Goal: Task Accomplishment & Management: Manage account settings

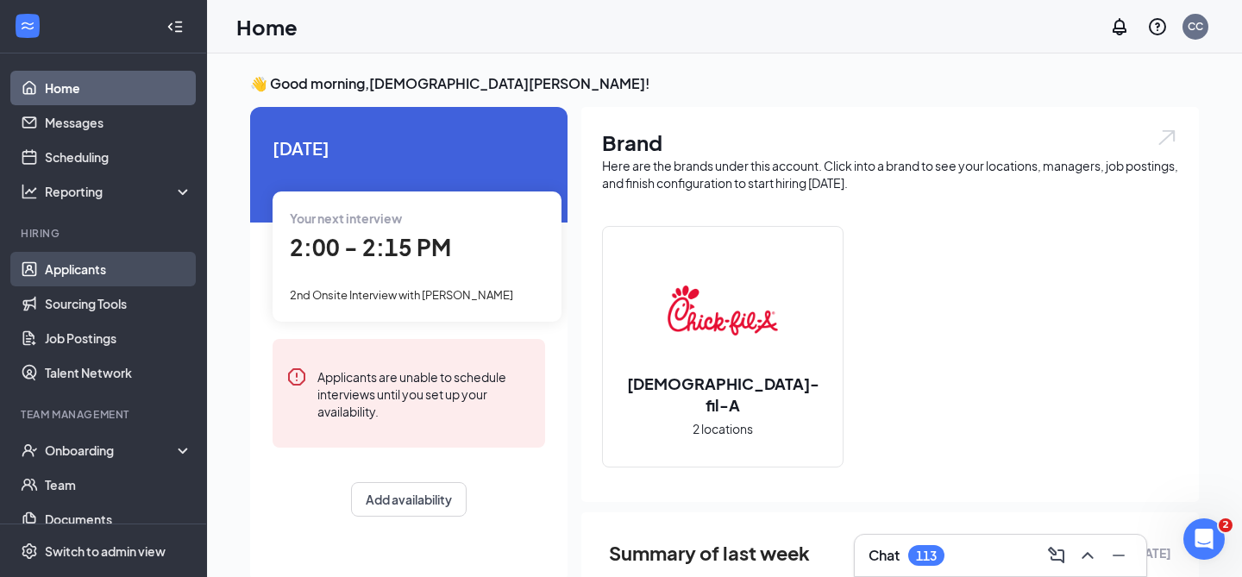
click at [140, 258] on link "Applicants" at bounding box center [119, 269] width 148 height 35
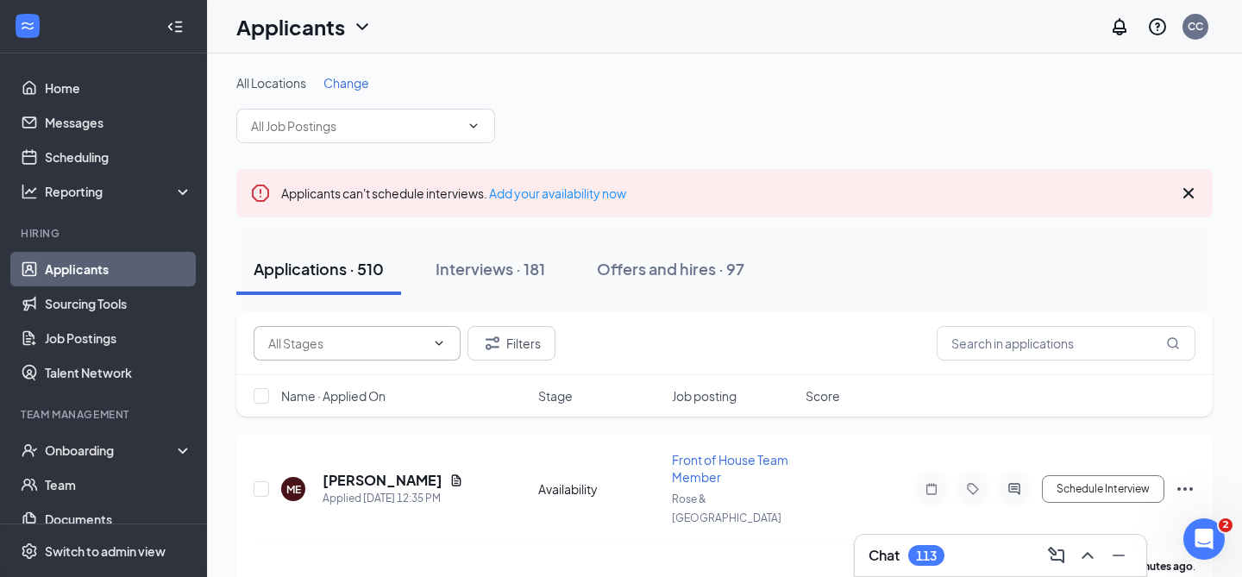
click at [452, 336] on span at bounding box center [357, 343] width 207 height 35
click at [363, 349] on input "text" at bounding box center [346, 343] width 157 height 19
click at [369, 414] on div "Review Stage (81)" at bounding box center [332, 415] width 100 height 19
type input "Review Stage (81)"
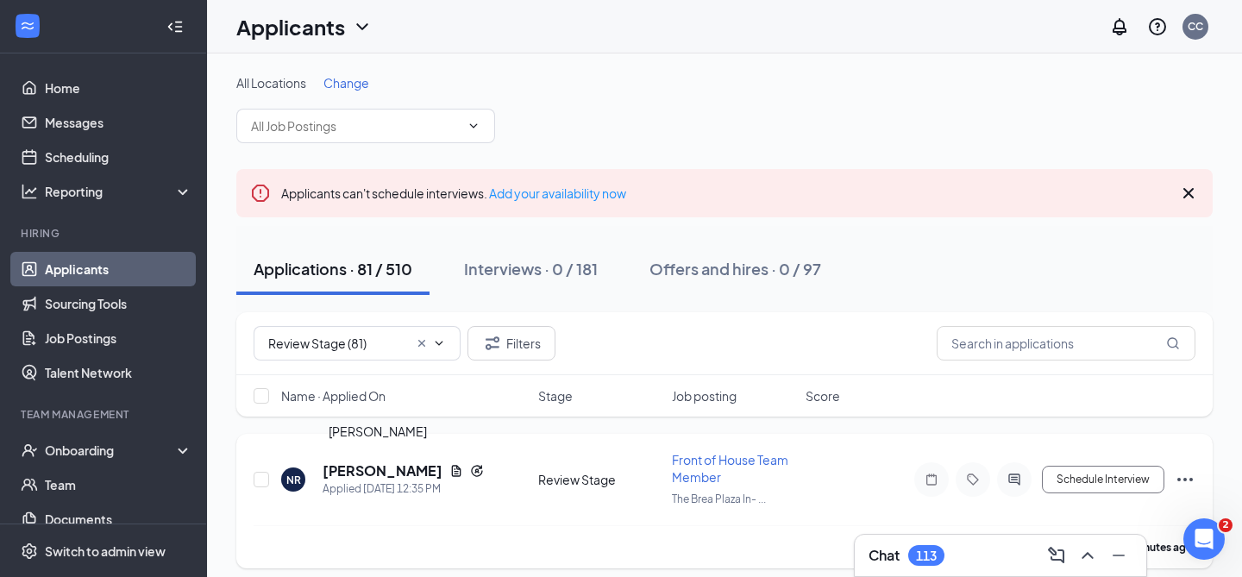
click at [370, 467] on h5 "[PERSON_NAME]" at bounding box center [383, 470] width 120 height 19
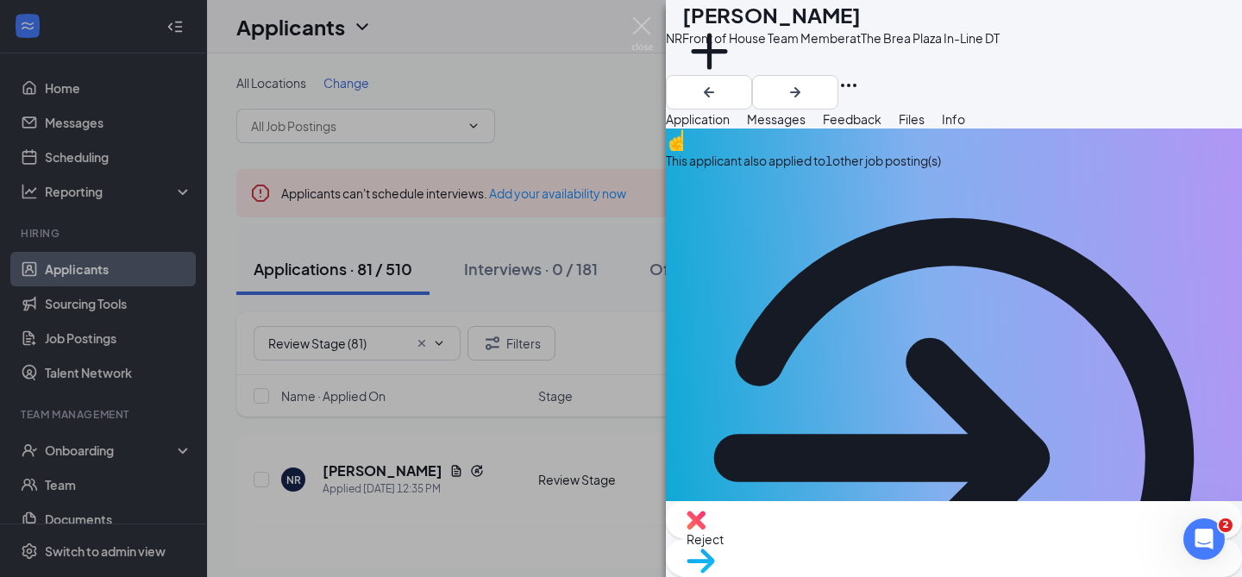
click at [824, 170] on div "This applicant also applied to 1 other job posting(s)" at bounding box center [954, 160] width 576 height 19
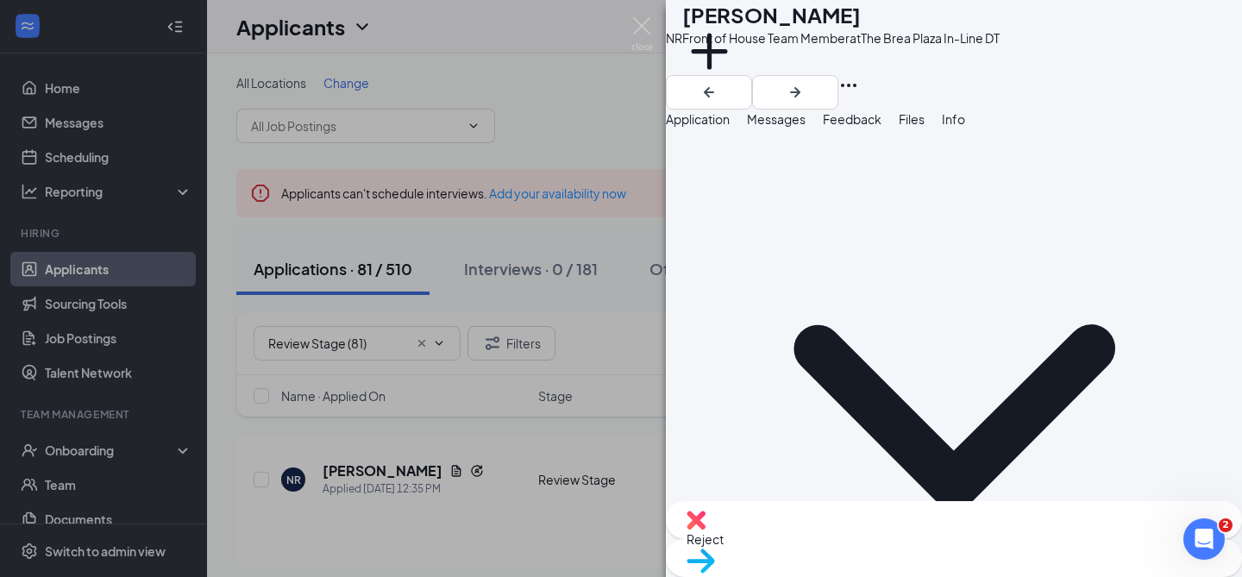
click at [730, 127] on span "Application" at bounding box center [698, 119] width 64 height 16
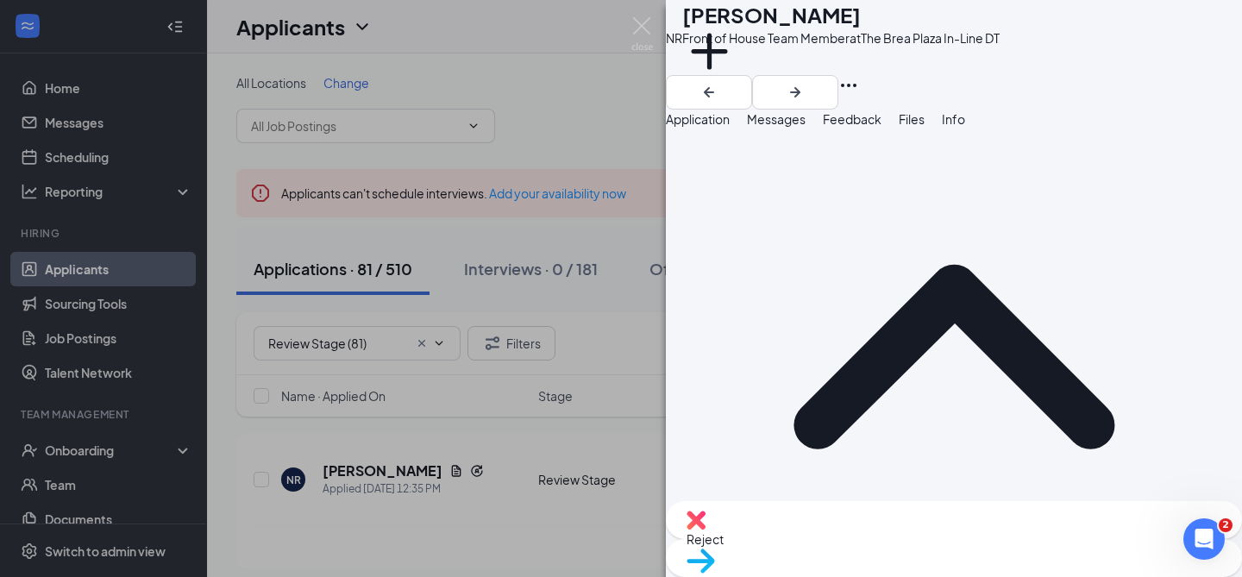
scroll to position [537, 0]
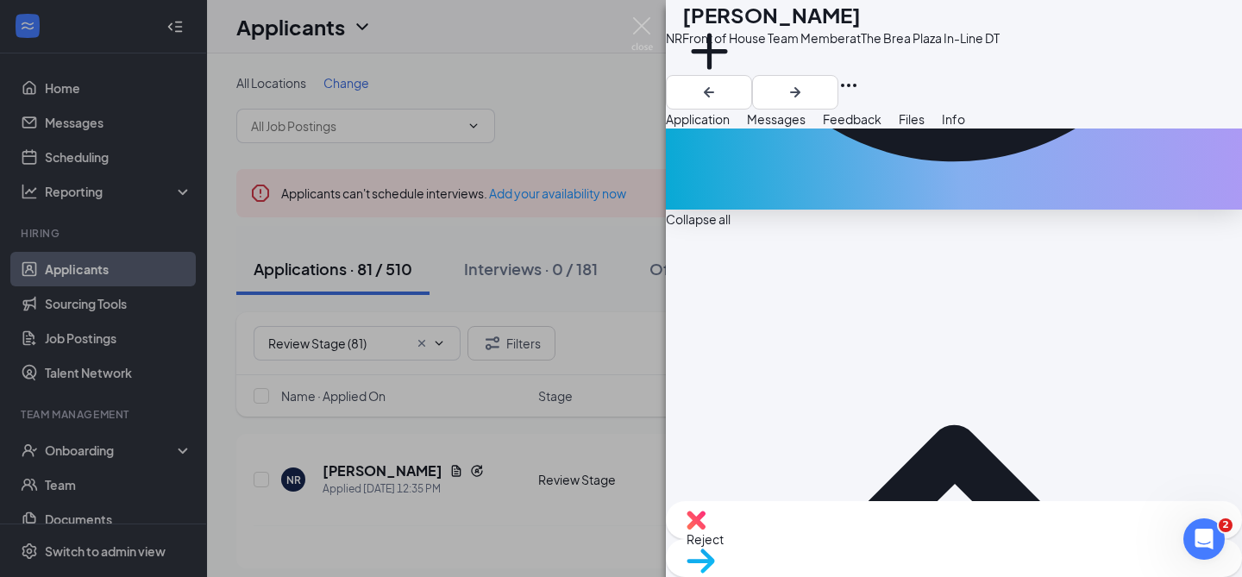
click at [882, 127] on span "Feedback" at bounding box center [852, 119] width 59 height 16
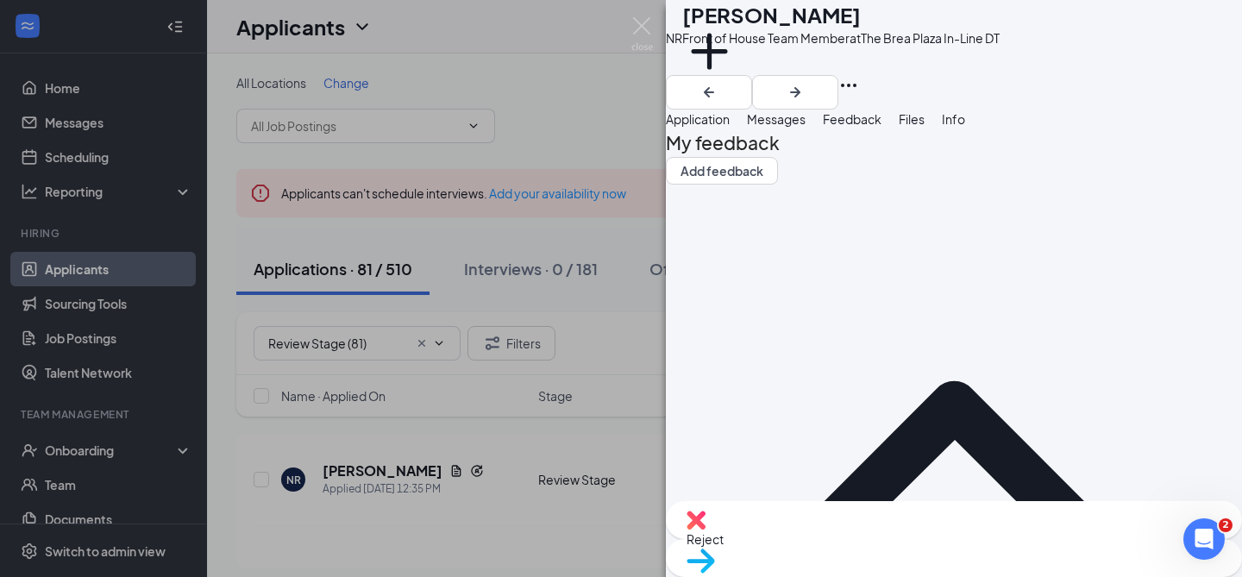
click at [730, 129] on div "Application" at bounding box center [698, 119] width 64 height 19
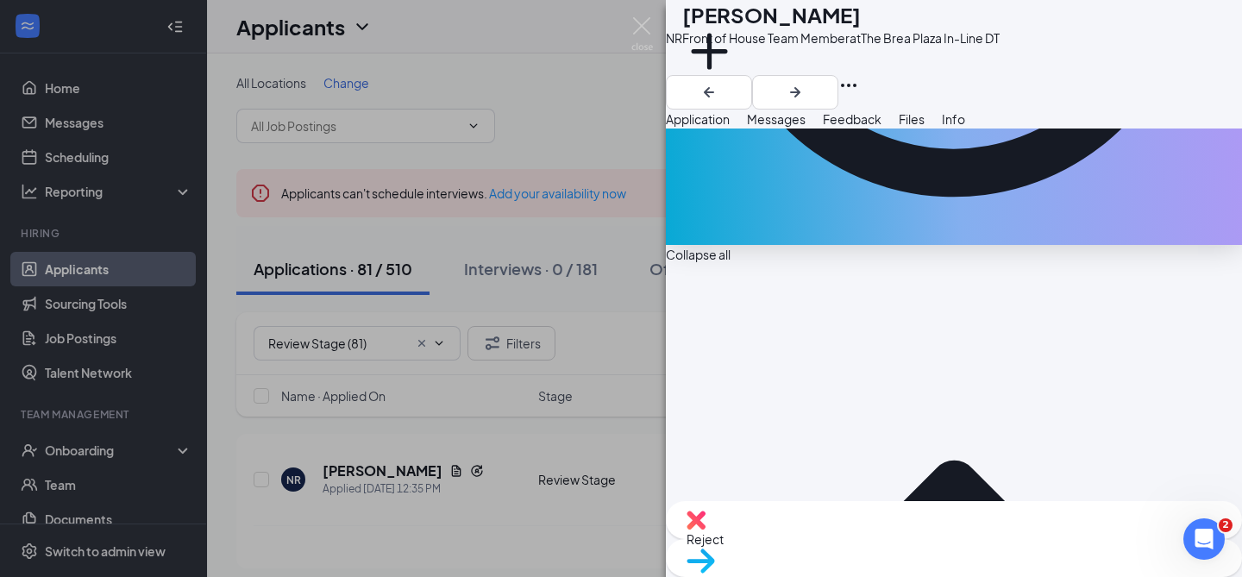
scroll to position [502, 0]
click at [626, 431] on div "NR [PERSON_NAME] Front of House Team Member at The [GEOGRAPHIC_DATA] In-Line DT…" at bounding box center [621, 288] width 1242 height 577
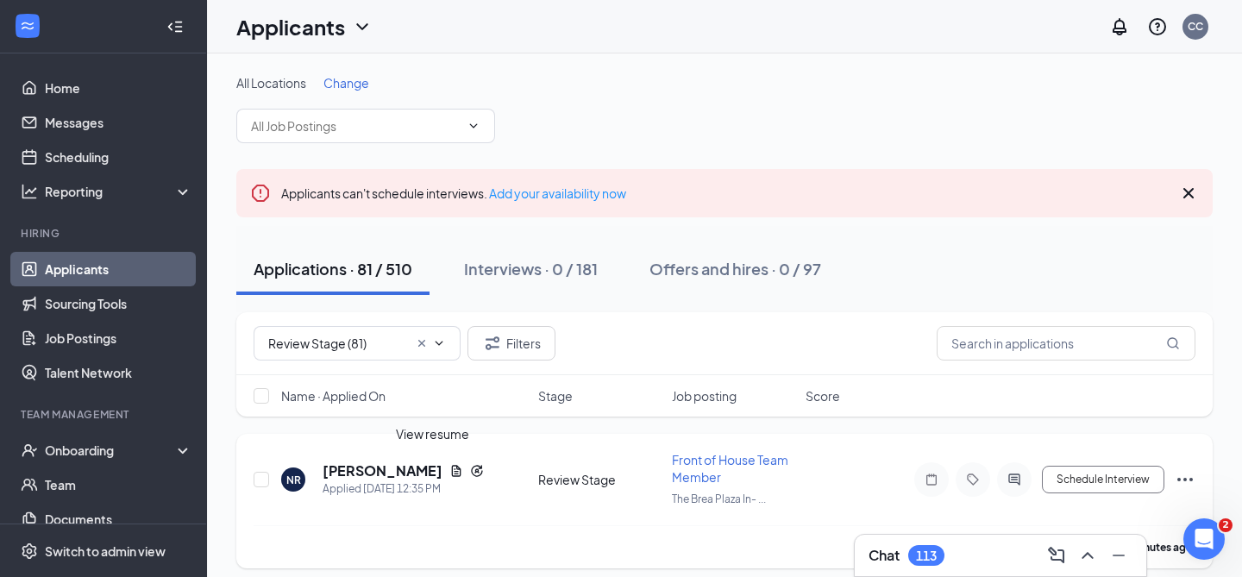
click at [452, 473] on icon "Document" at bounding box center [456, 470] width 9 height 11
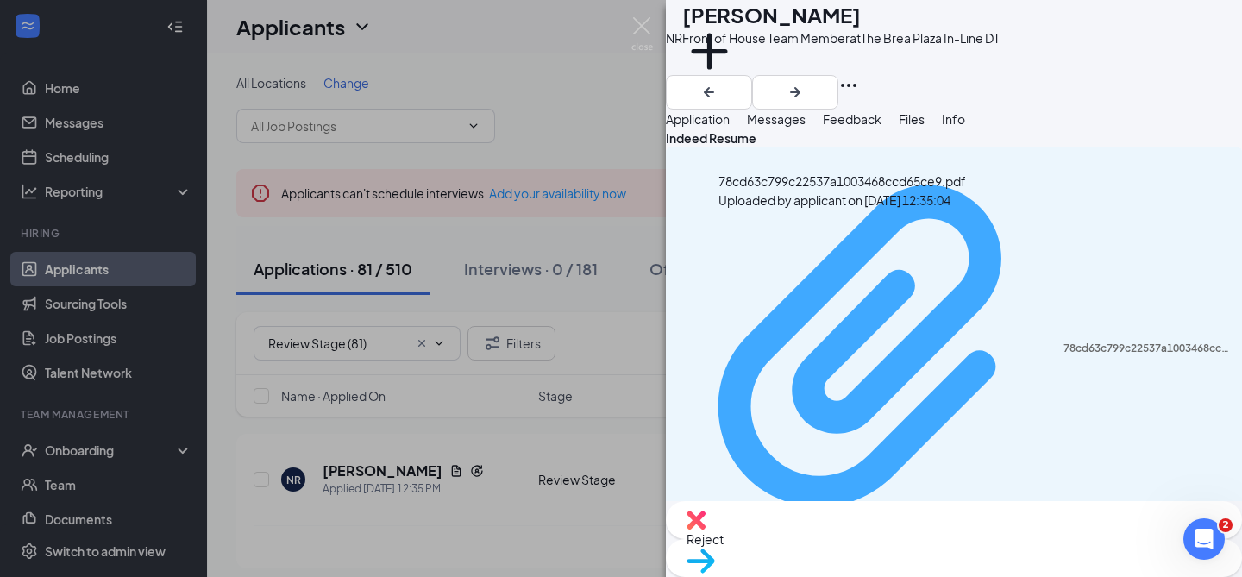
click at [1064, 342] on div "78cd63c799c22537a1003468ccd65ce9.pdf" at bounding box center [1148, 349] width 168 height 14
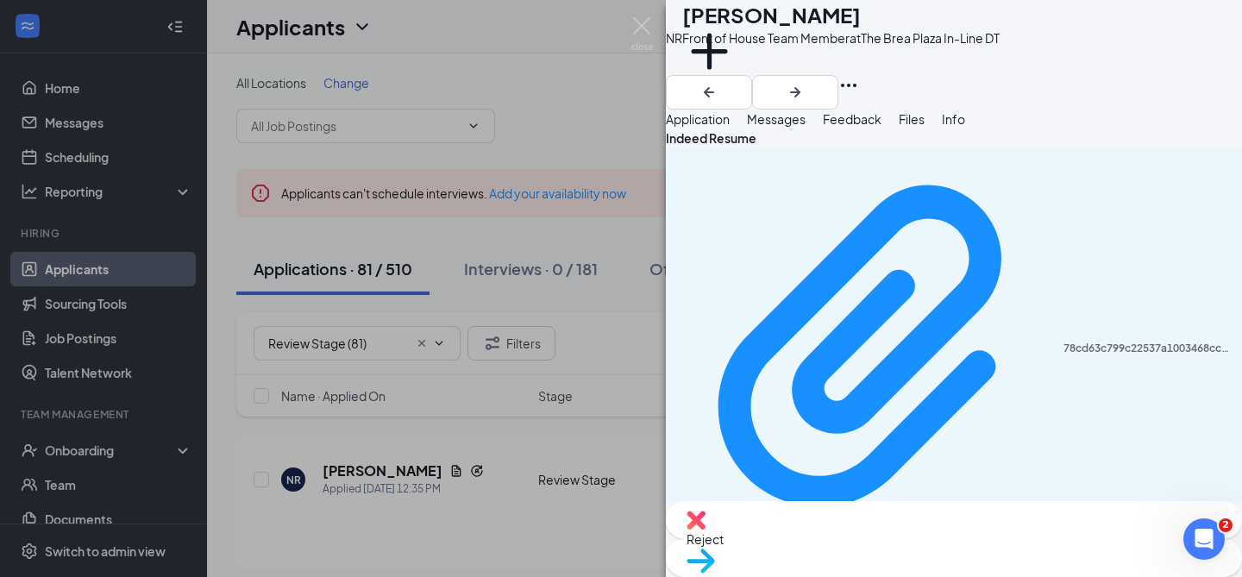
click at [729, 127] on span "Application" at bounding box center [698, 119] width 64 height 16
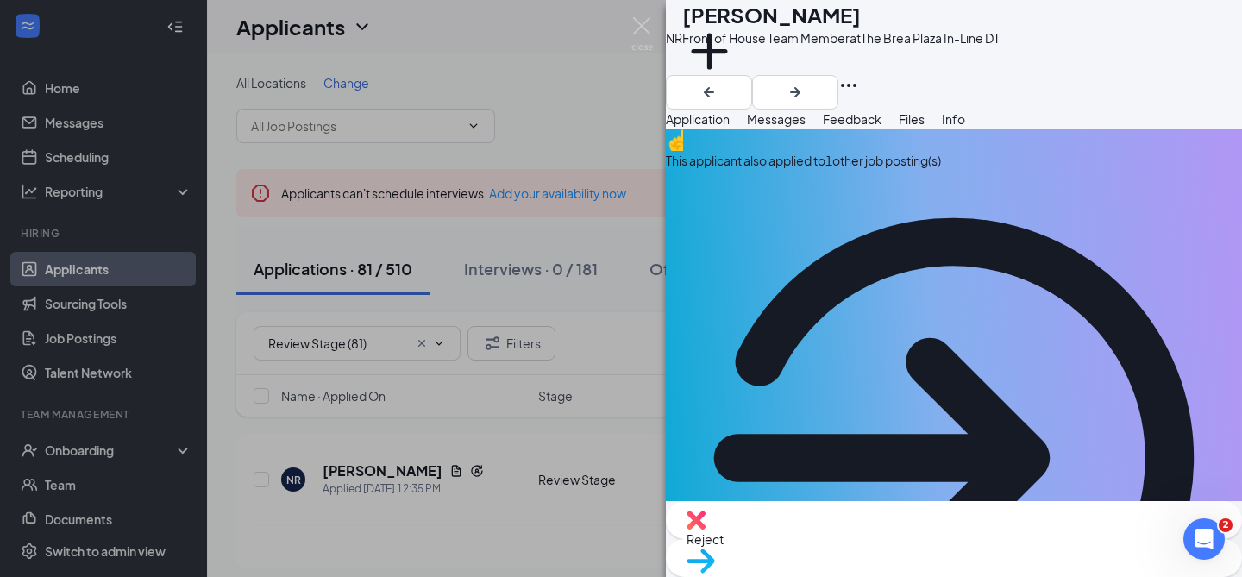
click at [882, 127] on span "Feedback" at bounding box center [852, 119] width 59 height 16
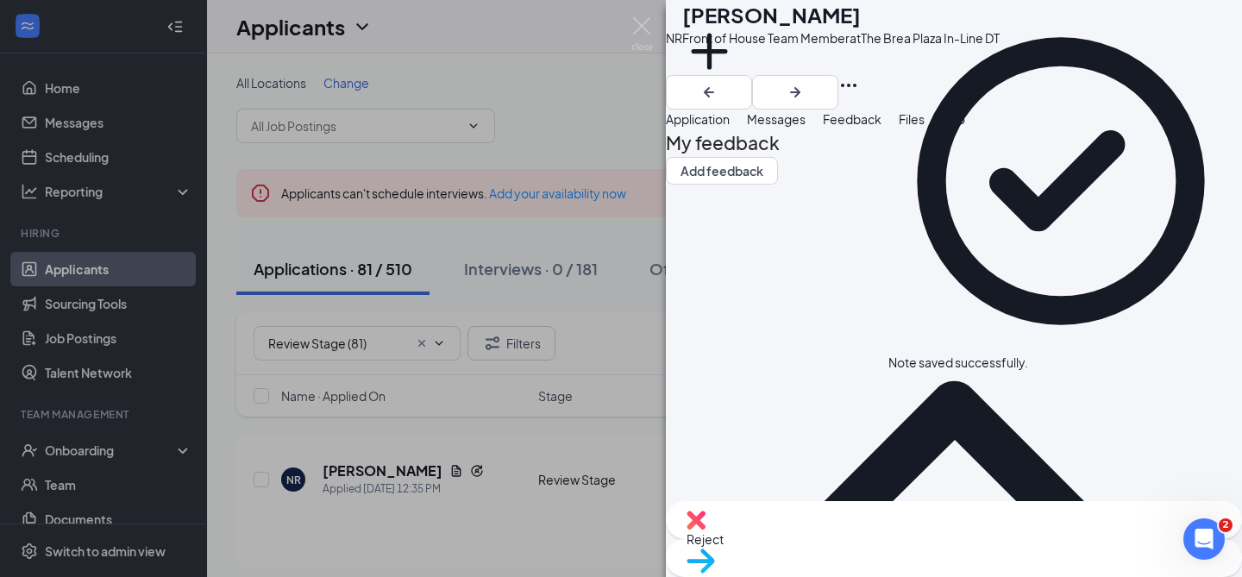
click at [715, 549] on img at bounding box center [701, 561] width 28 height 25
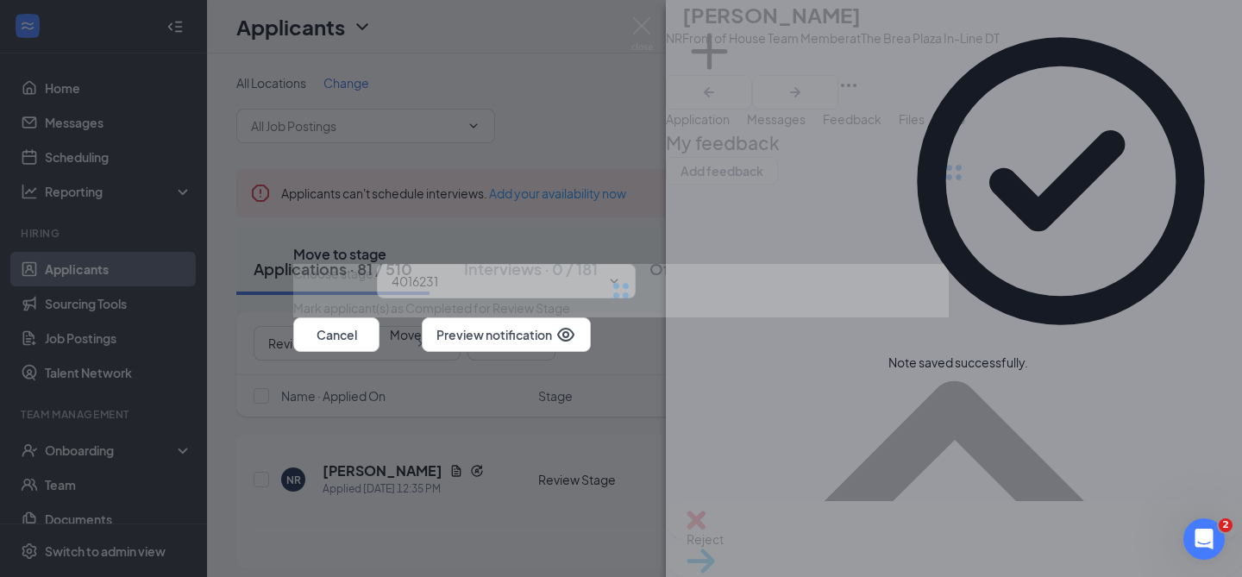
type input "Under Consideration (next stage)"
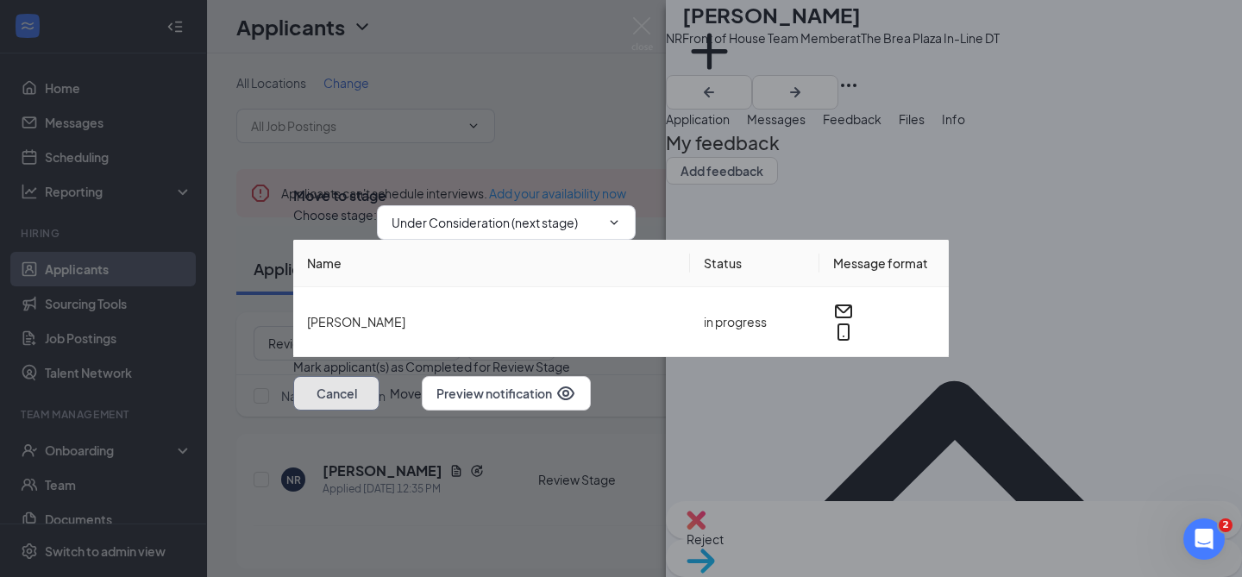
click at [380, 411] on button "Cancel" at bounding box center [336, 393] width 86 height 35
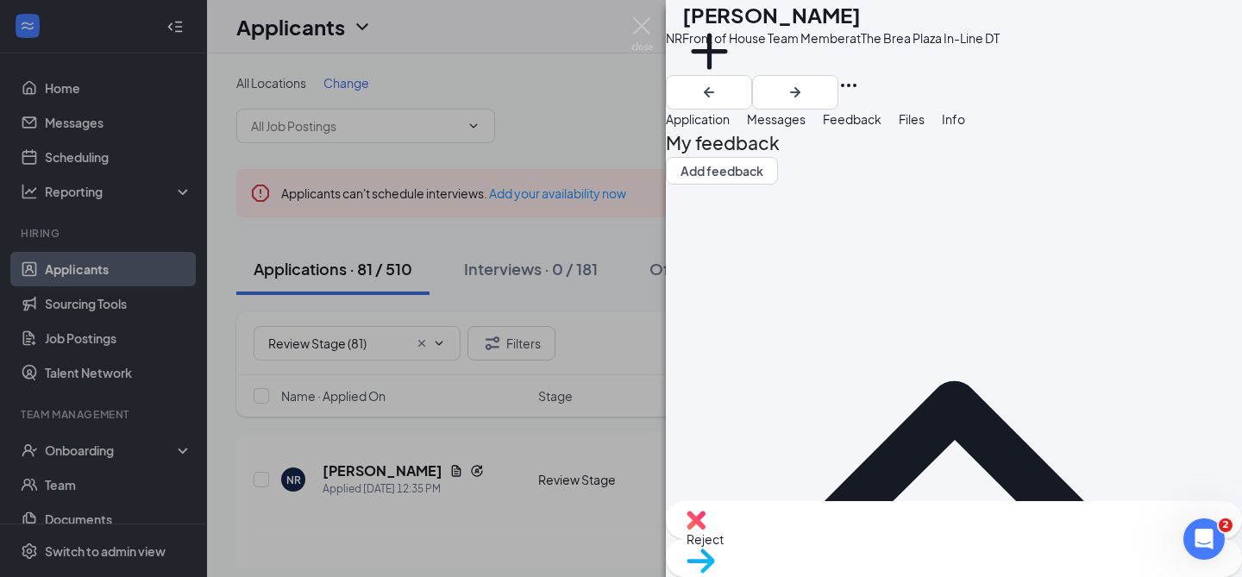
click at [847, 532] on div "Reject" at bounding box center [954, 520] width 576 height 38
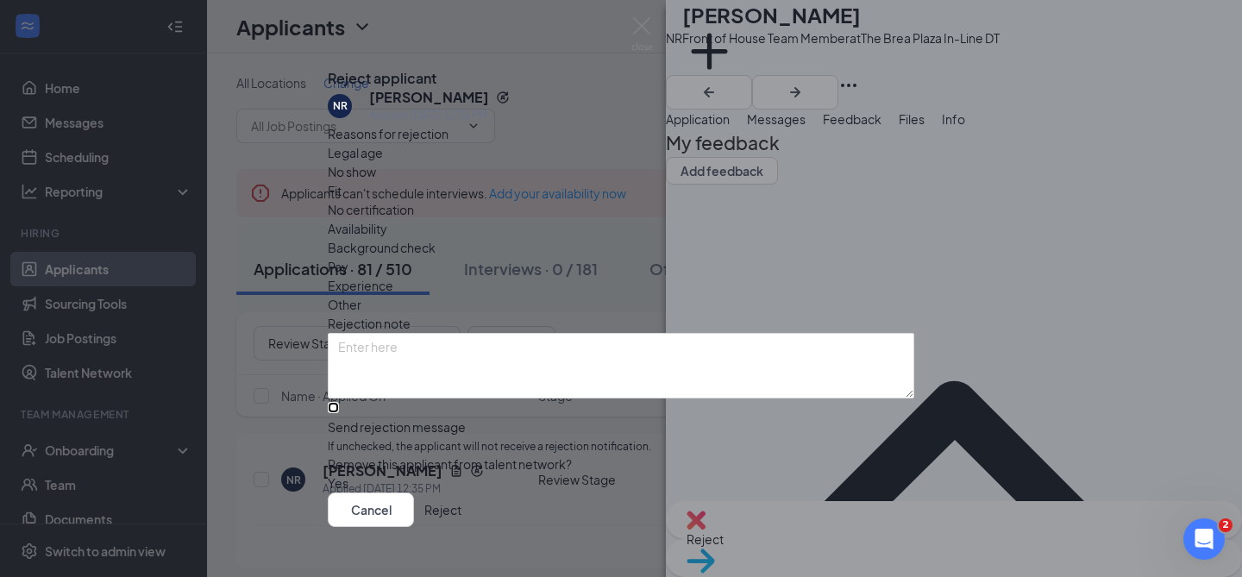
click at [339, 413] on input "Send rejection message If unchecked, the applicant will not receive a rejection…" at bounding box center [333, 407] width 11 height 11
checkbox input "true"
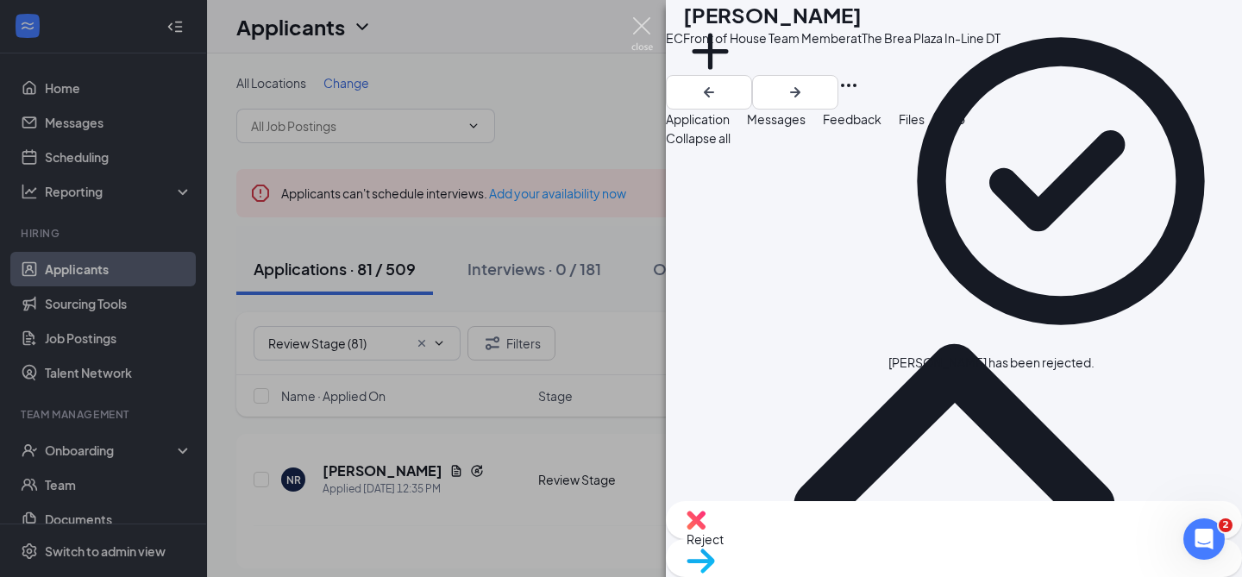
click at [640, 30] on img at bounding box center [642, 34] width 22 height 34
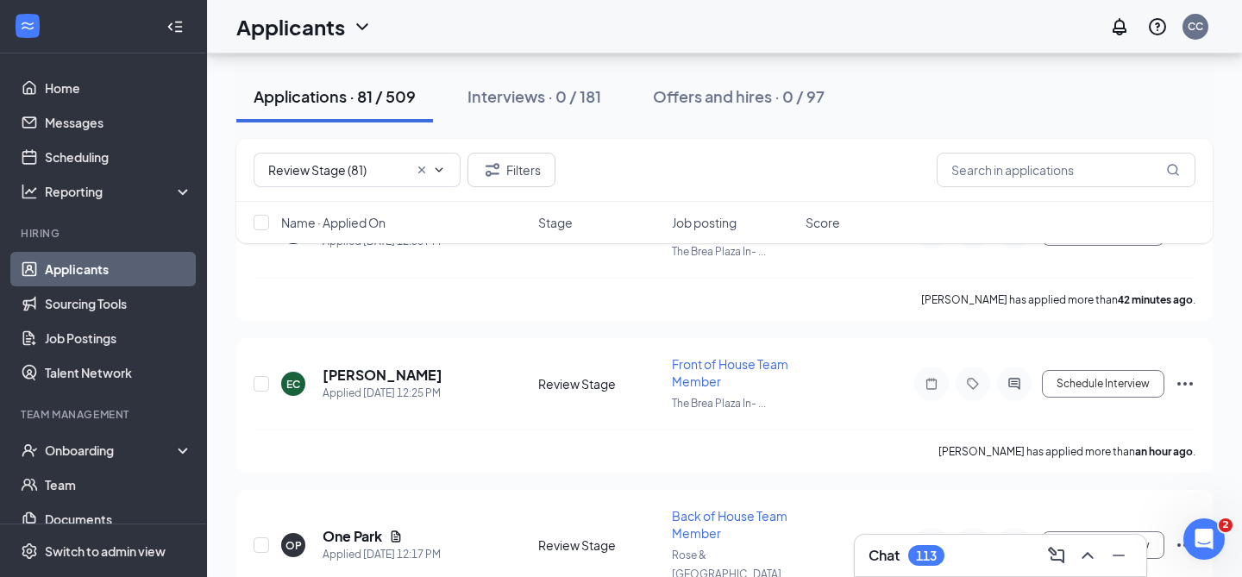
scroll to position [249, 0]
click at [407, 374] on h5 "[PERSON_NAME]" at bounding box center [383, 373] width 120 height 19
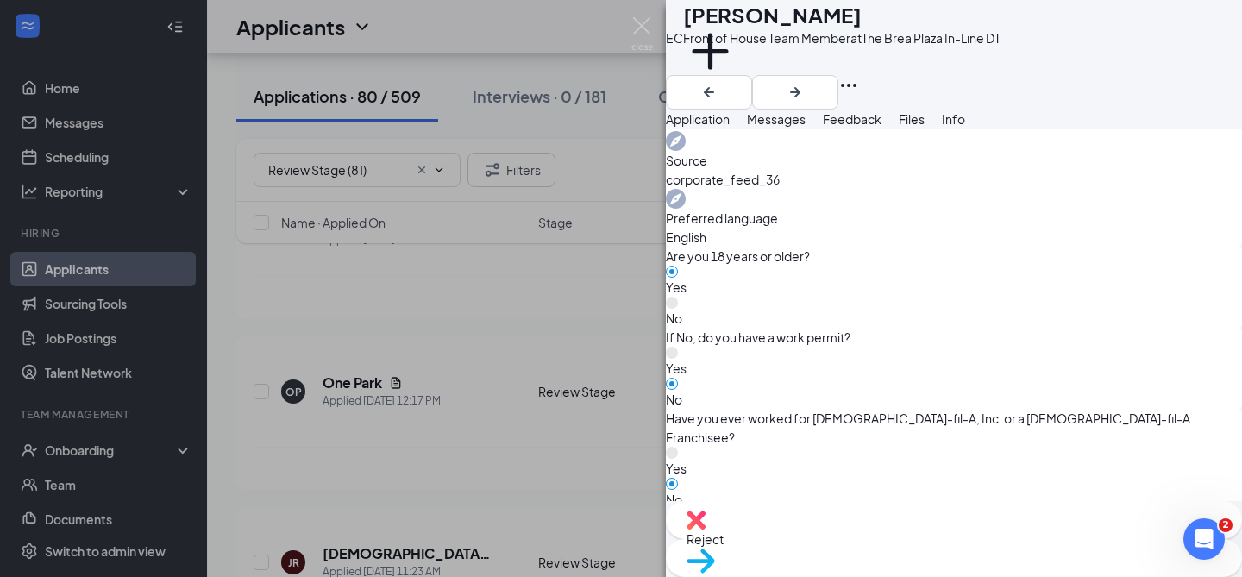
scroll to position [800, 0]
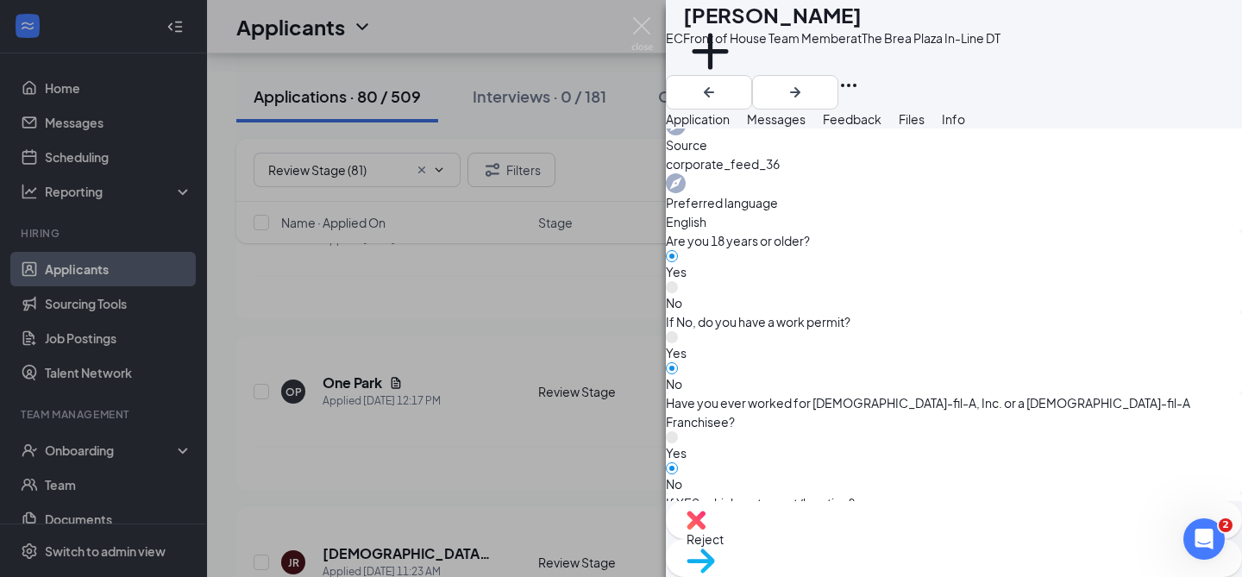
click at [575, 397] on div "EC [PERSON_NAME] Front of House Team Member at The [GEOGRAPHIC_DATA] In-Line DT…" at bounding box center [621, 288] width 1242 height 577
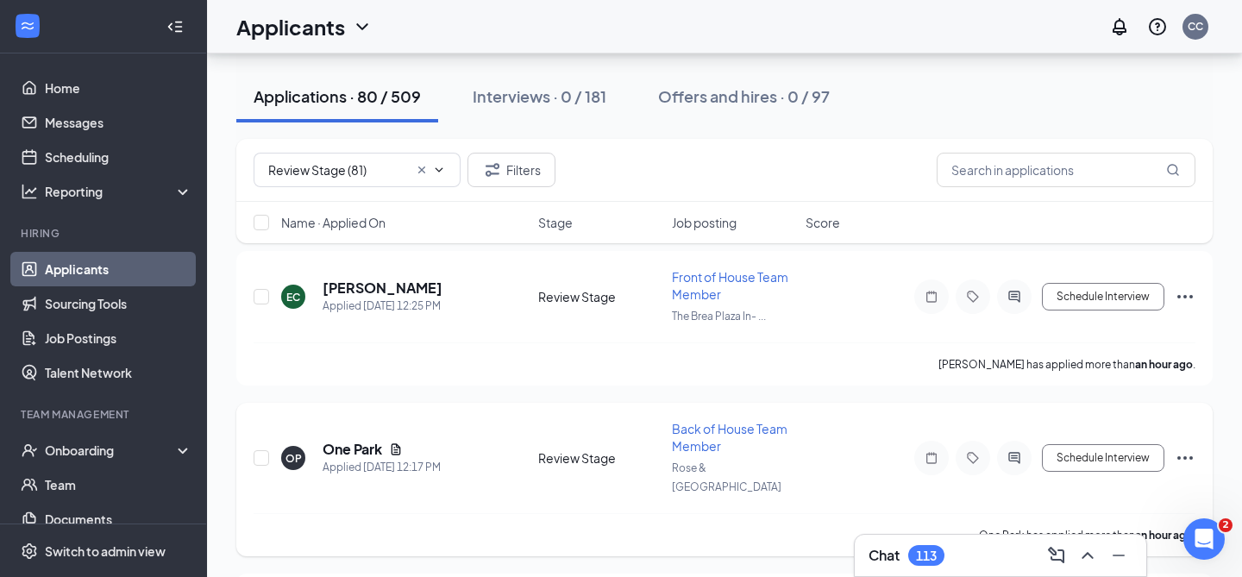
scroll to position [182, 0]
click at [716, 273] on div "The Brea Plaza In-Line DT" at bounding box center [737, 278] width 139 height 19
click at [693, 295] on div "The Brea Plaza In-Line DT" at bounding box center [737, 282] width 139 height 26
click at [694, 288] on div "The Brea Plaza In-Line DT" at bounding box center [737, 278] width 139 height 19
click at [401, 295] on h5 "[PERSON_NAME]" at bounding box center [383, 288] width 120 height 19
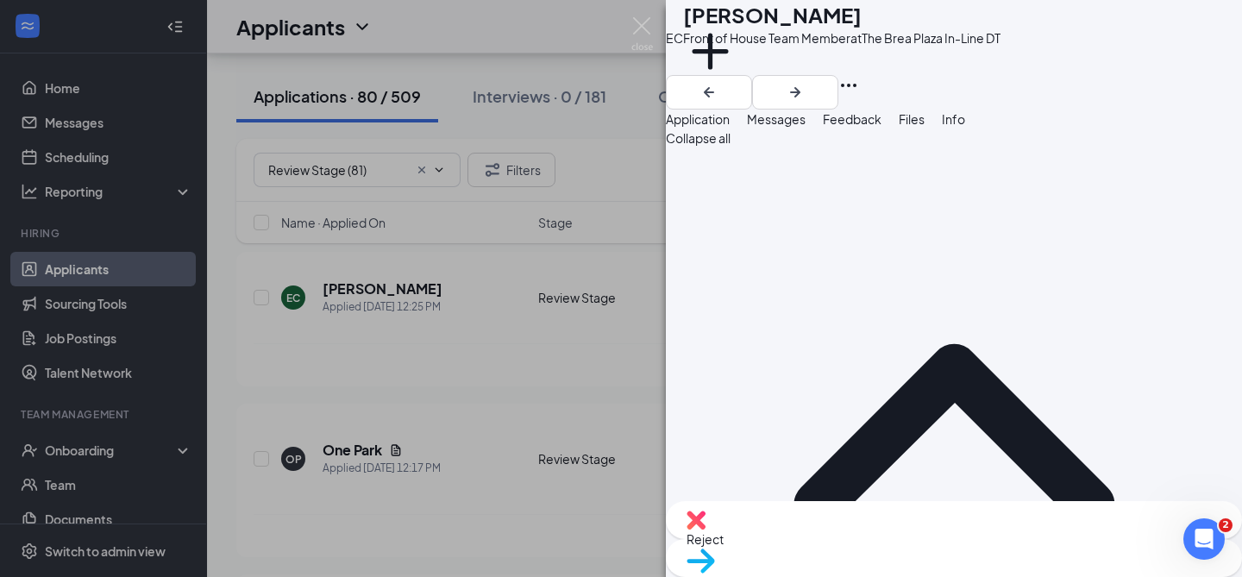
click at [507, 213] on div "EC [PERSON_NAME] Front of House Team Member at The [GEOGRAPHIC_DATA] In-Line DT…" at bounding box center [621, 288] width 1242 height 577
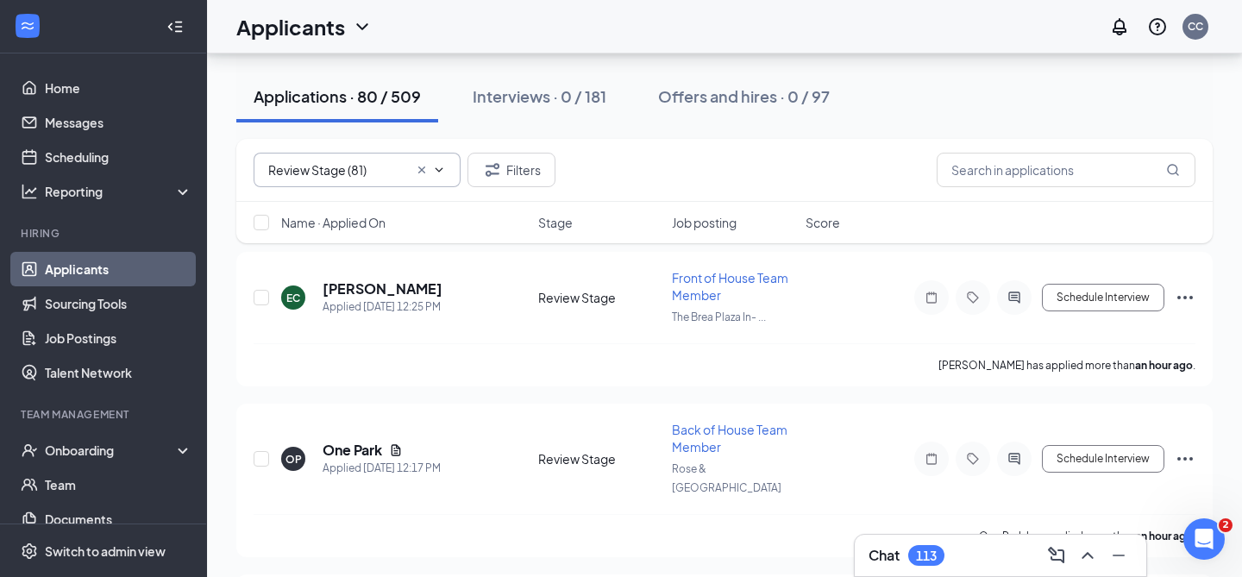
click at [426, 169] on icon "Cross" at bounding box center [422, 170] width 14 height 14
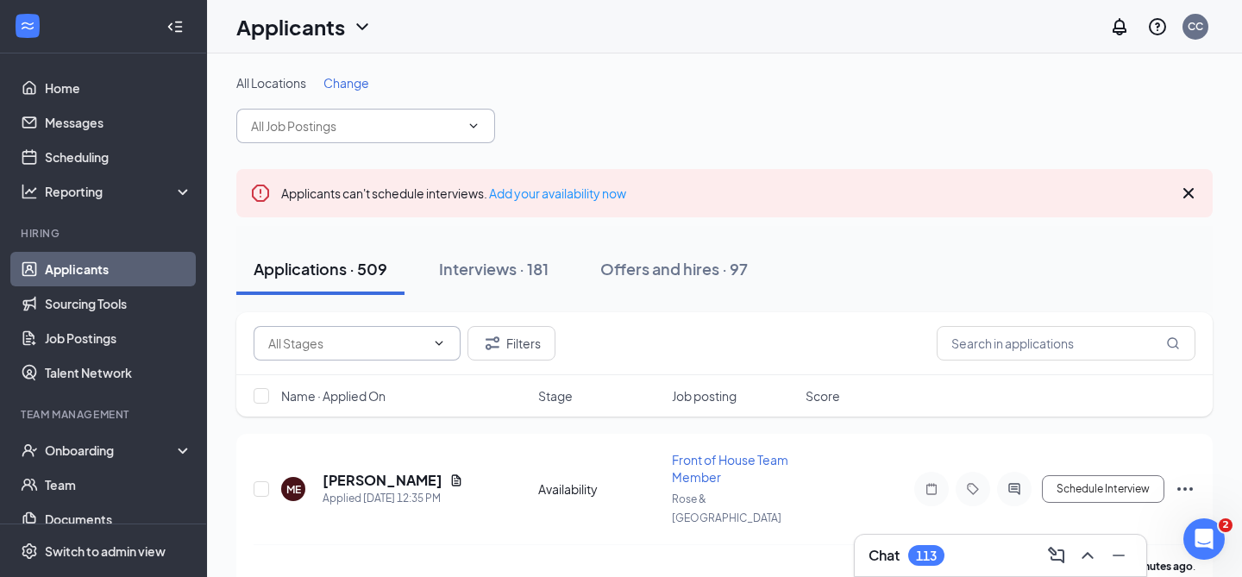
click at [386, 137] on span at bounding box center [365, 126] width 259 height 35
click at [475, 128] on icon "ChevronDown" at bounding box center [474, 126] width 14 height 14
click at [599, 135] on div "All Locations Change" at bounding box center [724, 108] width 976 height 69
click at [478, 125] on icon "ChevronDown" at bounding box center [474, 126] width 14 height 14
click at [371, 138] on span at bounding box center [365, 126] width 259 height 35
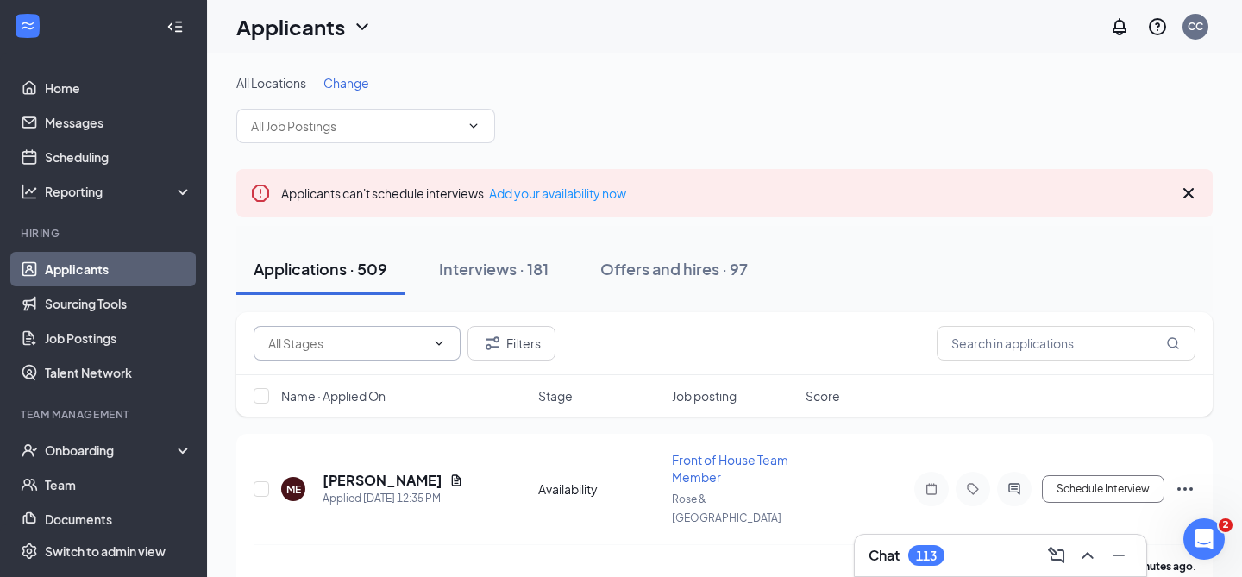
click at [423, 319] on div "Availability (59) Review Stage (81) Under Consideration (370) Filters" at bounding box center [724, 343] width 976 height 63
click at [425, 348] on span "Availability (59) Review Stage (81) Under Consideration (370)" at bounding box center [357, 343] width 207 height 35
click at [432, 346] on icon "ChevronDown" at bounding box center [439, 343] width 14 height 14
click at [623, 226] on div "Applications · 509 Interviews · 181 Offers and hires · 97" at bounding box center [724, 269] width 976 height 86
click at [439, 341] on icon "ChevronDown" at bounding box center [439, 343] width 14 height 14
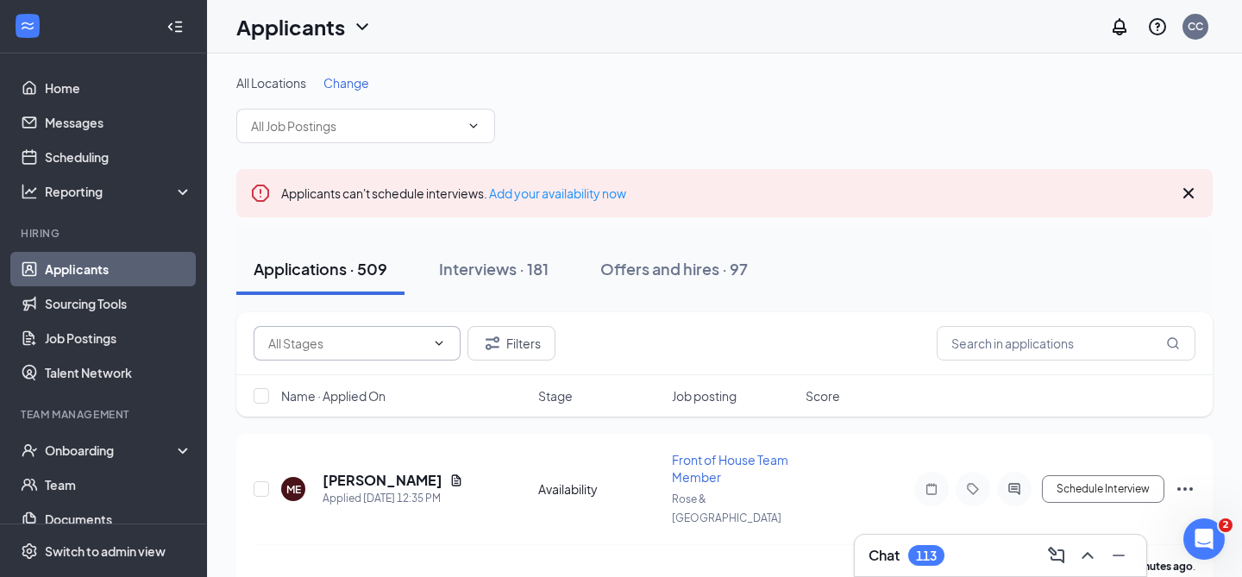
click at [346, 348] on input "text" at bounding box center [346, 343] width 157 height 19
click at [361, 450] on div "Under Consideration (370)" at bounding box center [356, 455] width 148 height 19
type input "Under Consideration (370)"
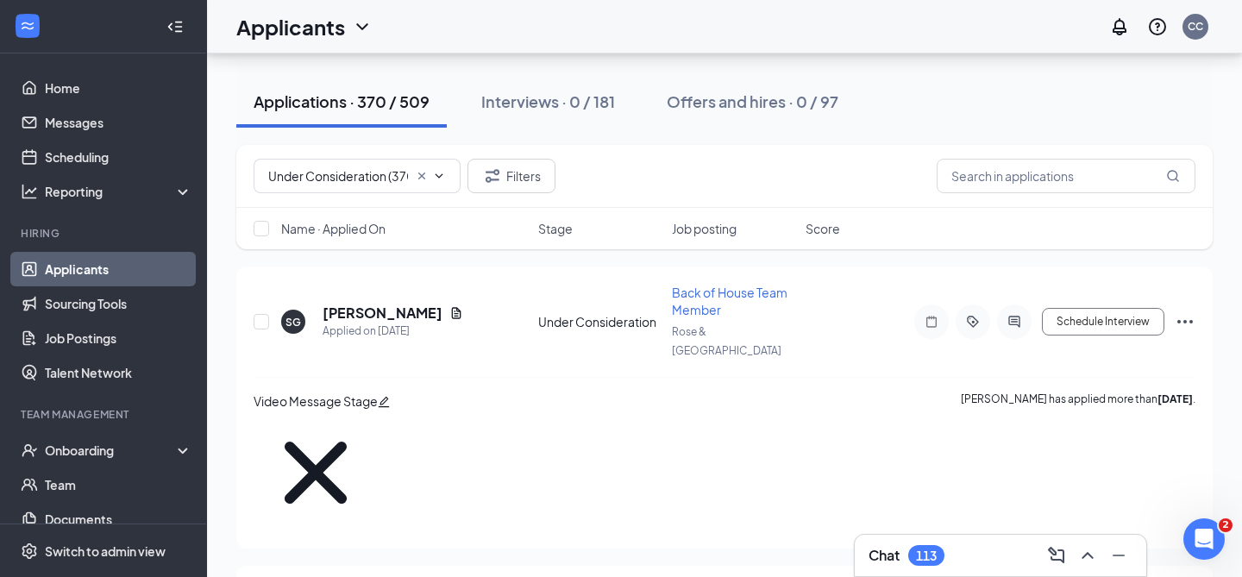
scroll to position [169, 0]
click at [400, 302] on h5 "[PERSON_NAME]" at bounding box center [383, 311] width 120 height 19
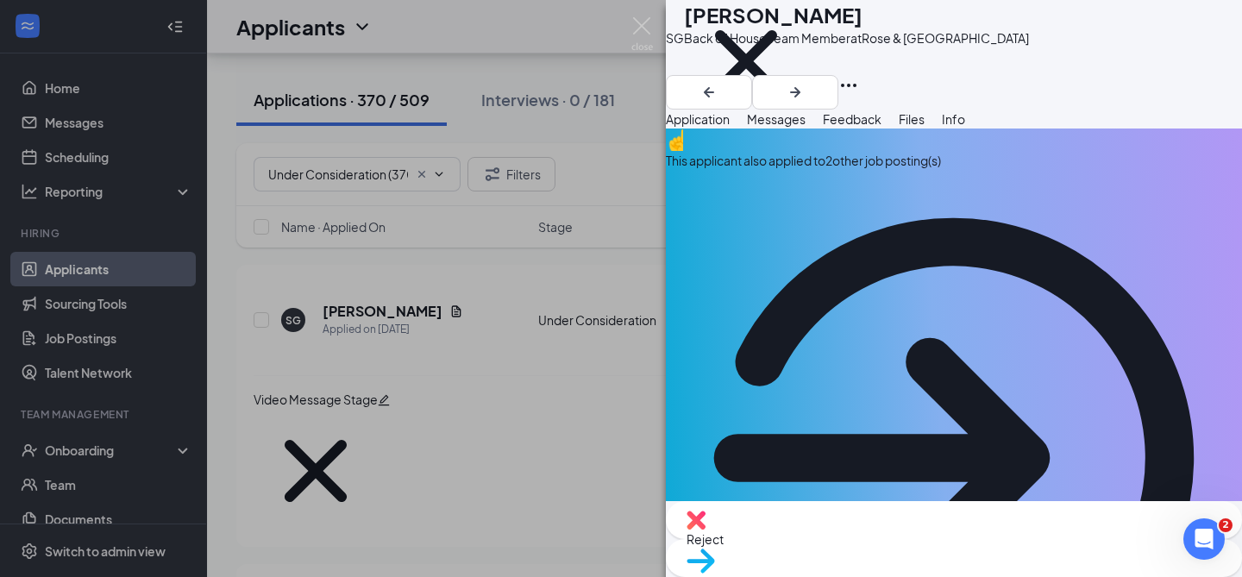
click at [458, 342] on div "SG [PERSON_NAME] Back of House Team Member at [GEOGRAPHIC_DATA] Video Message S…" at bounding box center [621, 288] width 1242 height 577
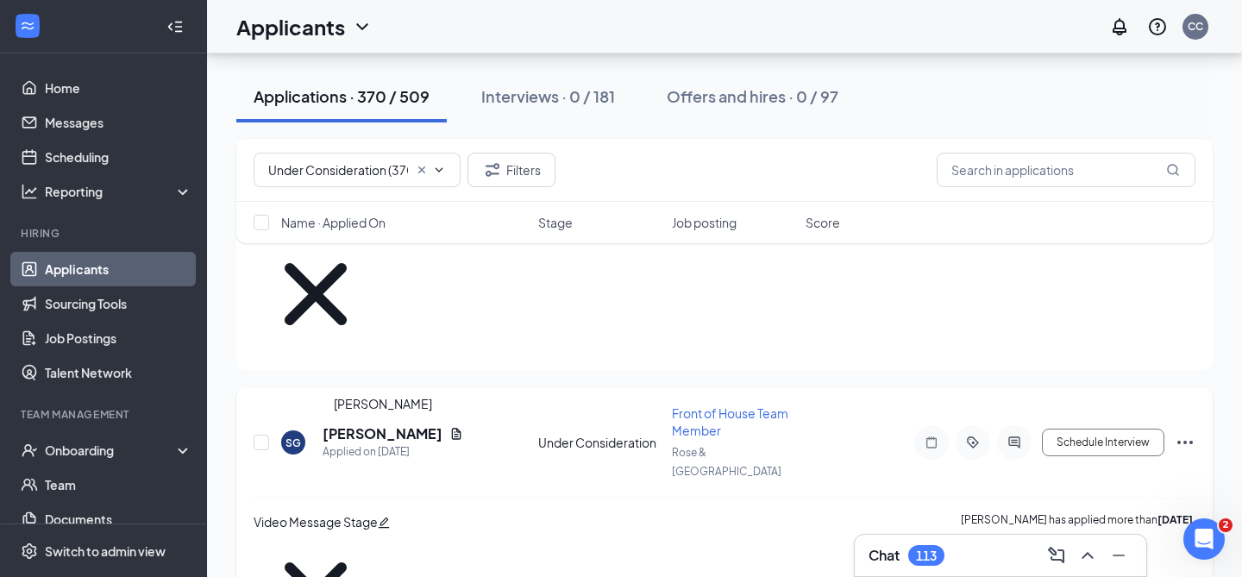
scroll to position [356, 0]
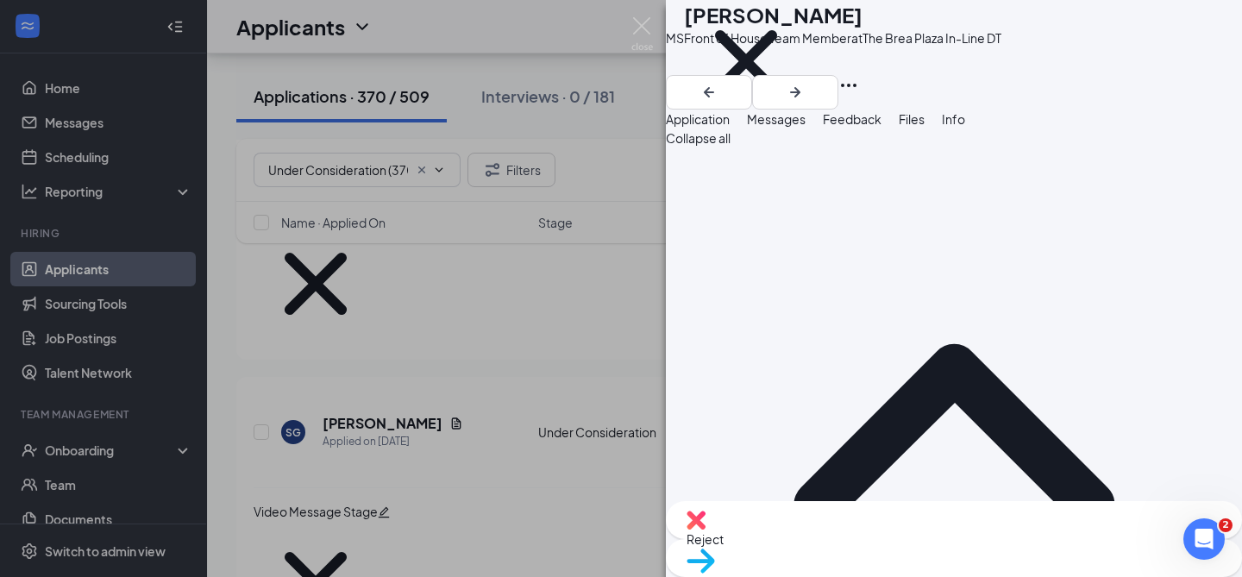
click at [596, 411] on div "[PERSON_NAME] Front of House Team Member at The [GEOGRAPHIC_DATA] In-Line DT Vi…" at bounding box center [621, 288] width 1242 height 577
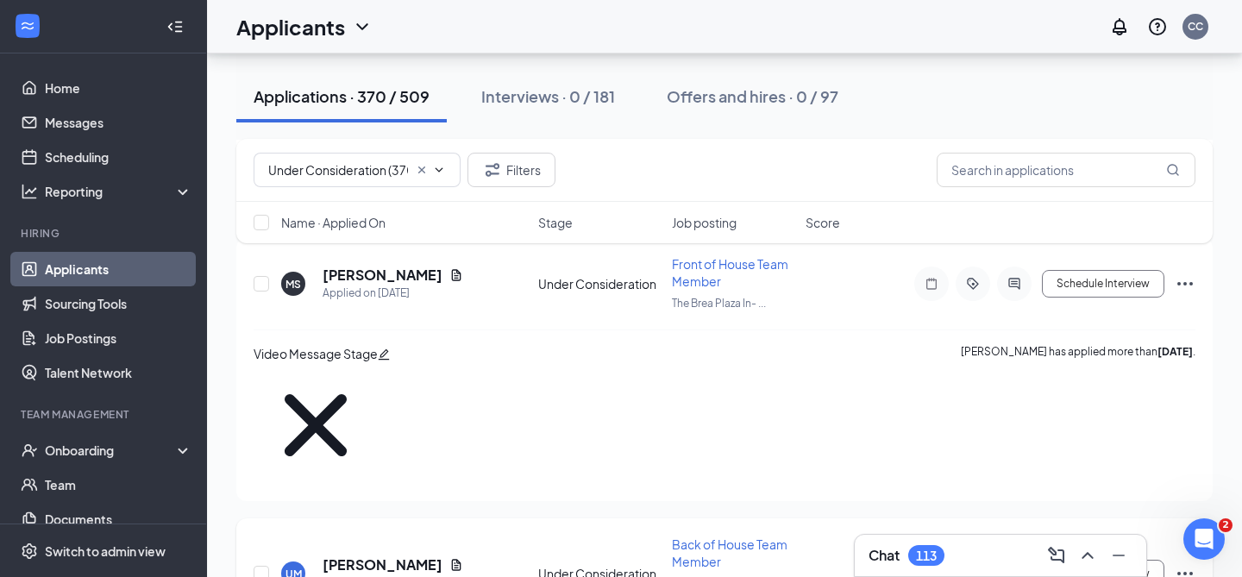
scroll to position [886, 0]
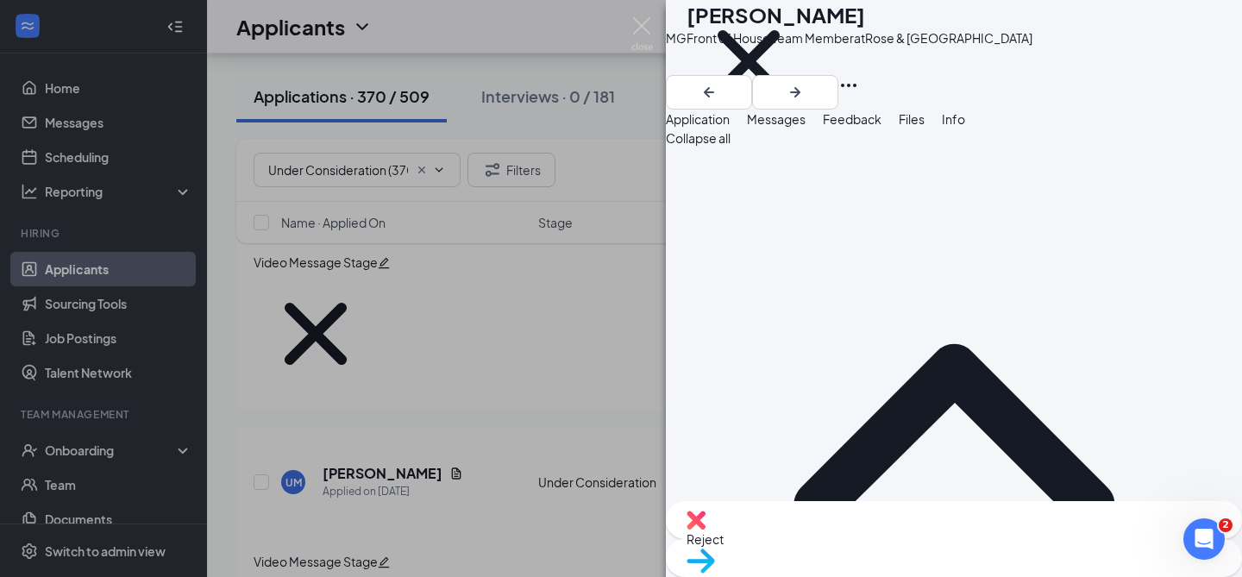
click at [806, 127] on span "Messages" at bounding box center [776, 119] width 59 height 16
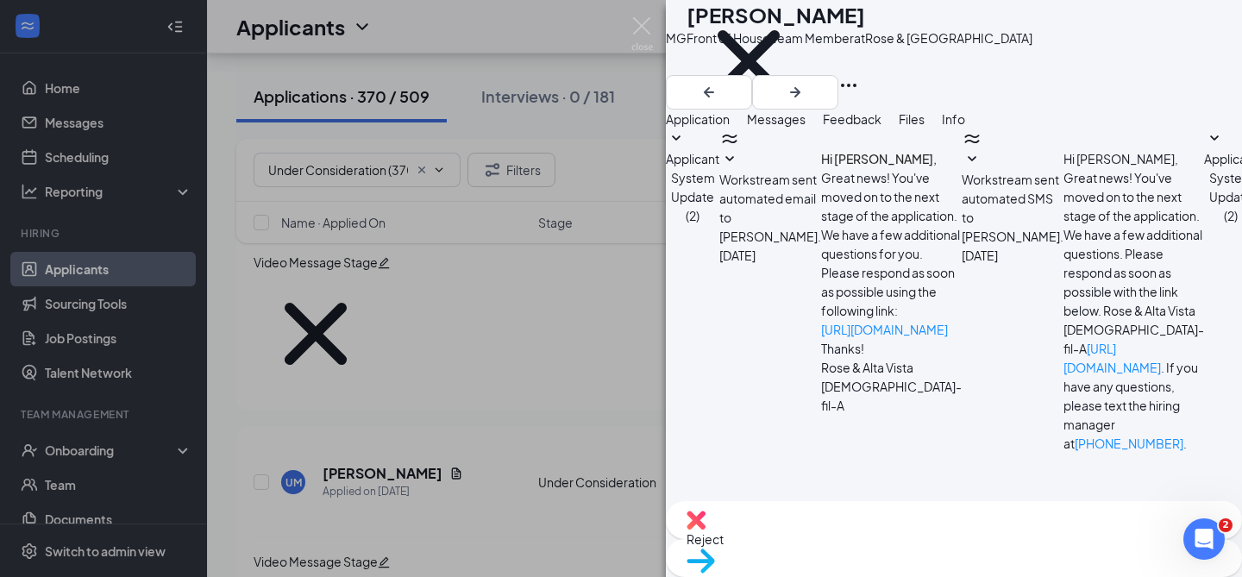
scroll to position [693, 0]
click at [554, 341] on div "MG [PERSON_NAME] Front of House Team Member at [GEOGRAPHIC_DATA] Video Message …" at bounding box center [621, 288] width 1242 height 577
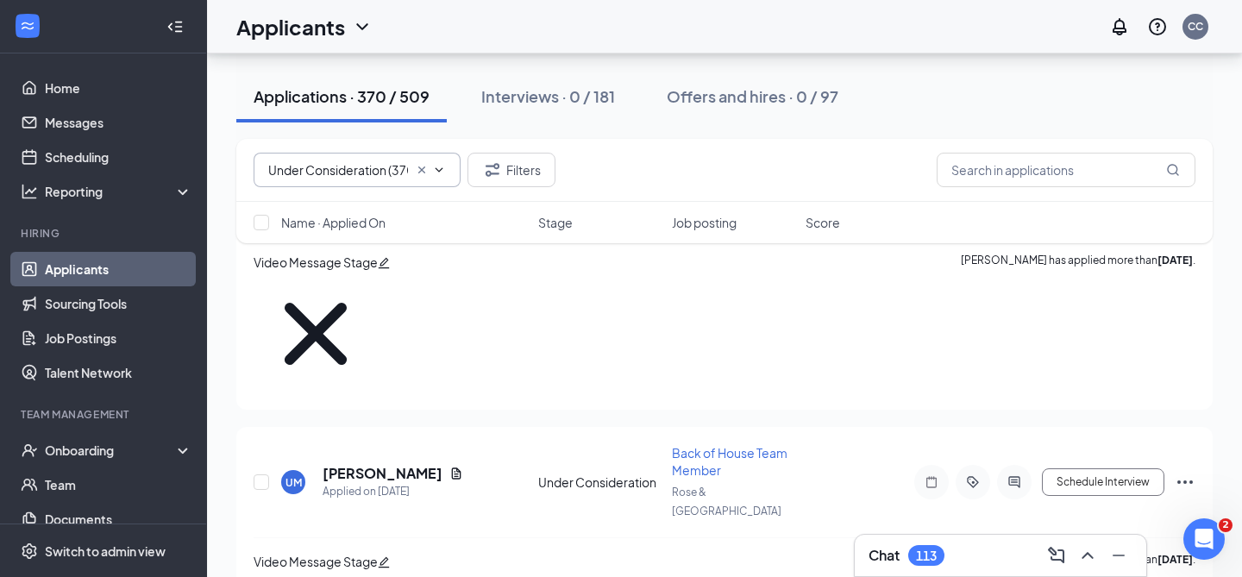
click at [422, 173] on icon "Cross" at bounding box center [422, 170] width 14 height 14
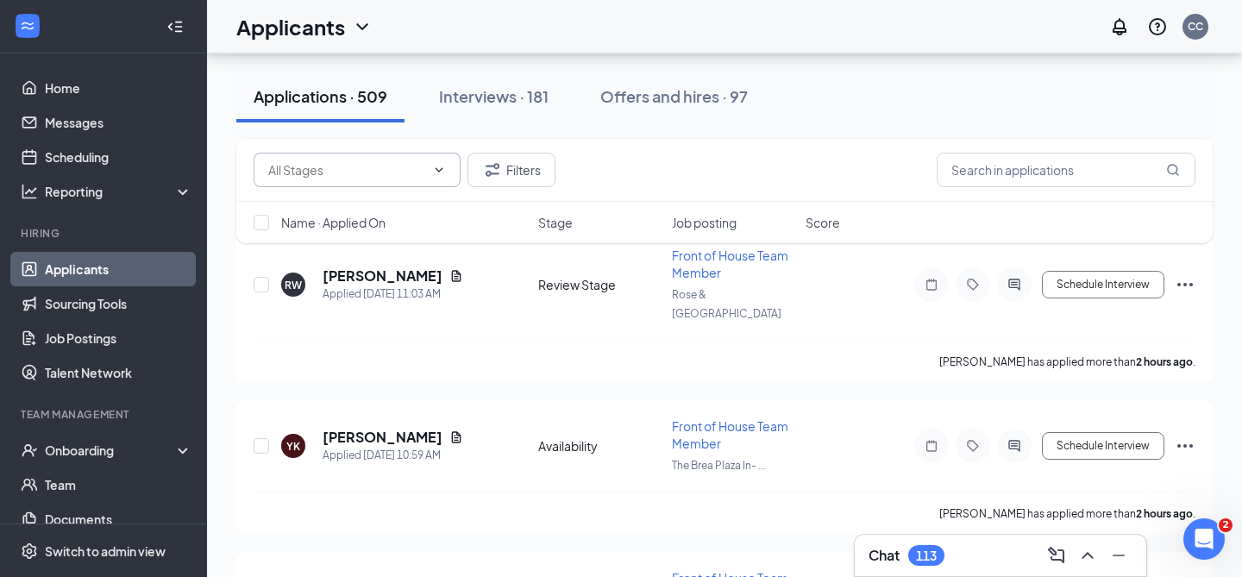
click at [399, 172] on input "text" at bounding box center [346, 169] width 157 height 19
click at [351, 228] on div "Review Stage (81)" at bounding box center [371, 243] width 207 height 40
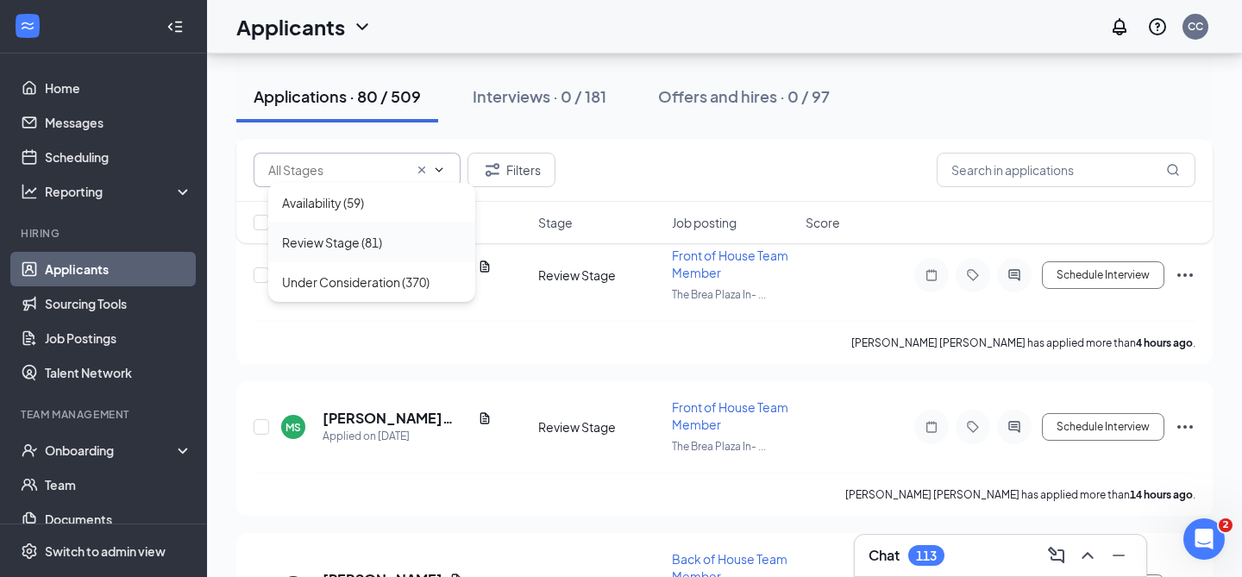
type input "Review Stage (81)"
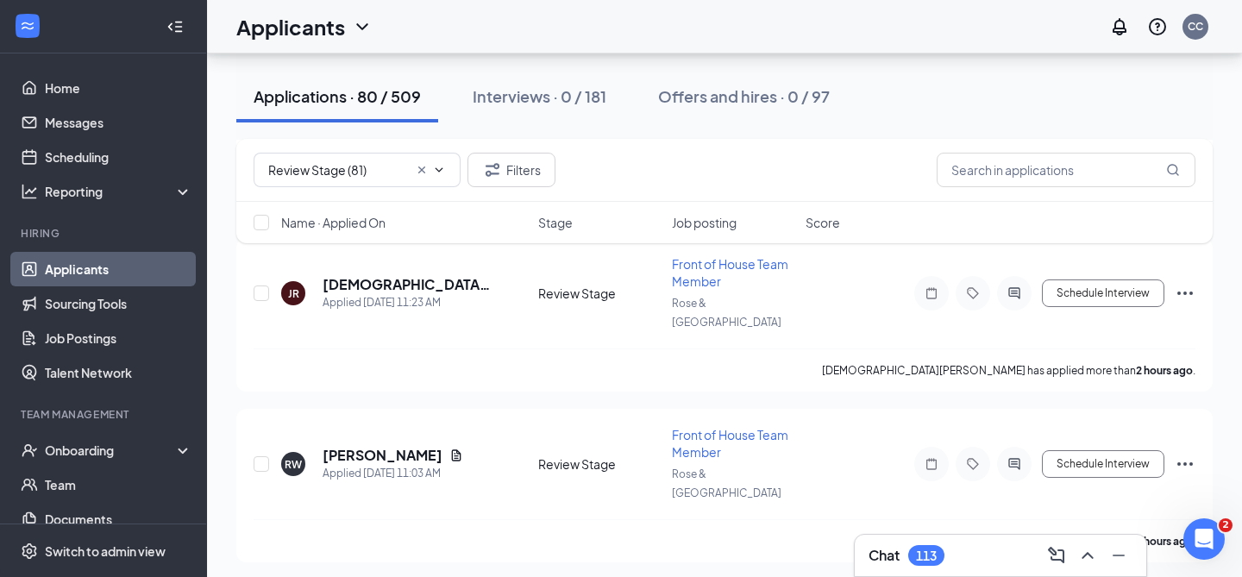
scroll to position [0, 0]
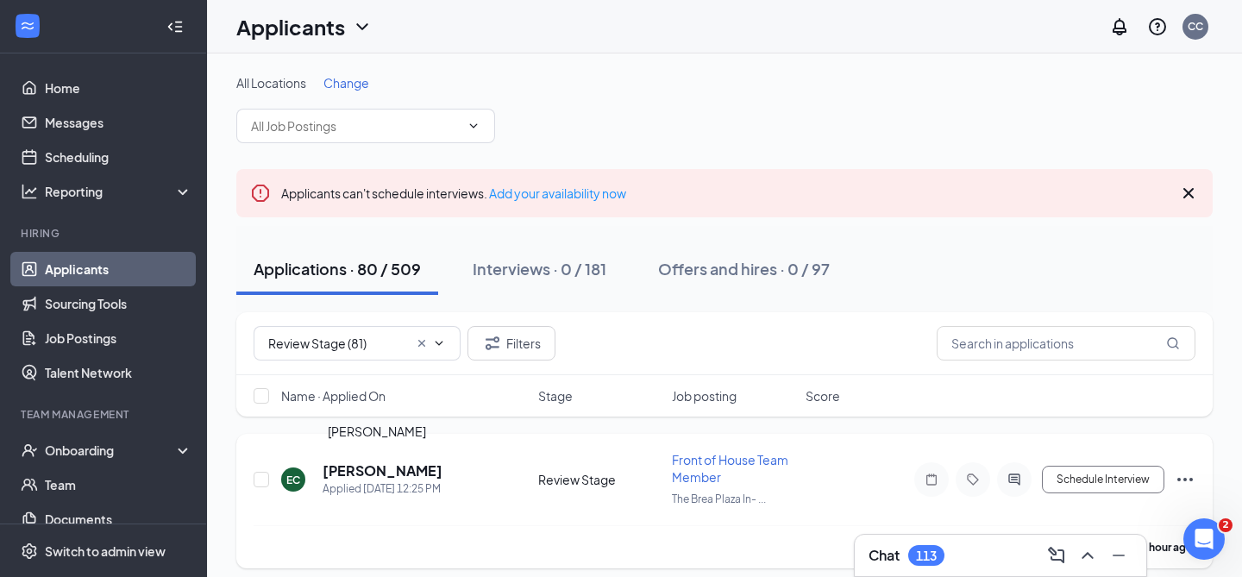
click at [372, 474] on h5 "[PERSON_NAME]" at bounding box center [383, 470] width 120 height 19
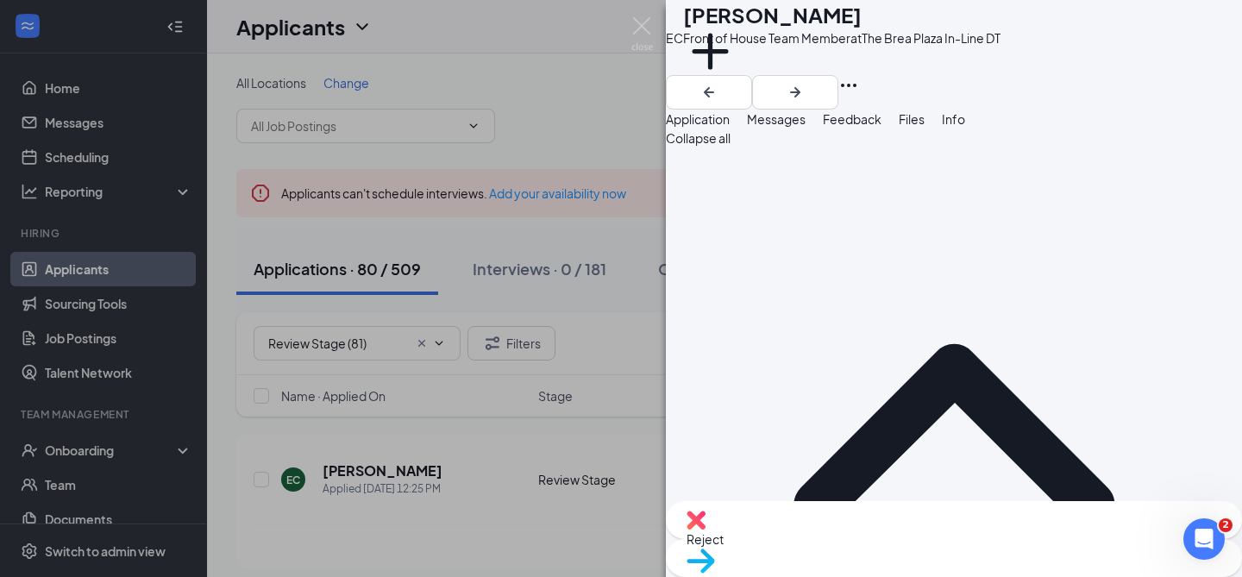
click at [587, 453] on div "EC [PERSON_NAME] Front of House Team Member at The [GEOGRAPHIC_DATA] In-Line DT…" at bounding box center [621, 288] width 1242 height 577
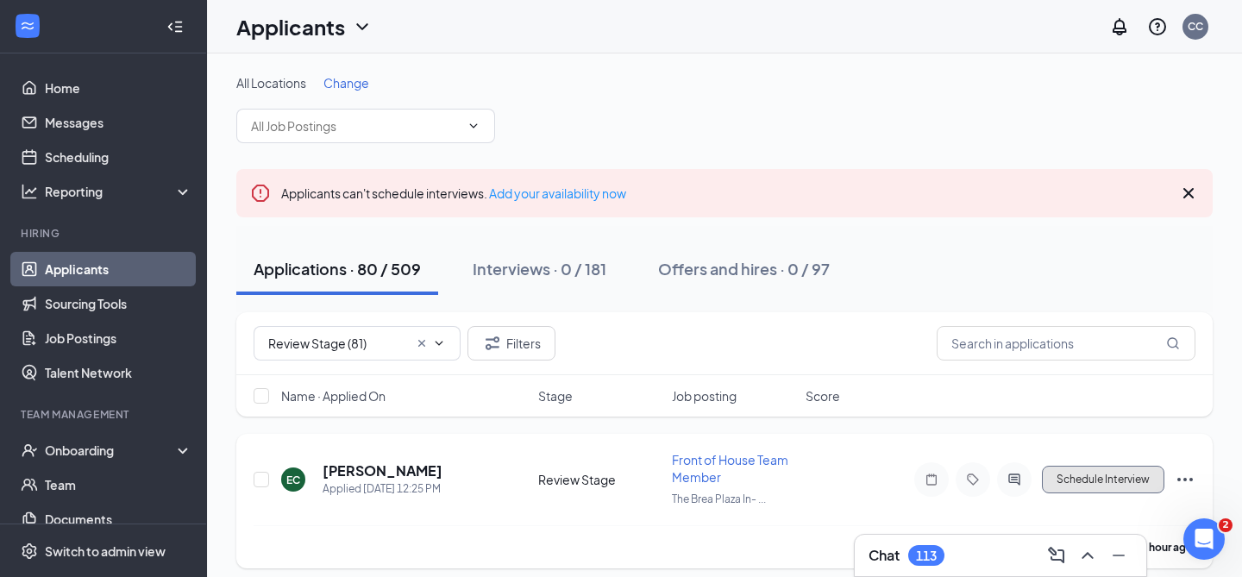
click at [1076, 473] on button "Schedule Interview" at bounding box center [1103, 480] width 122 height 28
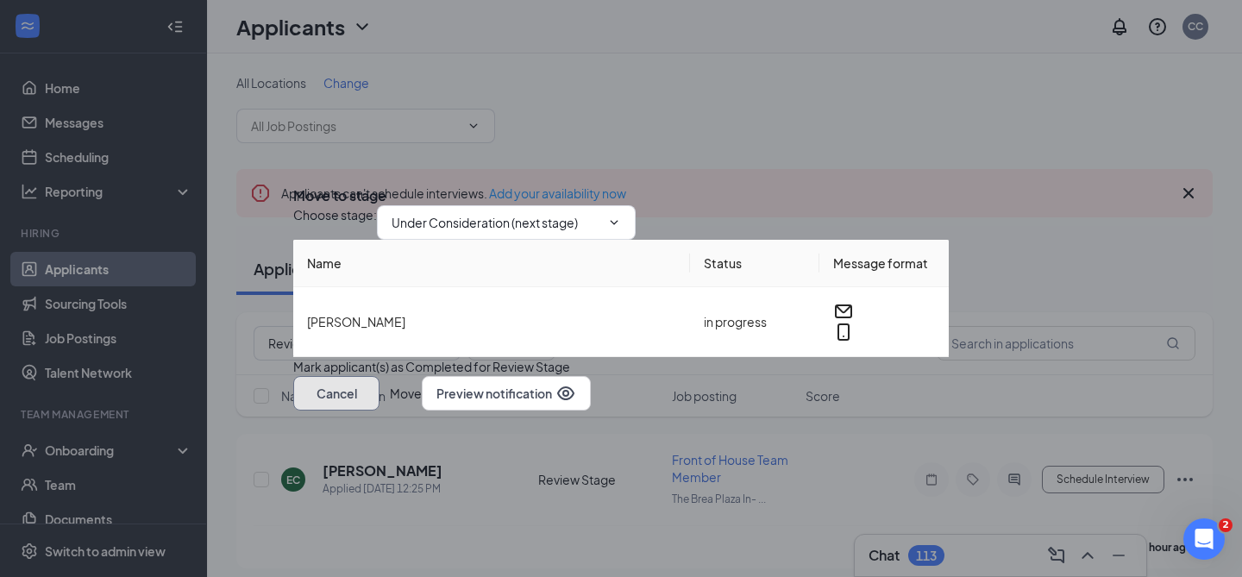
click at [380, 411] on button "Cancel" at bounding box center [336, 393] width 86 height 35
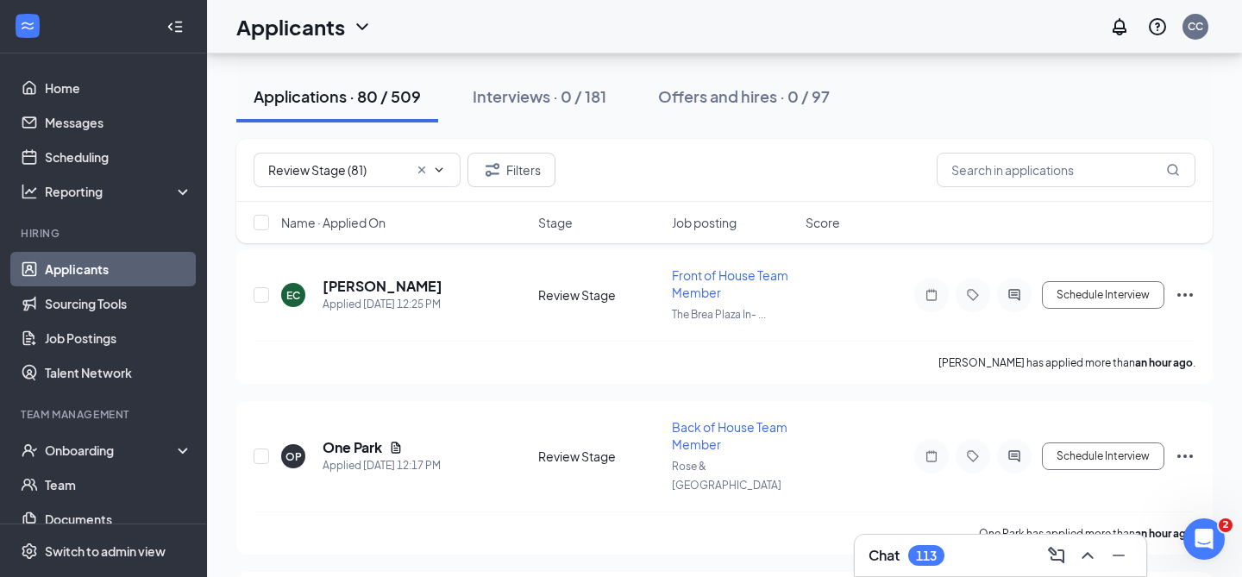
scroll to position [184, 0]
click at [370, 439] on h5 "One Park" at bounding box center [353, 448] width 60 height 19
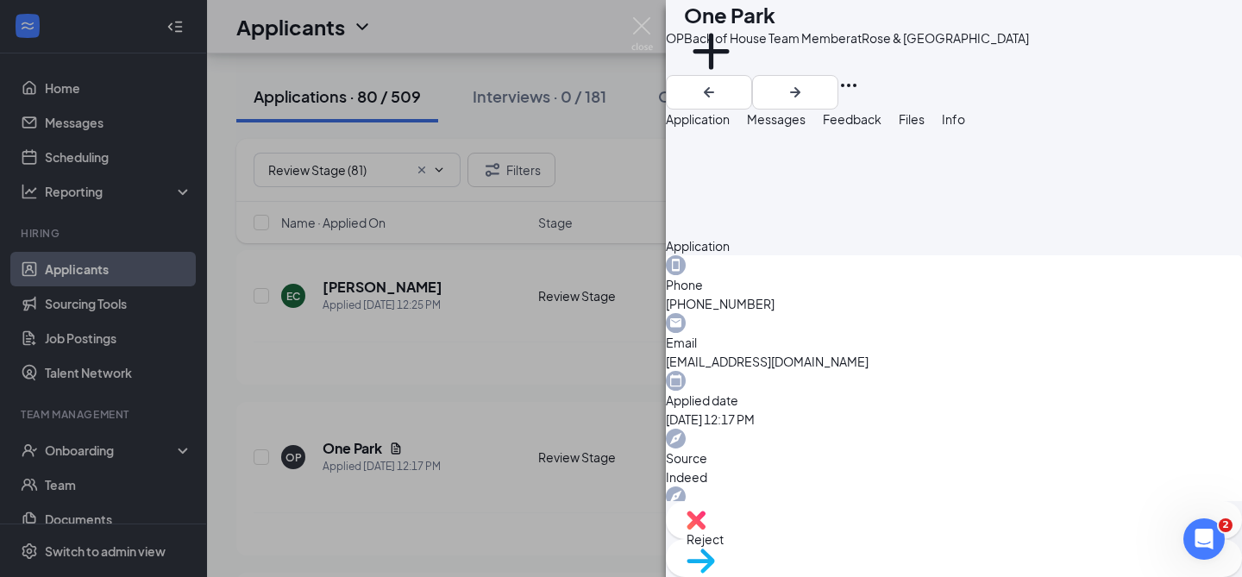
scroll to position [488, 0]
click at [644, 40] on img at bounding box center [642, 34] width 22 height 34
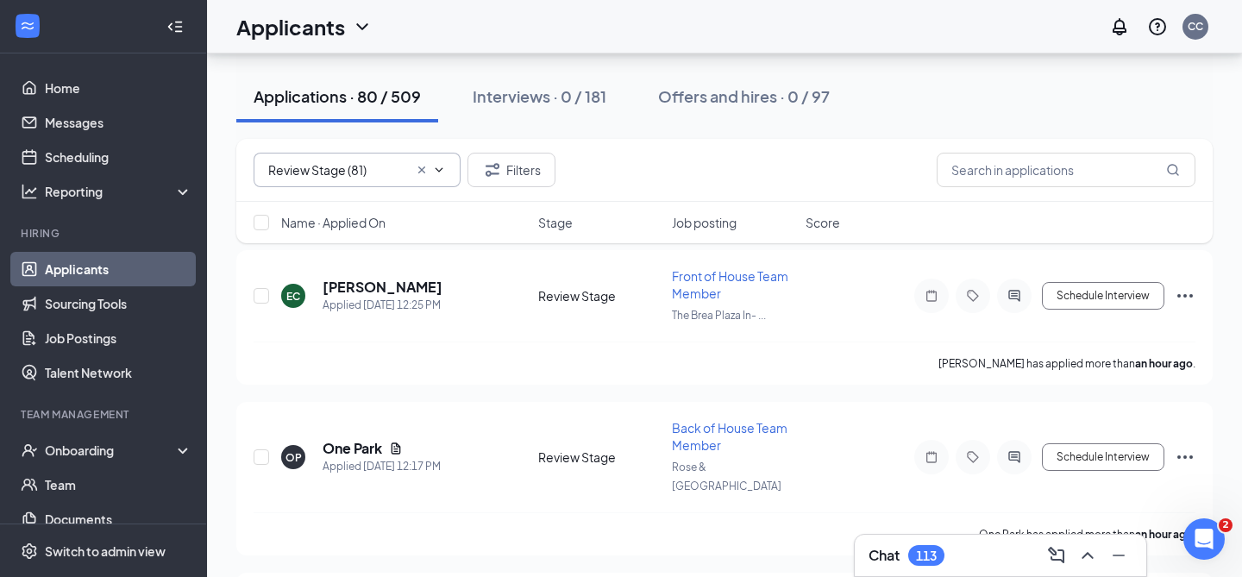
click at [391, 165] on input "Review Stage (81)" at bounding box center [338, 169] width 140 height 19
click at [422, 173] on icon "Cross" at bounding box center [422, 170] width 14 height 14
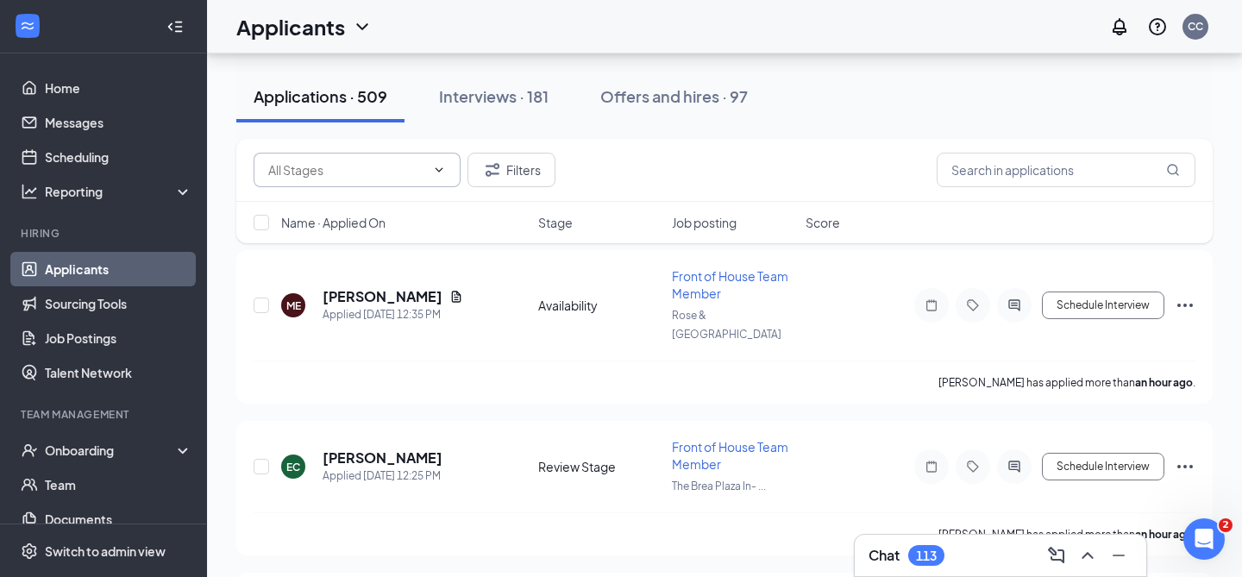
click at [442, 173] on icon "ChevronDown" at bounding box center [439, 170] width 14 height 14
click at [448, 177] on span "Availability (59) Review Stage (80) Under Consideration (370)" at bounding box center [357, 170] width 207 height 35
click at [394, 172] on input "text" at bounding box center [346, 169] width 157 height 19
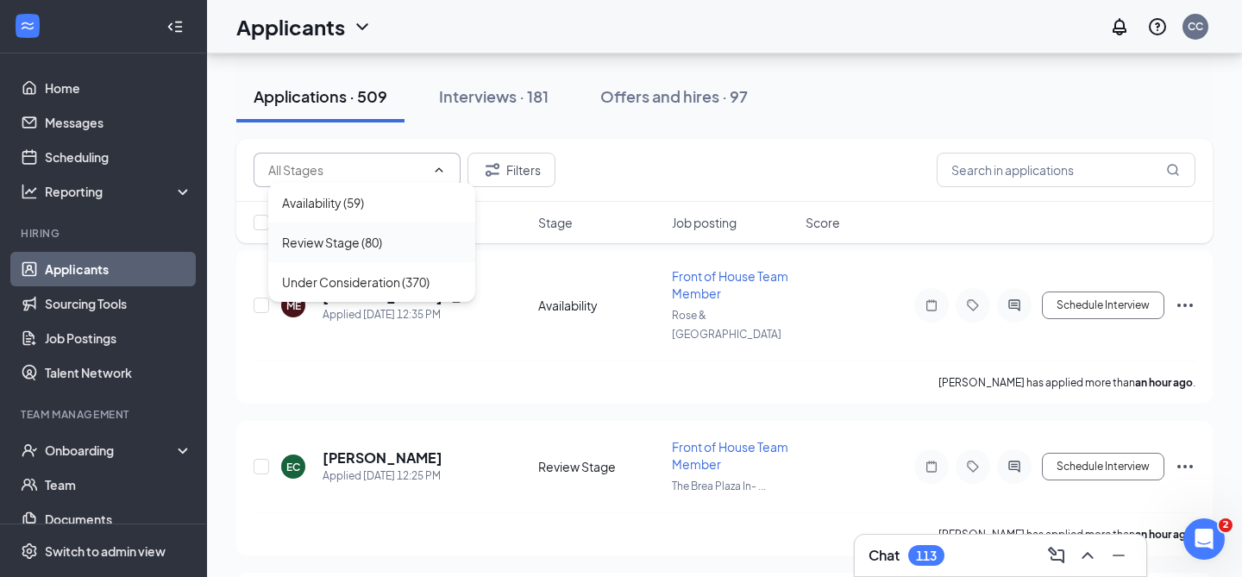
click at [368, 259] on div "Review Stage (80)" at bounding box center [371, 243] width 207 height 40
type input "Review Stage (80)"
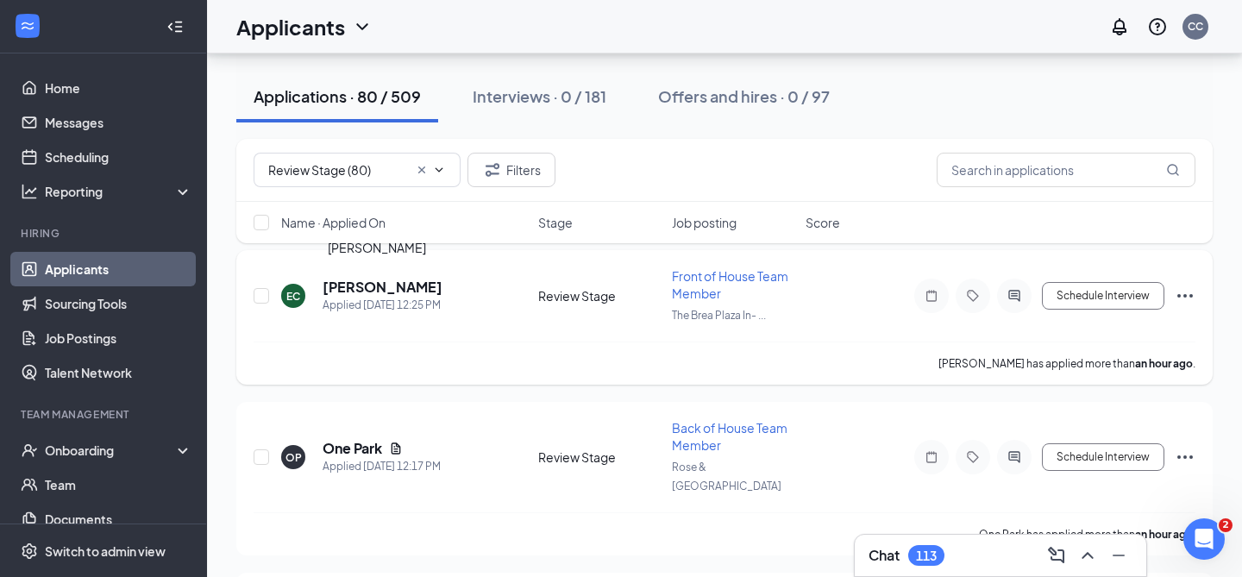
click at [392, 291] on h5 "[PERSON_NAME]" at bounding box center [383, 287] width 120 height 19
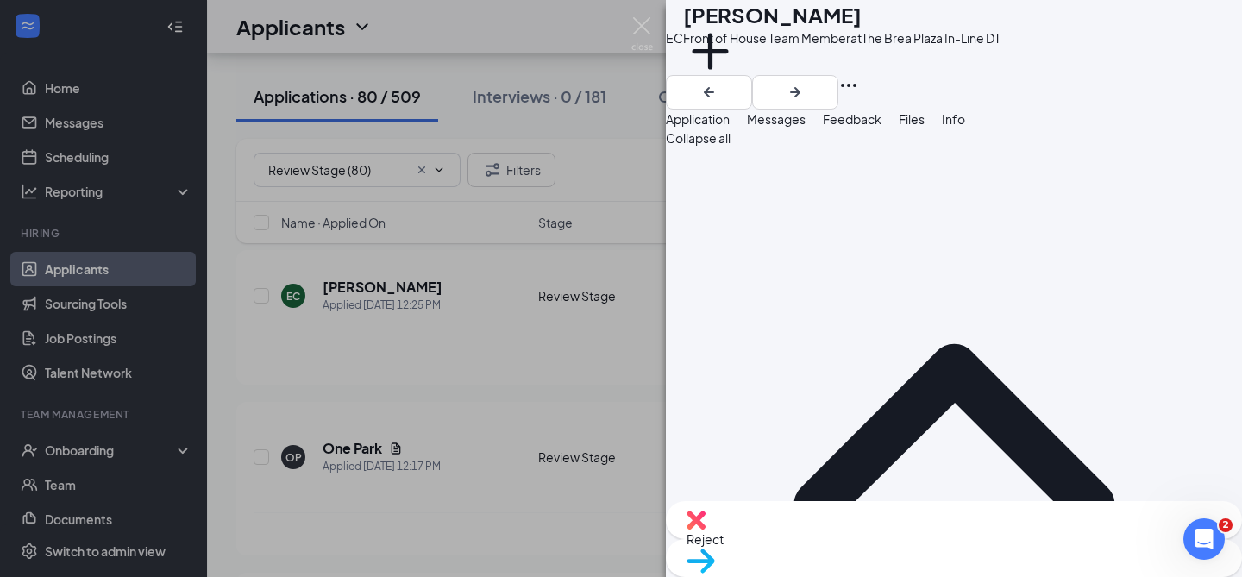
click at [806, 127] on span "Messages" at bounding box center [776, 119] width 59 height 16
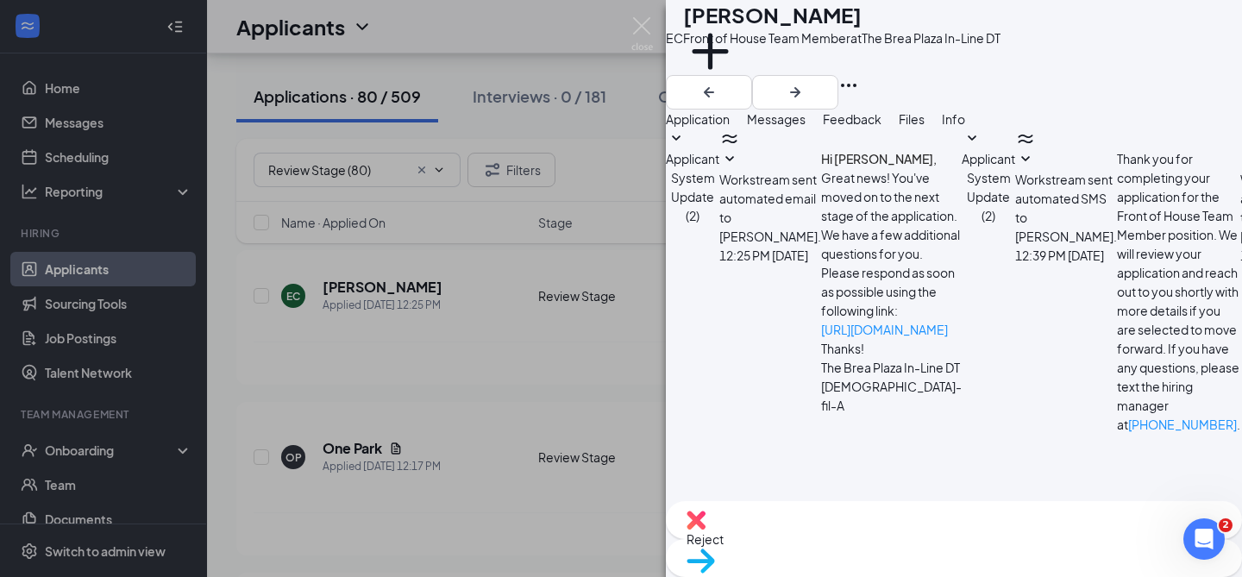
scroll to position [183, 0]
click at [638, 33] on img at bounding box center [642, 34] width 22 height 34
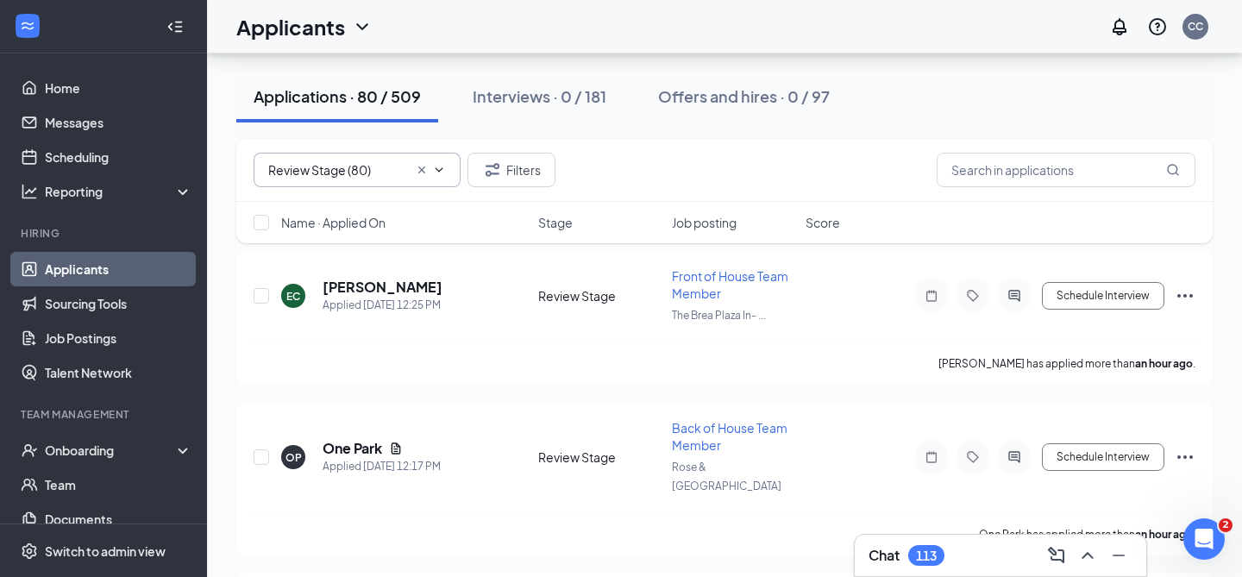
click at [420, 174] on icon "Cross" at bounding box center [422, 170] width 14 height 14
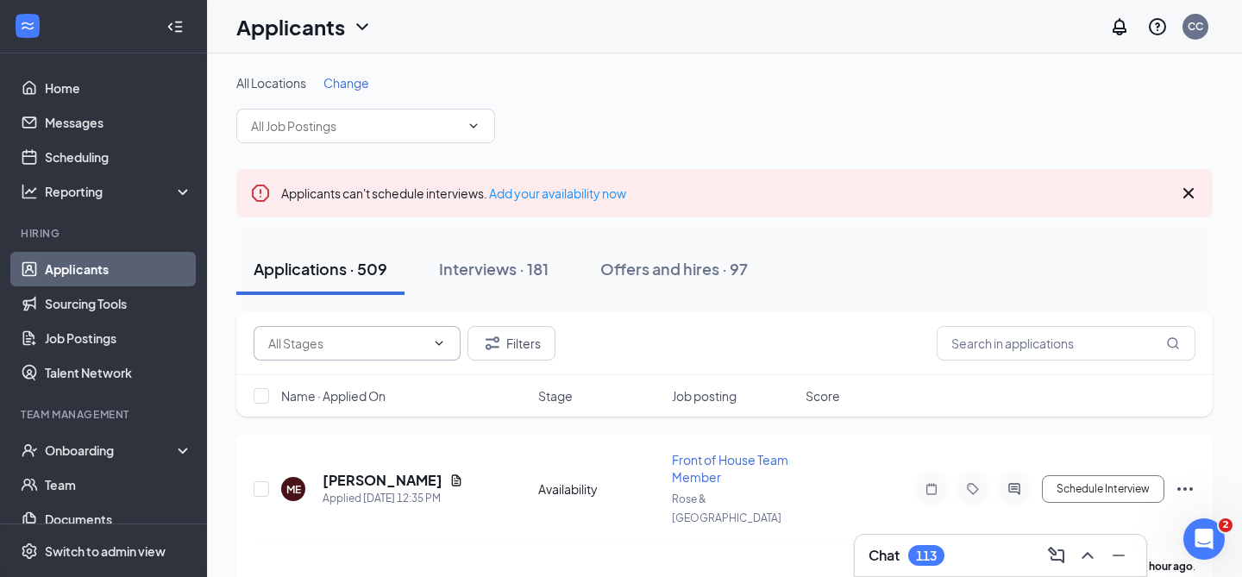
click at [407, 345] on input "text" at bounding box center [346, 343] width 157 height 19
click at [356, 418] on div "Review Stage (80)" at bounding box center [332, 415] width 100 height 19
type input "Review Stage (80)"
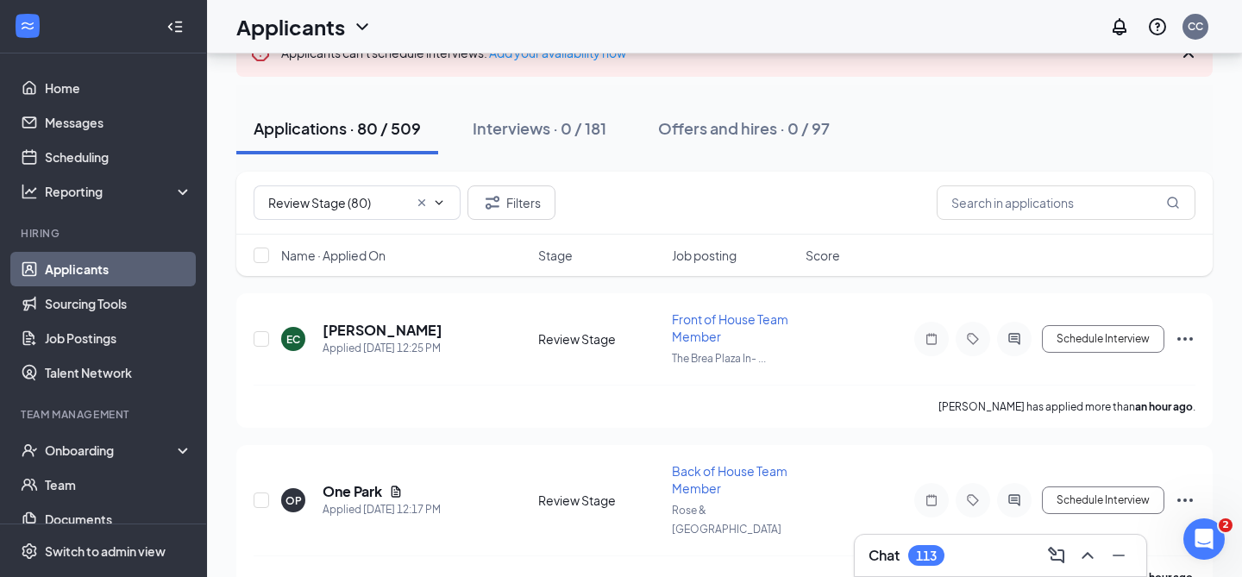
scroll to position [142, 0]
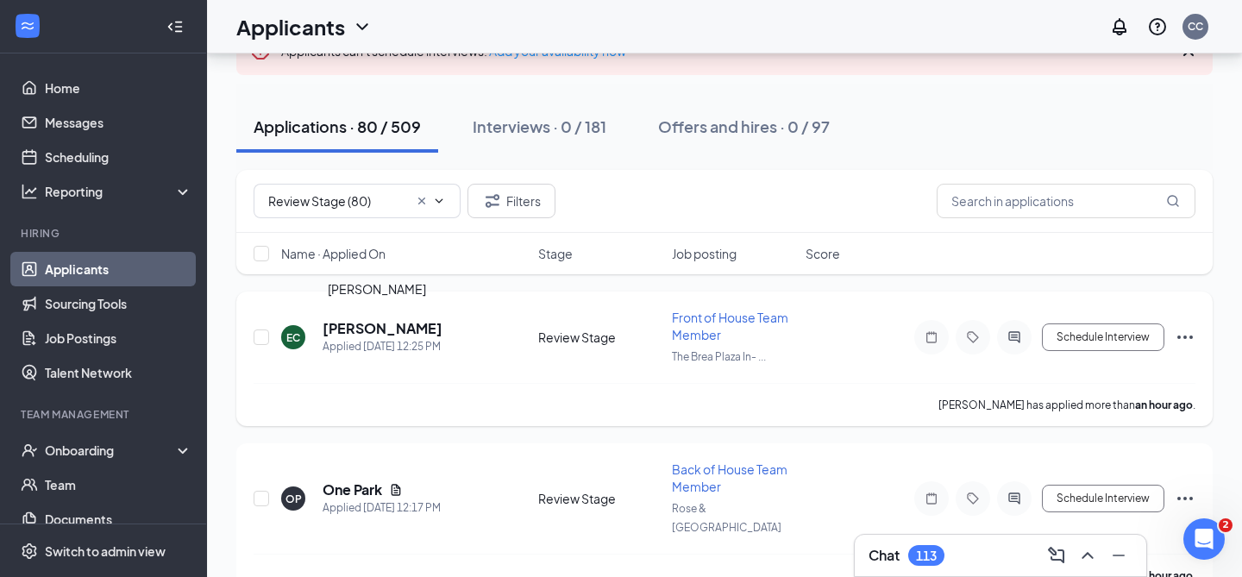
click at [389, 333] on h5 "[PERSON_NAME]" at bounding box center [383, 328] width 120 height 19
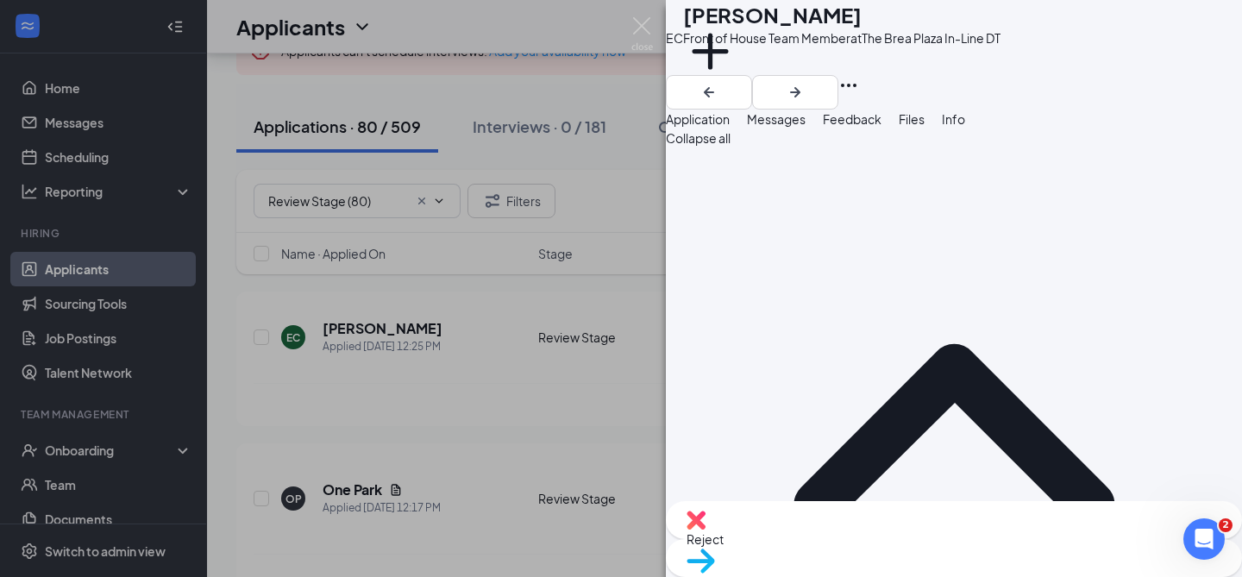
click at [806, 129] on button "Messages" at bounding box center [776, 119] width 59 height 19
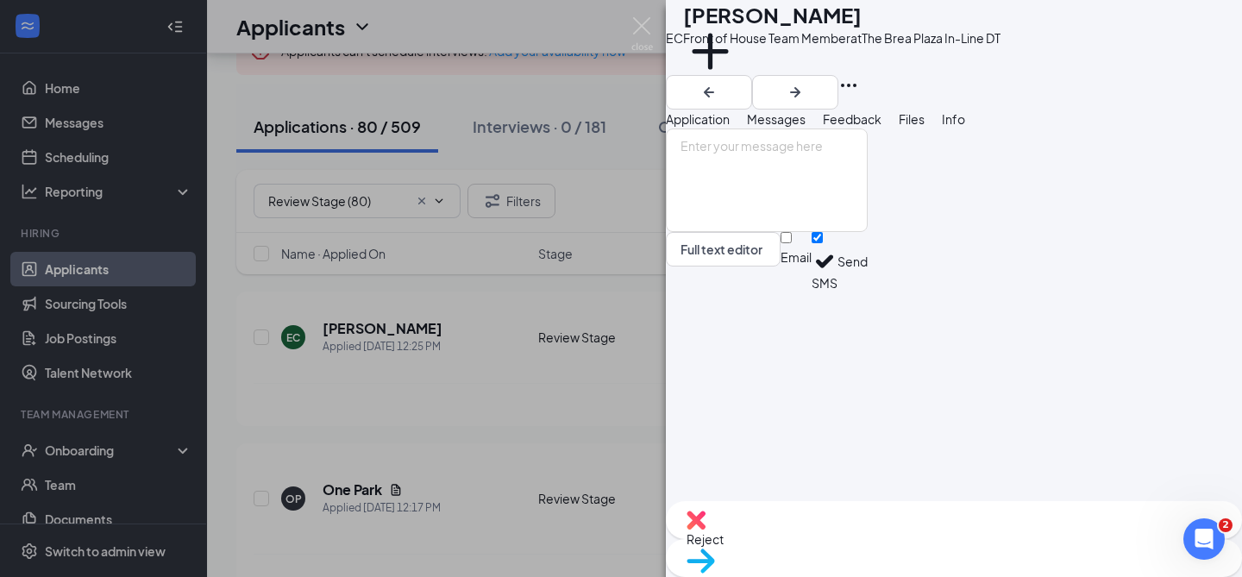
click at [882, 127] on span "Feedback" at bounding box center [852, 119] width 59 height 16
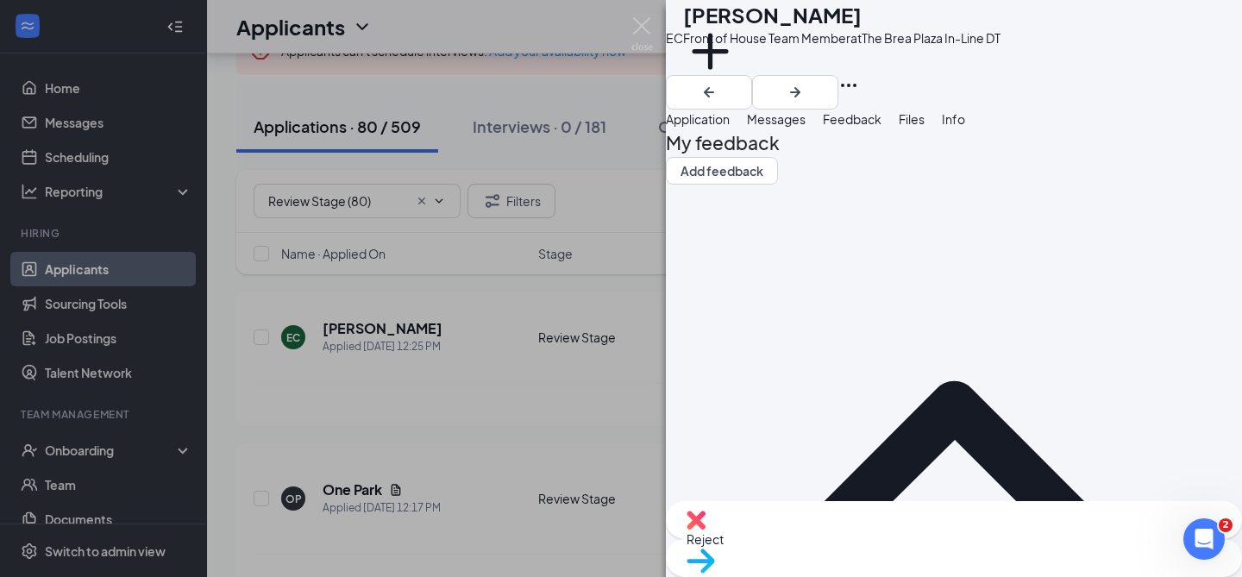
click at [730, 129] on div "Application" at bounding box center [698, 119] width 64 height 19
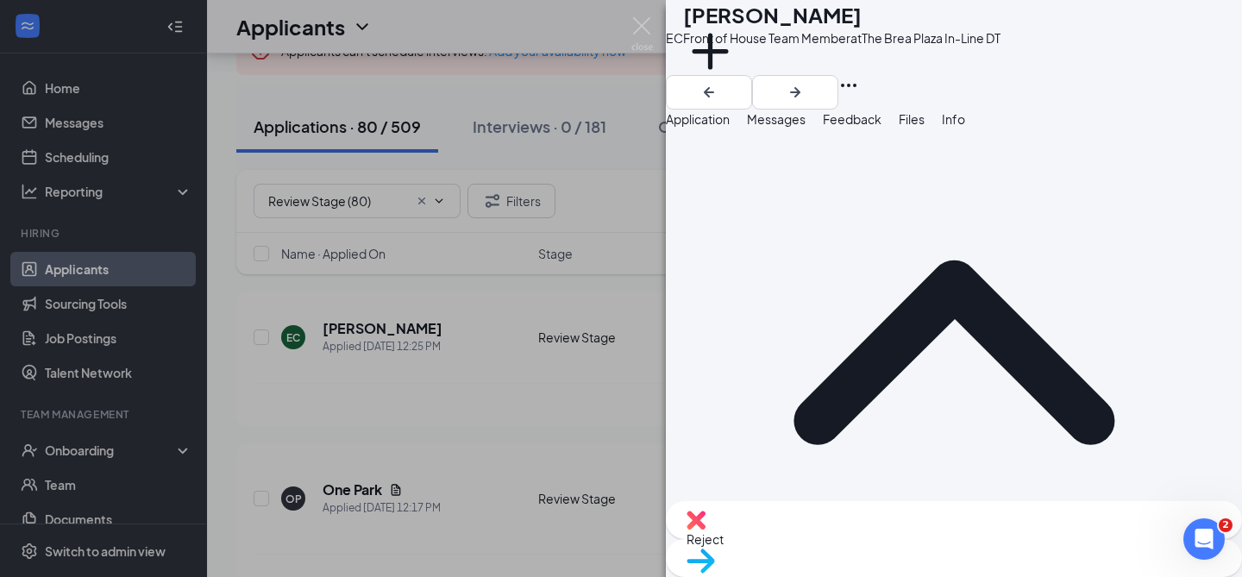
scroll to position [41, 0]
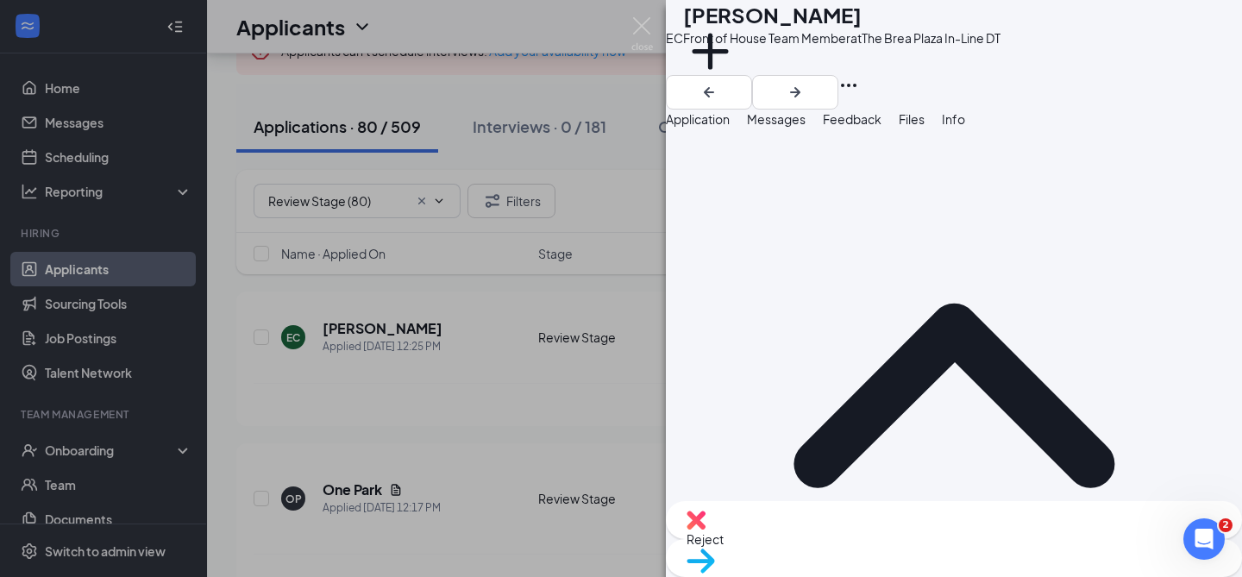
click at [464, 343] on div "EC [PERSON_NAME] Front of House Team Member at The [GEOGRAPHIC_DATA] In-Line DT…" at bounding box center [621, 288] width 1242 height 577
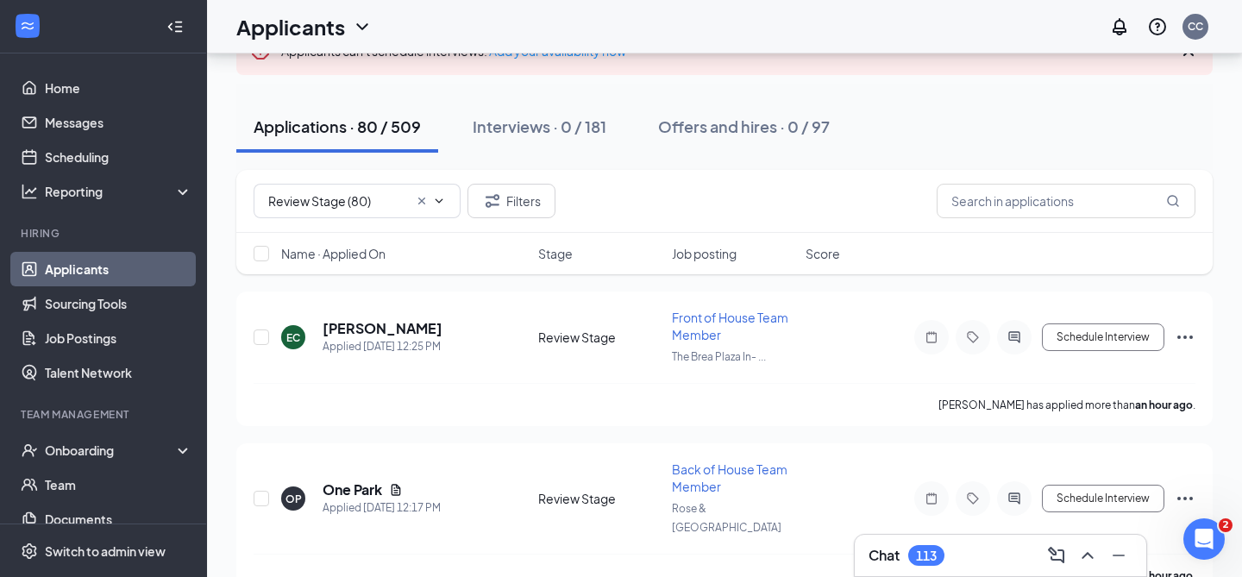
click at [418, 203] on icon "Cross" at bounding box center [422, 201] width 14 height 14
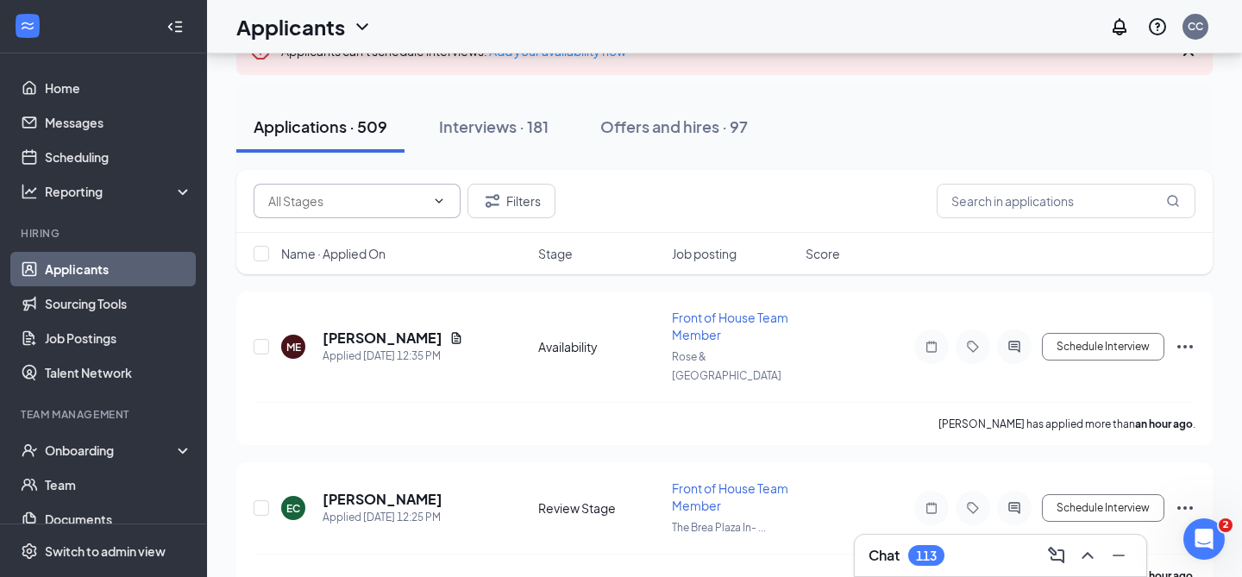
click at [379, 193] on input "text" at bounding box center [346, 200] width 157 height 19
click at [343, 306] on div "Under Consideration (370)" at bounding box center [356, 313] width 148 height 19
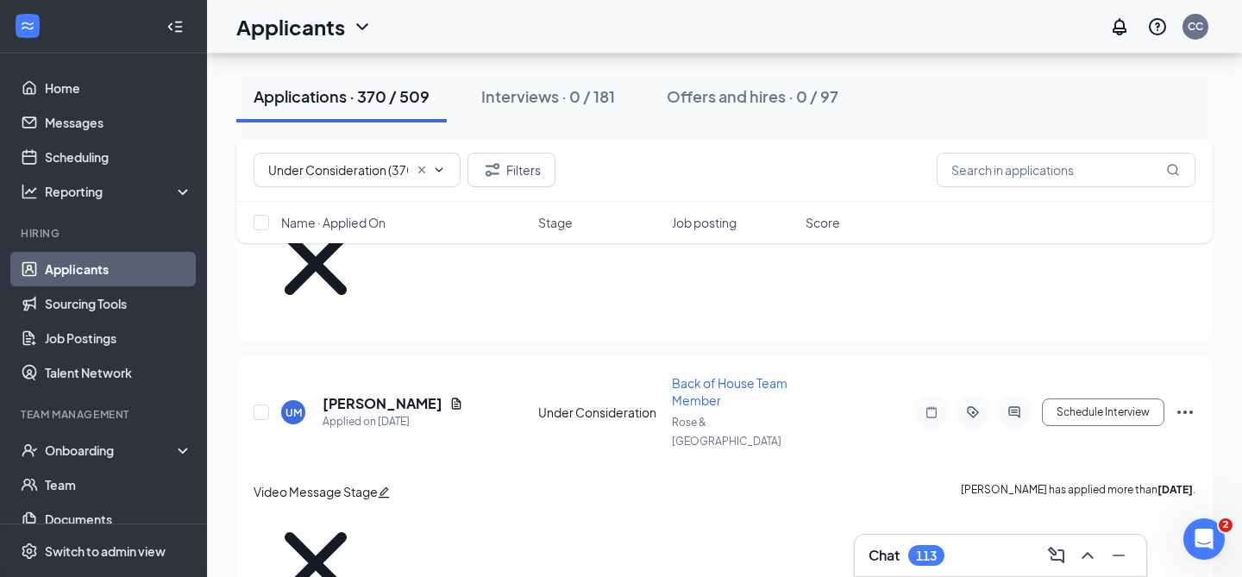
scroll to position [975, 0]
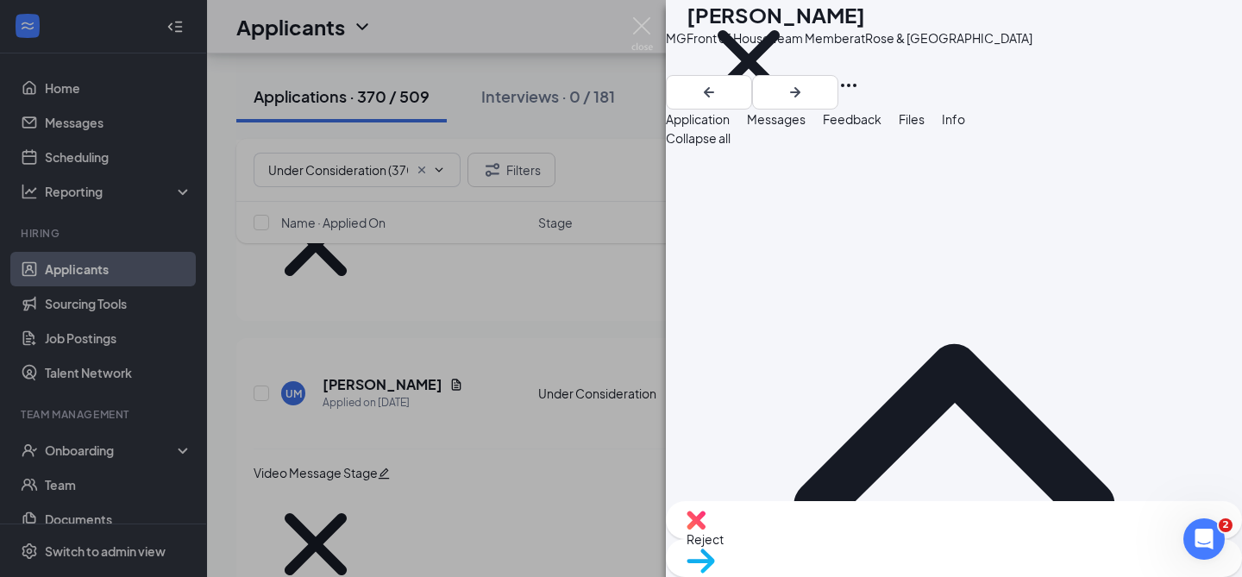
click at [806, 127] on span "Messages" at bounding box center [776, 119] width 59 height 16
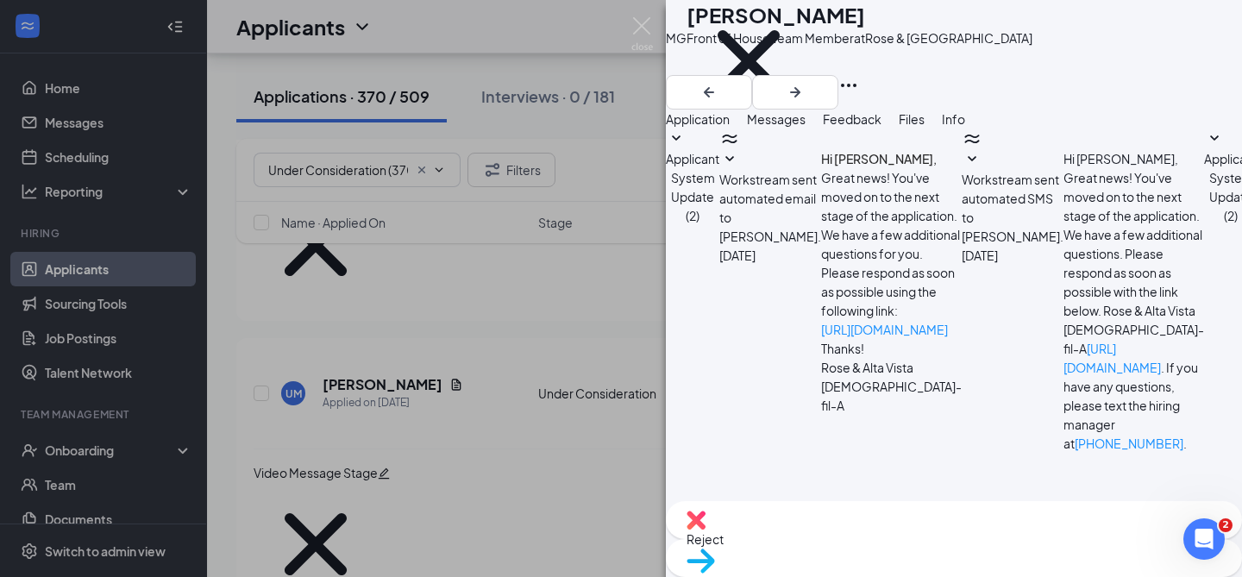
scroll to position [405, 0]
drag, startPoint x: 916, startPoint y: 253, endPoint x: 808, endPoint y: 273, distance: 109.6
copy span "Hello [PERSON_NAME], Thank you for applying to [DEMOGRAPHIC_DATA]-fil-A Rose an…"
click at [581, 289] on div "MG [PERSON_NAME] Front of House Team Member at [GEOGRAPHIC_DATA] Video Message …" at bounding box center [621, 288] width 1242 height 577
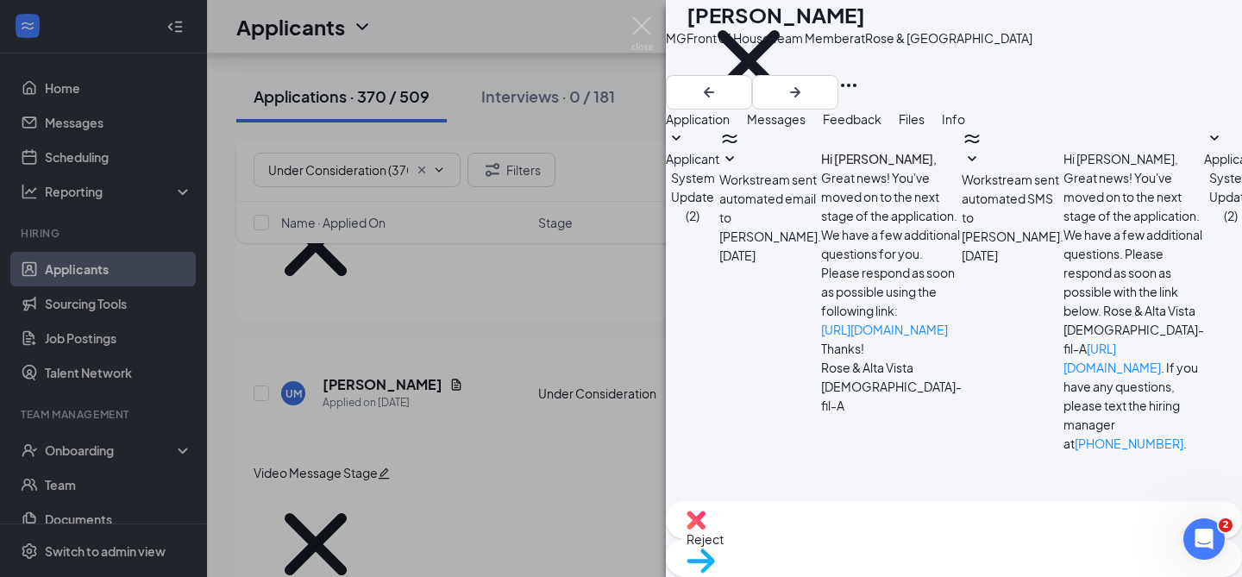
click at [443, 190] on div "MG [PERSON_NAME] Front of House Team Member at [GEOGRAPHIC_DATA] Video Message …" at bounding box center [621, 288] width 1242 height 577
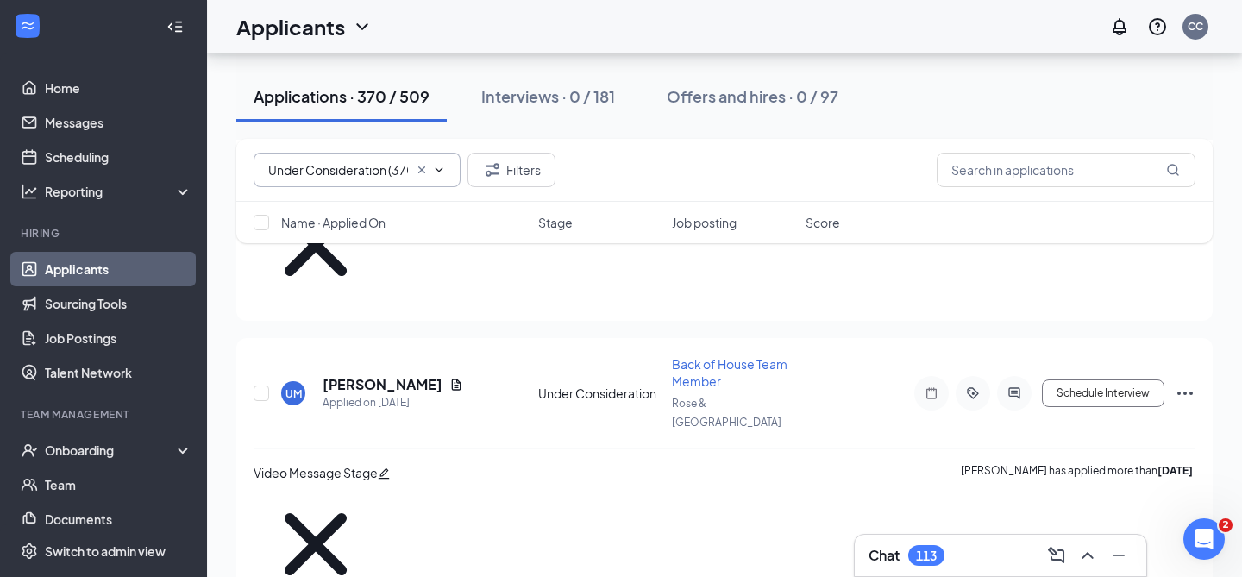
click at [394, 171] on input "Under Consideration (370)" at bounding box center [338, 169] width 140 height 19
click at [411, 254] on div "Review Stage (80)" at bounding box center [371, 243] width 207 height 40
type input "Review Stage (80)"
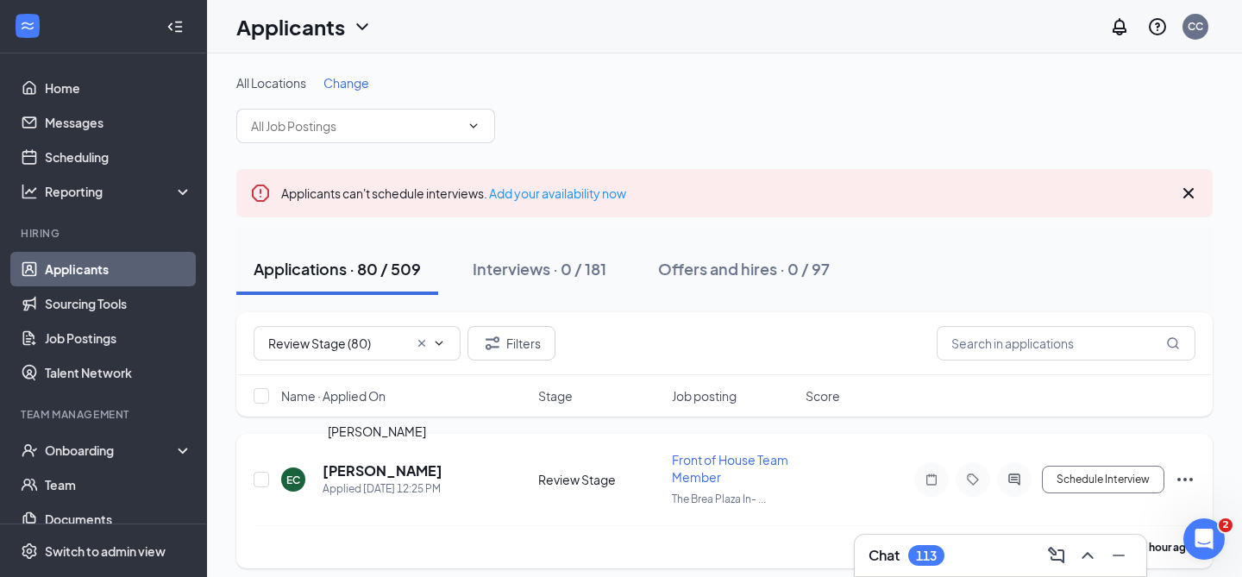
click at [380, 474] on h5 "[PERSON_NAME]" at bounding box center [383, 470] width 120 height 19
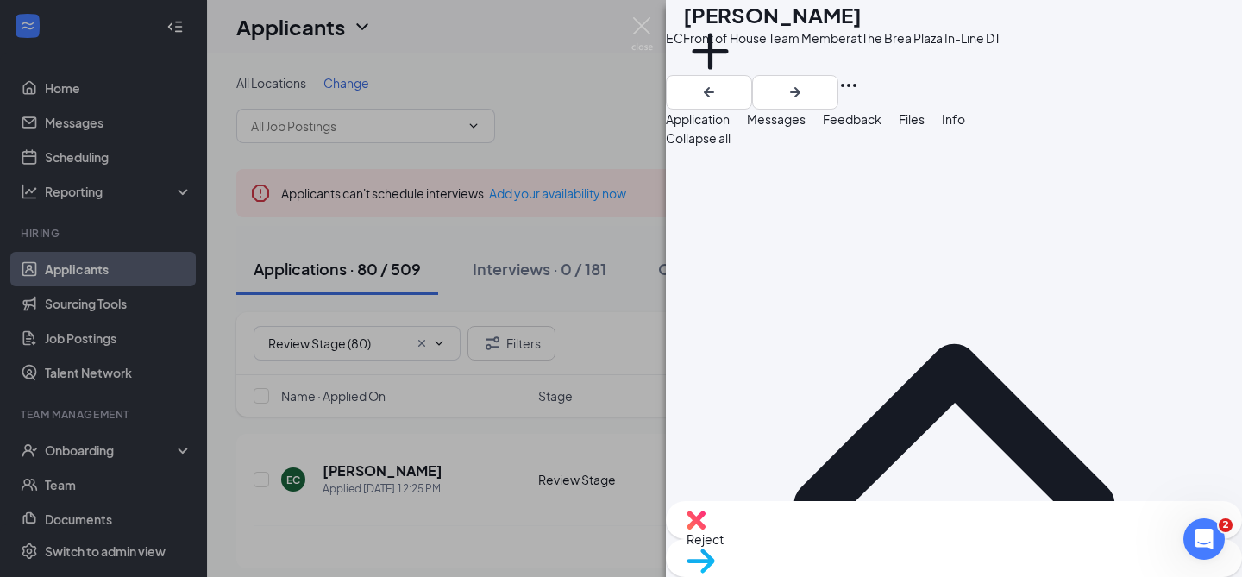
click at [806, 127] on span "Messages" at bounding box center [776, 119] width 59 height 16
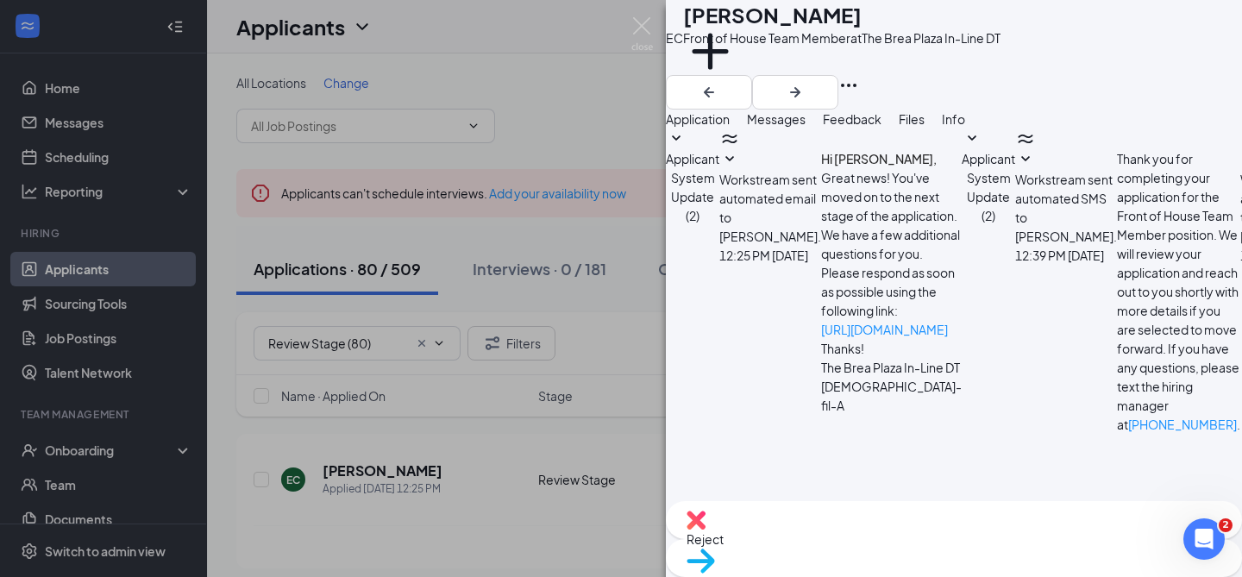
click at [825, 510] on textarea at bounding box center [767, 562] width 202 height 104
paste textarea "Hello [PERSON_NAME], Thank you for applying to [DEMOGRAPHIC_DATA]-fil-A Rose an…"
type textarea "Hello [PERSON_NAME], Thank you for applying to [DEMOGRAPHIC_DATA]-fil-A Rose an…"
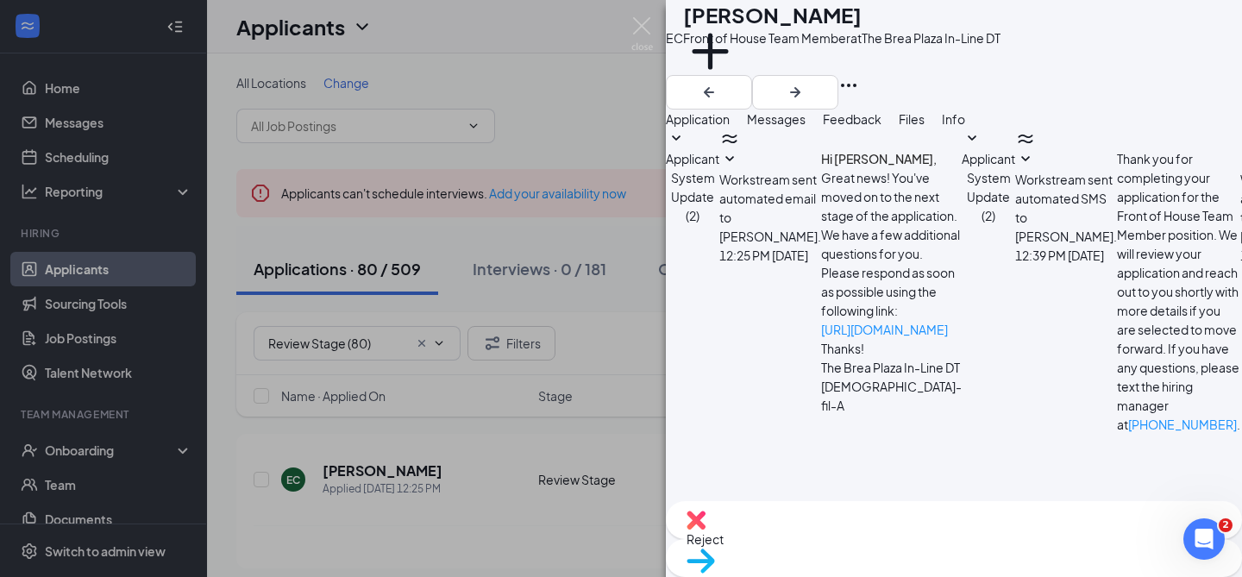
click at [995, 539] on div "Move to stage" at bounding box center [954, 558] width 576 height 38
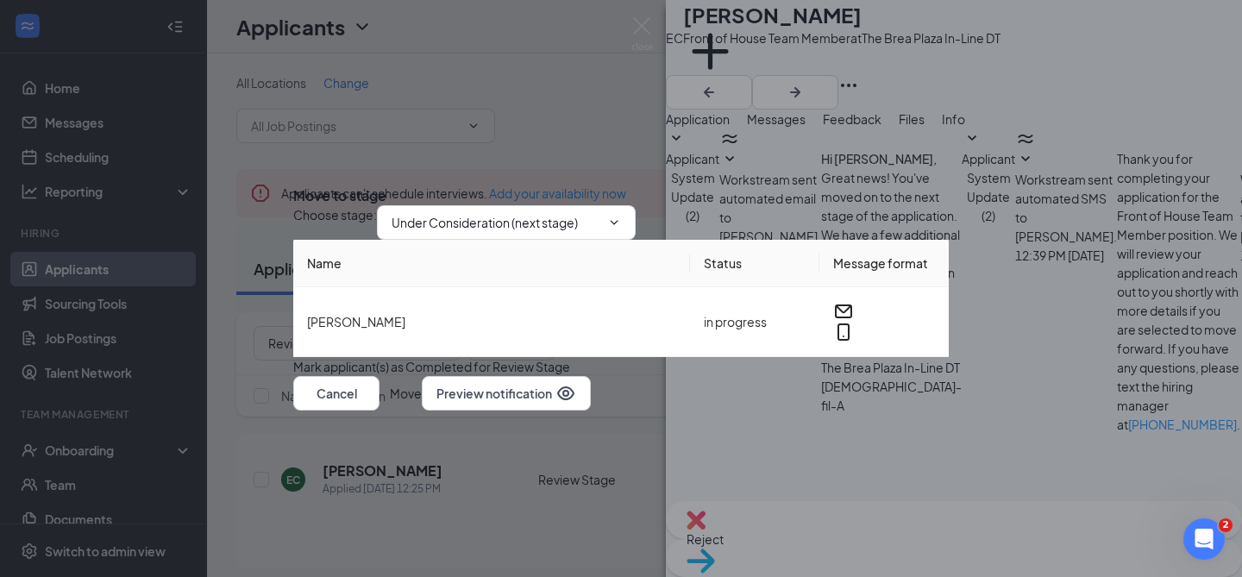
click at [422, 411] on button "Move" at bounding box center [406, 393] width 32 height 35
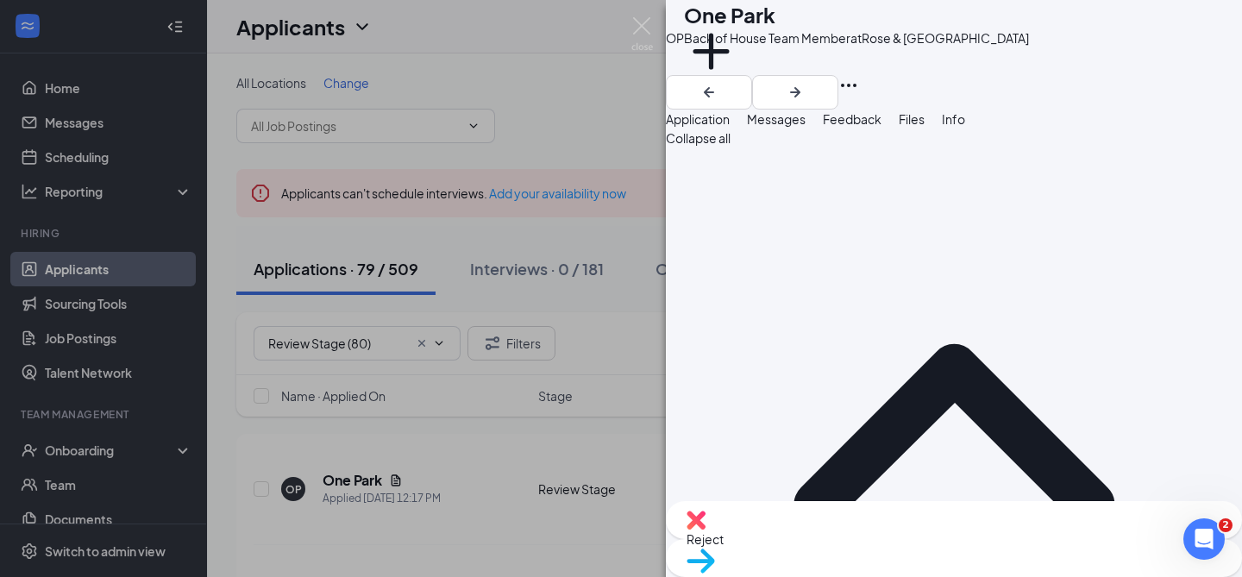
click at [882, 127] on span "Feedback" at bounding box center [852, 119] width 59 height 16
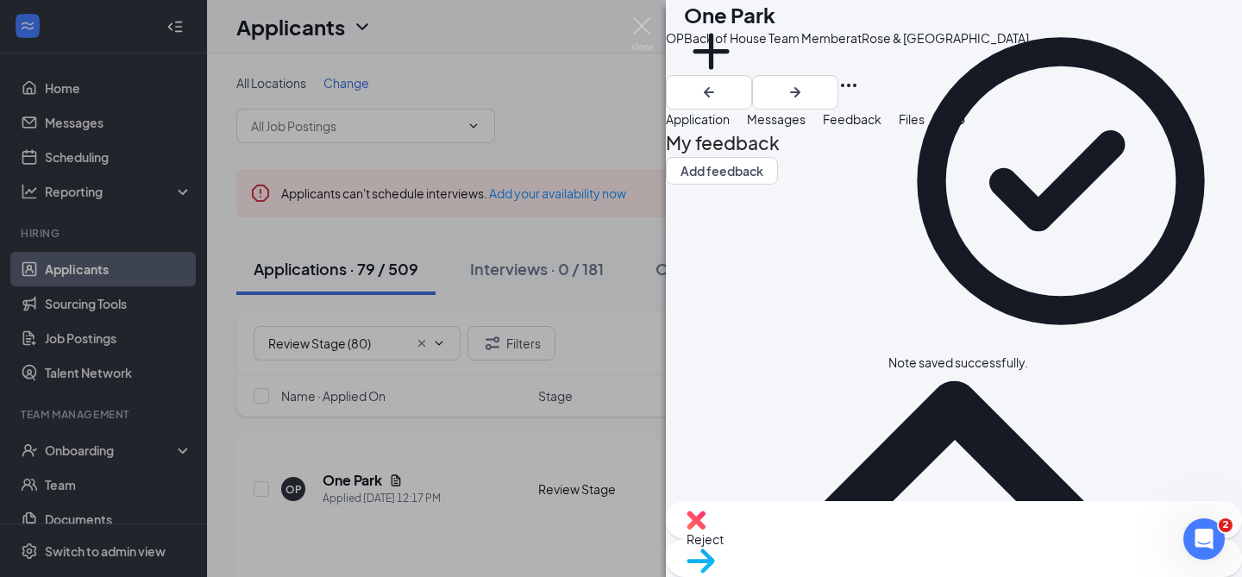
click at [730, 127] on span "Application" at bounding box center [698, 119] width 64 height 16
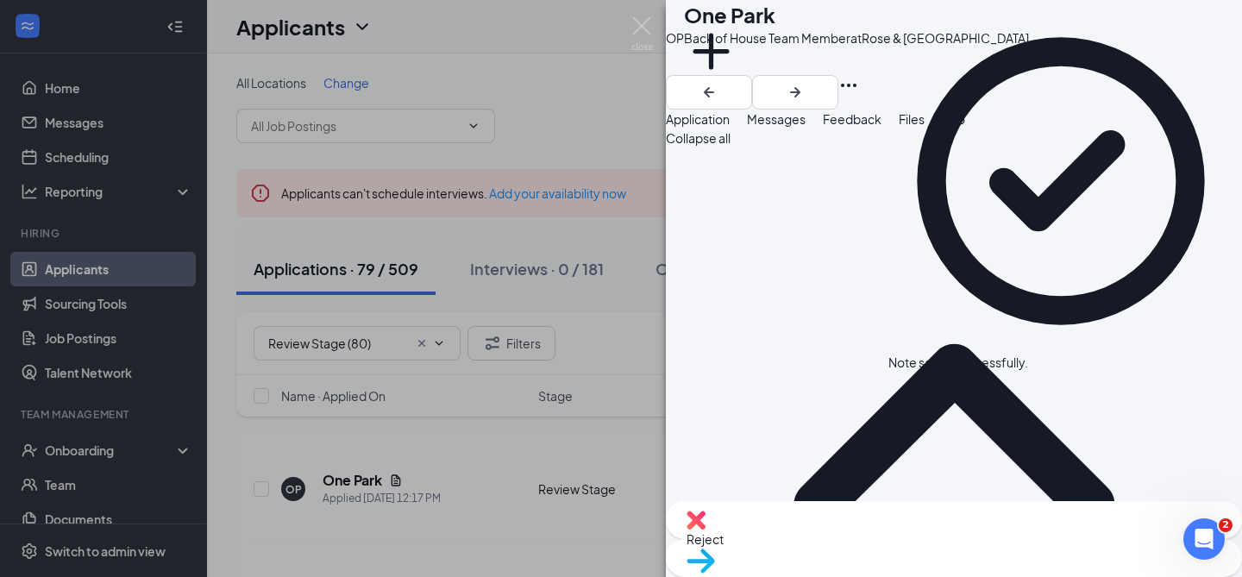
click at [706, 530] on img at bounding box center [696, 520] width 19 height 19
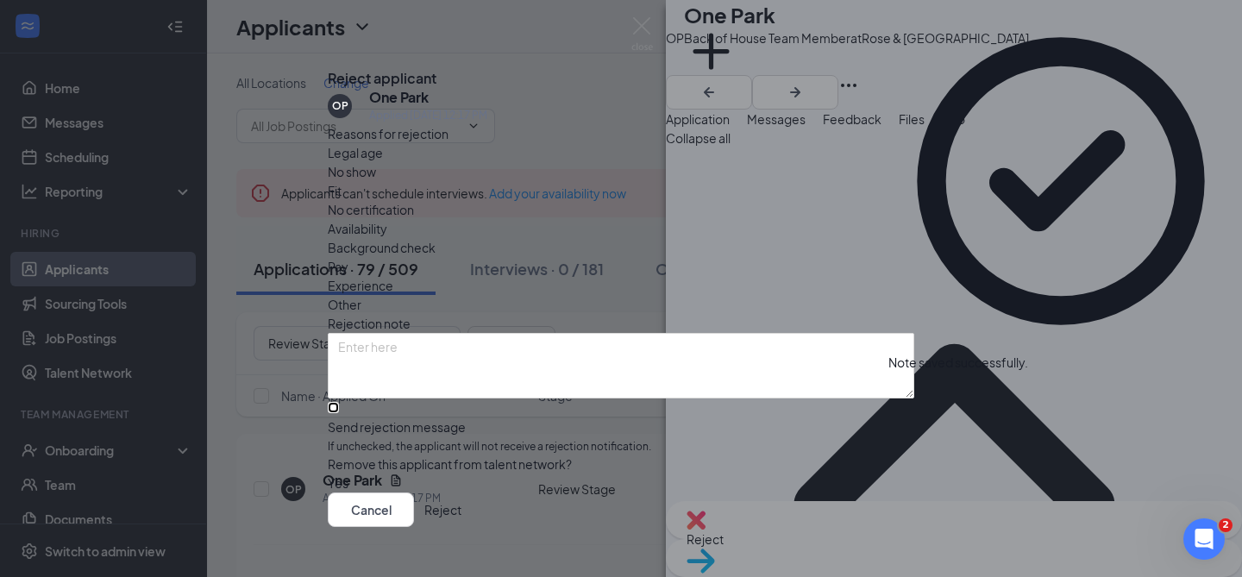
click at [339, 404] on input "Send rejection message If unchecked, the applicant will not receive a rejection…" at bounding box center [333, 407] width 11 height 11
checkbox input "true"
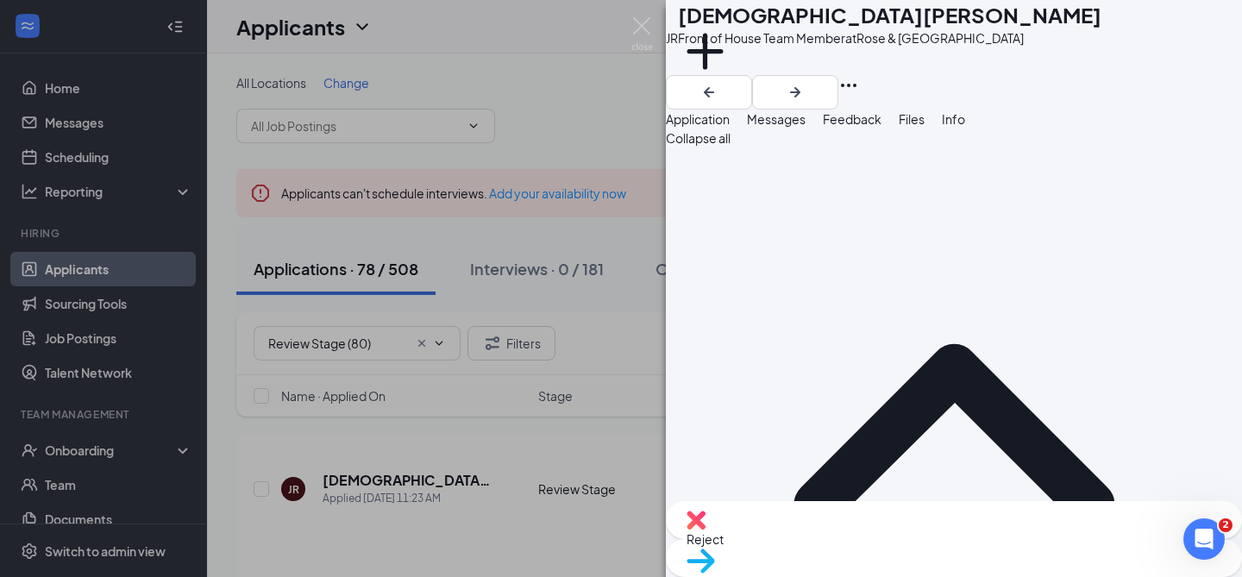
click at [715, 552] on img at bounding box center [701, 561] width 28 height 25
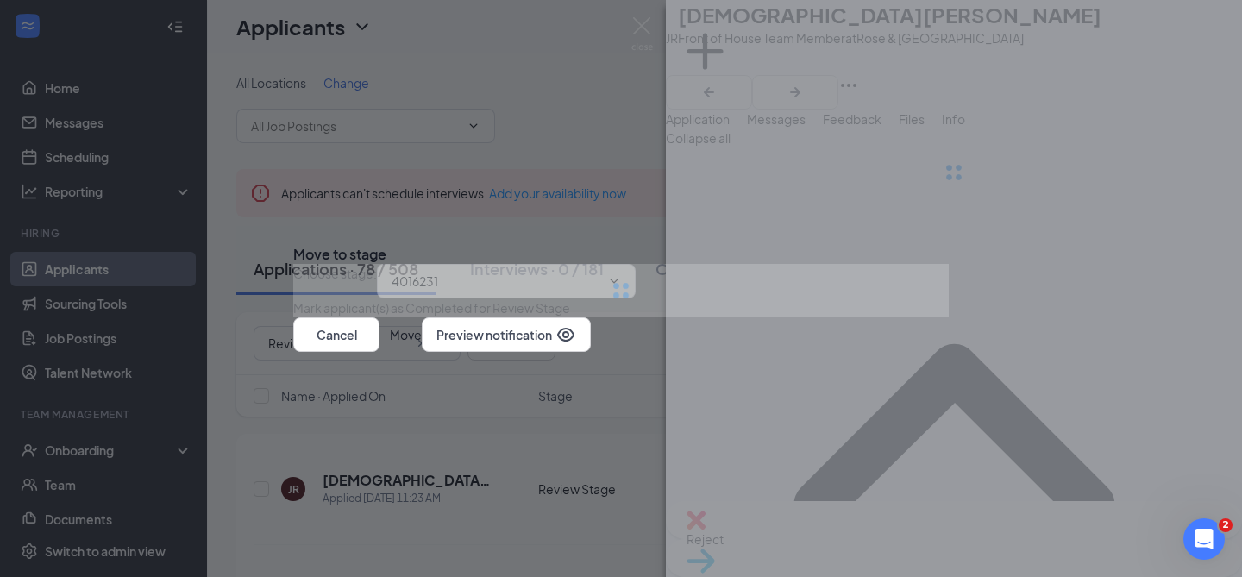
type input "Under Consideration (next stage)"
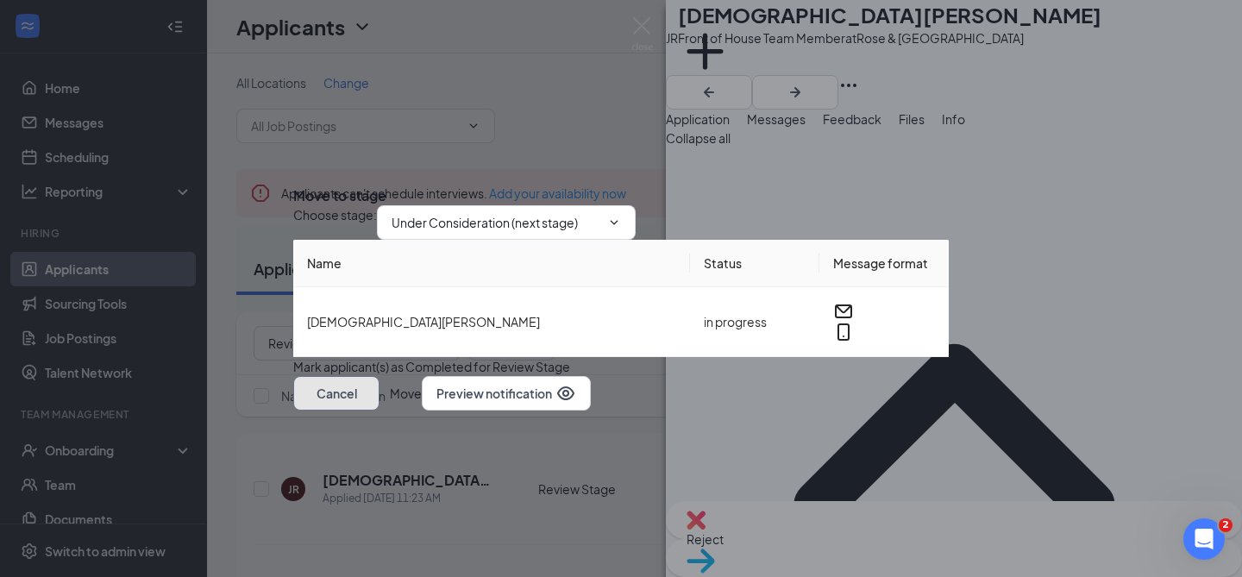
click at [380, 411] on button "Cancel" at bounding box center [336, 393] width 86 height 35
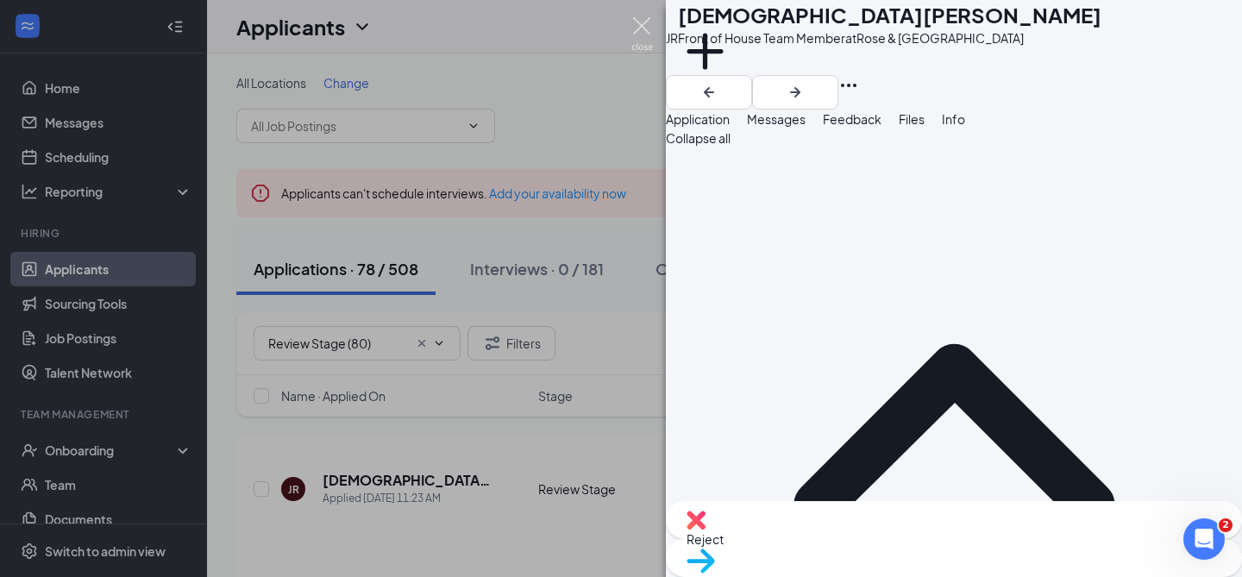
click at [645, 37] on img at bounding box center [642, 34] width 22 height 34
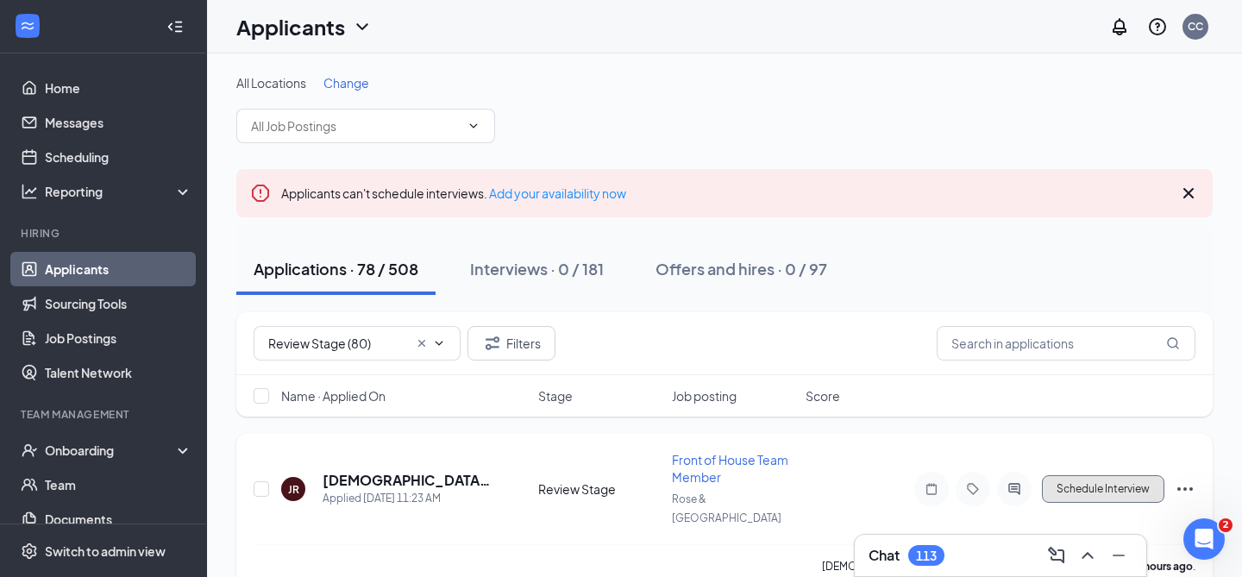
click at [1045, 480] on button "Schedule Interview" at bounding box center [1103, 489] width 122 height 28
type input "Under Consideration (next stage)"
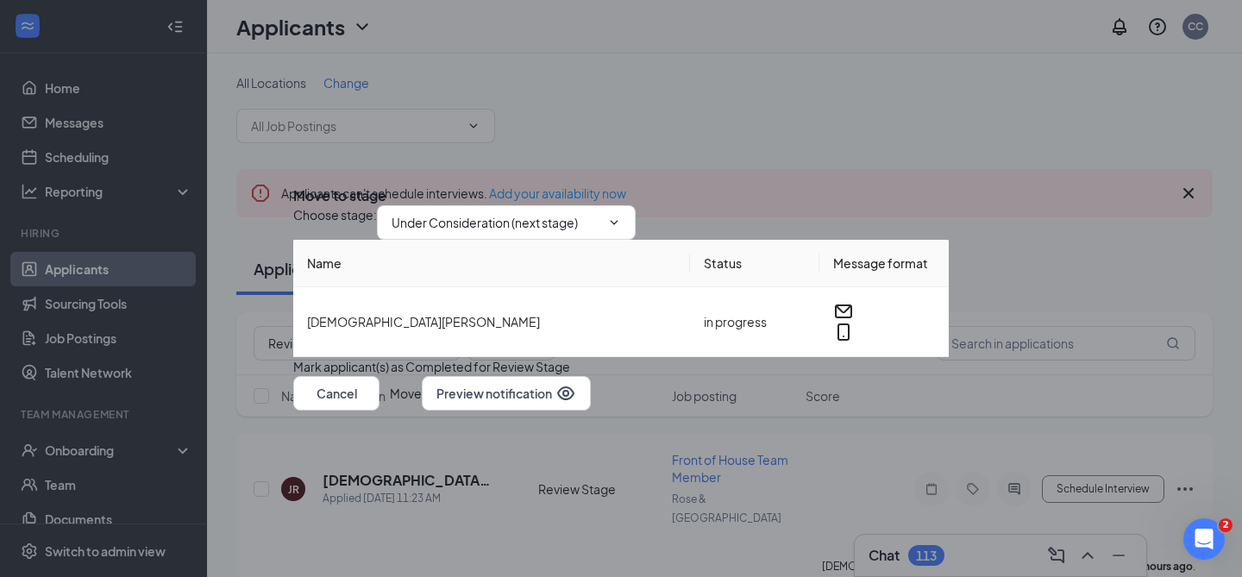
click at [293, 361] on button "button" at bounding box center [293, 366] width 0 height 19
click at [422, 411] on button "Move" at bounding box center [406, 393] width 32 height 35
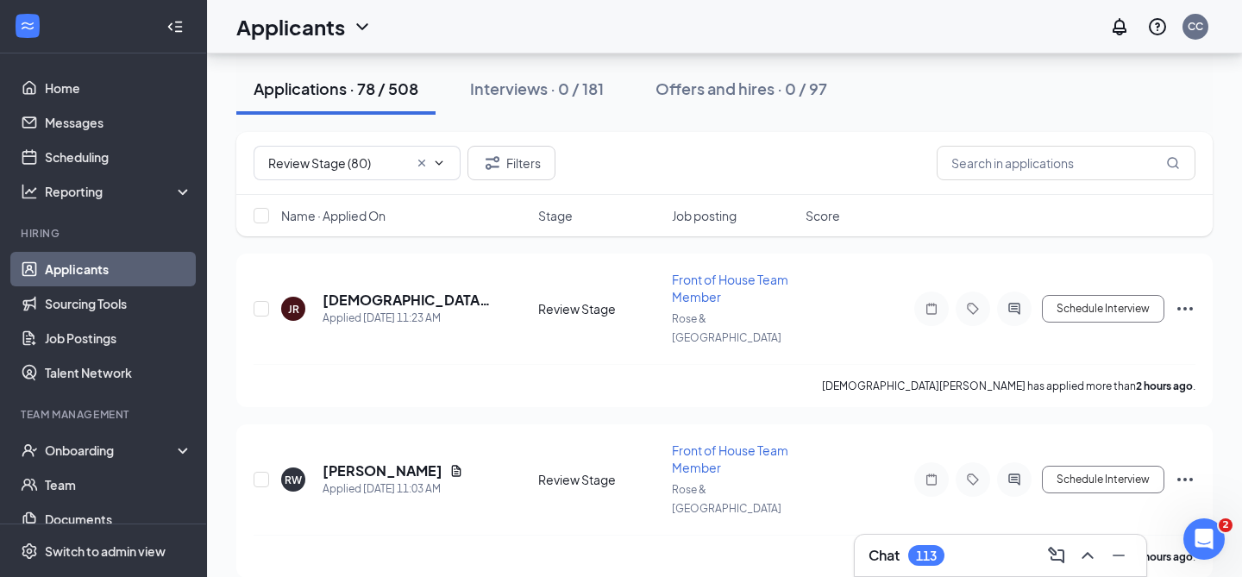
scroll to position [185, 0]
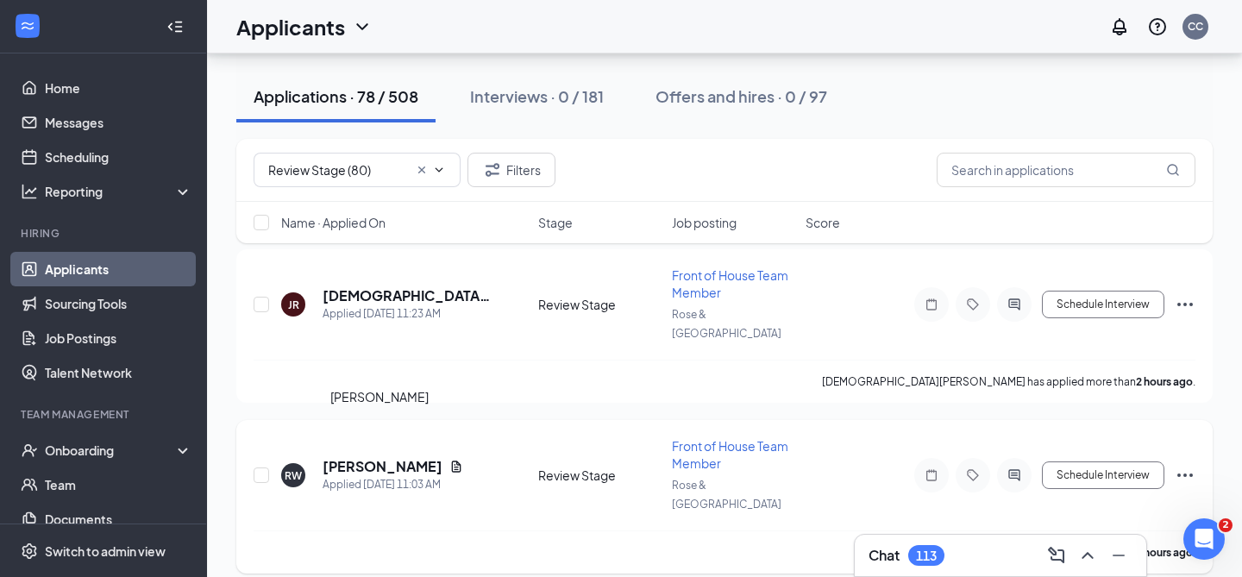
click at [385, 457] on h5 "[PERSON_NAME]" at bounding box center [383, 466] width 120 height 19
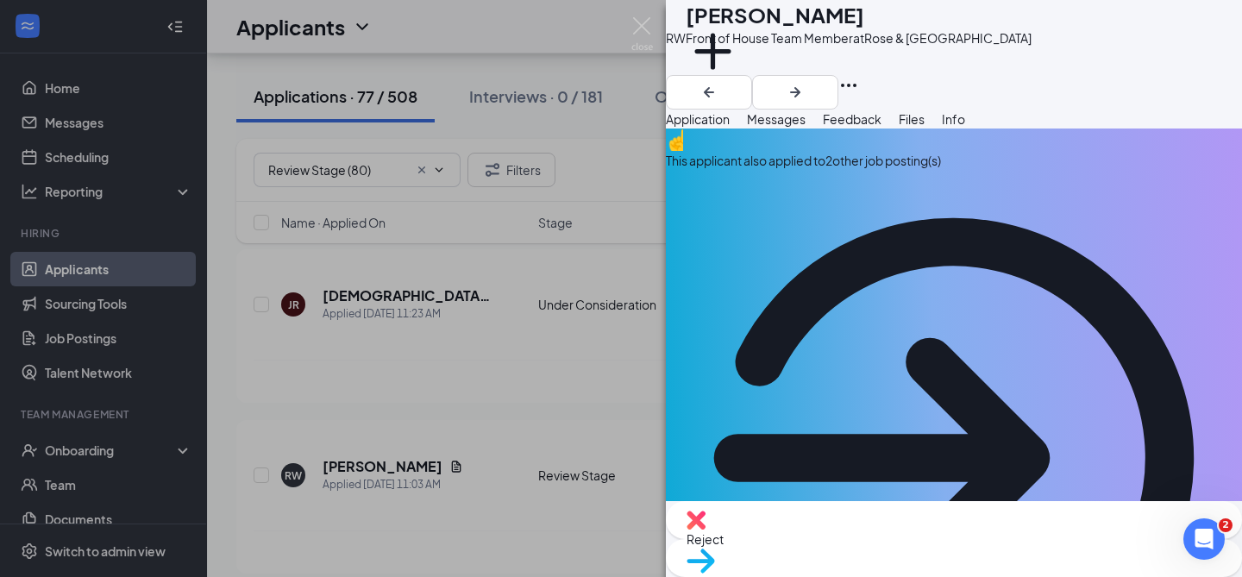
click at [881, 205] on div "This applicant also applied to 2 other job posting(s)" at bounding box center [954, 438] width 576 height 618
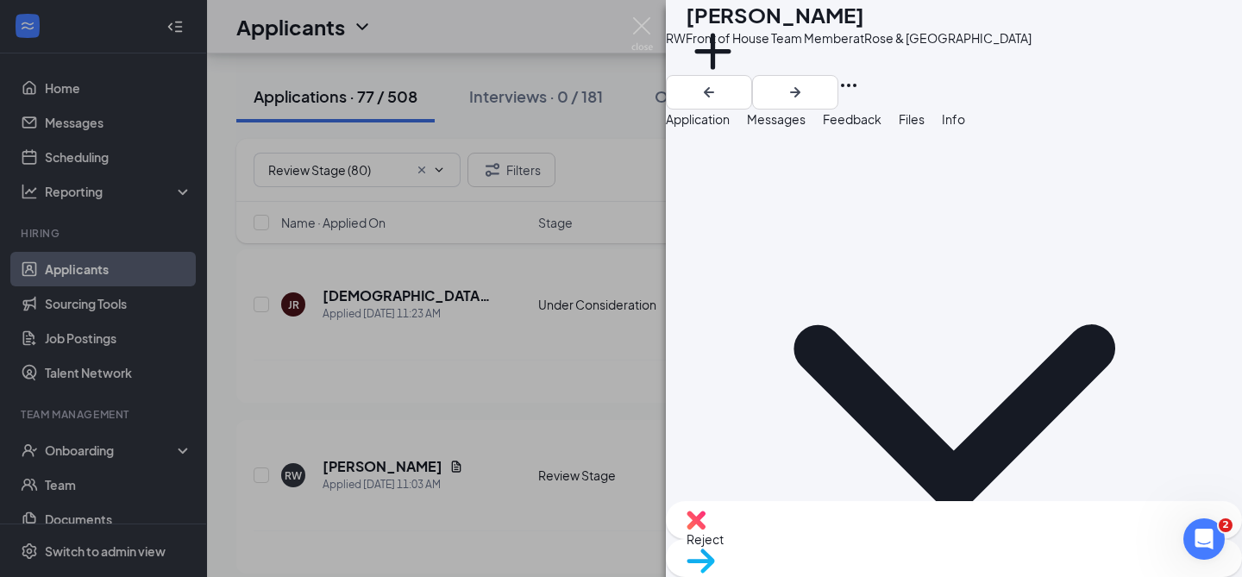
click at [730, 127] on span "Application" at bounding box center [698, 119] width 64 height 16
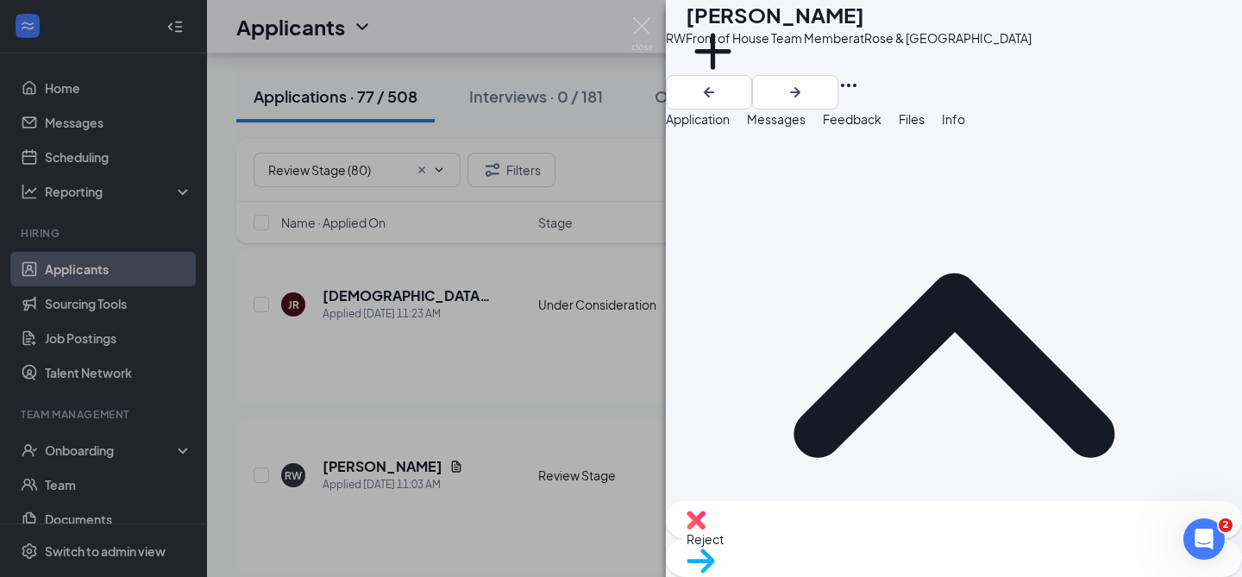
scroll to position [683, 0]
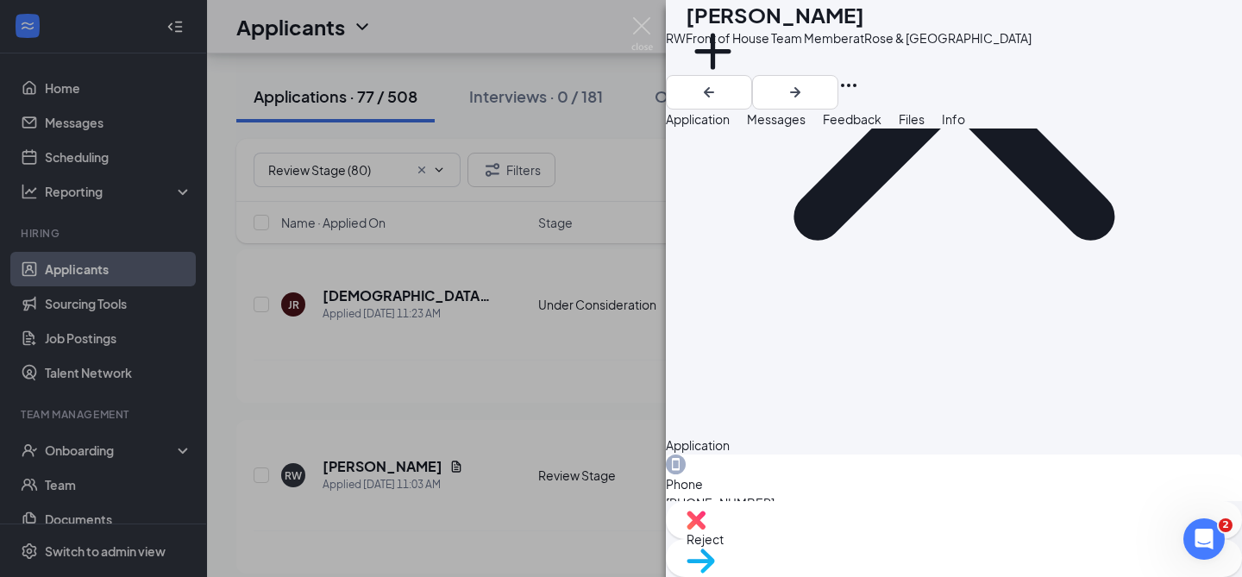
scroll to position [907, 0]
click at [715, 549] on img at bounding box center [701, 561] width 28 height 25
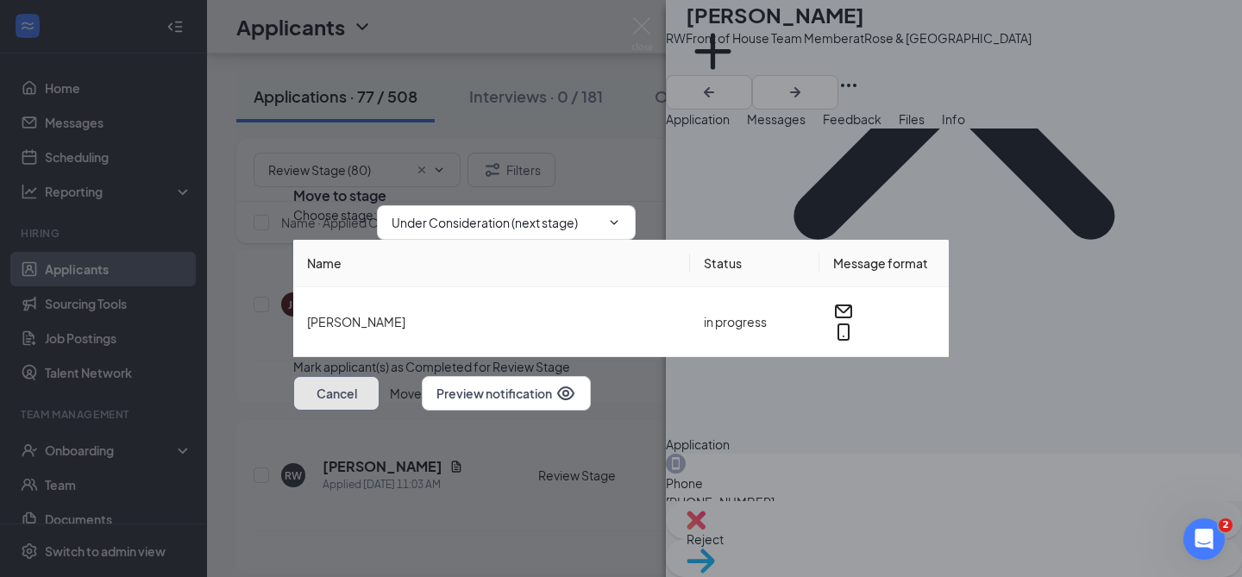
click at [380, 411] on button "Cancel" at bounding box center [336, 393] width 86 height 35
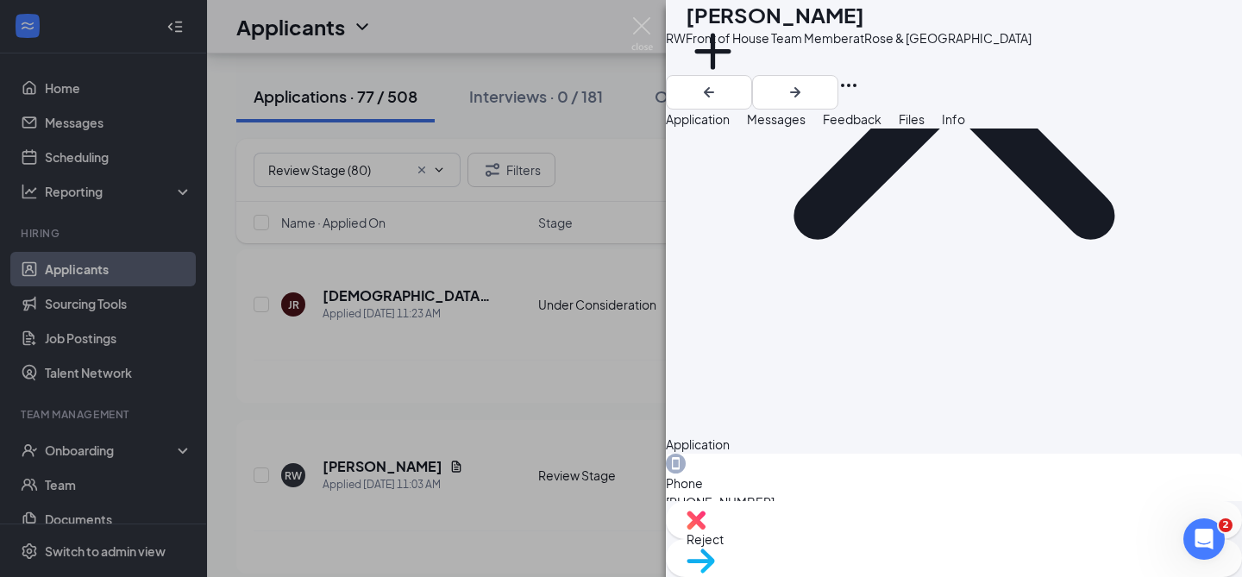
click at [806, 128] on button "Messages" at bounding box center [776, 119] width 59 height 19
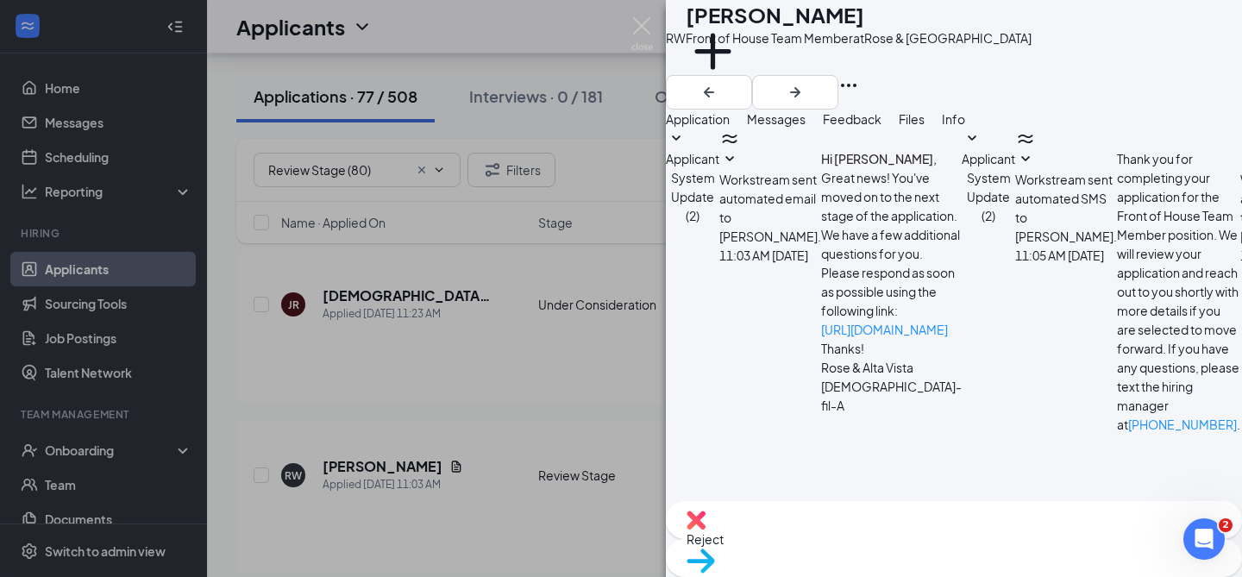
scroll to position [183, 0]
click at [841, 510] on textarea at bounding box center [767, 562] width 202 height 104
paste textarea "Hello [PERSON_NAME], Thank you for applying to [DEMOGRAPHIC_DATA]-fil-A Rose an…"
type textarea "Hello [PERSON_NAME], Thank you for applying to [DEMOGRAPHIC_DATA]-fil-A Rose an…"
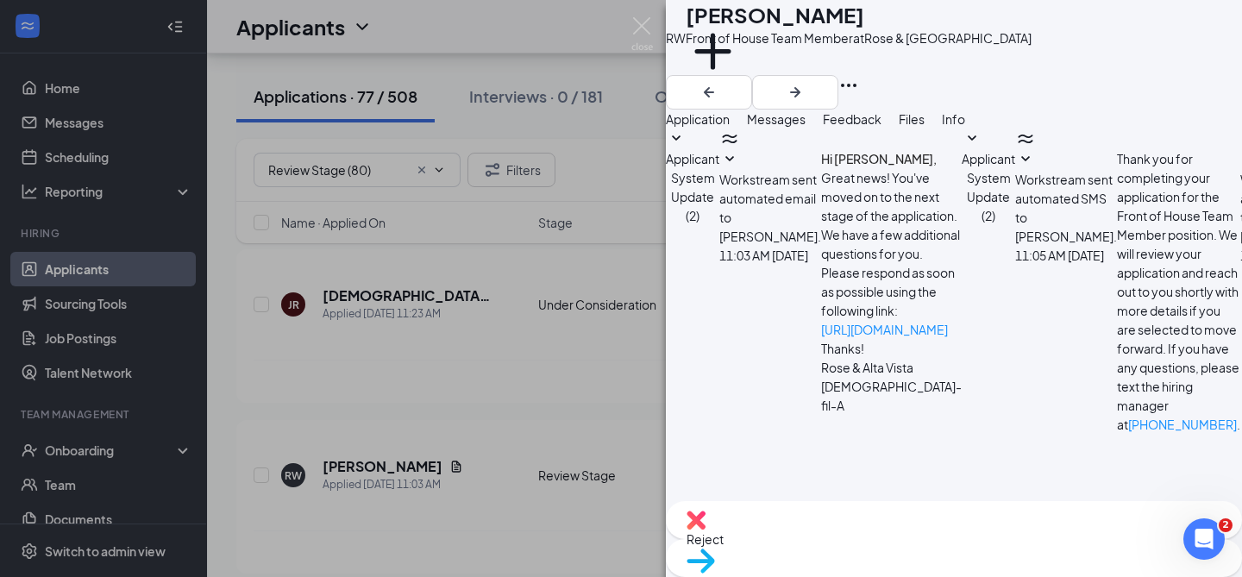
click at [1017, 539] on div "Move to stage" at bounding box center [954, 558] width 576 height 38
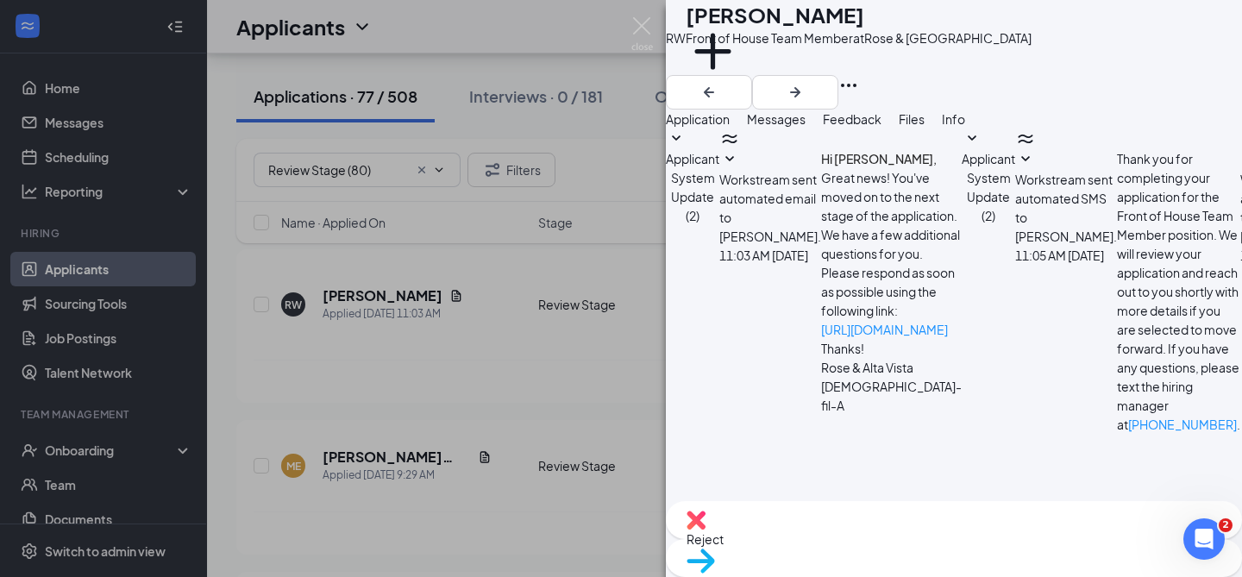
type input "Under Consideration (next stage)"
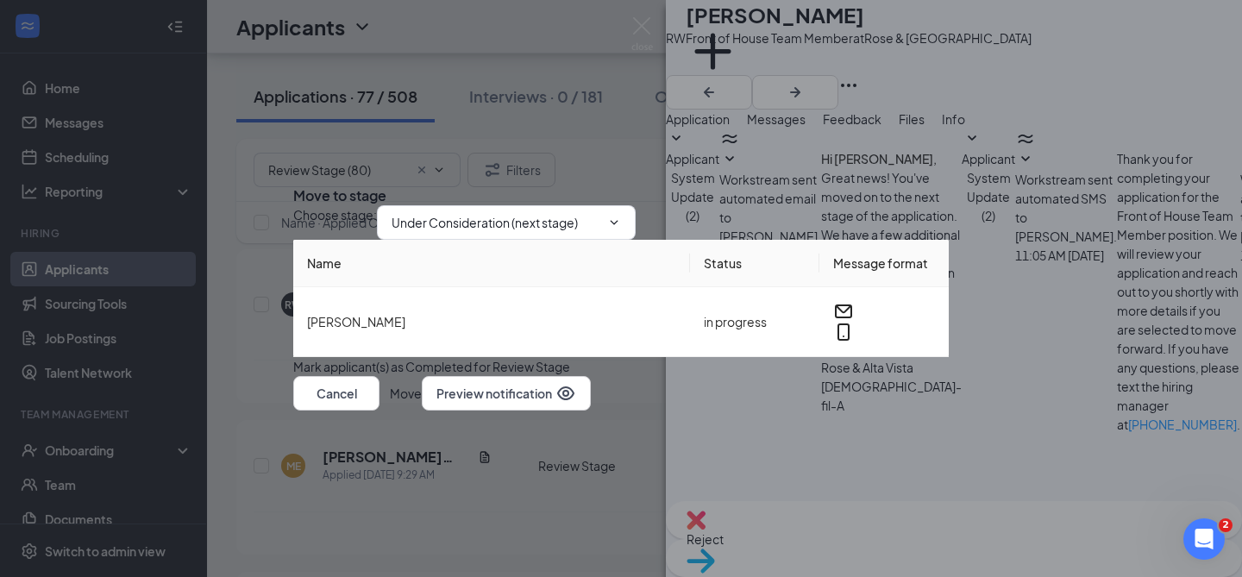
click at [1010, 538] on div "Move to stage Choose stage : Under Consideration (next stage) Name Status Messa…" at bounding box center [621, 288] width 1242 height 577
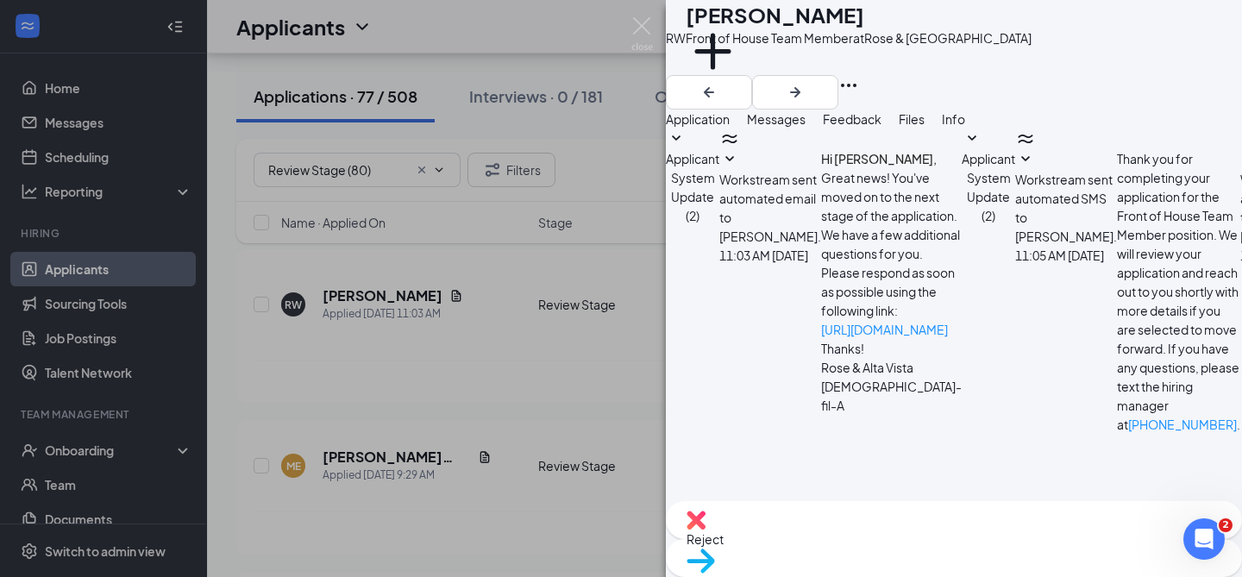
scroll to position [597, 0]
click at [964, 539] on div "Move to stage" at bounding box center [954, 558] width 576 height 38
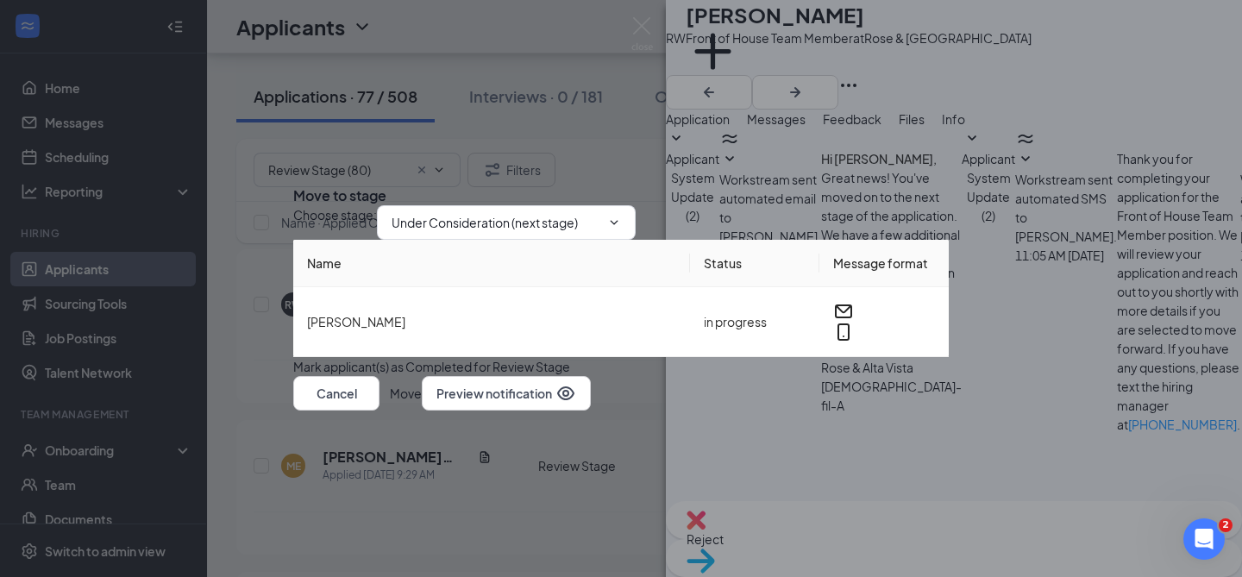
click at [422, 411] on button "Move" at bounding box center [406, 393] width 32 height 35
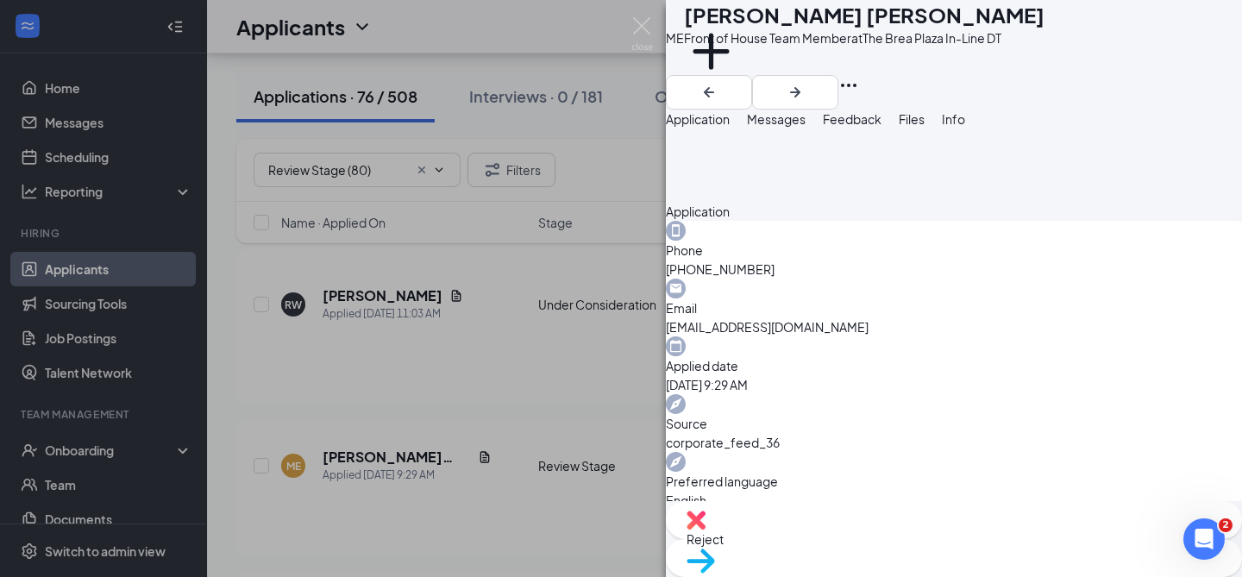
scroll to position [458, 0]
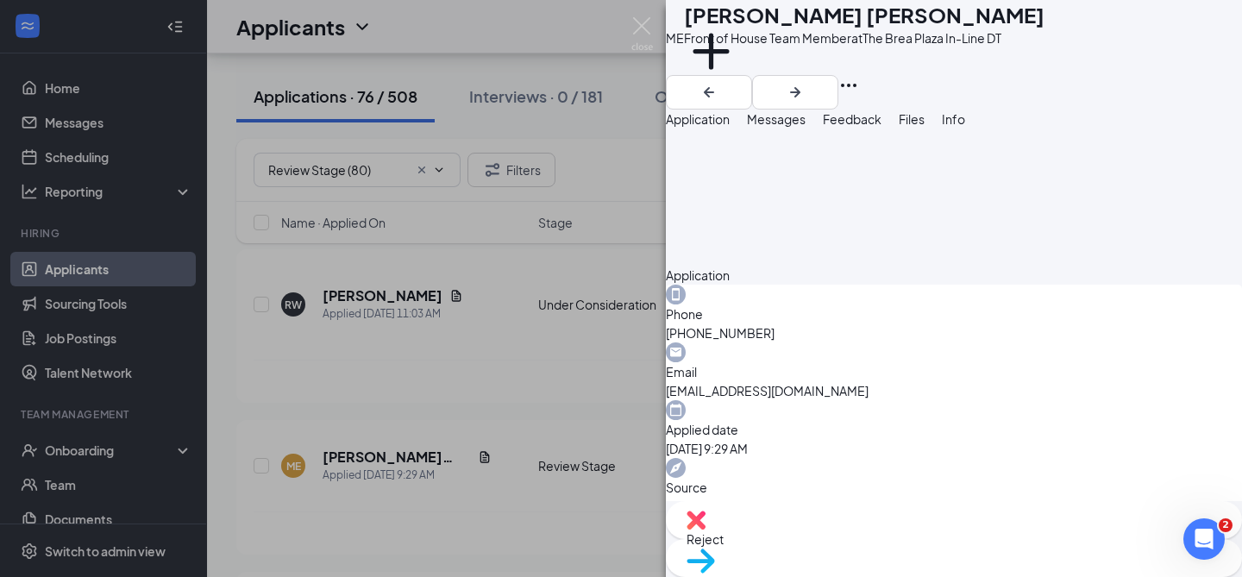
click at [882, 126] on button "Feedback" at bounding box center [852, 119] width 59 height 19
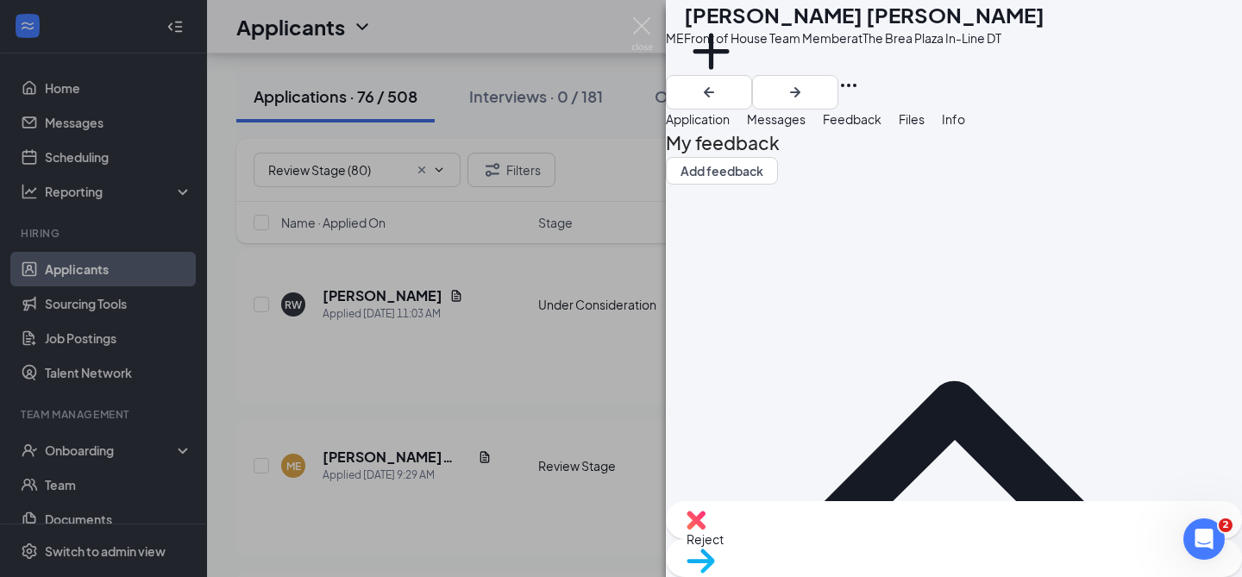
click at [806, 129] on div "Messages" at bounding box center [776, 119] width 59 height 19
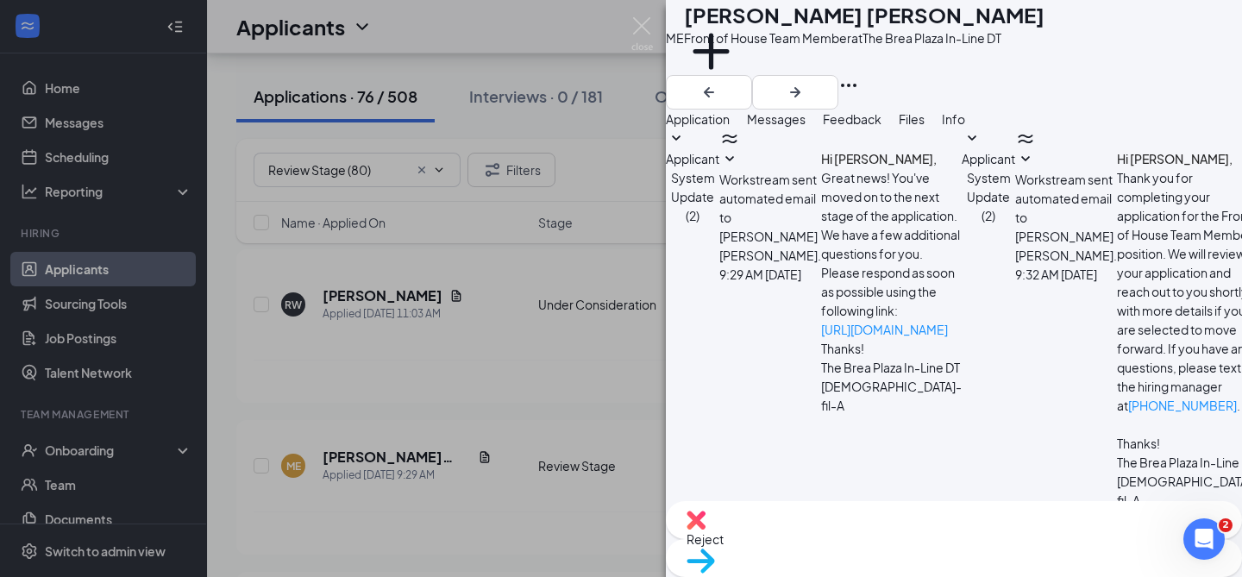
scroll to position [183, 0]
click at [862, 510] on textarea at bounding box center [767, 562] width 202 height 104
paste textarea "Hello [PERSON_NAME], Thank you for applying to [DEMOGRAPHIC_DATA]-fil-A Rose an…"
type textarea "Hello [PERSON_NAME], Thank you for applying to [DEMOGRAPHIC_DATA]-fil-A Rose an…"
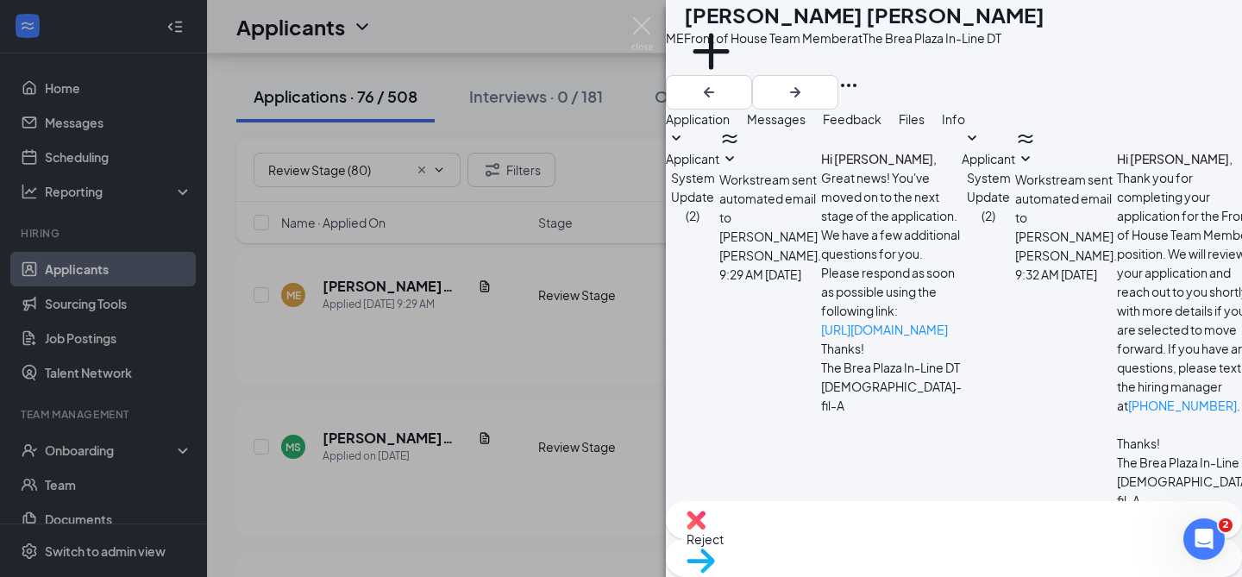
click at [1034, 574] on span "Move to stage" at bounding box center [954, 583] width 535 height 19
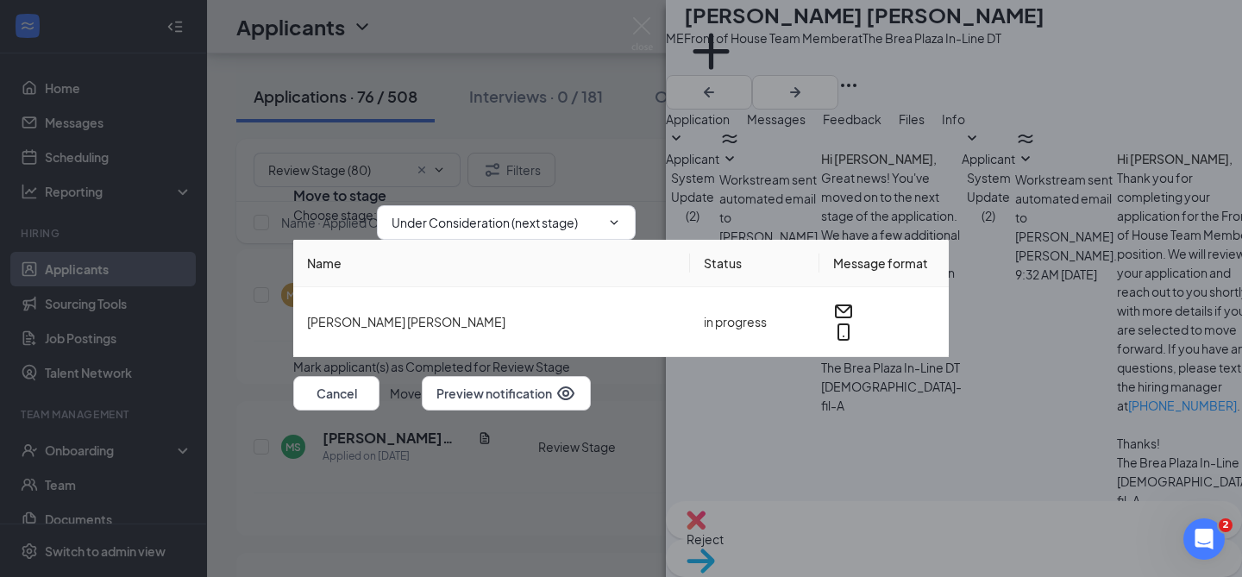
scroll to position [597, 0]
click at [422, 411] on button "Move" at bounding box center [406, 393] width 32 height 35
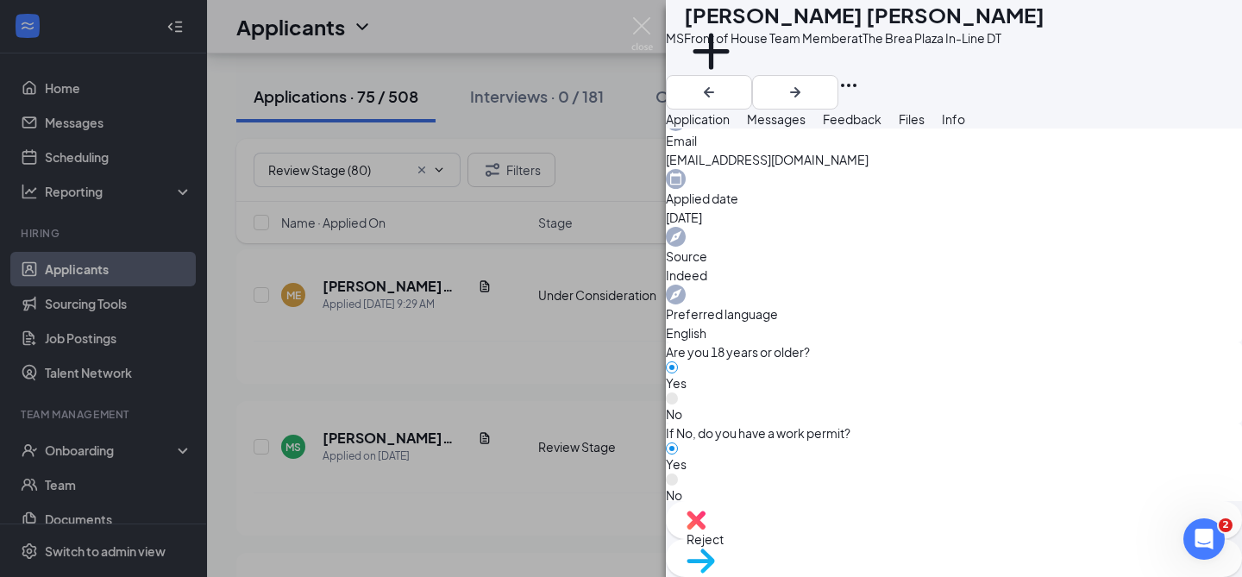
scroll to position [690, 0]
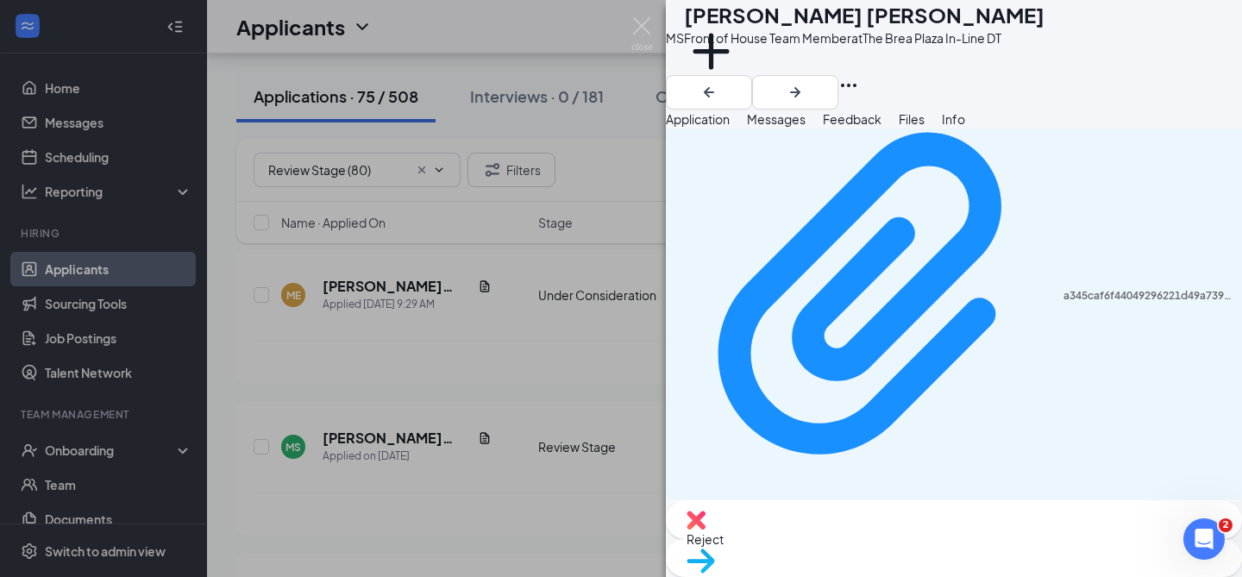
scroll to position [1333, 0]
click at [806, 127] on span "Messages" at bounding box center [776, 119] width 59 height 16
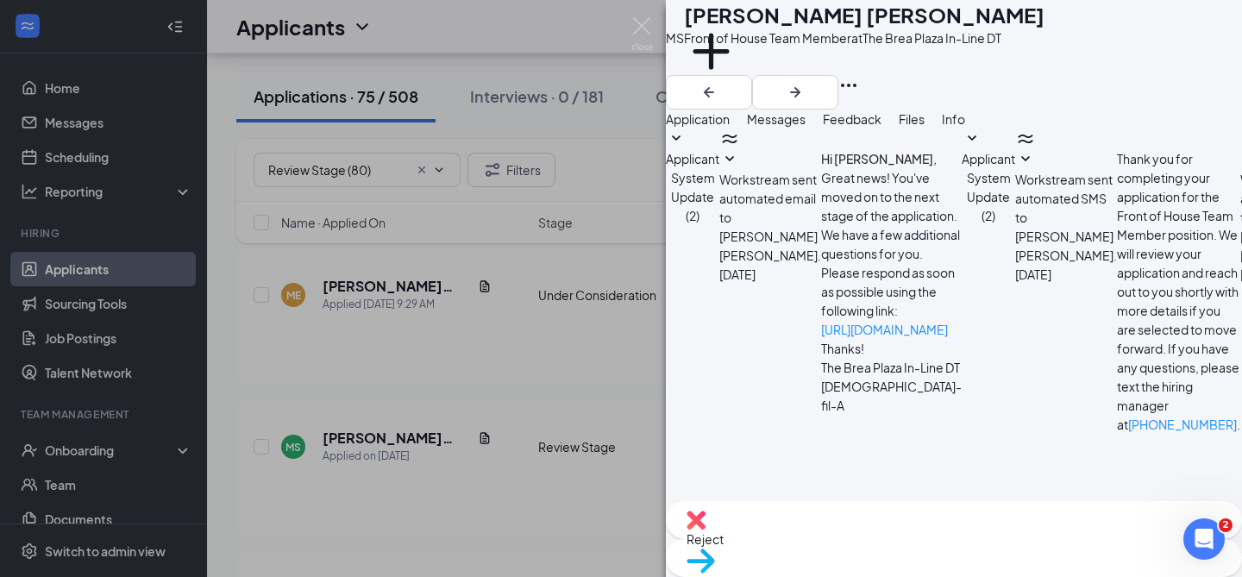
scroll to position [183, 0]
click at [829, 510] on textarea at bounding box center [767, 562] width 202 height 104
paste textarea "Hello [PERSON_NAME], Thank you for applying to [DEMOGRAPHIC_DATA]-fil-A Rose an…"
type textarea "Hello [PERSON_NAME], Thank you for applying to [DEMOGRAPHIC_DATA]-fil-A Rose an…"
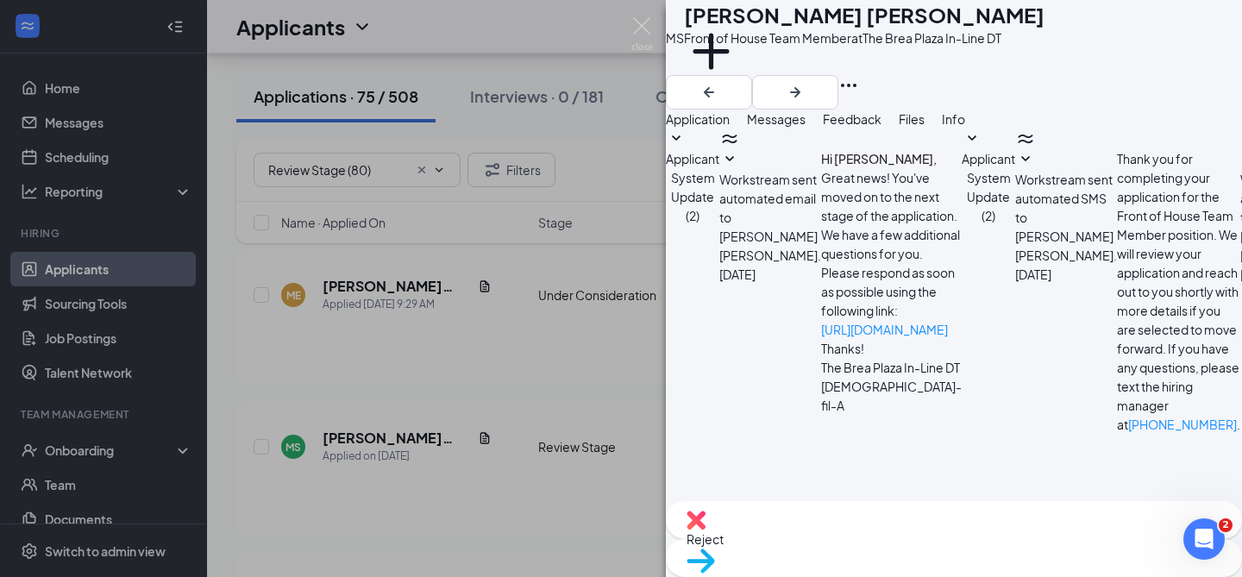
click at [1033, 539] on div "Move to stage" at bounding box center [954, 558] width 576 height 38
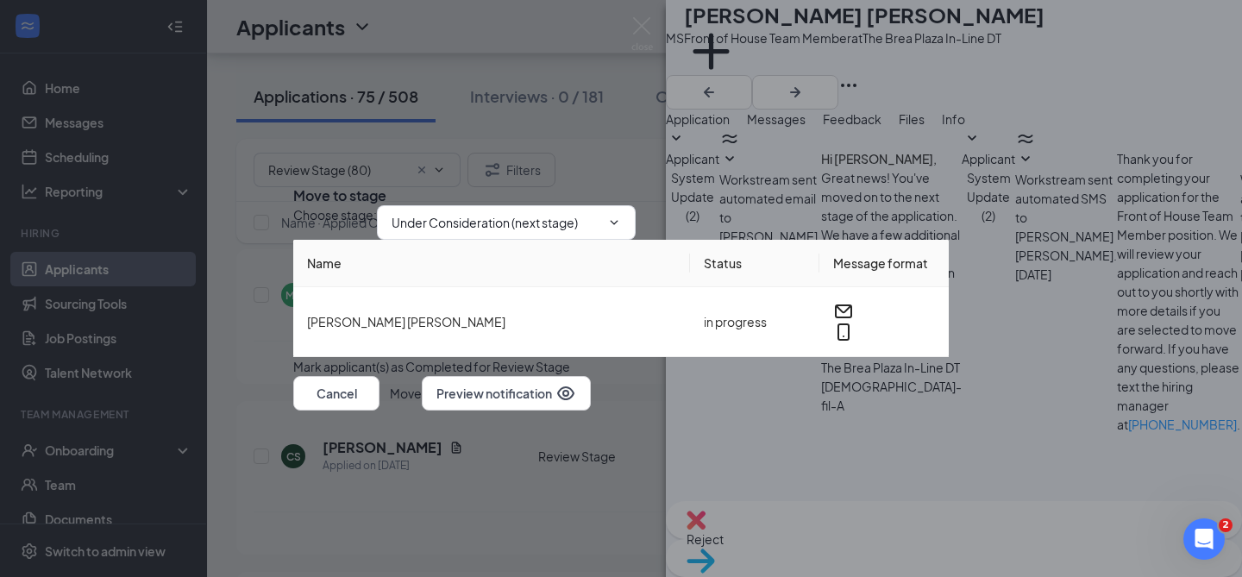
scroll to position [597, 0]
click at [422, 411] on button "Move" at bounding box center [406, 393] width 32 height 35
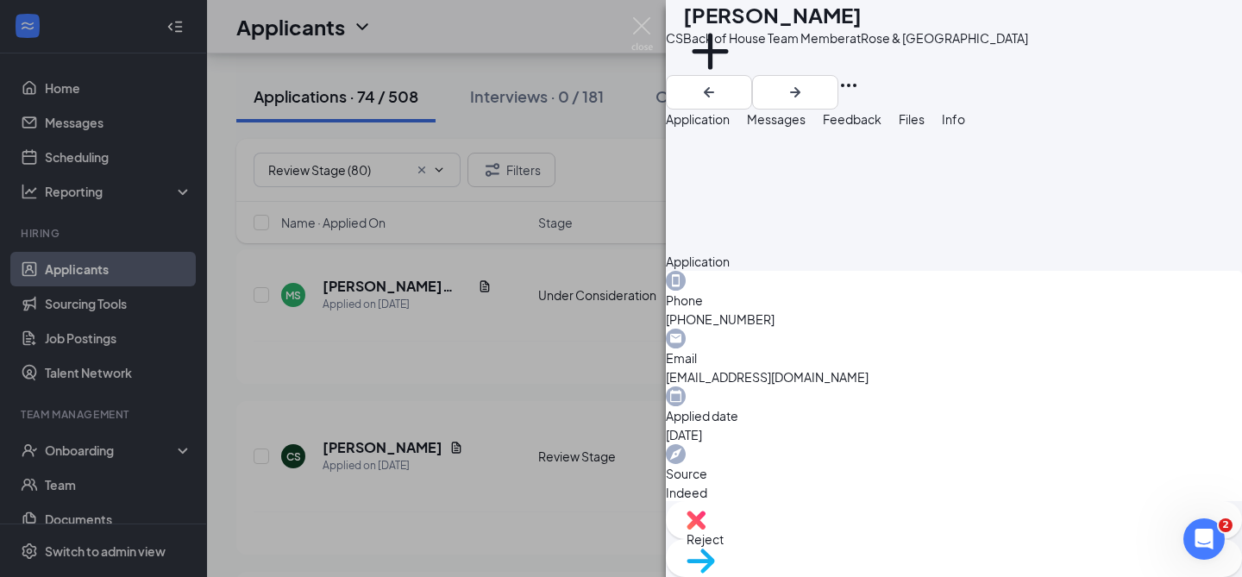
scroll to position [551, 0]
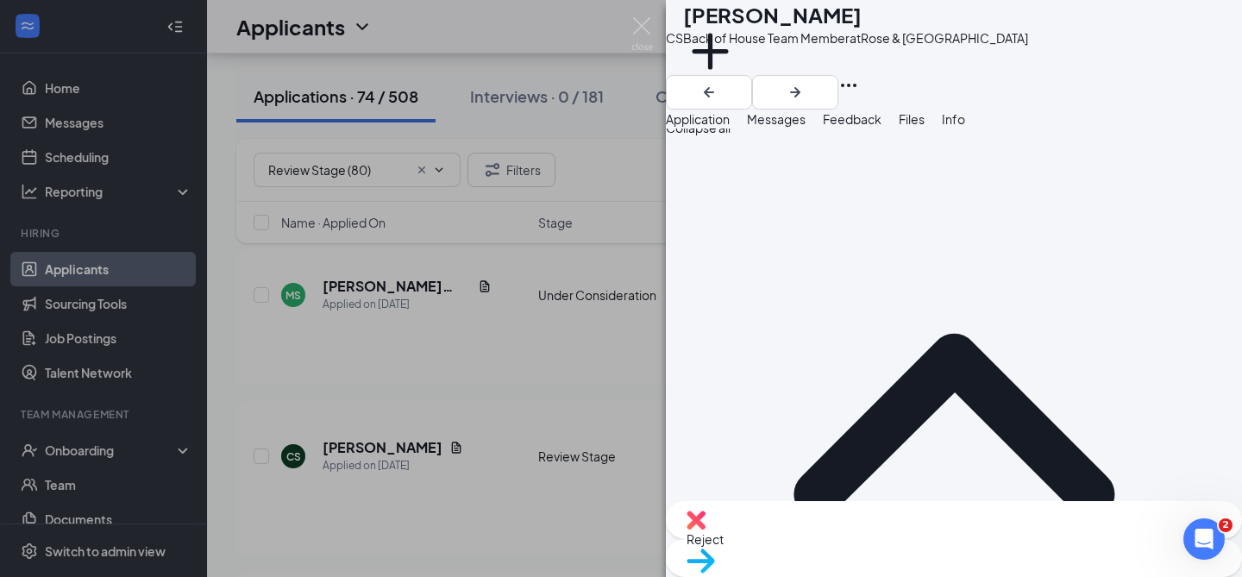
scroll to position [0, 0]
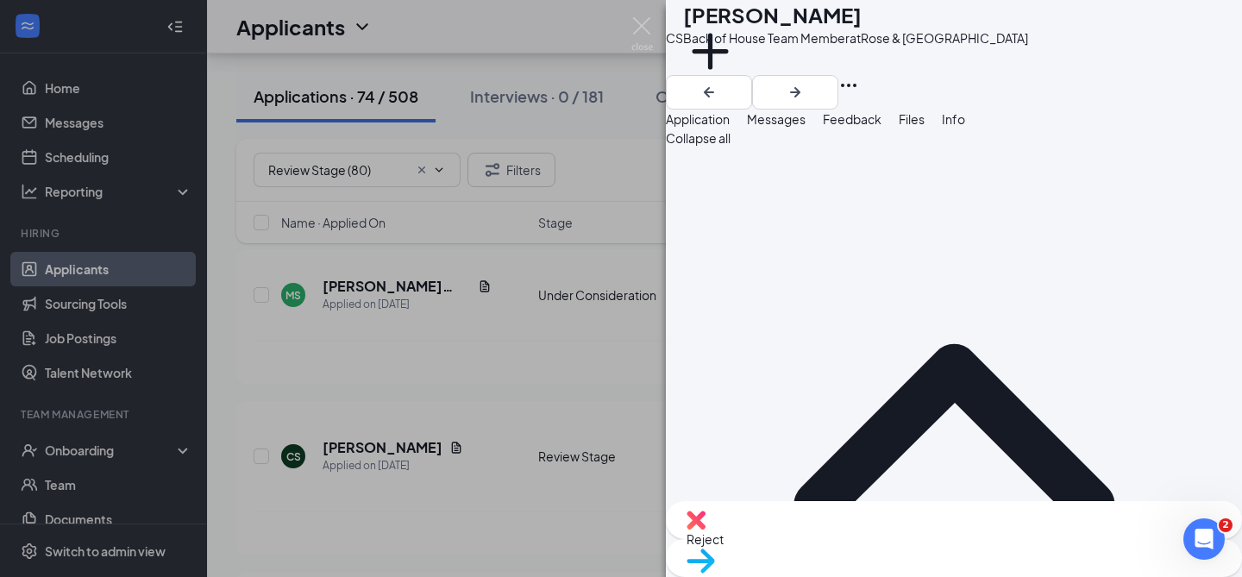
click at [882, 127] on span "Feedback" at bounding box center [852, 119] width 59 height 16
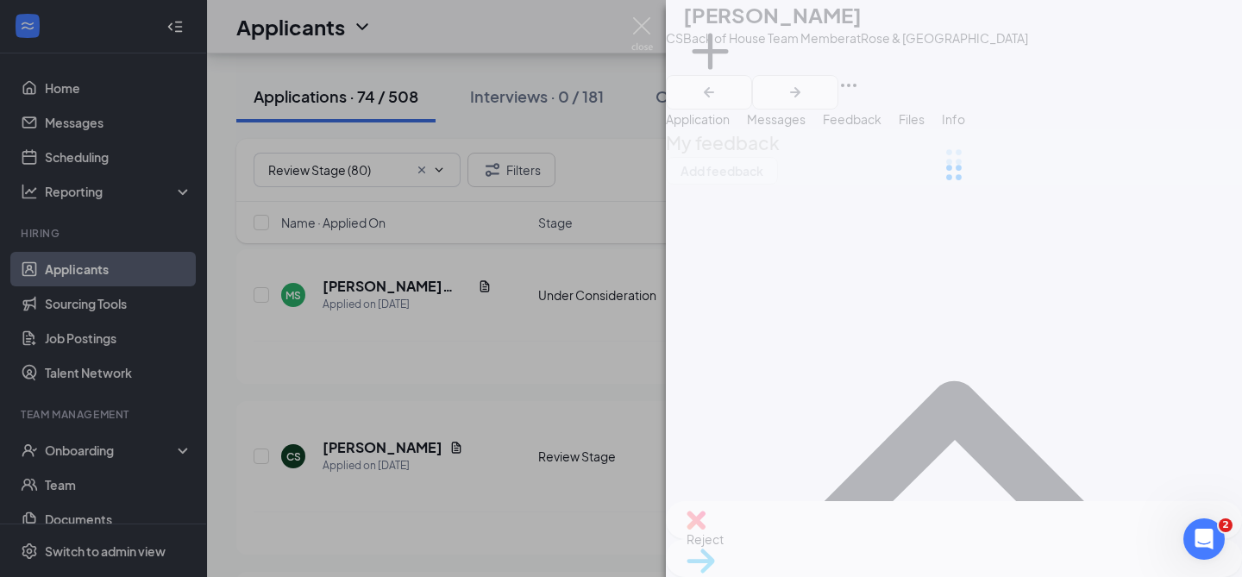
click at [844, 146] on div at bounding box center [954, 172] width 576 height 345
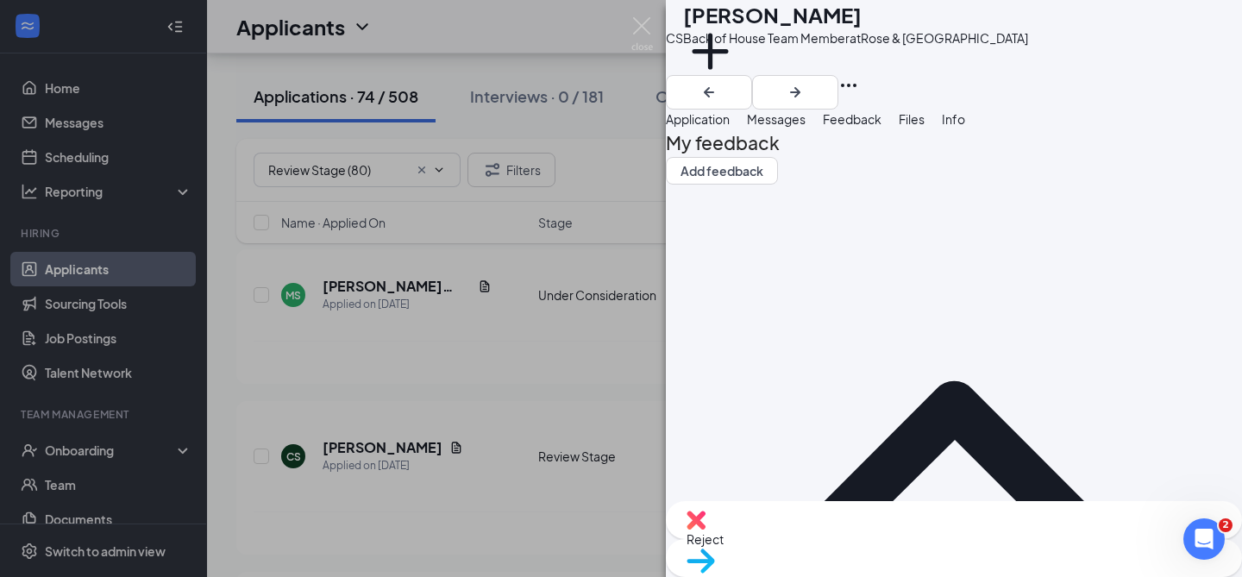
click at [806, 127] on span "Messages" at bounding box center [776, 119] width 59 height 16
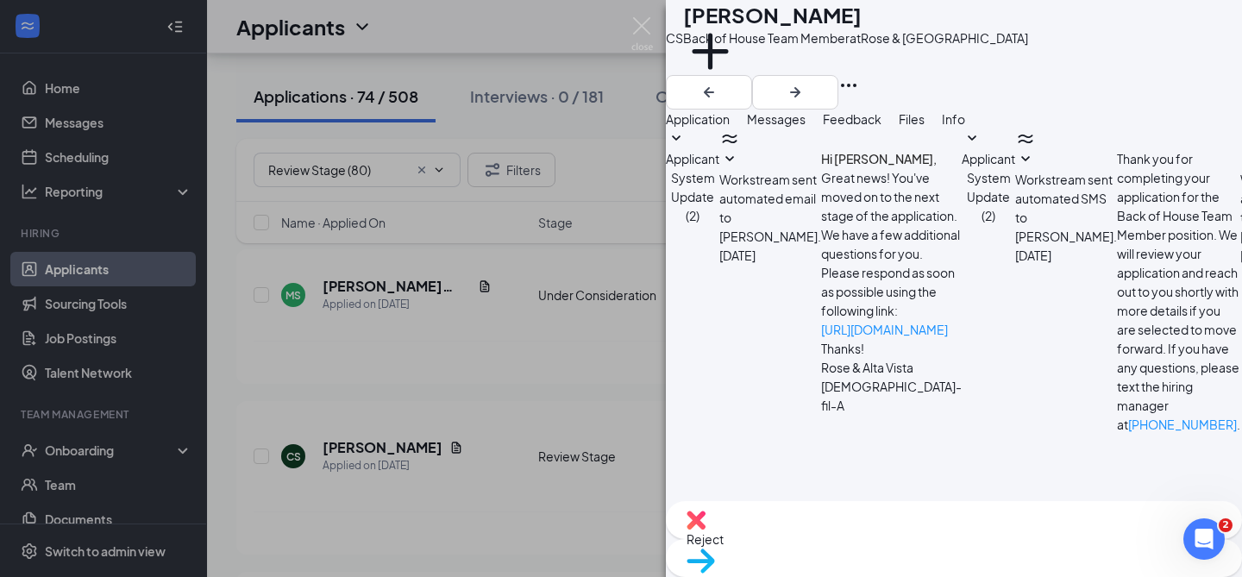
scroll to position [183, 0]
click at [831, 510] on textarea at bounding box center [767, 562] width 202 height 104
paste textarea "Hello [PERSON_NAME], Thank you for applying to [DEMOGRAPHIC_DATA]-fil-A Rose an…"
click at [775, 510] on textarea "Hello [PERSON_NAME], Thank you for applying to [DEMOGRAPHIC_DATA]-fil-A Rose an…" at bounding box center [767, 562] width 202 height 104
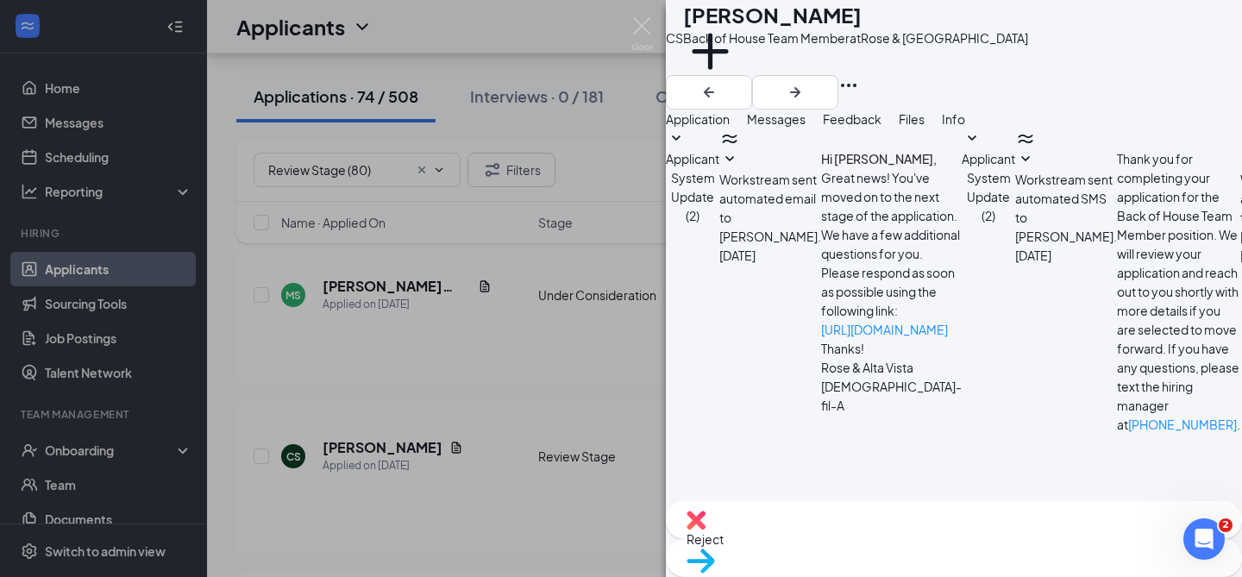
click at [775, 510] on textarea "Hello [PERSON_NAME], Thank you for applying to [DEMOGRAPHIC_DATA]-fil-A Rose an…" at bounding box center [767, 562] width 202 height 104
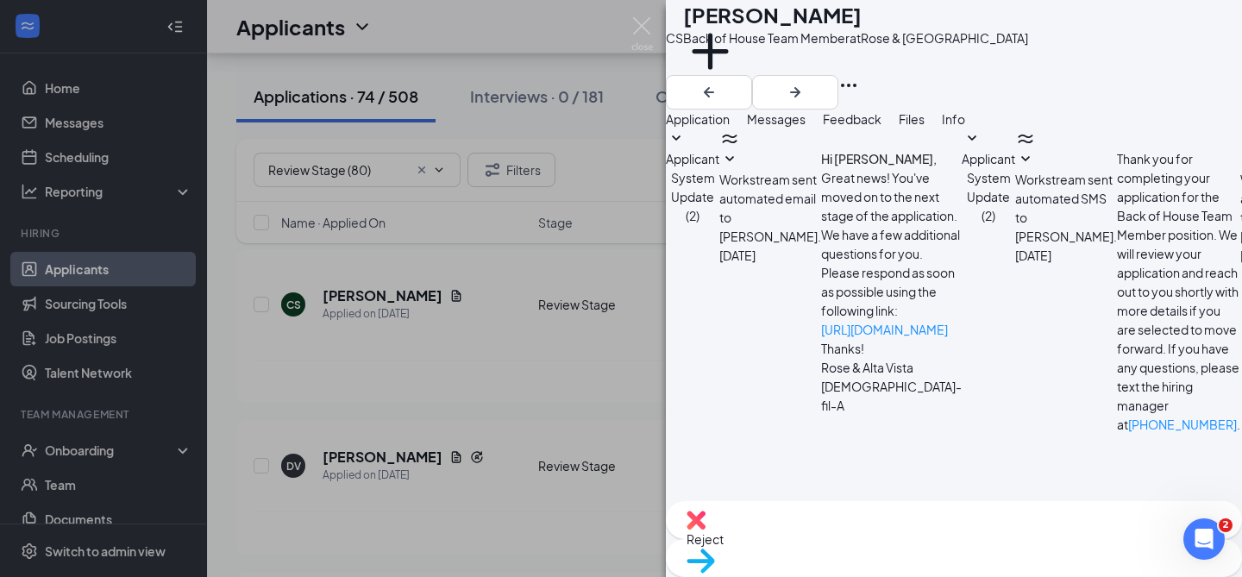
type textarea "Hello [PERSON_NAME], Thank you for applying to [DEMOGRAPHIC_DATA]-fil-A Rose an…"
click at [1020, 574] on span "Move to stage" at bounding box center [954, 583] width 535 height 19
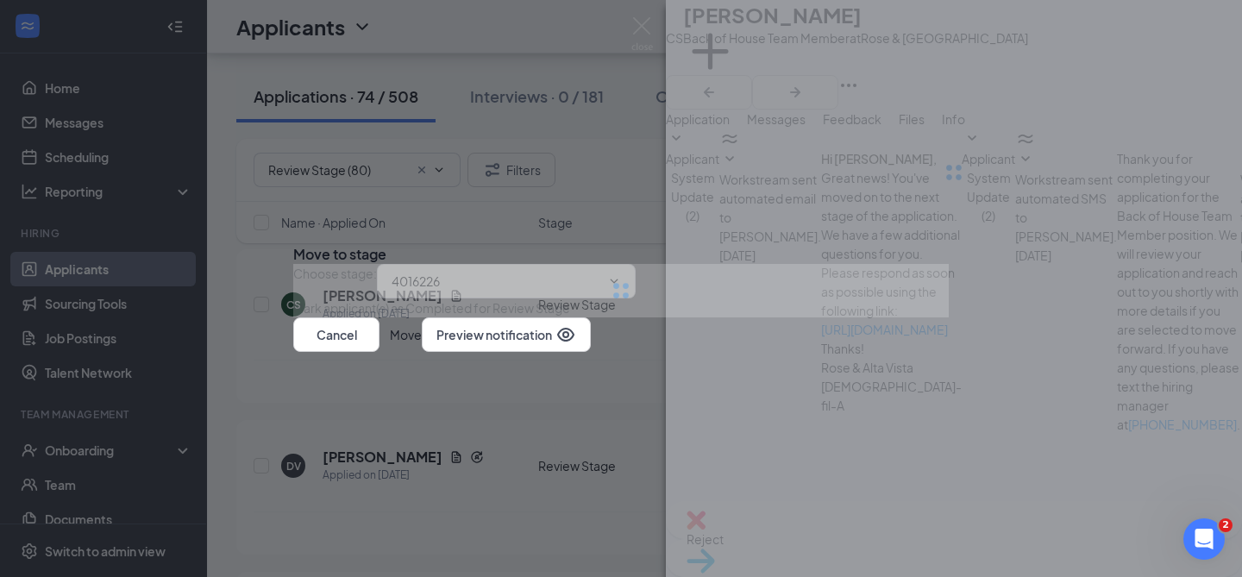
type input "Under Consideration (next stage)"
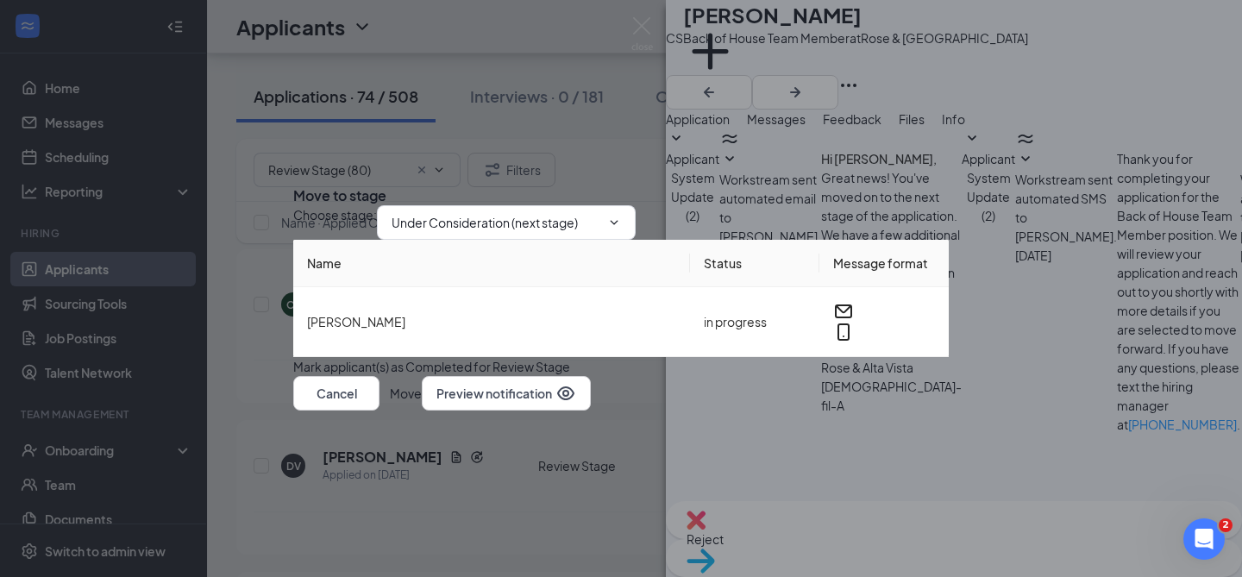
scroll to position [597, 0]
click at [422, 411] on button "Move" at bounding box center [406, 393] width 32 height 35
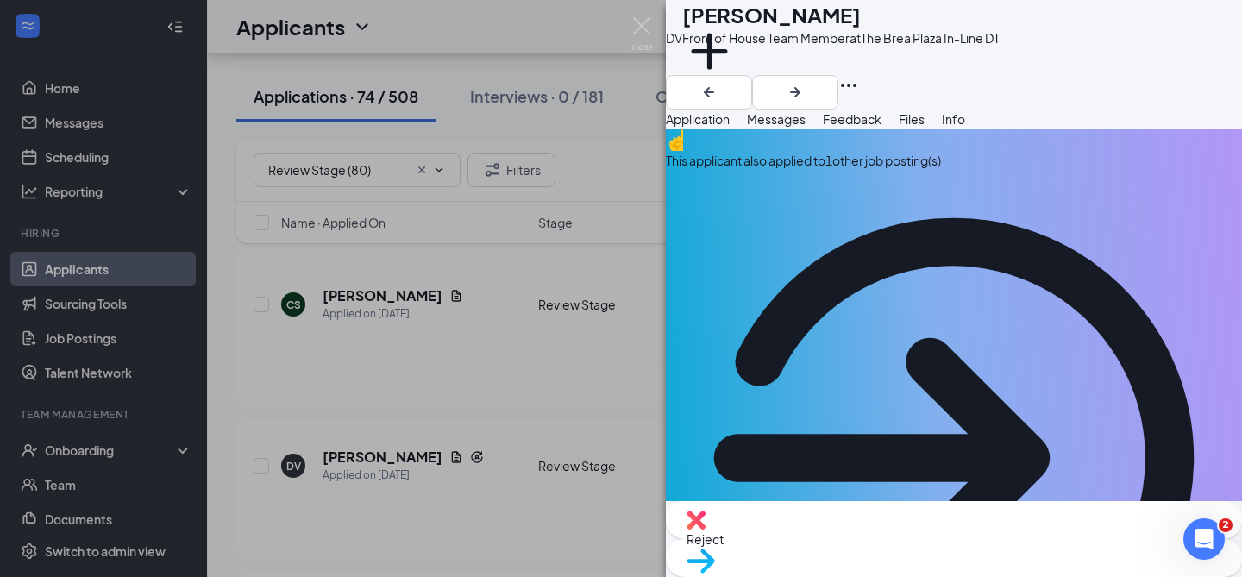
click at [826, 181] on div "This applicant also applied to 1 other job posting(s)" at bounding box center [954, 438] width 576 height 618
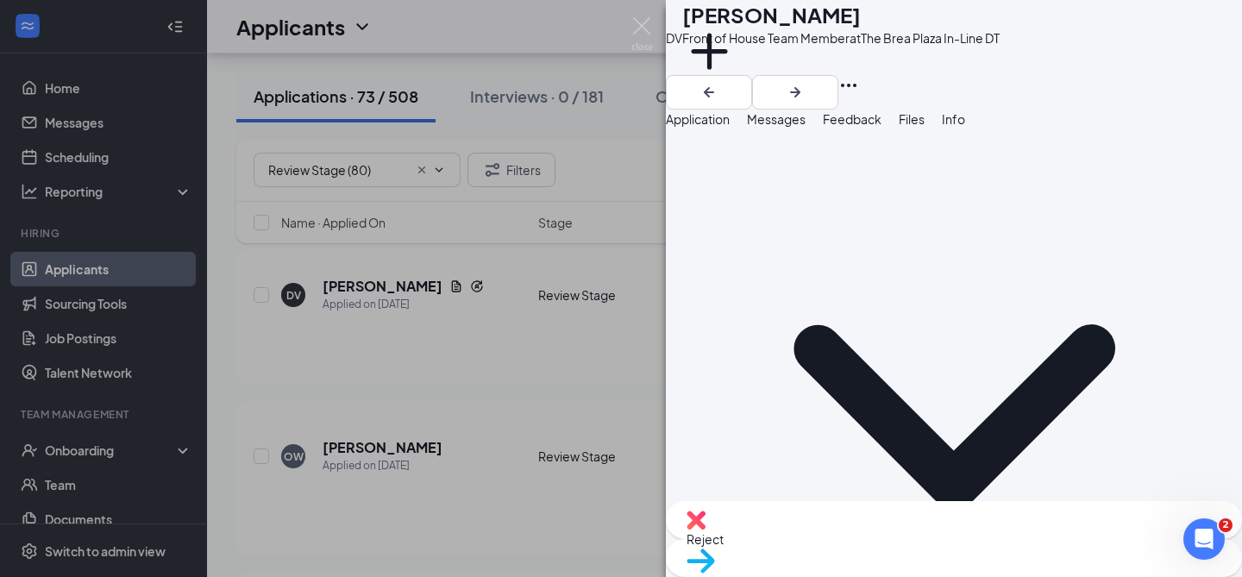
click at [725, 127] on span "Application" at bounding box center [698, 119] width 64 height 16
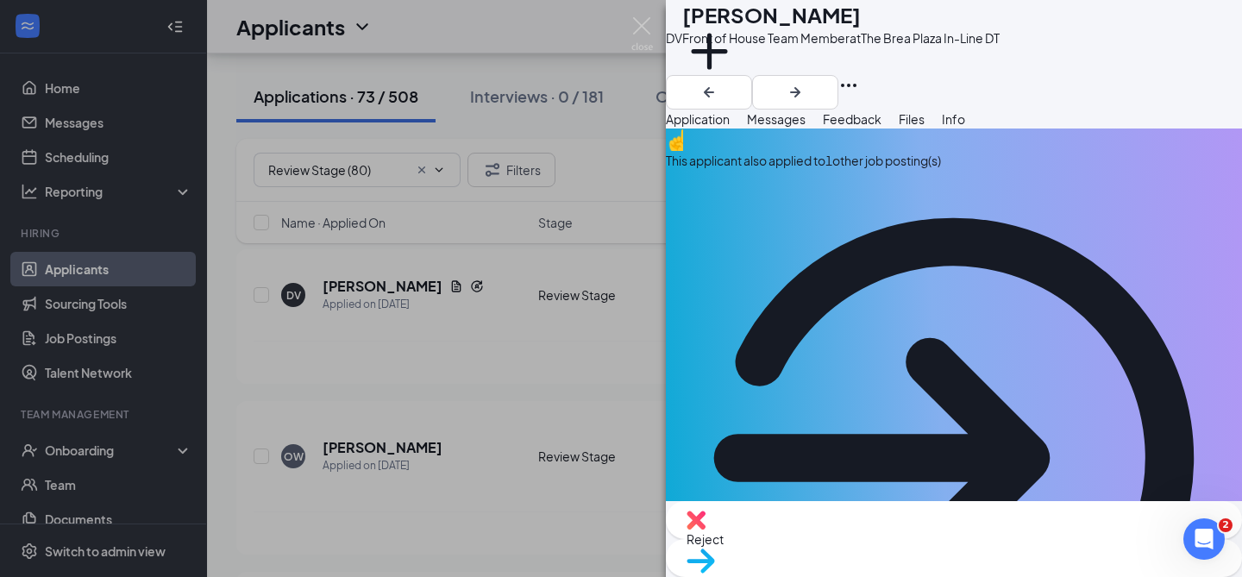
click at [888, 539] on div "Reject" at bounding box center [954, 520] width 576 height 38
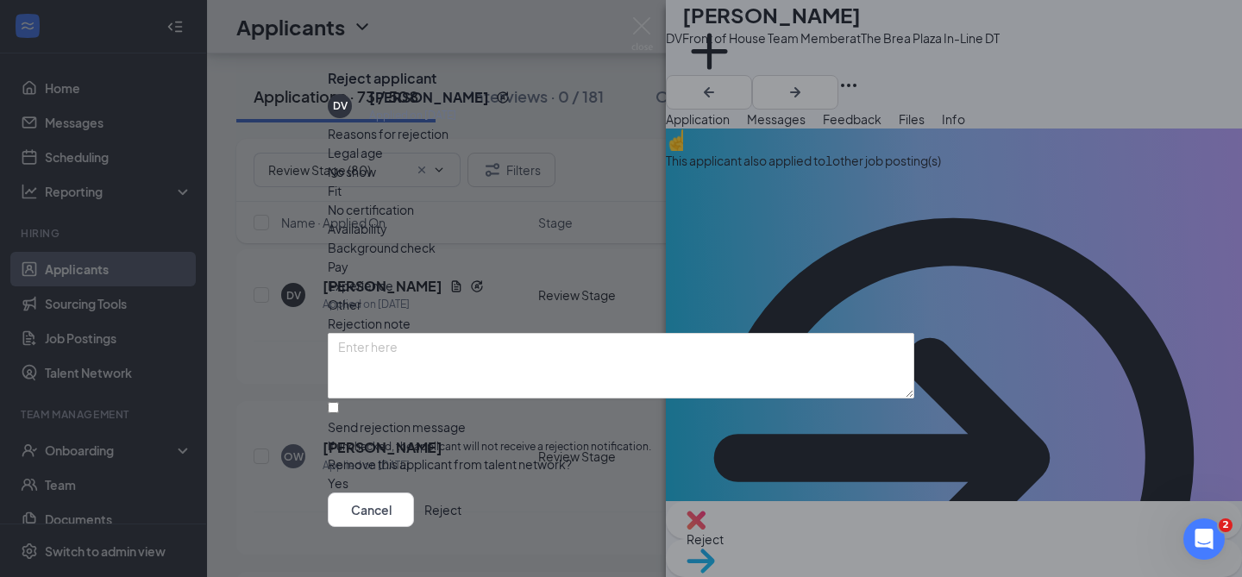
click at [461, 507] on button "Reject" at bounding box center [442, 510] width 37 height 35
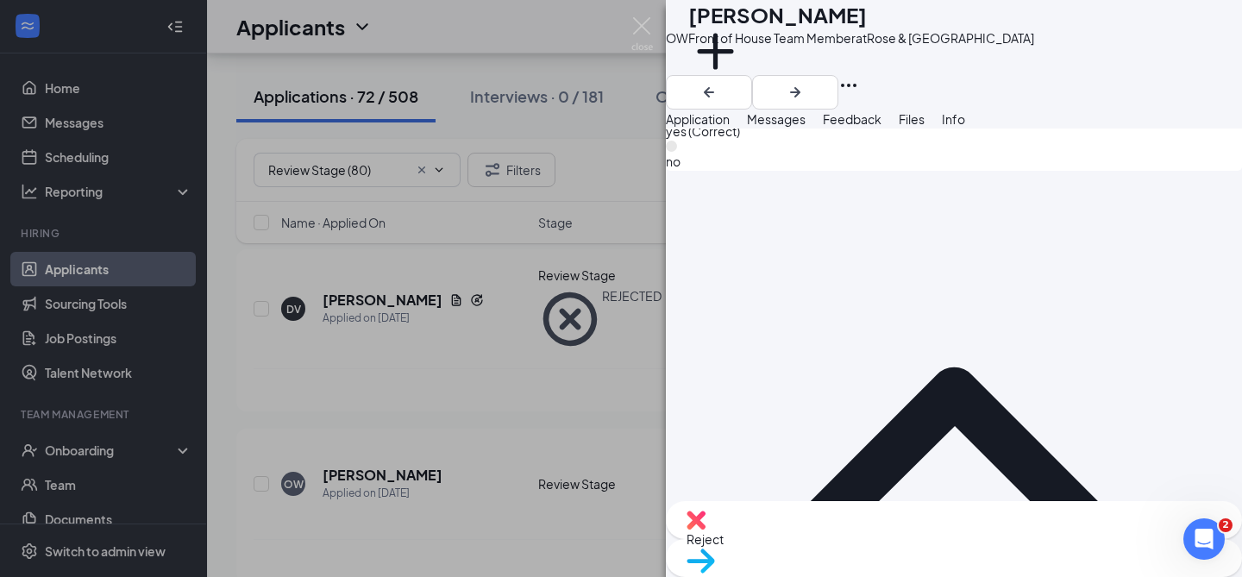
scroll to position [1256, 0]
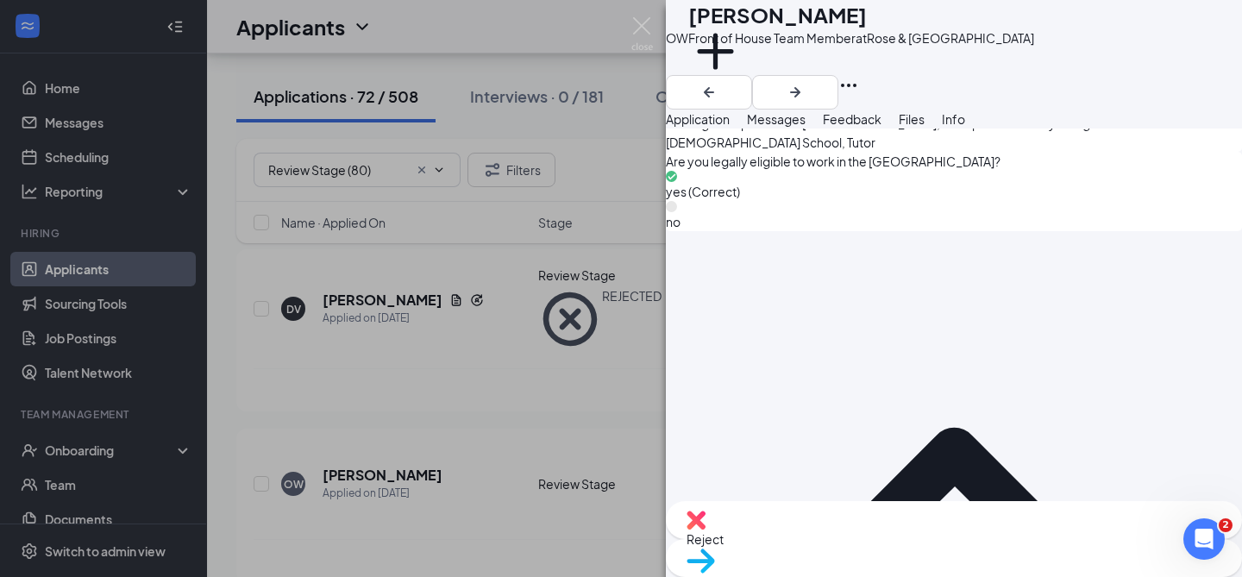
click at [882, 127] on span "Feedback" at bounding box center [852, 119] width 59 height 16
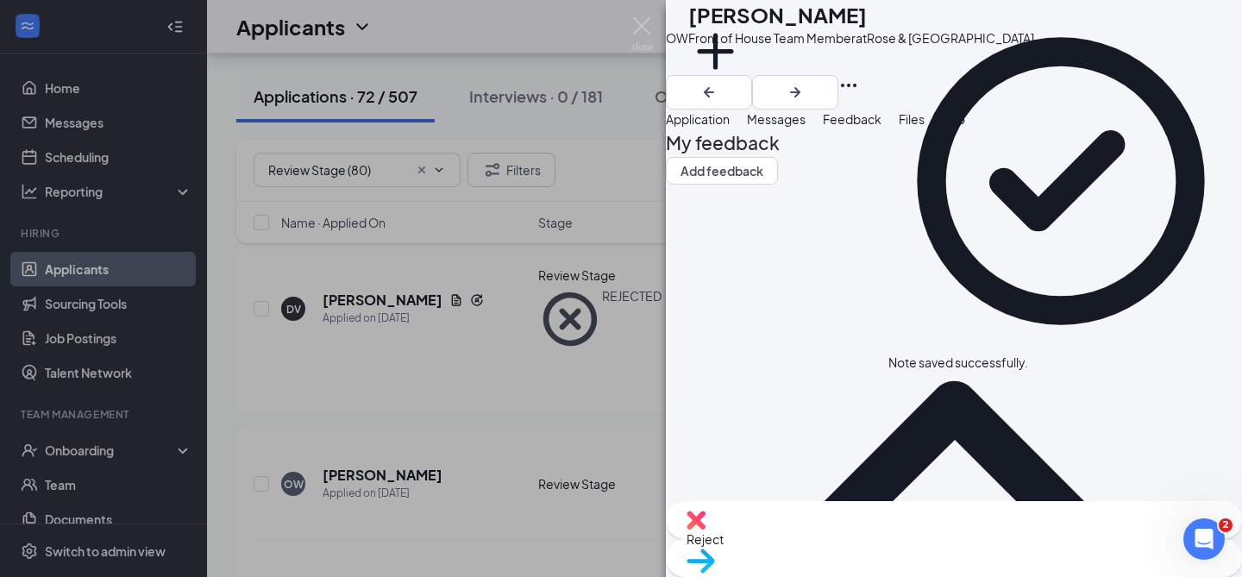
click at [880, 547] on span "Reject" at bounding box center [954, 539] width 535 height 19
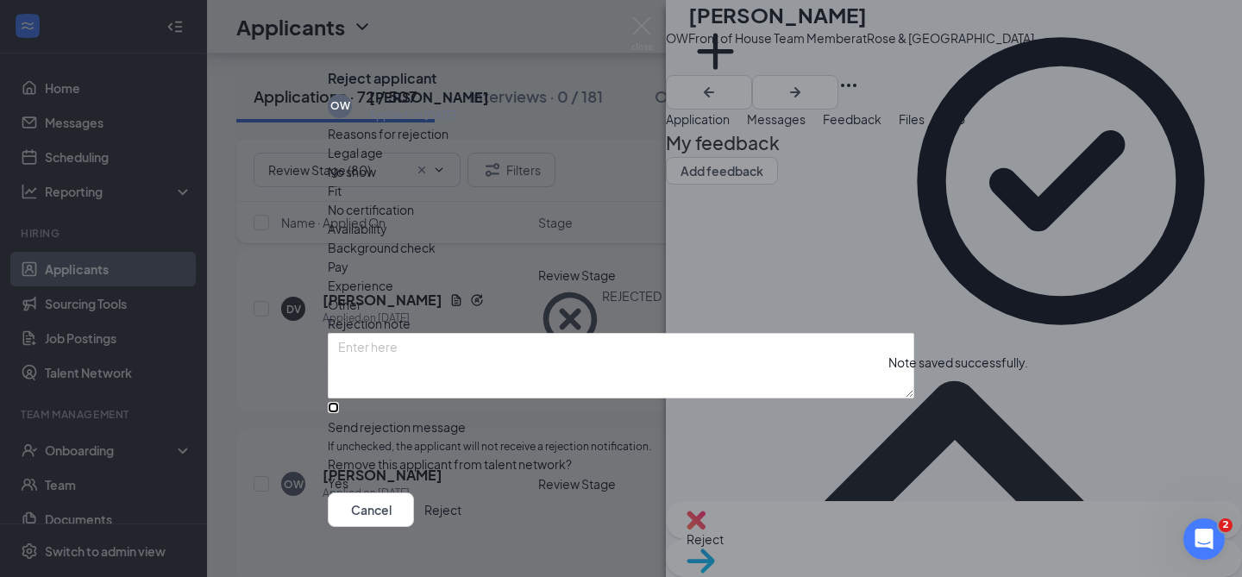
click at [339, 413] on input "Send rejection message If unchecked, the applicant will not receive a rejection…" at bounding box center [333, 407] width 11 height 11
checkbox input "true"
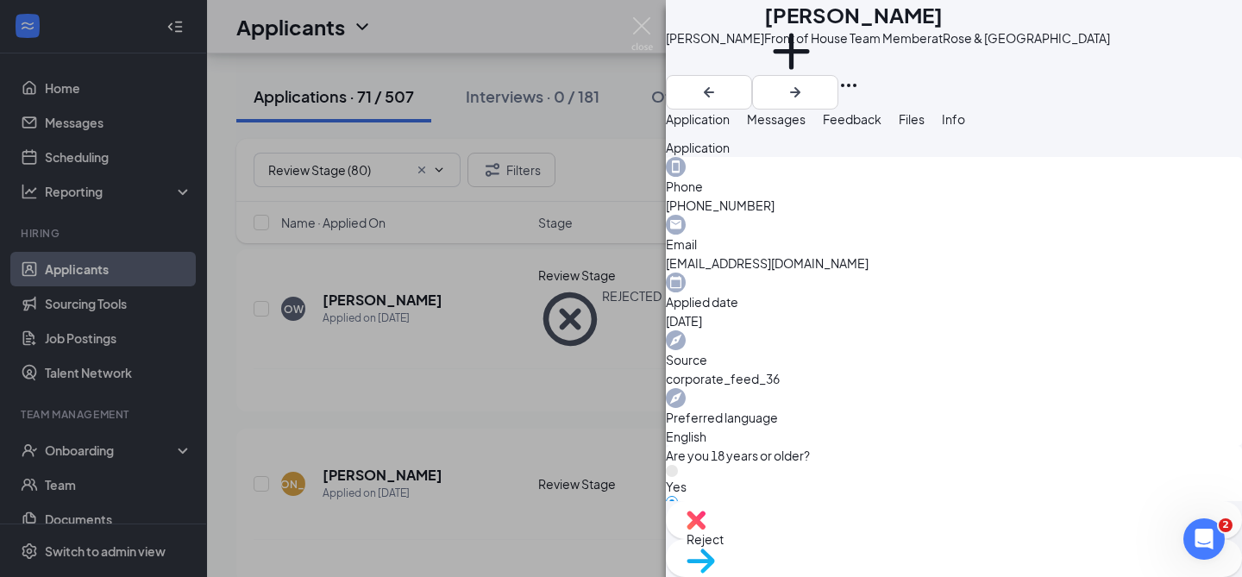
scroll to position [28, 0]
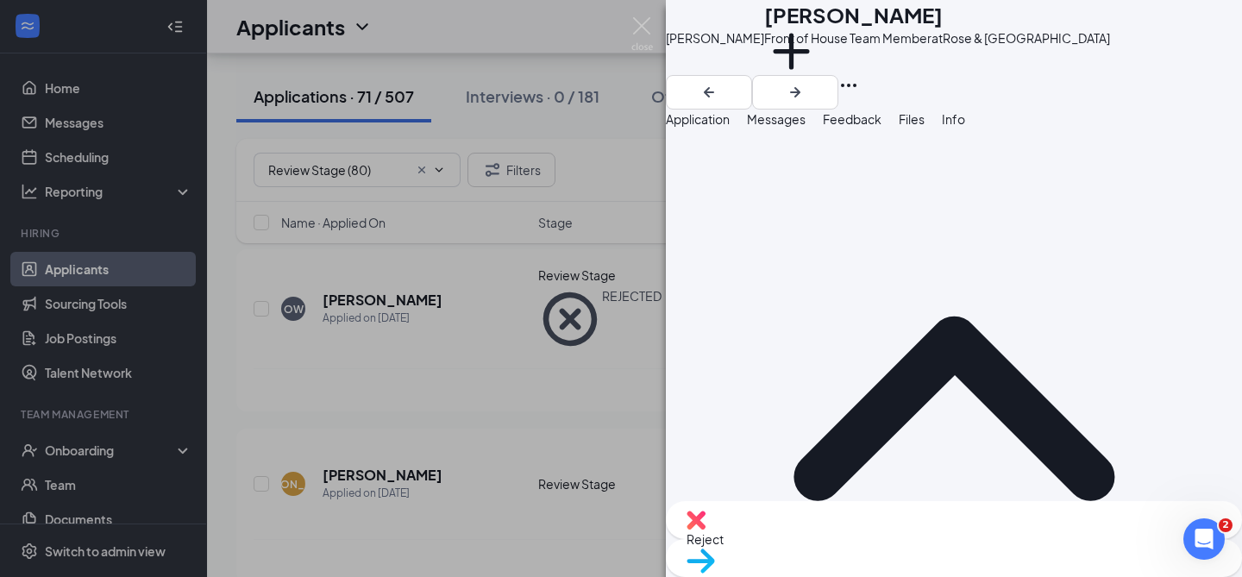
click at [882, 127] on span "Feedback" at bounding box center [852, 119] width 59 height 16
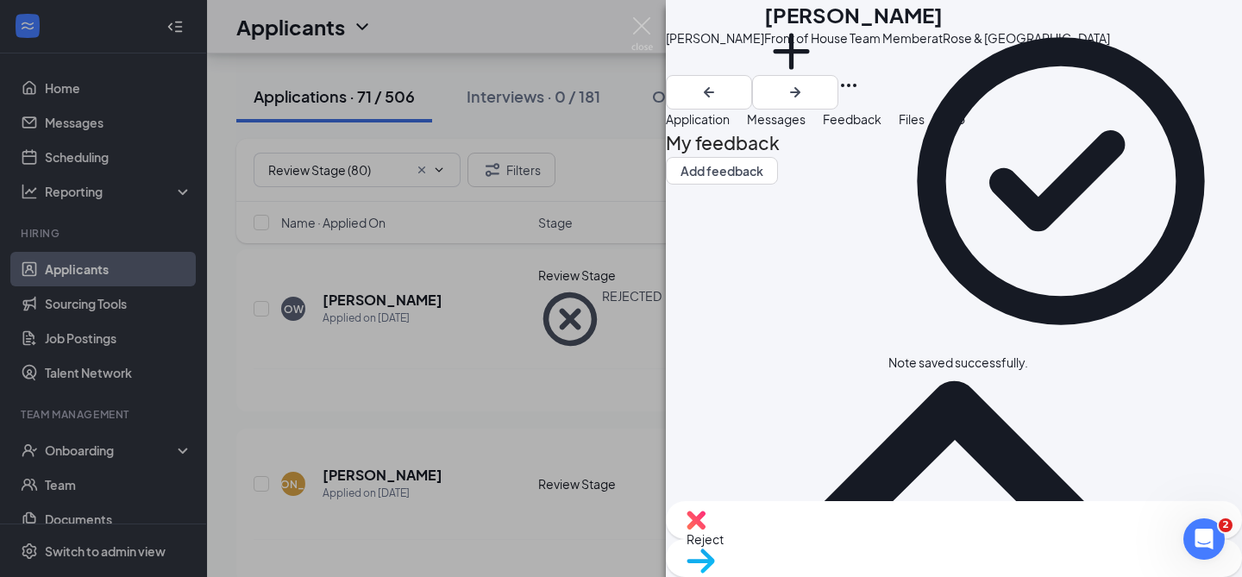
click at [886, 549] on span "Reject" at bounding box center [954, 539] width 535 height 19
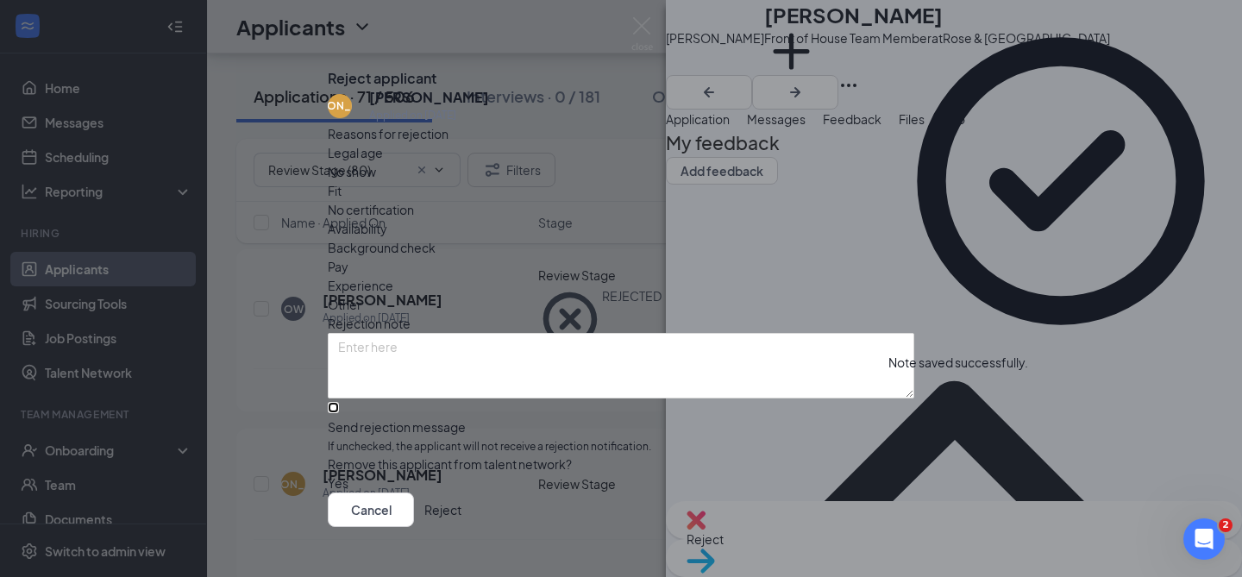
click at [339, 402] on input "Send rejection message If unchecked, the applicant will not receive a rejection…" at bounding box center [333, 407] width 11 height 11
checkbox input "true"
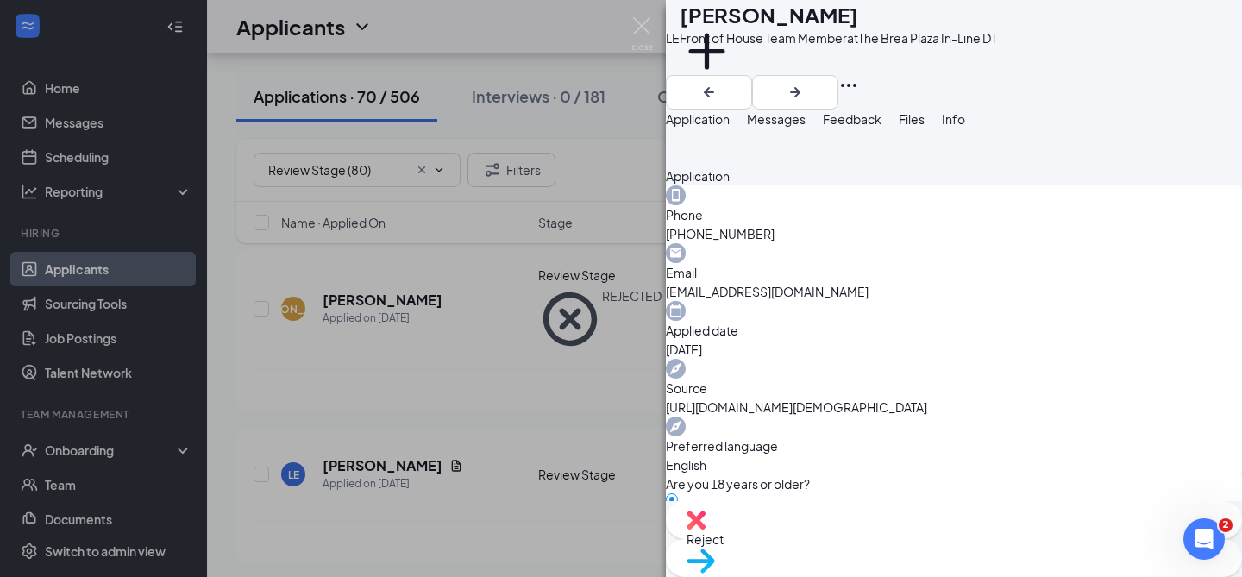
scroll to position [556, 0]
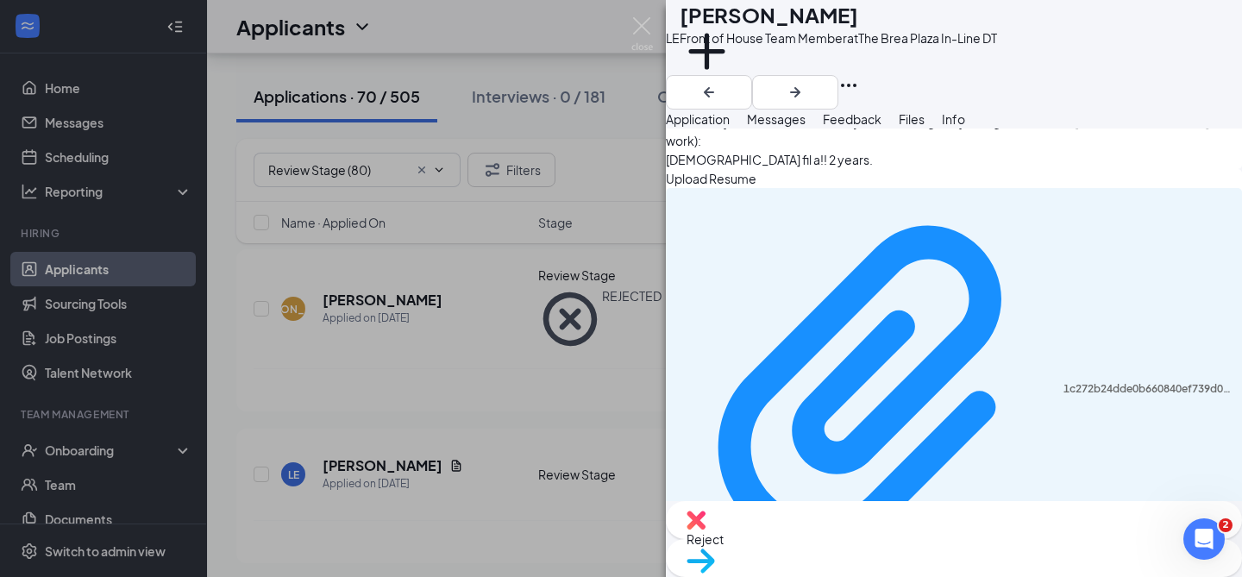
scroll to position [1259, 0]
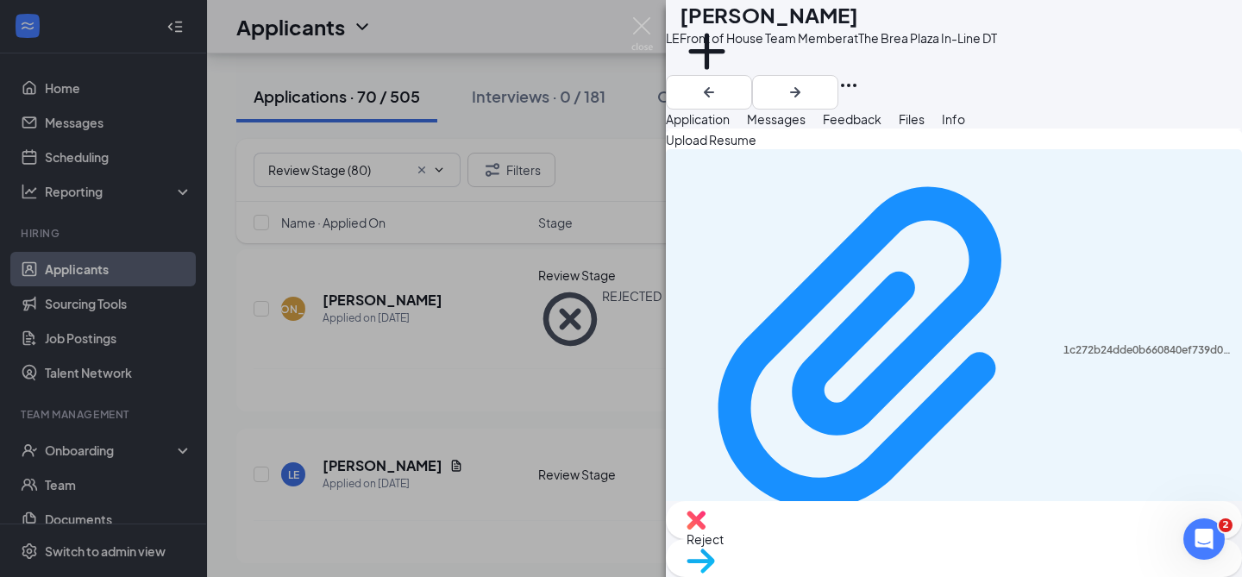
click at [806, 127] on span "Messages" at bounding box center [776, 119] width 59 height 16
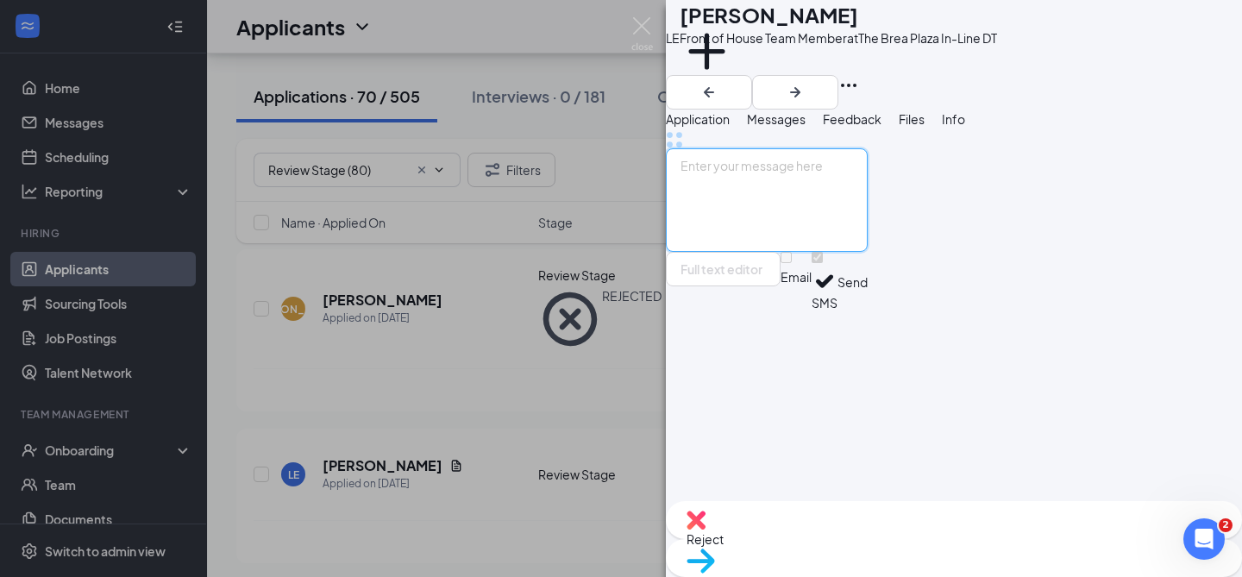
click at [850, 252] on textarea at bounding box center [767, 200] width 202 height 104
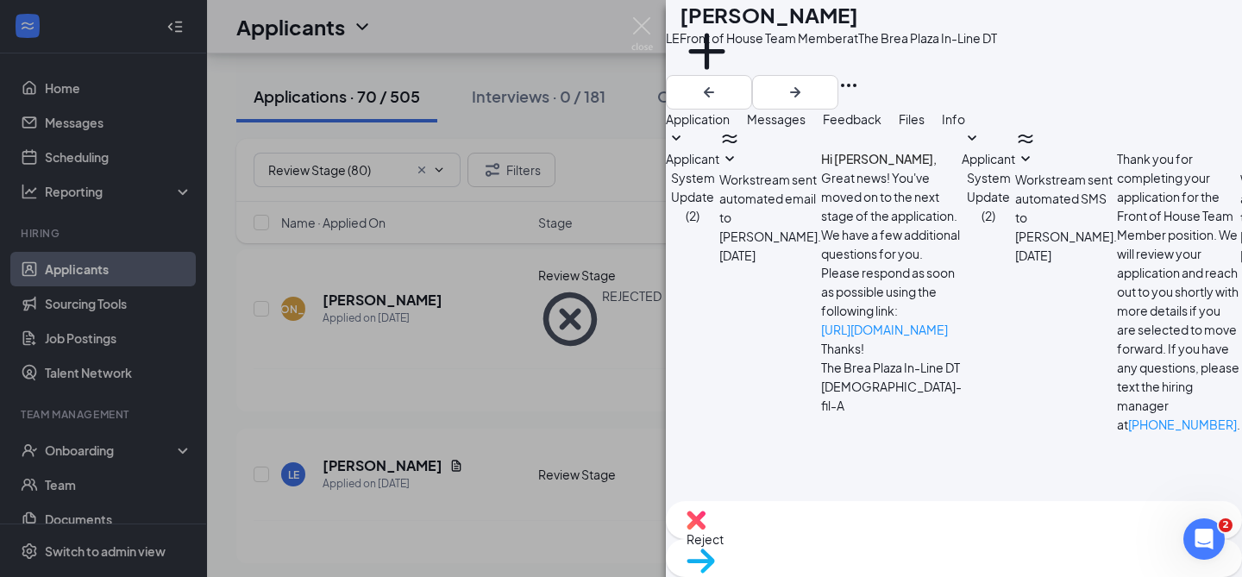
scroll to position [183, 0]
paste textarea "Hello [PERSON_NAME], Thank you for applying to [DEMOGRAPHIC_DATA]-fil-A Rose an…"
click at [772, 510] on textarea "Hello [PERSON_NAME], Thank you for applying to [DEMOGRAPHIC_DATA]-fil-A Rose an…" at bounding box center [767, 562] width 202 height 104
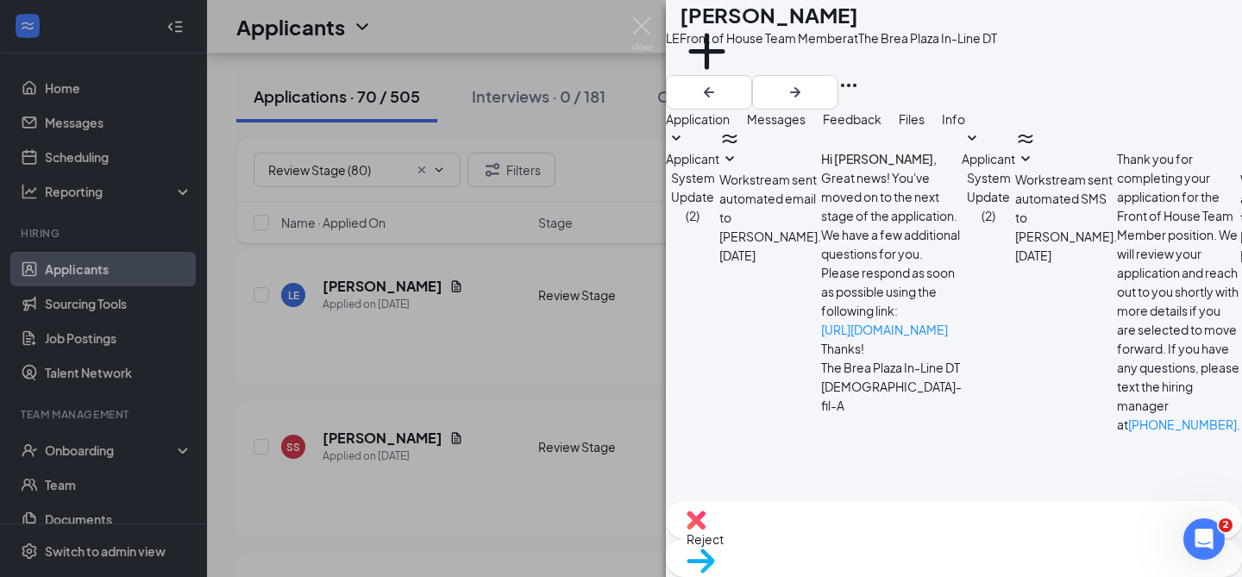
type textarea "Hello [PERSON_NAME], Thank you for applying to [DEMOGRAPHIC_DATA]-fil-A Rose an…"
click at [1017, 574] on span "Move to stage" at bounding box center [954, 583] width 535 height 19
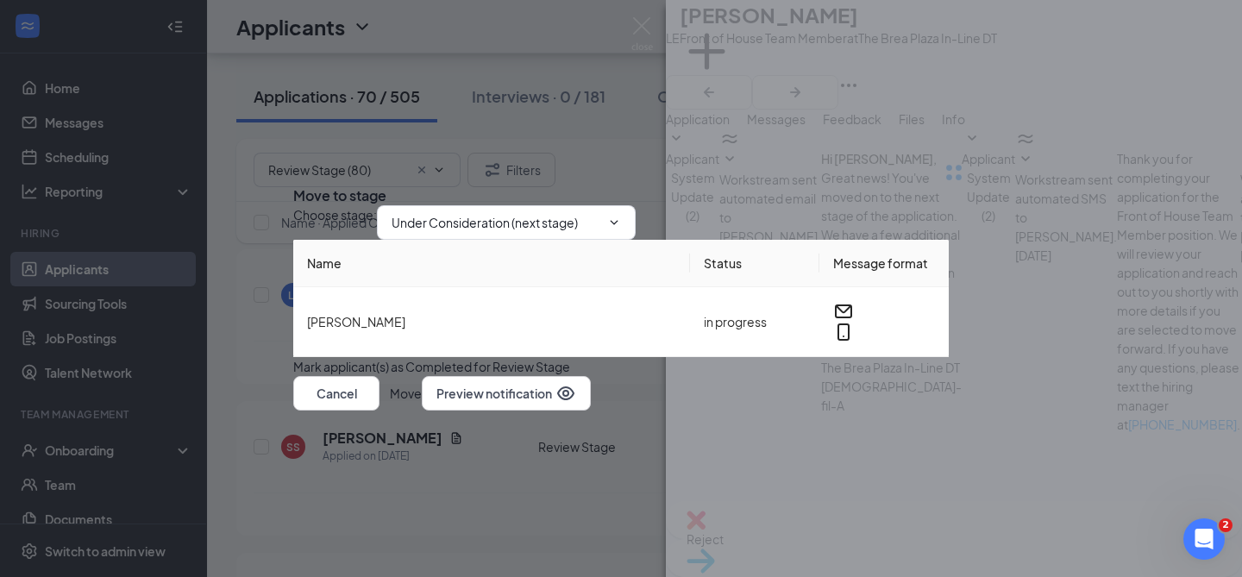
scroll to position [580, 0]
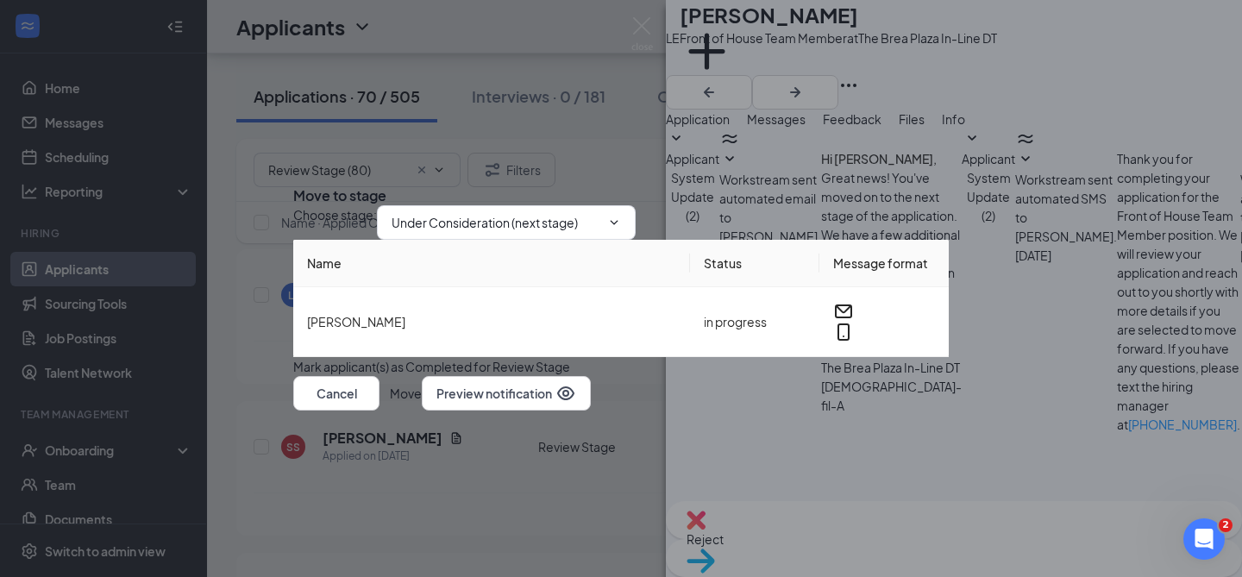
click at [422, 411] on button "Move" at bounding box center [406, 393] width 32 height 35
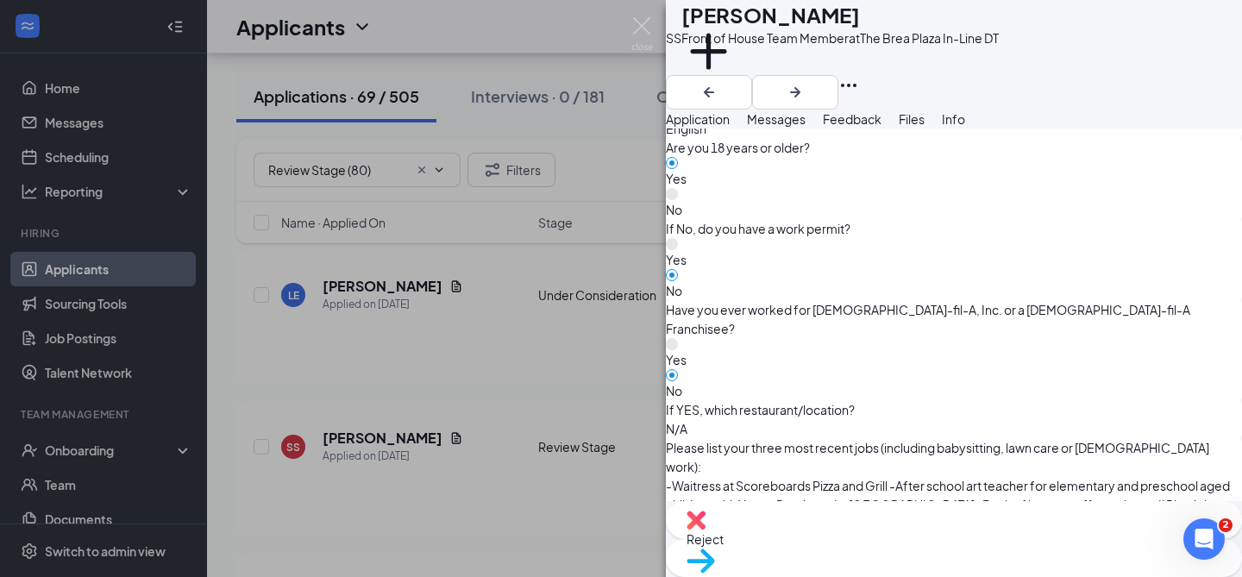
scroll to position [1334, 0]
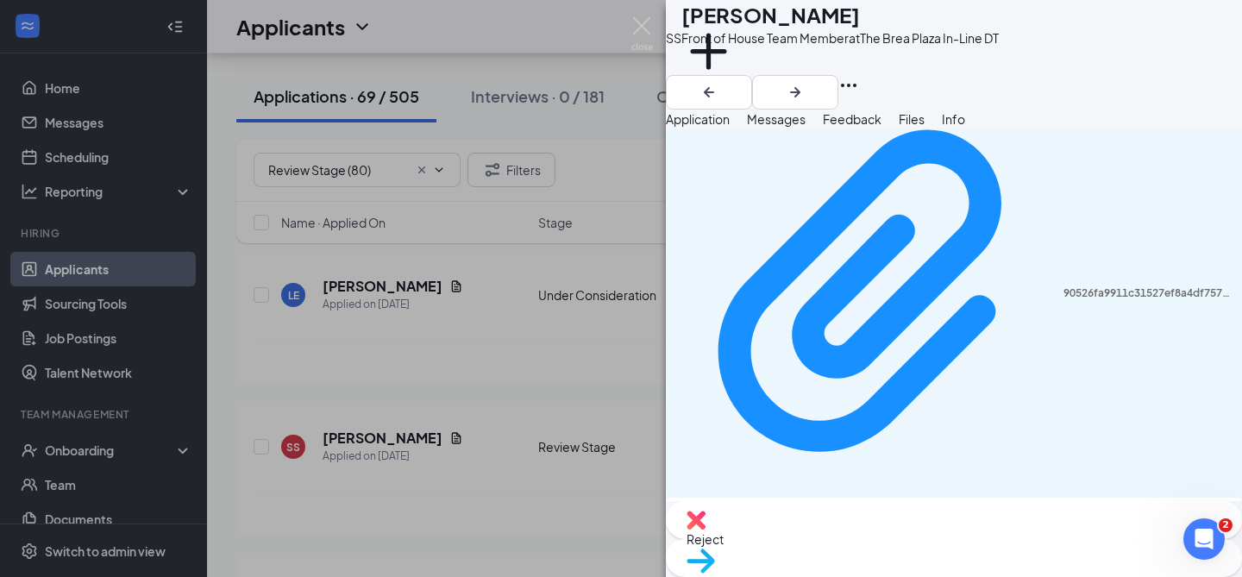
click at [806, 129] on button "Messages" at bounding box center [776, 119] width 59 height 19
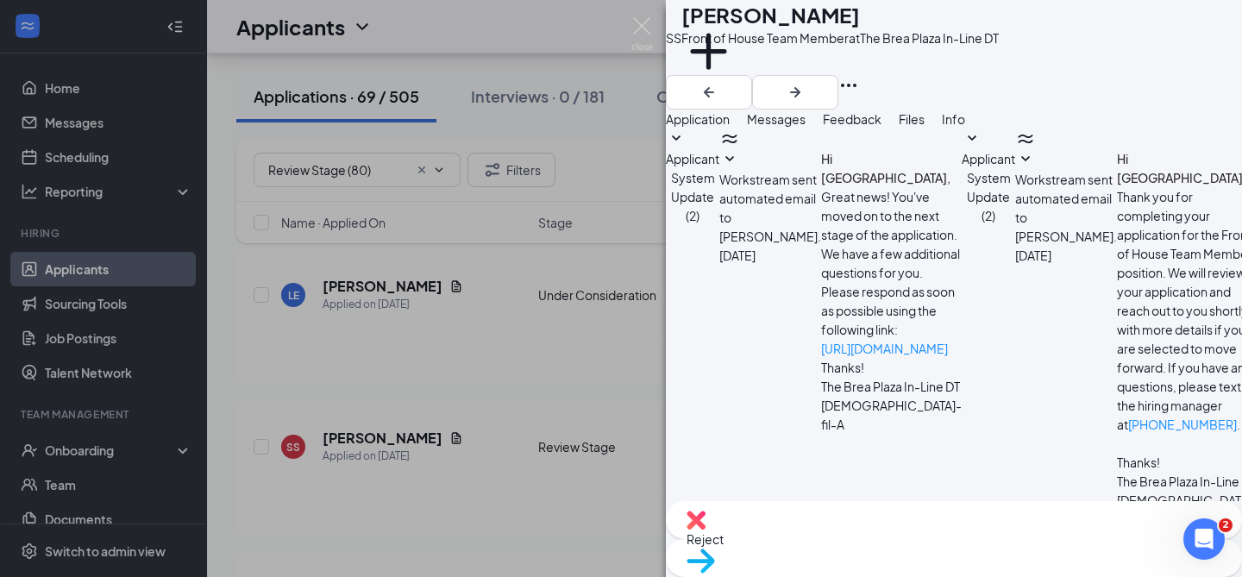
scroll to position [183, 0]
click at [832, 529] on textarea at bounding box center [767, 581] width 202 height 104
paste textarea "Hello [PERSON_NAME], Thank you for applying to [DEMOGRAPHIC_DATA]-fil-A Rose an…"
click at [787, 529] on textarea "Hello [PERSON_NAME], Thank you for applying to [DEMOGRAPHIC_DATA]-fil-A Rose an…" at bounding box center [767, 581] width 202 height 104
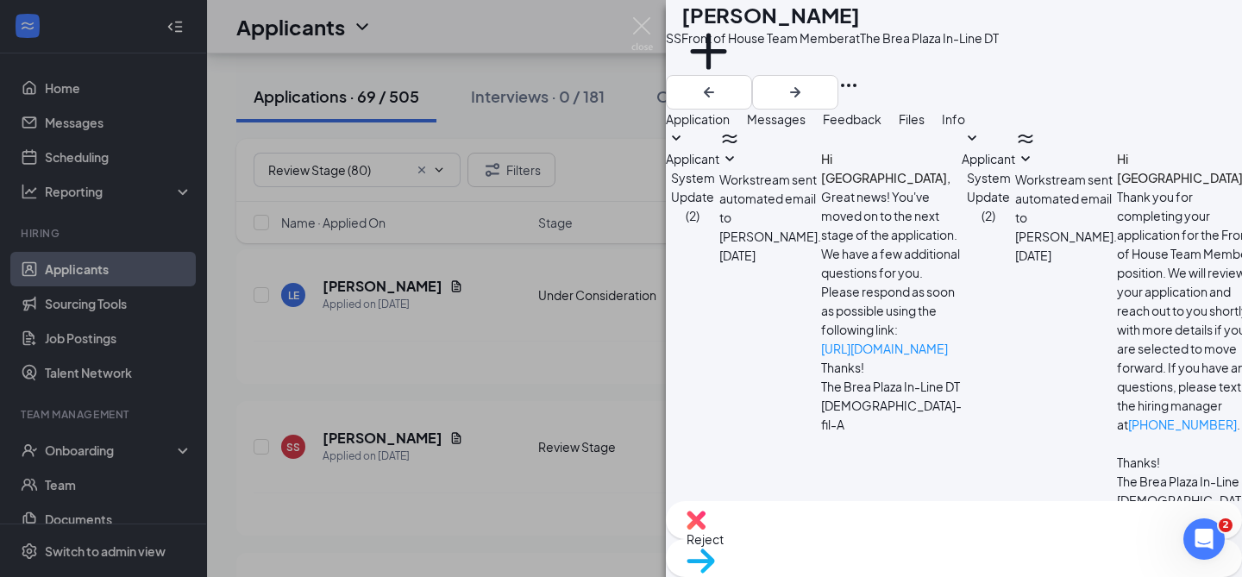
click at [787, 529] on textarea "Hello [PERSON_NAME], Thank you for applying to [DEMOGRAPHIC_DATA]-fil-A Rose an…" at bounding box center [767, 581] width 202 height 104
type textarea "Hello [GEOGRAPHIC_DATA], Thank you for applying to [DEMOGRAPHIC_DATA]-fil-A Ros…"
click at [1030, 574] on span "Move to stage" at bounding box center [954, 583] width 535 height 19
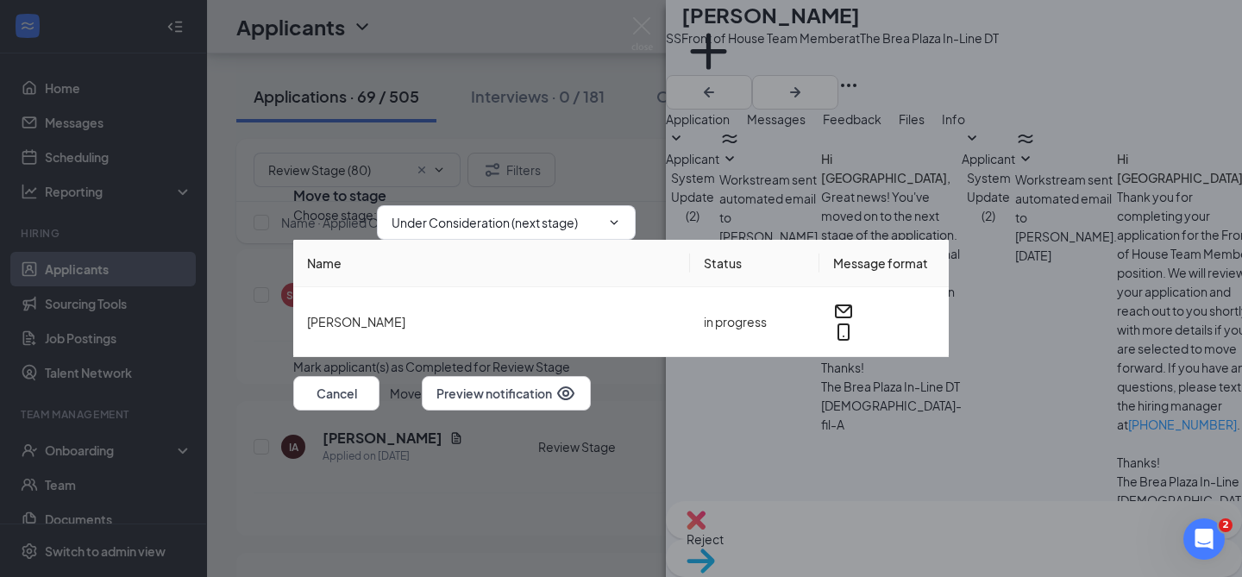
scroll to position [597, 0]
click at [422, 411] on button "Move" at bounding box center [406, 393] width 32 height 35
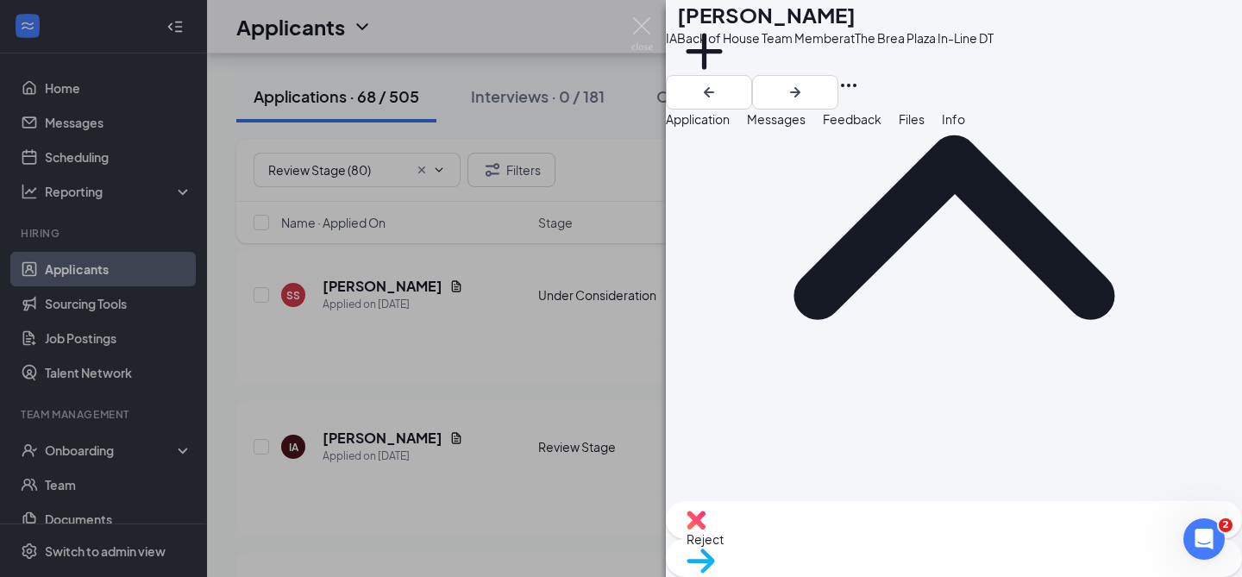
scroll to position [825, 0]
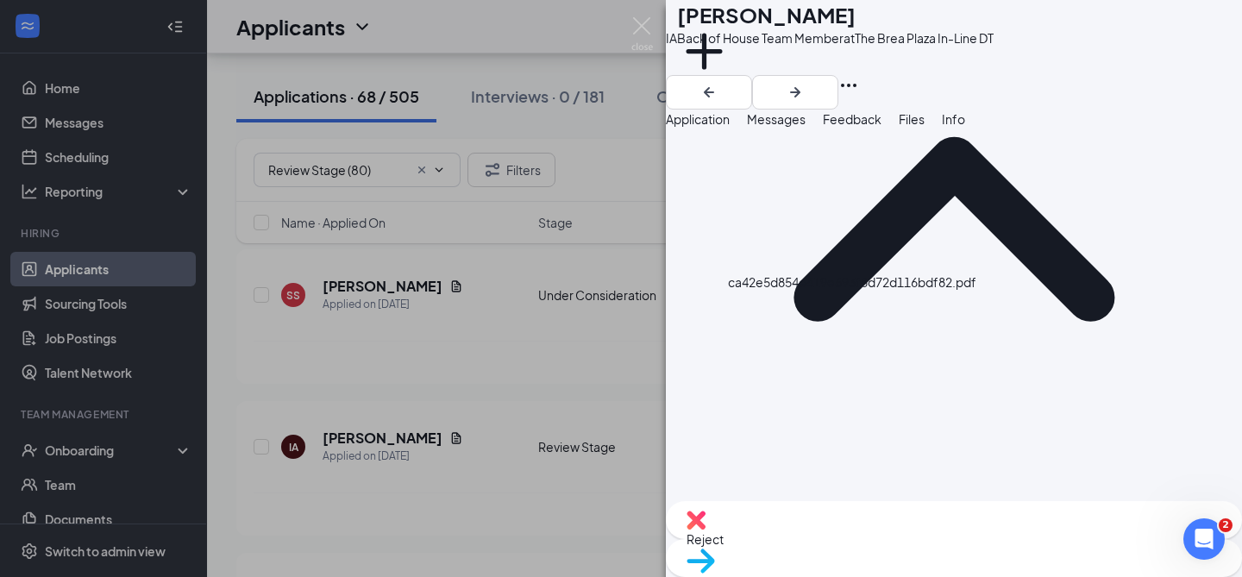
click at [806, 127] on span "Messages" at bounding box center [776, 119] width 59 height 16
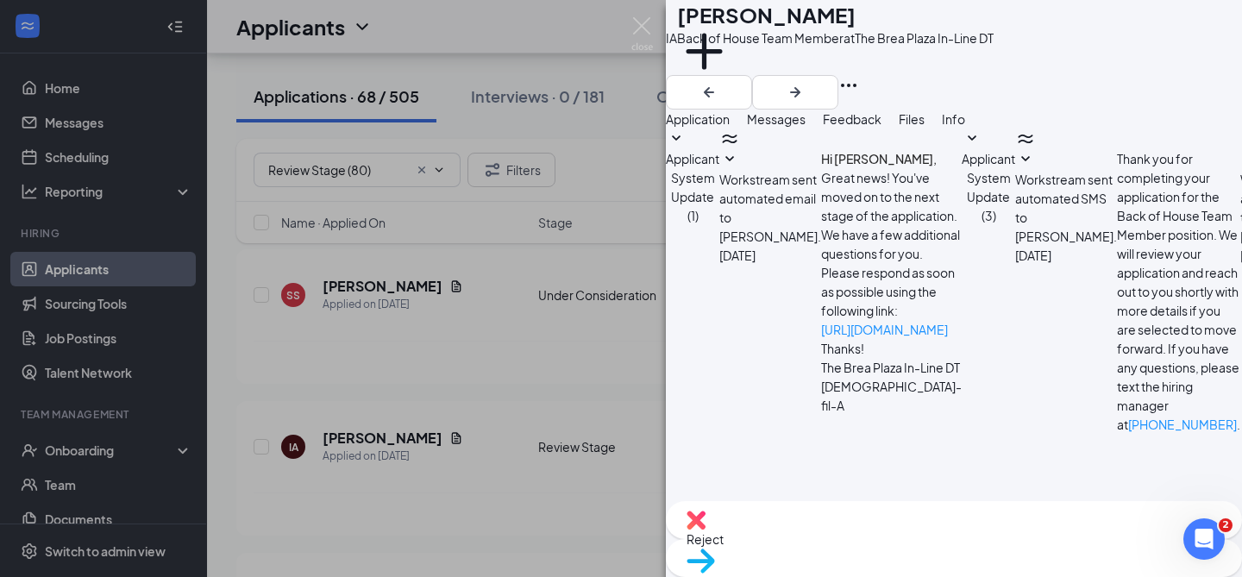
scroll to position [183, 0]
click at [826, 510] on textarea at bounding box center [767, 562] width 202 height 104
paste textarea "Hello [PERSON_NAME], Thank you for applying to [DEMOGRAPHIC_DATA]-fil-A Rose an…"
click at [787, 510] on textarea "Hello [PERSON_NAME], Thank you for applying to [DEMOGRAPHIC_DATA]-fil-A Rose an…" at bounding box center [767, 562] width 202 height 104
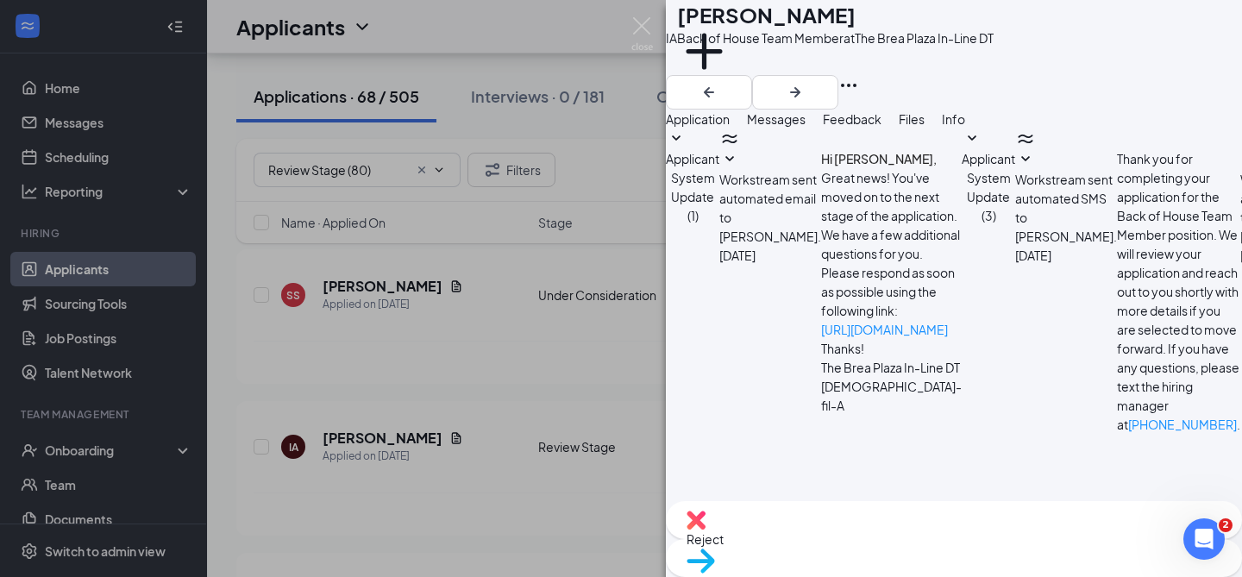
click at [787, 510] on textarea "Hello [PERSON_NAME], Thank you for applying to [DEMOGRAPHIC_DATA]-fil-A Rose an…" at bounding box center [767, 562] width 202 height 104
type textarea "Hello [PERSON_NAME], Thank you for applying to [DEMOGRAPHIC_DATA]-fil-A Rose an…"
click at [1016, 574] on span "Move to stage" at bounding box center [954, 583] width 535 height 19
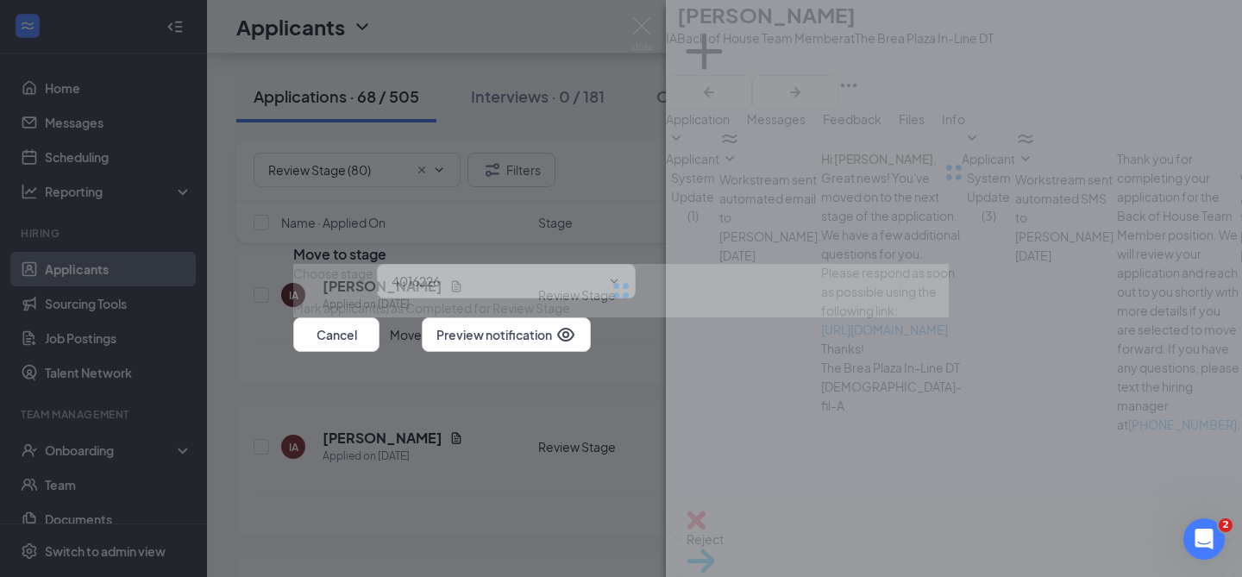
scroll to position [597, 0]
type input "Under Consideration (next stage)"
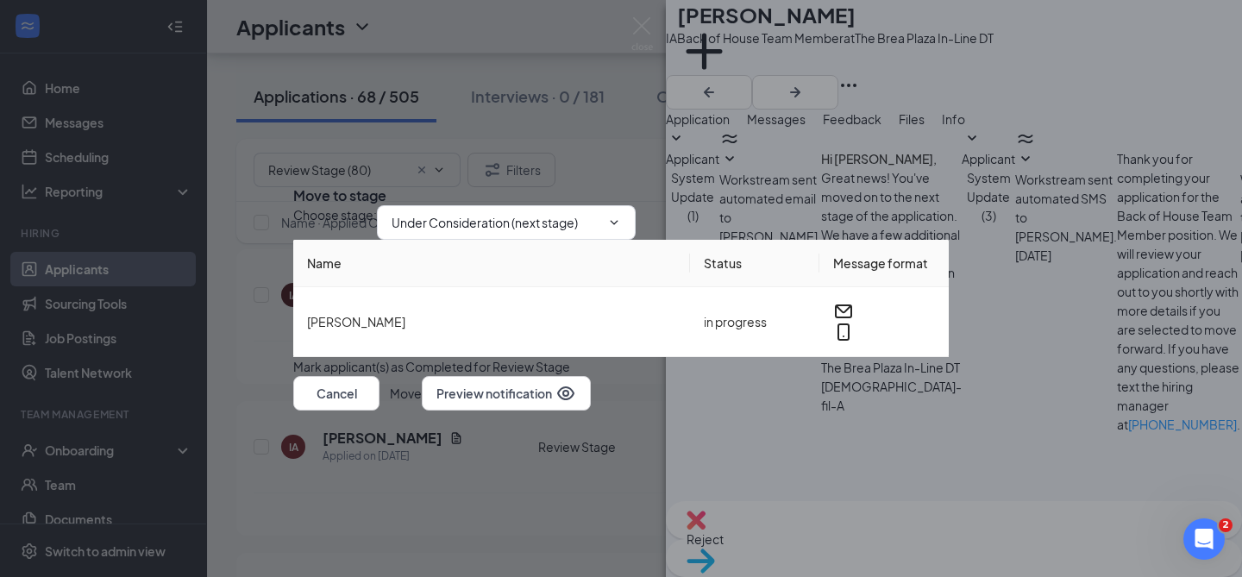
click at [422, 411] on button "Move" at bounding box center [406, 393] width 32 height 35
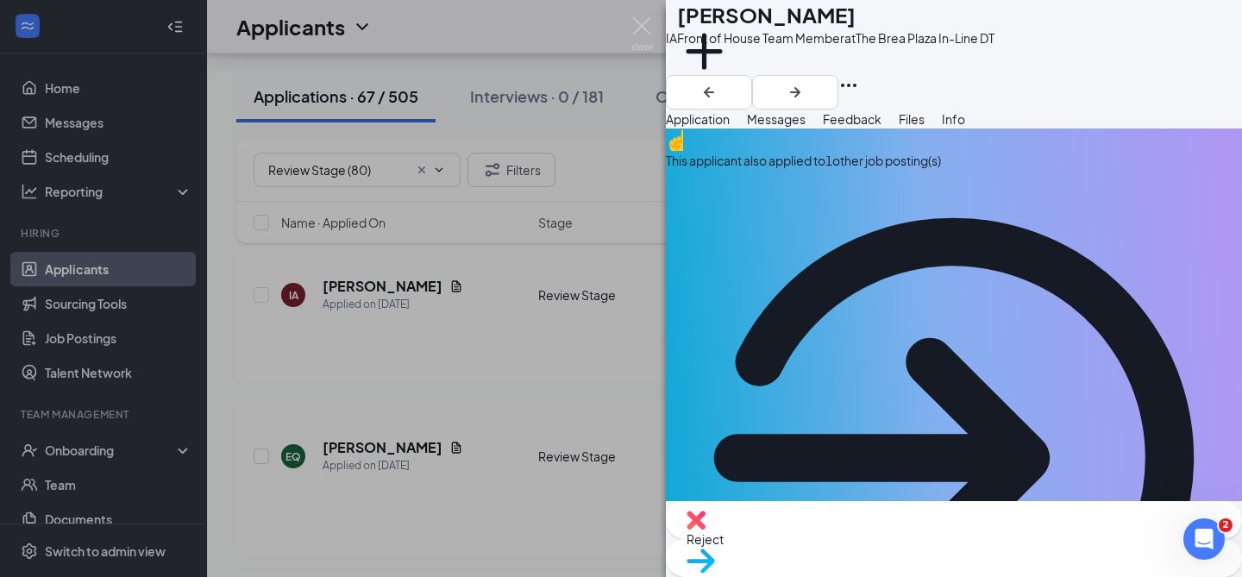
click at [841, 539] on div "Reject" at bounding box center [954, 520] width 576 height 38
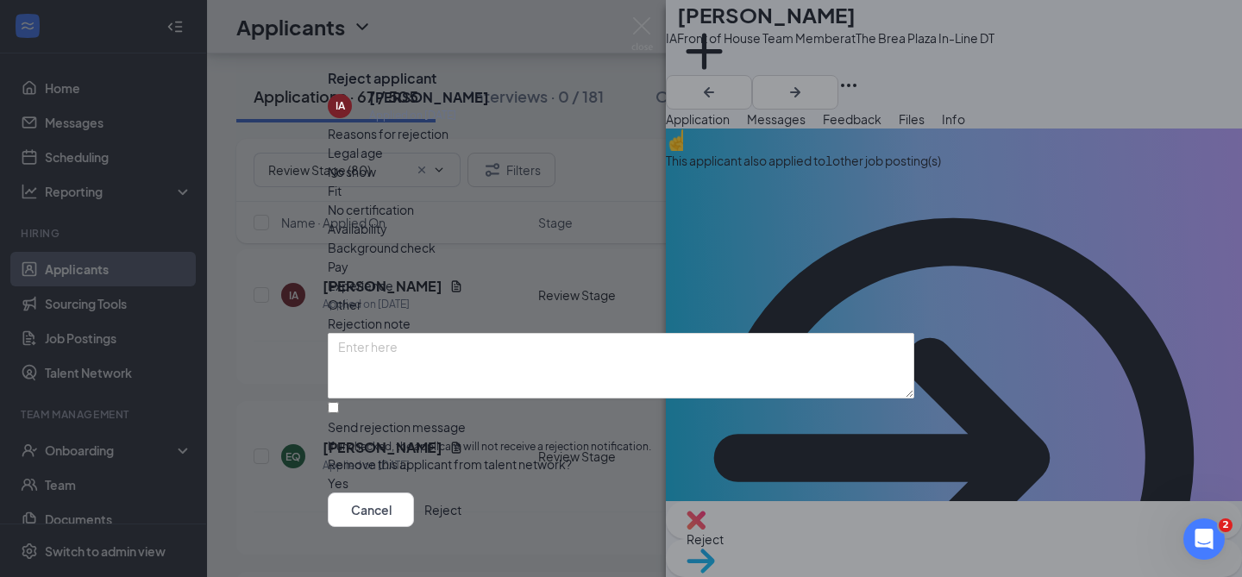
click at [461, 493] on button "Reject" at bounding box center [442, 510] width 37 height 35
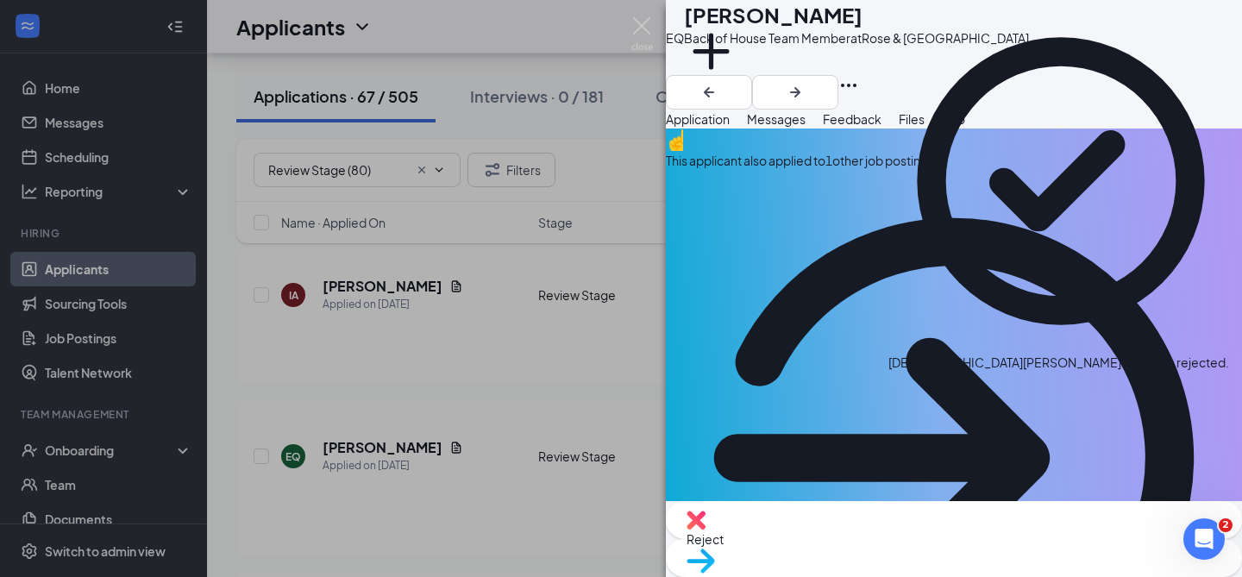
click at [791, 170] on div "This applicant also applied to 1 other job posting(s)" at bounding box center [954, 160] width 576 height 19
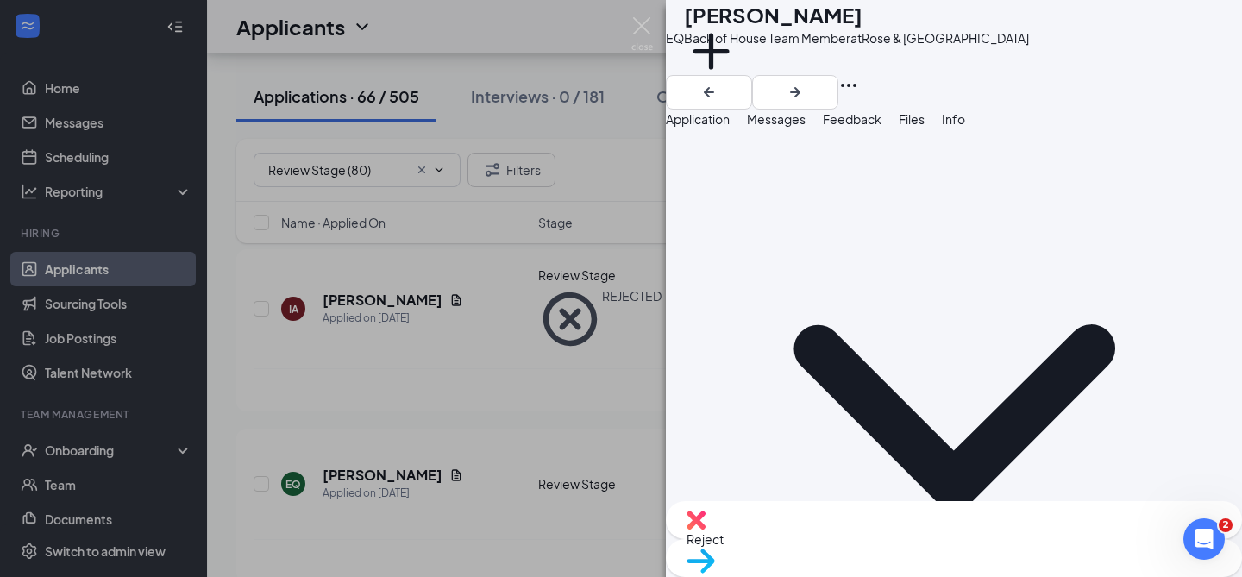
click at [730, 127] on span "Application" at bounding box center [698, 119] width 64 height 16
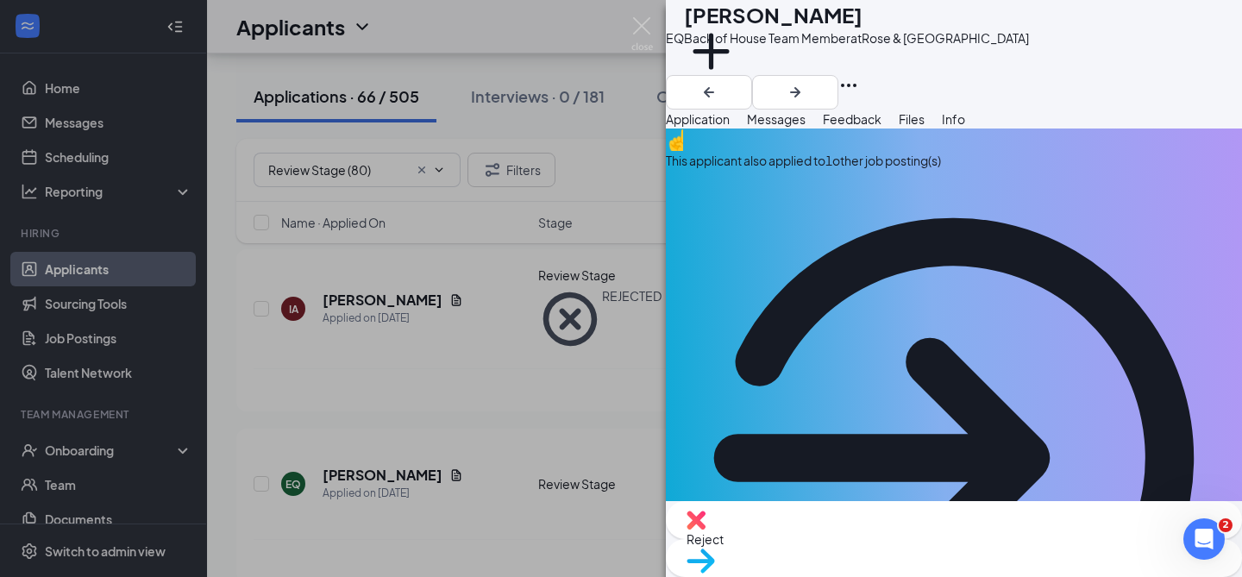
click at [884, 538] on span "Reject" at bounding box center [954, 539] width 535 height 19
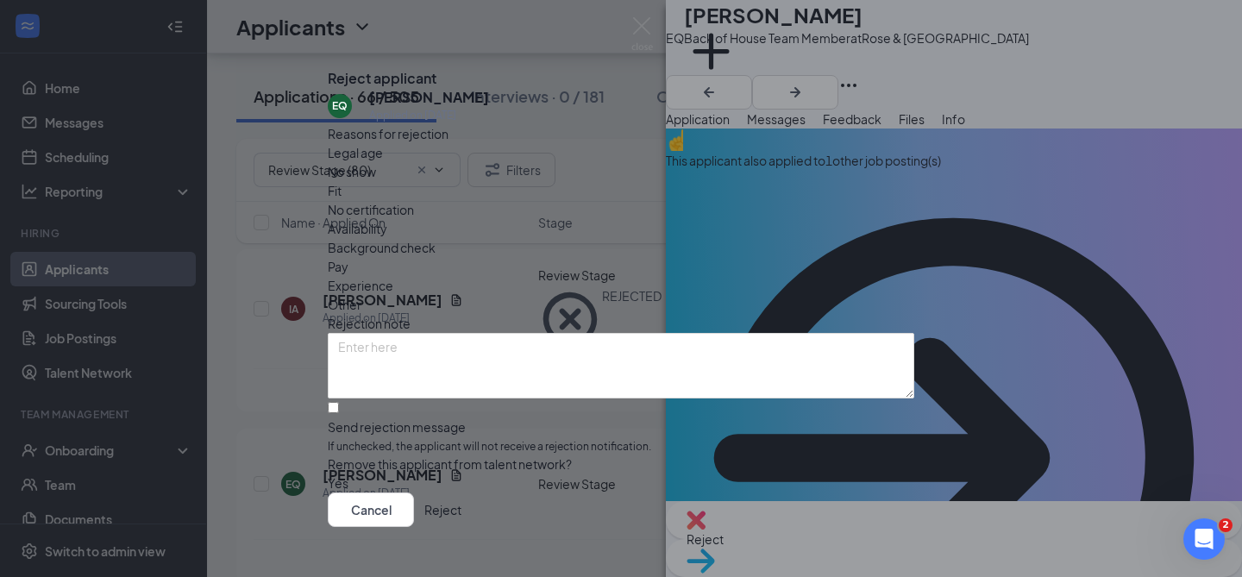
click at [461, 493] on button "Reject" at bounding box center [442, 510] width 37 height 35
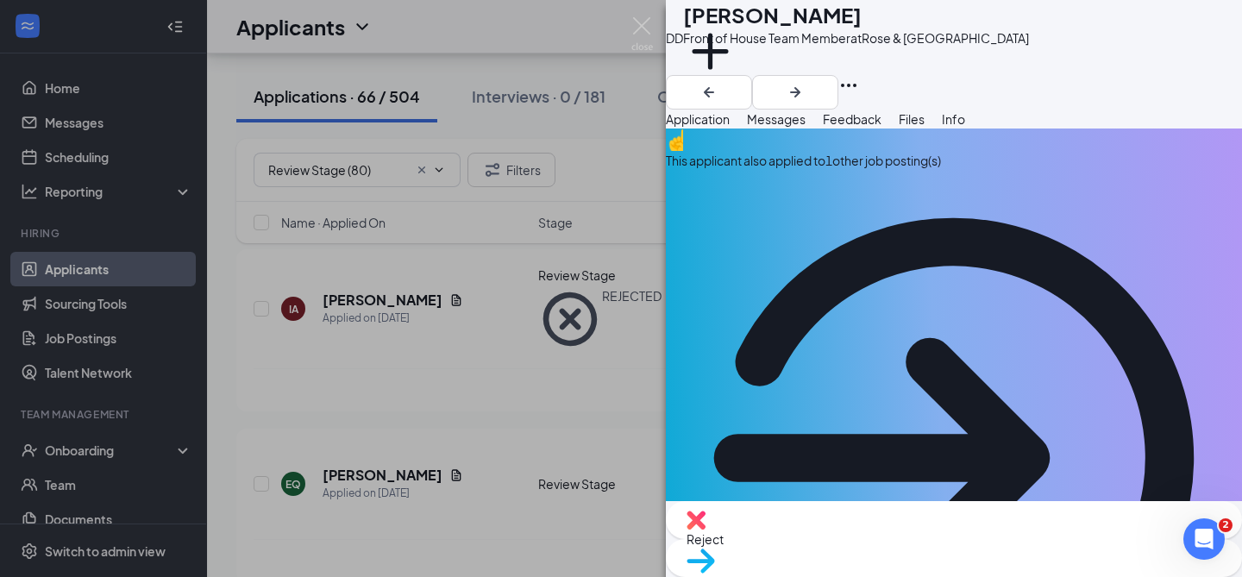
click at [797, 170] on div "This applicant also applied to 1 other job posting(s)" at bounding box center [954, 160] width 576 height 19
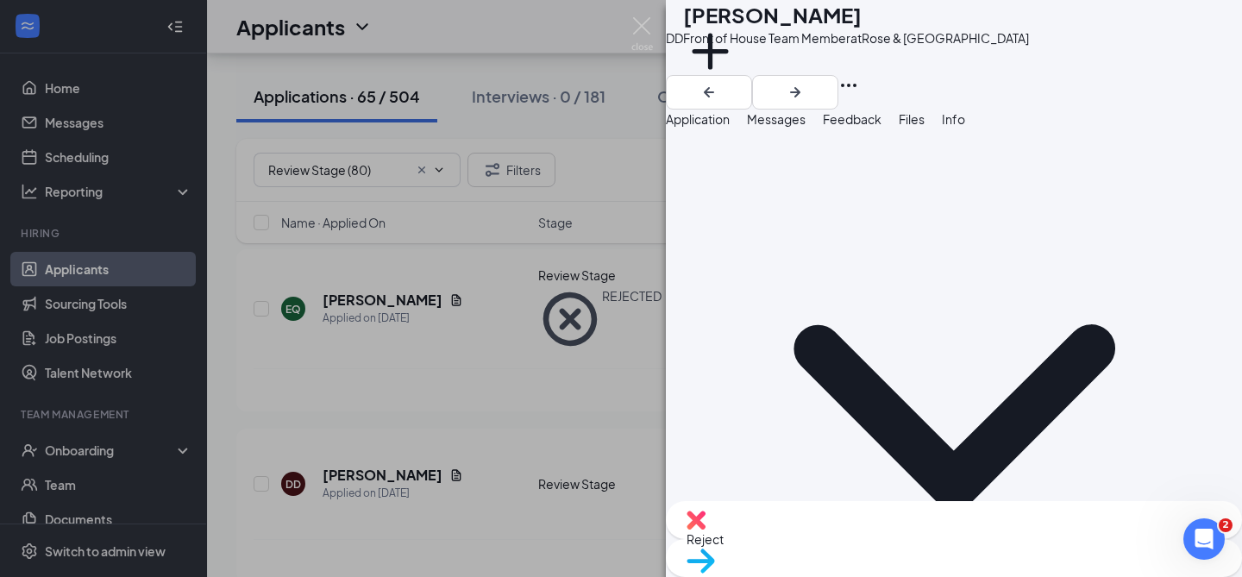
click at [730, 127] on span "Application" at bounding box center [698, 119] width 64 height 16
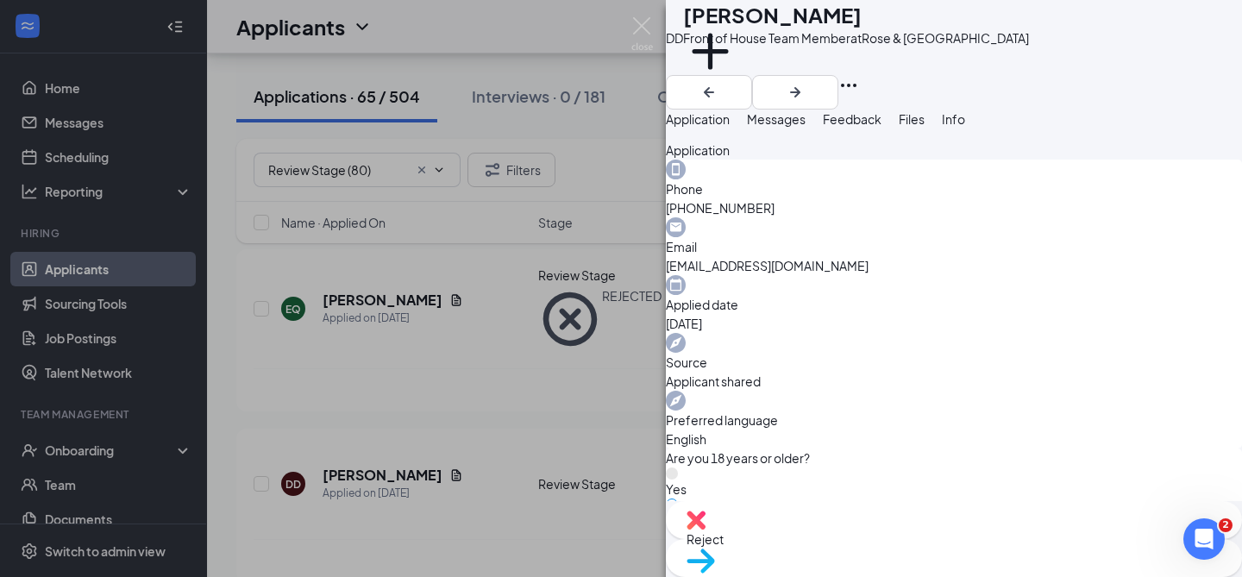
scroll to position [1198, 0]
click at [866, 539] on div "Reject" at bounding box center [954, 520] width 576 height 38
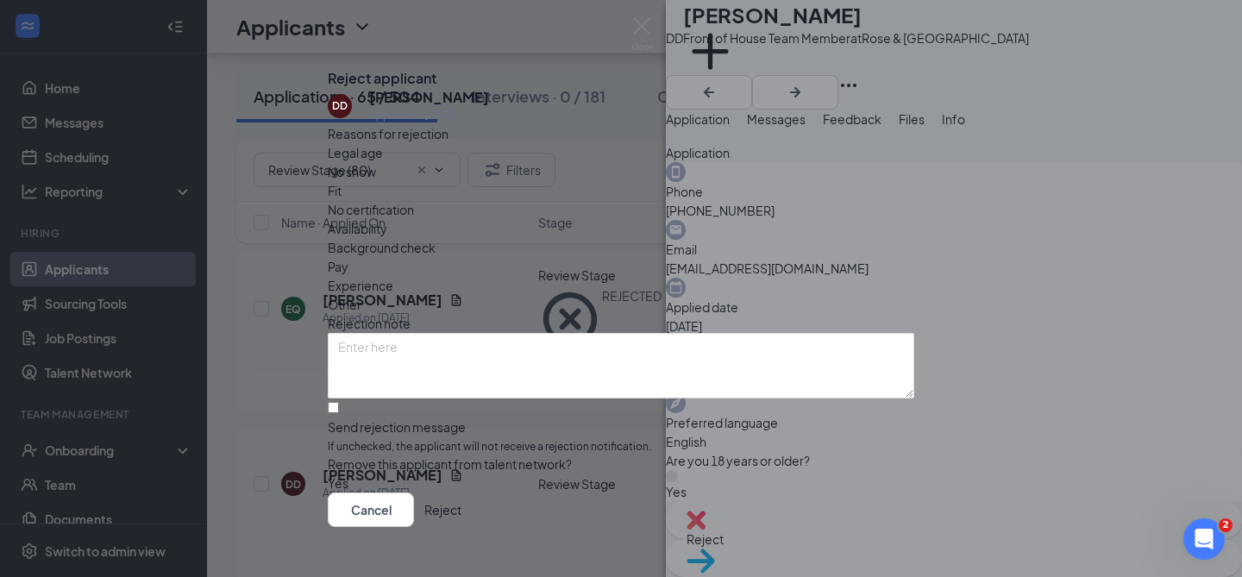
click at [461, 499] on button "Reject" at bounding box center [442, 510] width 37 height 35
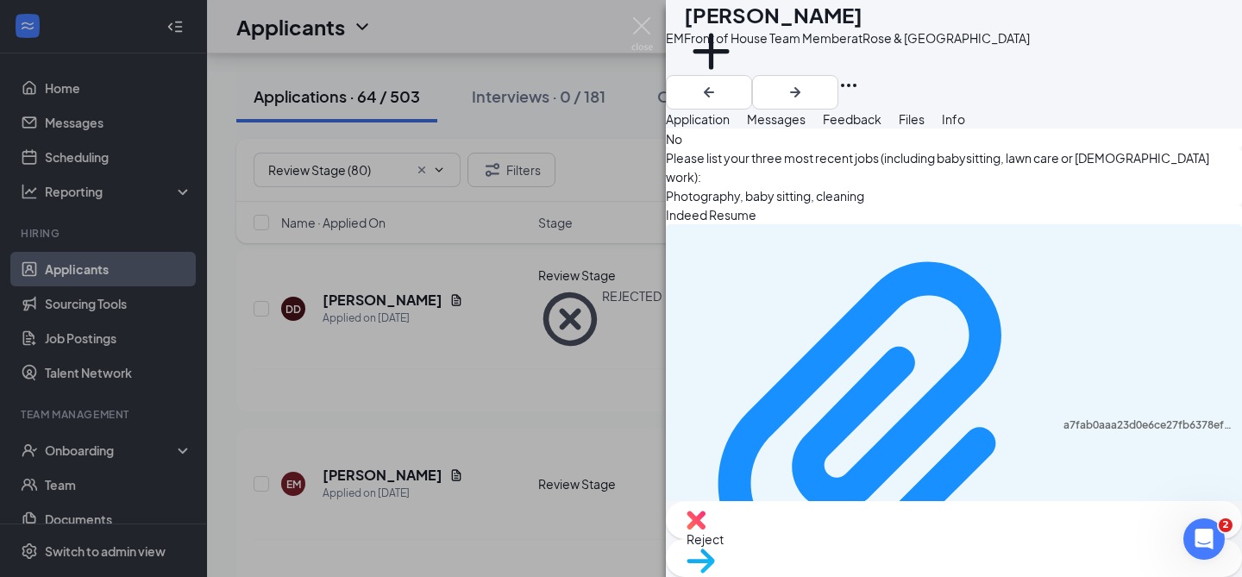
scroll to position [1175, 0]
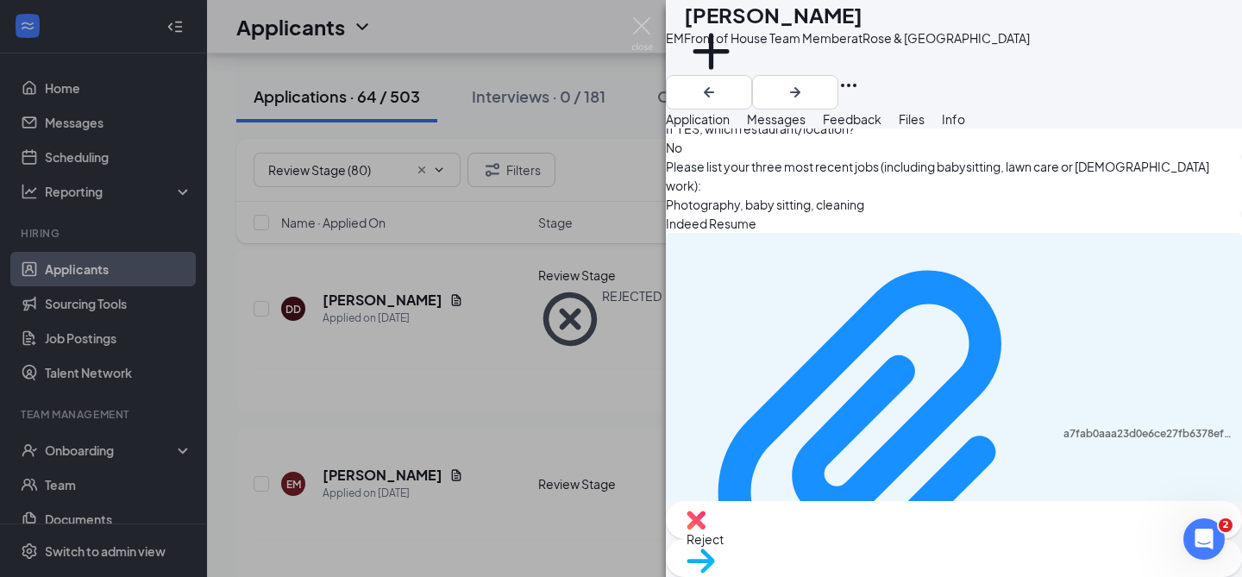
click at [882, 124] on button "Feedback" at bounding box center [852, 119] width 59 height 19
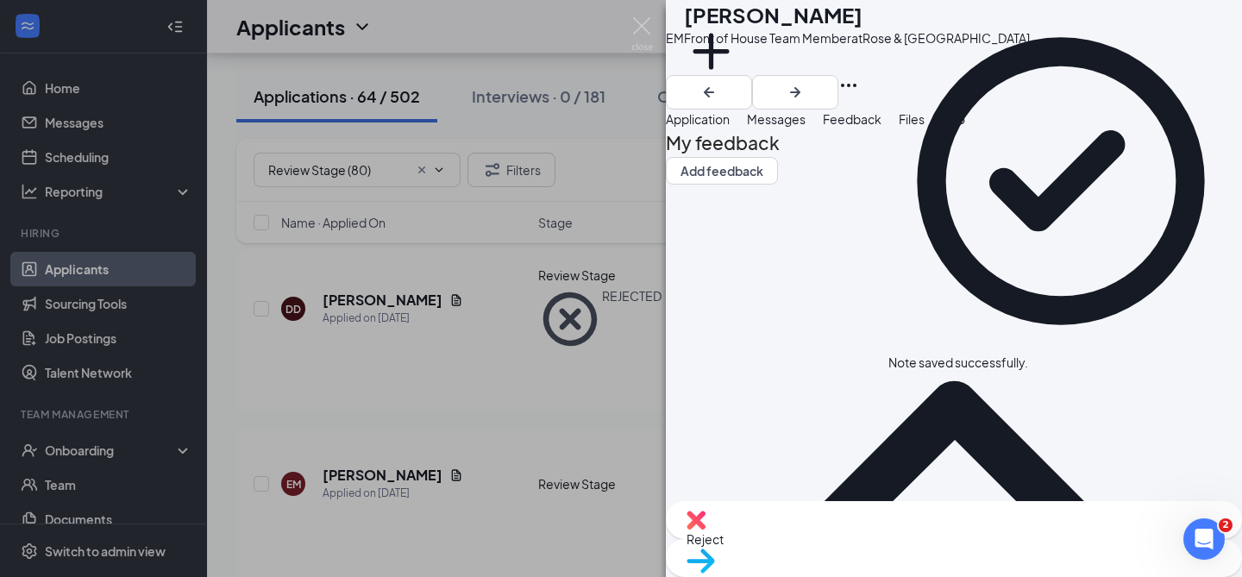
click at [850, 539] on div "Reject" at bounding box center [954, 520] width 576 height 38
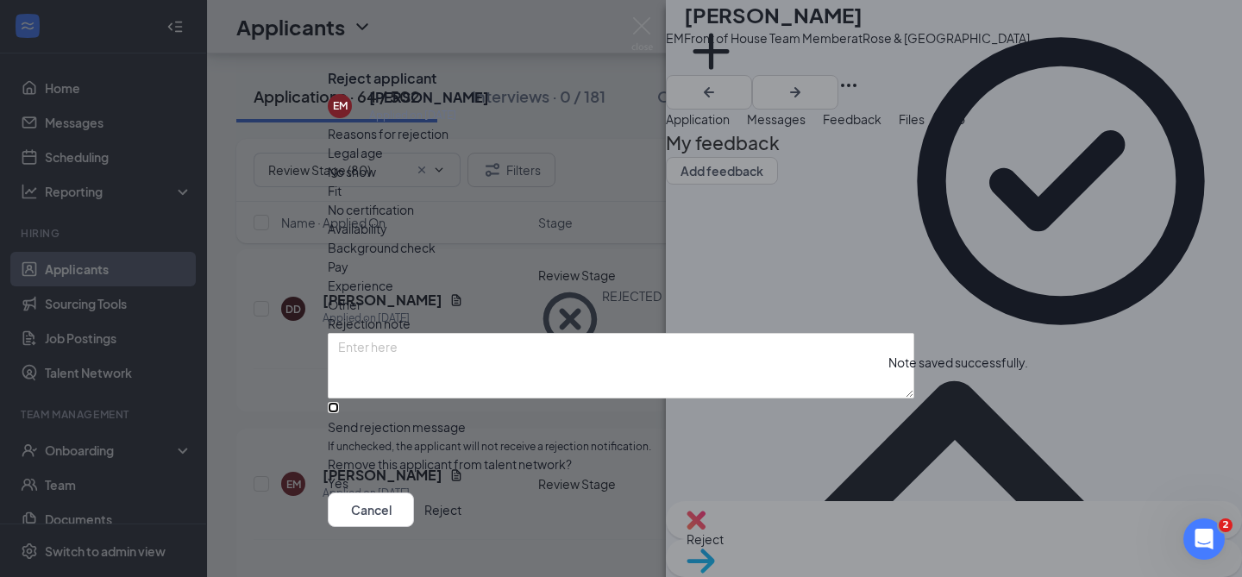
click at [339, 413] on input "Send rejection message If unchecked, the applicant will not receive a rejection…" at bounding box center [333, 407] width 11 height 11
checkbox input "true"
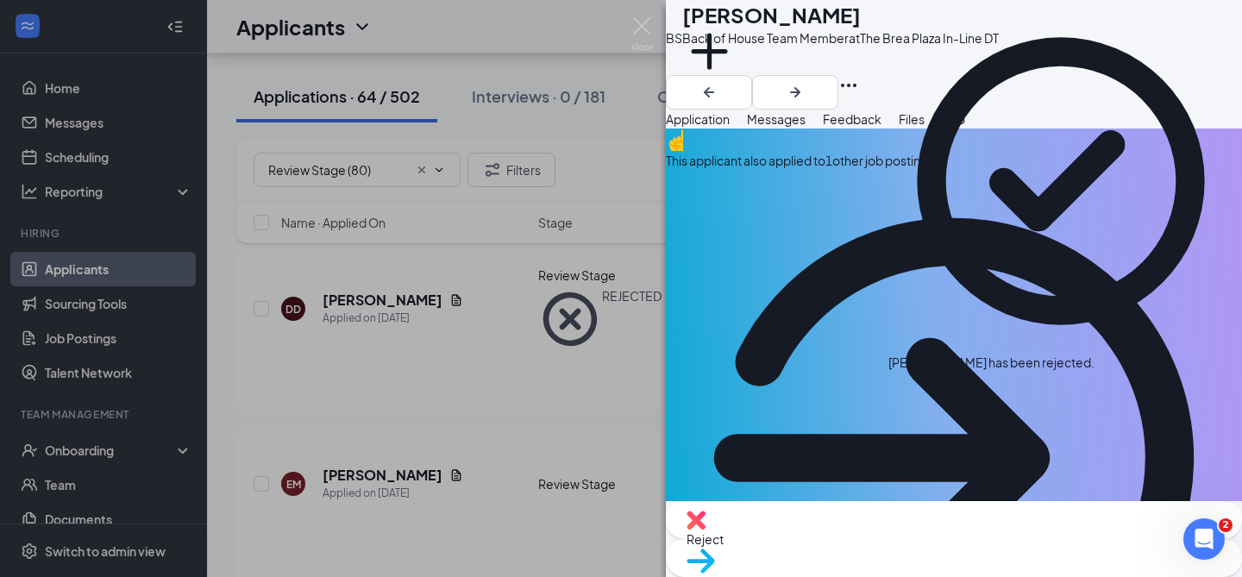
click at [778, 170] on div "This applicant also applied to 1 other job posting(s)" at bounding box center [954, 160] width 576 height 19
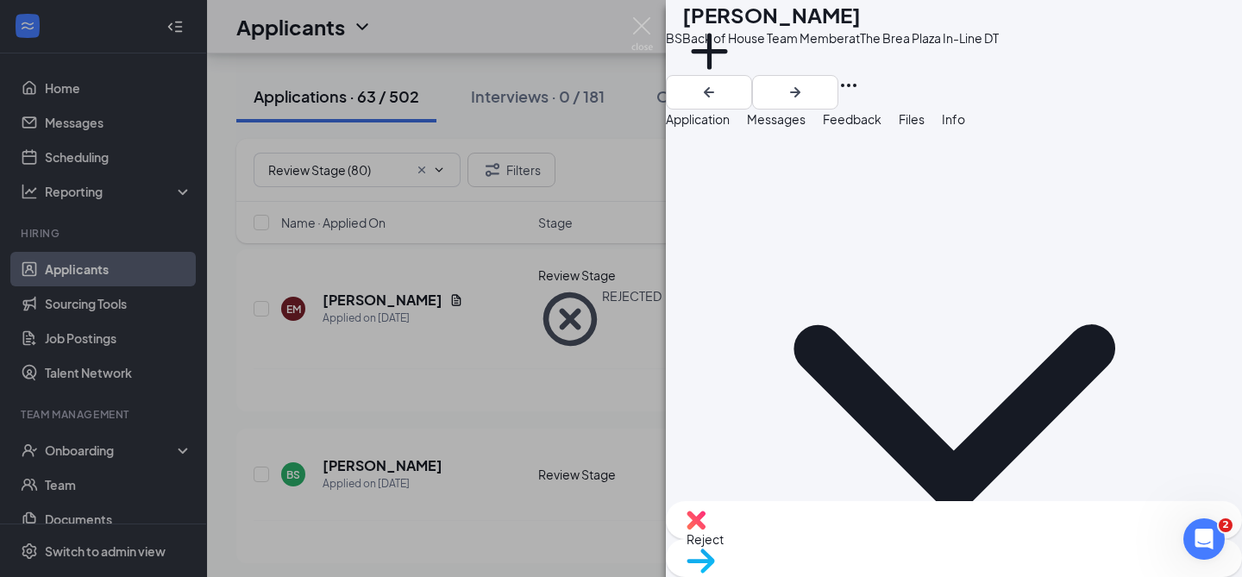
click at [730, 129] on div "Application" at bounding box center [698, 119] width 64 height 19
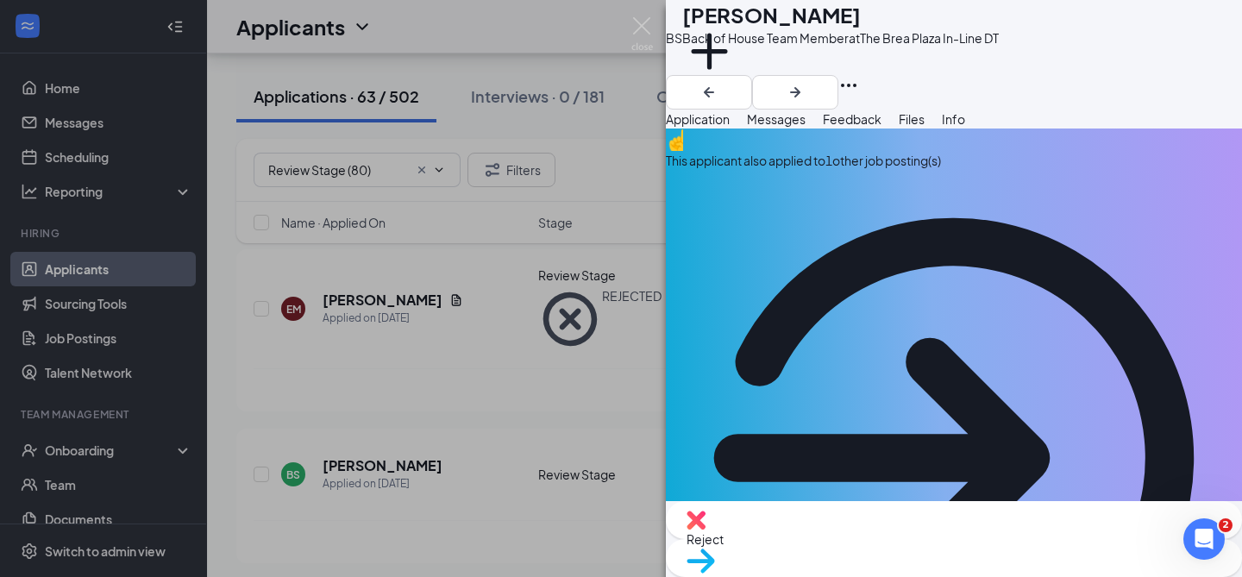
click at [851, 170] on div "This applicant also applied to 1 other job posting(s)" at bounding box center [954, 160] width 576 height 19
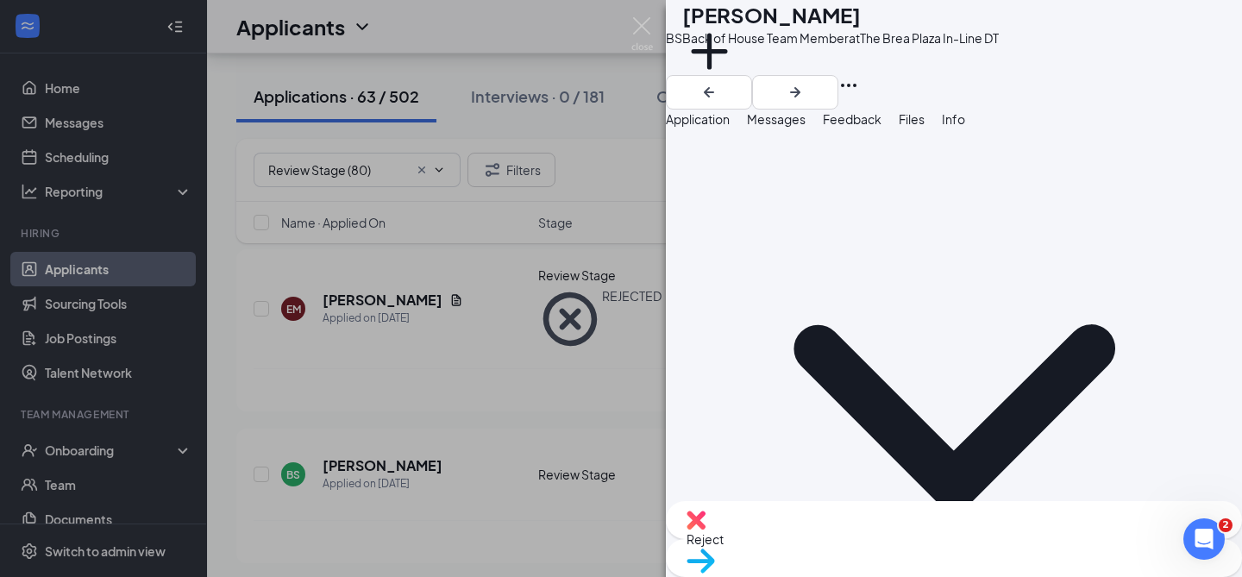
click at [730, 127] on span "Application" at bounding box center [698, 119] width 64 height 16
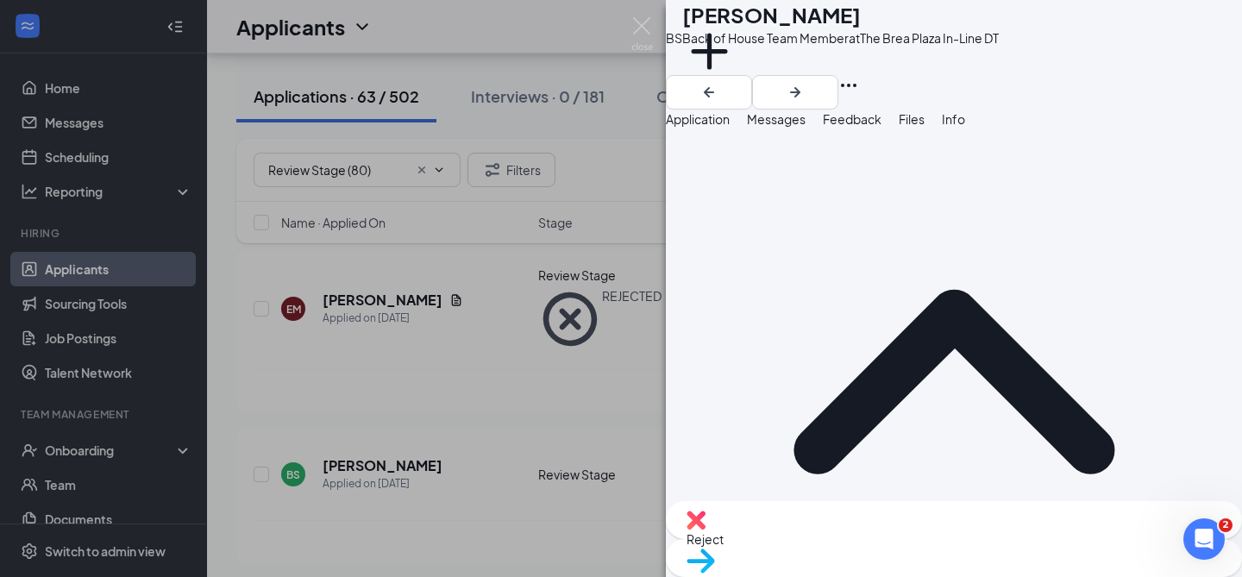
scroll to position [535, 0]
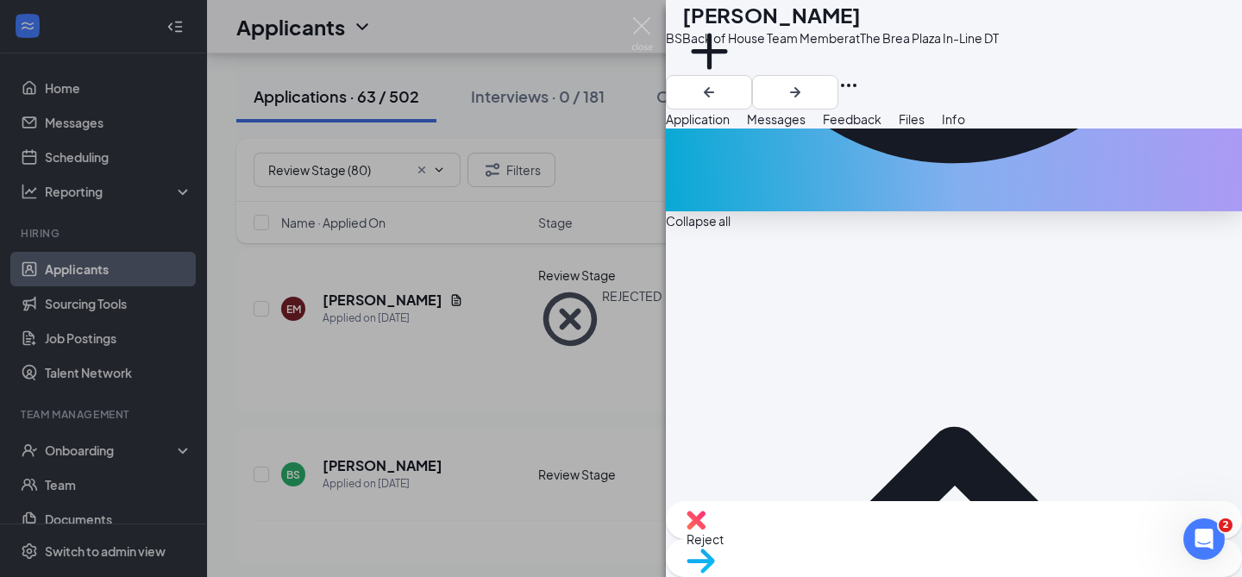
click at [882, 127] on span "Feedback" at bounding box center [852, 119] width 59 height 16
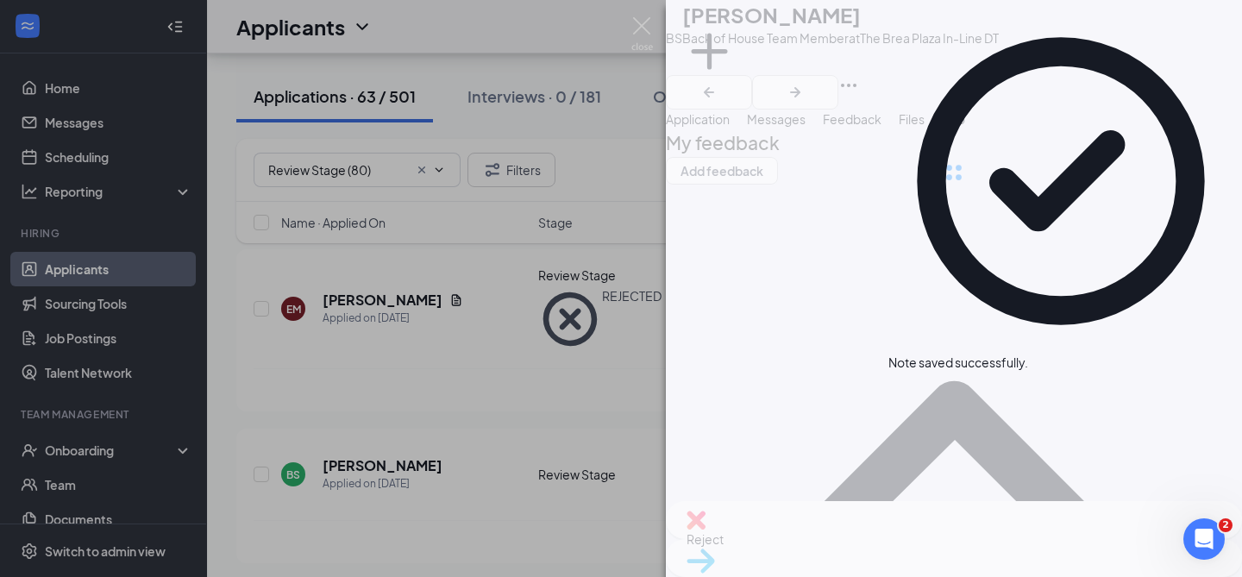
click at [1009, 554] on div "Move to stage" at bounding box center [954, 558] width 576 height 38
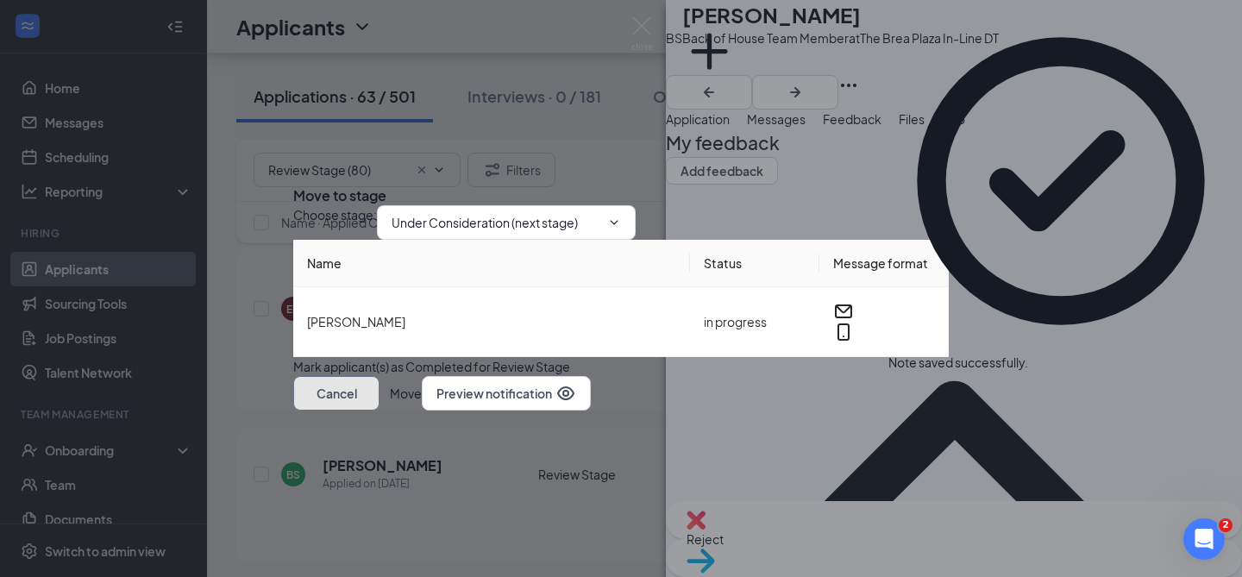
click at [380, 411] on button "Cancel" at bounding box center [336, 393] width 86 height 35
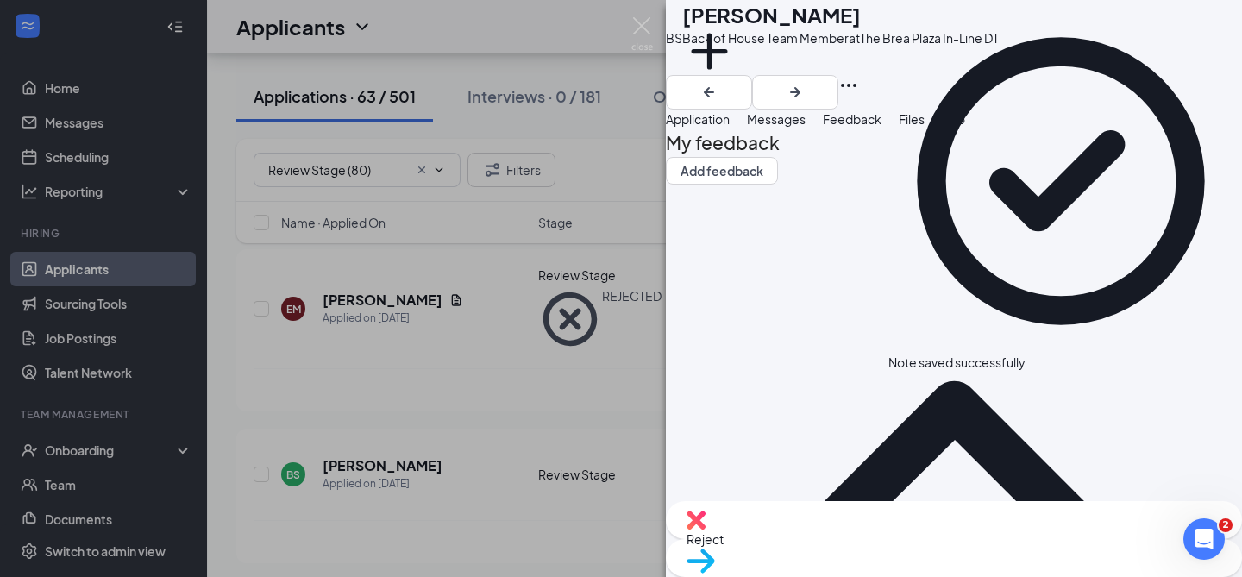
click at [859, 547] on span "Reject" at bounding box center [954, 539] width 535 height 19
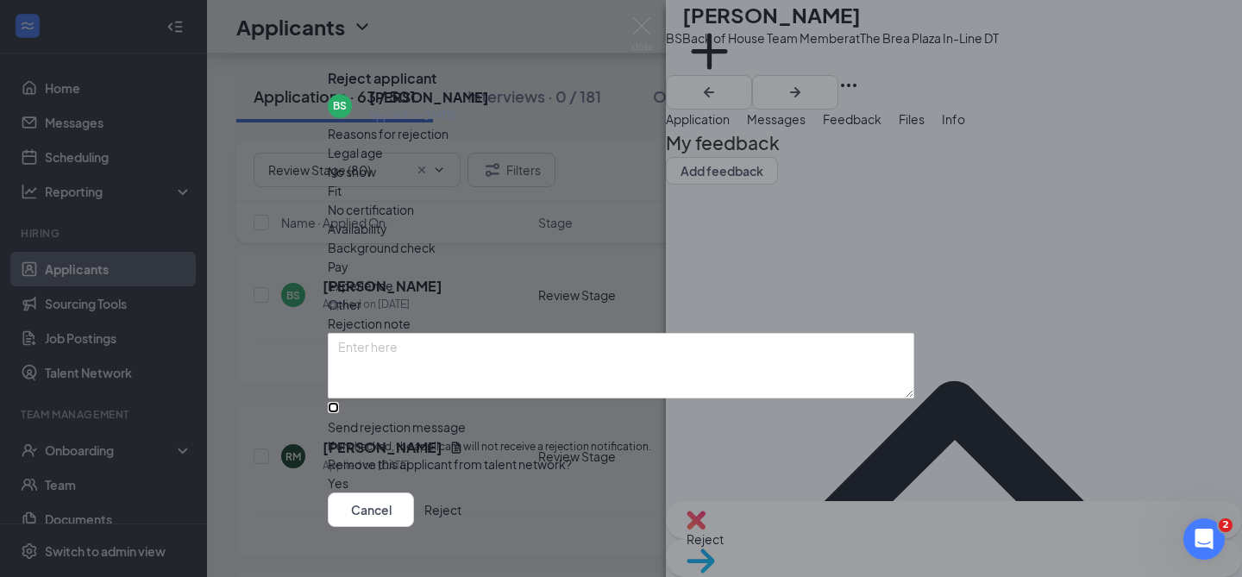
click at [339, 413] on input "Send rejection message If unchecked, the applicant will not receive a rejection…" at bounding box center [333, 407] width 11 height 11
checkbox input "true"
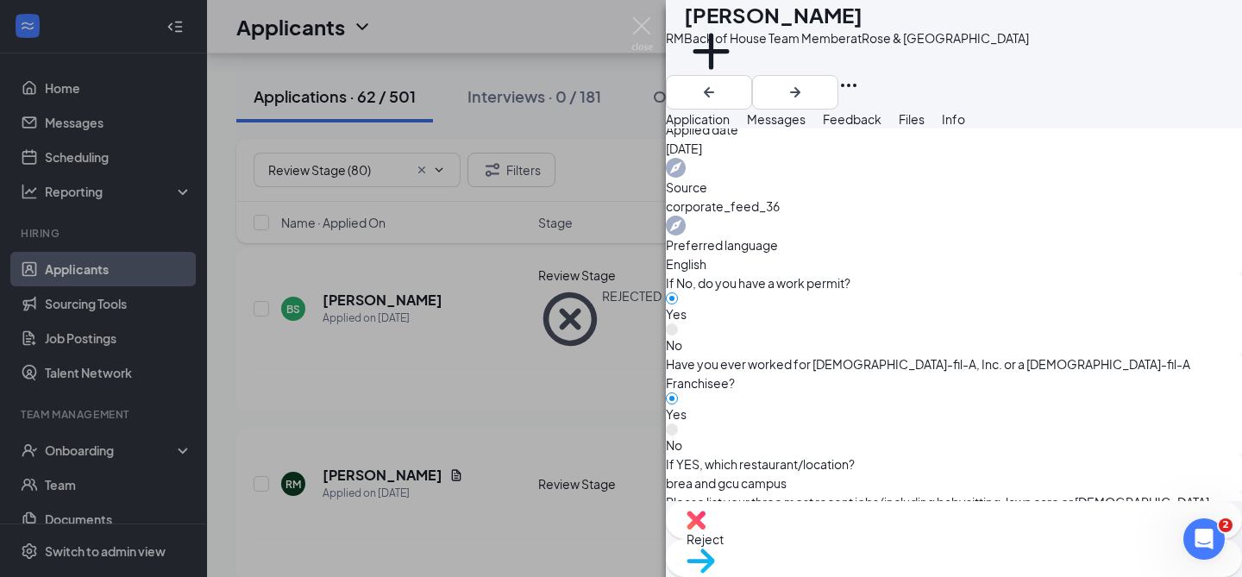
scroll to position [752, 0]
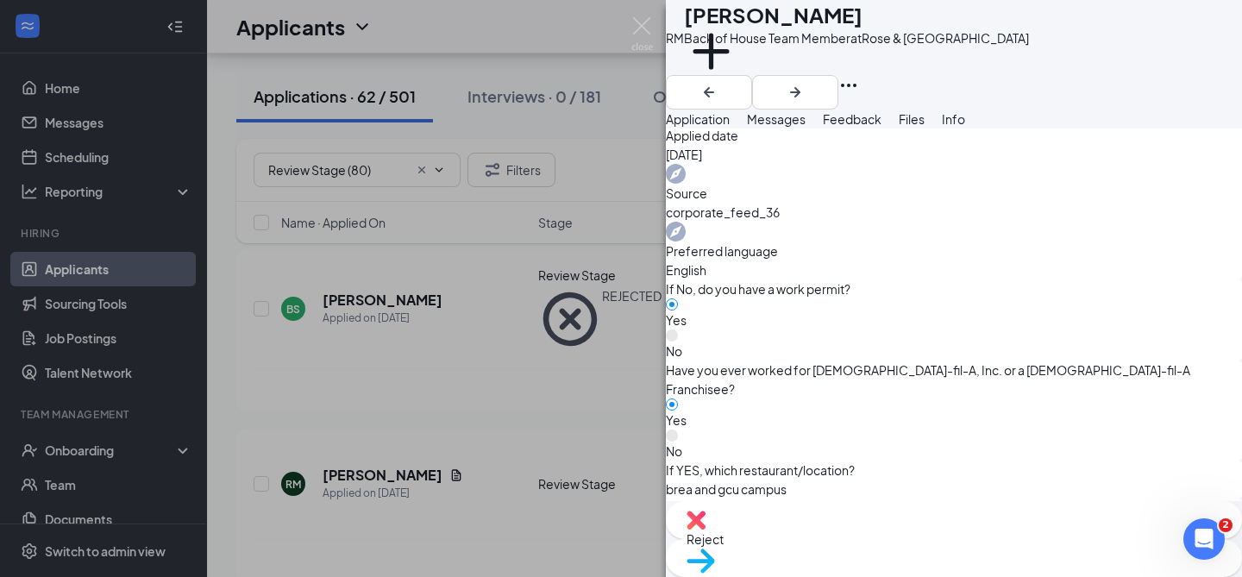
click at [882, 129] on button "Feedback" at bounding box center [852, 119] width 59 height 19
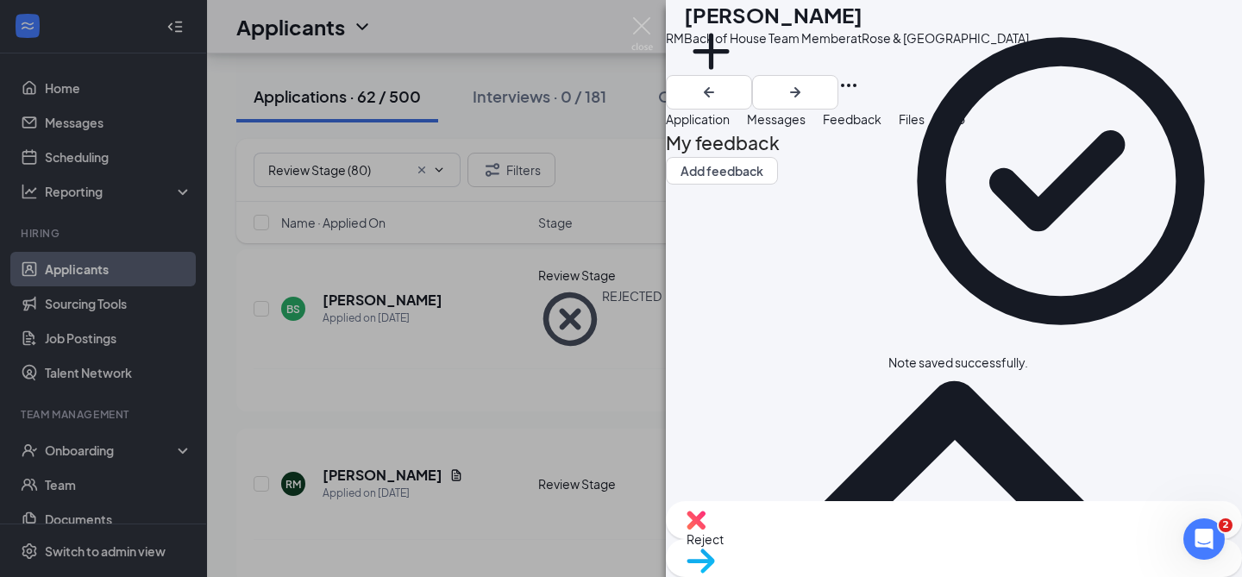
click at [706, 530] on img at bounding box center [696, 520] width 19 height 19
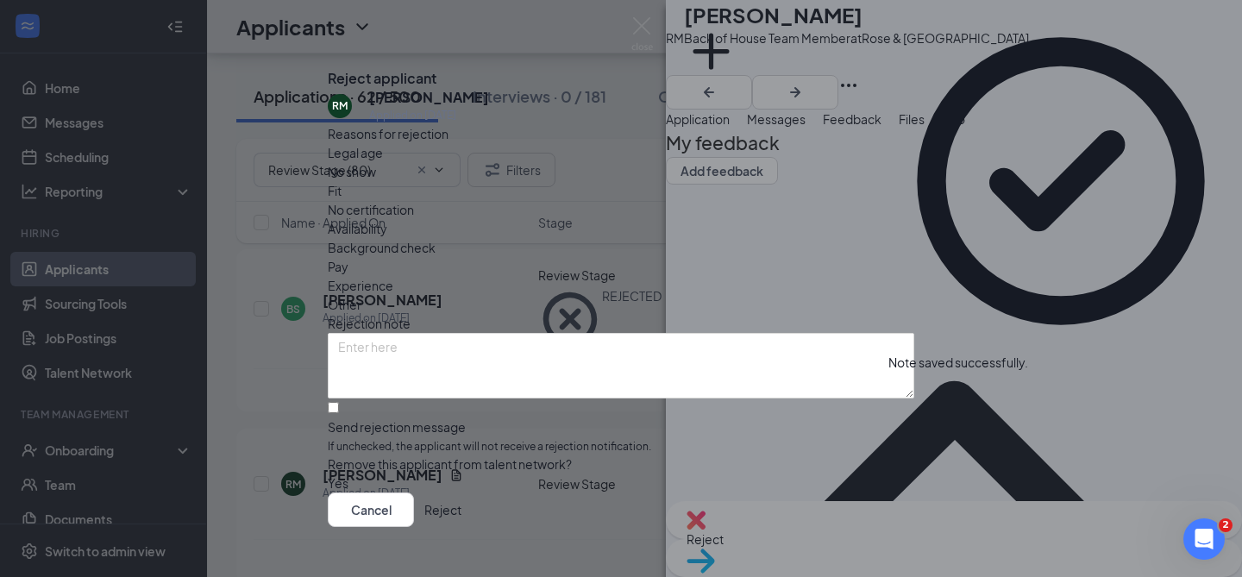
click at [677, 432] on div "Reasons for rejection Legal age No show Fit No certification Availability Backg…" at bounding box center [621, 308] width 587 height 369
click at [339, 413] on input "Send rejection message If unchecked, the applicant will not receive a rejection…" at bounding box center [333, 407] width 11 height 11
checkbox input "true"
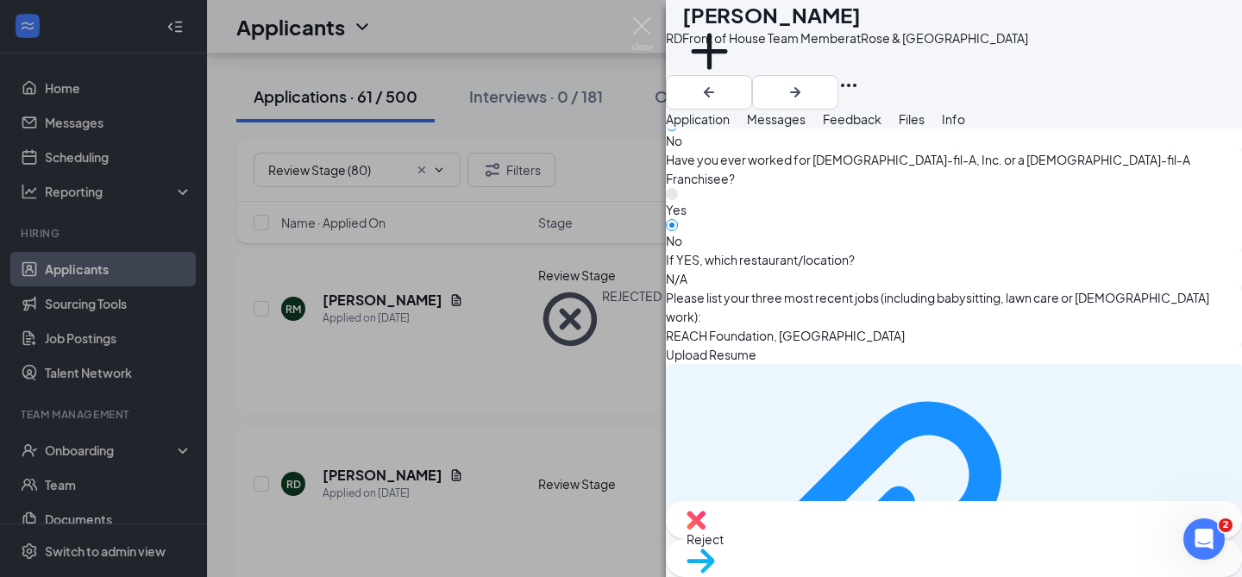
scroll to position [919, 0]
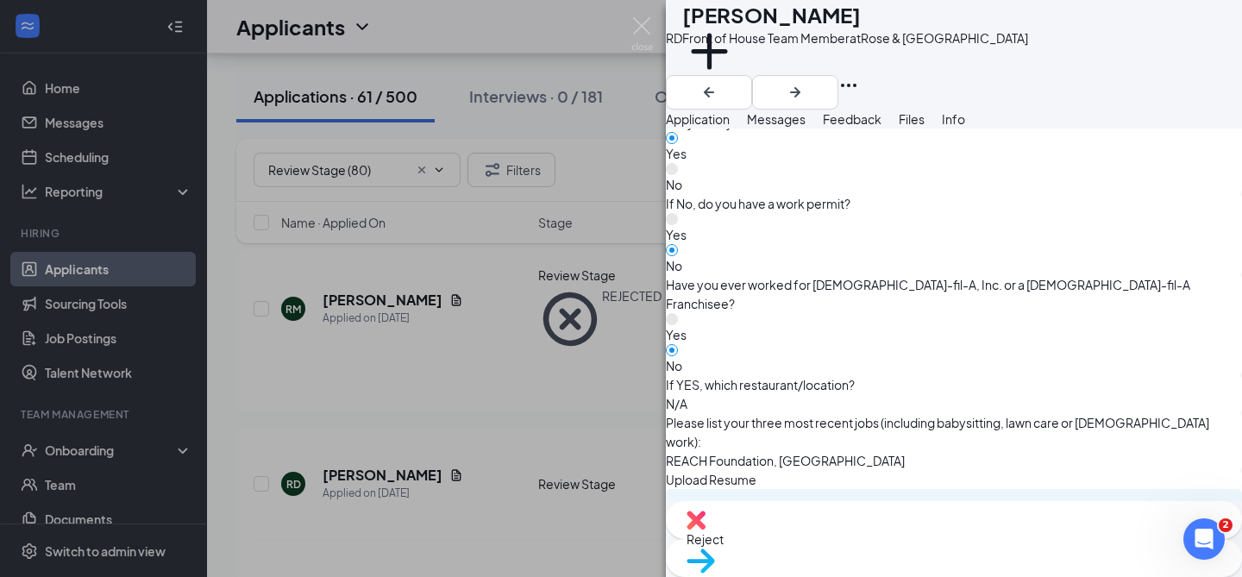
click at [806, 127] on span "Messages" at bounding box center [776, 119] width 59 height 16
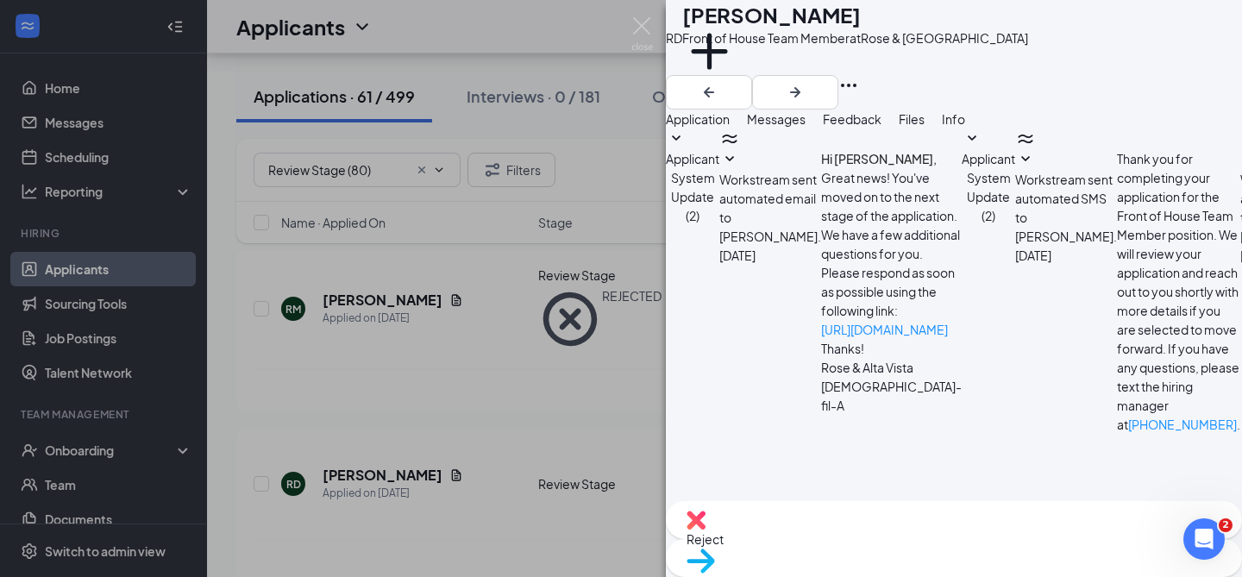
scroll to position [183, 0]
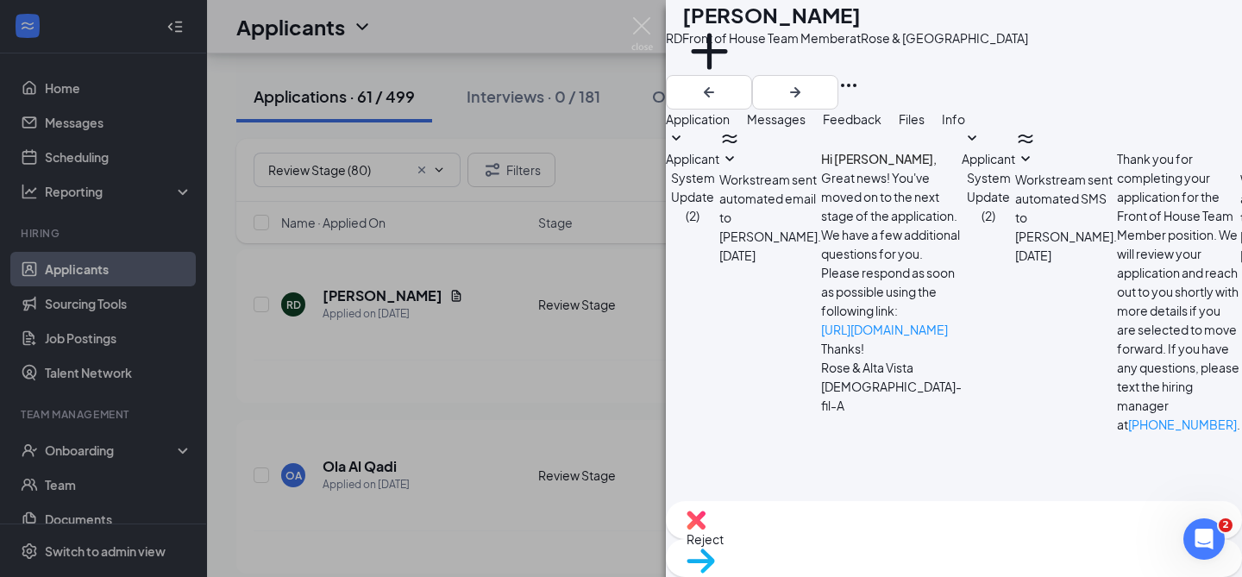
click at [868, 510] on textarea at bounding box center [767, 562] width 202 height 104
paste textarea "Hello [PERSON_NAME], Thank you for applying to [DEMOGRAPHIC_DATA]-fil-A Rose an…"
click at [788, 510] on textarea "Hello [PERSON_NAME], Thank you for applying to [DEMOGRAPHIC_DATA]-fil-A Rose an…" at bounding box center [767, 562] width 202 height 104
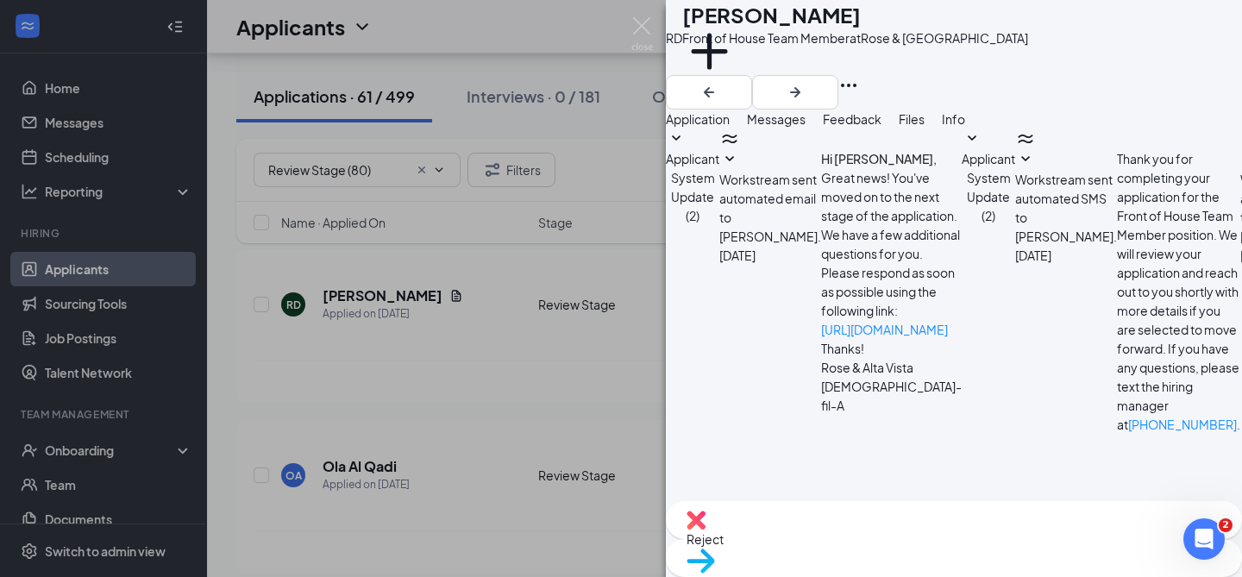
type textarea "Hello [PERSON_NAME], Thank you for applying to [DEMOGRAPHIC_DATA]-fil-A Rose an…"
click at [1025, 574] on span "Move to stage" at bounding box center [954, 583] width 535 height 19
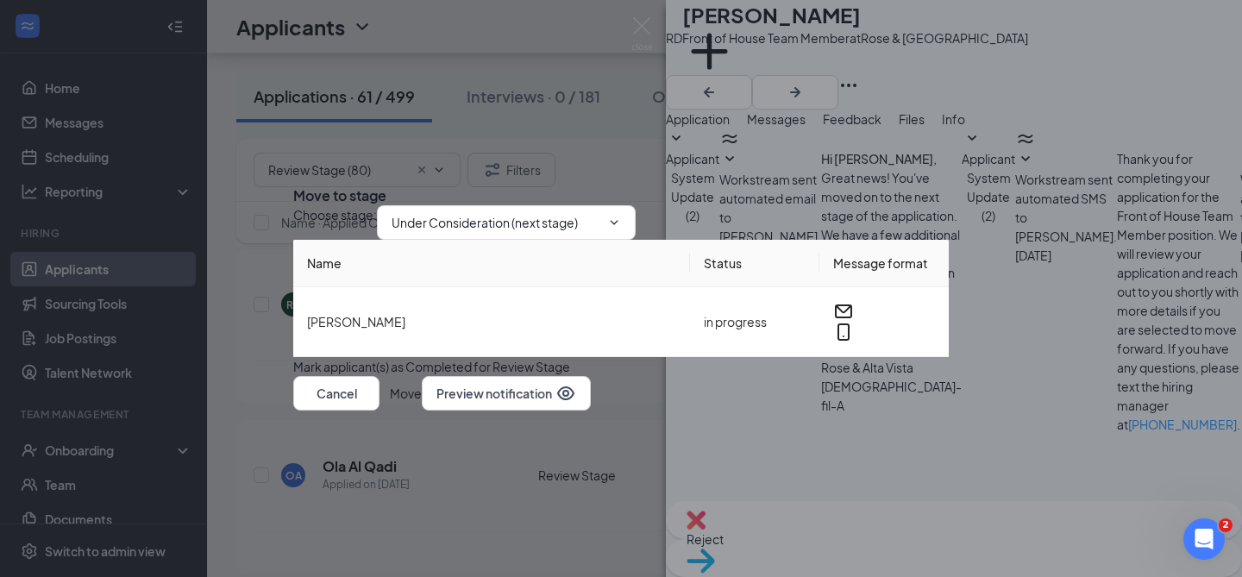
scroll to position [580, 0]
click at [422, 411] on button "Move" at bounding box center [406, 393] width 32 height 35
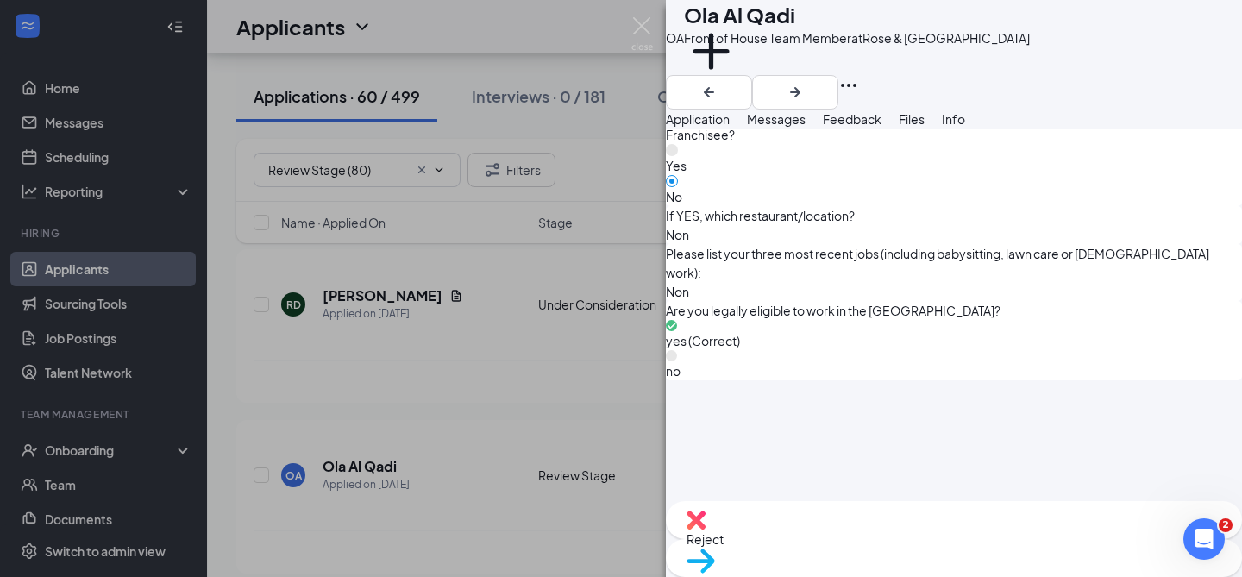
scroll to position [1089, 0]
click at [882, 125] on button "Feedback" at bounding box center [852, 119] width 59 height 19
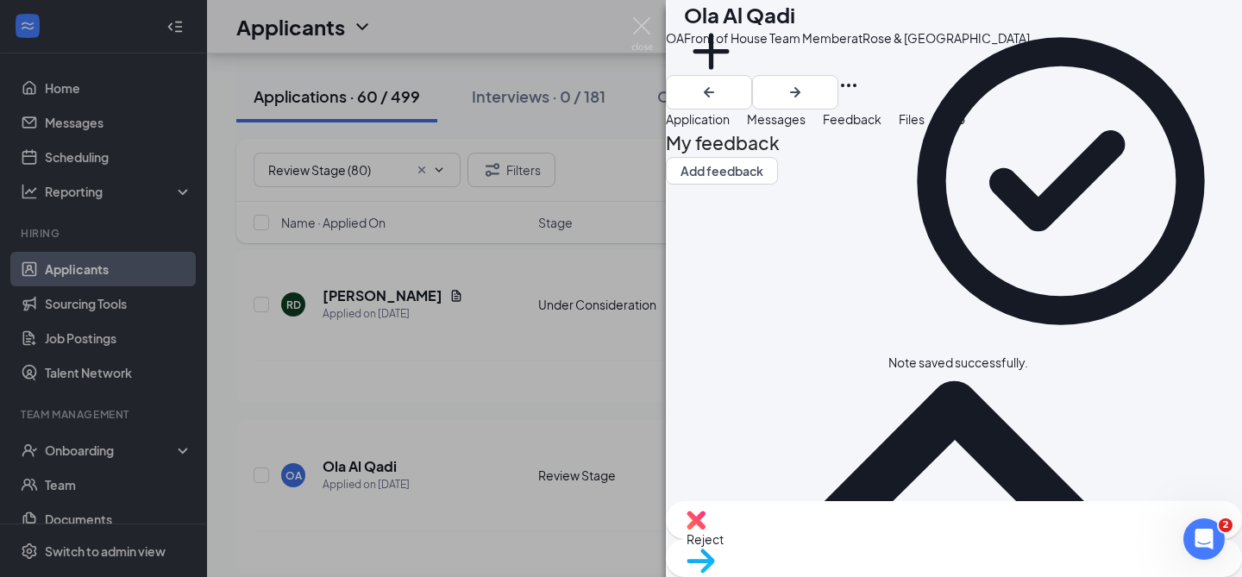
click at [863, 544] on span "Reject" at bounding box center [954, 539] width 535 height 19
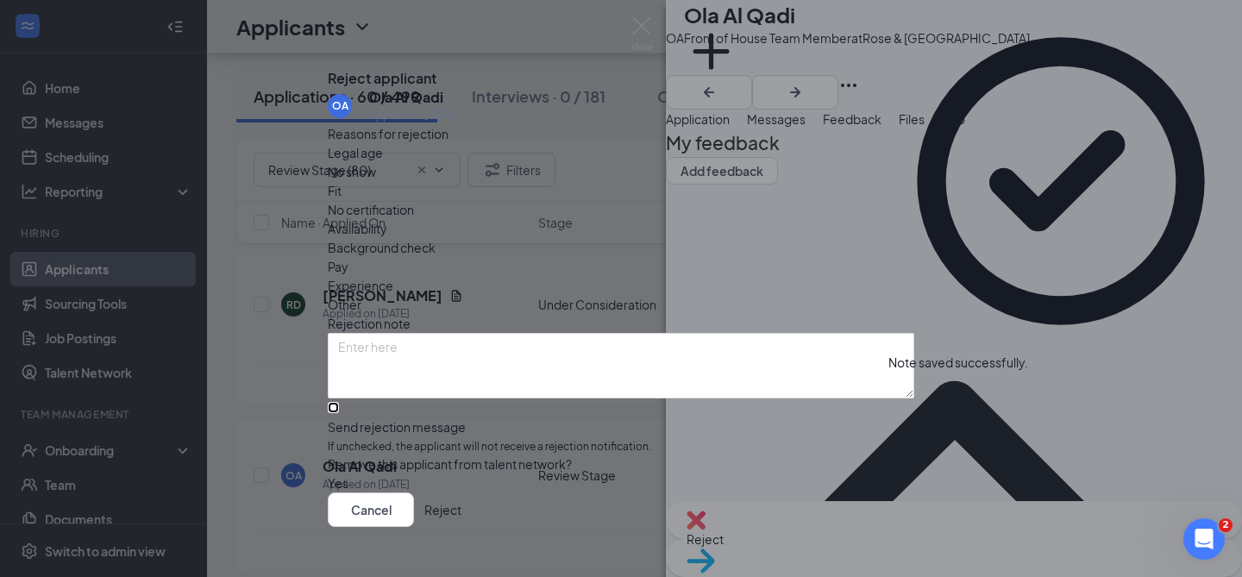
click at [339, 413] on input "Send rejection message If unchecked, the applicant will not receive a rejection…" at bounding box center [333, 407] width 11 height 11
checkbox input "true"
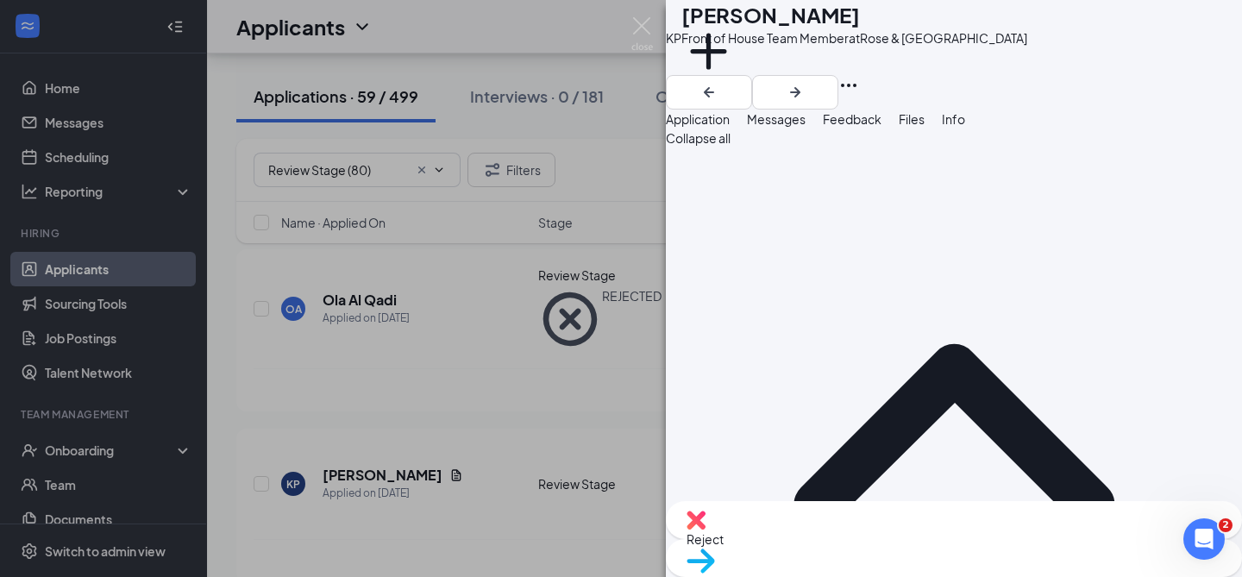
click at [806, 127] on span "Messages" at bounding box center [776, 119] width 59 height 16
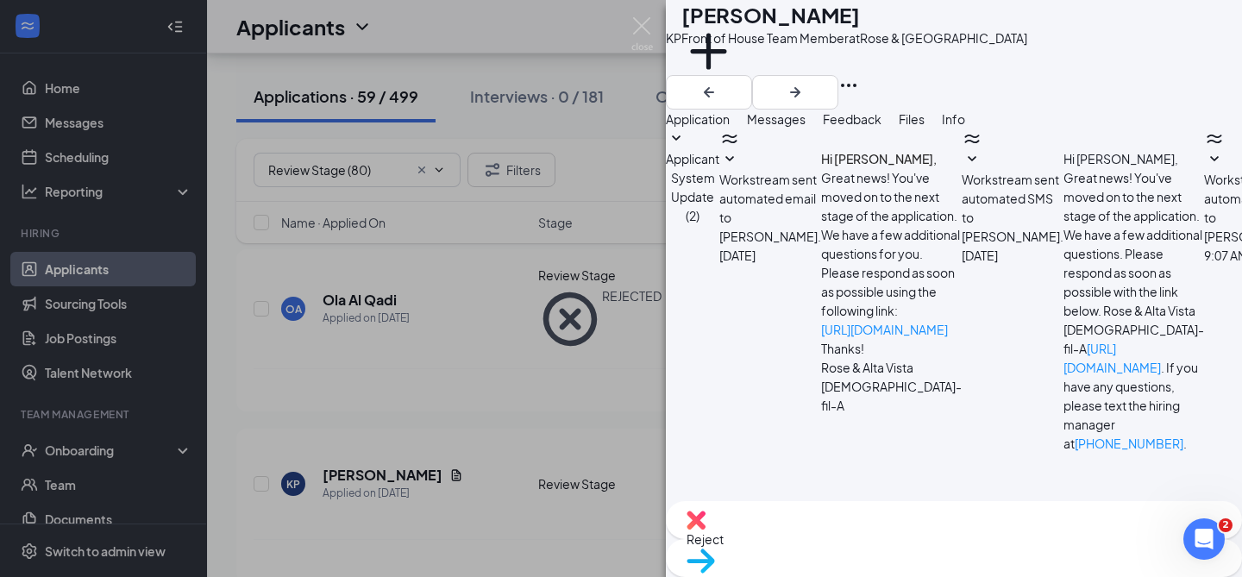
click at [772, 510] on textarea at bounding box center [767, 562] width 202 height 104
paste textarea "Hello [PERSON_NAME], Thank you for applying to [DEMOGRAPHIC_DATA]-fil-A Rose an…"
click at [788, 510] on textarea "Hello [PERSON_NAME], Thank you for applying to [DEMOGRAPHIC_DATA]-fil-A Rose an…" at bounding box center [767, 562] width 202 height 104
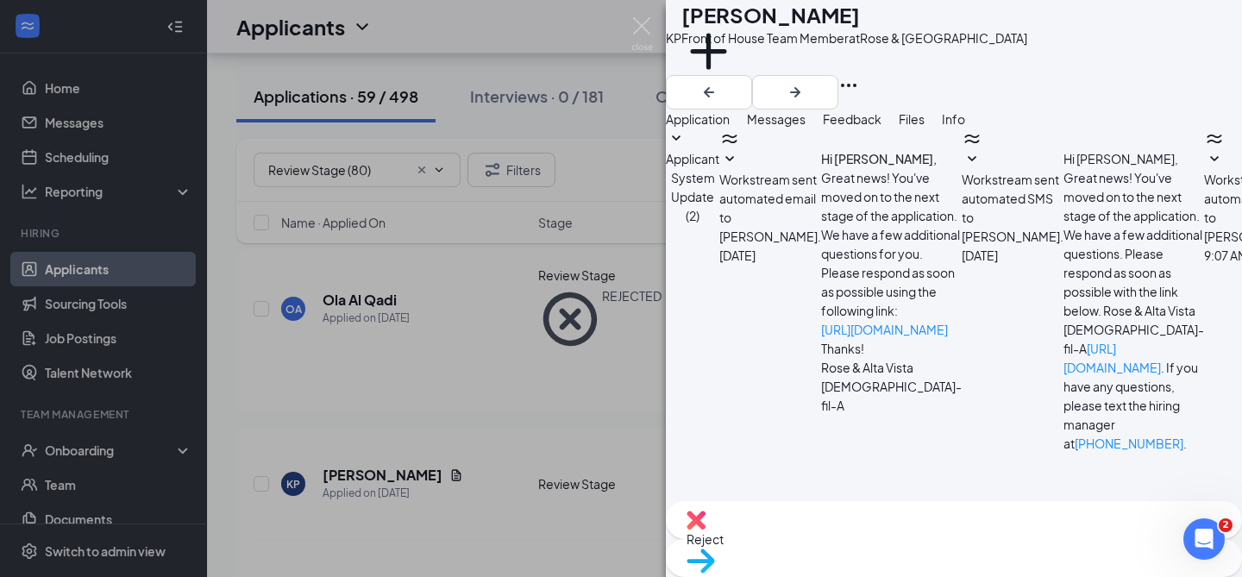
click at [788, 510] on textarea "Hello [PERSON_NAME], Thank you for applying to [DEMOGRAPHIC_DATA]-fil-A Rose an…" at bounding box center [767, 562] width 202 height 104
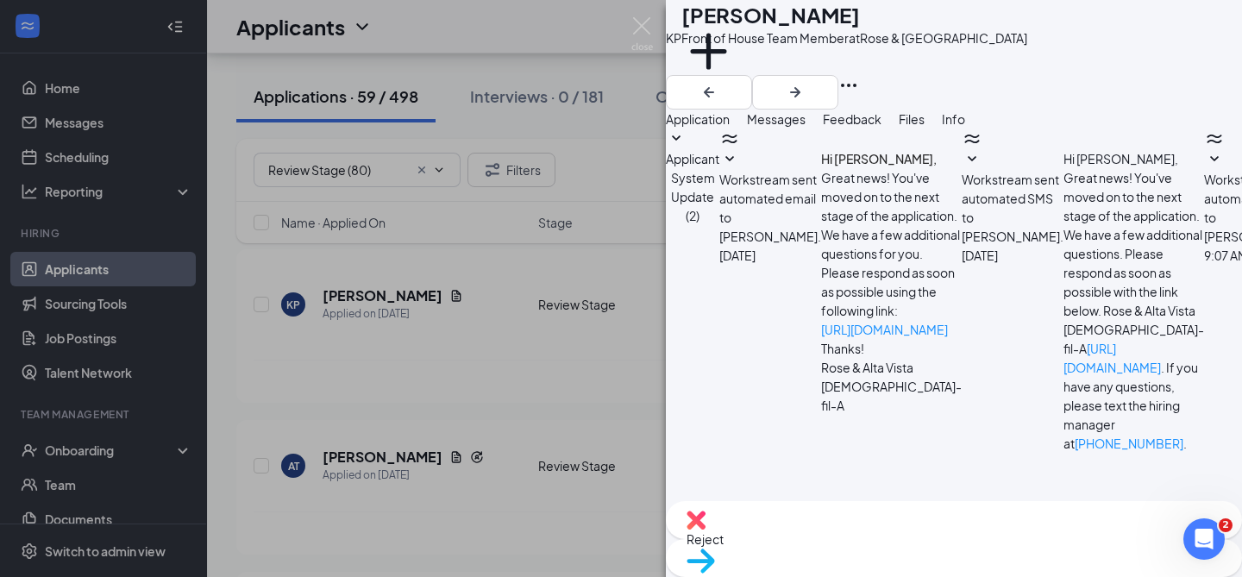
type textarea "Hello [PERSON_NAME], Thank you for applying to [DEMOGRAPHIC_DATA]-fil-A Rose an…"
click at [715, 549] on img at bounding box center [701, 561] width 28 height 25
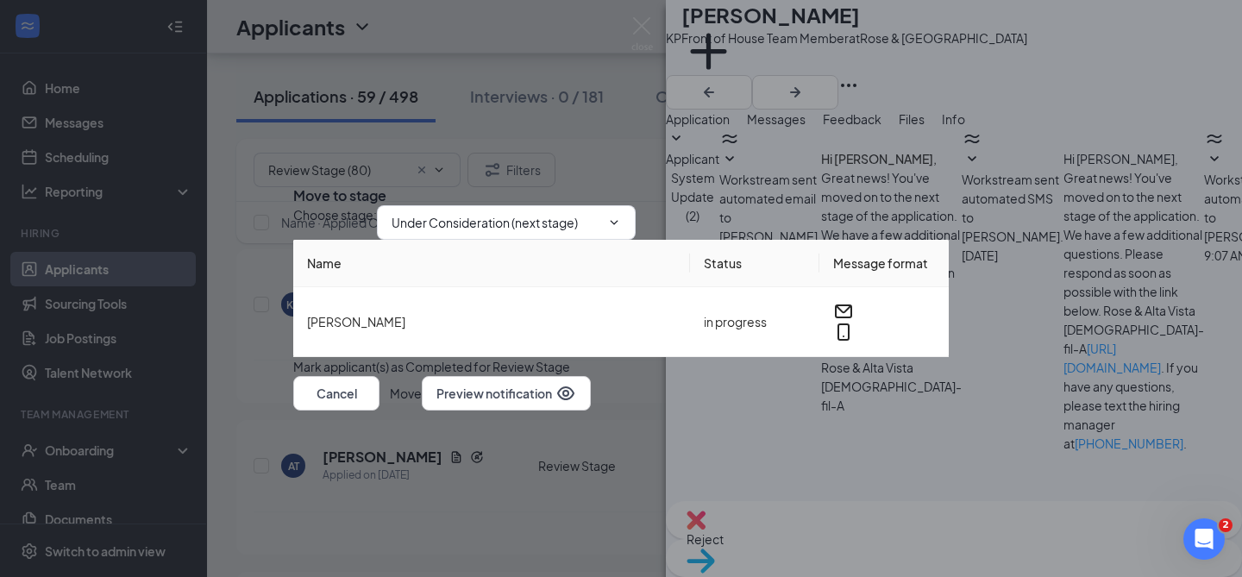
scroll to position [840, 0]
click at [422, 411] on button "Move" at bounding box center [406, 393] width 32 height 35
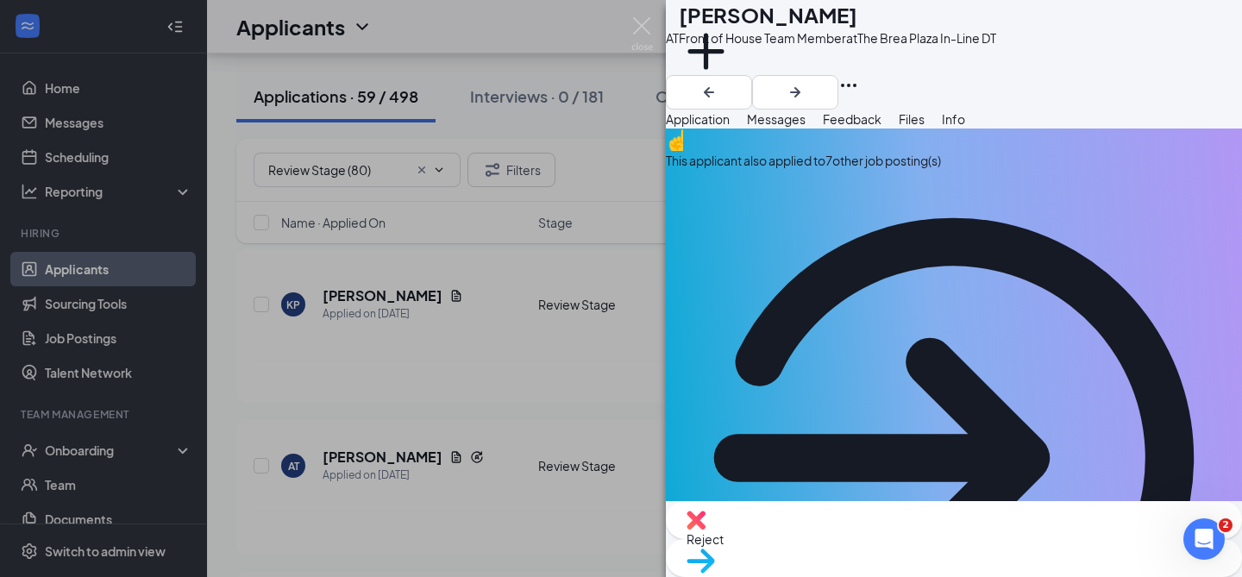
click at [815, 179] on div "This applicant also applied to 7 other job posting(s)" at bounding box center [954, 438] width 576 height 618
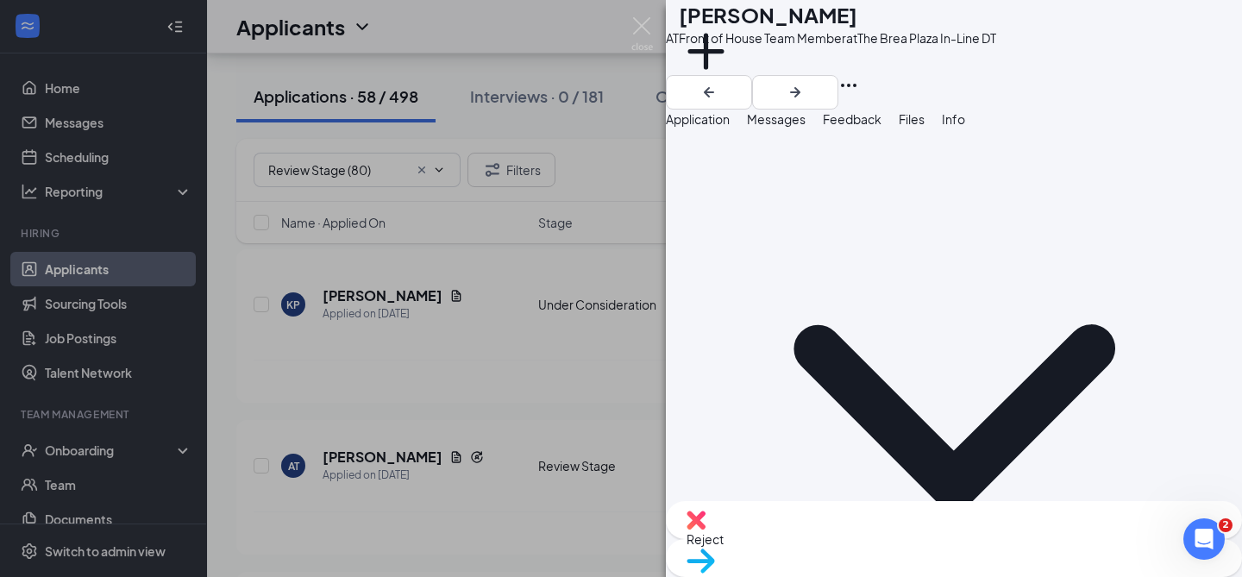
scroll to position [328, 0]
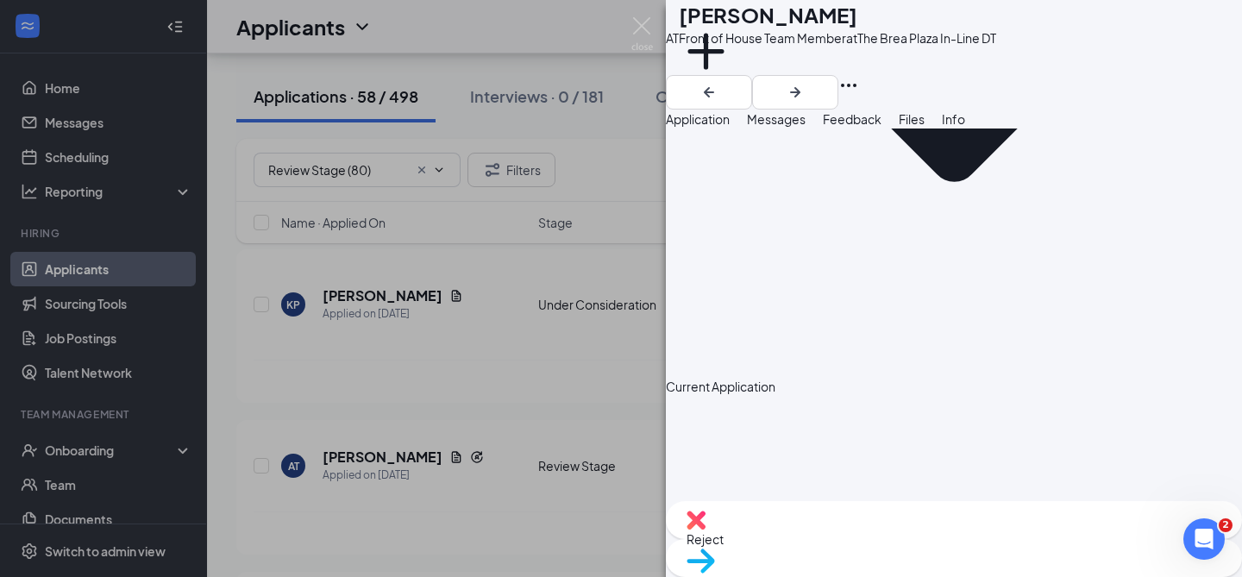
click at [877, 544] on span "Reject" at bounding box center [954, 539] width 535 height 19
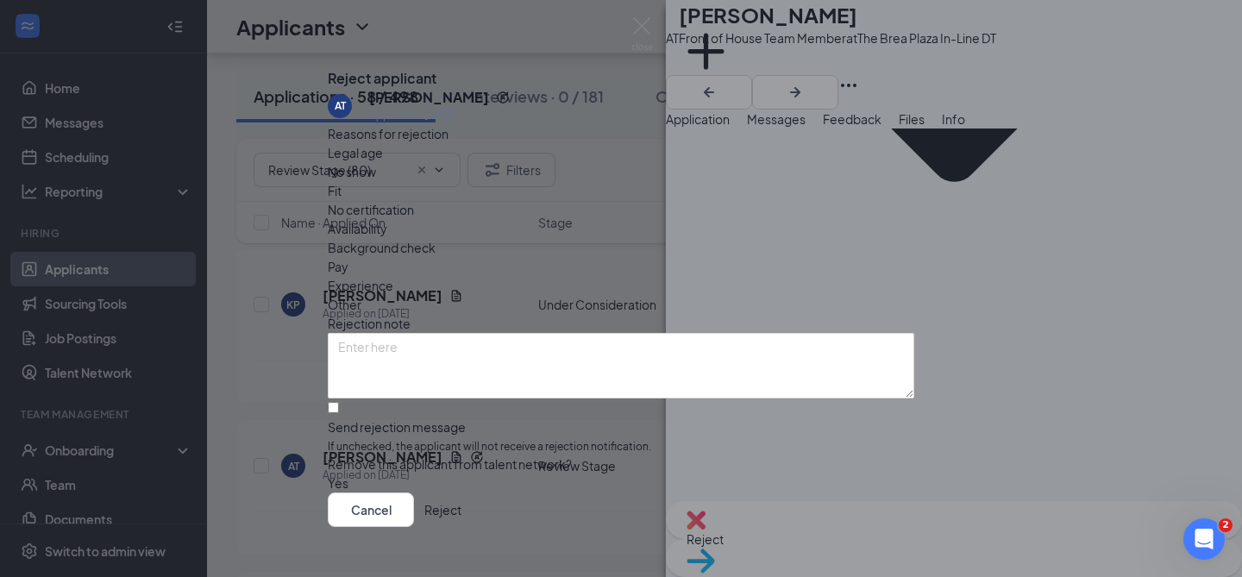
click at [461, 496] on button "Reject" at bounding box center [442, 510] width 37 height 35
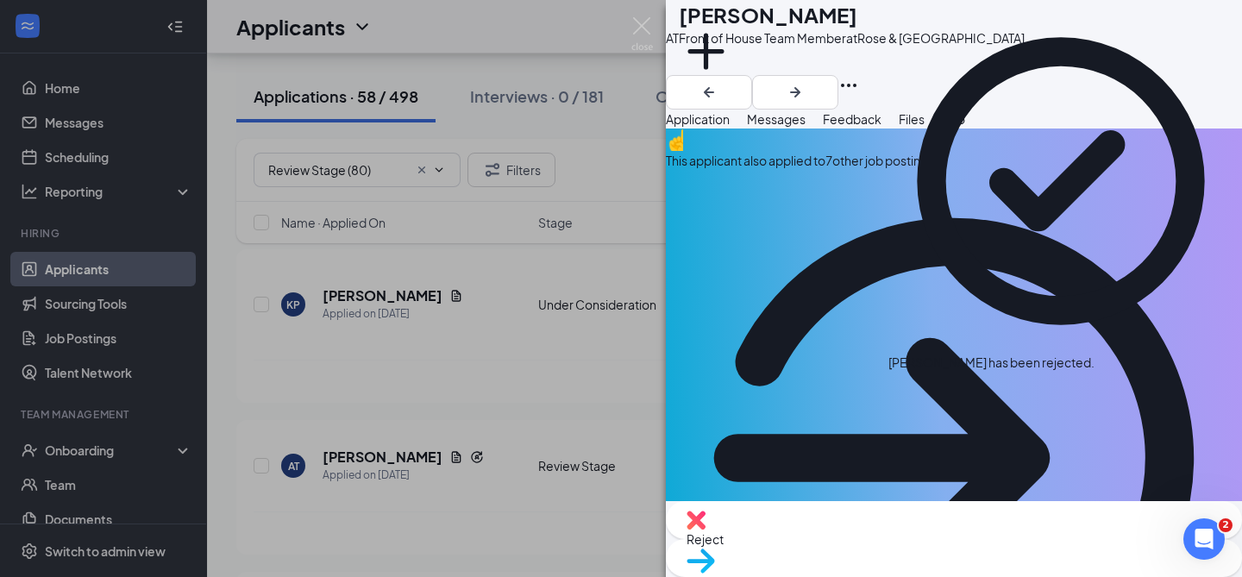
click at [877, 530] on div "Reject" at bounding box center [954, 520] width 576 height 38
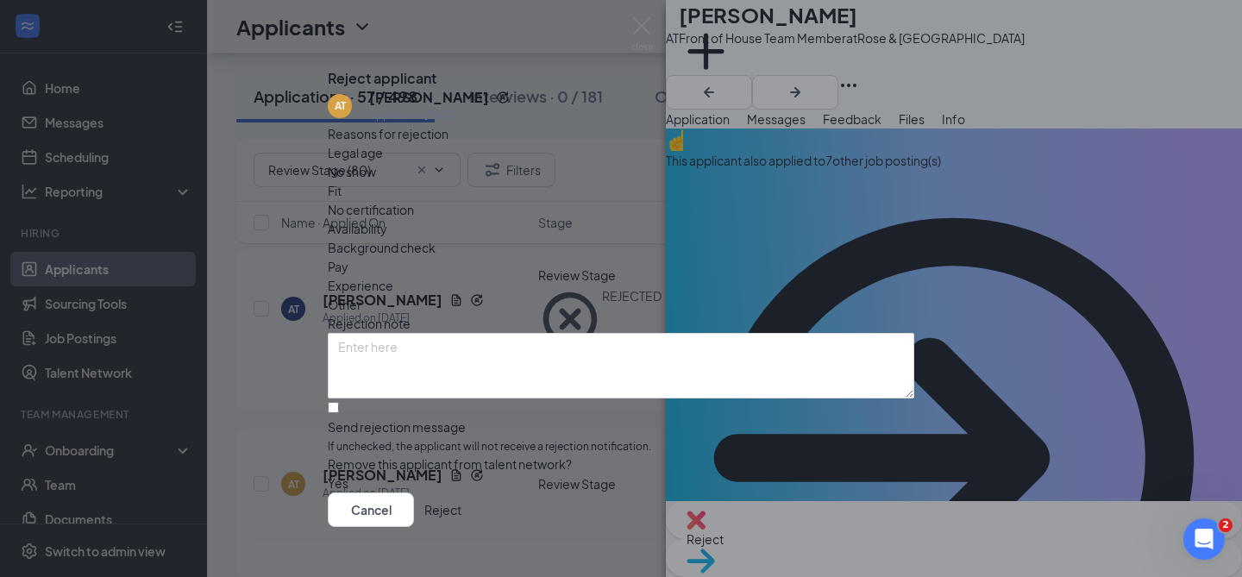
click at [461, 508] on button "Reject" at bounding box center [442, 510] width 37 height 35
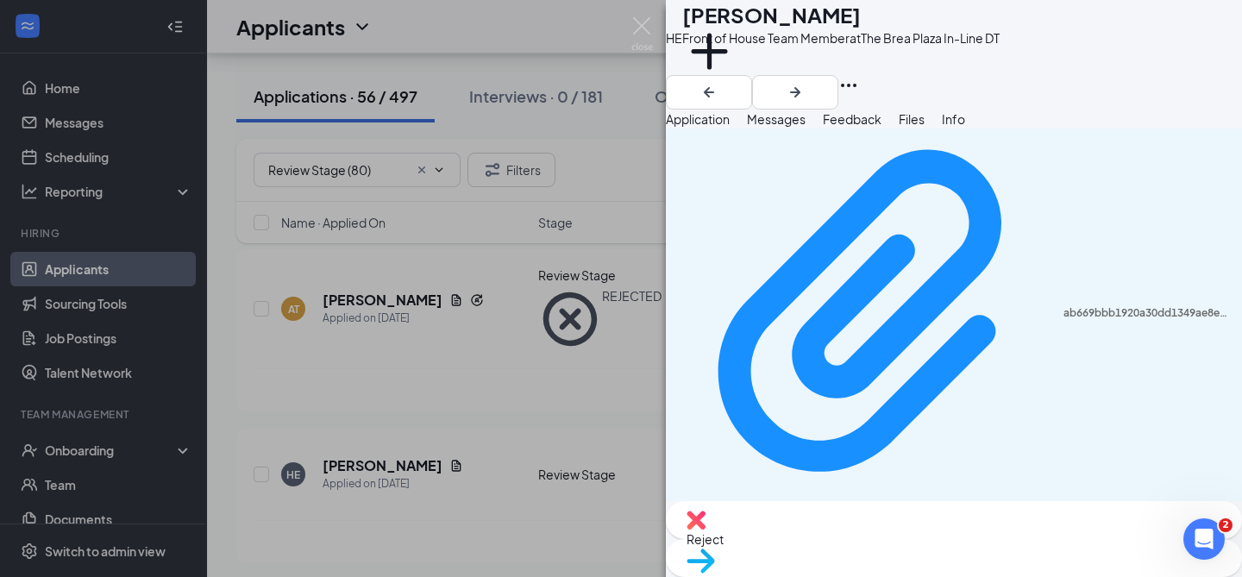
scroll to position [1319, 0]
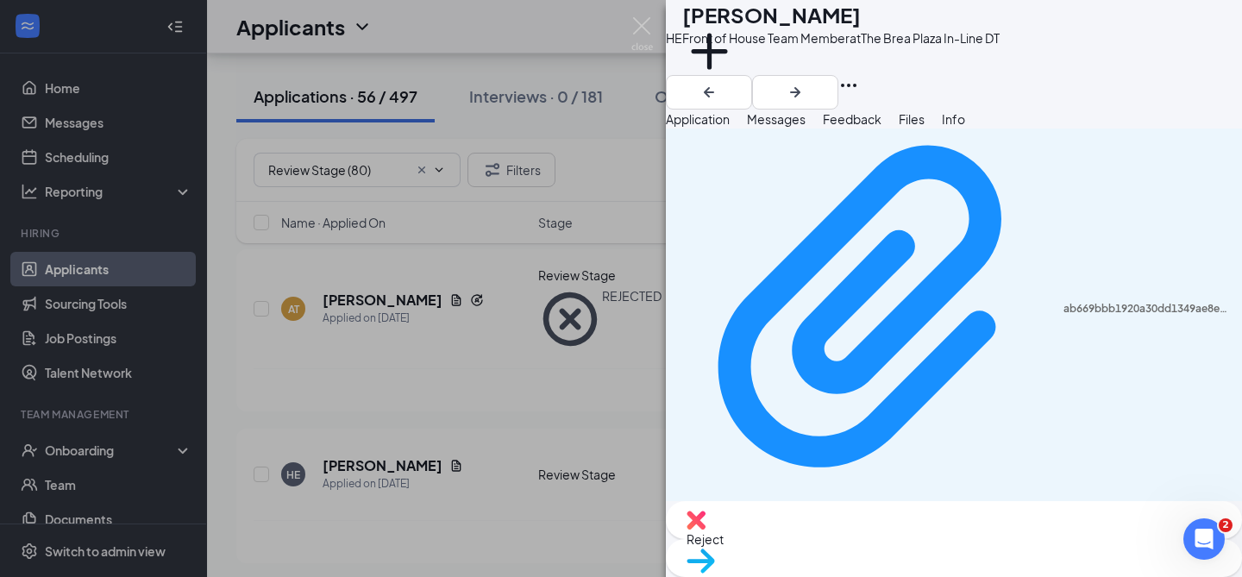
click at [882, 129] on div "Feedback" at bounding box center [852, 119] width 59 height 19
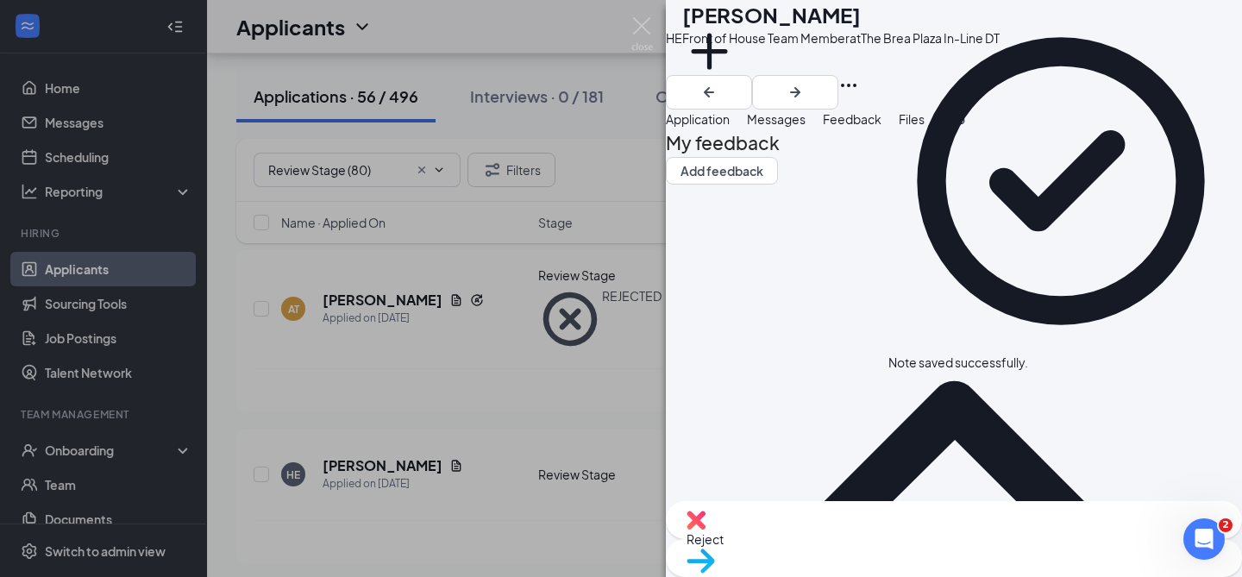
click at [858, 537] on span "Reject" at bounding box center [954, 539] width 535 height 19
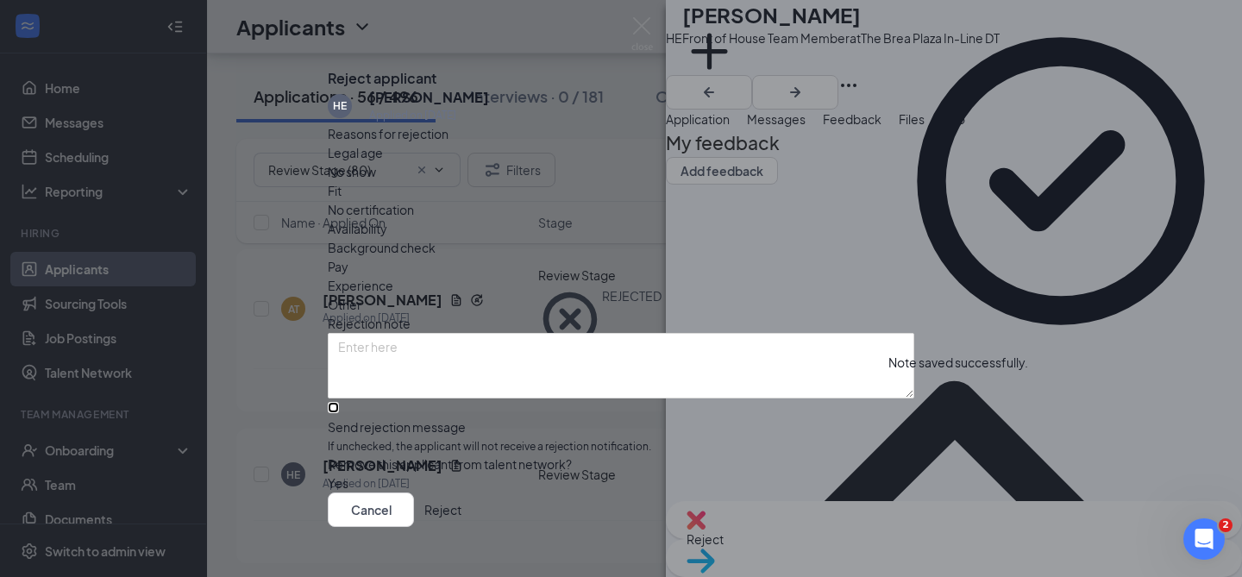
click at [339, 413] on input "Send rejection message If unchecked, the applicant will not receive a rejection…" at bounding box center [333, 407] width 11 height 11
checkbox input "true"
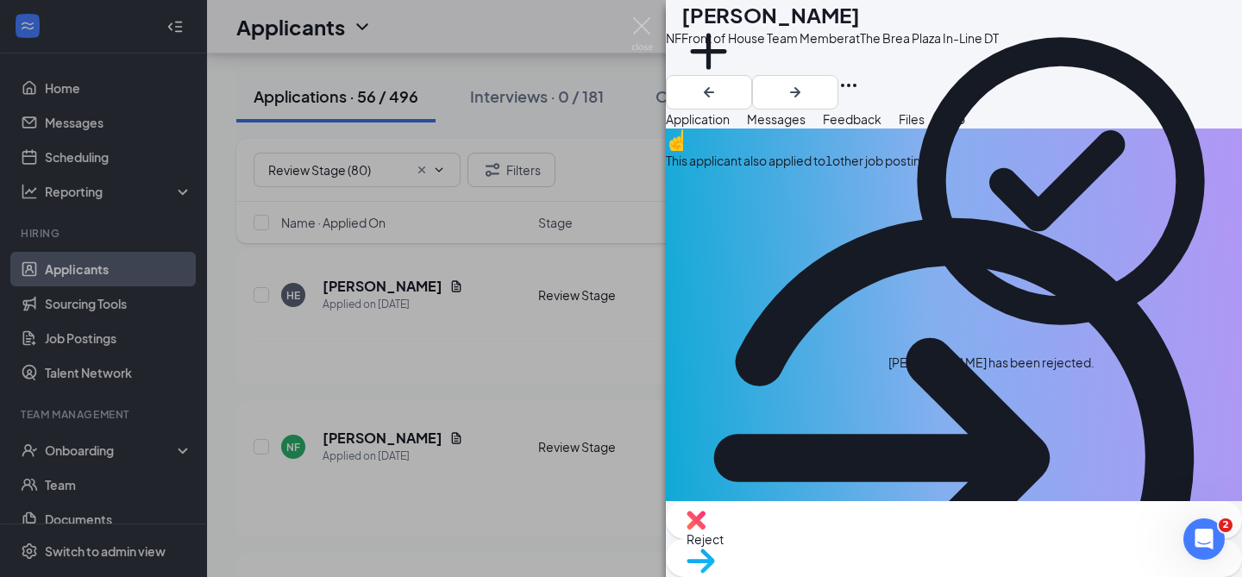
click at [793, 213] on div "This applicant also applied to 1 other job posting(s)" at bounding box center [954, 438] width 576 height 618
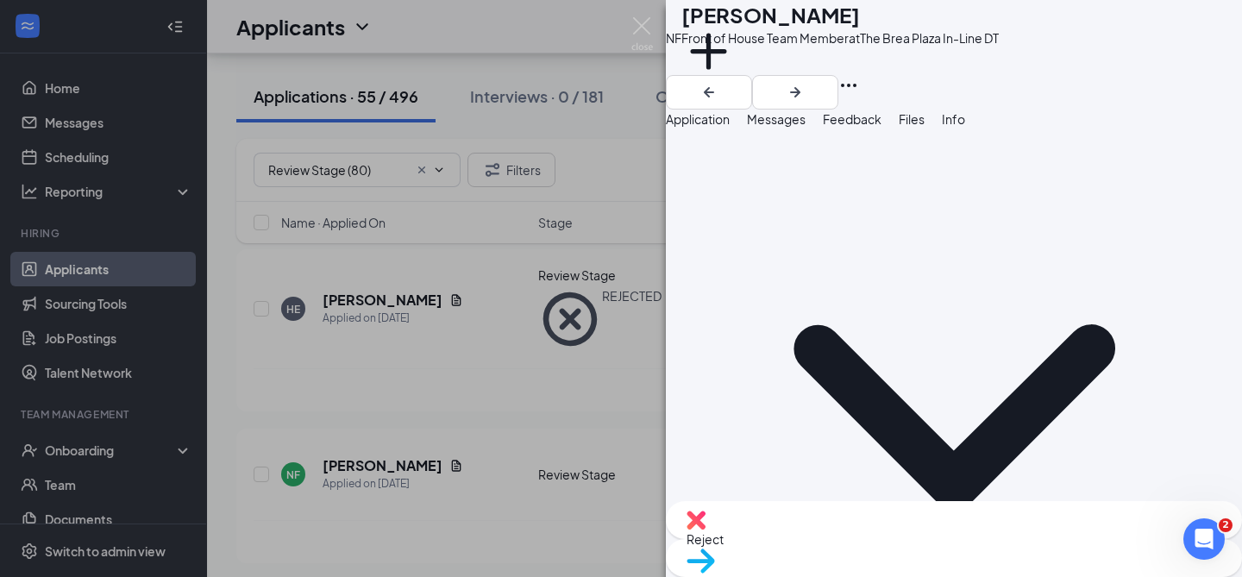
click at [730, 127] on span "Application" at bounding box center [698, 119] width 64 height 16
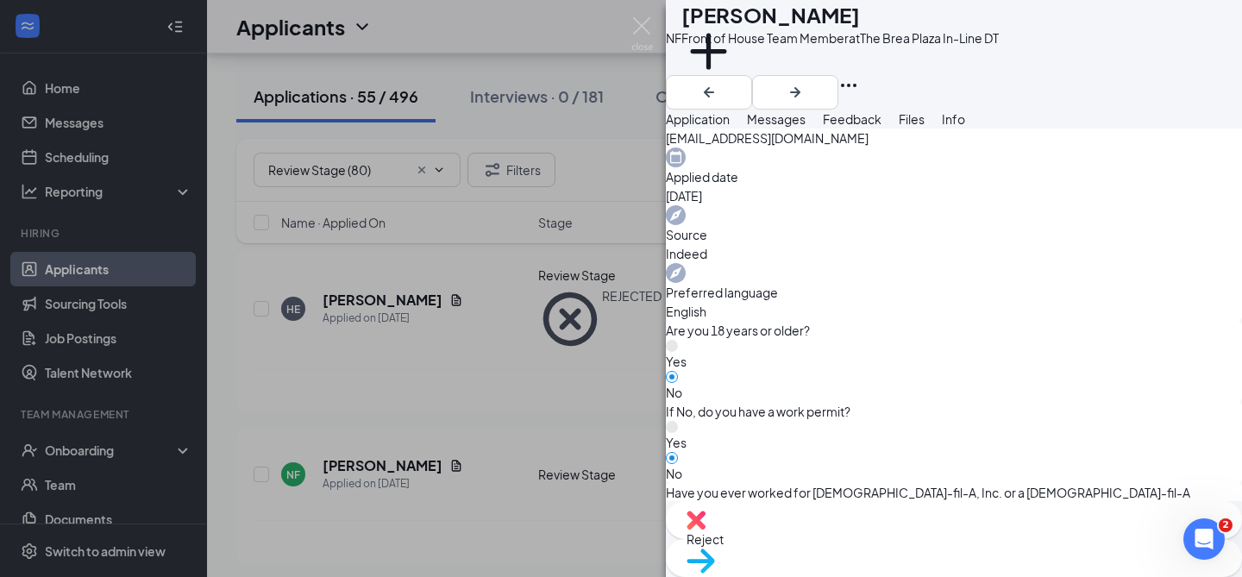
scroll to position [1516, 0]
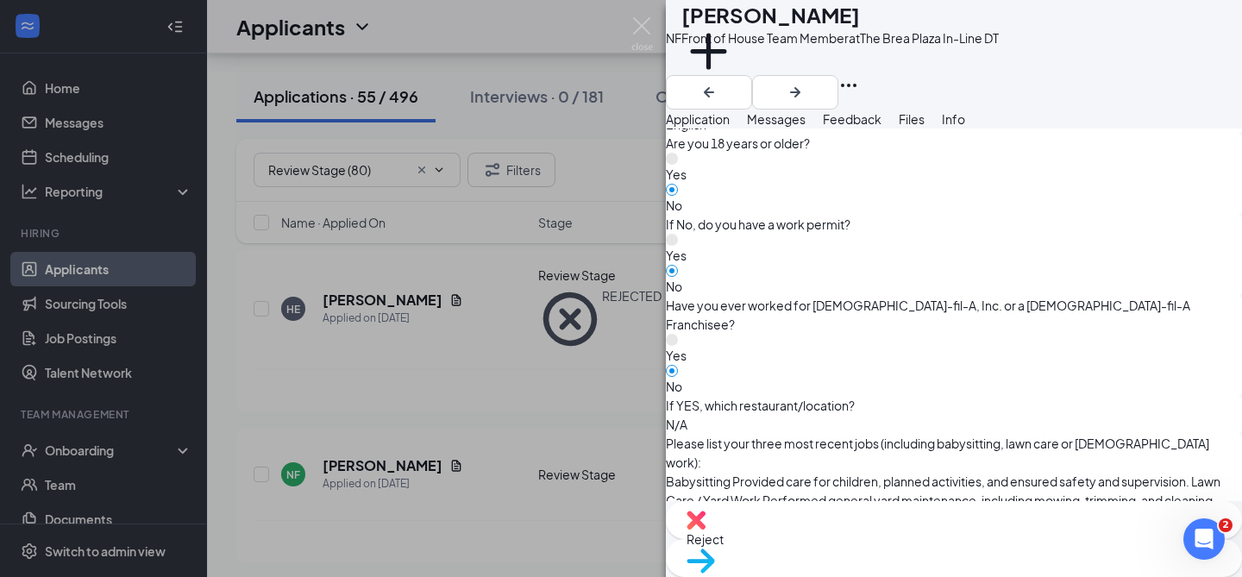
click at [806, 129] on button "Messages" at bounding box center [776, 119] width 59 height 19
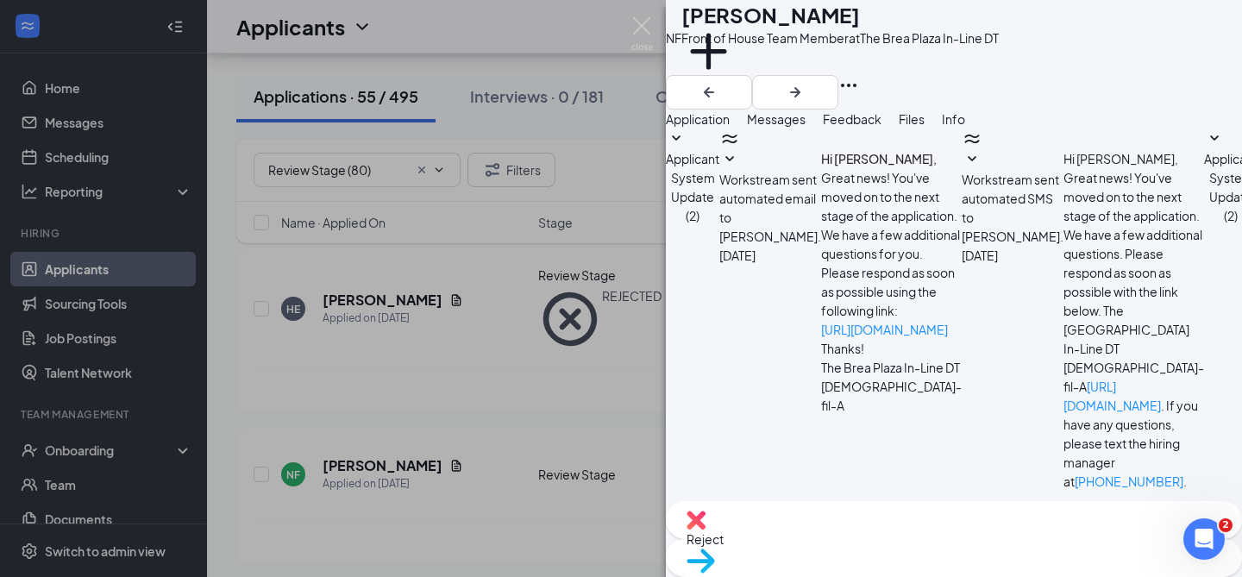
scroll to position [264, 0]
click at [816, 510] on textarea at bounding box center [767, 562] width 202 height 104
paste textarea "Hello [PERSON_NAME], Thank you for applying to [DEMOGRAPHIC_DATA]-fil-A Rose an…"
click at [786, 510] on textarea "Hello [PERSON_NAME], Thank you for applying to [DEMOGRAPHIC_DATA]-fil-A Rose an…" at bounding box center [767, 562] width 202 height 104
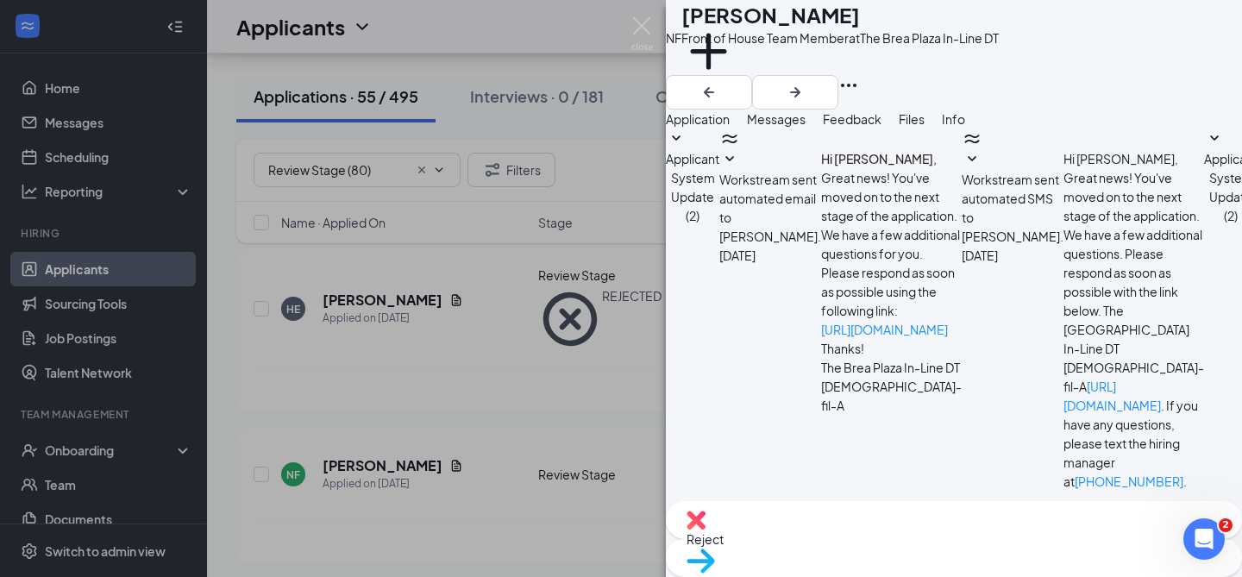
click at [786, 510] on textarea "Hello [PERSON_NAME], Thank you for applying to [DEMOGRAPHIC_DATA]-fil-A Rose an…" at bounding box center [767, 562] width 202 height 104
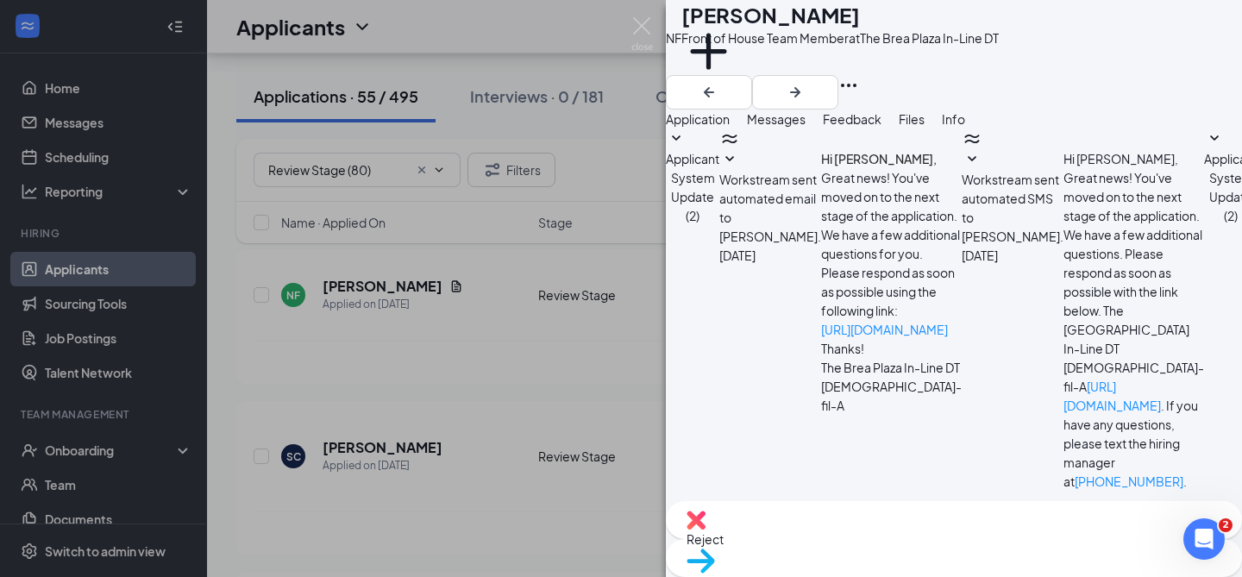
type textarea "Hello [PERSON_NAME], Thank you for applying to [DEMOGRAPHIC_DATA]-fil-A Rose an…"
click at [1034, 574] on span "Move to stage" at bounding box center [954, 583] width 535 height 19
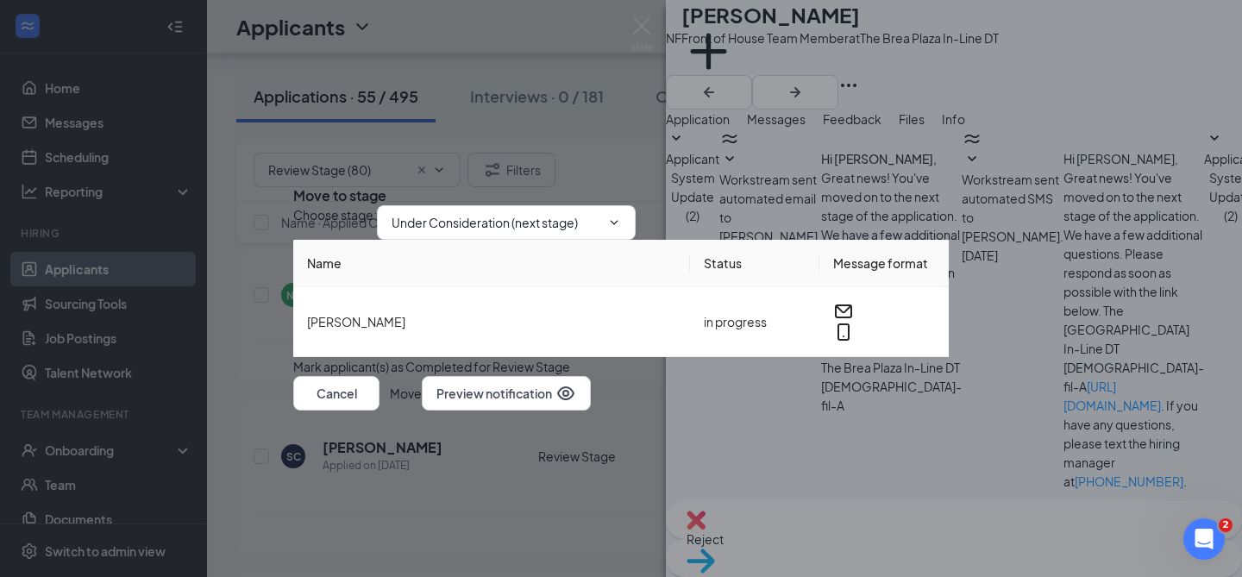
scroll to position [678, 0]
click at [422, 411] on button "Move" at bounding box center [406, 393] width 32 height 35
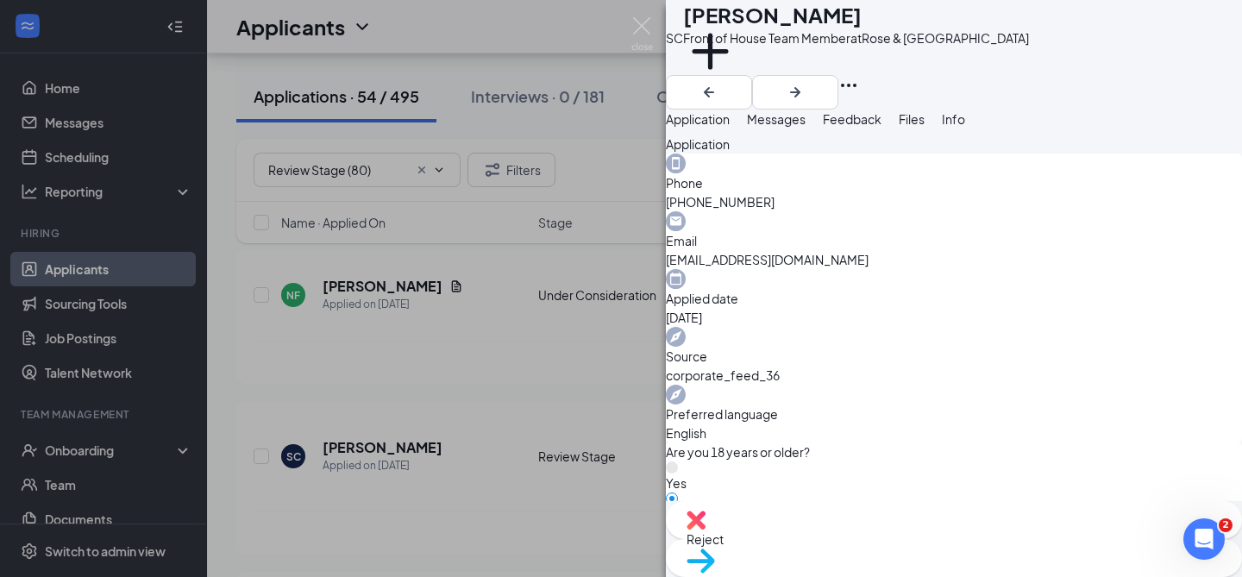
scroll to position [588, 0]
click at [806, 127] on span "Messages" at bounding box center [776, 119] width 59 height 16
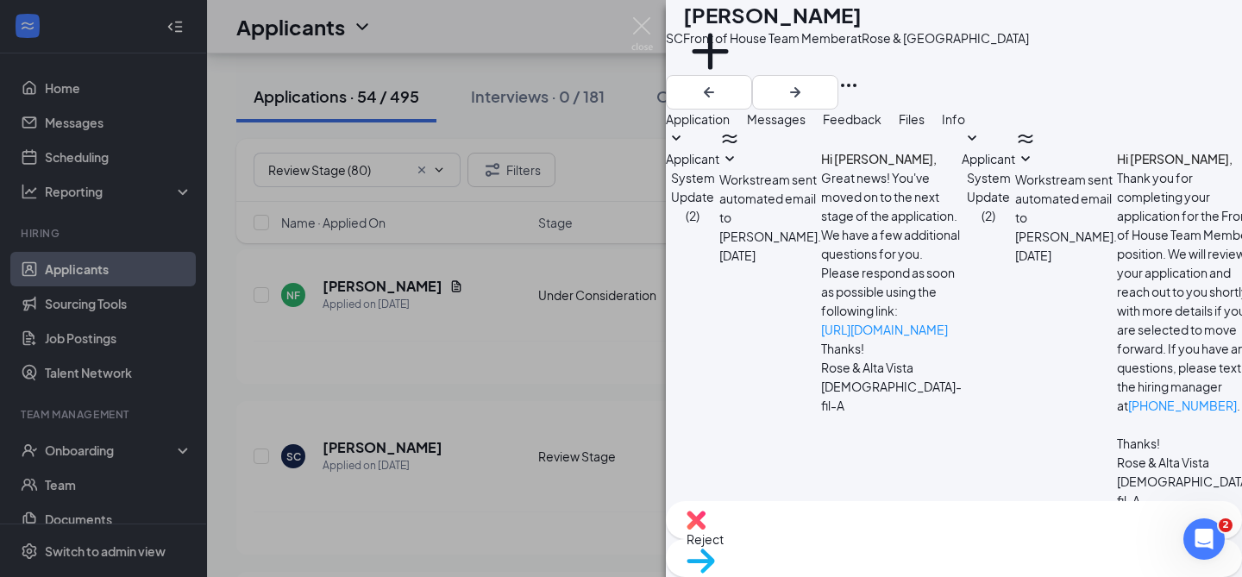
scroll to position [183, 0]
click at [855, 510] on textarea at bounding box center [767, 562] width 202 height 104
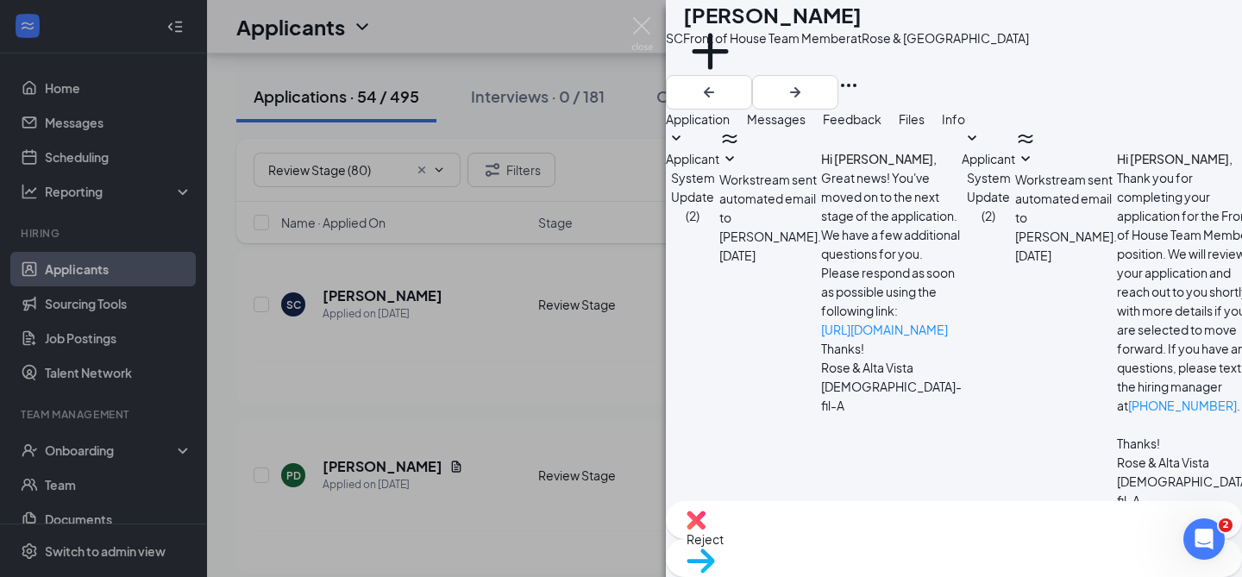
paste textarea "Hello [PERSON_NAME], Thank you for applying to [DEMOGRAPHIC_DATA]-fil-A Rose an…"
click at [794, 510] on textarea "Hello [PERSON_NAME], Thank you for applying to [DEMOGRAPHIC_DATA]-fil-A Rose an…" at bounding box center [767, 562] width 202 height 104
type textarea "Hello [PERSON_NAME], Thank you for applying to [DEMOGRAPHIC_DATA]-fil-A Rose an…"
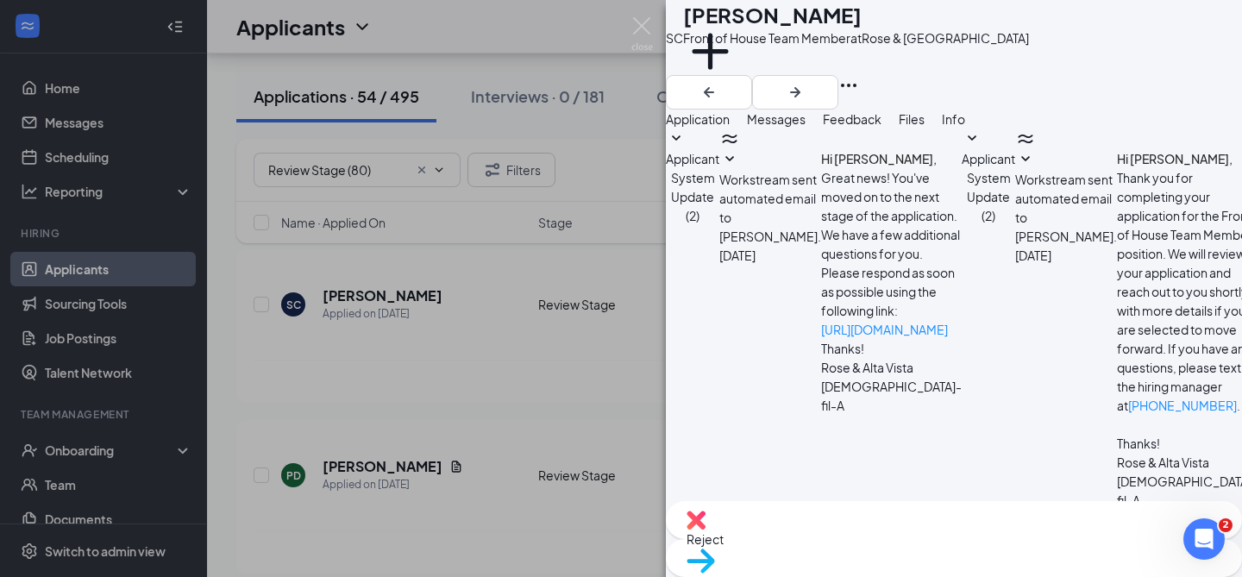
click at [1014, 574] on span "Move to stage" at bounding box center [954, 583] width 535 height 19
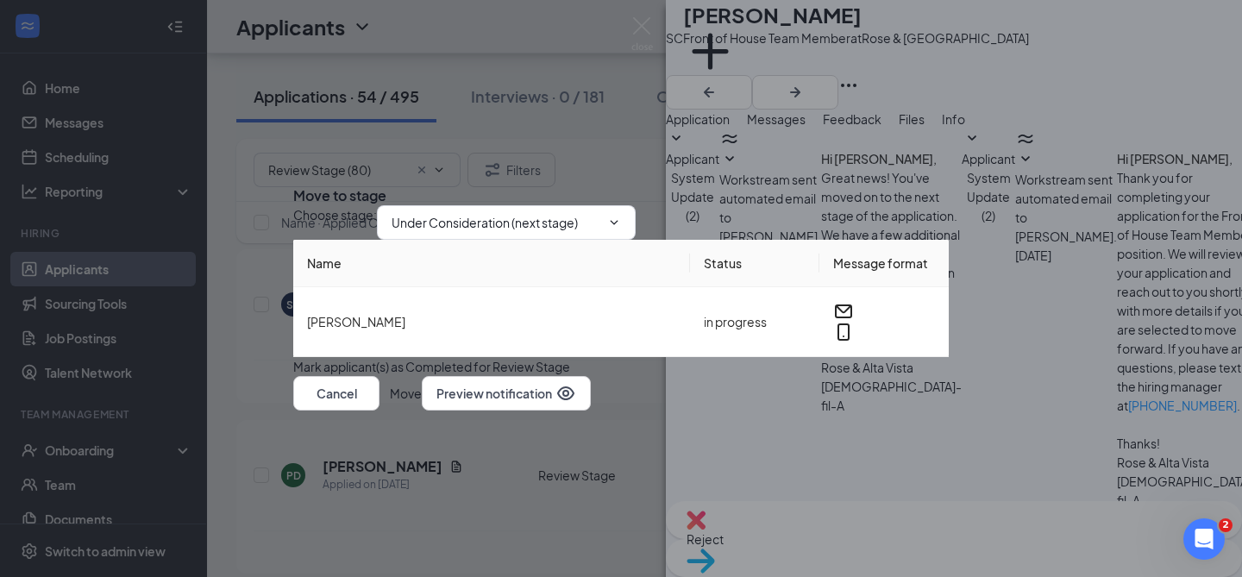
scroll to position [597, 0]
click at [422, 411] on button "Move" at bounding box center [406, 393] width 32 height 35
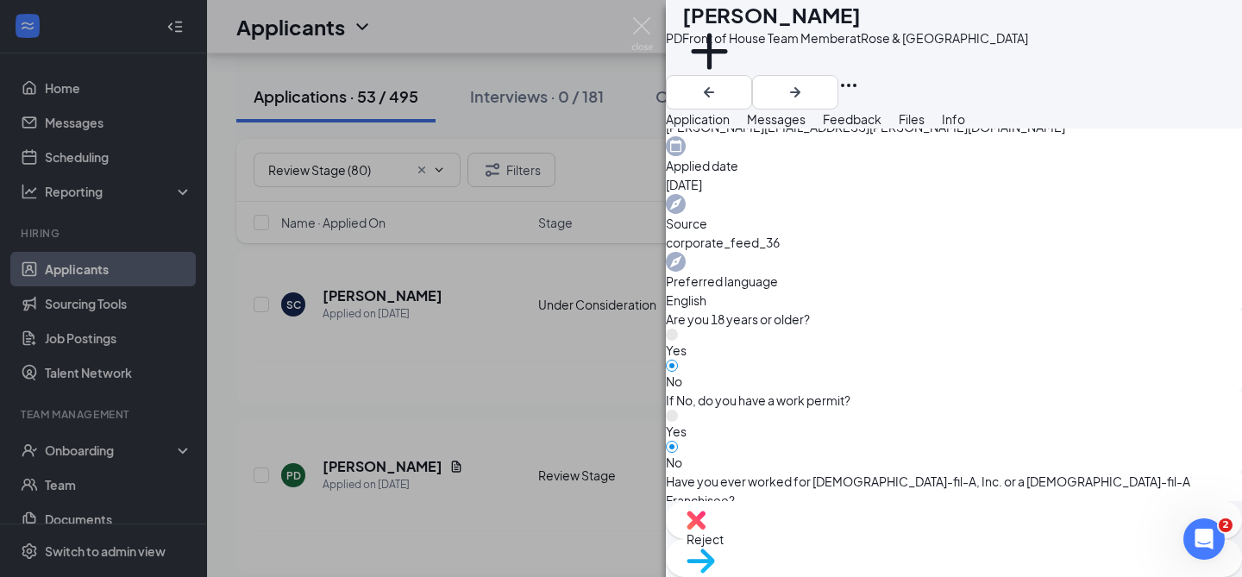
scroll to position [813, 0]
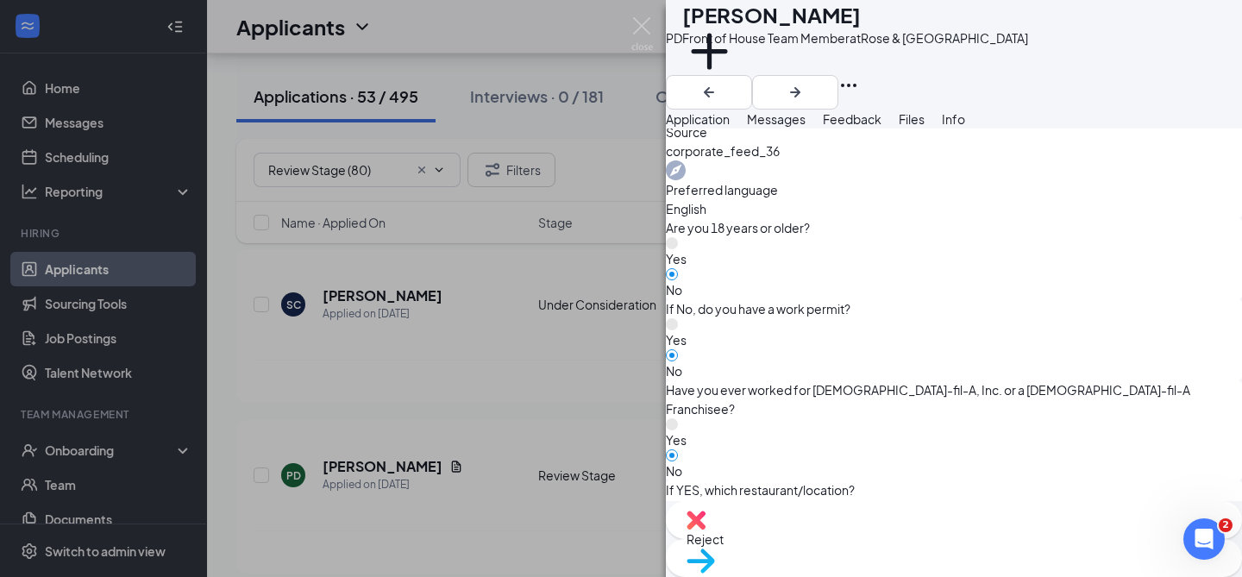
click at [810, 134] on div "882884dcf1a08988889abd994e2d5b12.pdf" at bounding box center [851, 124] width 248 height 19
click at [819, 141] on div "882884dcf1a08988889abd994e2d5b12.pdf" at bounding box center [851, 128] width 248 height 26
click at [833, 141] on div "882884dcf1a08988889abd994e2d5b12.pdf" at bounding box center [851, 128] width 248 height 26
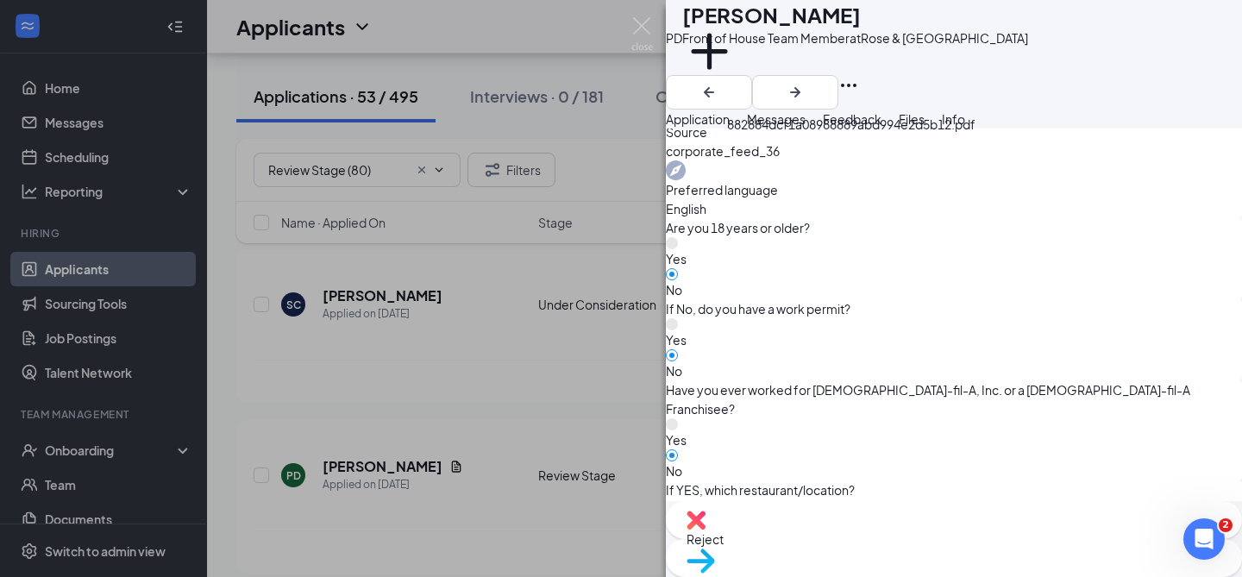
click at [828, 134] on div "882884dcf1a08988889abd994e2d5b12.pdf" at bounding box center [851, 124] width 248 height 19
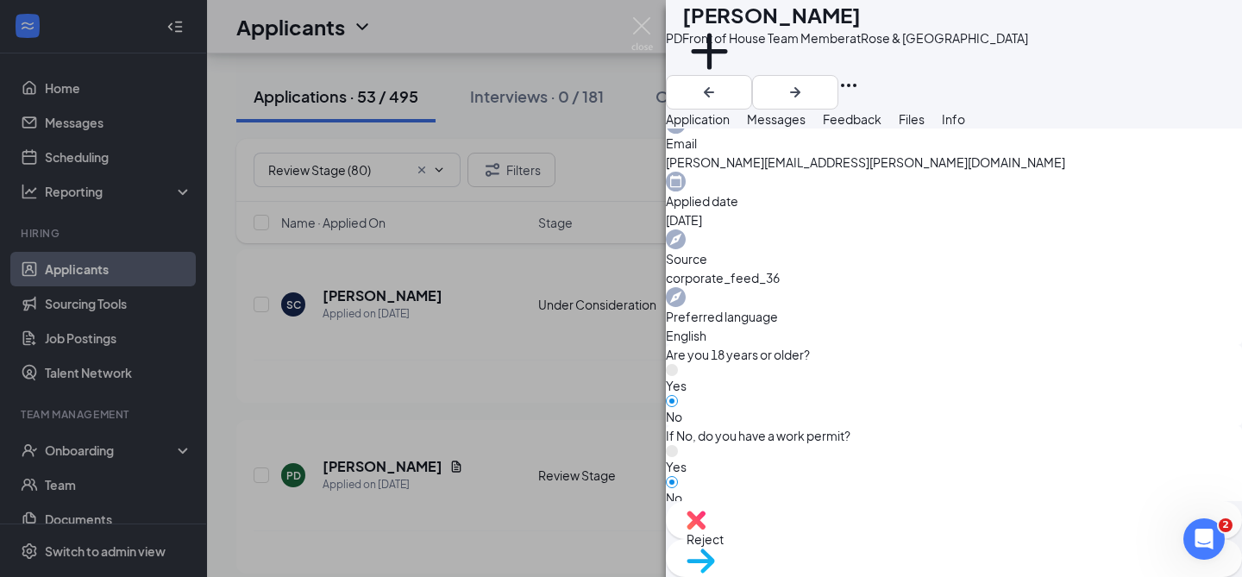
scroll to position [638, 0]
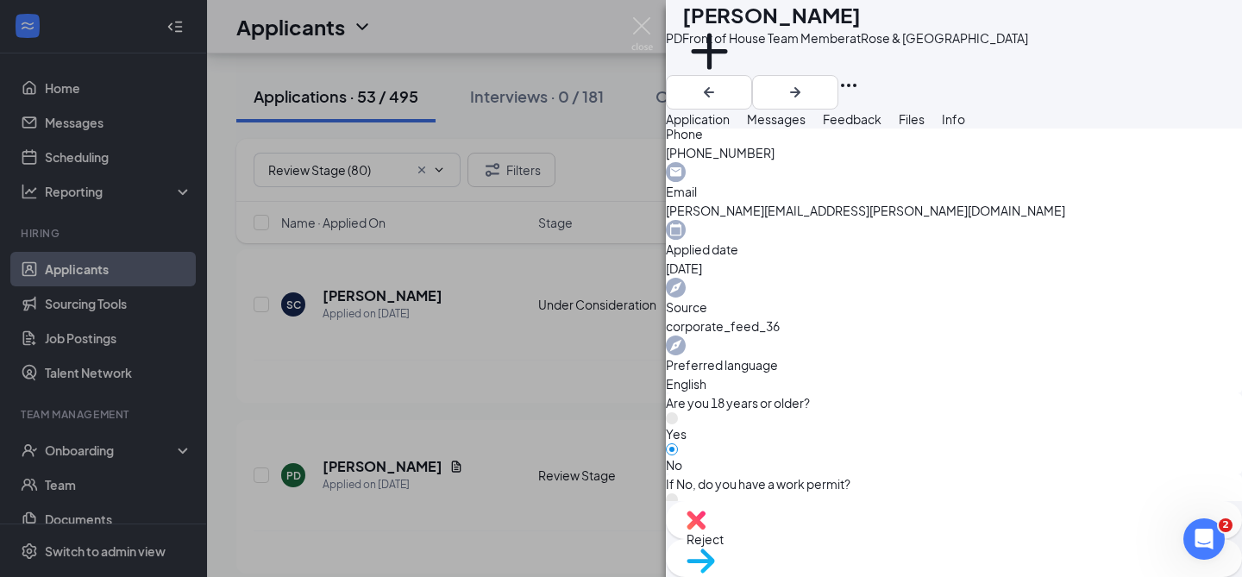
click at [806, 127] on span "Messages" at bounding box center [776, 119] width 59 height 16
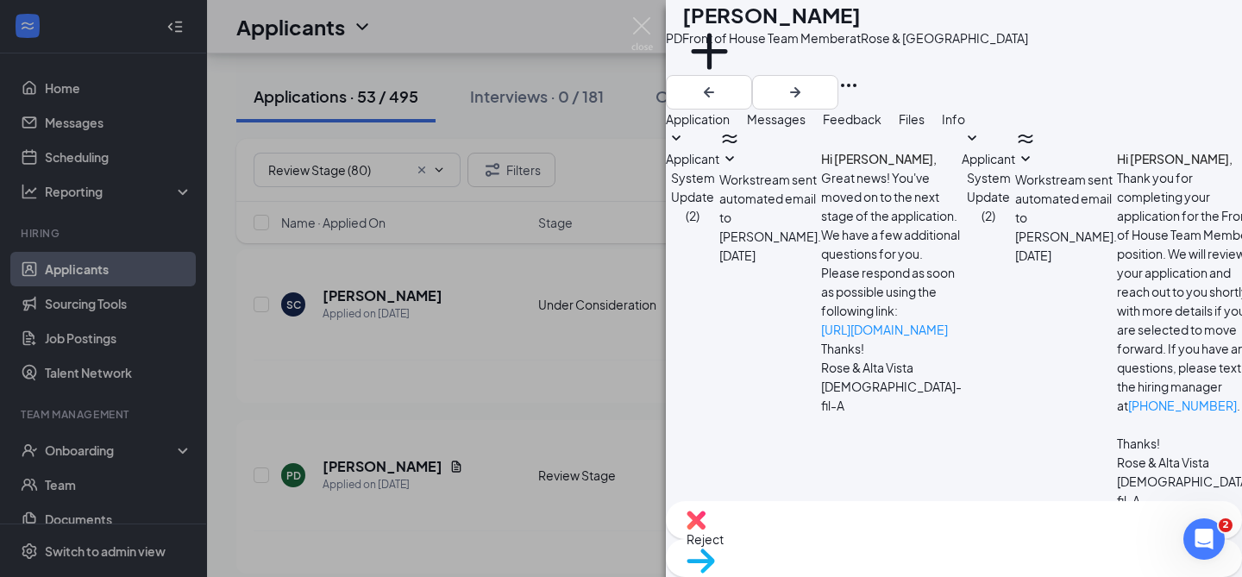
click at [822, 510] on textarea at bounding box center [767, 562] width 202 height 104
paste textarea "Hello [PERSON_NAME], Thank you for applying to [DEMOGRAPHIC_DATA]-fil-A Rose an…"
click at [779, 510] on textarea "Hello [PERSON_NAME], Thank you for applying to [DEMOGRAPHIC_DATA]-fil-A Rose an…" at bounding box center [767, 562] width 202 height 104
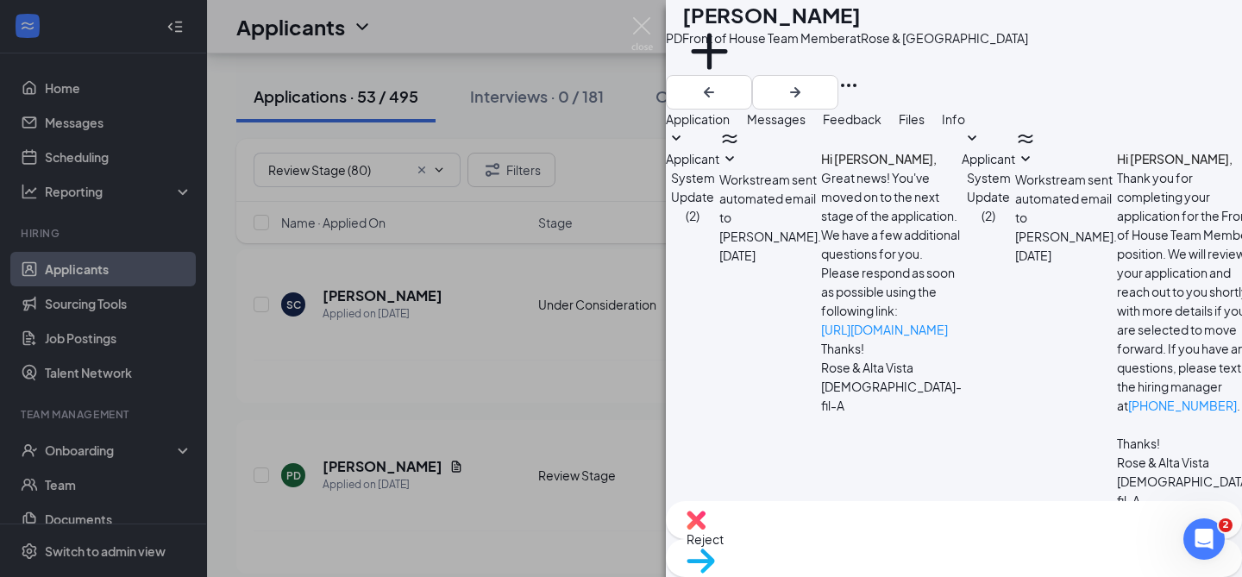
click at [779, 510] on textarea "Hello [PERSON_NAME], Thank you for applying to [DEMOGRAPHIC_DATA]-fil-A Rose an…" at bounding box center [767, 562] width 202 height 104
type textarea "Hello [PERSON_NAME], Thank you for applying to [DEMOGRAPHIC_DATA]-fil-A Rose an…"
click at [1009, 574] on span "Move to stage" at bounding box center [954, 583] width 535 height 19
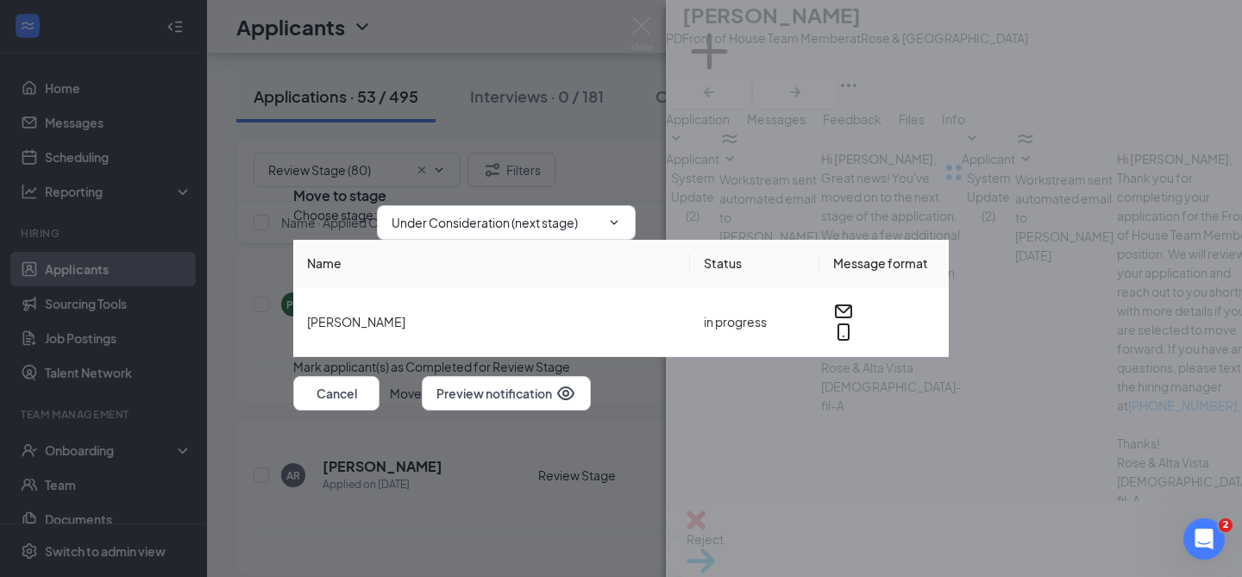
scroll to position [597, 0]
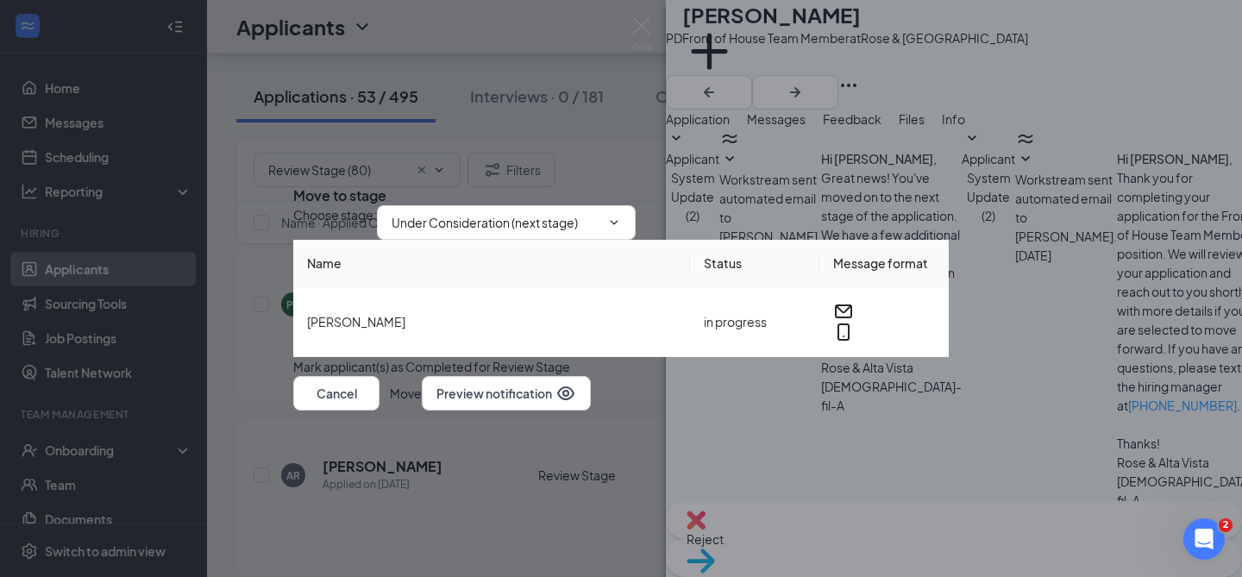
click at [422, 411] on button "Move" at bounding box center [406, 393] width 32 height 35
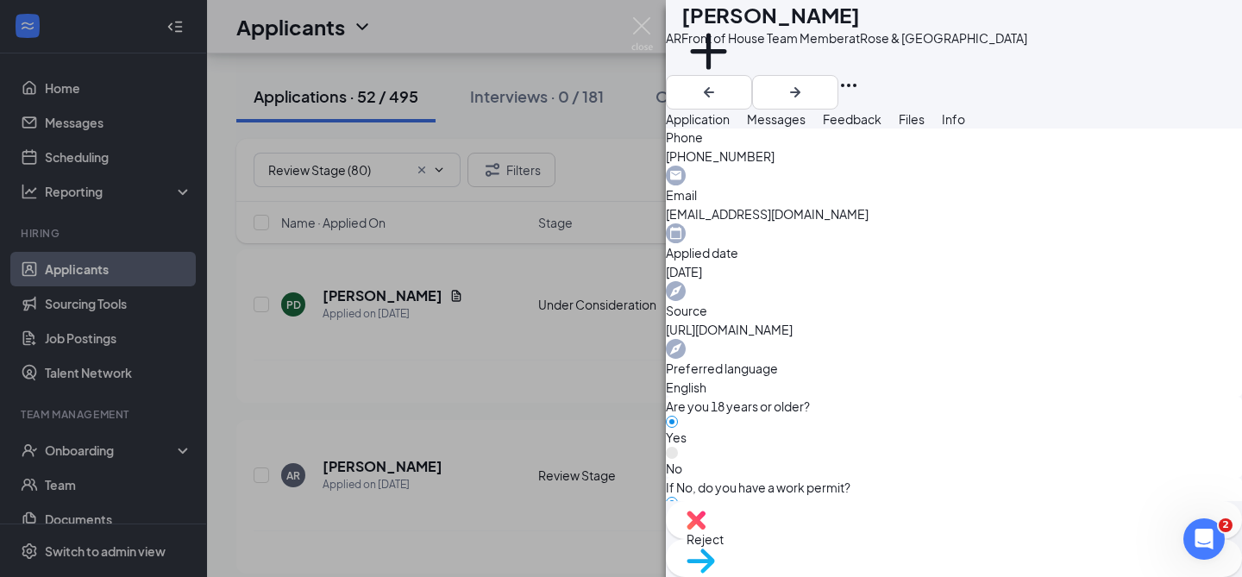
scroll to position [637, 0]
click at [806, 127] on span "Messages" at bounding box center [776, 119] width 59 height 16
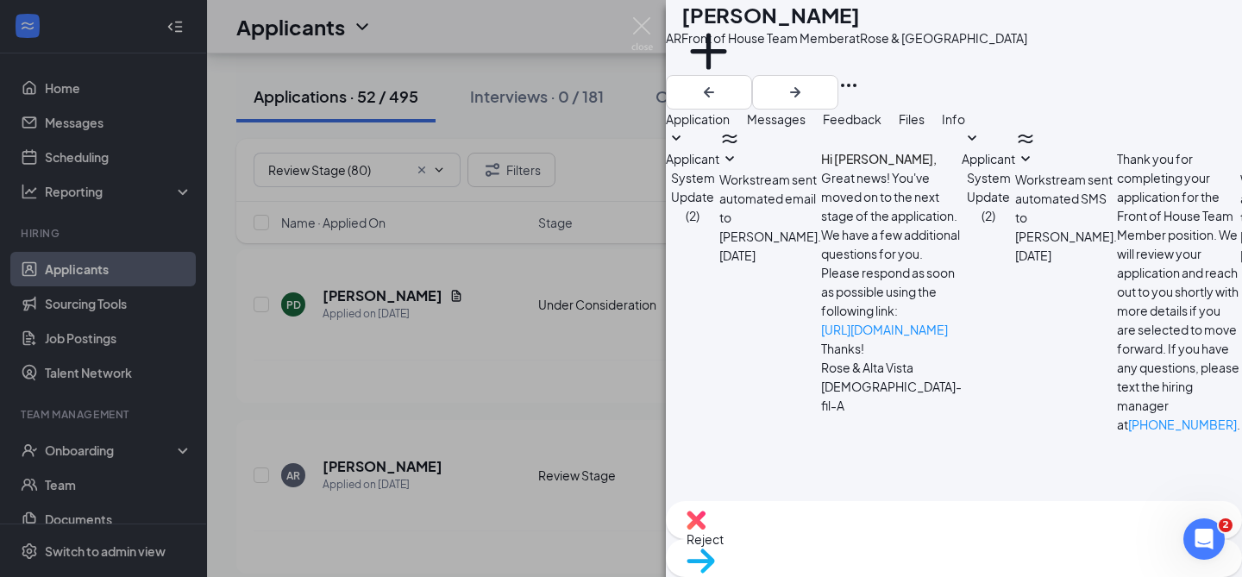
click at [882, 127] on span "Feedback" at bounding box center [852, 119] width 59 height 16
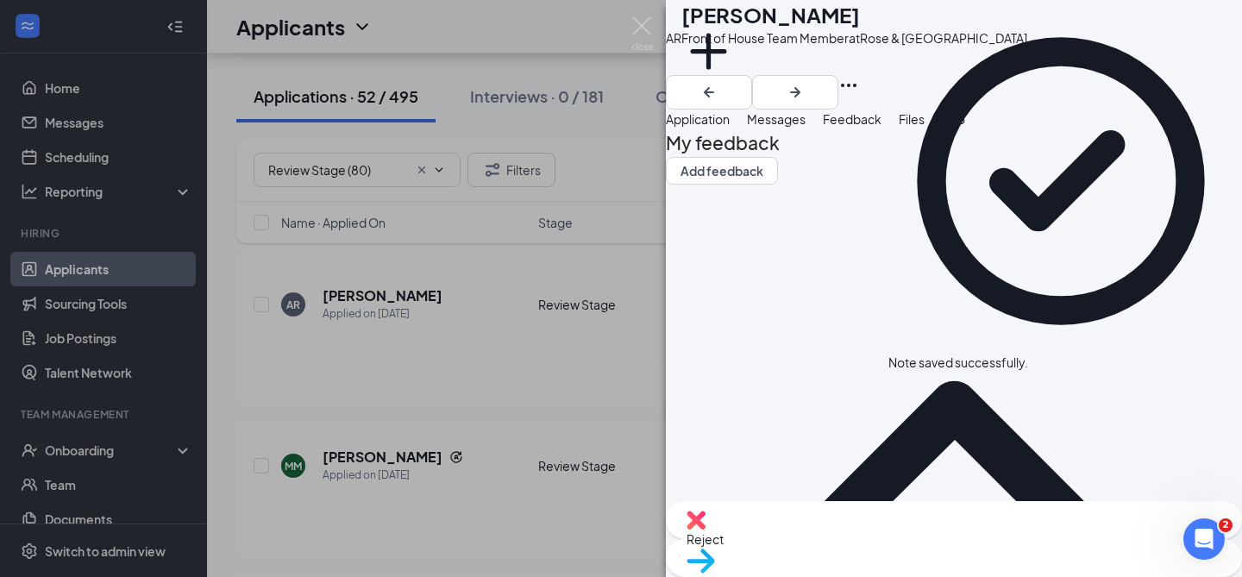
click at [836, 539] on div "Reject" at bounding box center [954, 520] width 576 height 38
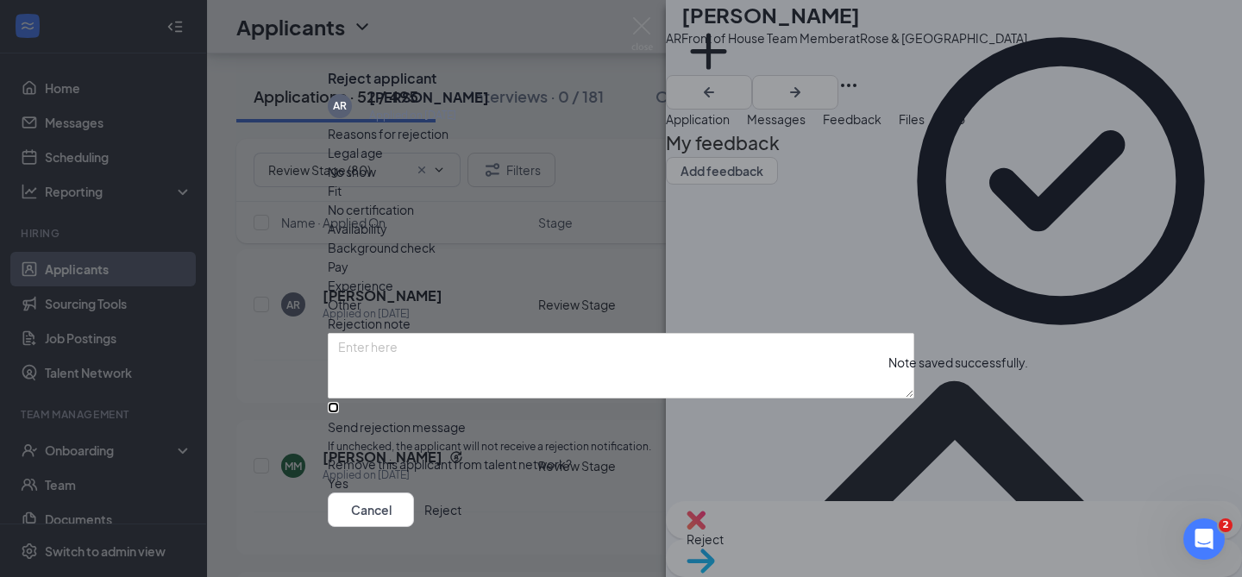
click at [339, 413] on input "Send rejection message If unchecked, the applicant will not receive a rejection…" at bounding box center [333, 407] width 11 height 11
checkbox input "true"
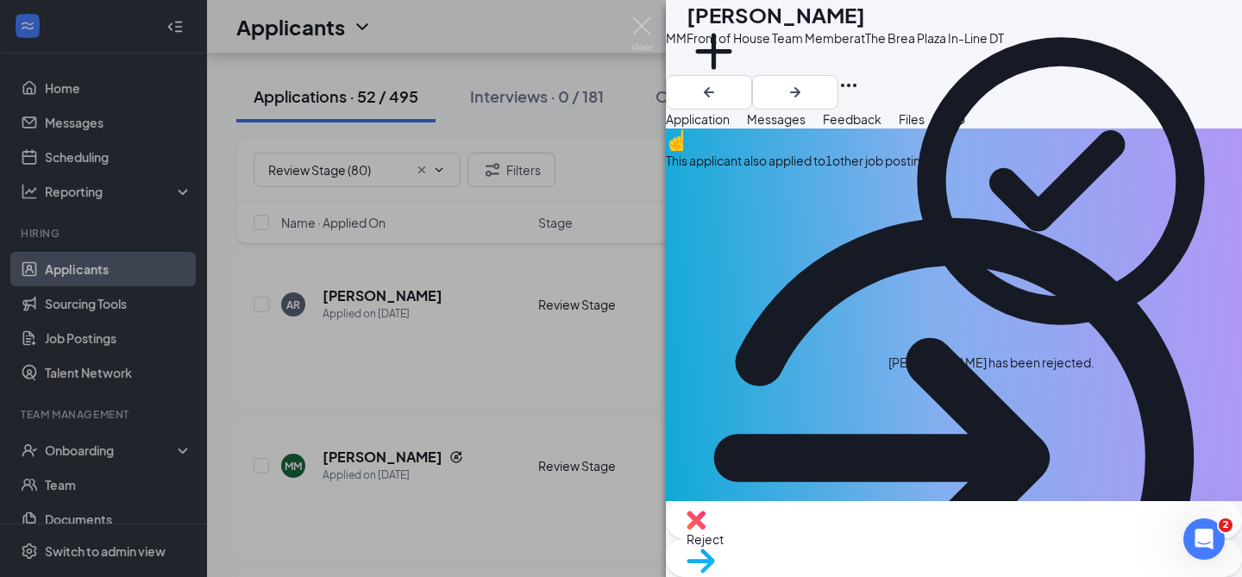
click at [798, 212] on div "This applicant also applied to 1 other job posting(s)" at bounding box center [954, 438] width 576 height 618
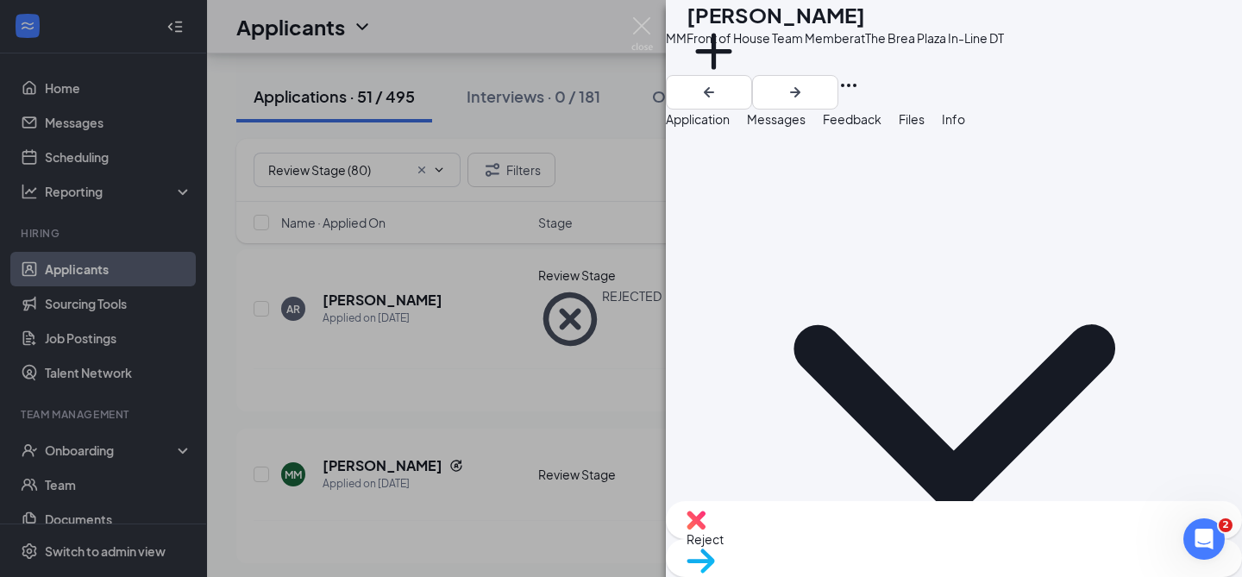
click at [888, 543] on span "Reject" at bounding box center [954, 539] width 535 height 19
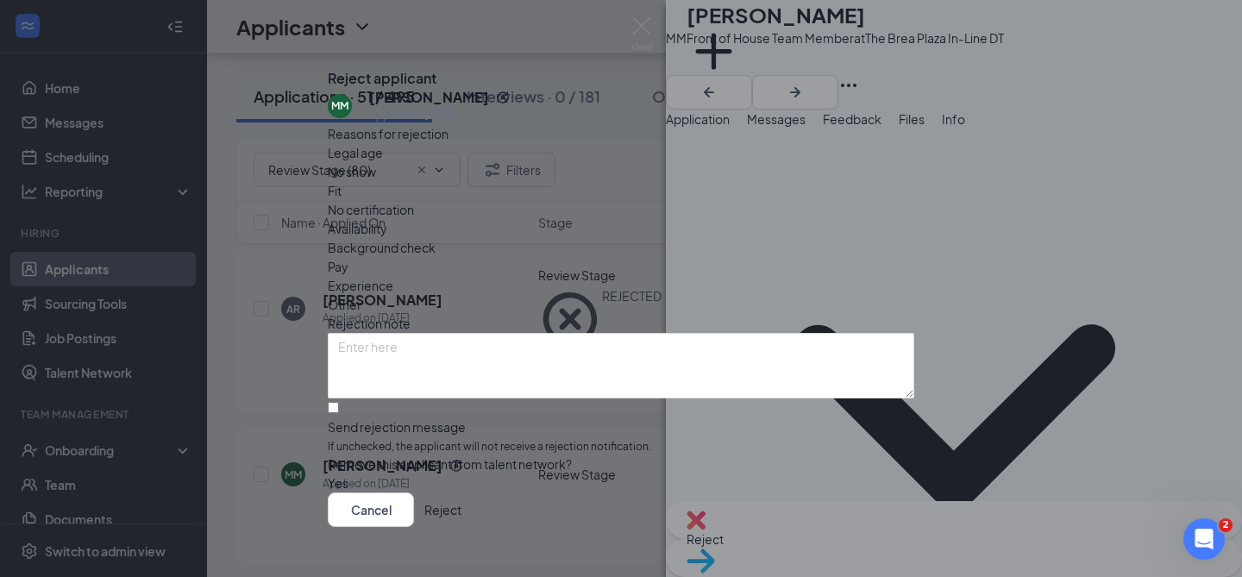
click at [461, 493] on button "Reject" at bounding box center [442, 510] width 37 height 35
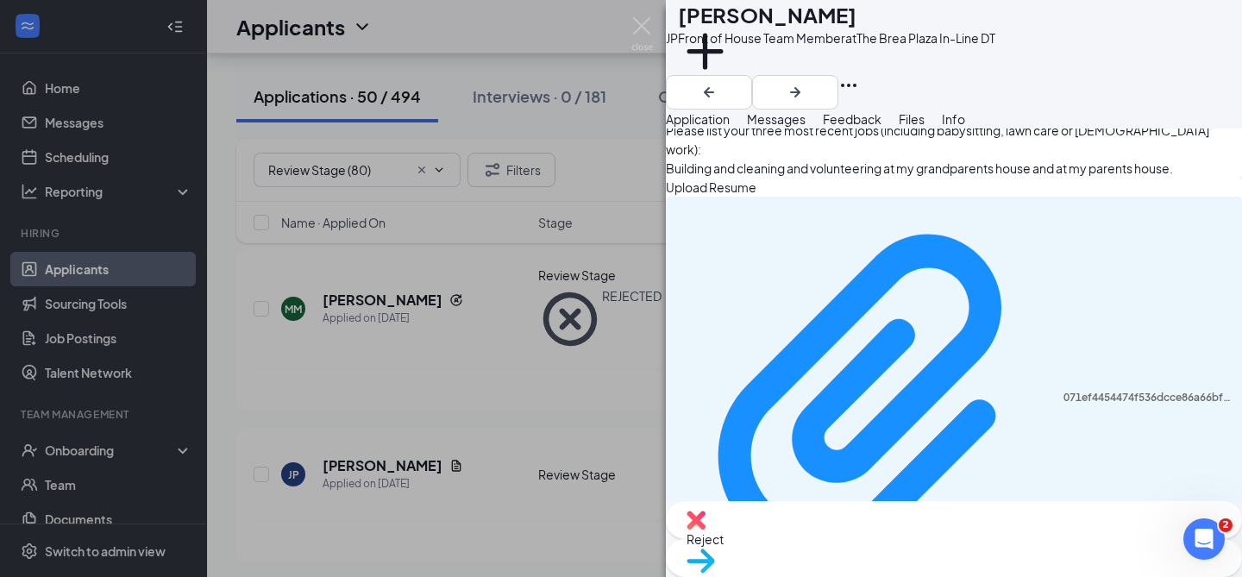
scroll to position [1210, 0]
click at [882, 127] on span "Feedback" at bounding box center [852, 119] width 59 height 16
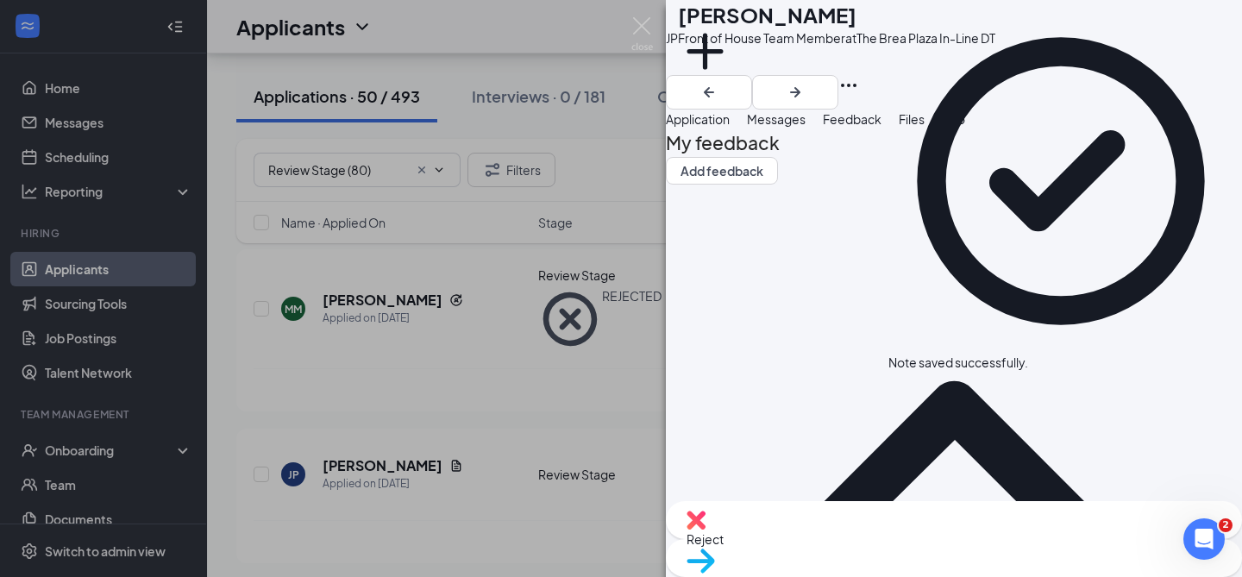
click at [873, 531] on div "Reject" at bounding box center [954, 520] width 576 height 38
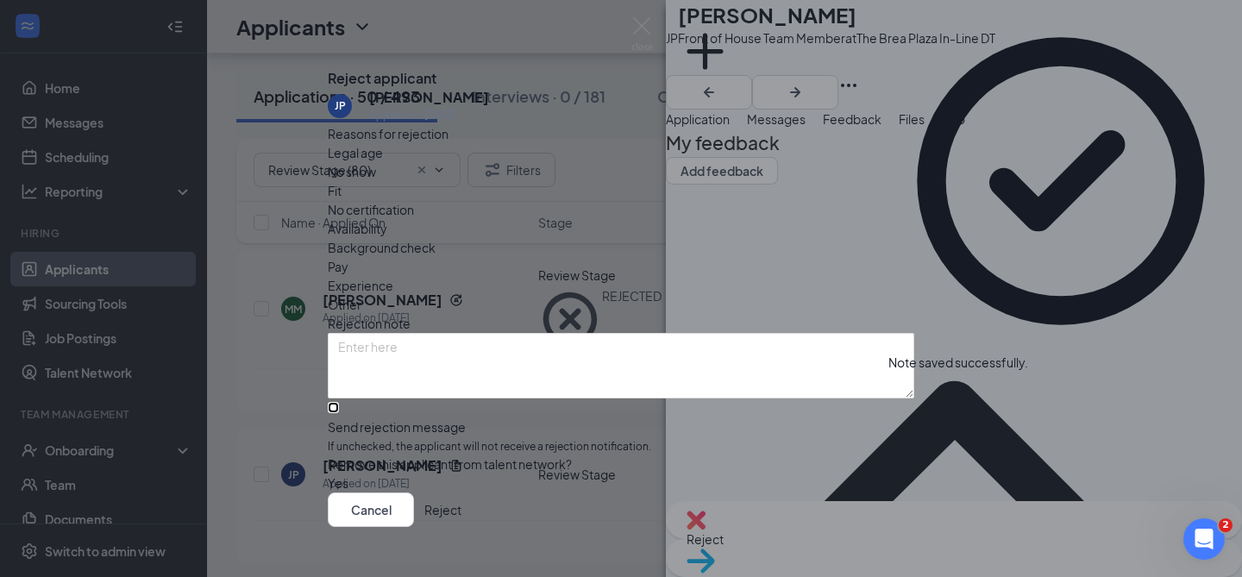
click at [339, 413] on input "Send rejection message If unchecked, the applicant will not receive a rejection…" at bounding box center [333, 407] width 11 height 11
checkbox input "true"
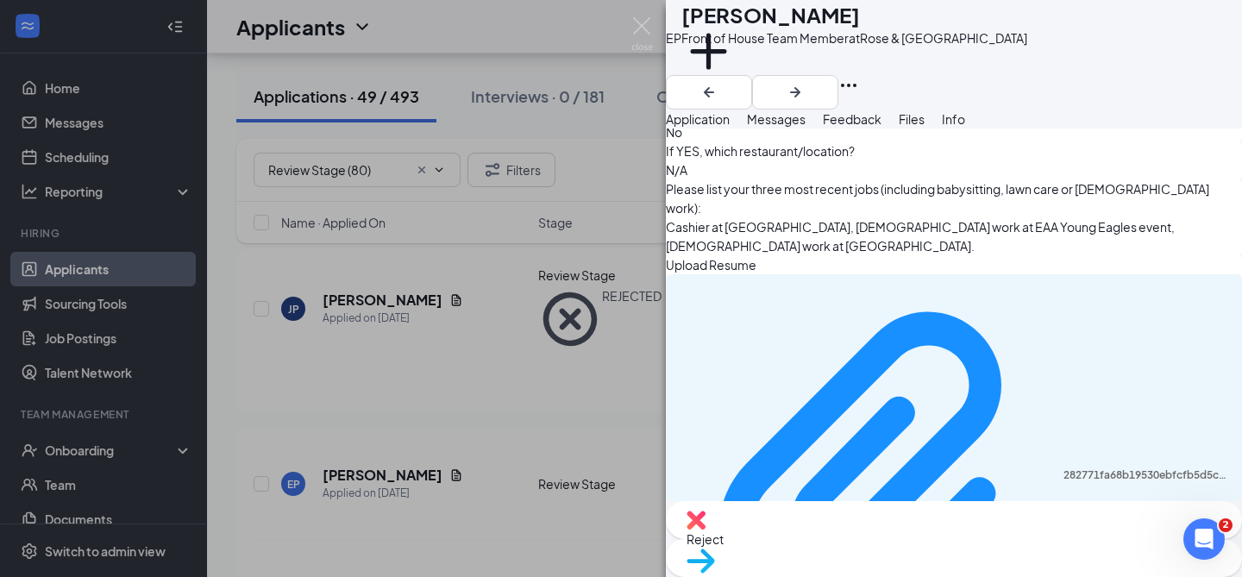
scroll to position [1157, 0]
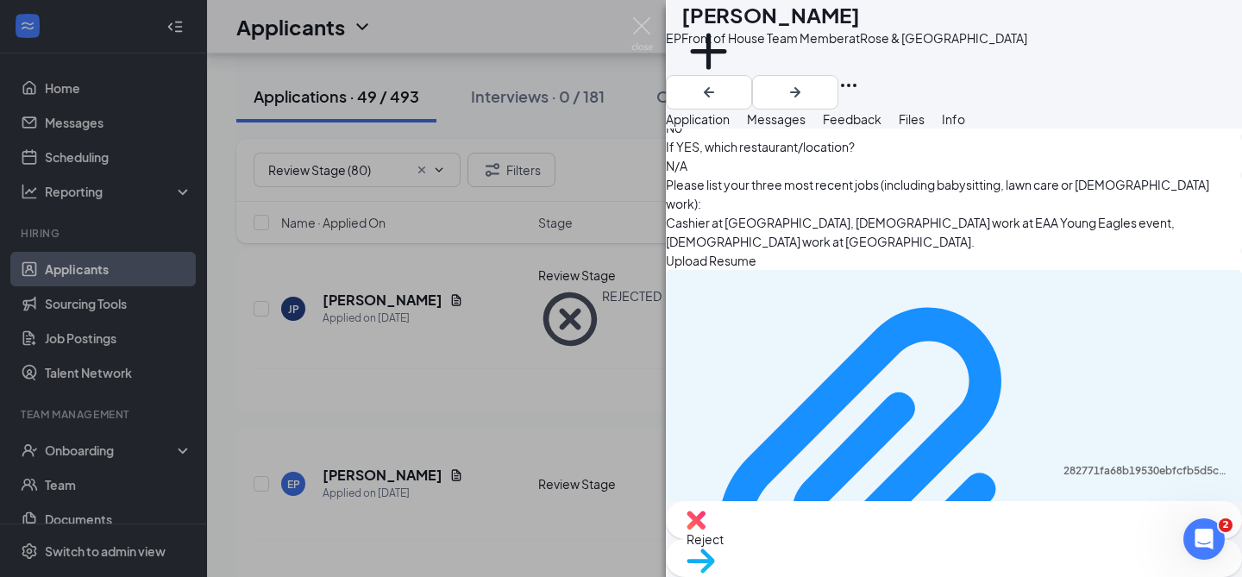
click at [882, 129] on div "Feedback" at bounding box center [852, 119] width 59 height 19
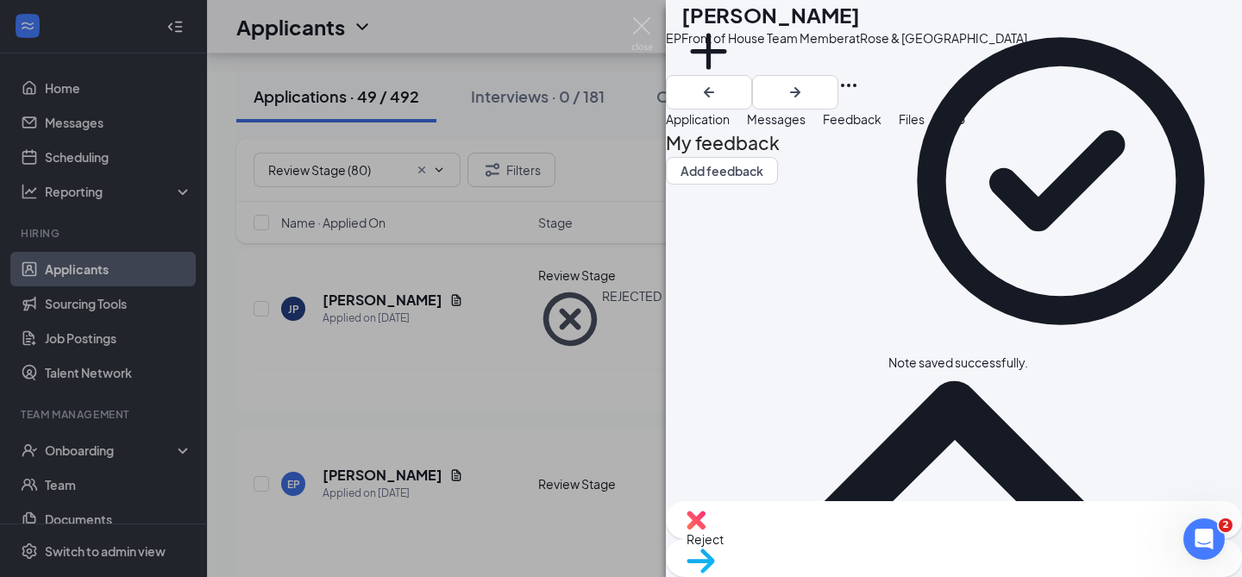
click at [863, 521] on div "Reject Move to stage" at bounding box center [954, 539] width 576 height 76
click at [863, 539] on span "Reject" at bounding box center [954, 539] width 535 height 19
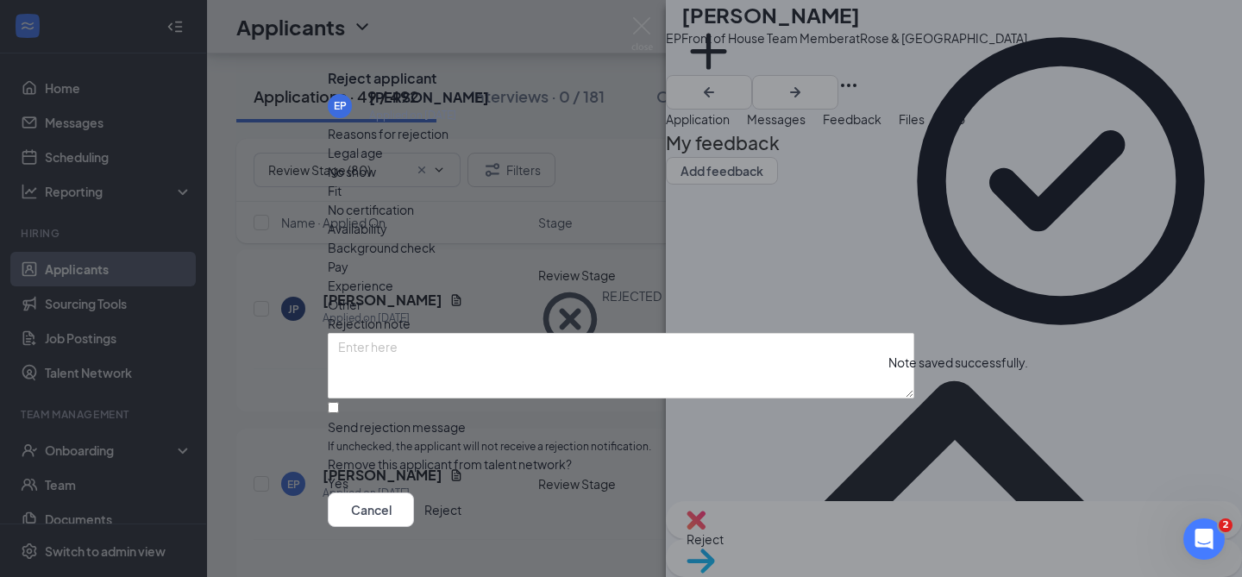
click at [712, 436] on div "Reasons for rejection Legal age No show Fit No certification Availability Backg…" at bounding box center [621, 308] width 587 height 369
click at [339, 413] on input "Send rejection message If unchecked, the applicant will not receive a rejection…" at bounding box center [333, 407] width 11 height 11
checkbox input "true"
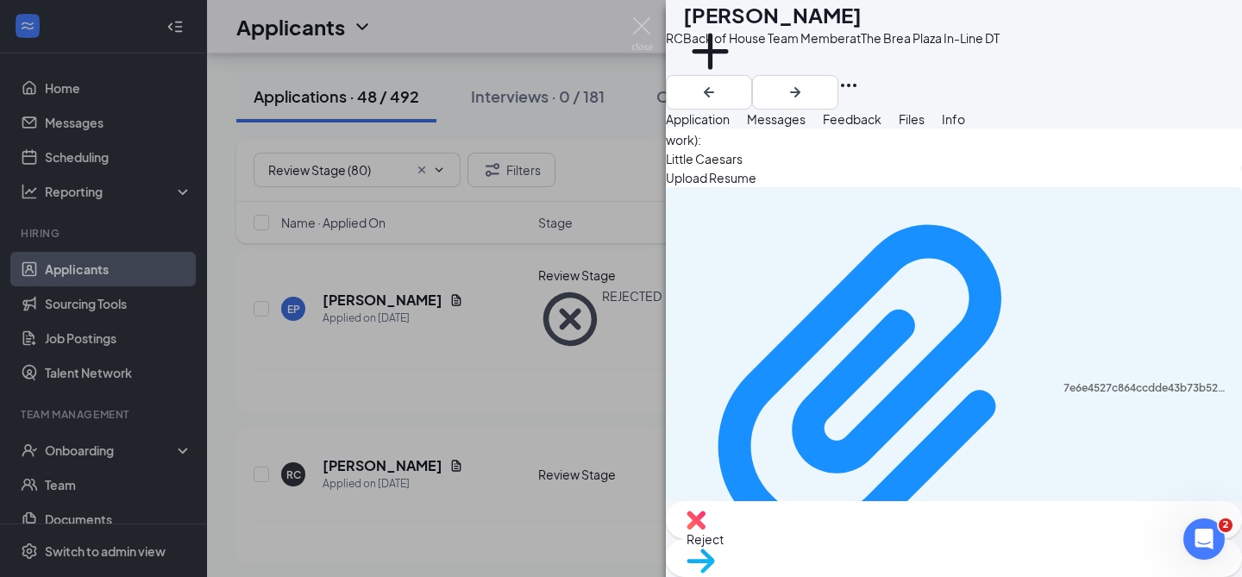
scroll to position [1143, 0]
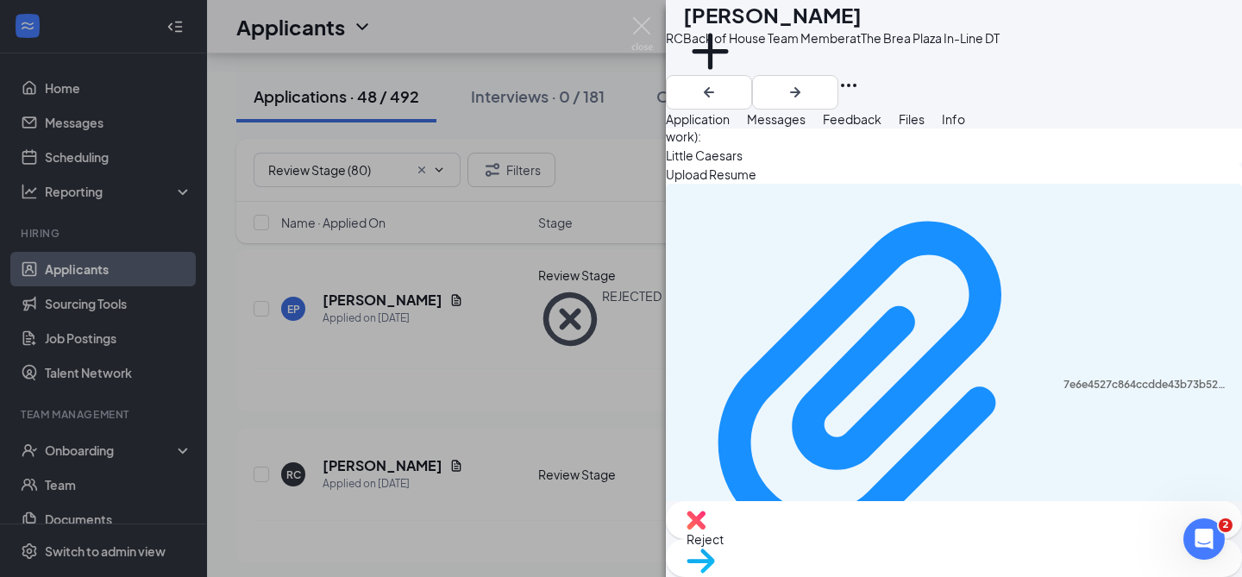
click at [882, 127] on span "Feedback" at bounding box center [852, 119] width 59 height 16
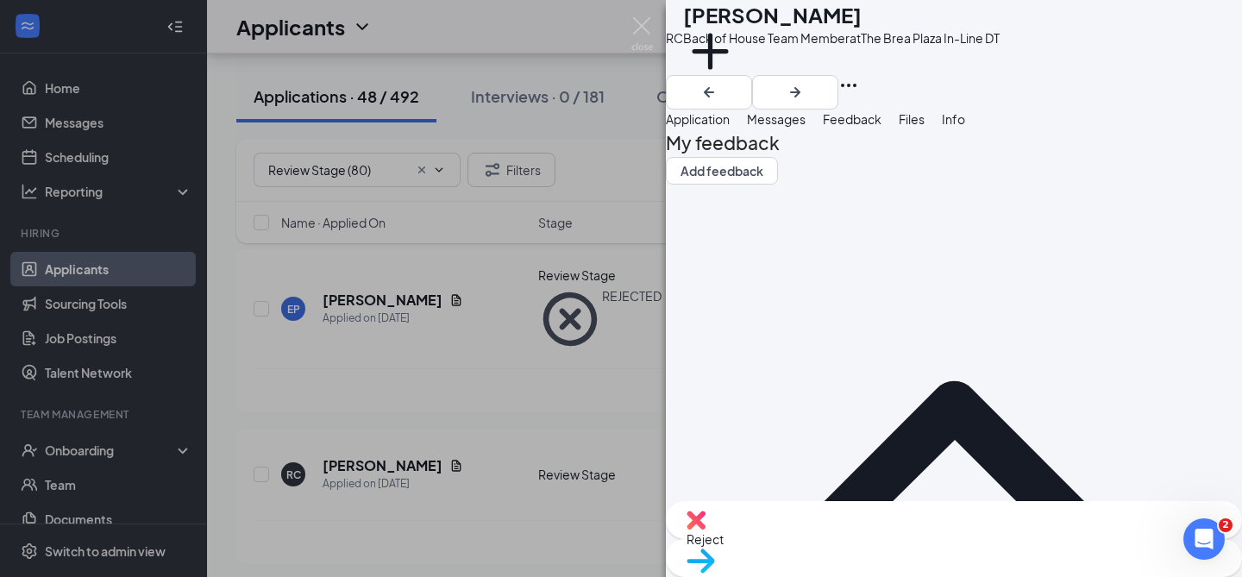
click at [878, 544] on div "[PERSON_NAME] [PERSON_NAME] Back of House Team Member at The [GEOGRAPHIC_DATA] …" at bounding box center [954, 288] width 576 height 577
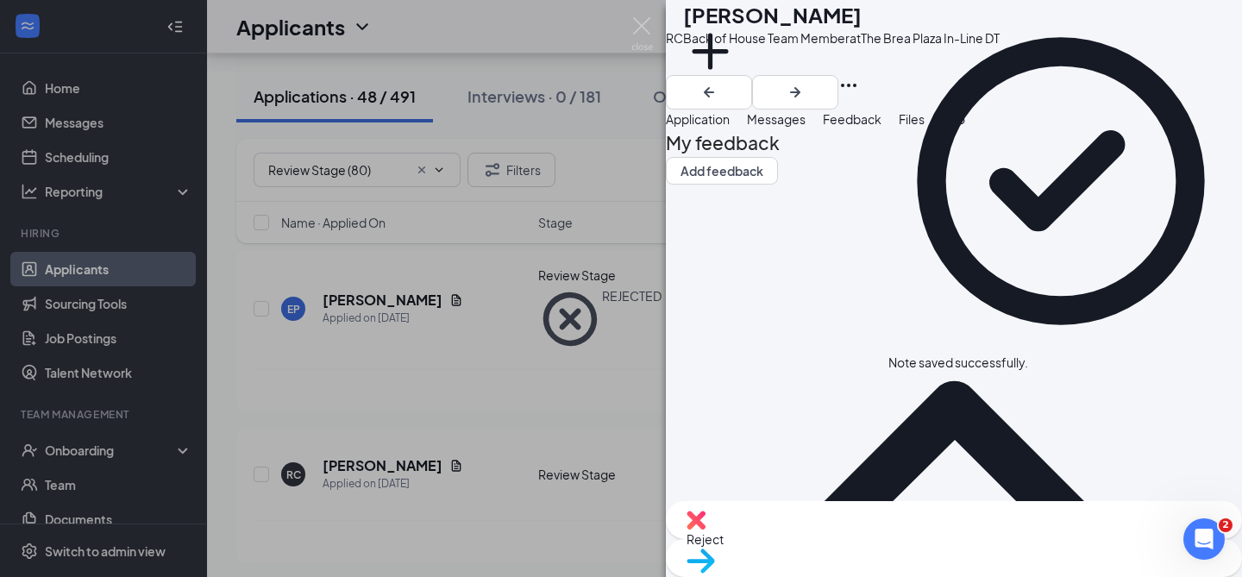
click at [835, 530] on div "Reject" at bounding box center [954, 520] width 576 height 38
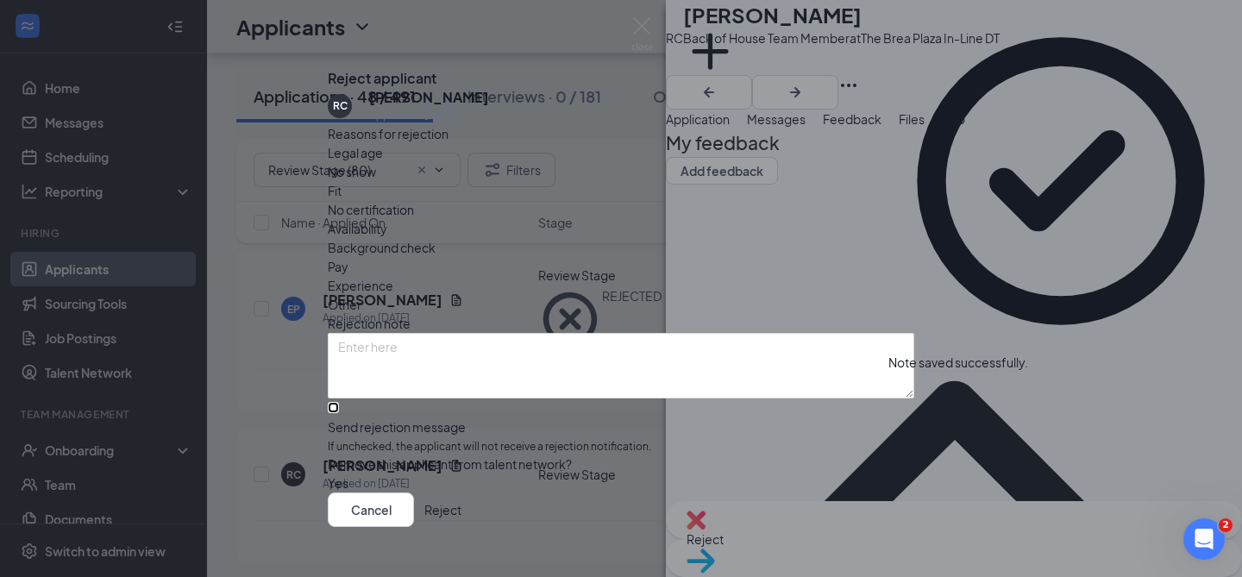
click at [339, 413] on input "Send rejection message If unchecked, the applicant will not receive a rejection…" at bounding box center [333, 407] width 11 height 11
checkbox input "true"
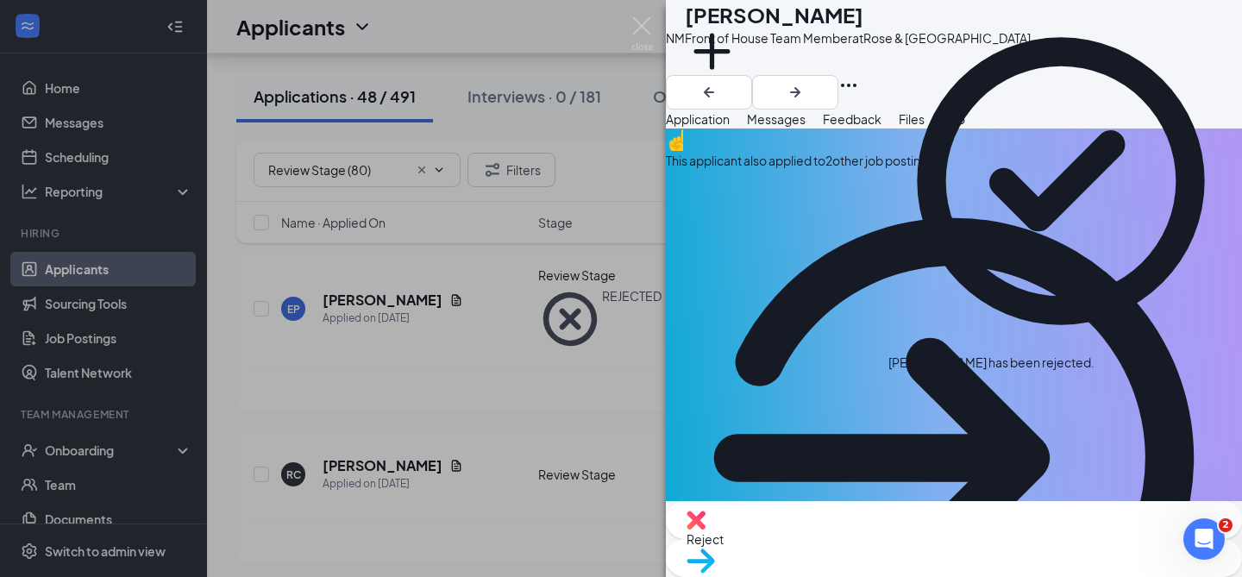
click at [857, 185] on div "This applicant also applied to 2 other job posting(s)" at bounding box center [954, 438] width 576 height 618
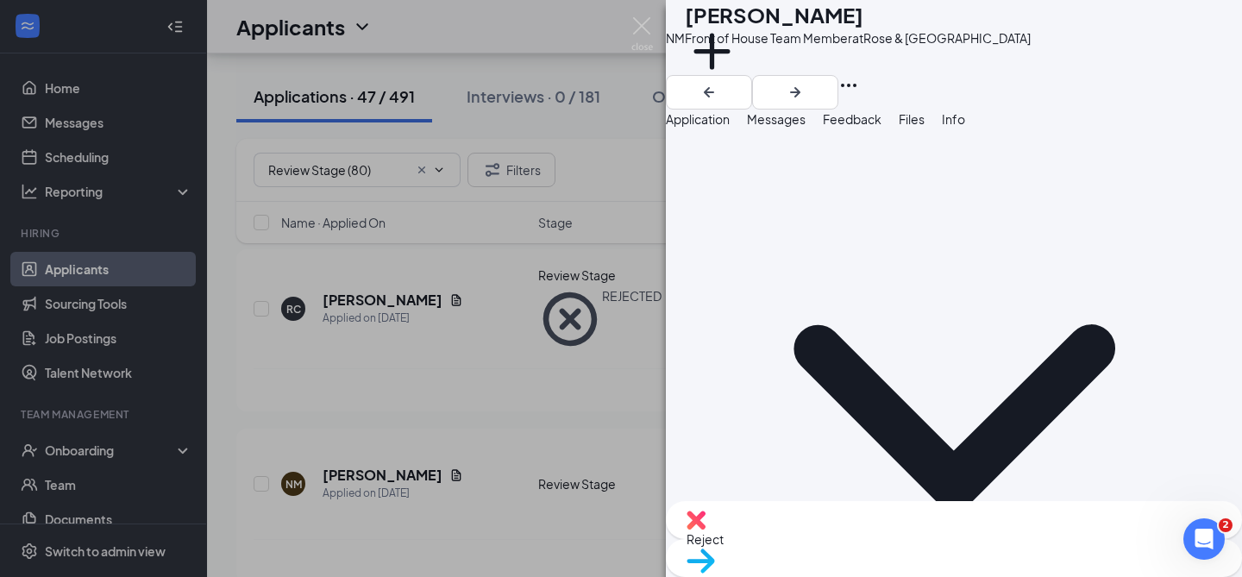
click at [730, 127] on span "Application" at bounding box center [698, 119] width 64 height 16
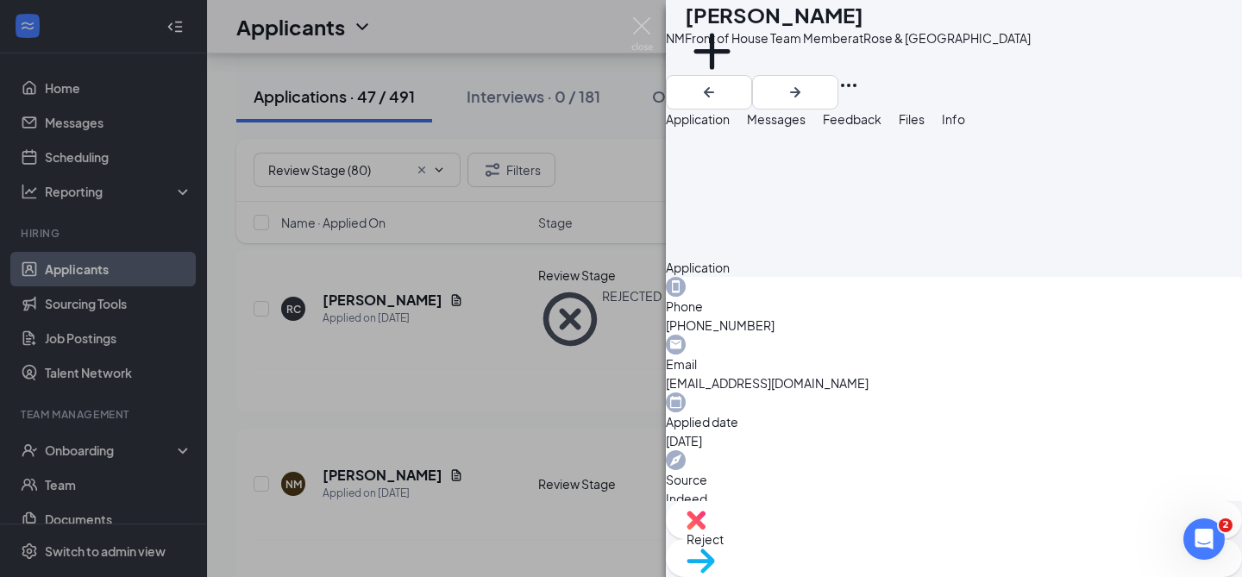
scroll to position [1082, 0]
click at [882, 127] on span "Feedback" at bounding box center [852, 119] width 59 height 16
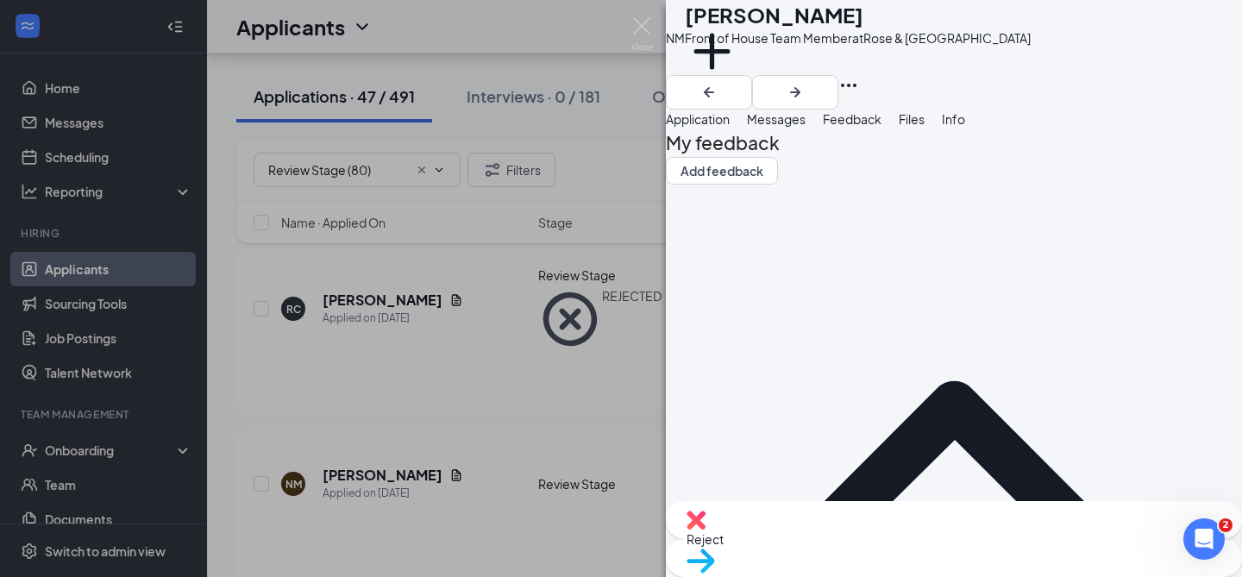
click at [980, 561] on div "NM [PERSON_NAME] Front of House Team Member at [GEOGRAPHIC_DATA] Add a tag Appl…" at bounding box center [954, 288] width 576 height 577
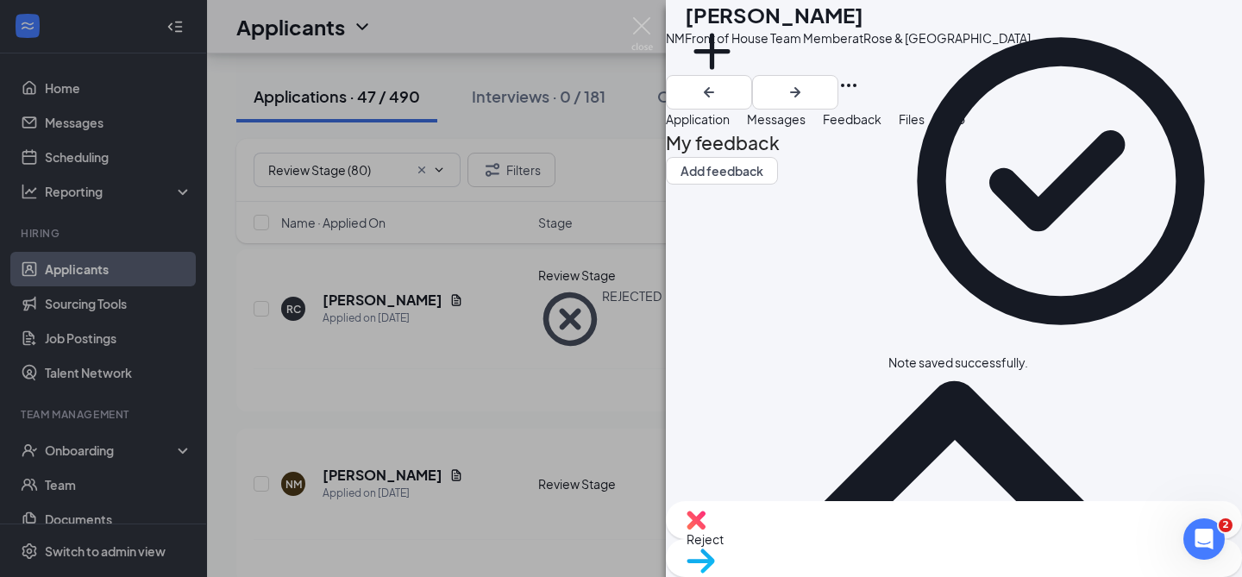
click at [887, 539] on div "Reject" at bounding box center [954, 520] width 576 height 38
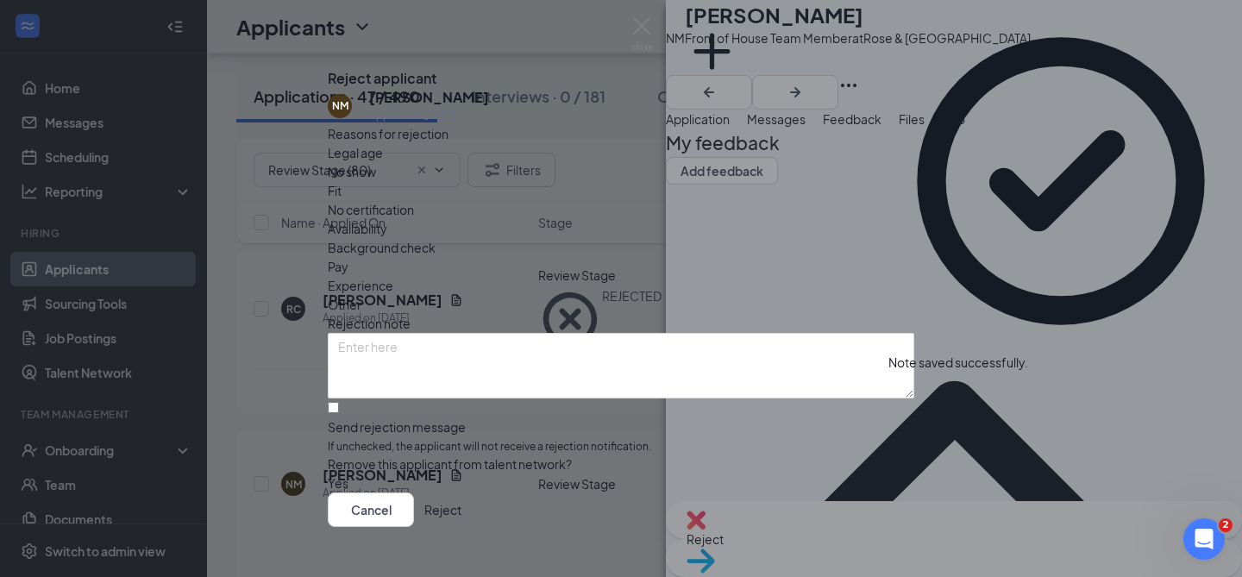
click at [700, 435] on div "Reasons for rejection Legal age No show Fit No certification Availability Backg…" at bounding box center [621, 308] width 587 height 369
click at [339, 413] on input "Send rejection message If unchecked, the applicant will not receive a rejection…" at bounding box center [333, 407] width 11 height 11
checkbox input "true"
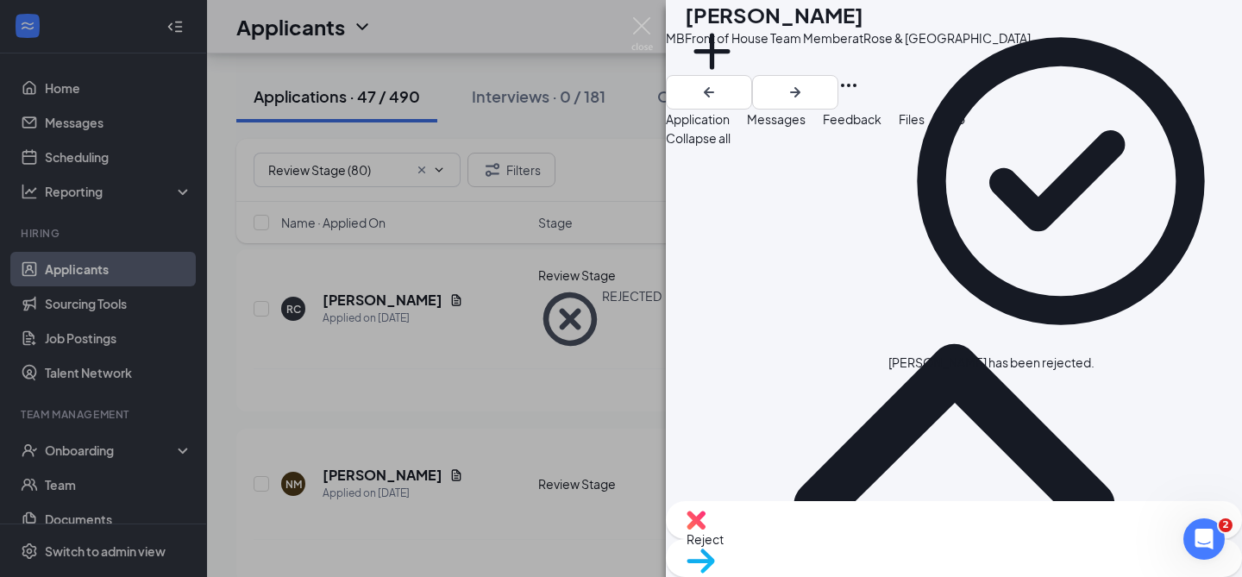
click at [1110, 359] on icon "Cross" at bounding box center [1105, 364] width 10 height 10
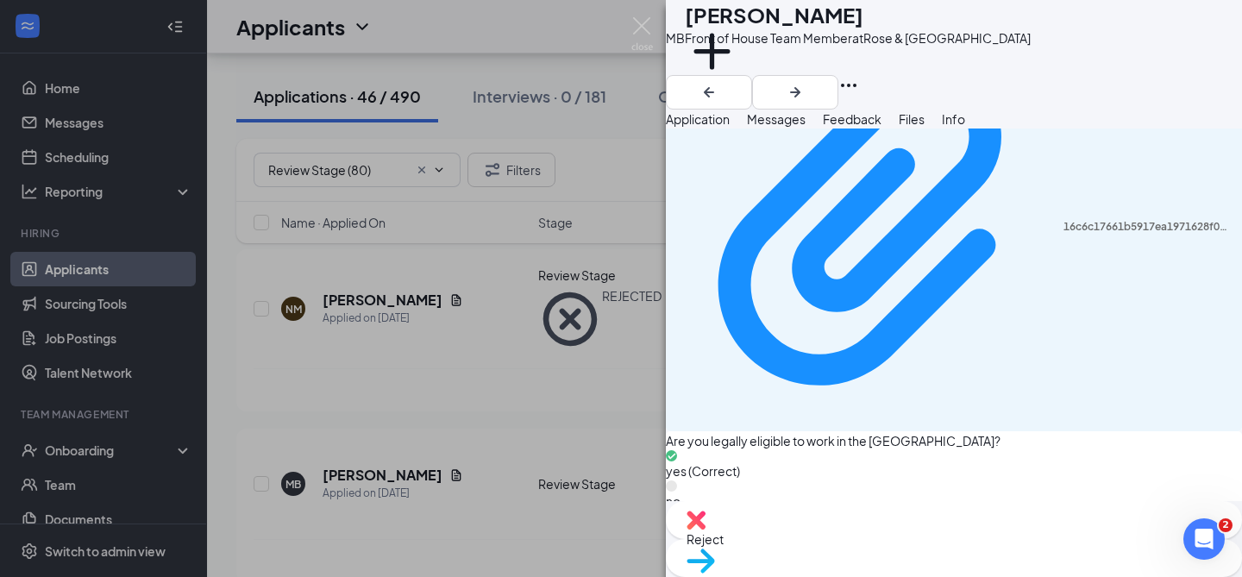
scroll to position [1448, 0]
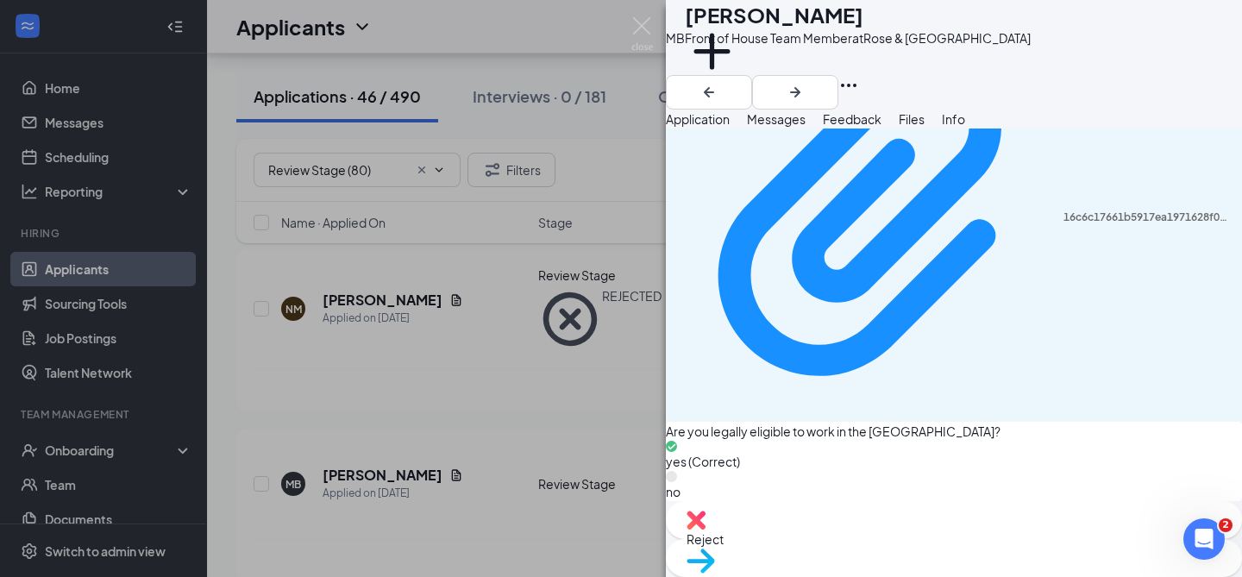
click at [806, 129] on button "Messages" at bounding box center [776, 119] width 59 height 19
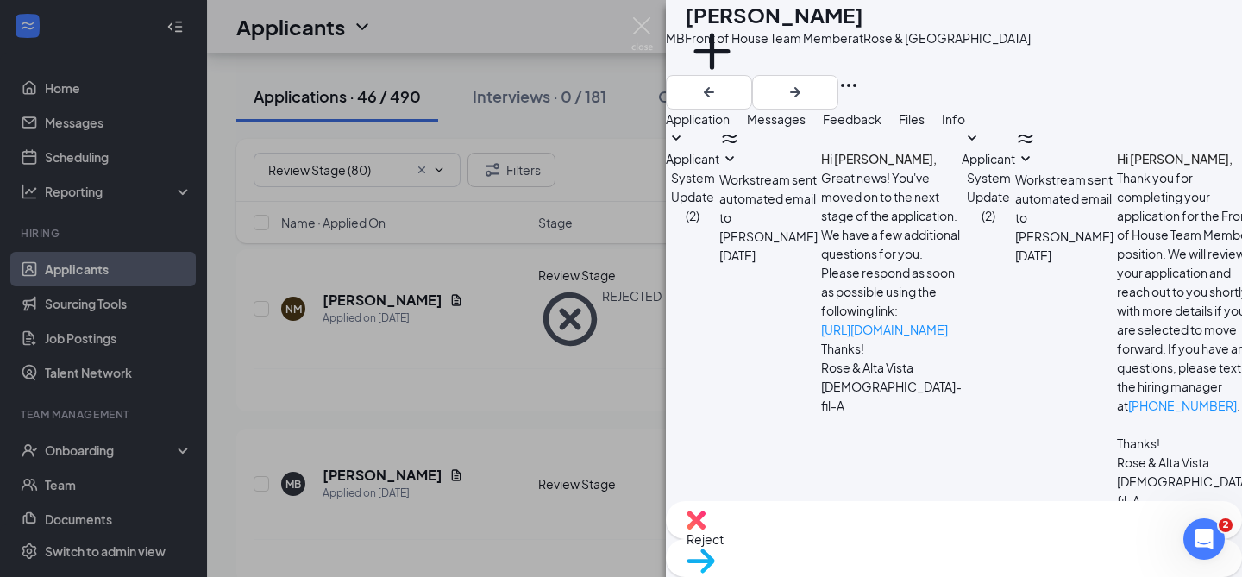
click at [815, 510] on textarea at bounding box center [767, 562] width 202 height 104
paste textarea "Hello [PERSON_NAME], Thank you for applying to [DEMOGRAPHIC_DATA]-fil-A Rose an…"
click at [784, 510] on textarea "Hello [PERSON_NAME], Thank you for applying to [DEMOGRAPHIC_DATA]-fil-A Rose an…" at bounding box center [767, 562] width 202 height 104
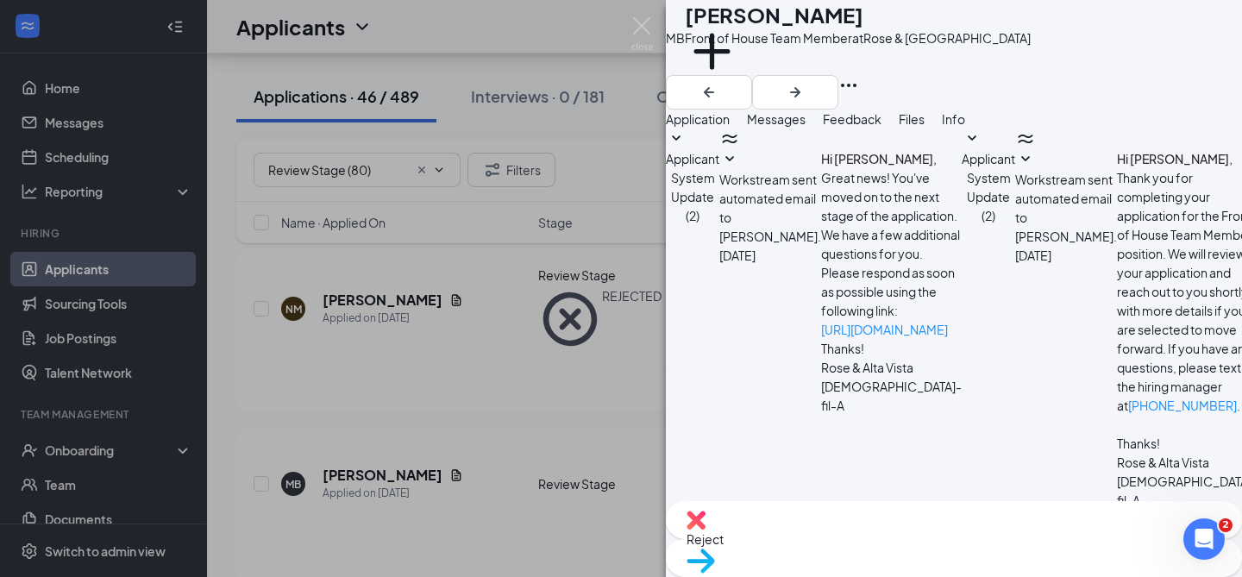
click at [784, 510] on textarea "Hello [PERSON_NAME], Thank you for applying to [DEMOGRAPHIC_DATA]-fil-A Rose an…" at bounding box center [767, 562] width 202 height 104
type textarea "Hello [PERSON_NAME], Thank you for applying to [DEMOGRAPHIC_DATA]-fil-A Rose an…"
click at [1006, 574] on span "Move to stage" at bounding box center [954, 583] width 535 height 19
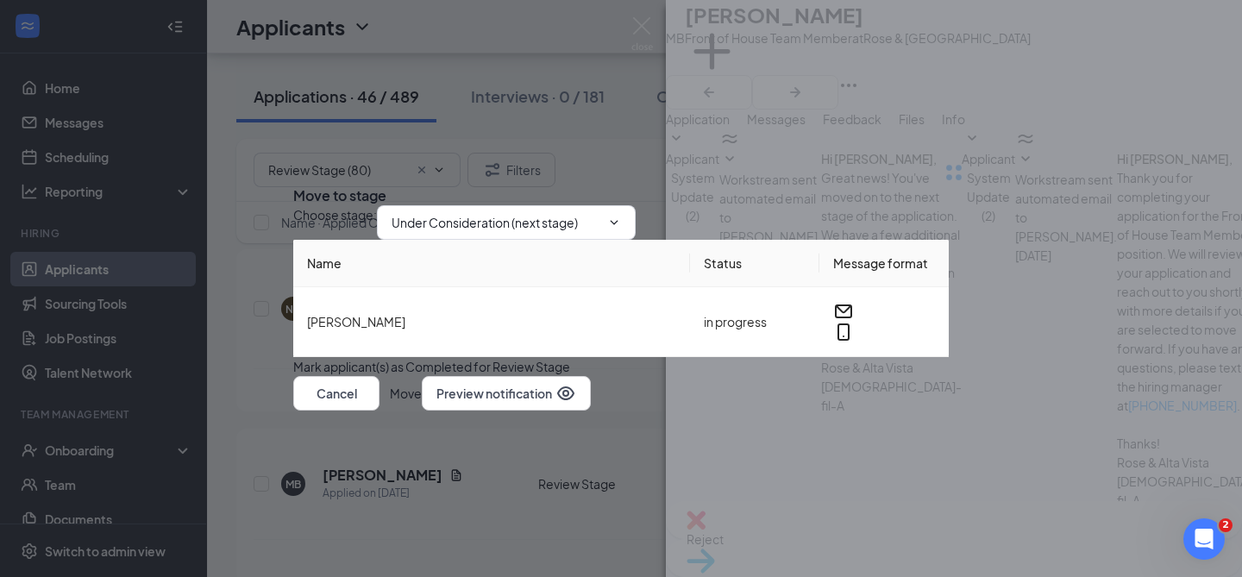
scroll to position [597, 0]
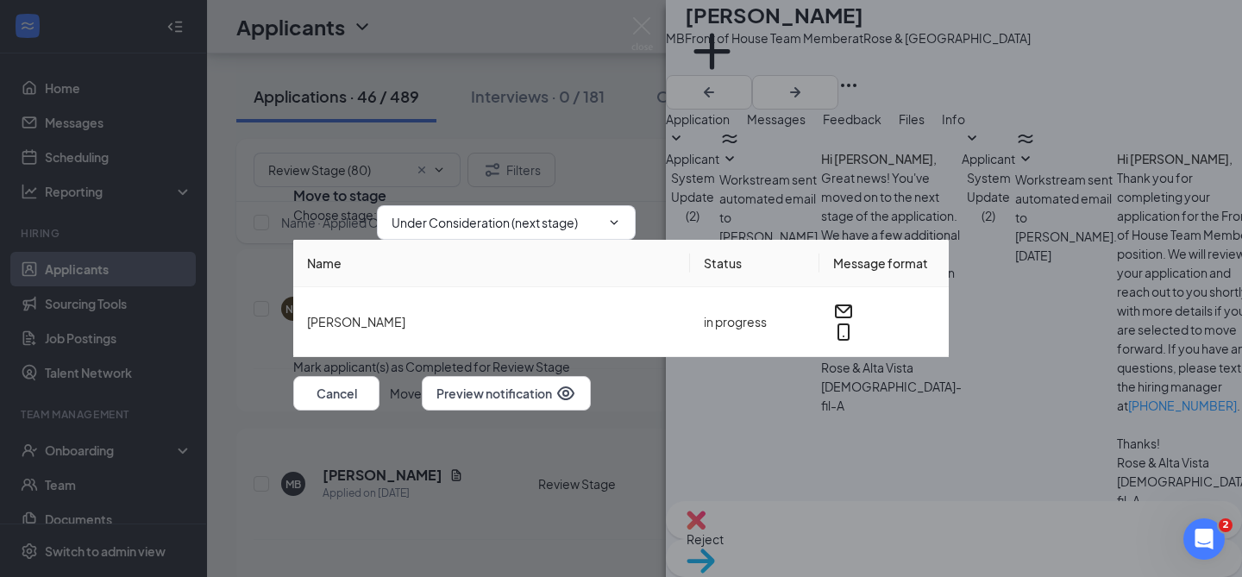
click at [422, 411] on button "Move" at bounding box center [406, 393] width 32 height 35
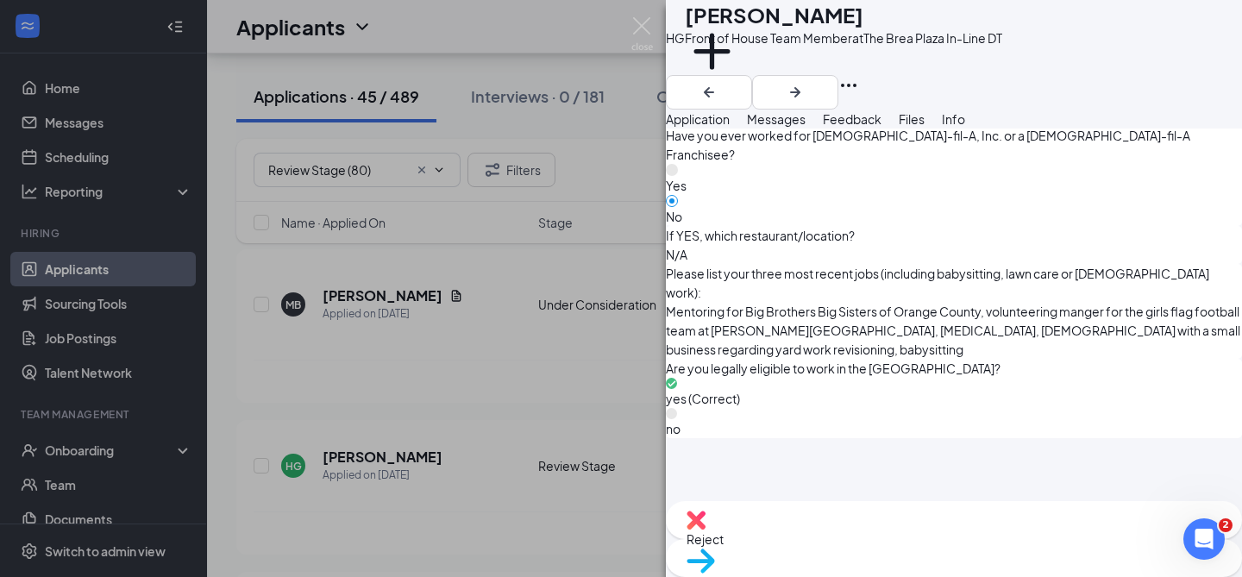
scroll to position [1240, 0]
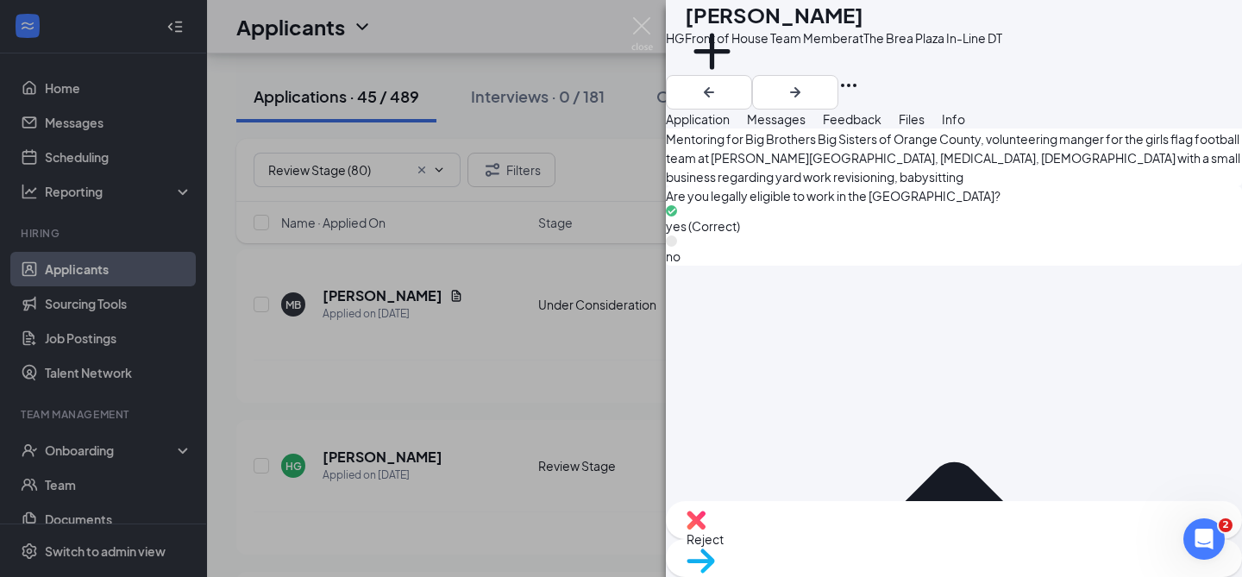
click at [882, 127] on span "Feedback" at bounding box center [852, 119] width 59 height 16
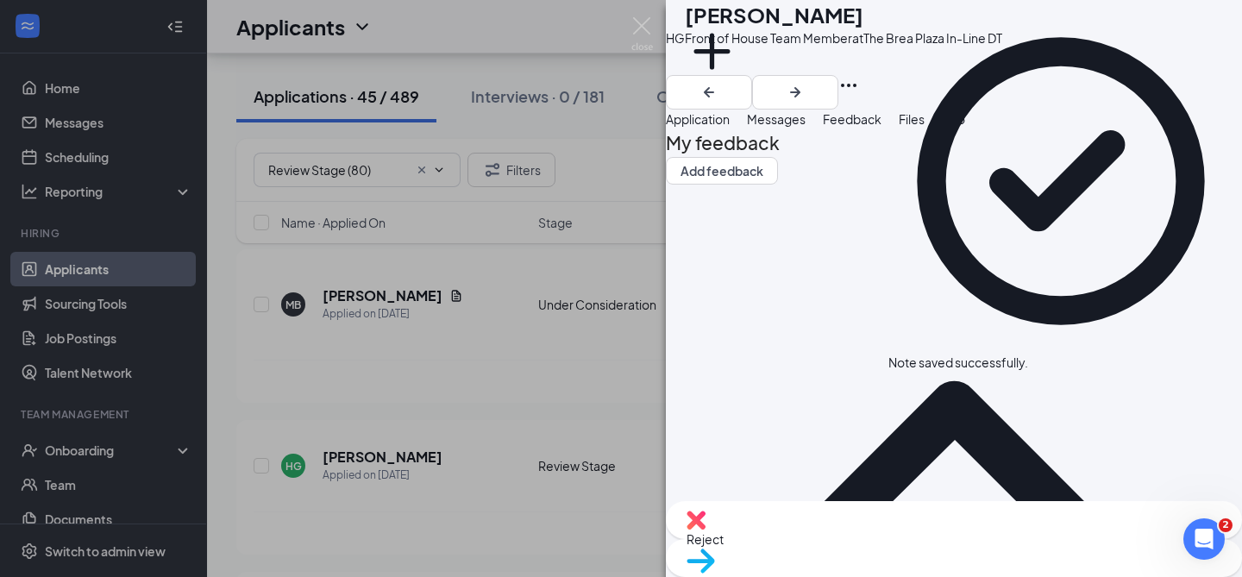
click at [879, 543] on span "Reject" at bounding box center [954, 539] width 535 height 19
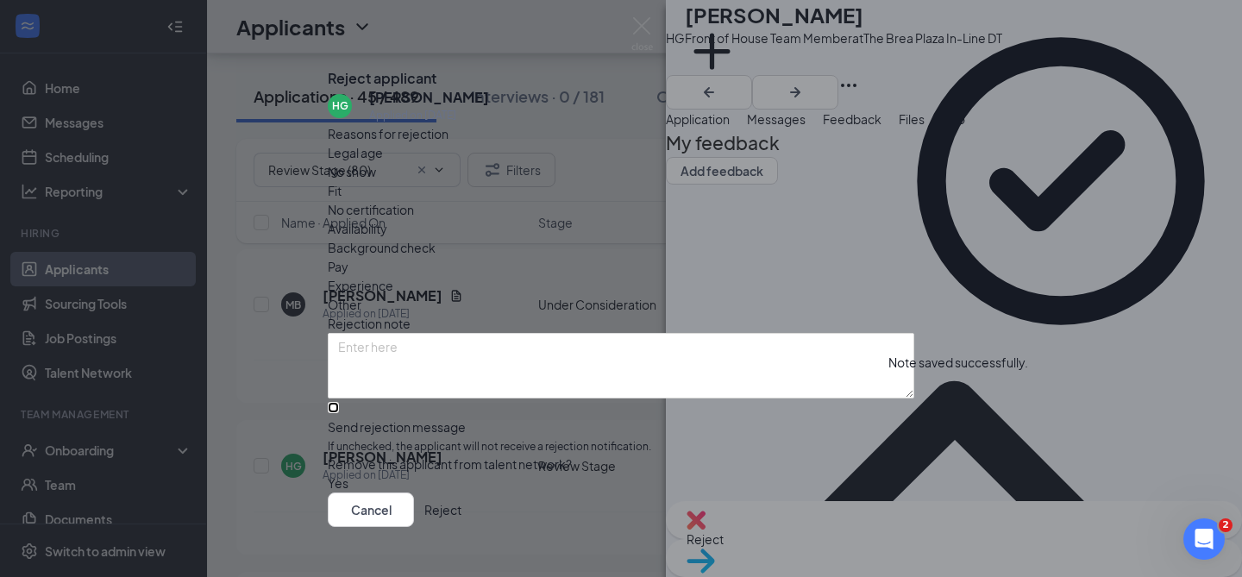
click at [339, 411] on input "Send rejection message If unchecked, the applicant will not receive a rejection…" at bounding box center [333, 407] width 11 height 11
checkbox input "true"
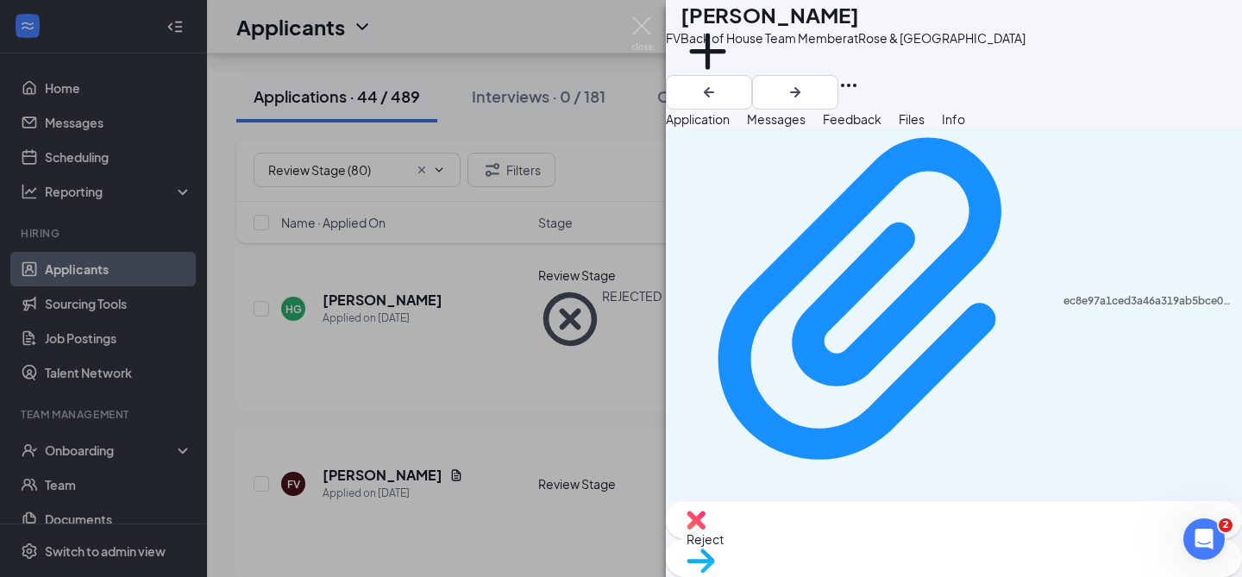
scroll to position [1249, 0]
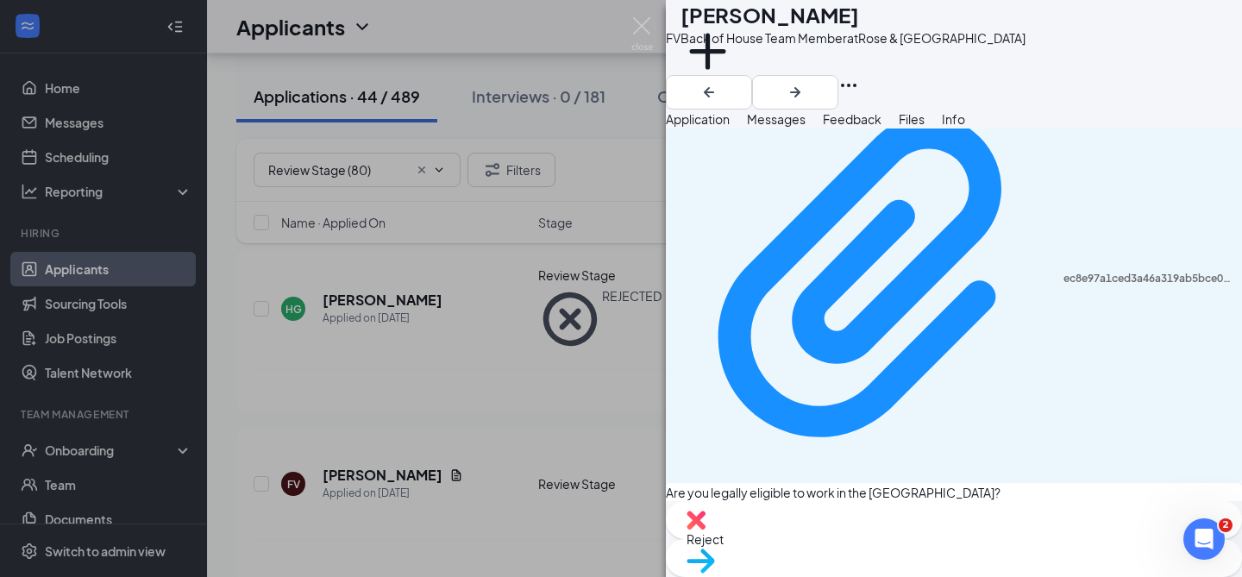
click at [806, 129] on button "Messages" at bounding box center [776, 119] width 59 height 19
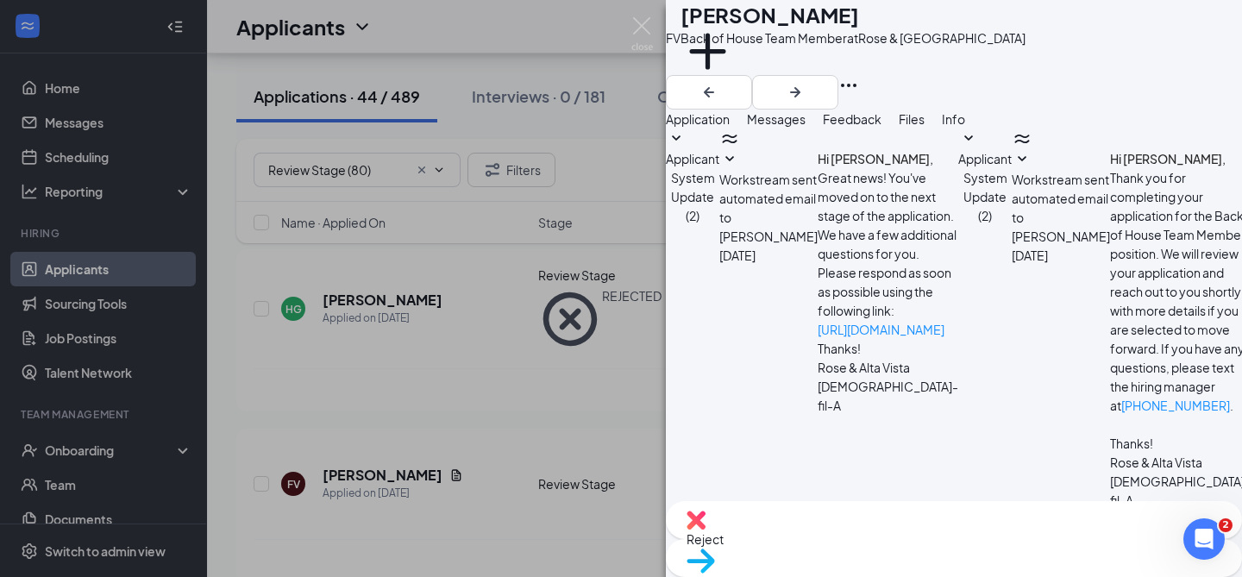
click at [814, 510] on textarea at bounding box center [767, 562] width 202 height 104
paste textarea "Hello [PERSON_NAME], Thank you for applying to [DEMOGRAPHIC_DATA]-fil-A Rose an…"
click at [775, 510] on textarea "Hello [PERSON_NAME], Thank you for applying to [DEMOGRAPHIC_DATA]-fil-A Rose an…" at bounding box center [767, 562] width 202 height 104
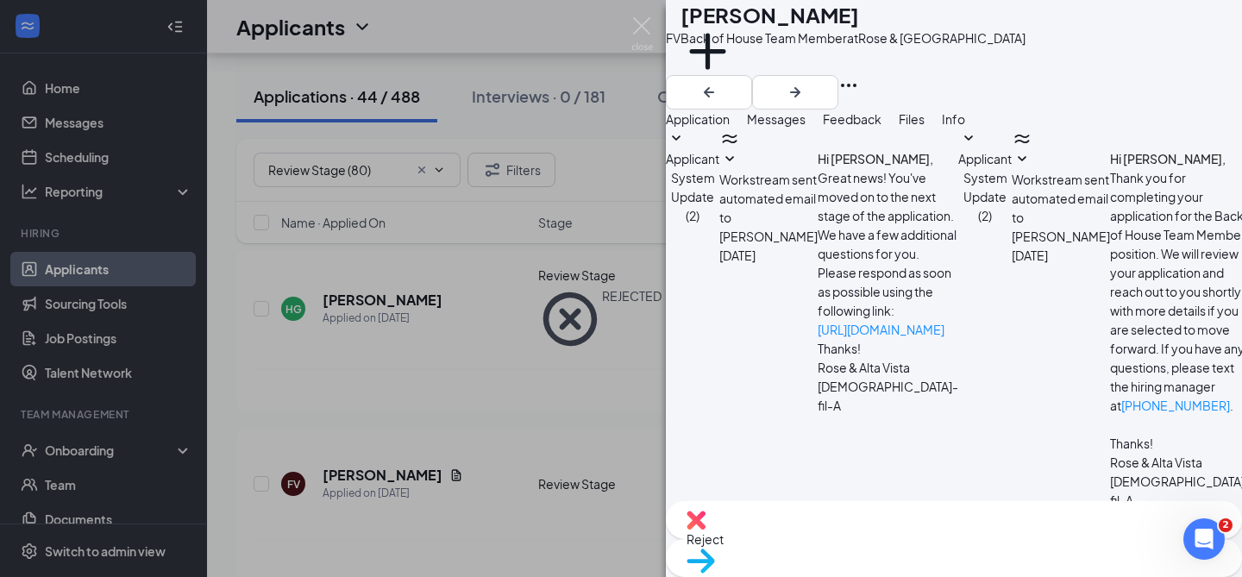
click at [775, 510] on textarea "Hello [PERSON_NAME], Thank you for applying to [DEMOGRAPHIC_DATA]-fil-A Rose an…" at bounding box center [767, 562] width 202 height 104
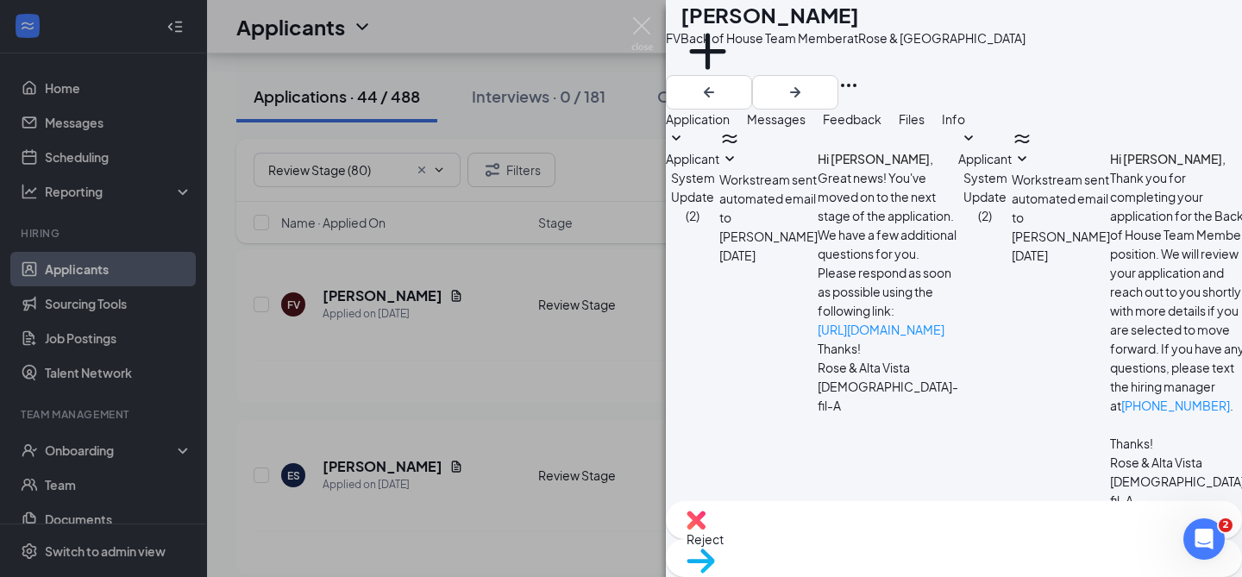
type textarea "Hello [PERSON_NAME], Thank you for applying to [DEMOGRAPHIC_DATA]-fil-A Rose an…"
click at [1036, 574] on span "Move to stage" at bounding box center [954, 583] width 535 height 19
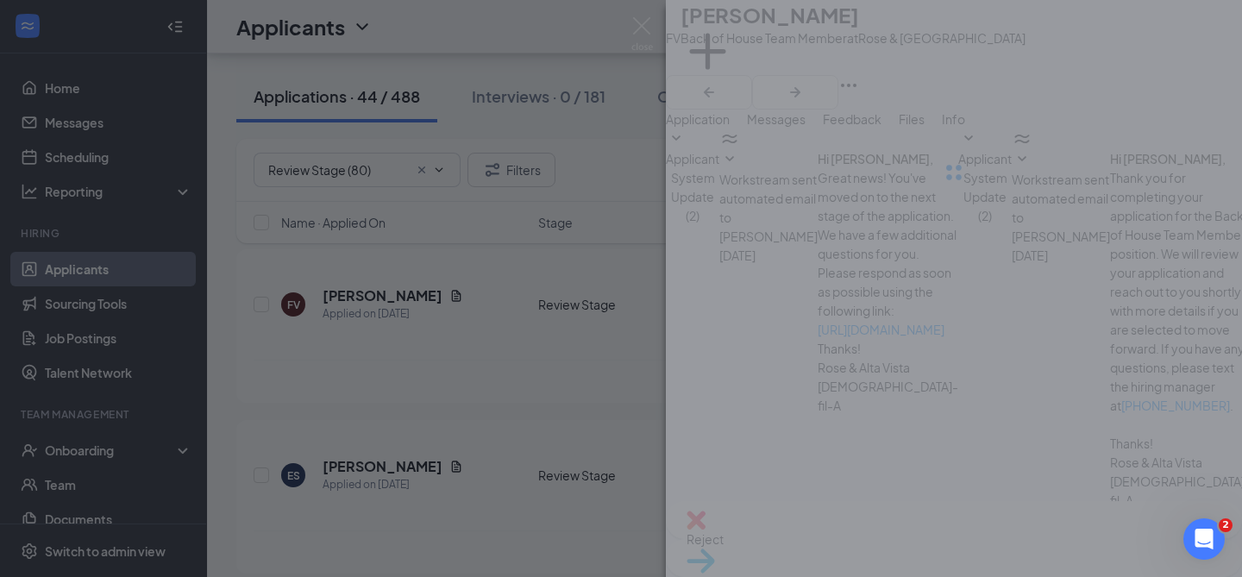
type input "Under Consideration (next stage)"
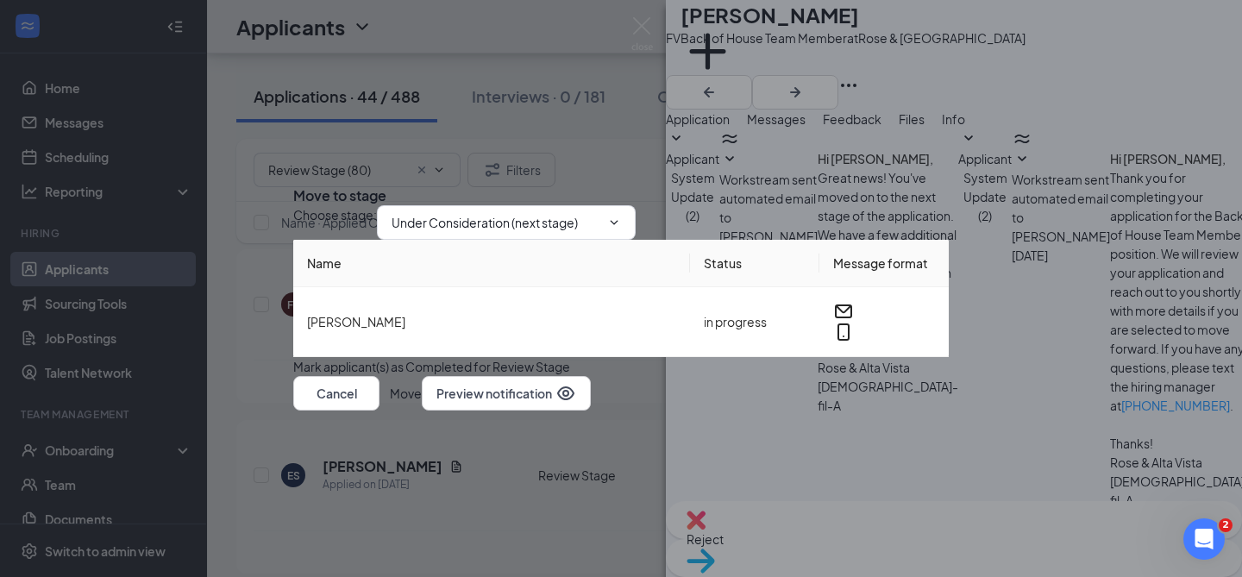
scroll to position [597, 0]
click at [422, 411] on button "Move" at bounding box center [406, 393] width 32 height 35
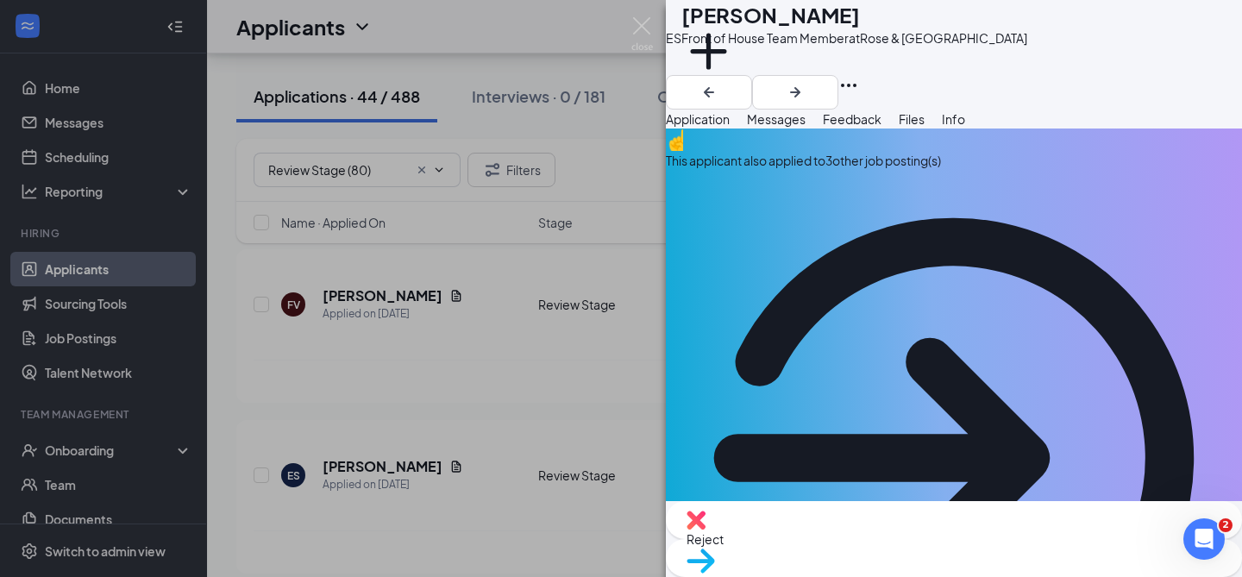
click at [852, 170] on div "This applicant also applied to 3 other job posting(s)" at bounding box center [954, 160] width 576 height 19
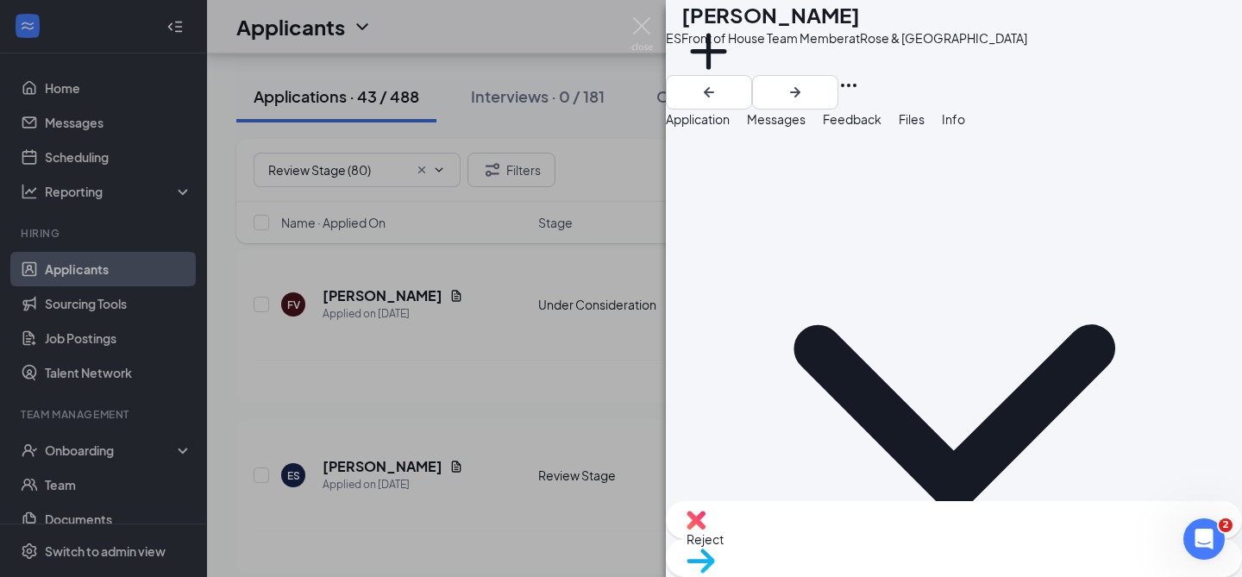
click at [730, 127] on span "Application" at bounding box center [698, 119] width 64 height 16
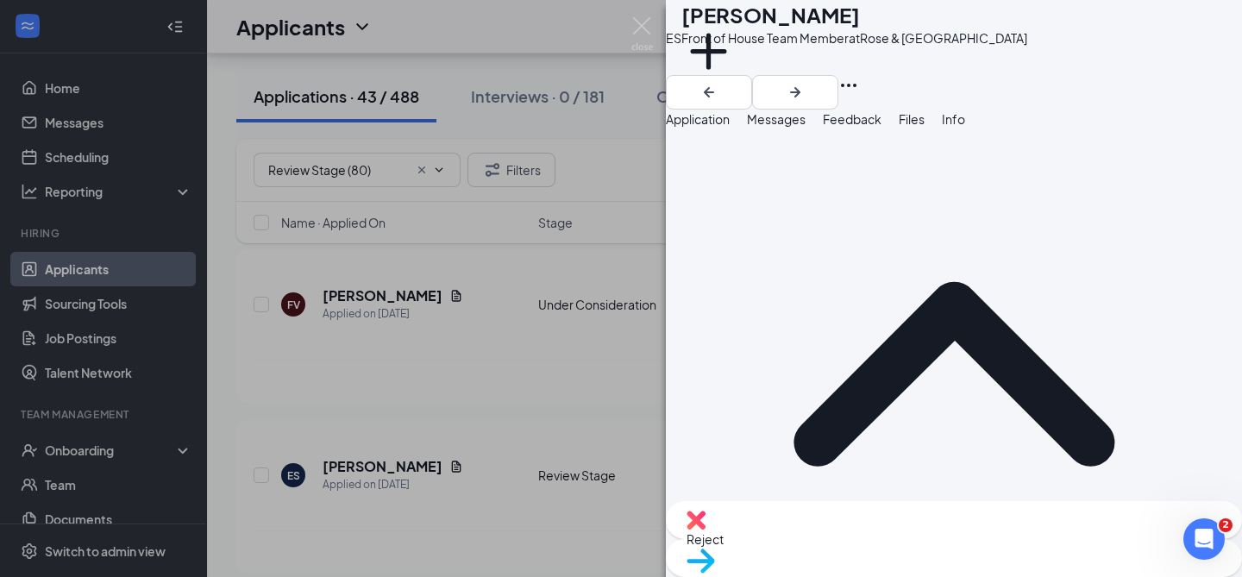
scroll to position [656, 0]
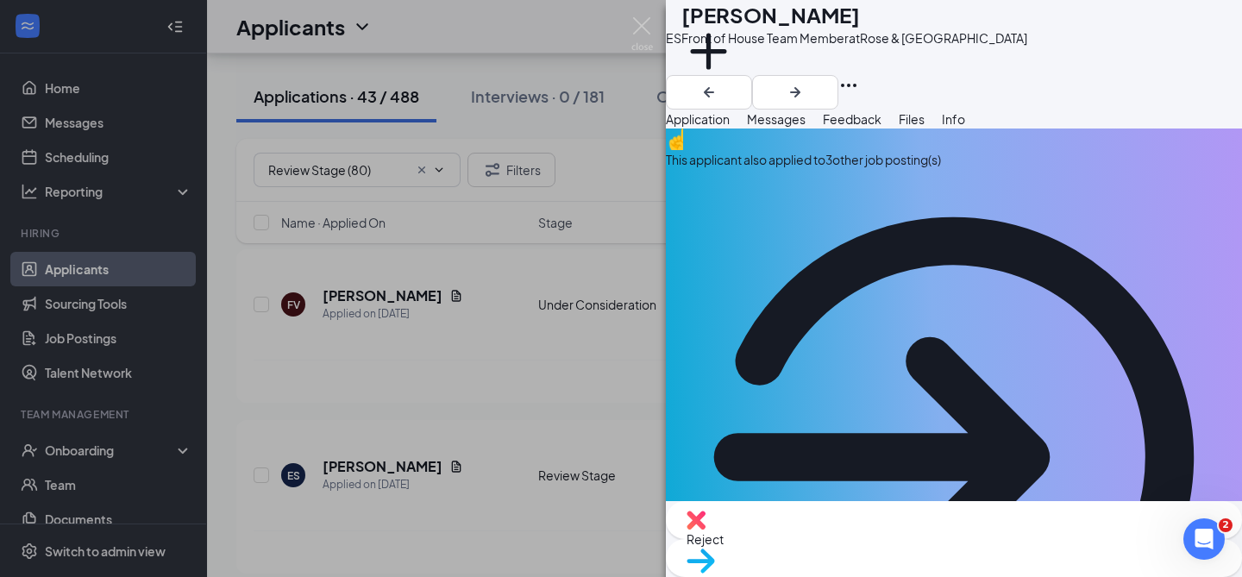
scroll to position [0, 0]
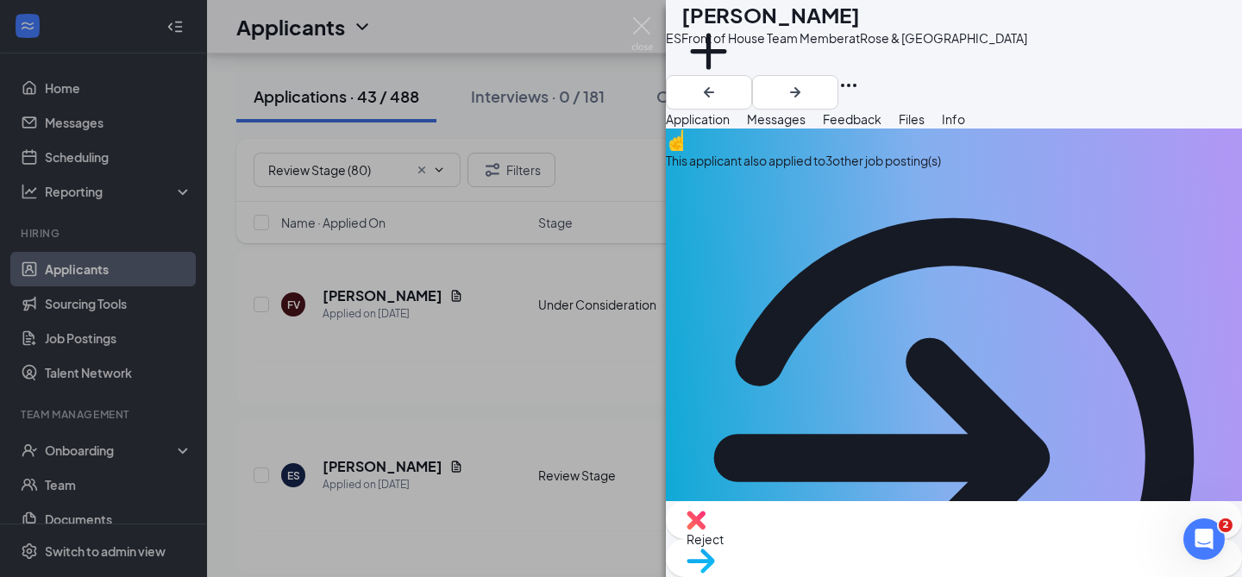
click at [806, 127] on span "Messages" at bounding box center [776, 119] width 59 height 16
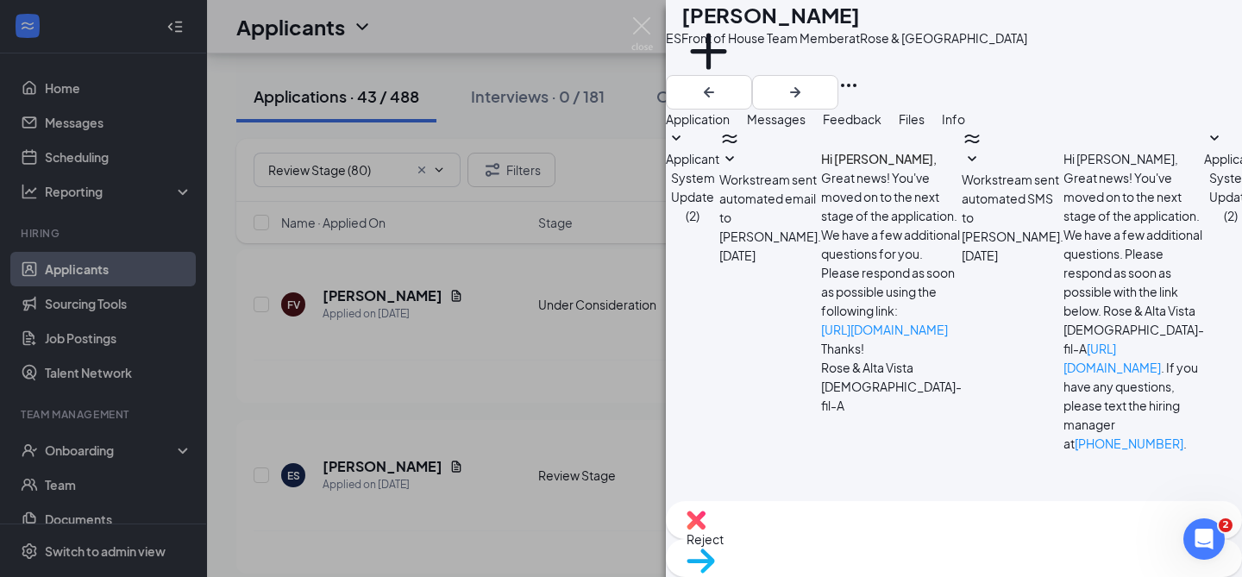
scroll to position [264, 0]
paste textarea "Hello [PERSON_NAME], Thank you for applying to [DEMOGRAPHIC_DATA]-fil-A Rose an…"
click at [780, 510] on textarea "Hello [PERSON_NAME], Thank you for applying to [DEMOGRAPHIC_DATA]-fil-A Rose an…" at bounding box center [767, 562] width 202 height 104
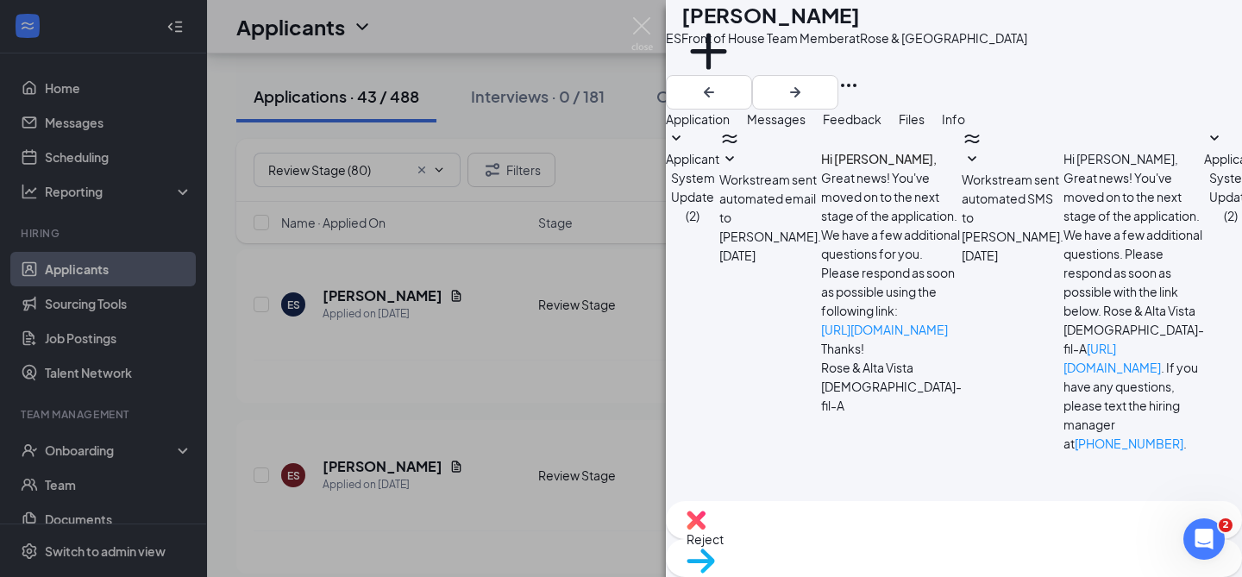
type textarea "Hello [PERSON_NAME], Thank you for applying to [DEMOGRAPHIC_DATA]-fil-A Rose an…"
click at [1020, 574] on span "Move to stage" at bounding box center [954, 583] width 535 height 19
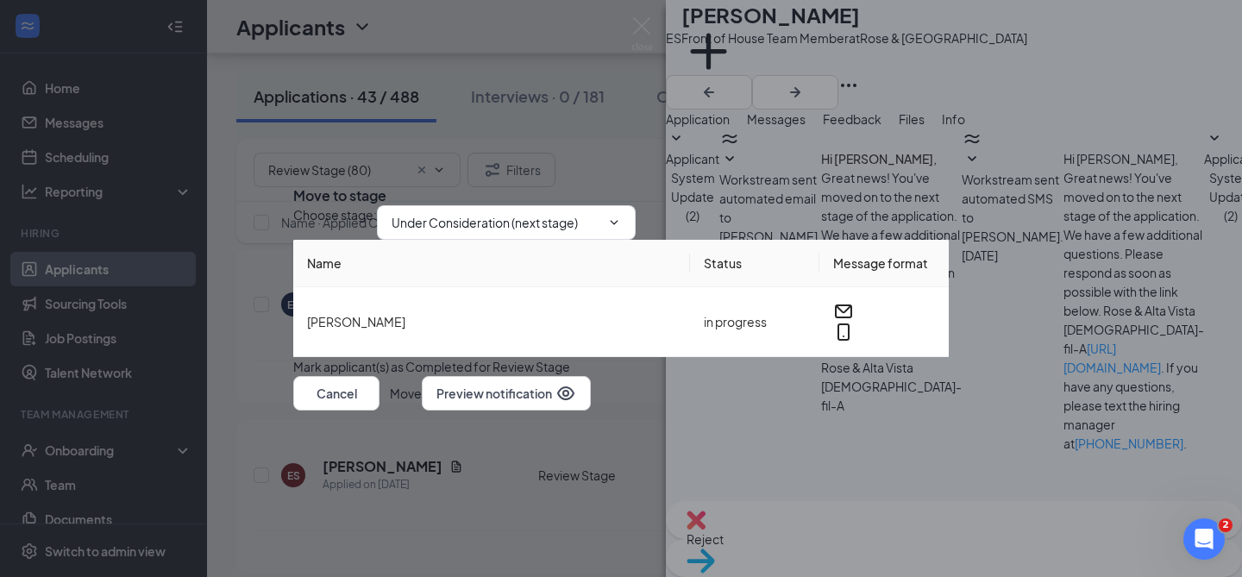
scroll to position [678, 0]
click at [422, 411] on button "Move" at bounding box center [406, 393] width 32 height 35
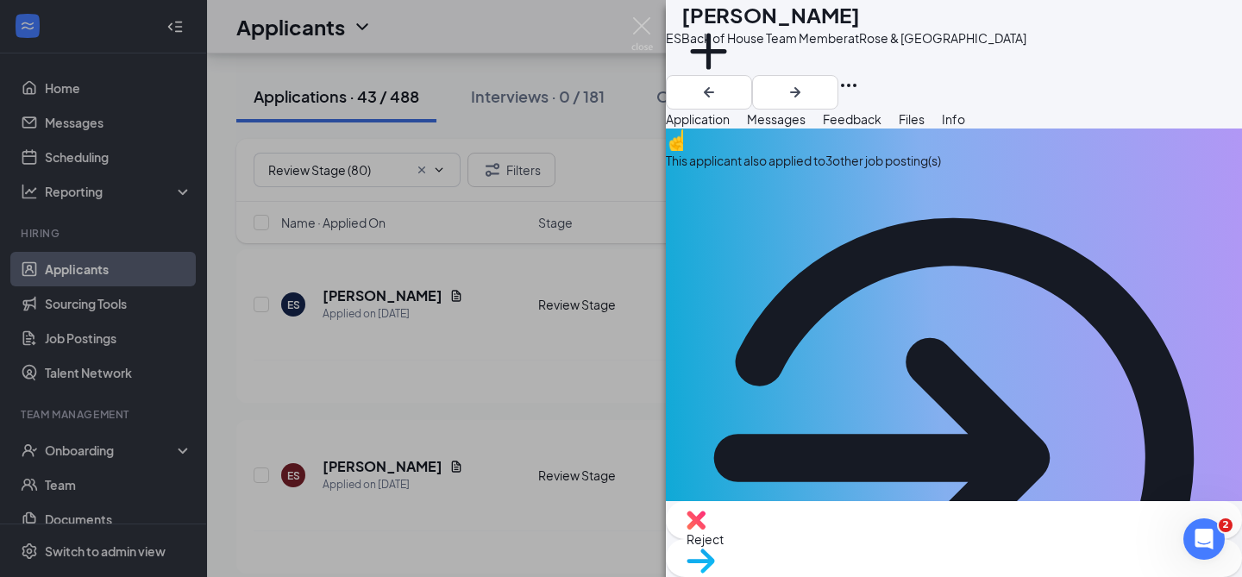
click at [870, 536] on span "Reject" at bounding box center [954, 539] width 535 height 19
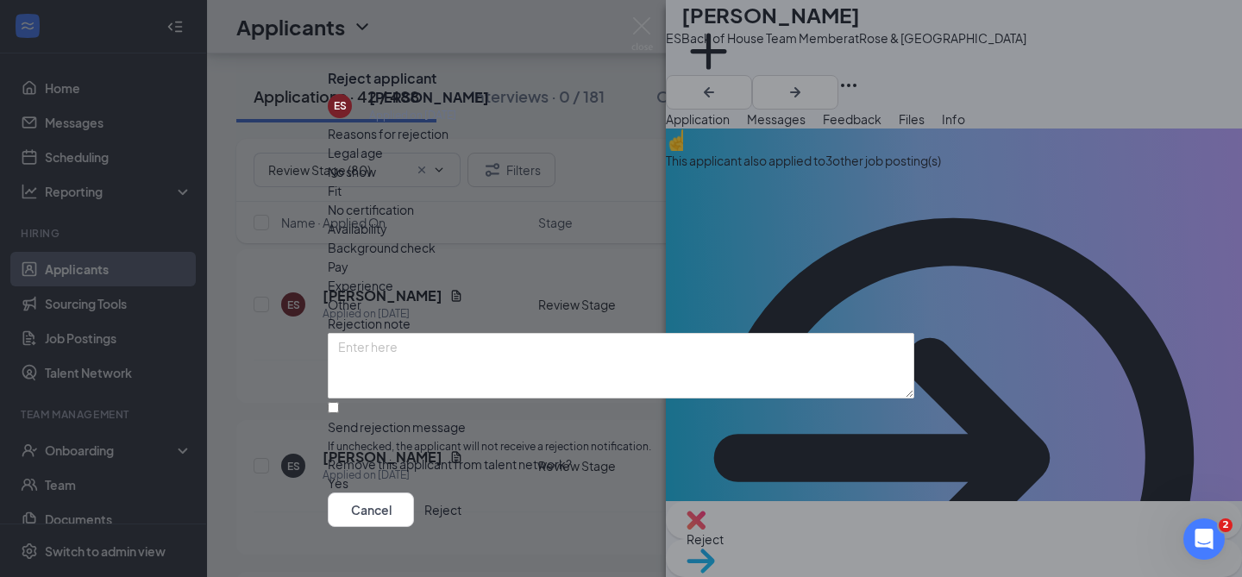
click at [461, 499] on button "Reject" at bounding box center [442, 510] width 37 height 35
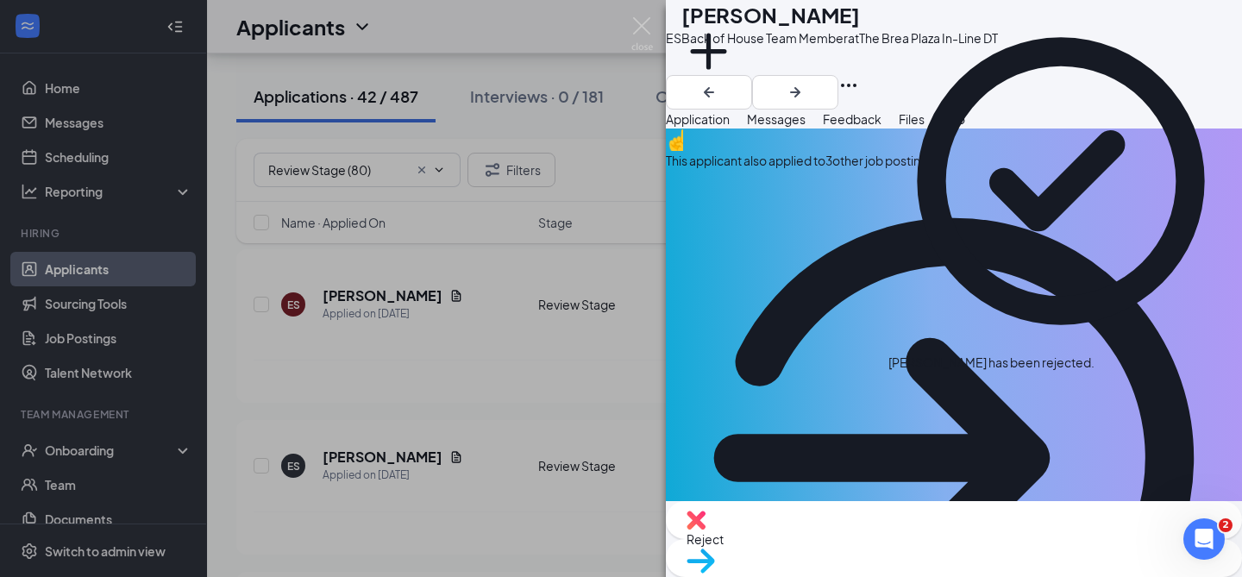
click at [841, 521] on div "Reject Move to stage" at bounding box center [954, 539] width 576 height 76
click at [848, 532] on div "Reject" at bounding box center [954, 520] width 576 height 38
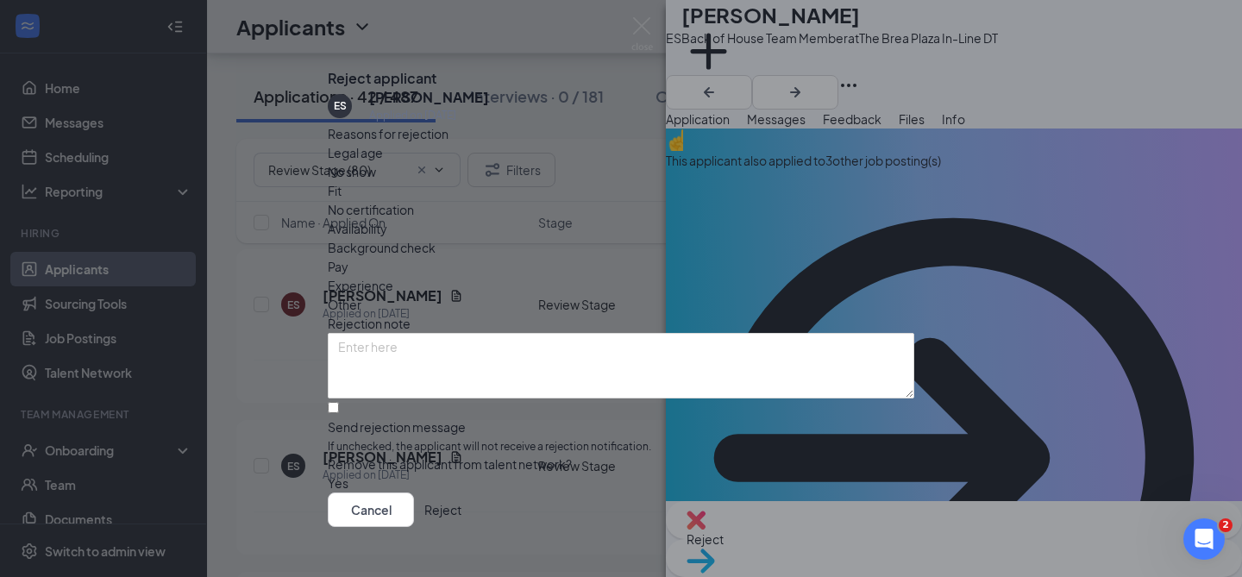
click at [461, 506] on button "Reject" at bounding box center [442, 510] width 37 height 35
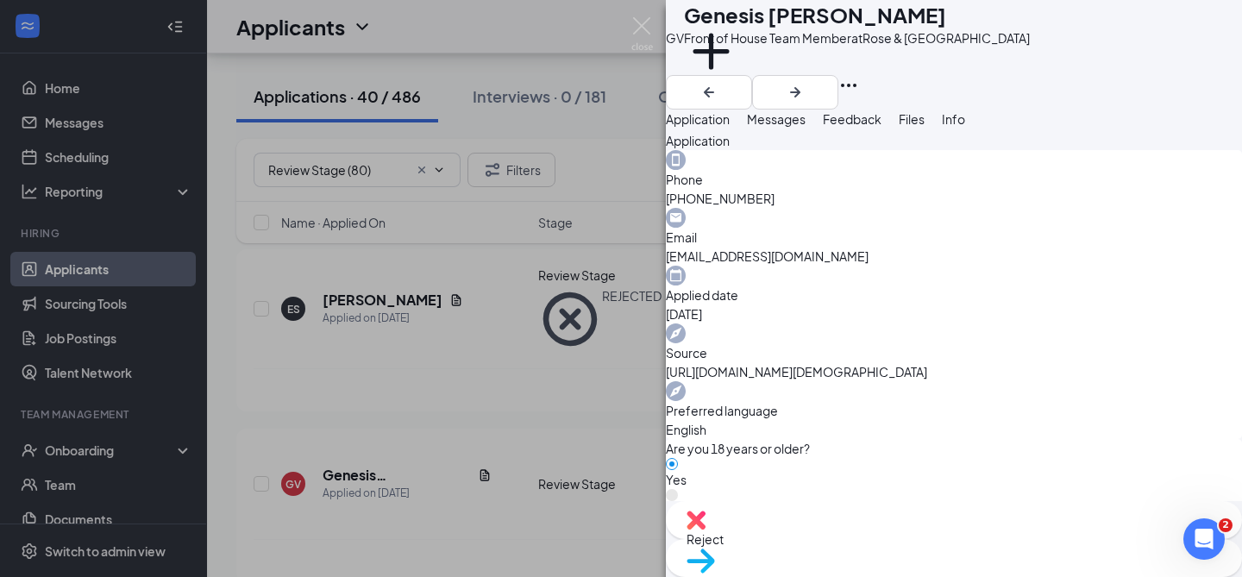
scroll to position [577, 0]
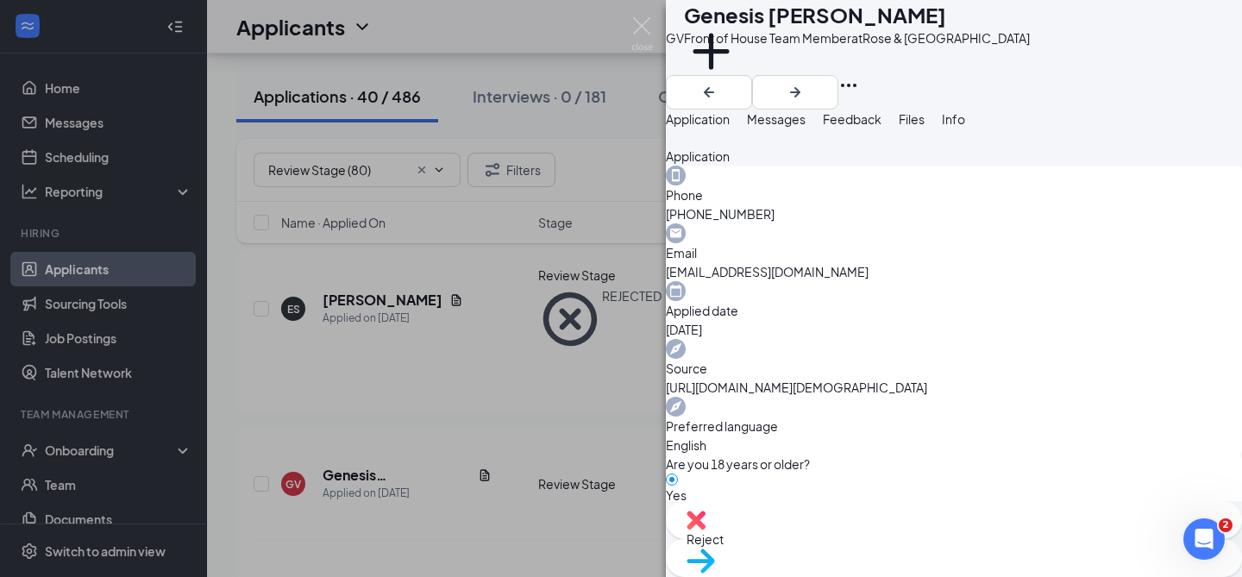
click at [806, 127] on span "Messages" at bounding box center [776, 119] width 59 height 16
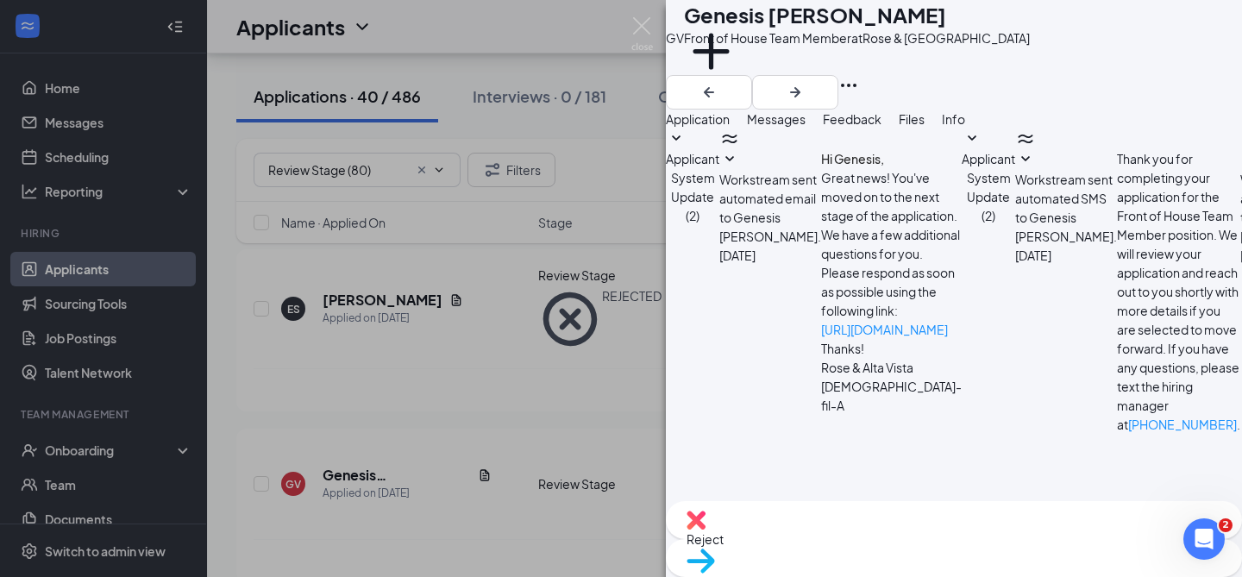
scroll to position [183, 0]
click at [812, 510] on textarea at bounding box center [767, 562] width 202 height 104
paste textarea "Hello [PERSON_NAME], Thank you for applying to [DEMOGRAPHIC_DATA]-fil-A Rose an…"
click at [782, 510] on textarea "Hello [PERSON_NAME], Thank you for applying to [DEMOGRAPHIC_DATA]-fil-A Rose an…" at bounding box center [767, 562] width 202 height 104
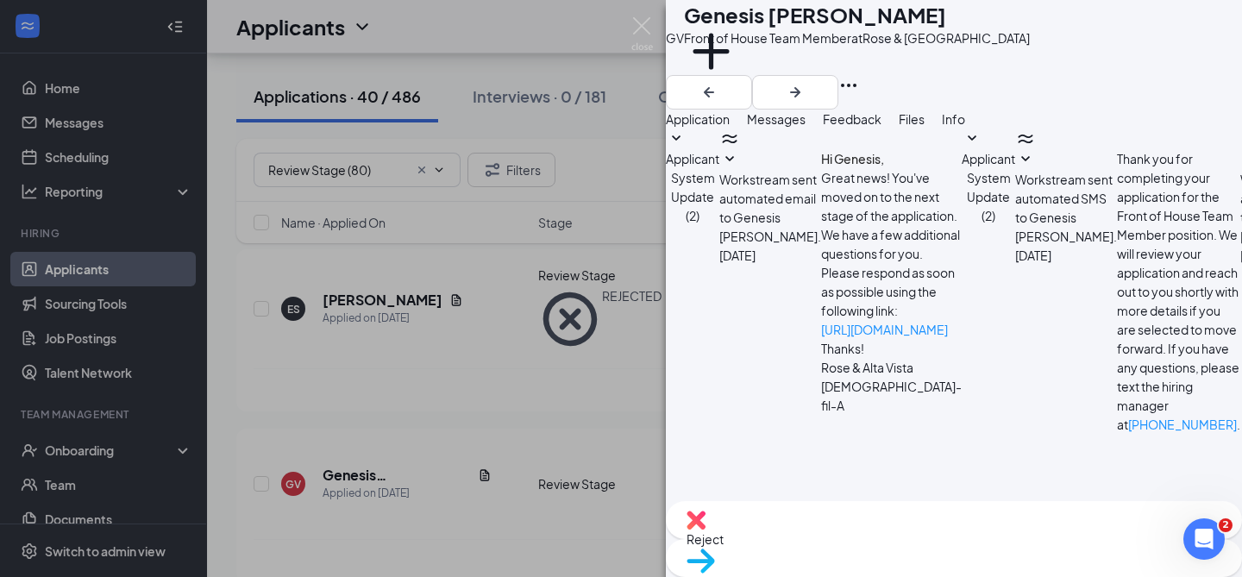
click at [782, 510] on textarea "Hello [PERSON_NAME], Thank you for applying to [DEMOGRAPHIC_DATA]-fil-A Rose an…" at bounding box center [767, 562] width 202 height 104
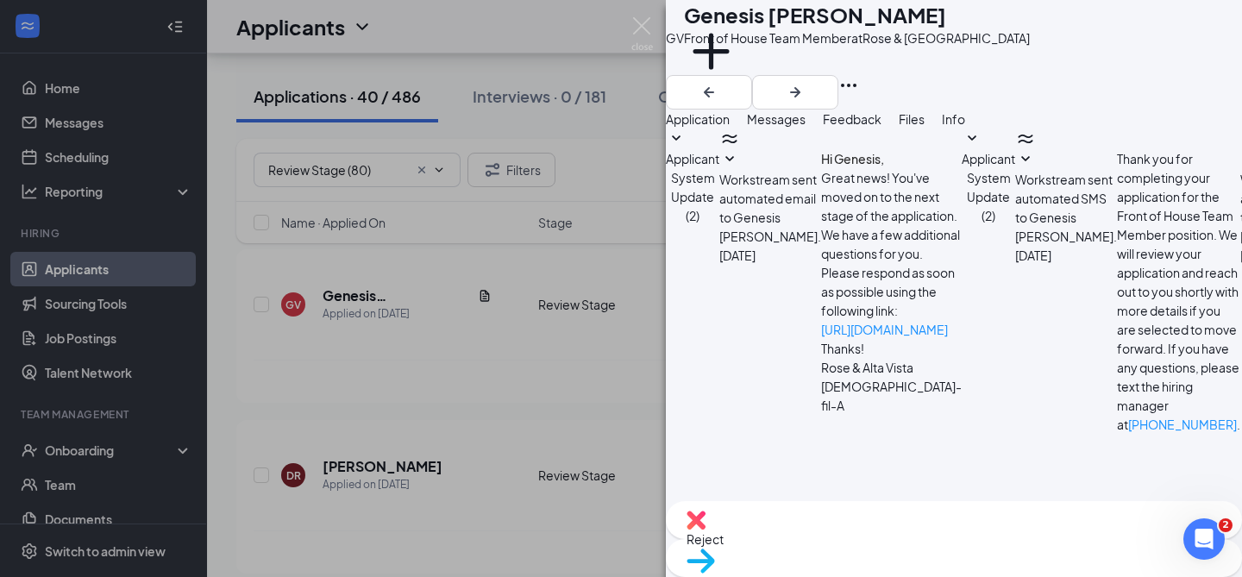
type textarea "Hello Genesis, Thank you for applying to [DEMOGRAPHIC_DATA]-fil-A Rose and [GEO…"
click at [999, 574] on span "Move to stage" at bounding box center [954, 583] width 535 height 19
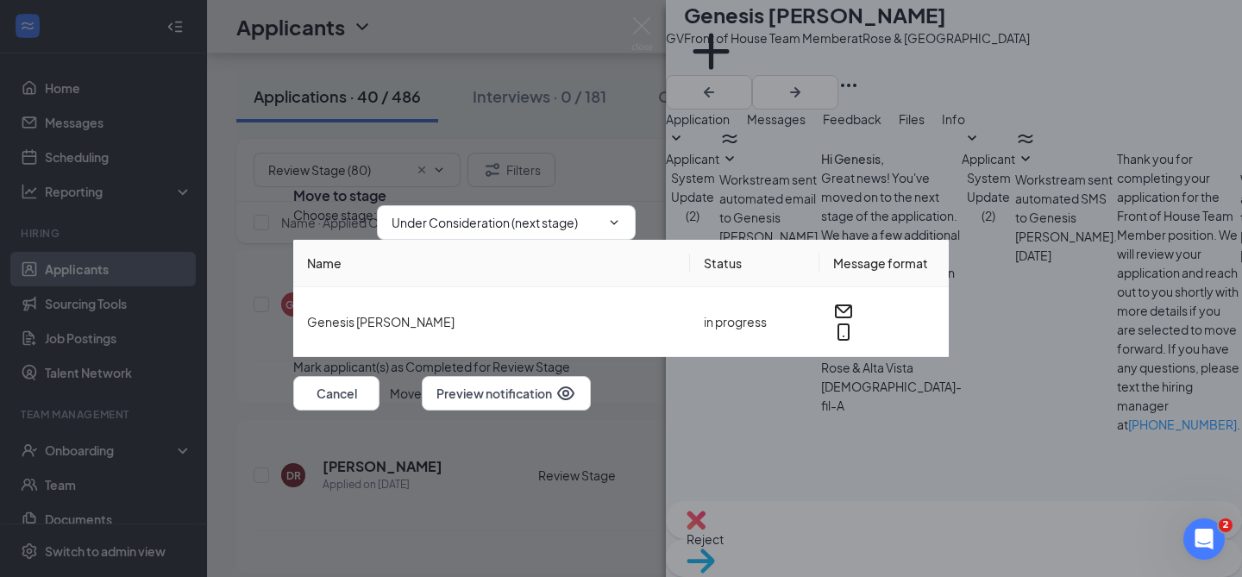
scroll to position [597, 0]
click at [422, 411] on button "Move" at bounding box center [406, 393] width 32 height 35
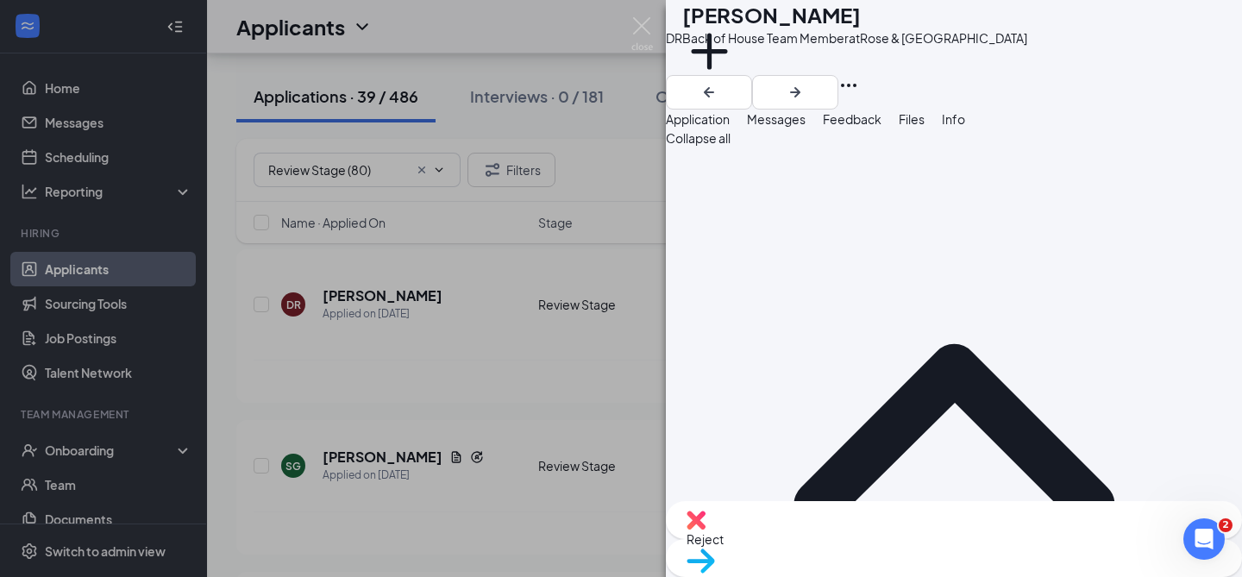
click at [806, 129] on button "Messages" at bounding box center [776, 119] width 59 height 19
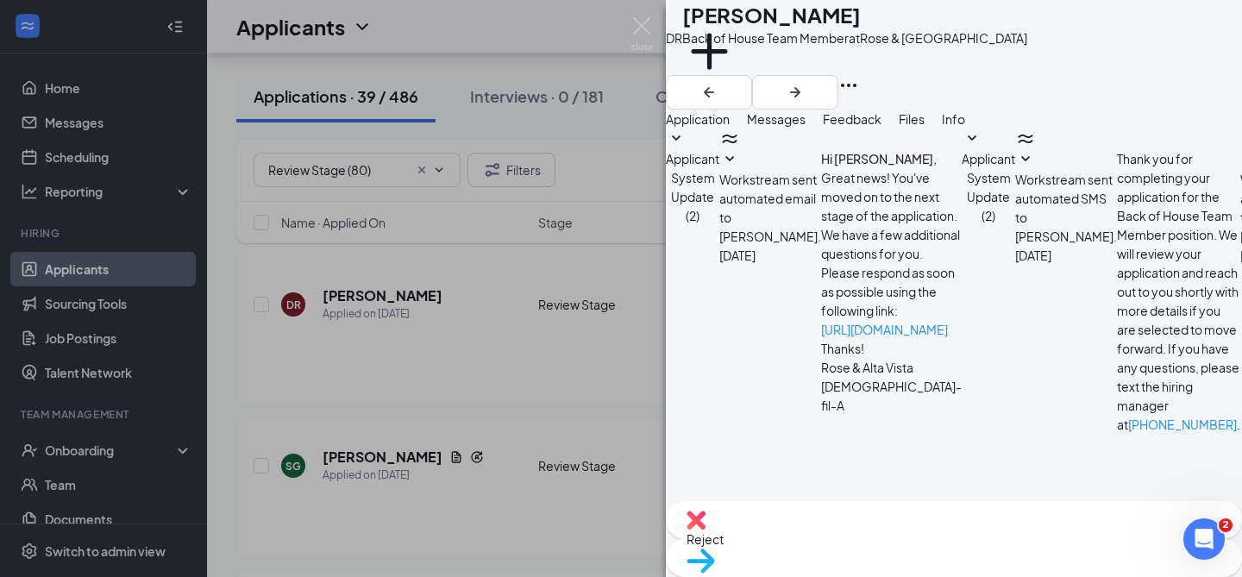
scroll to position [183, 0]
click at [807, 510] on textarea at bounding box center [767, 562] width 202 height 104
paste textarea "Hello [PERSON_NAME], Thank you for applying to [DEMOGRAPHIC_DATA]-fil-A Rose an…"
click at [786, 510] on textarea "Hello [PERSON_NAME], Thank you for applying to [DEMOGRAPHIC_DATA]-fil-A Rose an…" at bounding box center [767, 562] width 202 height 104
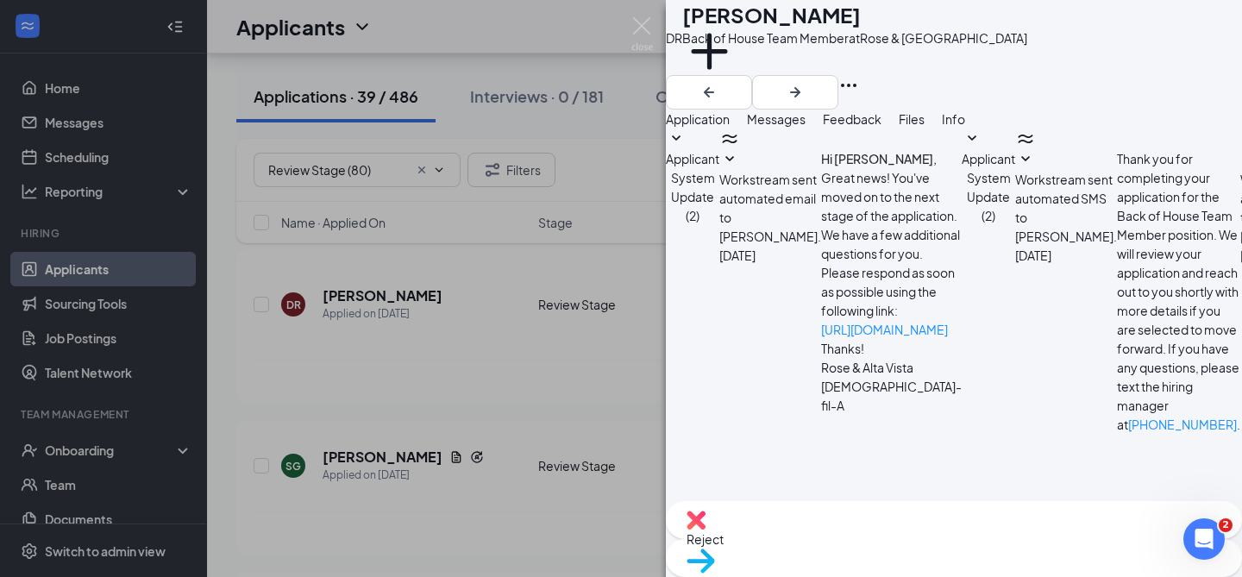
click at [786, 510] on textarea "Hello [PERSON_NAME], Thank you for applying to [DEMOGRAPHIC_DATA]-fil-A Rose an…" at bounding box center [767, 562] width 202 height 104
click at [778, 510] on textarea "Hello [PERSON_NAME], Thank you for applying to [DEMOGRAPHIC_DATA]-fil-A Rose an…" at bounding box center [767, 562] width 202 height 104
type textarea "Hello [PERSON_NAME], Thank you for applying to [DEMOGRAPHIC_DATA]-fil-A Rose an…"
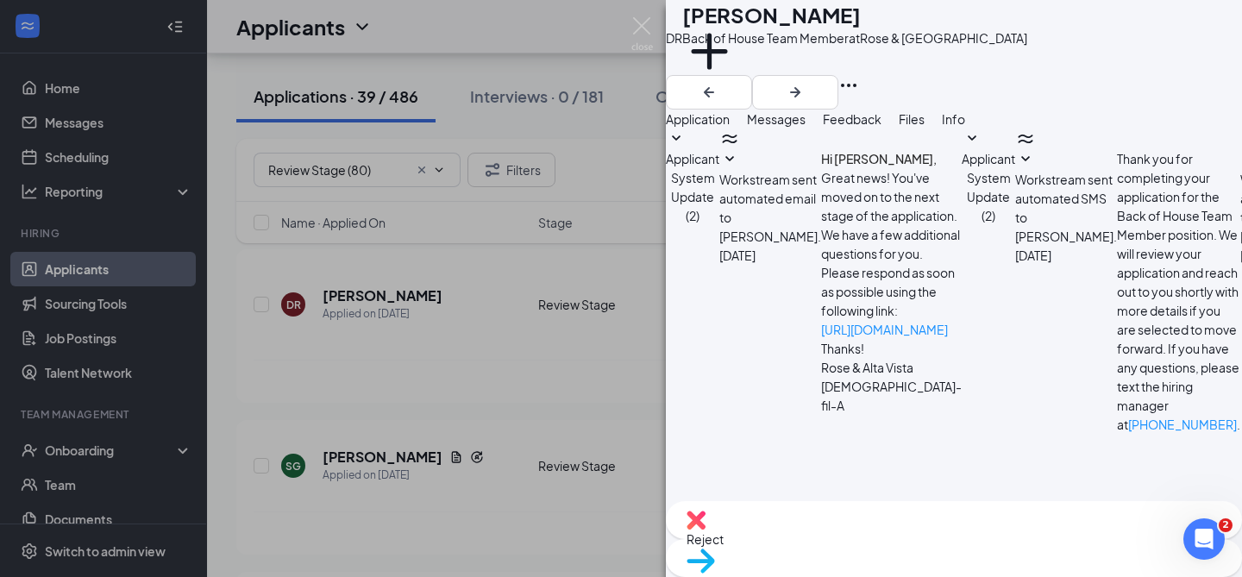
click at [715, 549] on img at bounding box center [701, 561] width 28 height 25
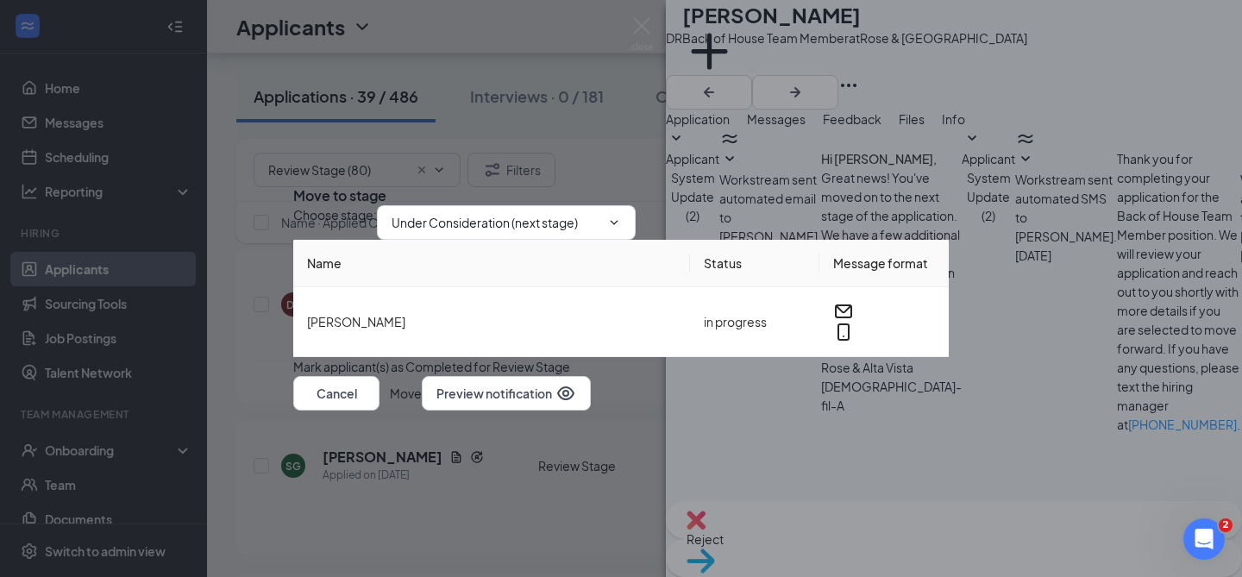
scroll to position [597, 0]
click at [422, 411] on button "Move" at bounding box center [406, 393] width 32 height 35
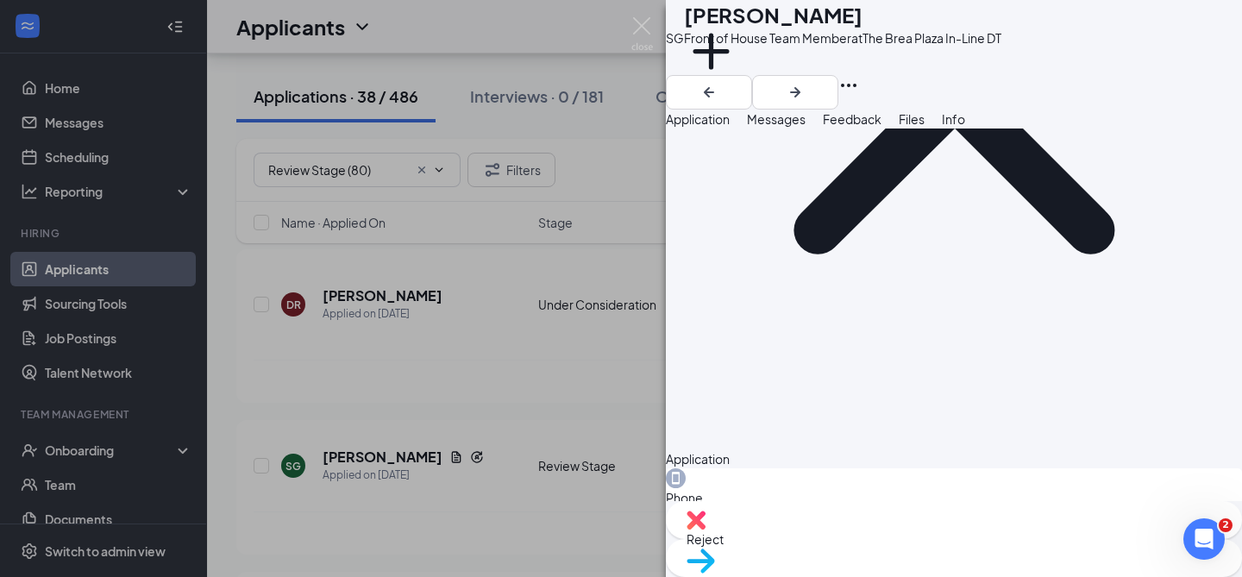
scroll to position [394, 0]
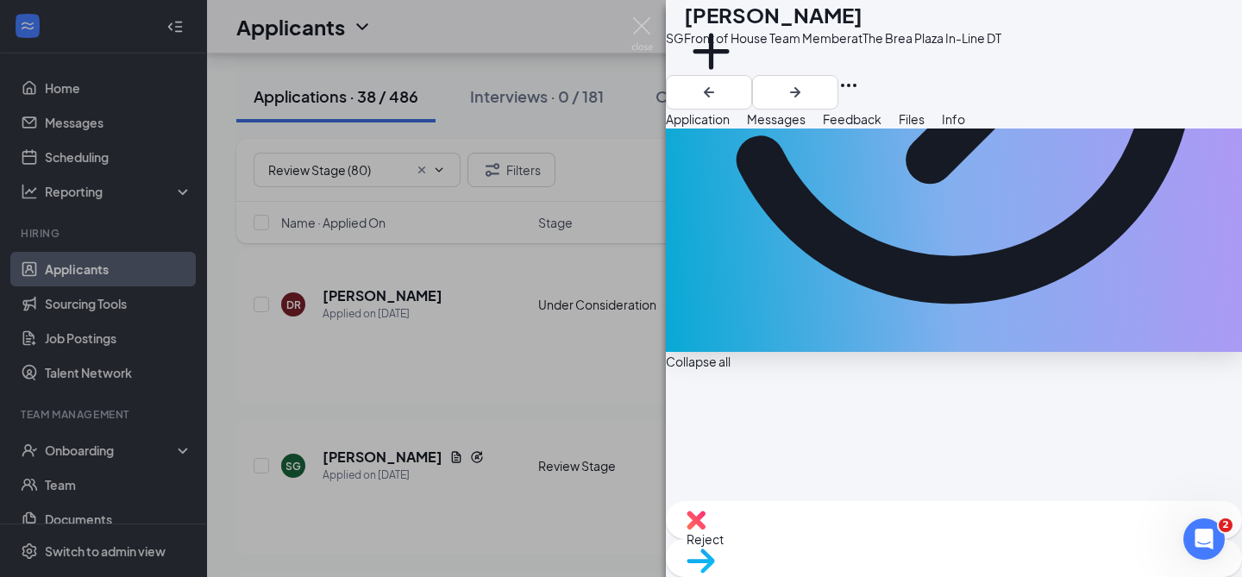
click at [806, 127] on span "Messages" at bounding box center [776, 119] width 59 height 16
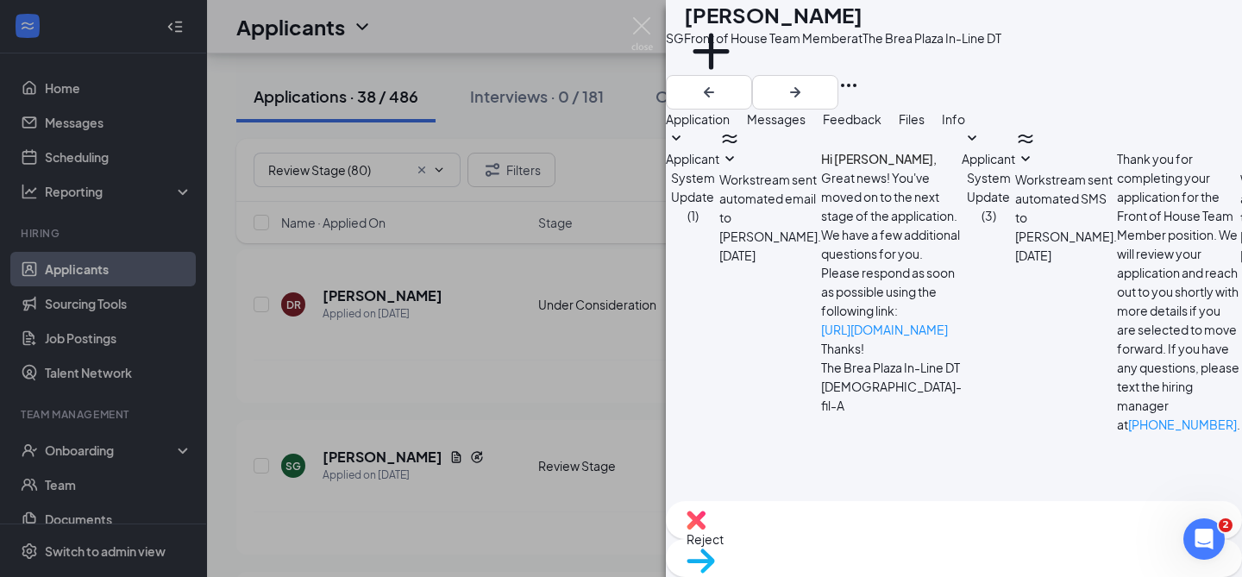
scroll to position [183, 0]
click at [882, 129] on button "Feedback" at bounding box center [852, 119] width 59 height 19
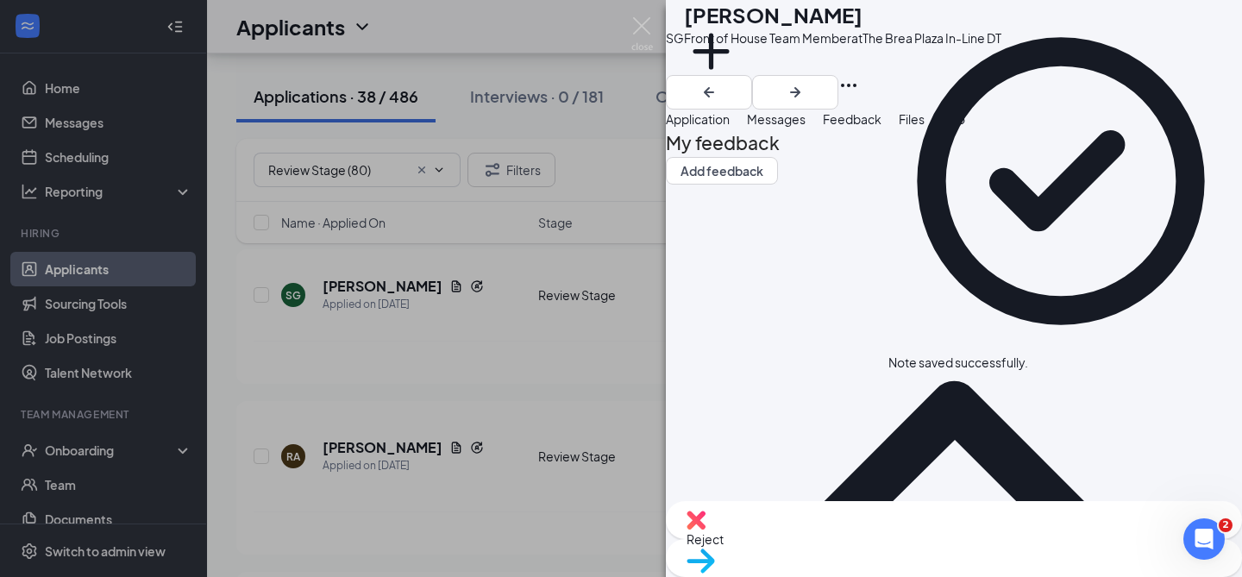
click at [998, 574] on span "Move to stage" at bounding box center [954, 583] width 535 height 19
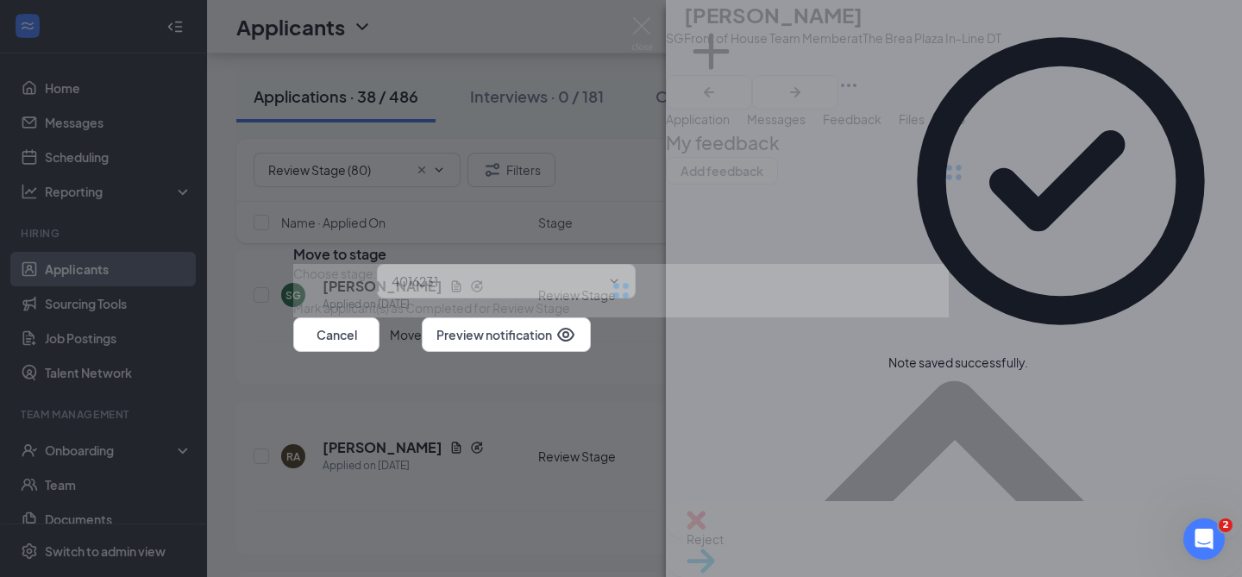
type input "Under Consideration (next stage)"
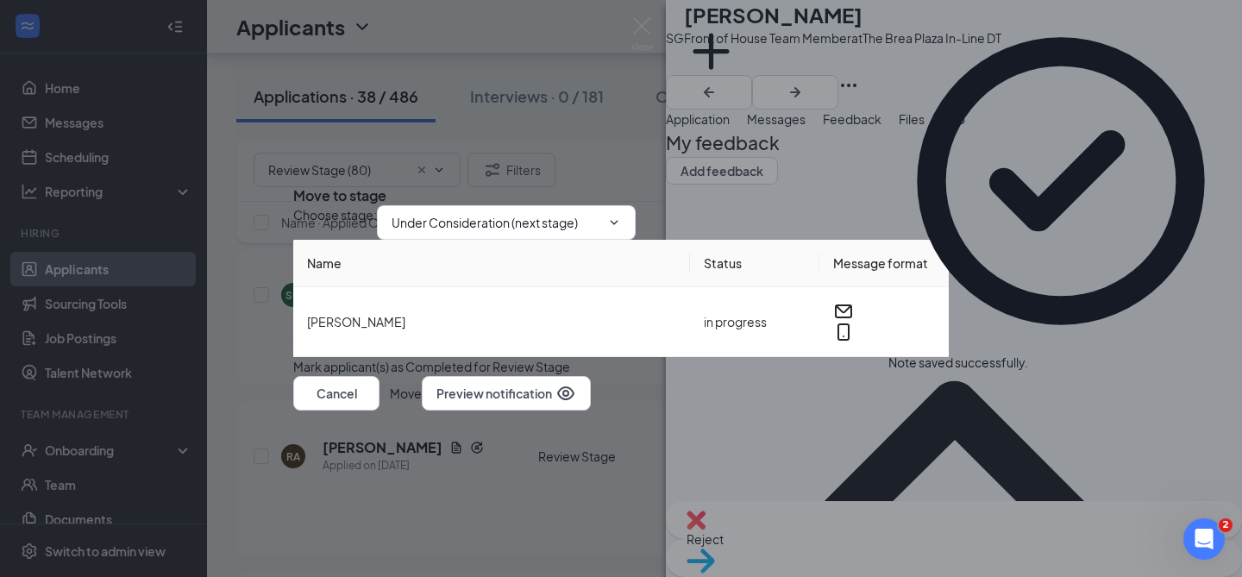
click at [422, 411] on button "Move" at bounding box center [406, 393] width 32 height 35
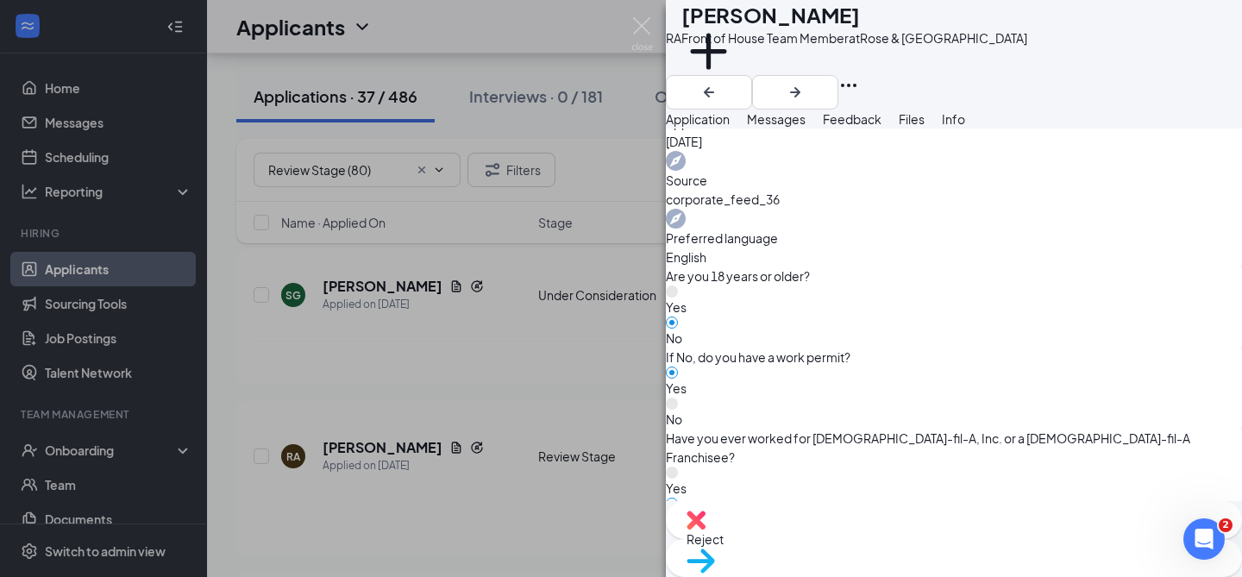
scroll to position [1376, 0]
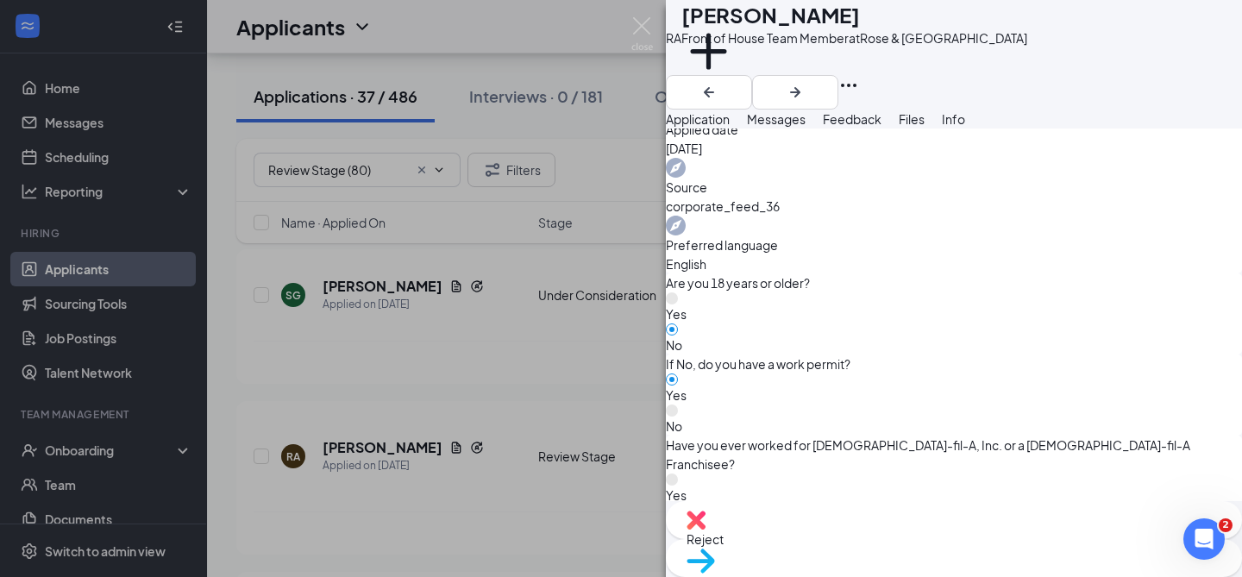
click at [882, 127] on span "Feedback" at bounding box center [852, 119] width 59 height 16
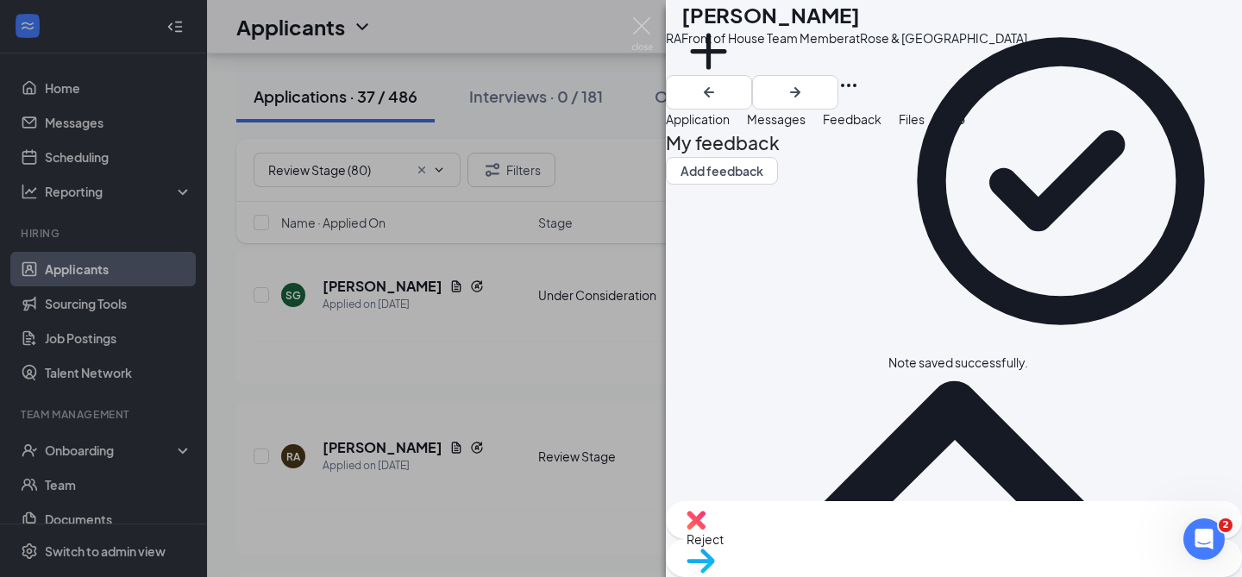
click at [883, 542] on span "Reject" at bounding box center [954, 539] width 535 height 19
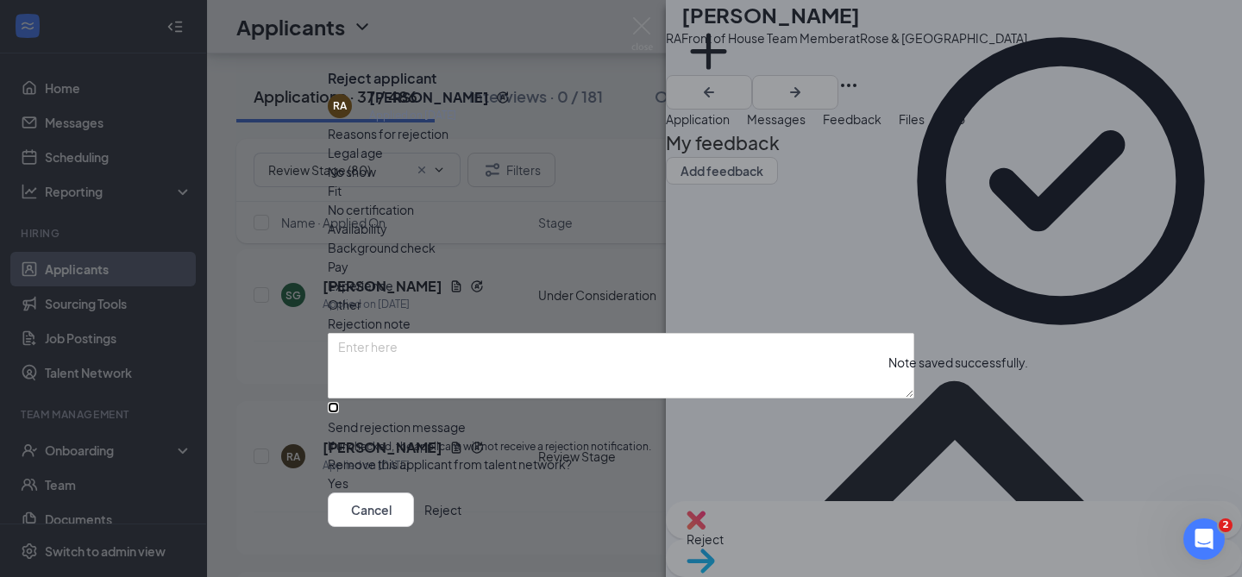
click at [339, 413] on input "Send rejection message If unchecked, the applicant will not receive a rejection…" at bounding box center [333, 407] width 11 height 11
checkbox input "true"
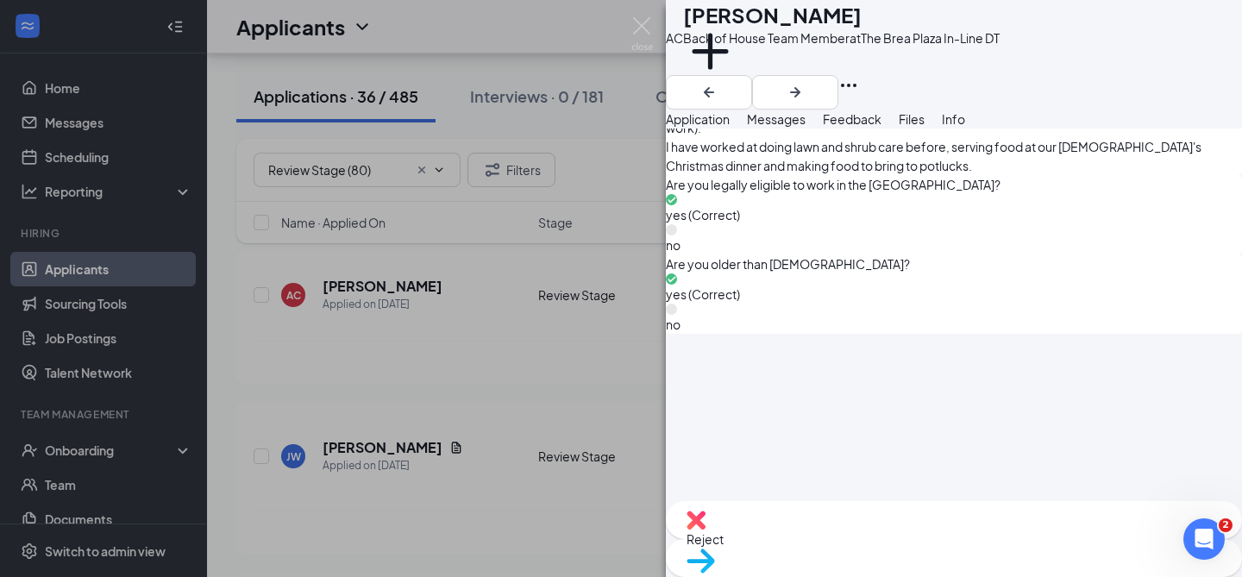
scroll to position [1152, 0]
click at [882, 127] on span "Feedback" at bounding box center [852, 119] width 59 height 16
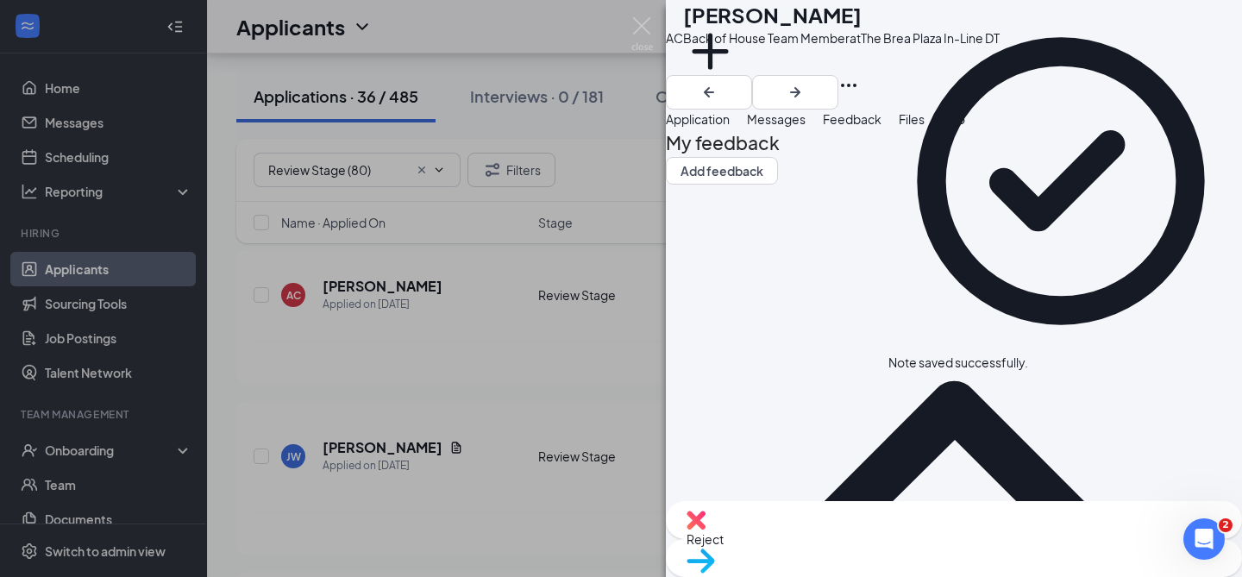
click at [721, 127] on span "Application" at bounding box center [698, 119] width 64 height 16
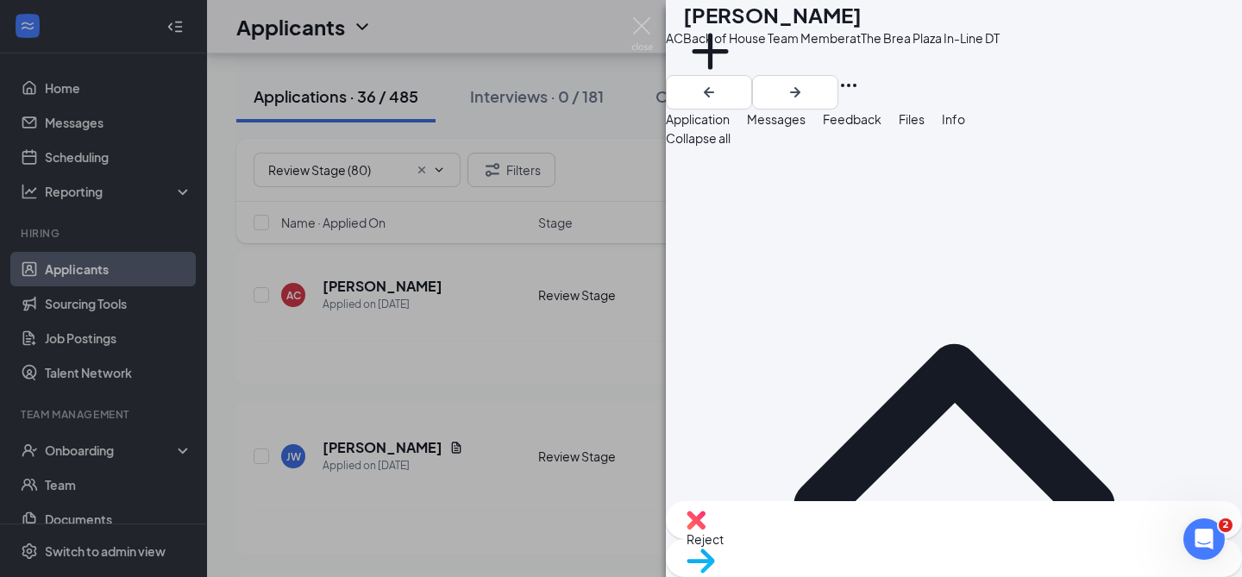
click at [1039, 574] on span "Move to stage" at bounding box center [954, 583] width 535 height 19
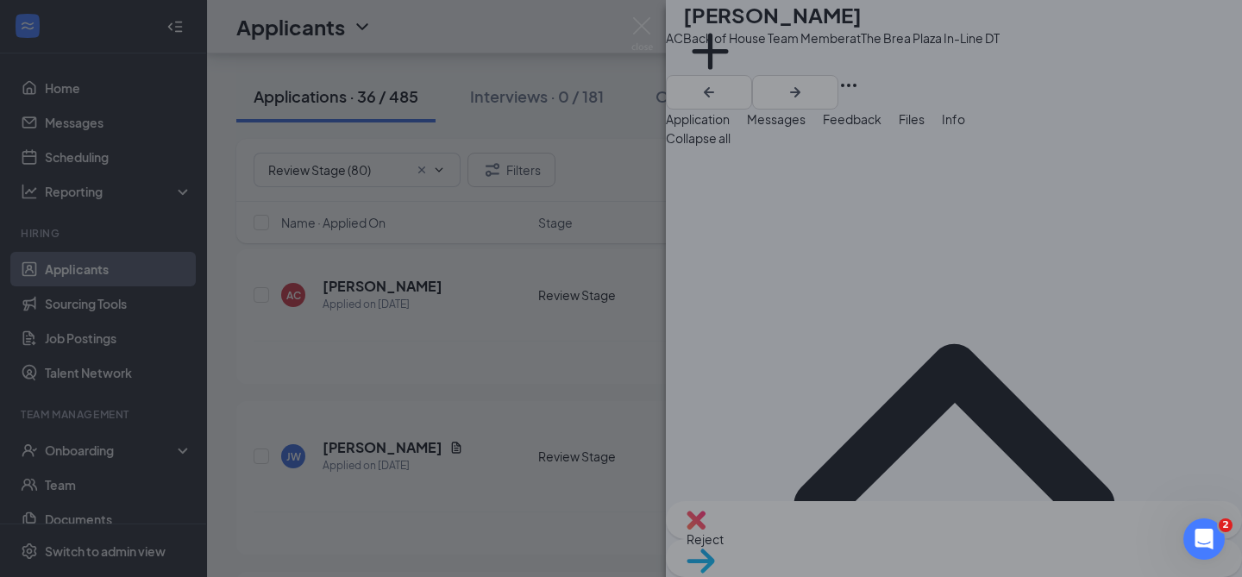
type input "Under Consideration (next stage)"
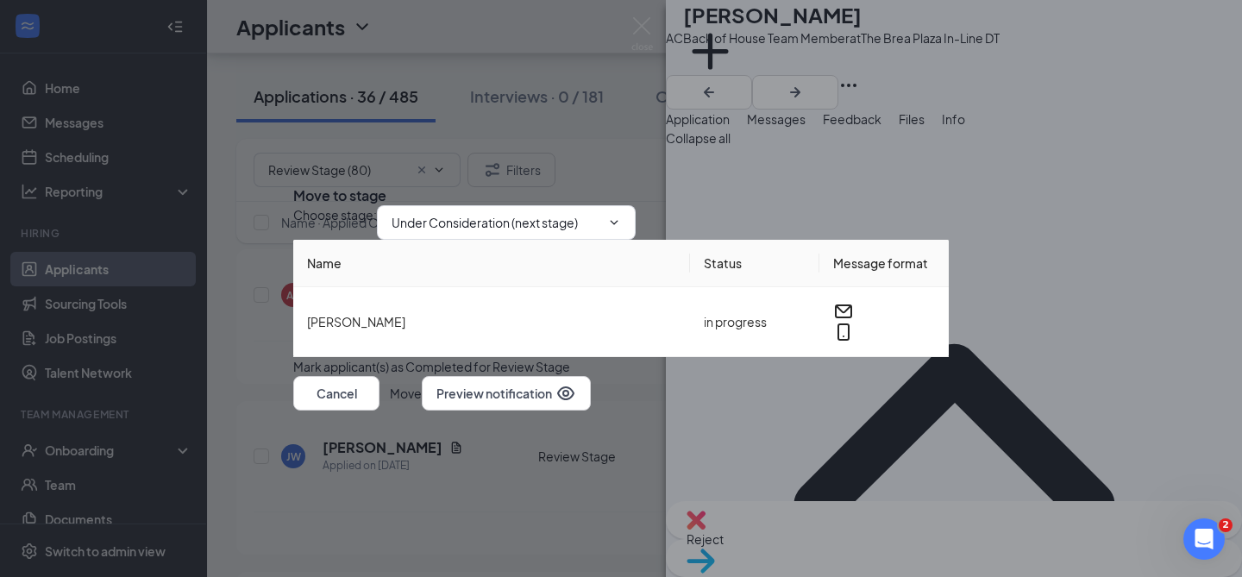
click at [309, 186] on icon "Cross" at bounding box center [303, 191] width 10 height 10
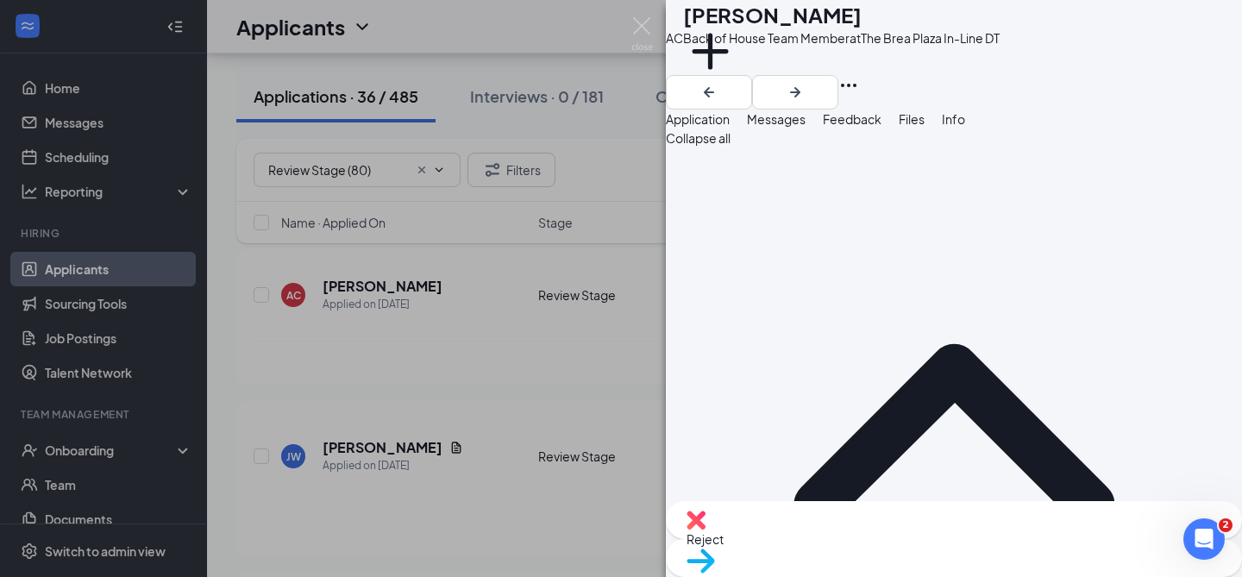
click at [806, 129] on button "Messages" at bounding box center [776, 119] width 59 height 19
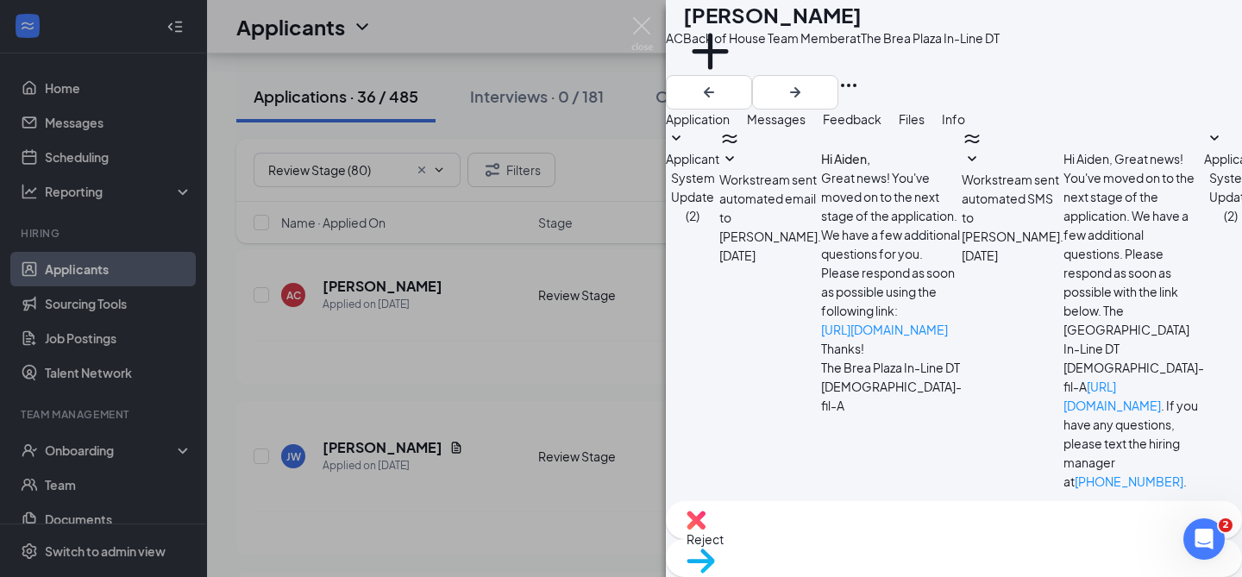
scroll to position [251, 0]
click at [730, 127] on span "Application" at bounding box center [698, 119] width 64 height 16
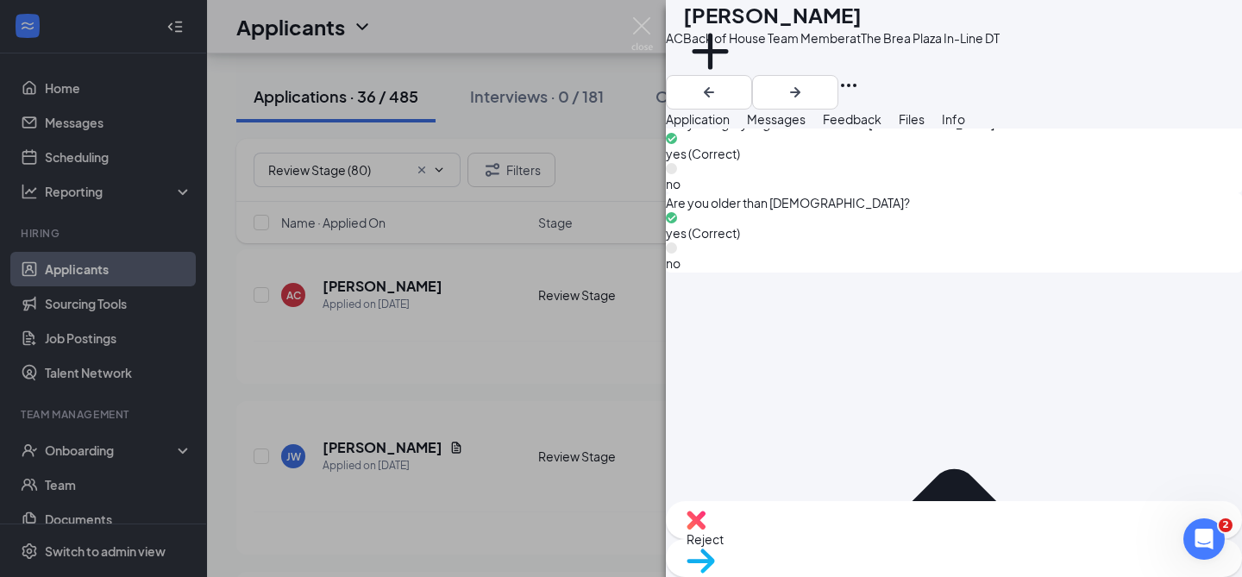
scroll to position [1205, 0]
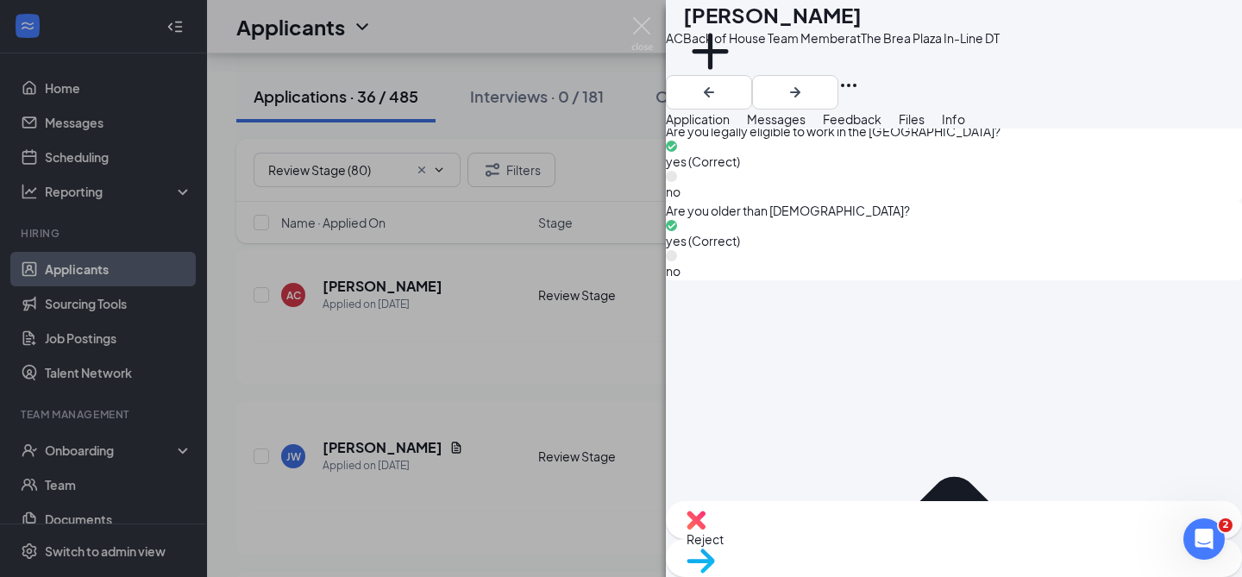
click at [882, 127] on span "Feedback" at bounding box center [852, 119] width 59 height 16
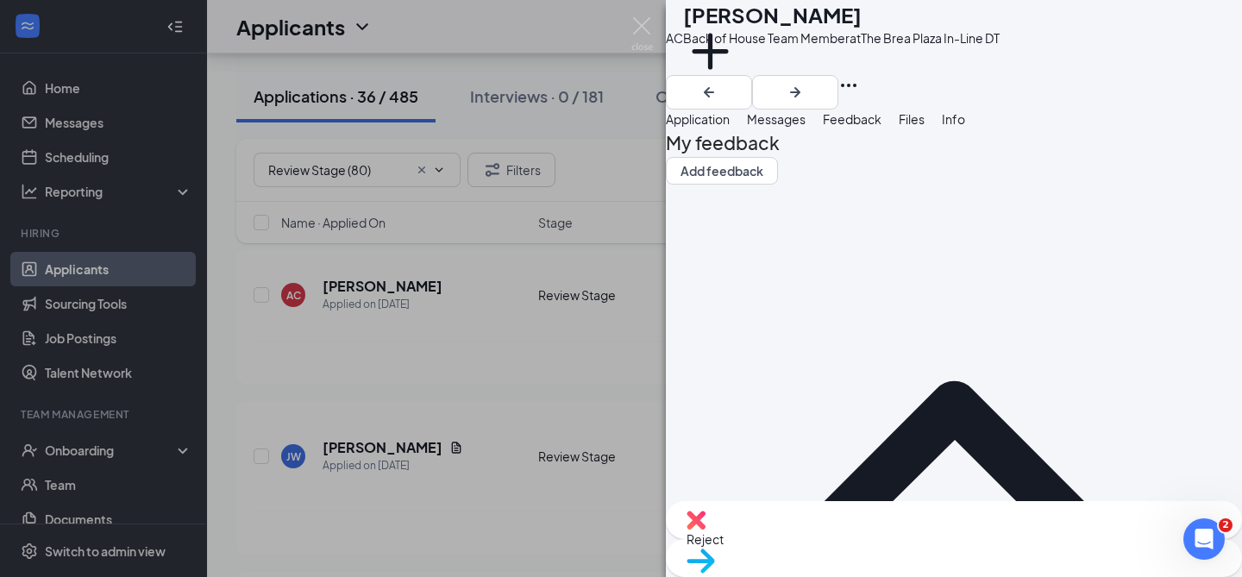
click at [860, 538] on span "Reject" at bounding box center [954, 539] width 535 height 19
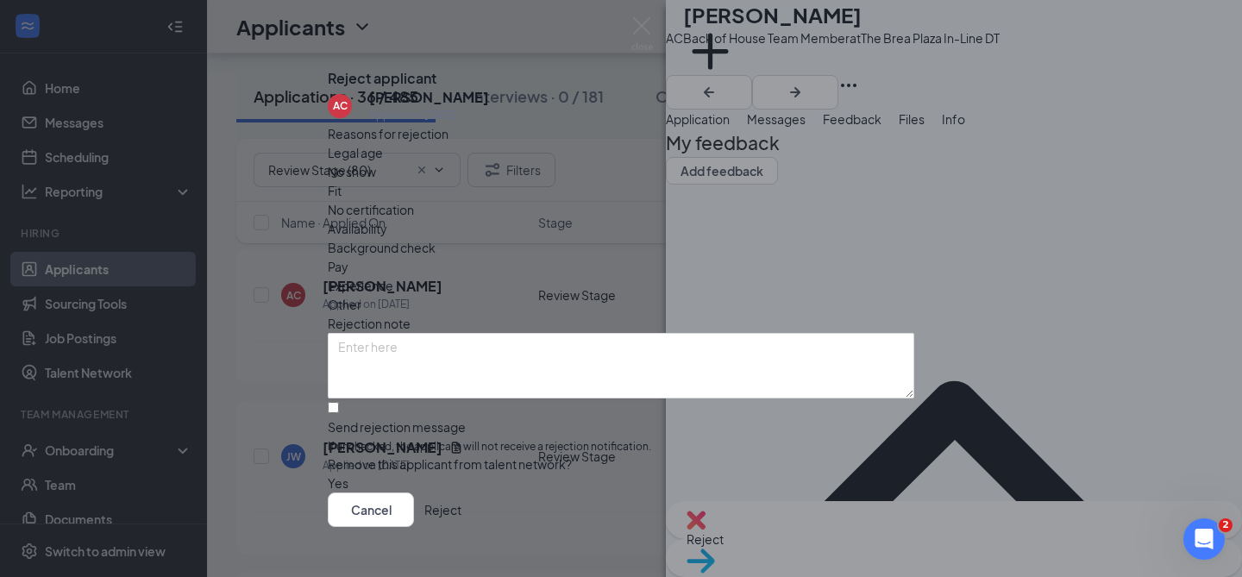
click at [461, 493] on button "Reject" at bounding box center [442, 510] width 37 height 35
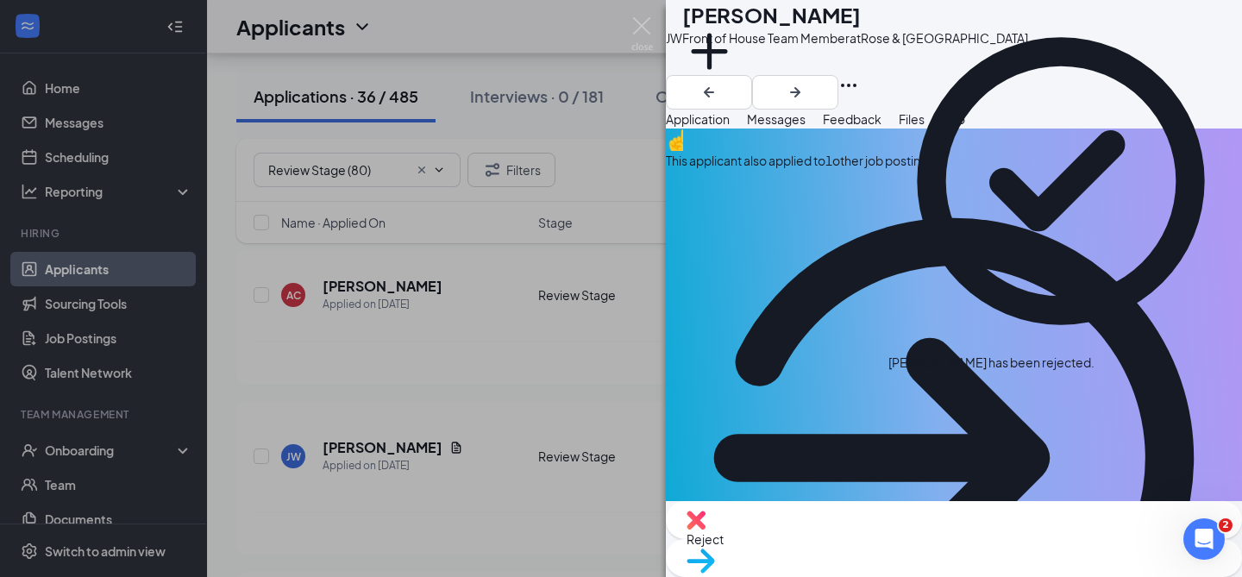
click at [820, 170] on div "This applicant also applied to 1 other job posting(s)" at bounding box center [954, 160] width 576 height 19
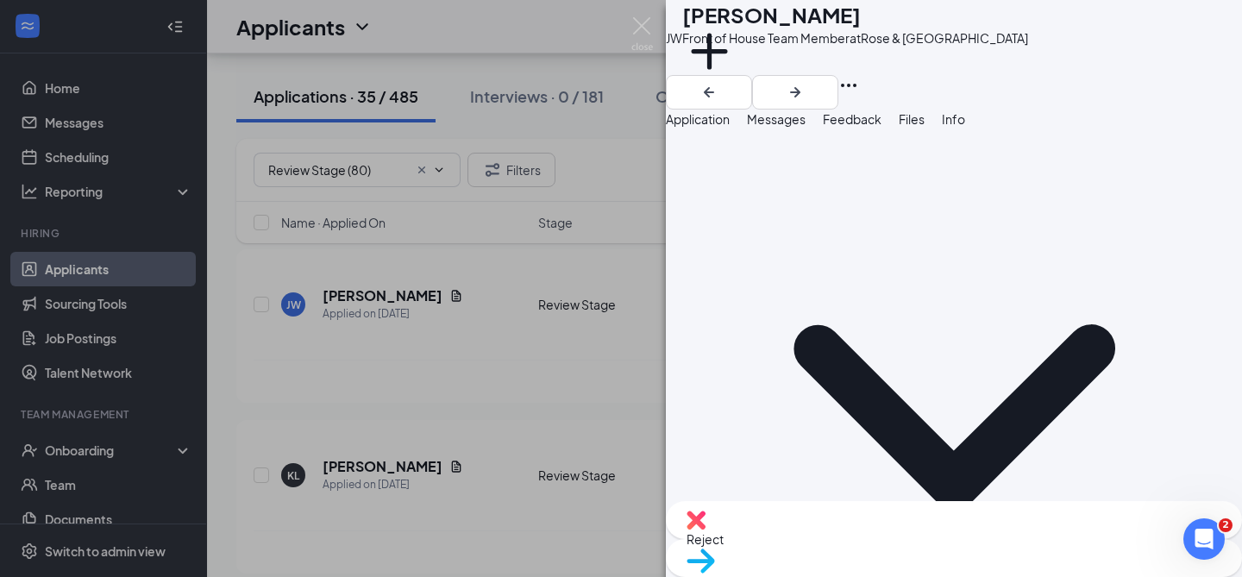
click at [722, 129] on button "Application" at bounding box center [698, 119] width 64 height 19
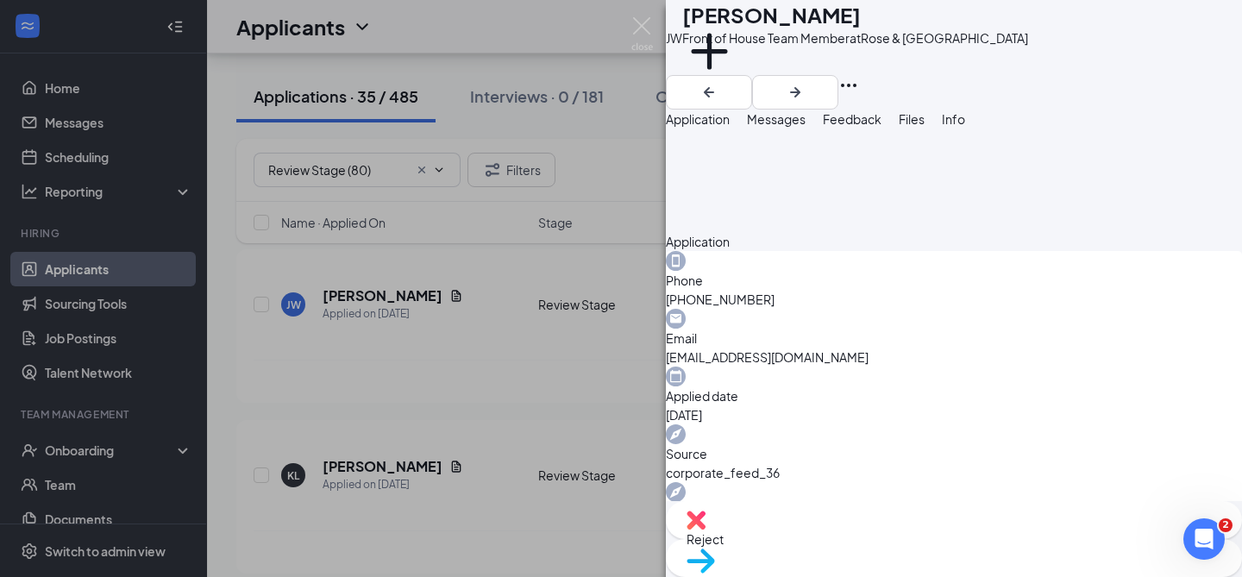
scroll to position [1111, 0]
click at [857, 533] on div "Reject" at bounding box center [954, 520] width 576 height 38
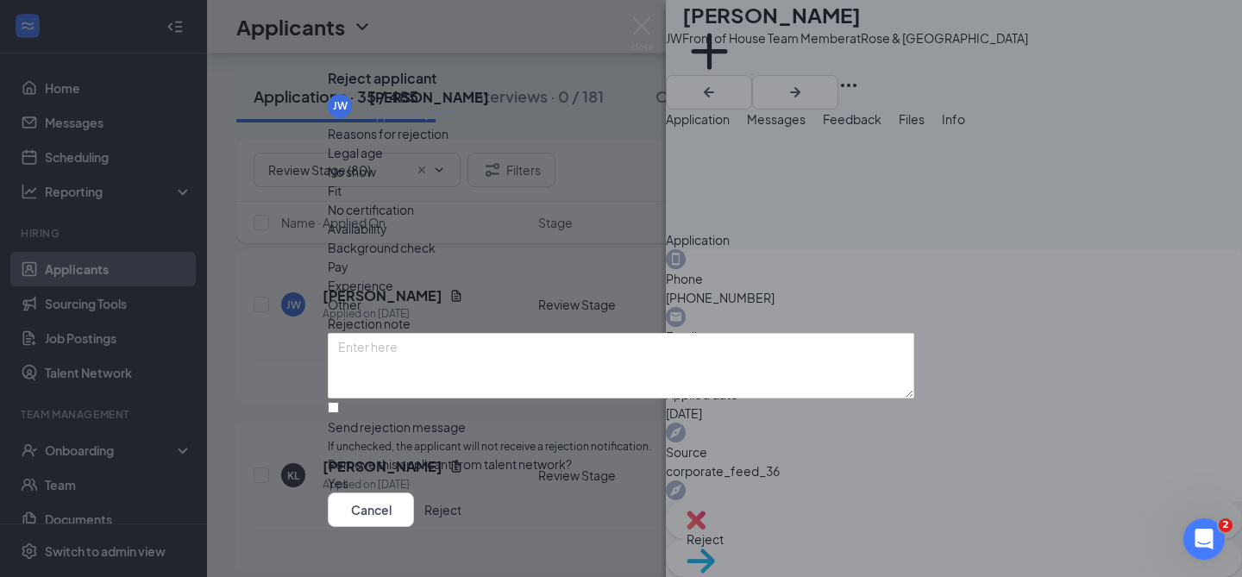
click at [461, 493] on button "Reject" at bounding box center [442, 510] width 37 height 35
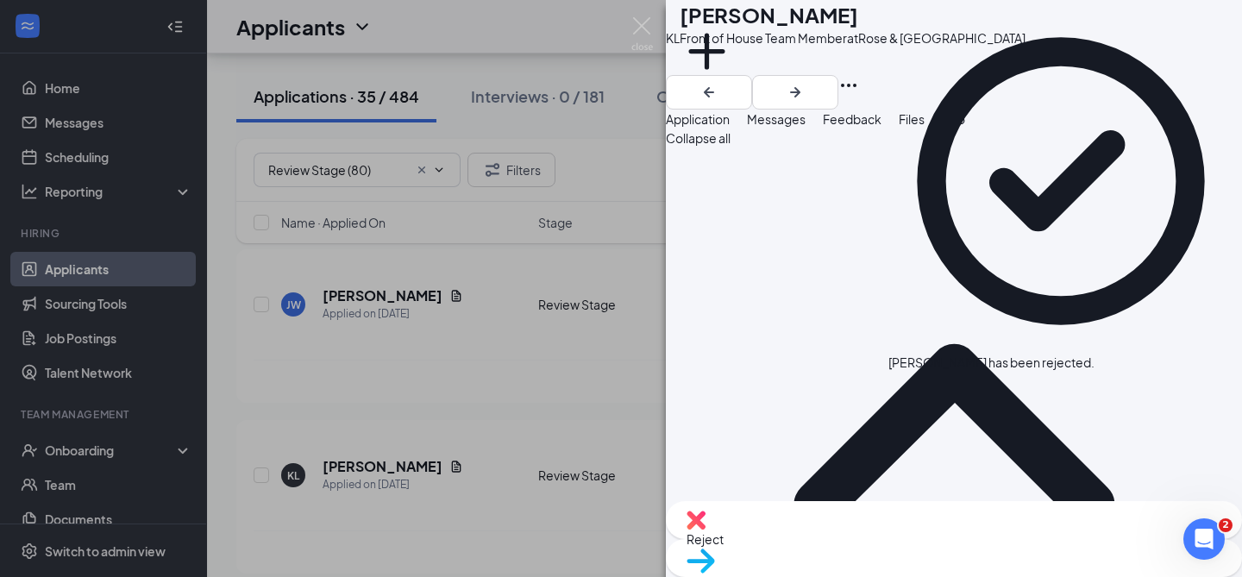
click at [638, 28] on img at bounding box center [642, 34] width 22 height 34
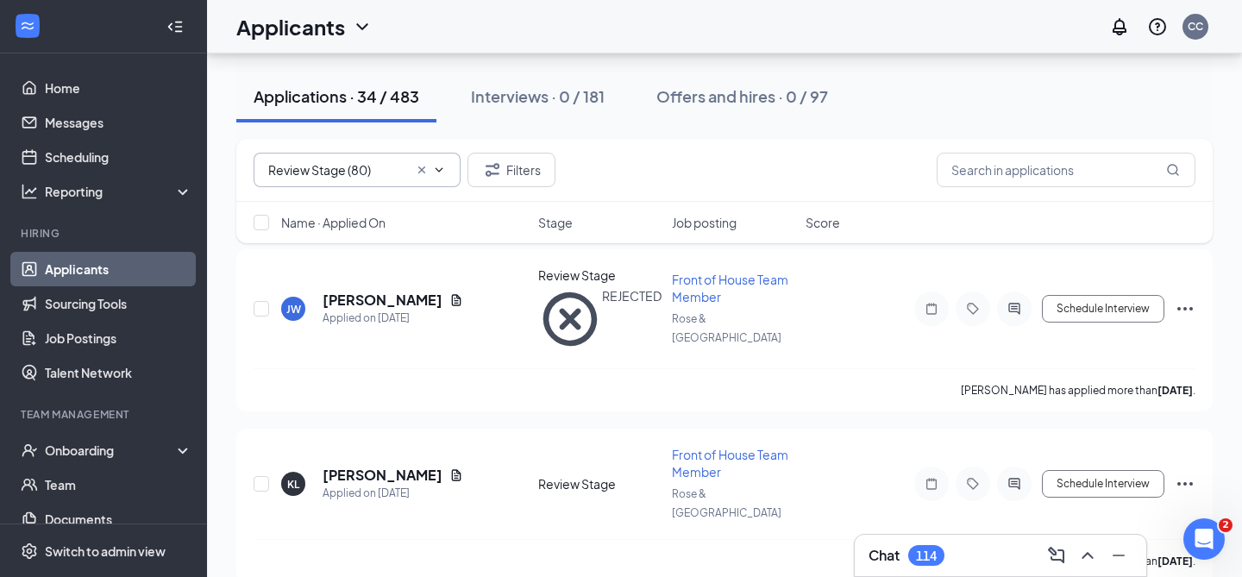
click at [446, 165] on span "Review Stage (80) No options" at bounding box center [357, 170] width 207 height 35
click at [385, 169] on input "Review Stage (80)" at bounding box center [338, 169] width 140 height 19
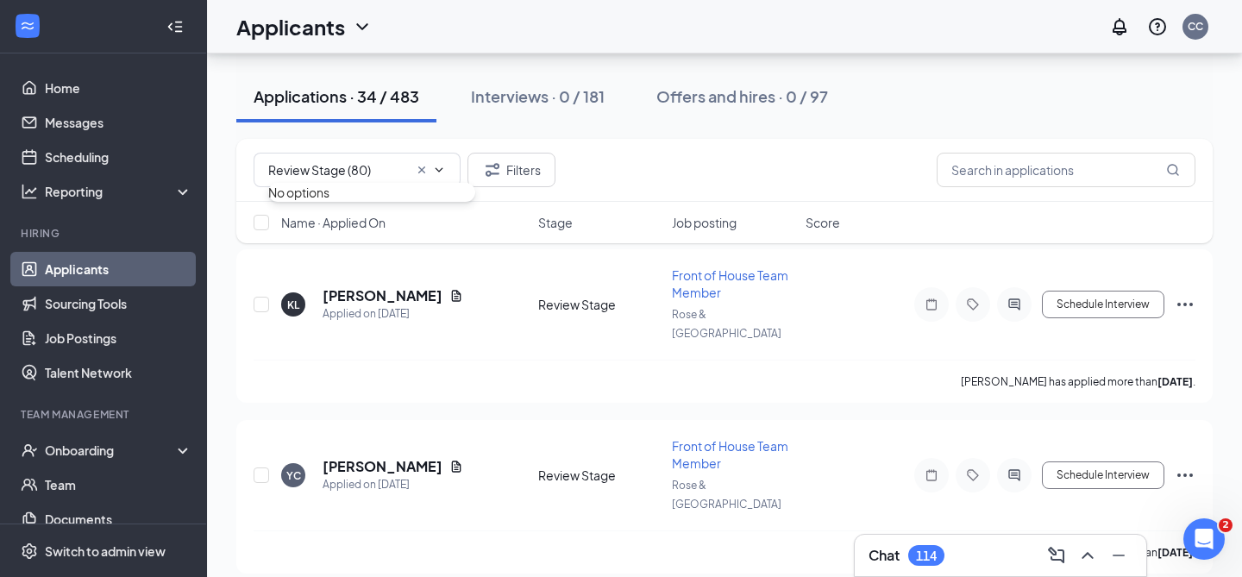
click at [423, 166] on icon "Cross" at bounding box center [422, 170] width 14 height 14
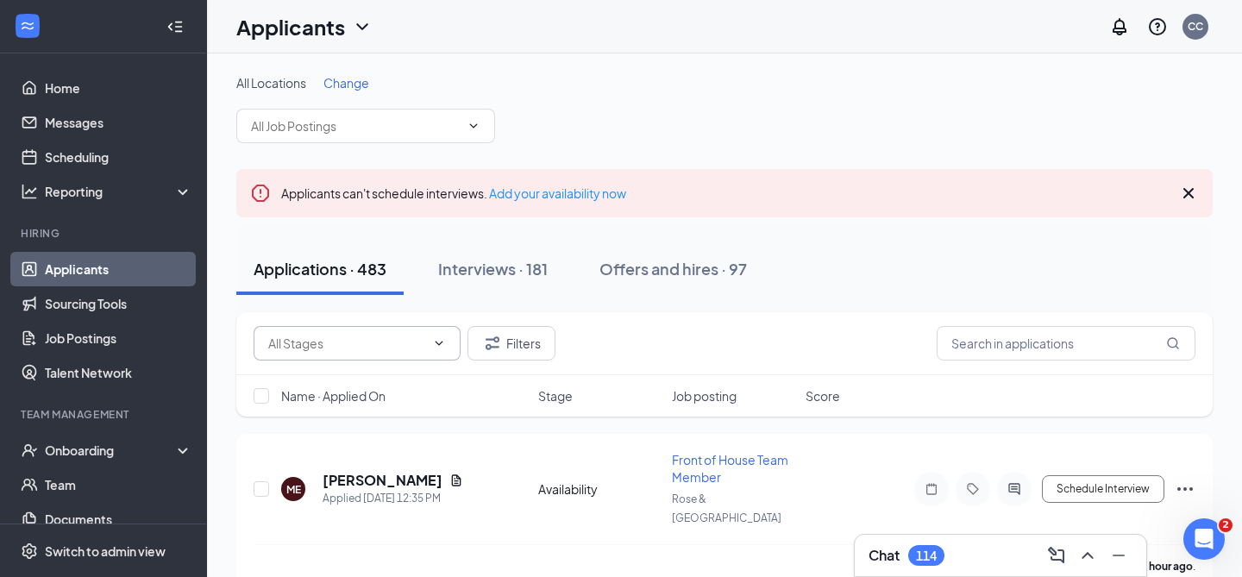
click at [366, 342] on input "text" at bounding box center [346, 343] width 157 height 19
click at [372, 450] on div "Under Consideration (386)" at bounding box center [356, 455] width 148 height 19
type input "Under Consideration (386)"
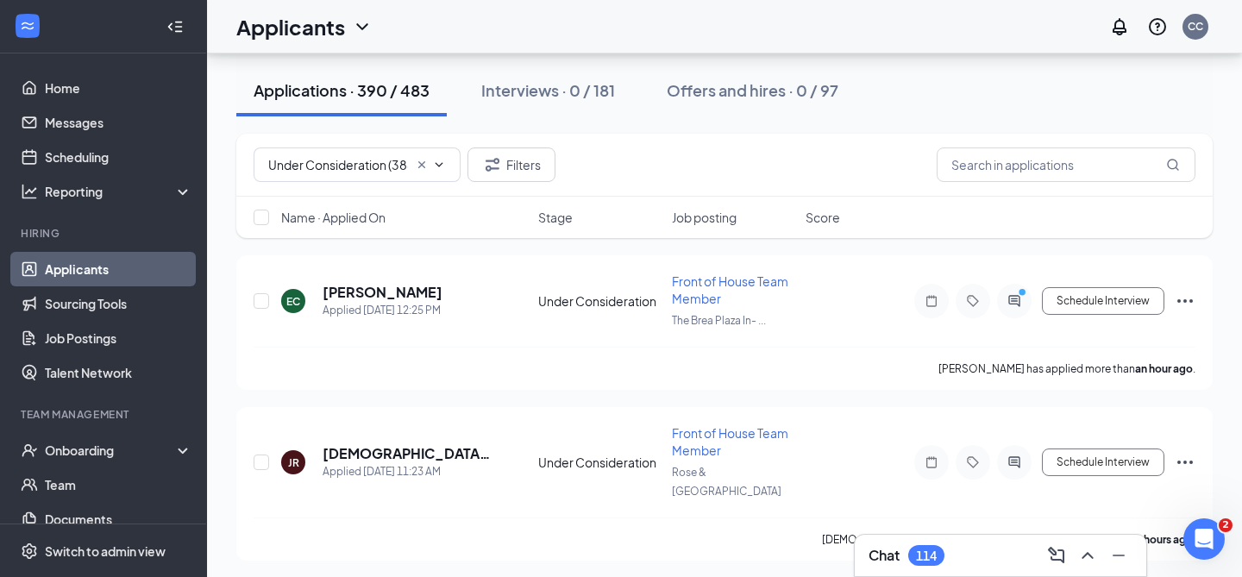
scroll to position [76, 0]
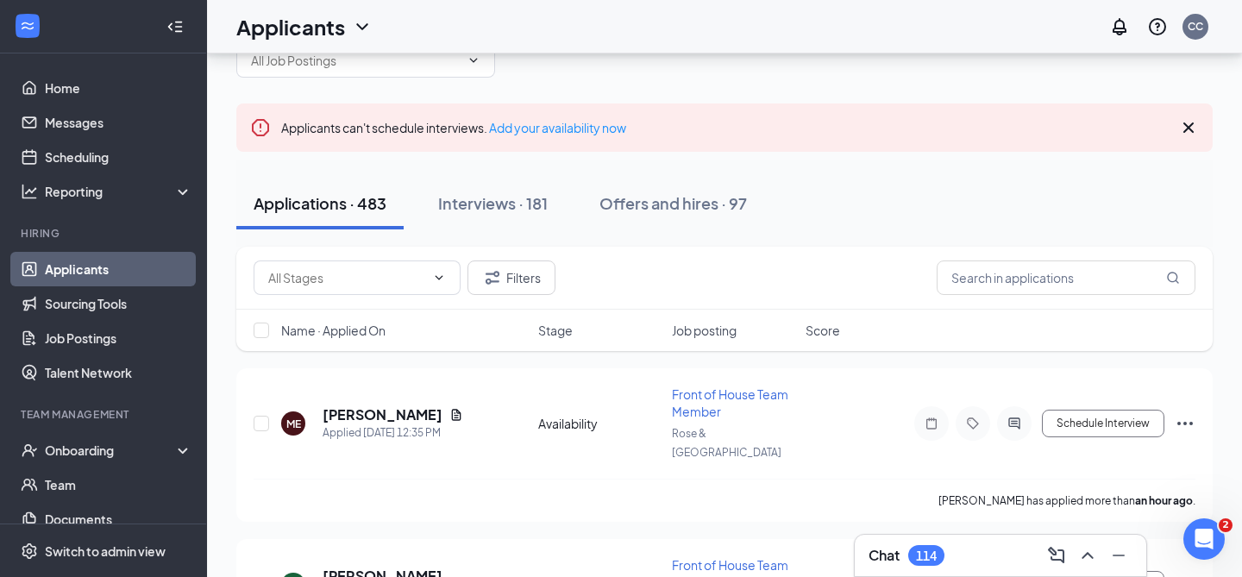
scroll to position [92, 0]
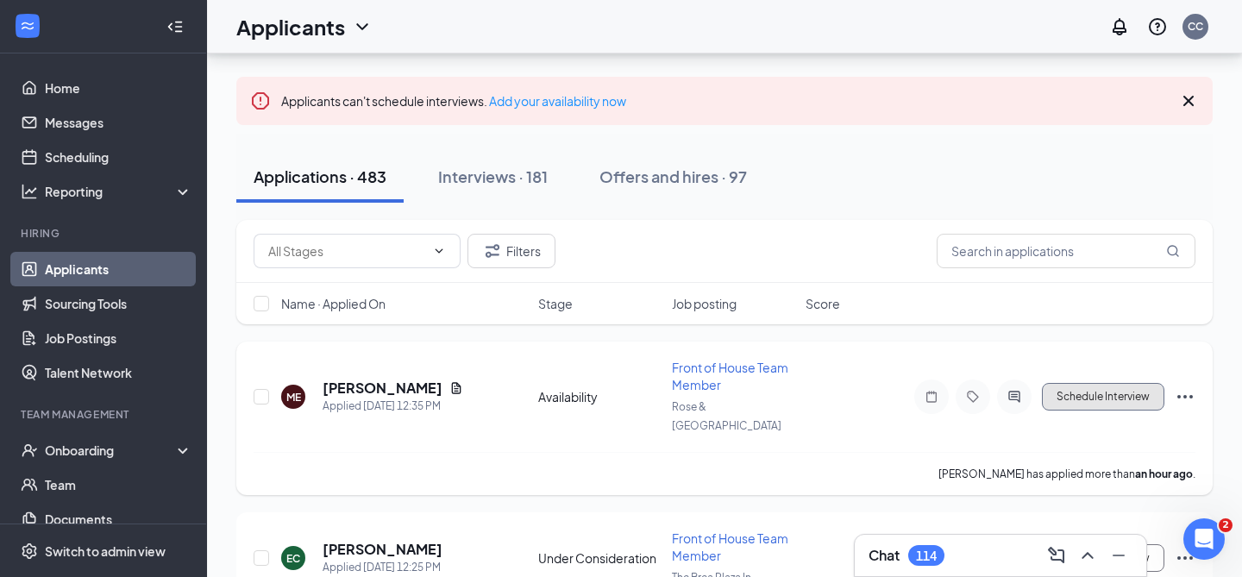
click at [1081, 394] on button "Schedule Interview" at bounding box center [1103, 397] width 122 height 28
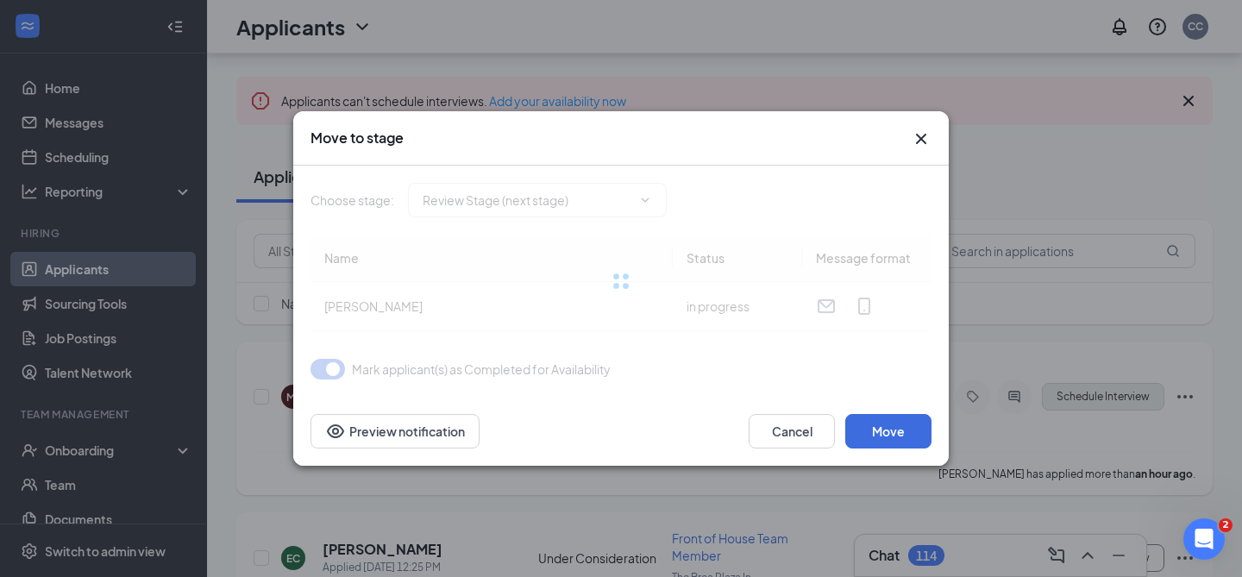
type input "Review Stage (next stage)"
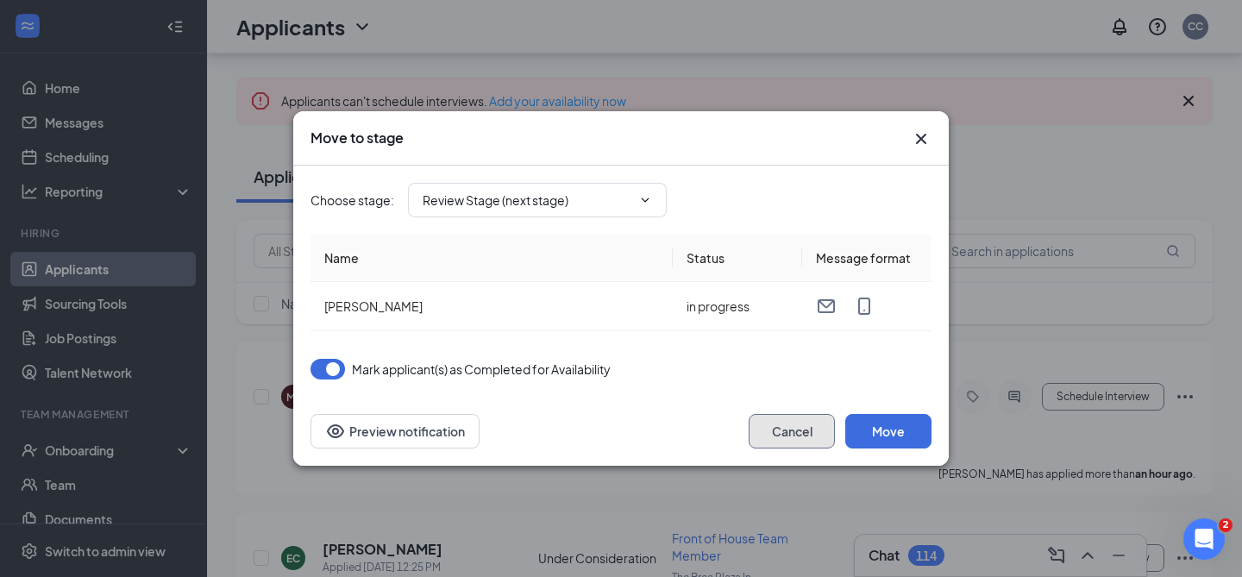
click at [799, 431] on button "Cancel" at bounding box center [792, 431] width 86 height 35
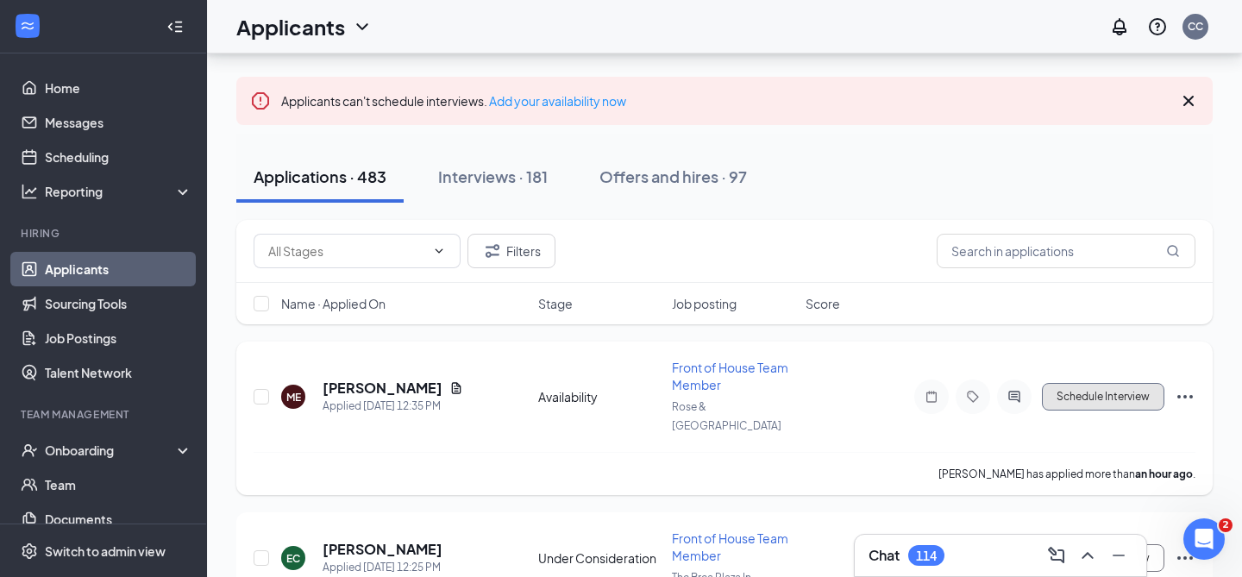
click at [1069, 385] on button "Schedule Interview" at bounding box center [1103, 397] width 122 height 28
type input "Review Stage (next stage)"
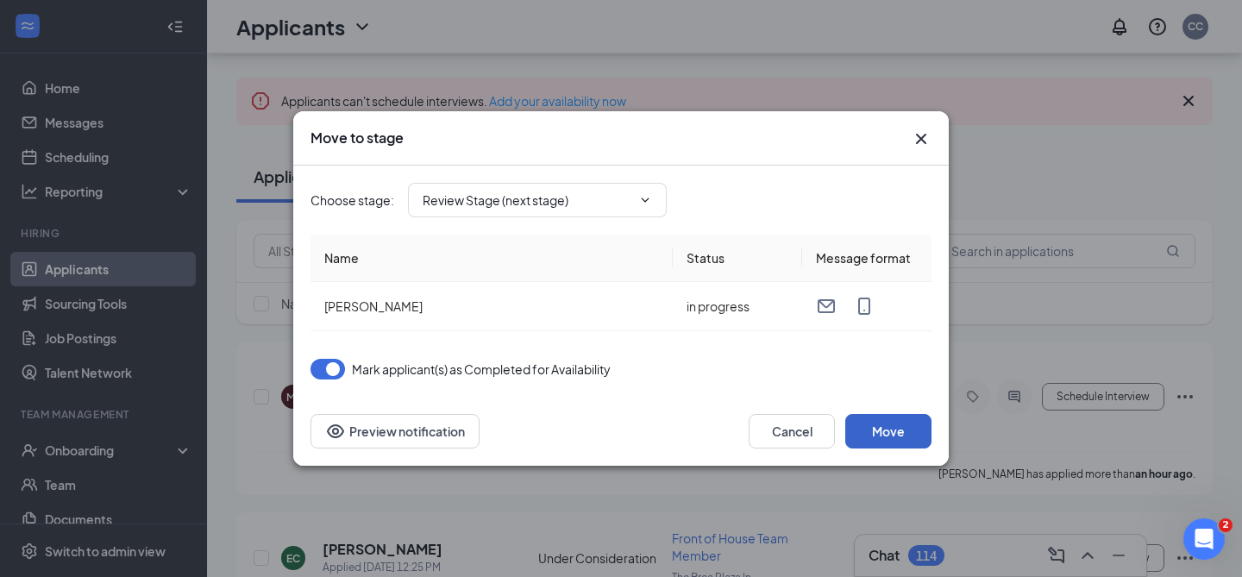
click at [883, 418] on button "Move" at bounding box center [888, 431] width 86 height 35
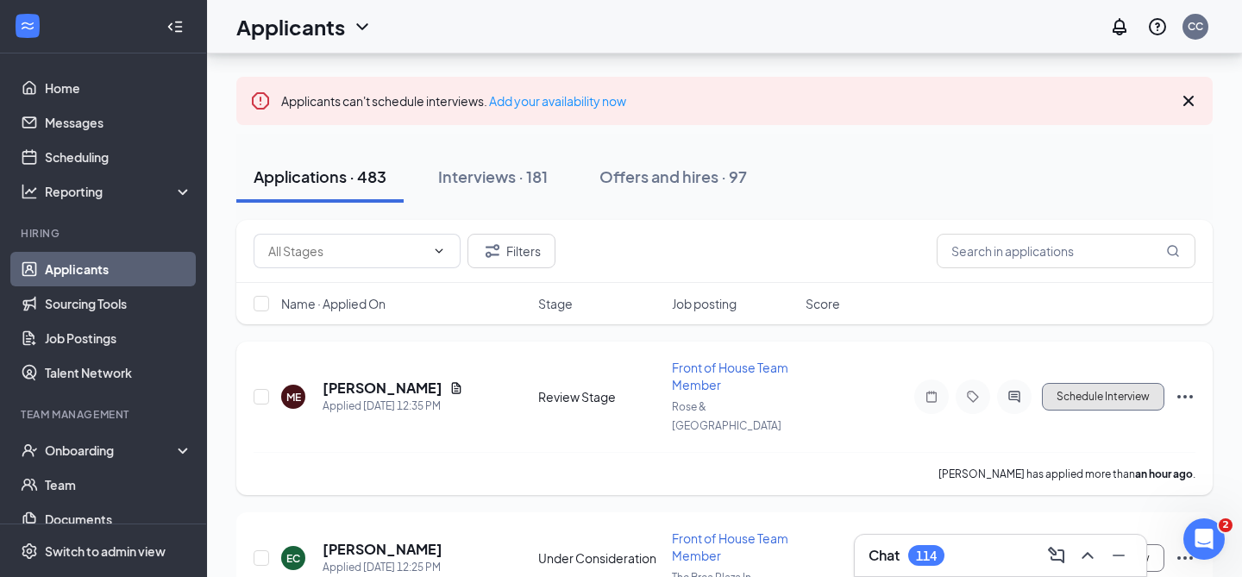
click at [1104, 383] on button "Schedule Interview" at bounding box center [1103, 397] width 122 height 28
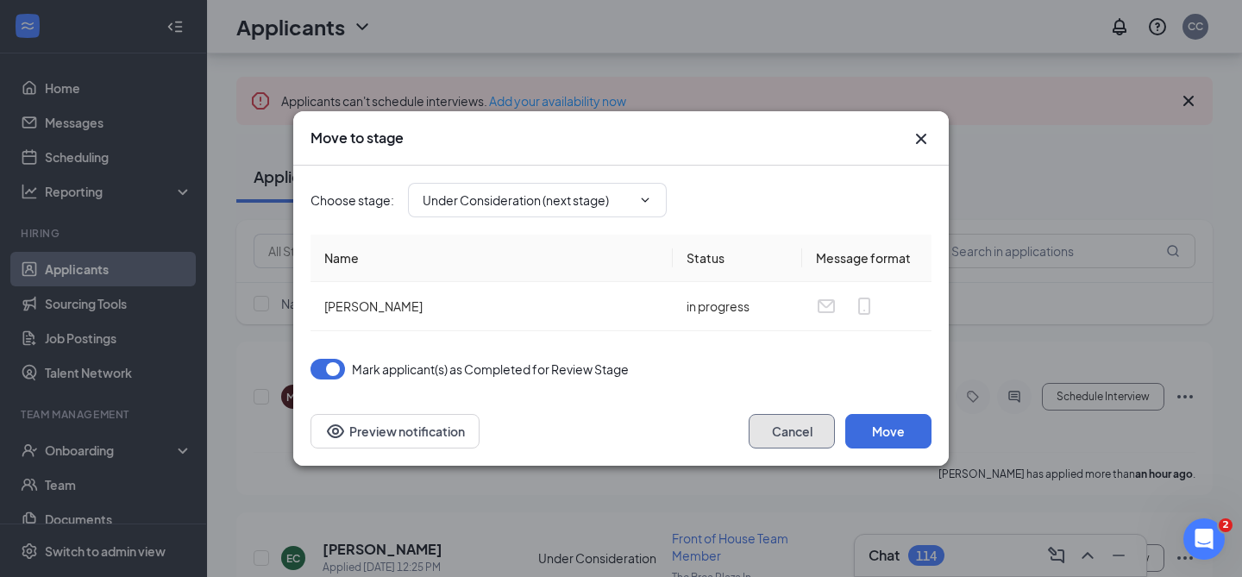
click at [807, 434] on button "Cancel" at bounding box center [792, 431] width 86 height 35
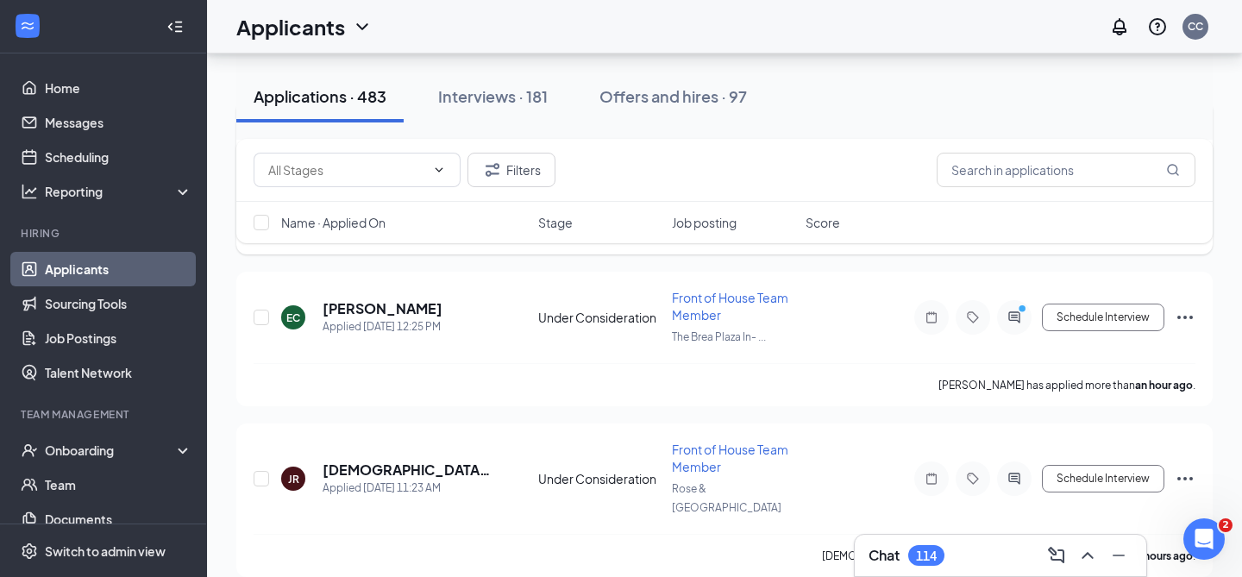
scroll to position [340, 0]
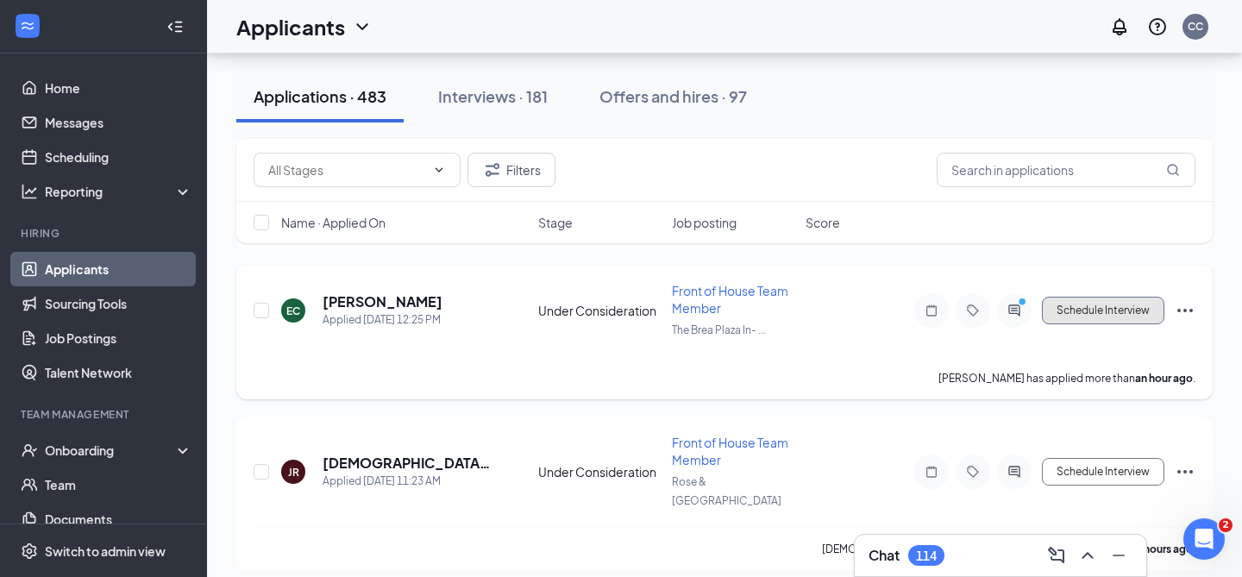
click at [1053, 297] on button "Schedule Interview" at bounding box center [1103, 311] width 122 height 28
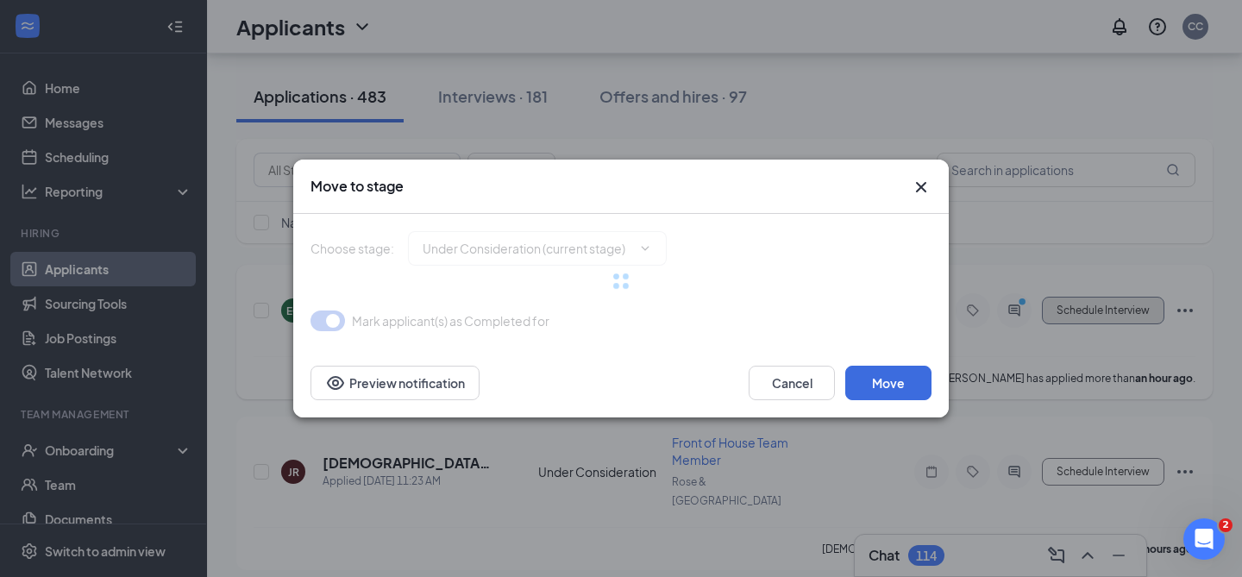
type input "Onsite Interview (next stage)"
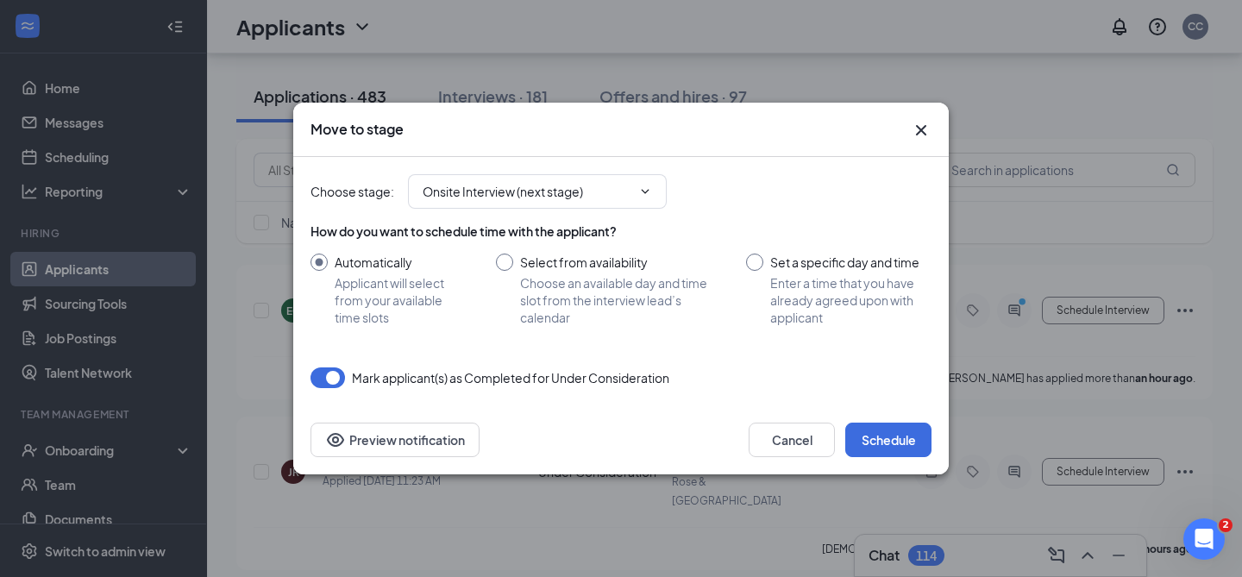
click at [524, 281] on input "Select from availability Choose an available day and time slot from the intervi…" at bounding box center [604, 290] width 216 height 72
radio input "true"
radio input "false"
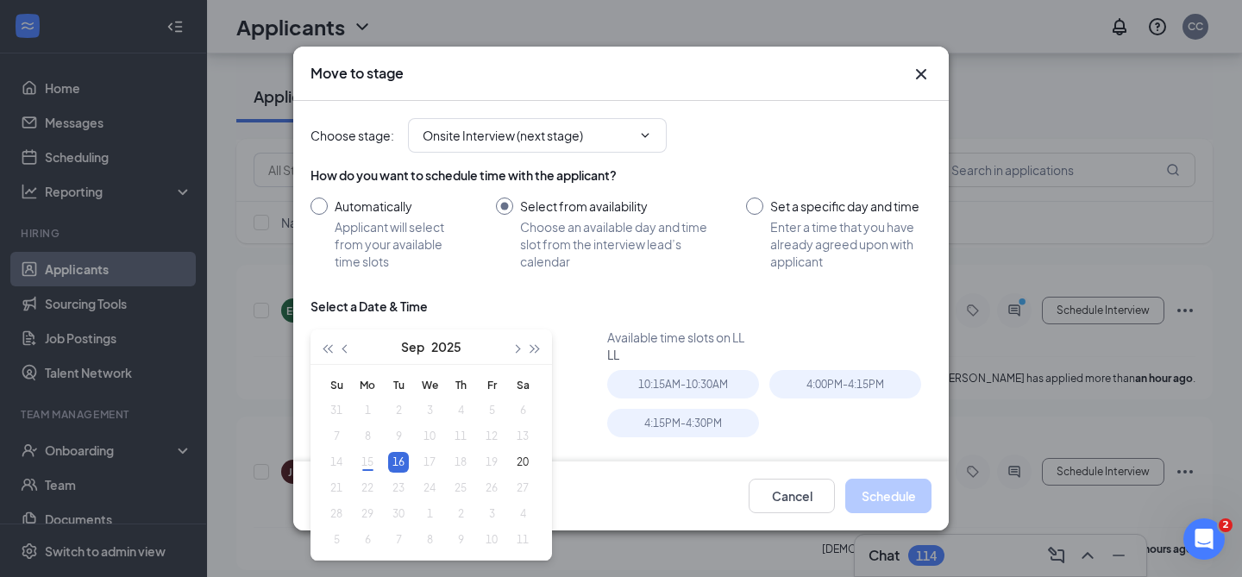
click at [432, 457] on table "Su Mo Tu We Th Fr Sa 31 1 2 3 4 5 6 7 8 9 10 11 12 13 14 15 16 17 18 19 20 21 2…" at bounding box center [429, 462] width 217 height 181
click at [392, 505] on table "Su Mo Tu We Th Fr Sa 31 1 2 3 4 5 6 7 8 9 10 11 12 13 14 15 16 17 18 19 20 21 2…" at bounding box center [429, 462] width 217 height 181
type input "Sep 16, 2025"
click at [711, 463] on div "Cancel Schedule Preview notification" at bounding box center [621, 495] width 656 height 69
click at [763, 488] on button "Cancel" at bounding box center [792, 496] width 86 height 35
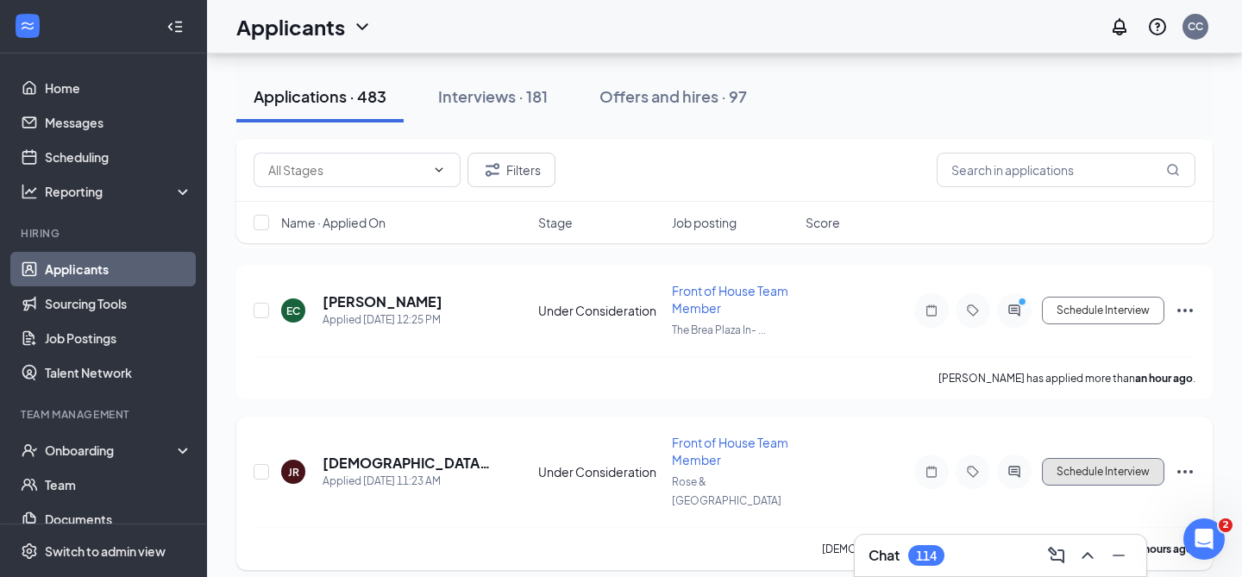
click at [1096, 458] on button "Schedule Interview" at bounding box center [1103, 472] width 122 height 28
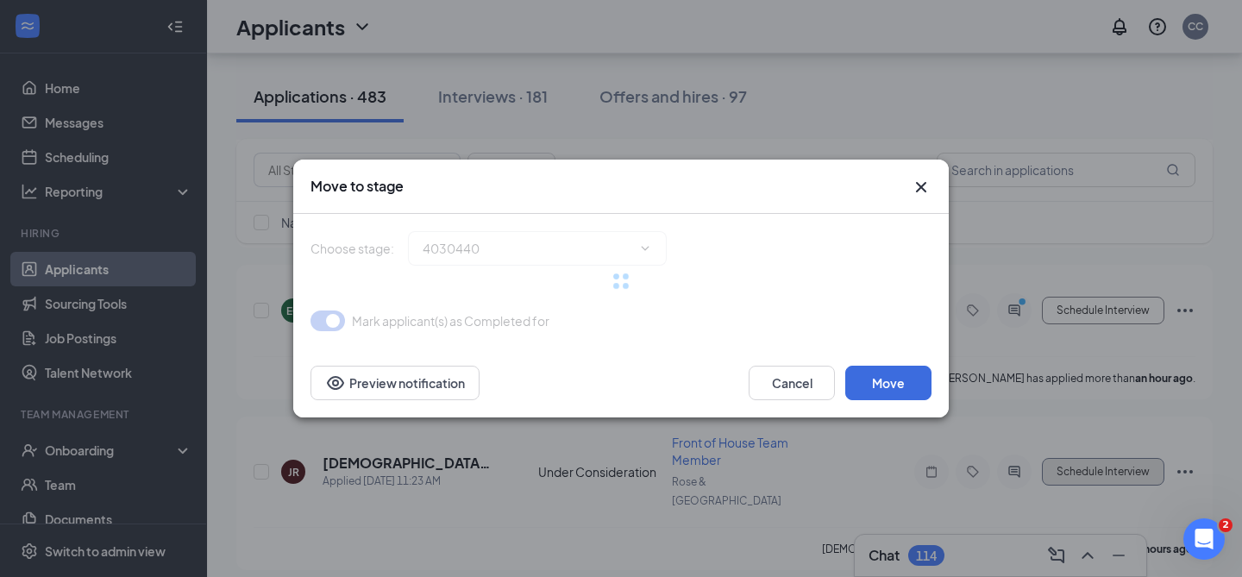
type input "Onsite Interview (next stage)"
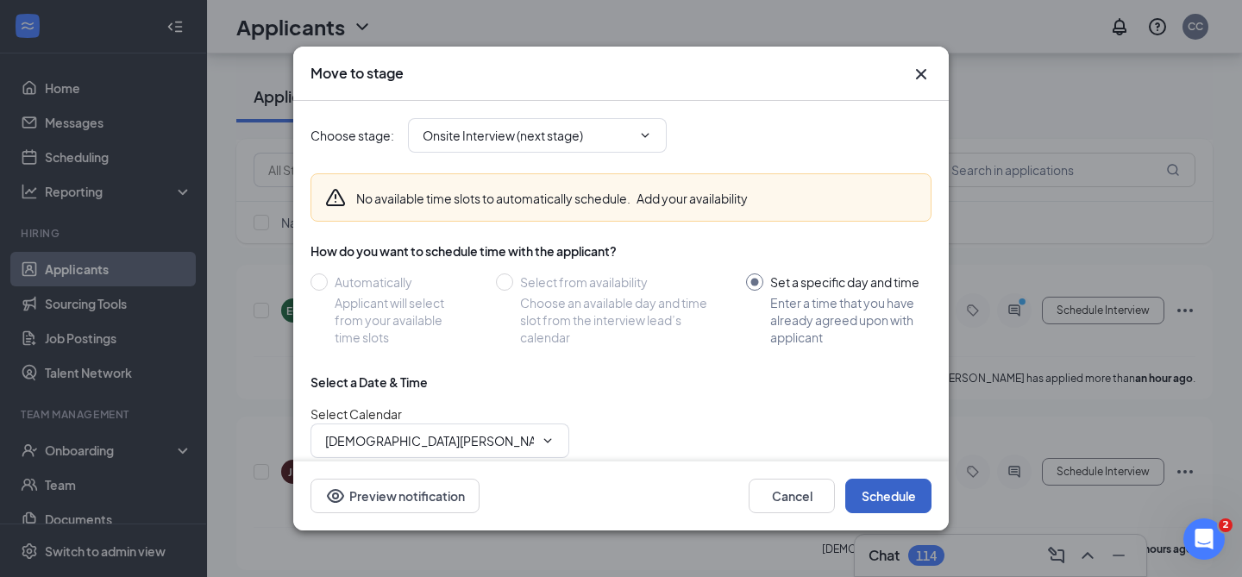
click at [874, 490] on button "Schedule" at bounding box center [888, 496] width 86 height 35
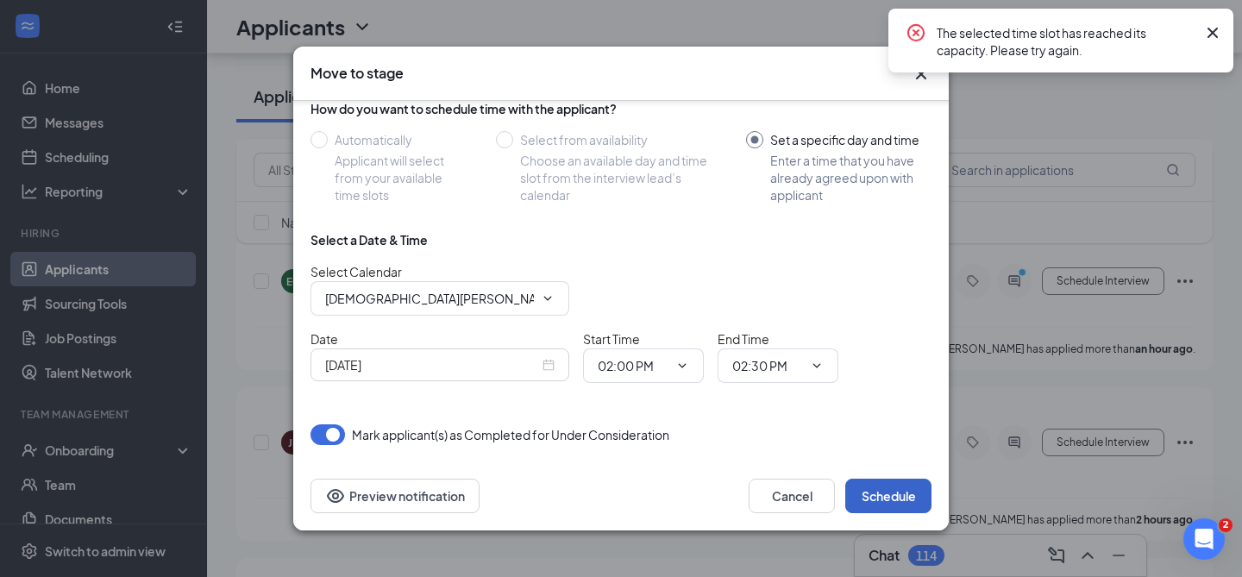
scroll to position [372, 0]
click at [622, 369] on input "02:00 PM" at bounding box center [633, 365] width 71 height 19
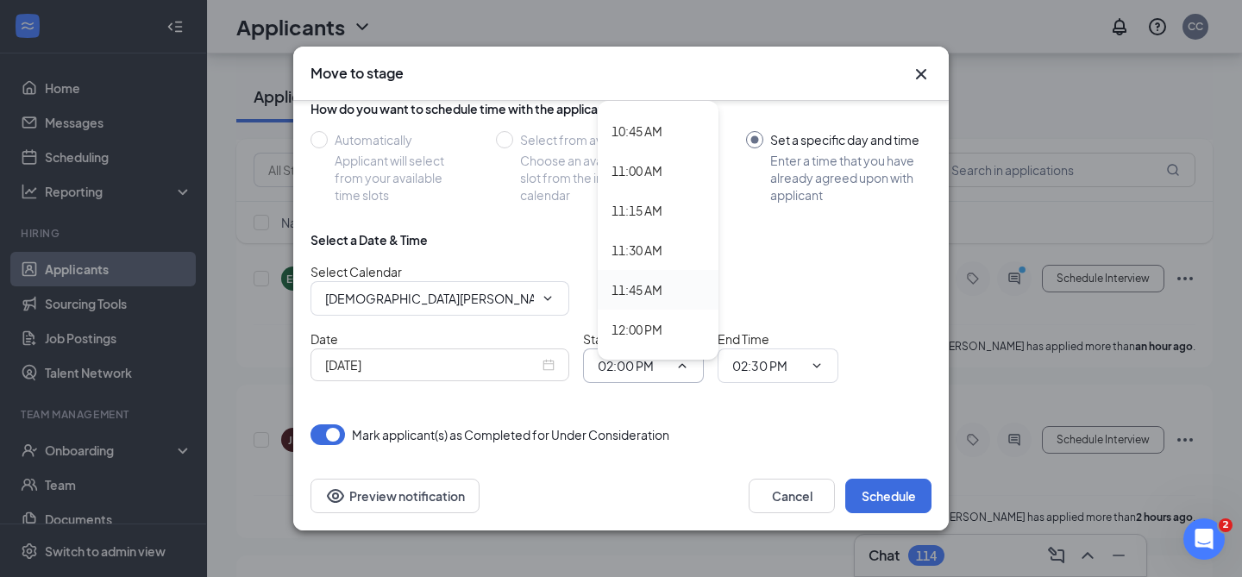
scroll to position [1692, 0]
click at [631, 260] on div "11:30 AM" at bounding box center [637, 253] width 51 height 19
type input "11:30 AM"
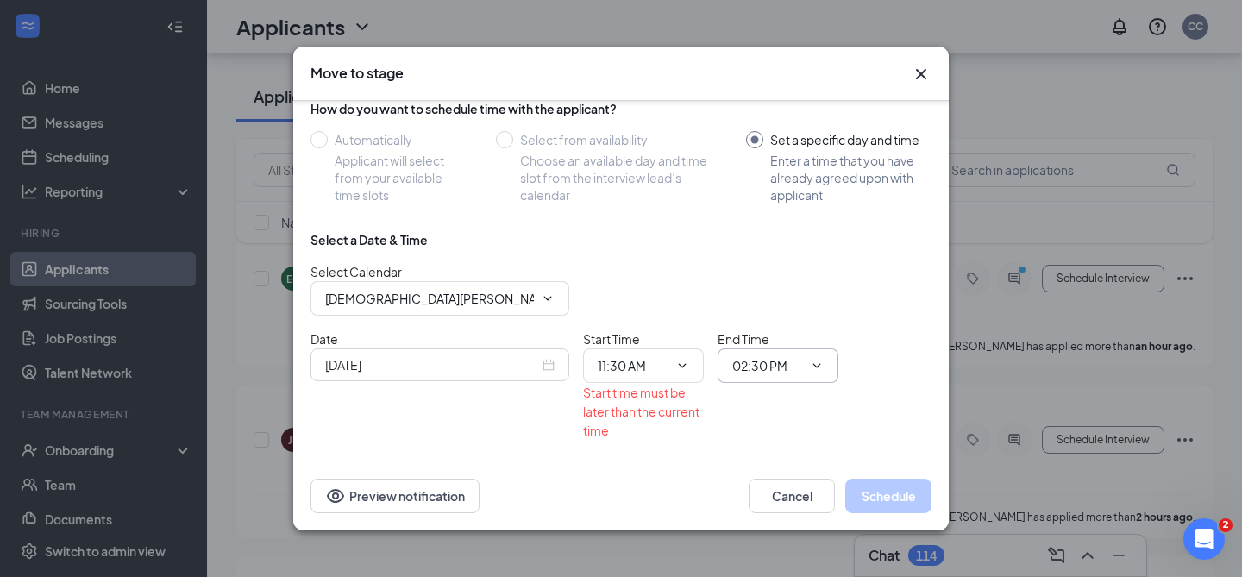
click at [753, 364] on input "02:30 PM" at bounding box center [767, 365] width 71 height 19
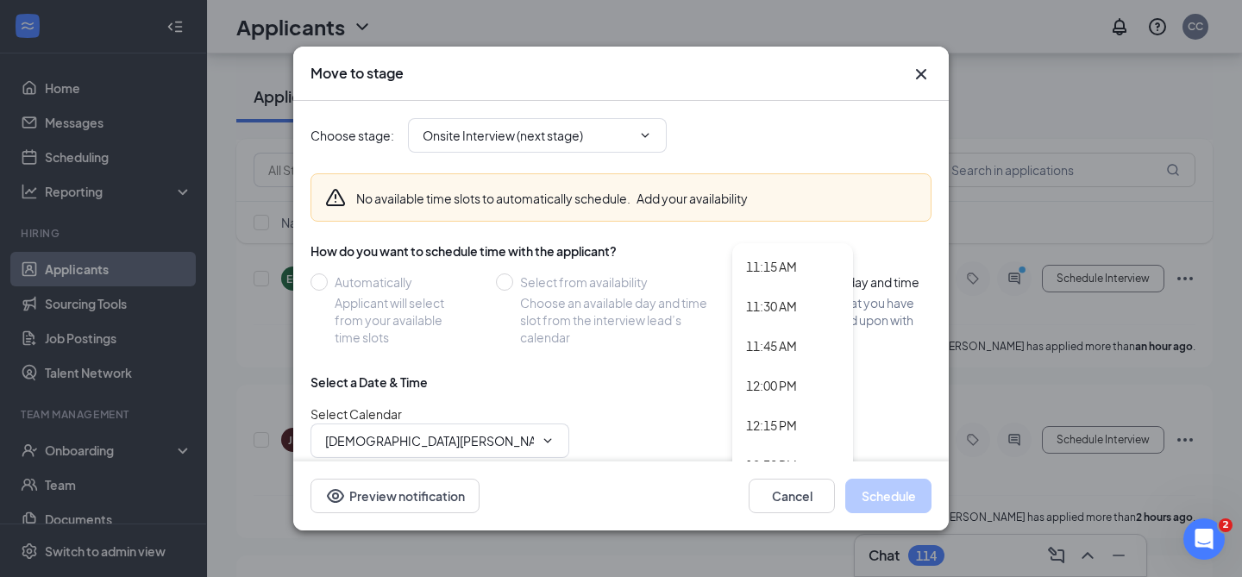
scroll to position [1755, 0]
click at [794, 369] on div "11:45 AM" at bounding box center [771, 372] width 51 height 19
type input "11:45 AM"
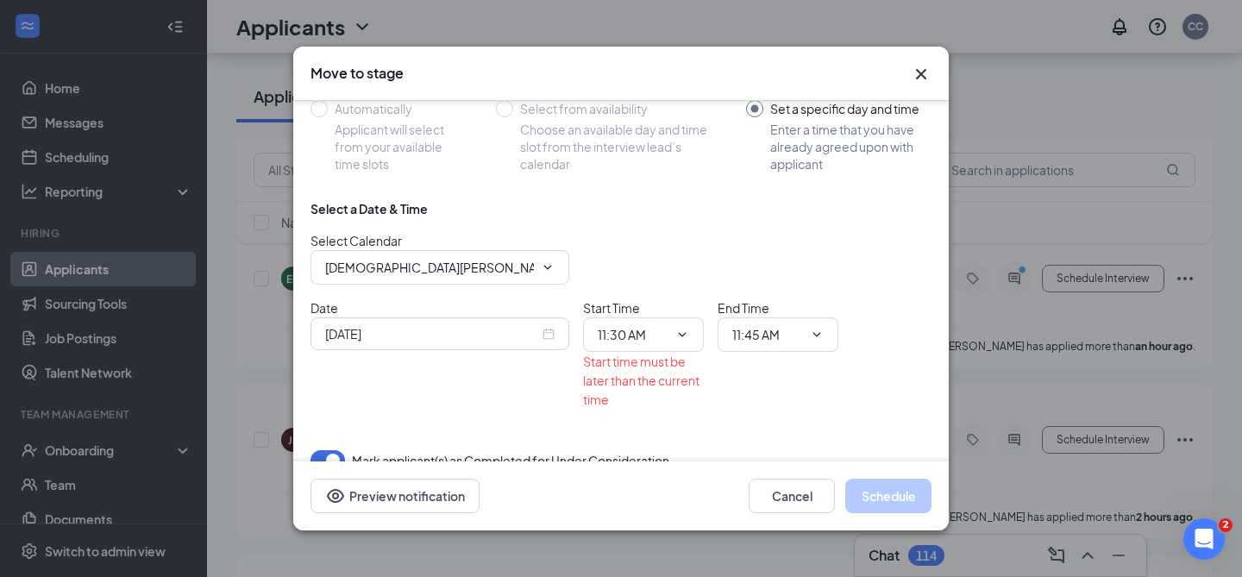
scroll to position [175, 0]
click at [503, 337] on input "Sep 15, 2025" at bounding box center [432, 332] width 214 height 19
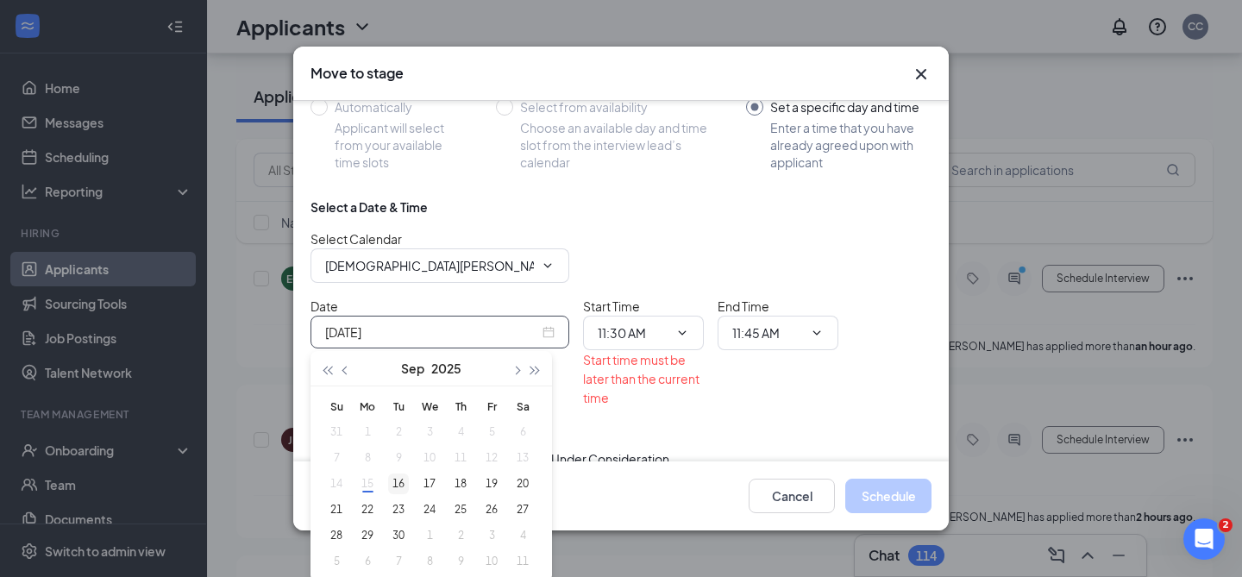
type input "Sep 16, 2025"
click at [392, 479] on div "16" at bounding box center [398, 484] width 21 height 21
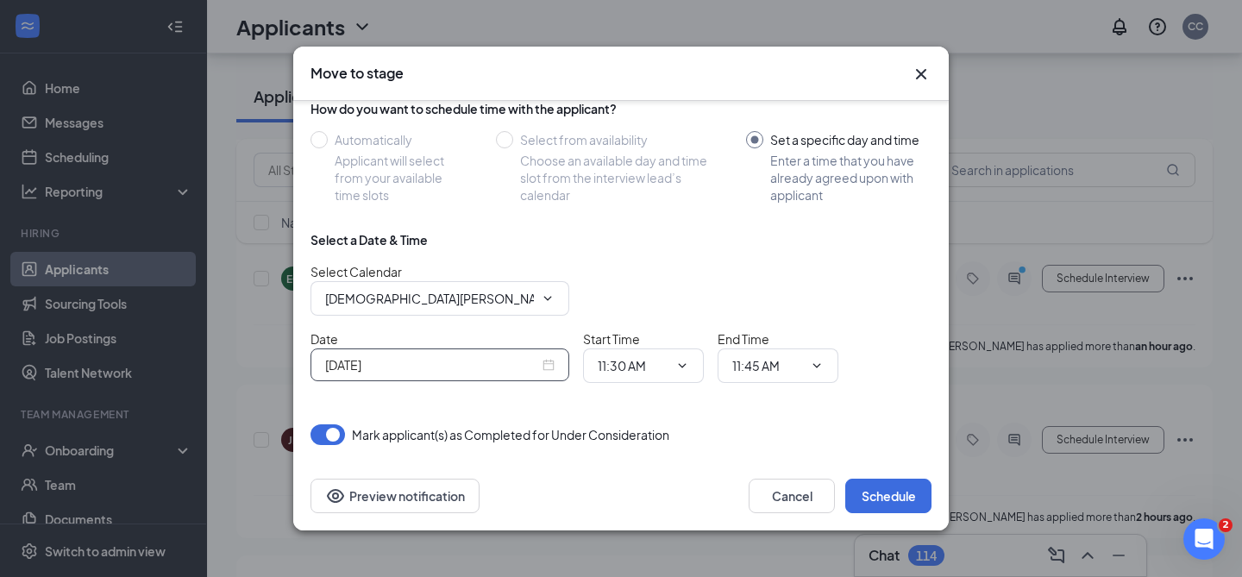
scroll to position [142, 0]
click at [862, 494] on button "Schedule" at bounding box center [888, 496] width 86 height 35
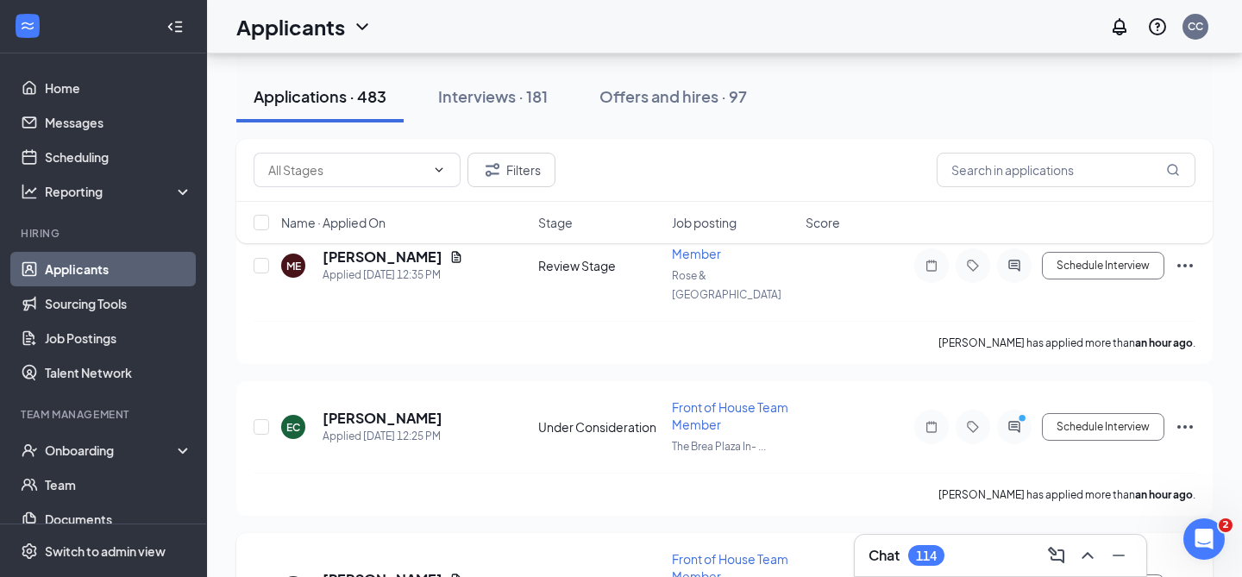
scroll to position [0, 0]
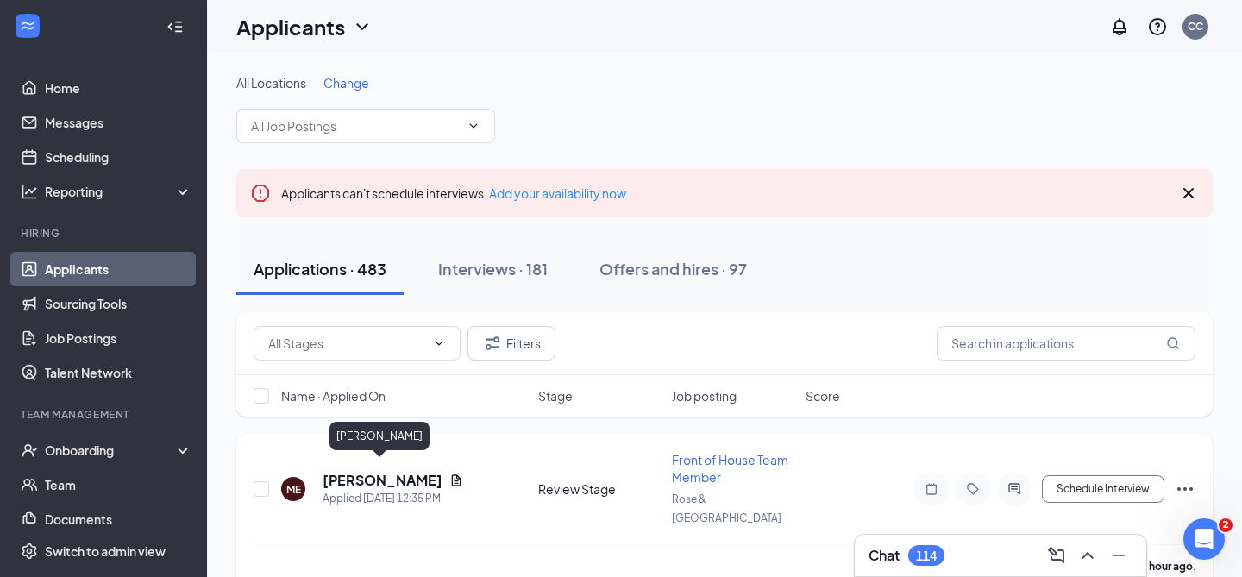
click at [374, 471] on h5 "[PERSON_NAME]" at bounding box center [383, 480] width 120 height 19
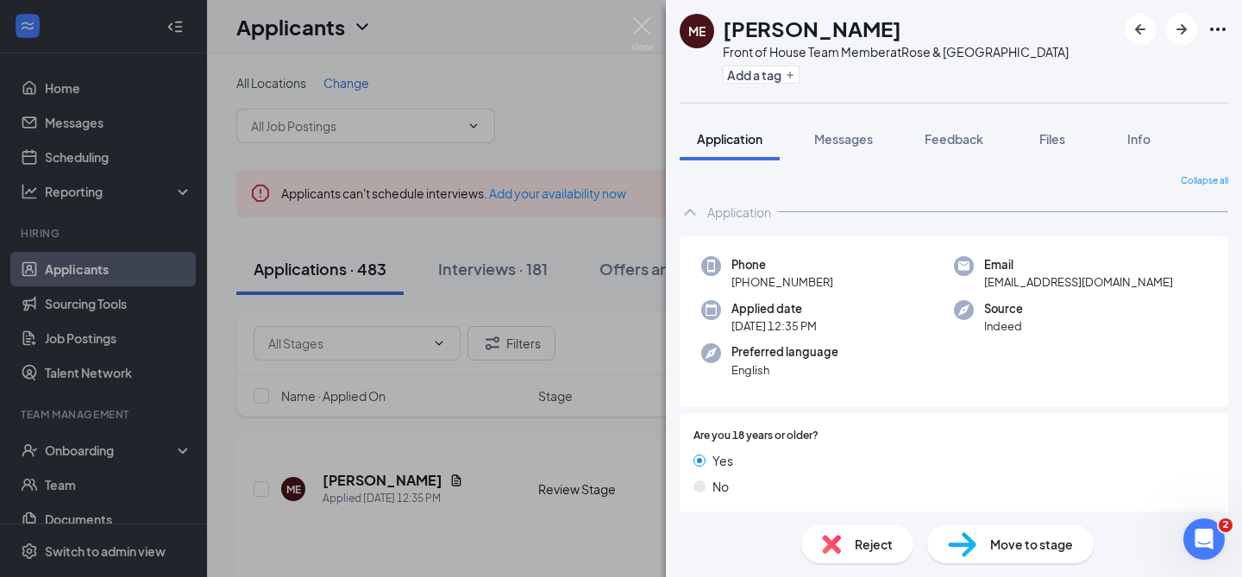
click at [403, 472] on div "ME Mayra Esquivel Front of House Team Member at Rose & Alta Vista Add a tag App…" at bounding box center [621, 288] width 1242 height 577
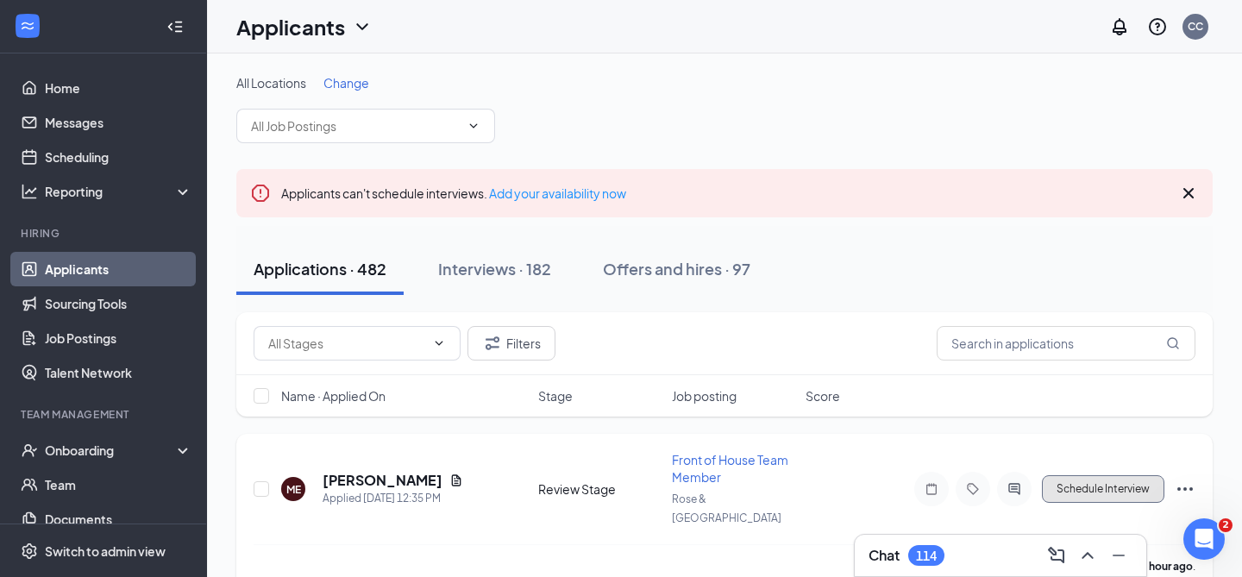
click at [1135, 476] on button "Schedule Interview" at bounding box center [1103, 489] width 122 height 28
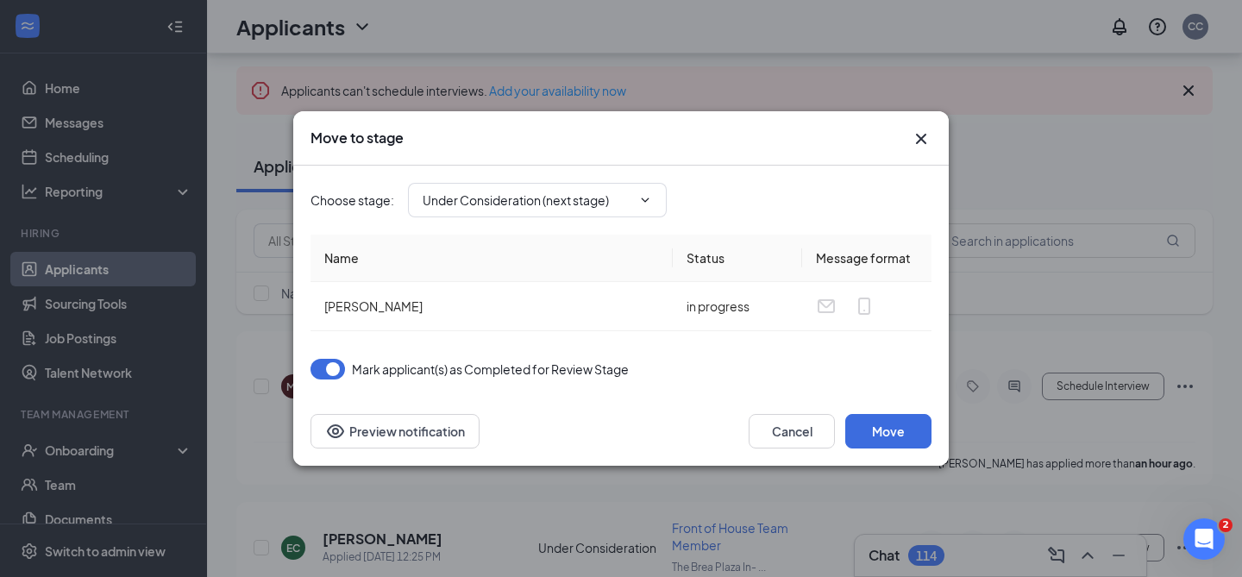
scroll to position [128, 0]
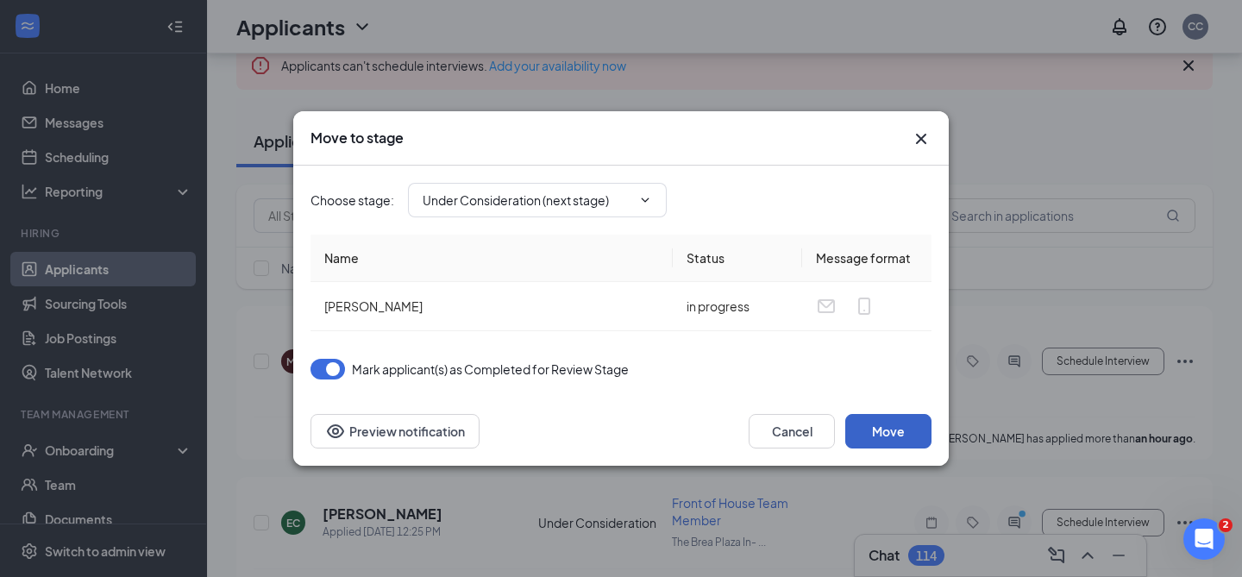
click at [888, 430] on button "Move" at bounding box center [888, 431] width 86 height 35
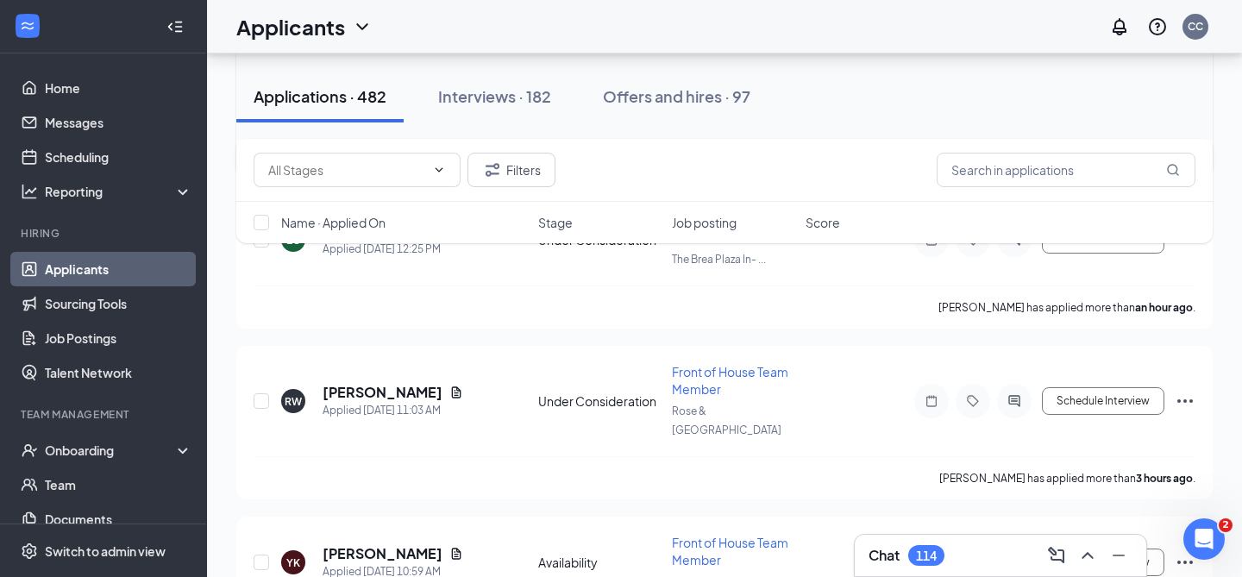
scroll to position [442, 0]
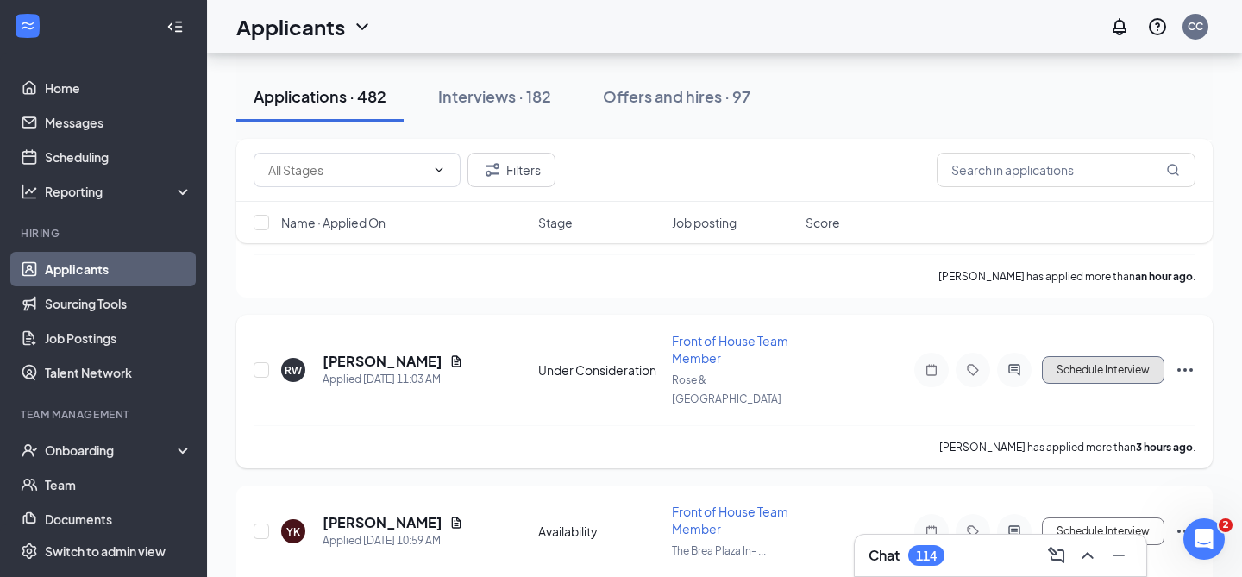
click at [1068, 356] on button "Schedule Interview" at bounding box center [1103, 370] width 122 height 28
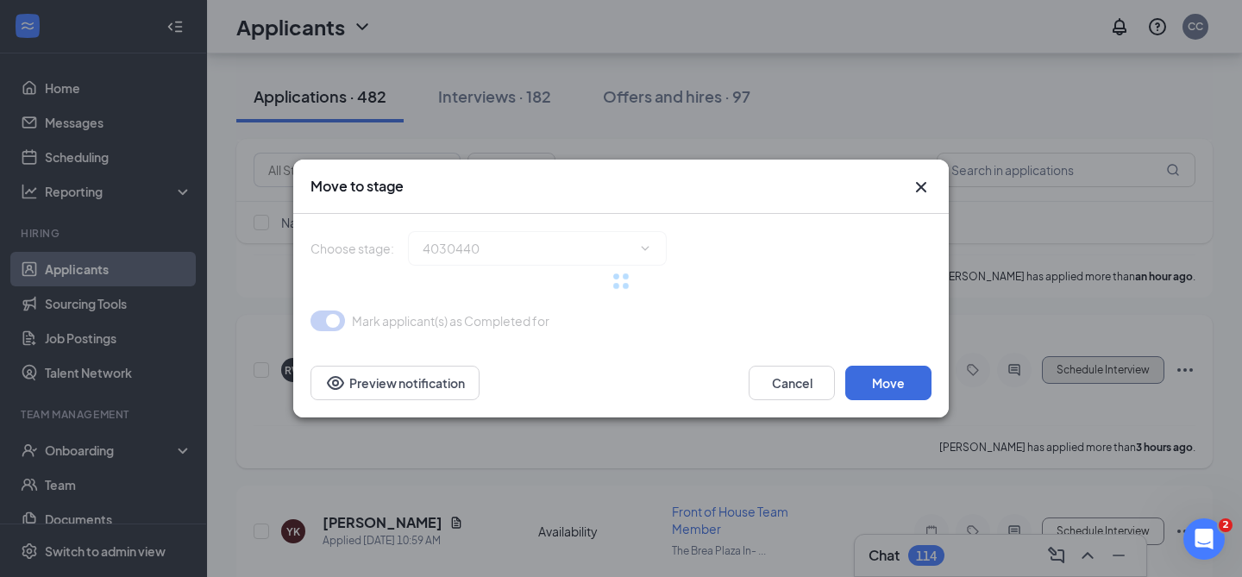
type input "Onsite Interview (next stage)"
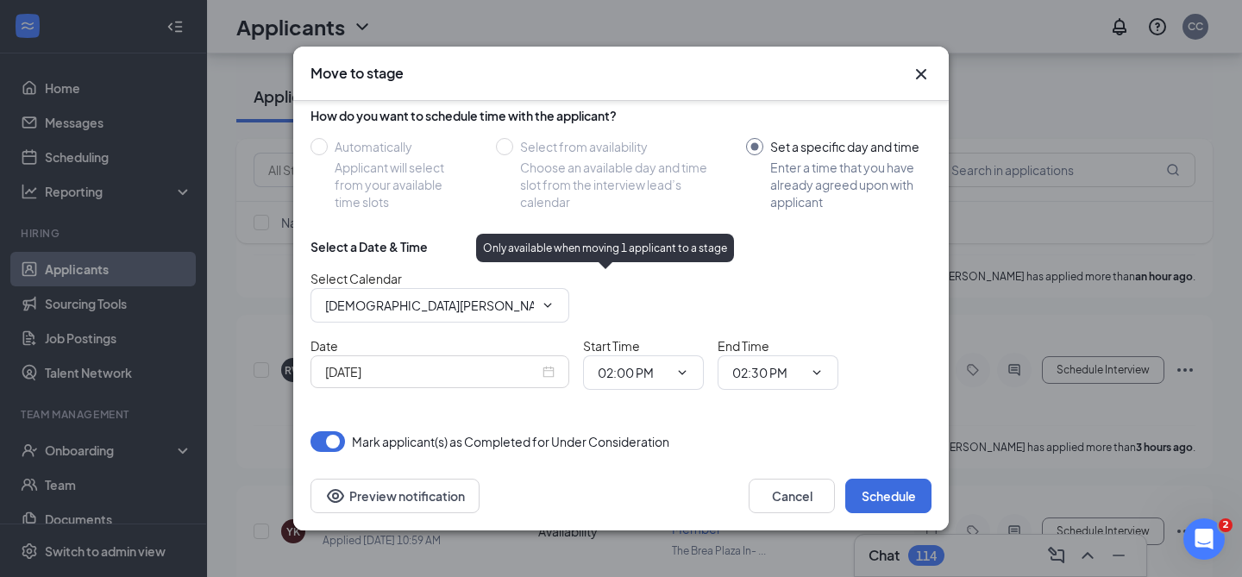
scroll to position [141, 0]
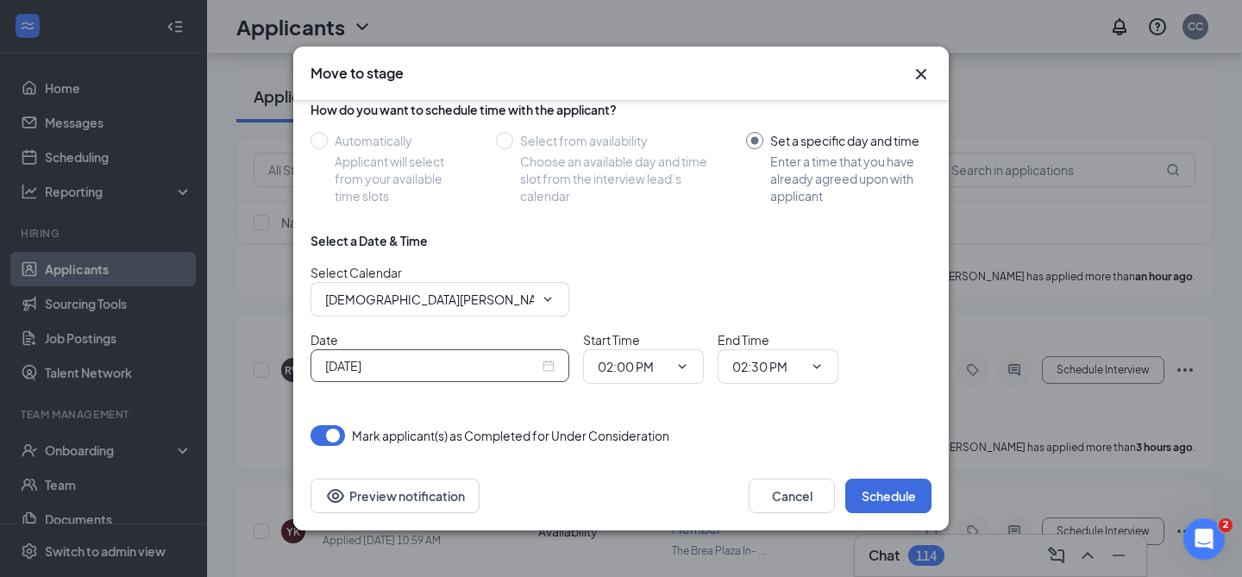
click at [509, 376] on div "Sep 15, 2025" at bounding box center [440, 365] width 259 height 33
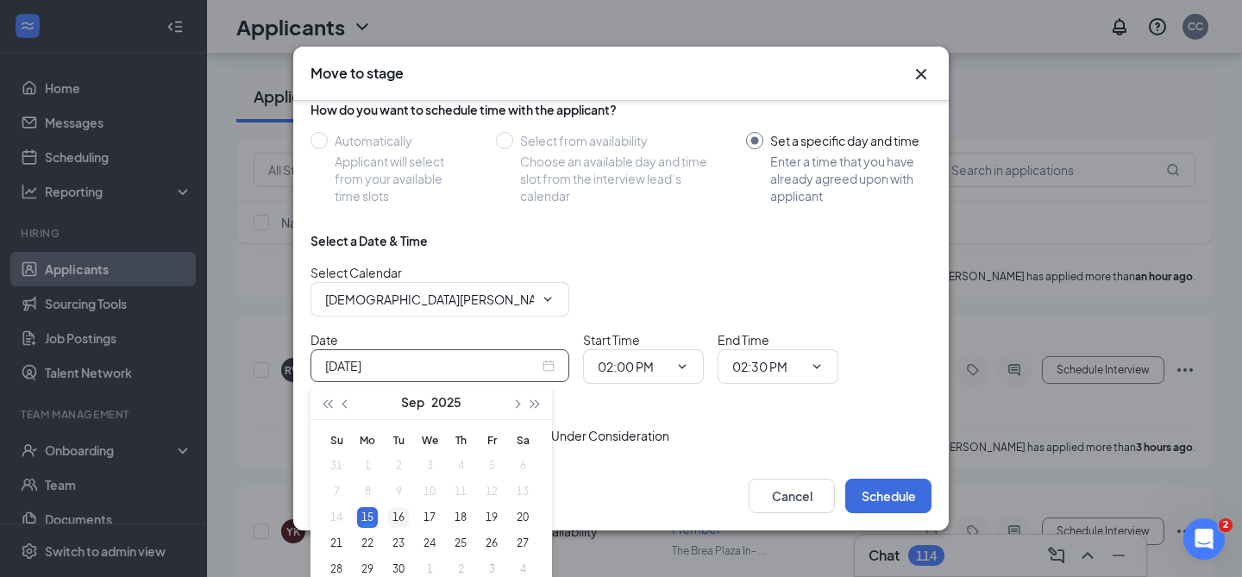
type input "Sep 16, 2025"
click at [400, 508] on div "16" at bounding box center [398, 517] width 21 height 21
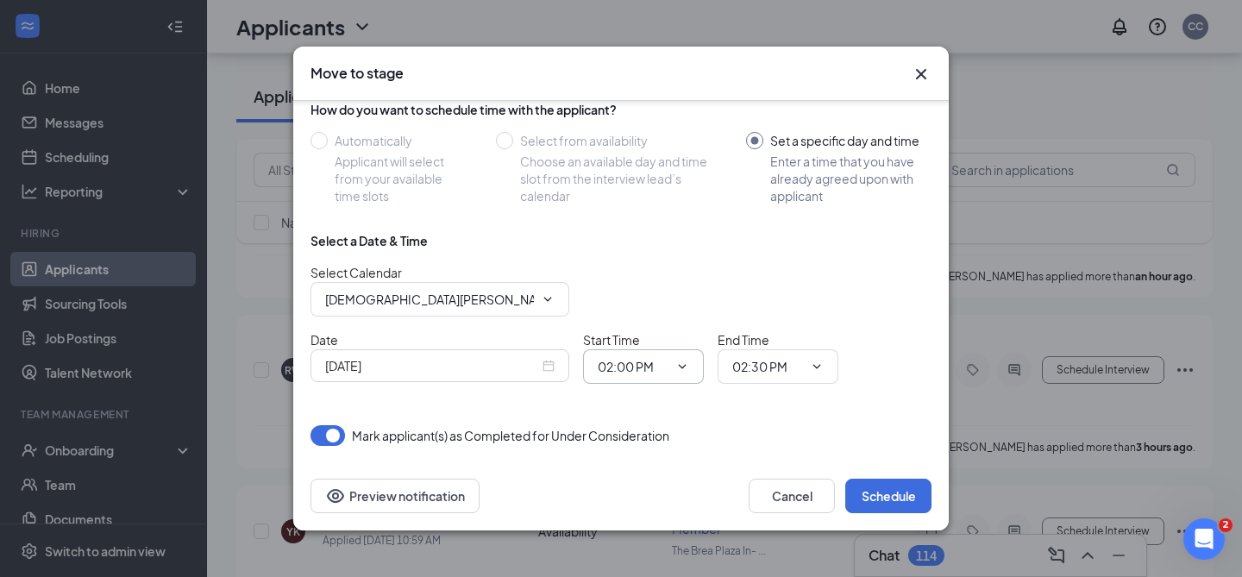
click at [641, 371] on input "02:00 PM" at bounding box center [633, 366] width 71 height 19
click at [641, 256] on div "11:45 AM" at bounding box center [637, 255] width 51 height 19
click at [761, 374] on input "02:30 PM" at bounding box center [767, 366] width 71 height 19
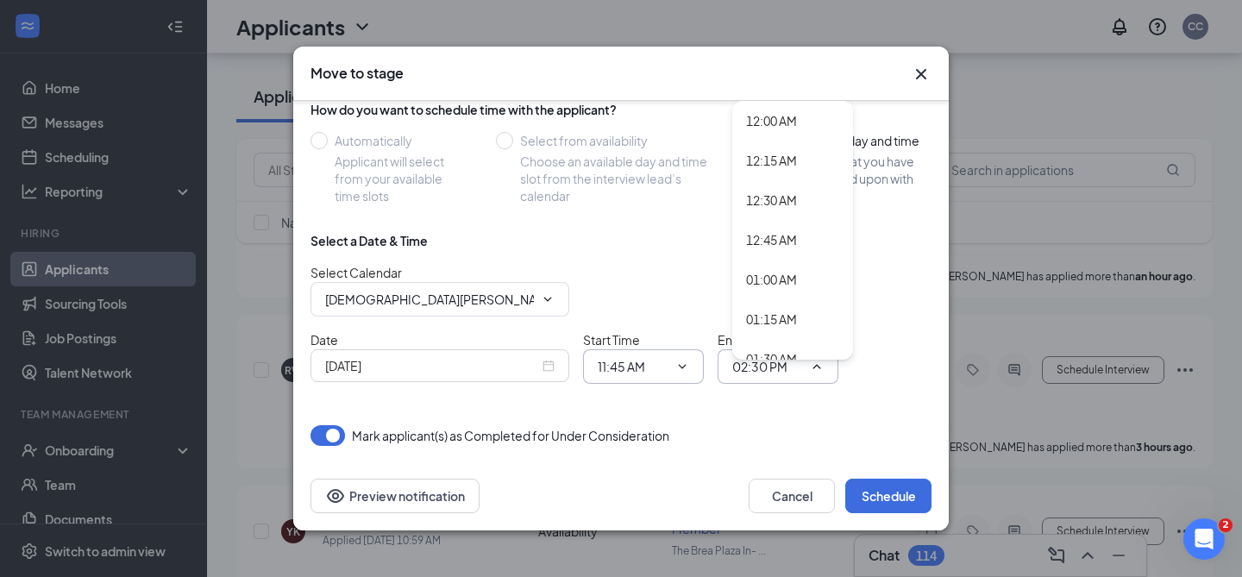
click at [650, 358] on input "11:45 AM" at bounding box center [633, 366] width 71 height 19
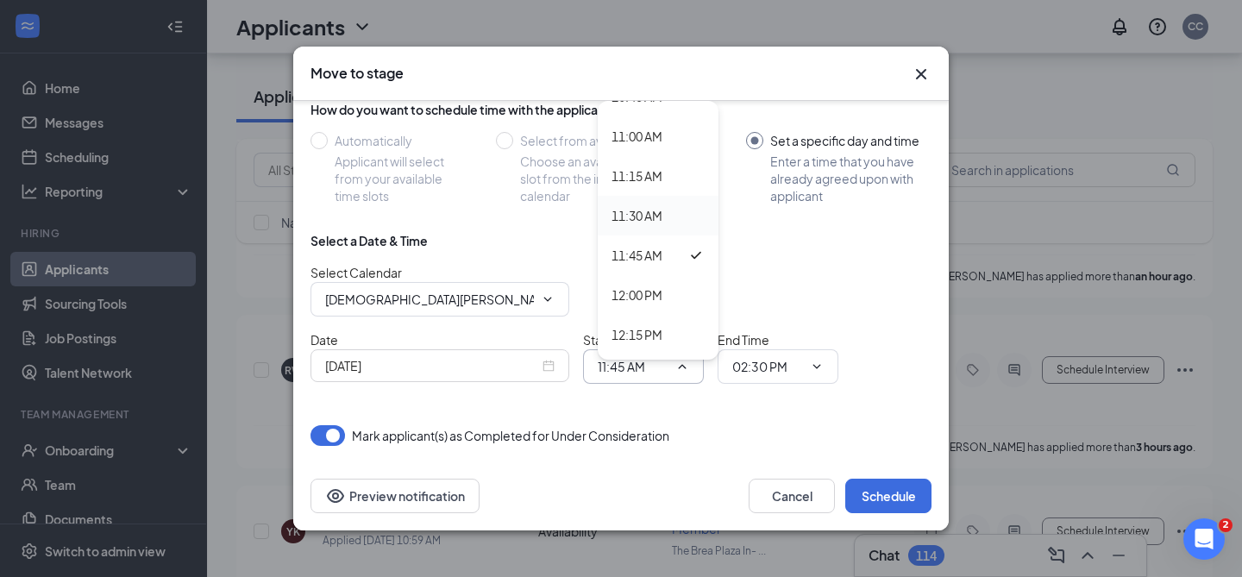
click at [640, 217] on div "11:30 AM" at bounding box center [637, 215] width 51 height 19
click at [694, 368] on span "11:30 AM 12:00 AM 12:15 AM 12:30 AM 12:45 AM 01:00 AM 01:15 AM 01:30 AM 01:45 A…" at bounding box center [643, 366] width 121 height 35
click at [667, 367] on input "11:30 AM" at bounding box center [633, 366] width 71 height 19
click at [664, 249] on div "11:45 AM" at bounding box center [658, 255] width 93 height 19
type input "11:45 AM"
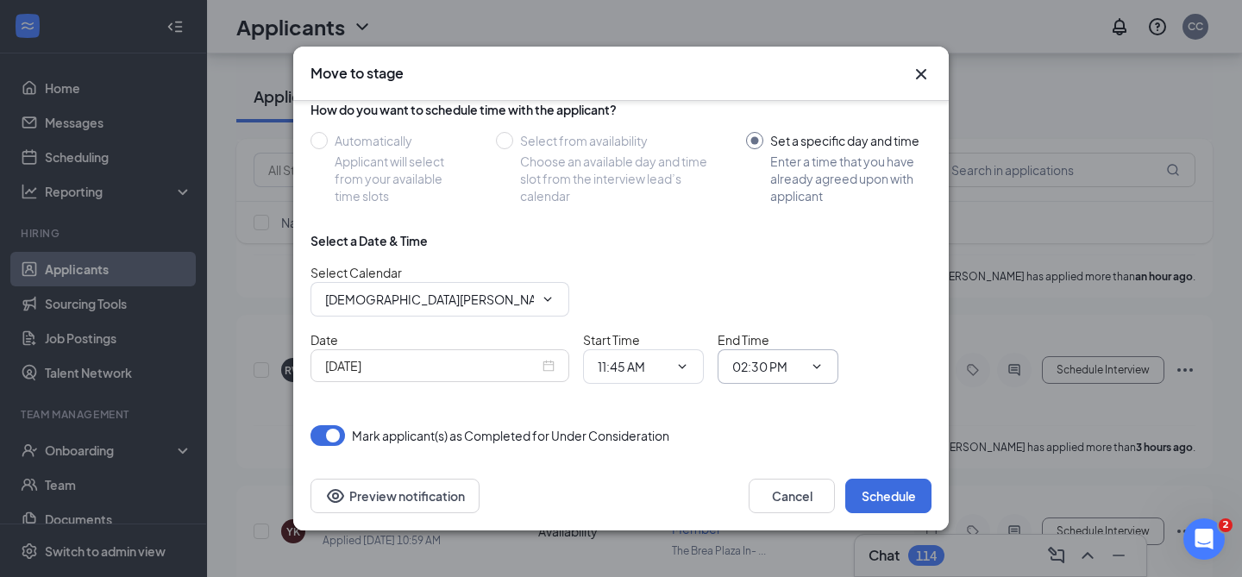
click at [758, 364] on input "02:30 PM" at bounding box center [767, 366] width 71 height 19
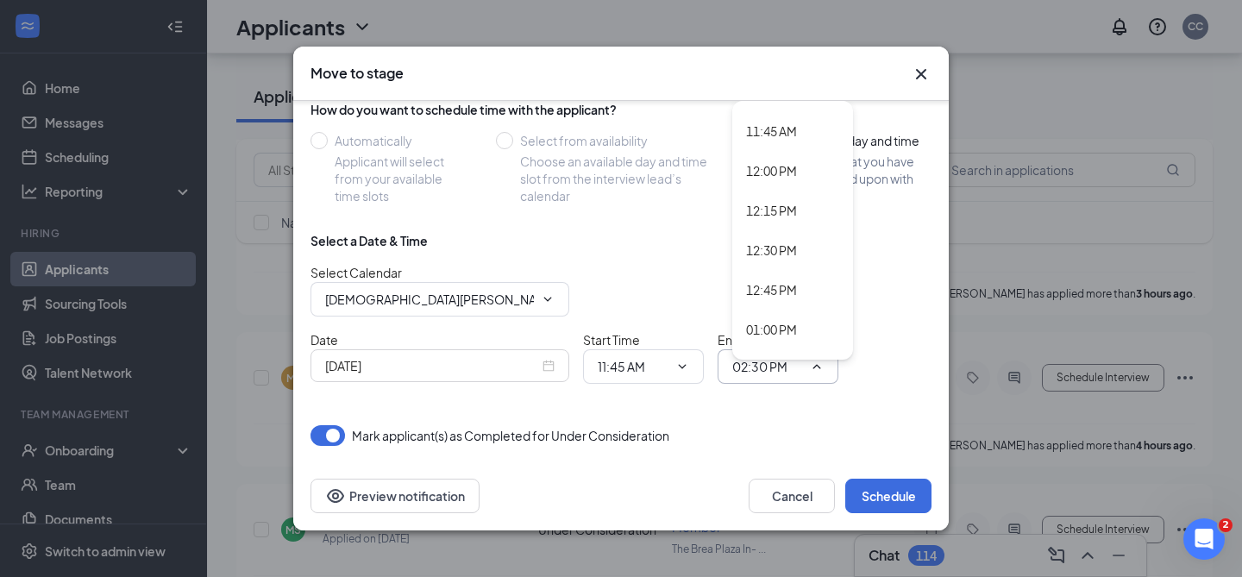
scroll to position [1843, 0]
click at [768, 190] on div "12:00 PM" at bounding box center [771, 182] width 51 height 19
type input "12:00 PM"
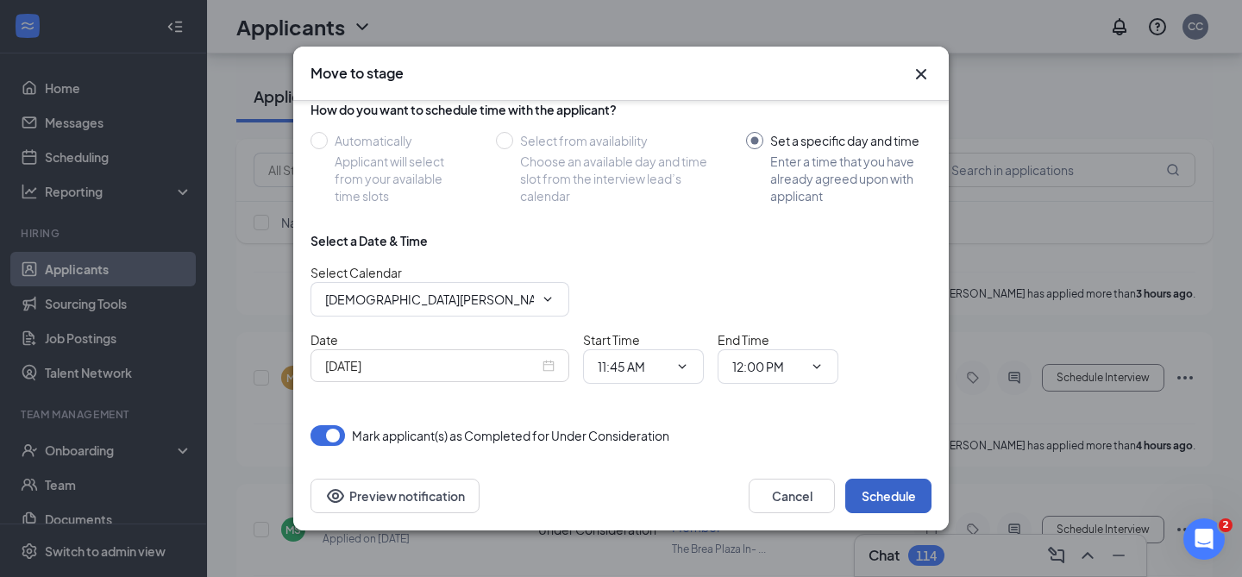
click at [886, 499] on button "Schedule" at bounding box center [888, 496] width 86 height 35
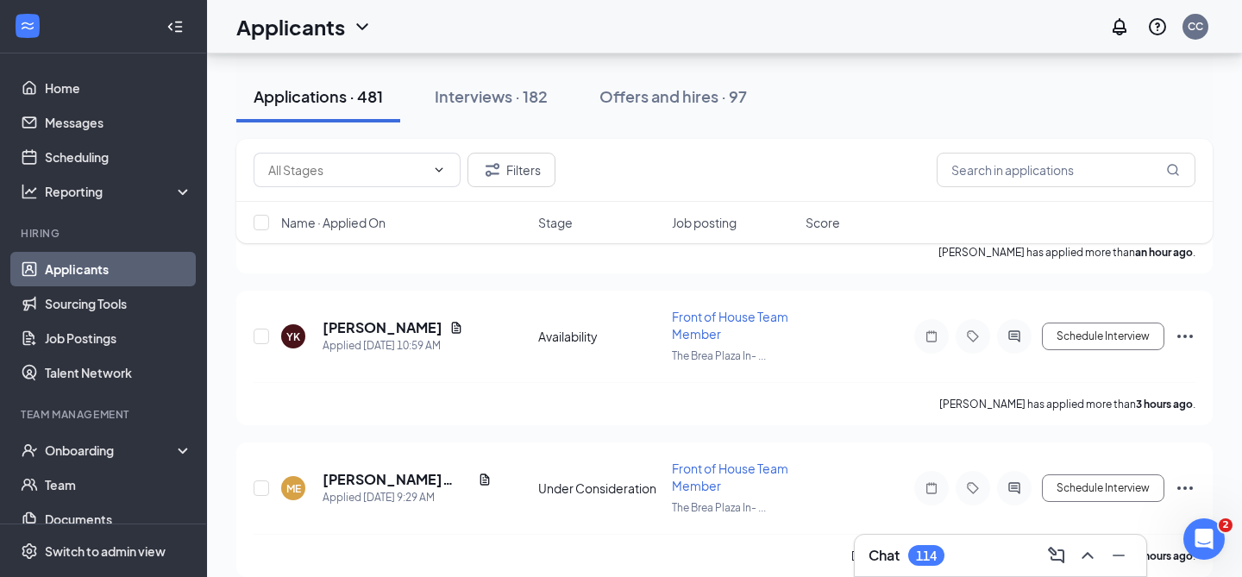
scroll to position [488, 0]
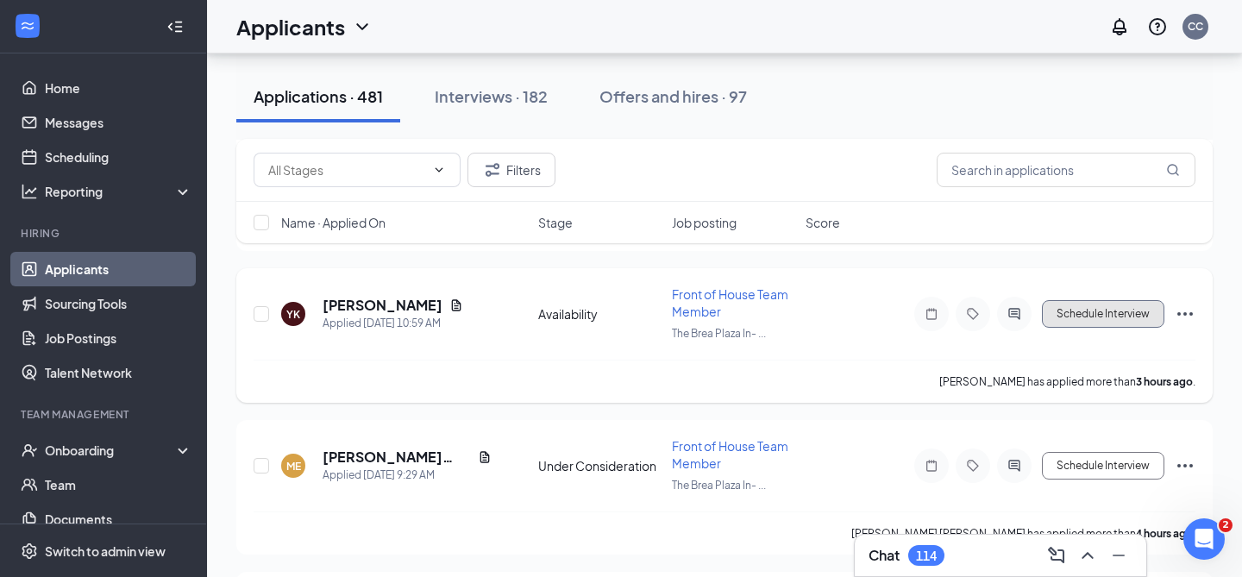
click at [1083, 300] on button "Schedule Interview" at bounding box center [1103, 314] width 122 height 28
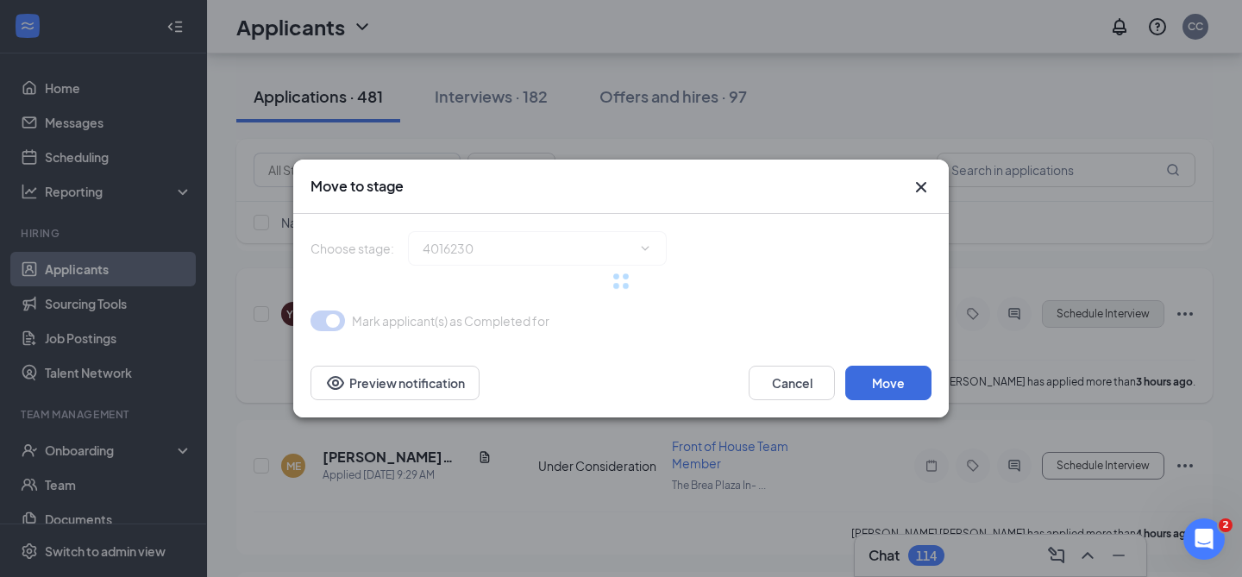
type input "Review Stage (next stage)"
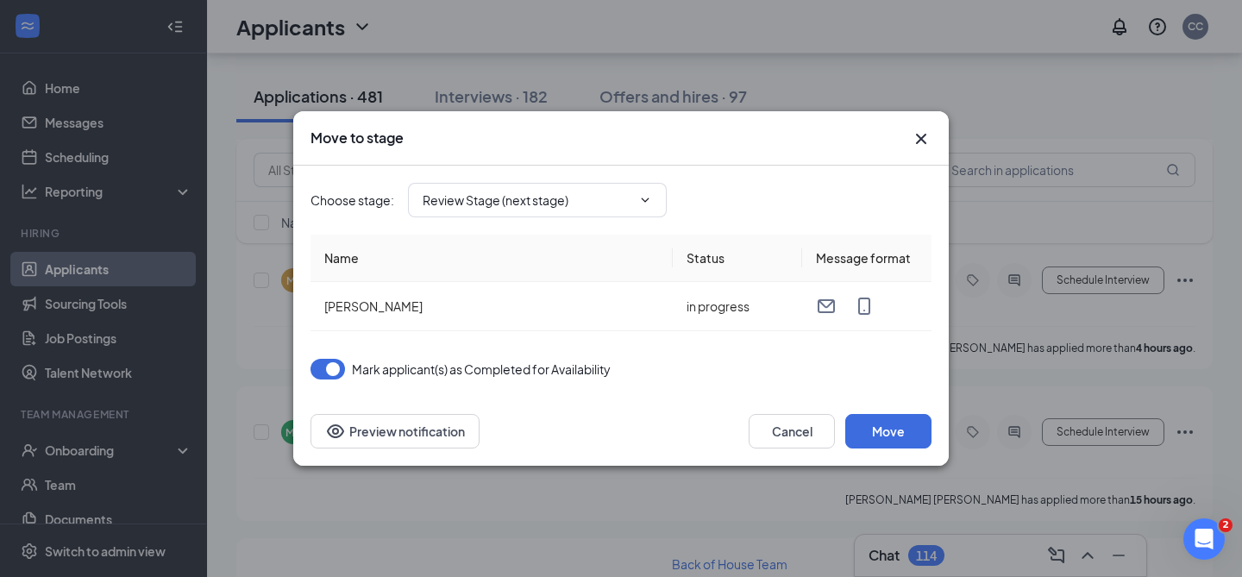
scroll to position [678, 0]
click at [784, 428] on button "Cancel" at bounding box center [792, 431] width 86 height 35
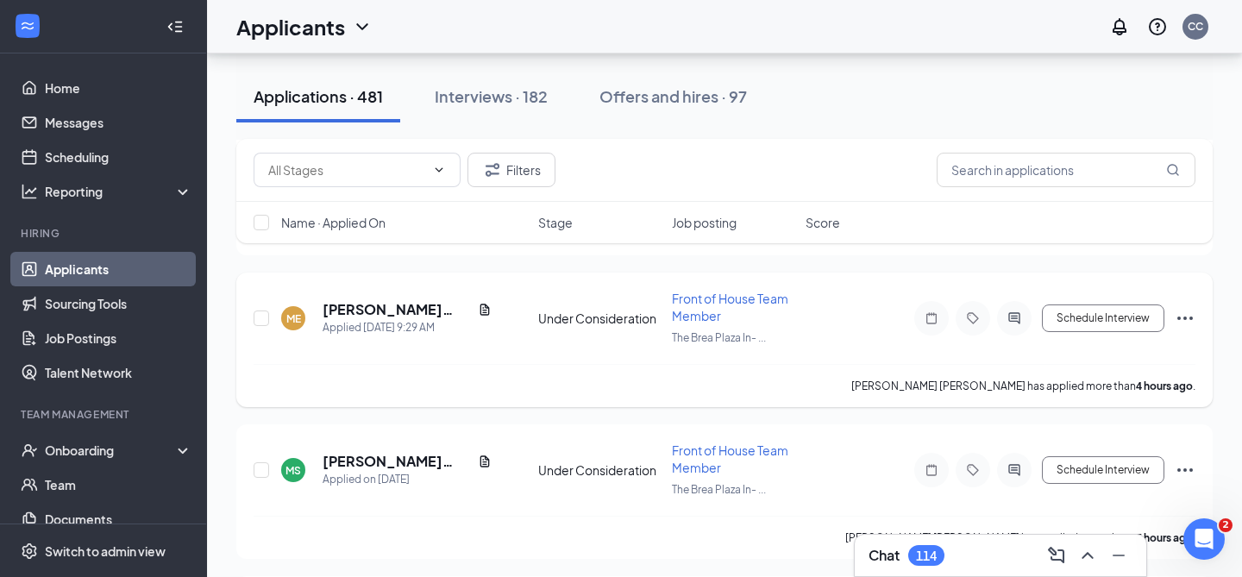
scroll to position [624, 0]
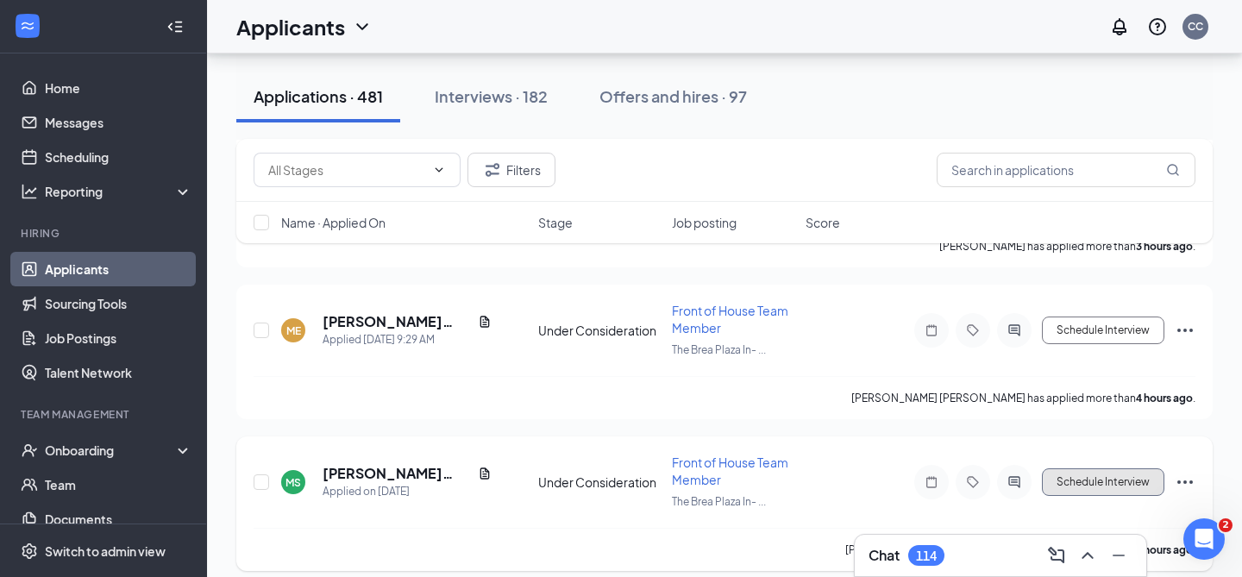
click at [1080, 468] on button "Schedule Interview" at bounding box center [1103, 482] width 122 height 28
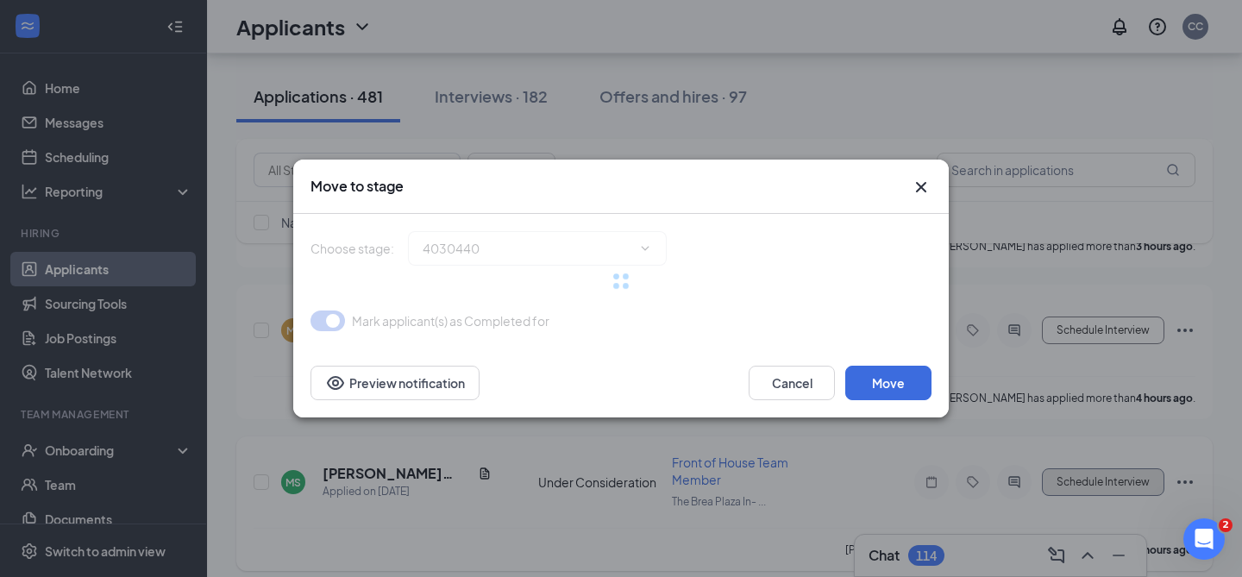
type input "Onsite Interview (next stage)"
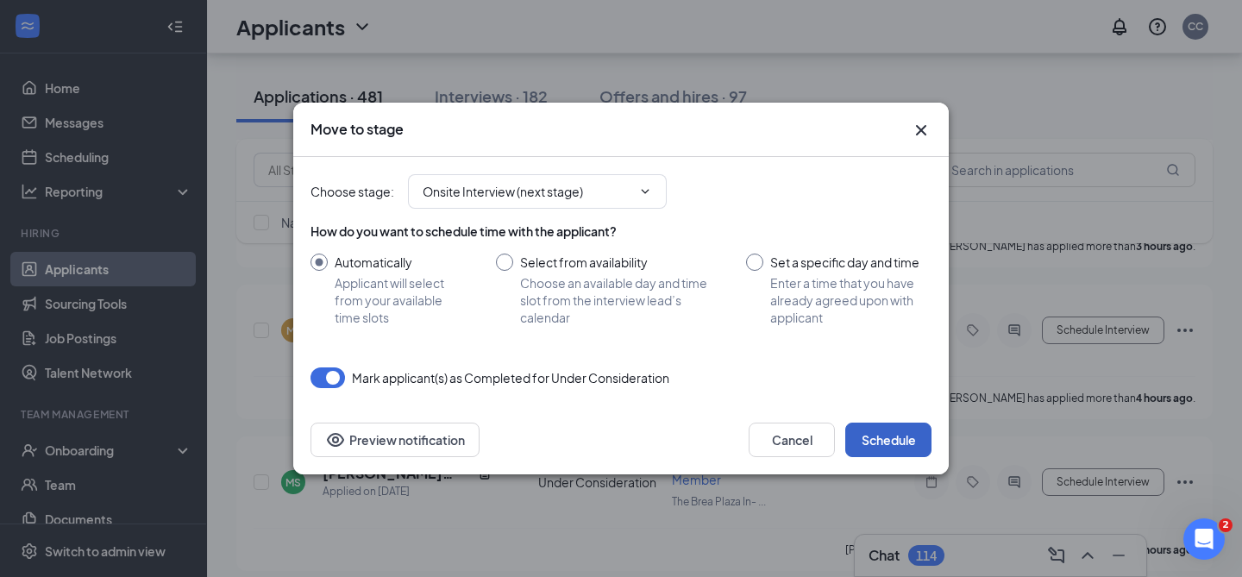
click at [907, 449] on button "Schedule" at bounding box center [888, 440] width 86 height 35
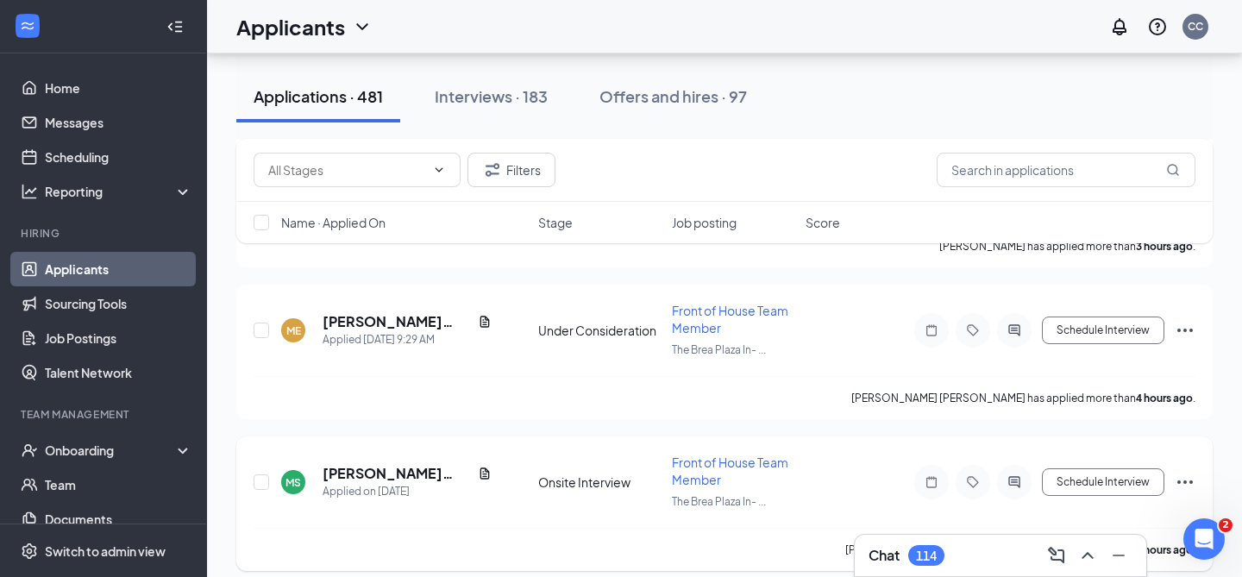
scroll to position [748, 0]
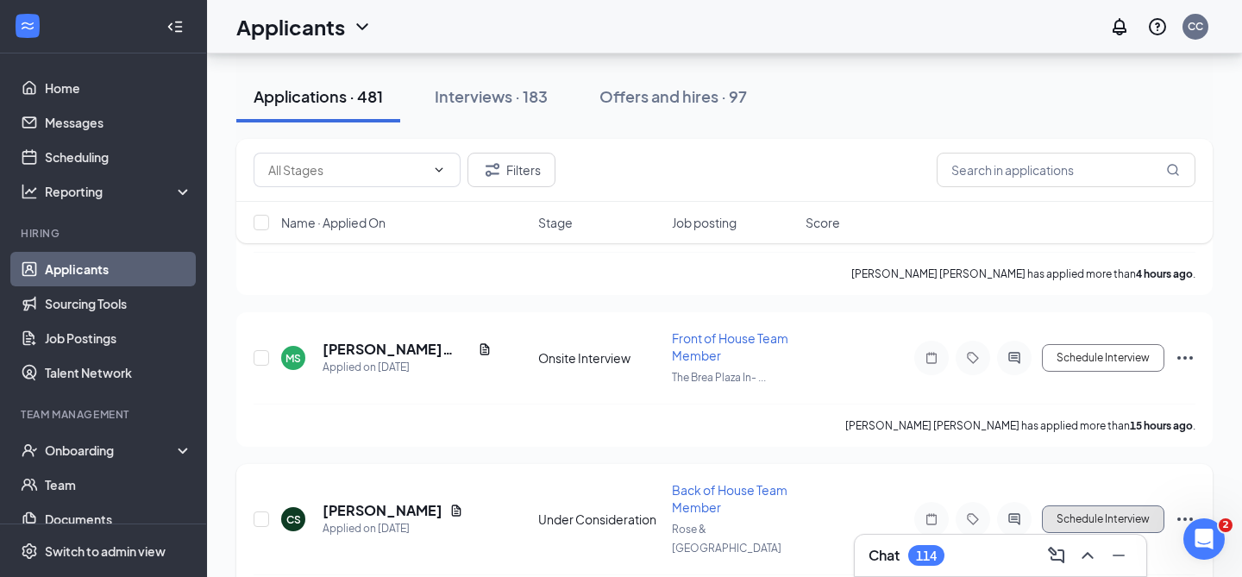
click at [1076, 505] on button "Schedule Interview" at bounding box center [1103, 519] width 122 height 28
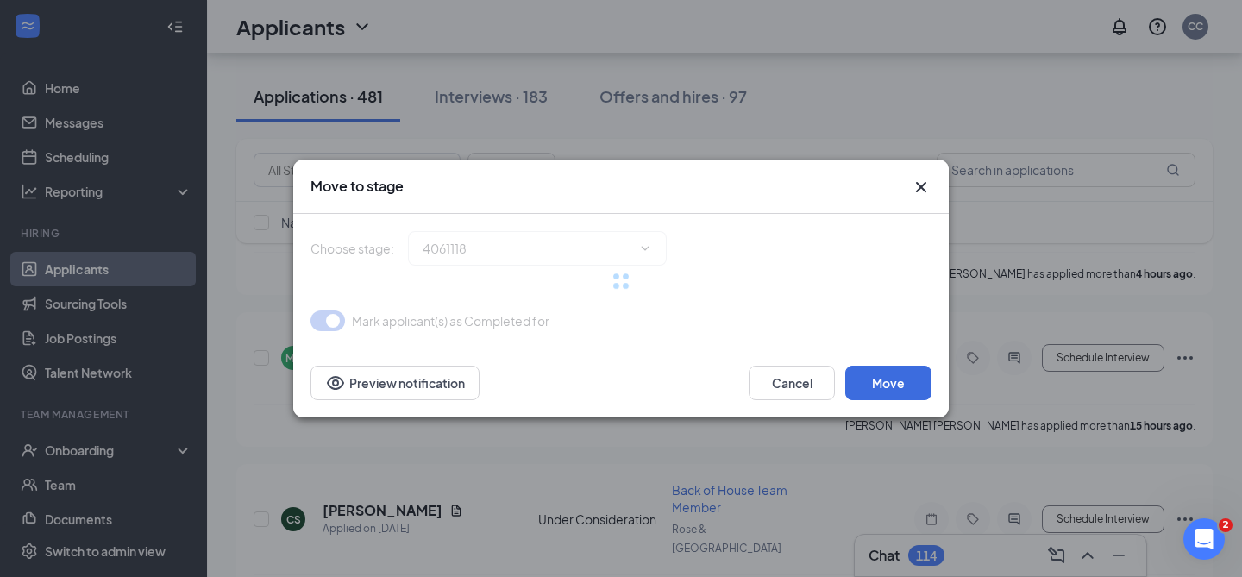
type input "Onsite Interview (next stage)"
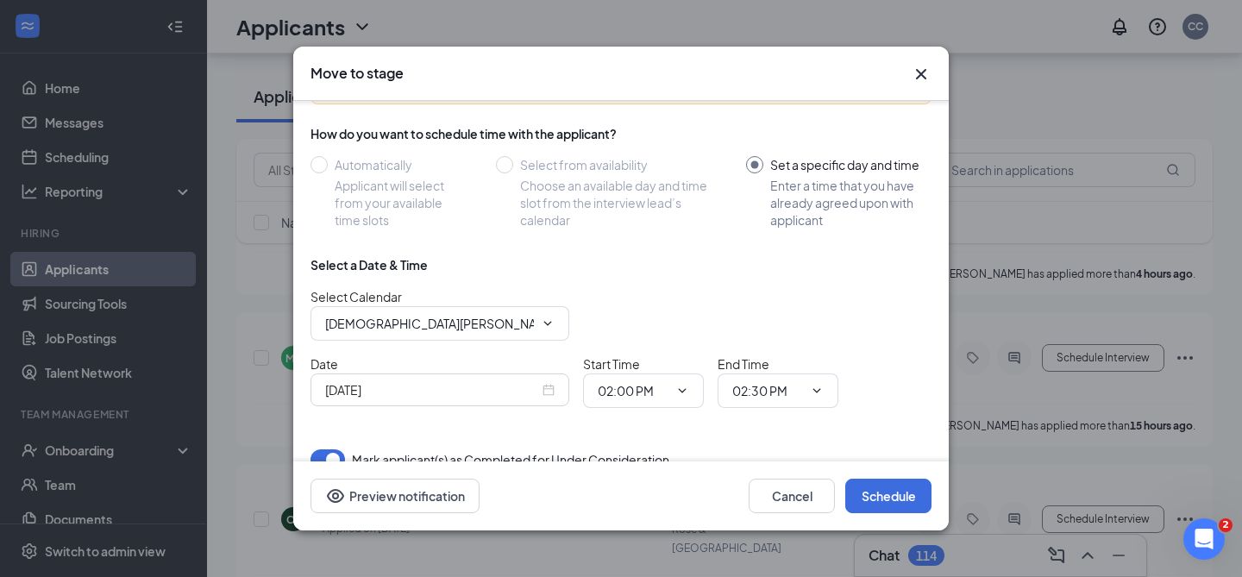
scroll to position [142, 0]
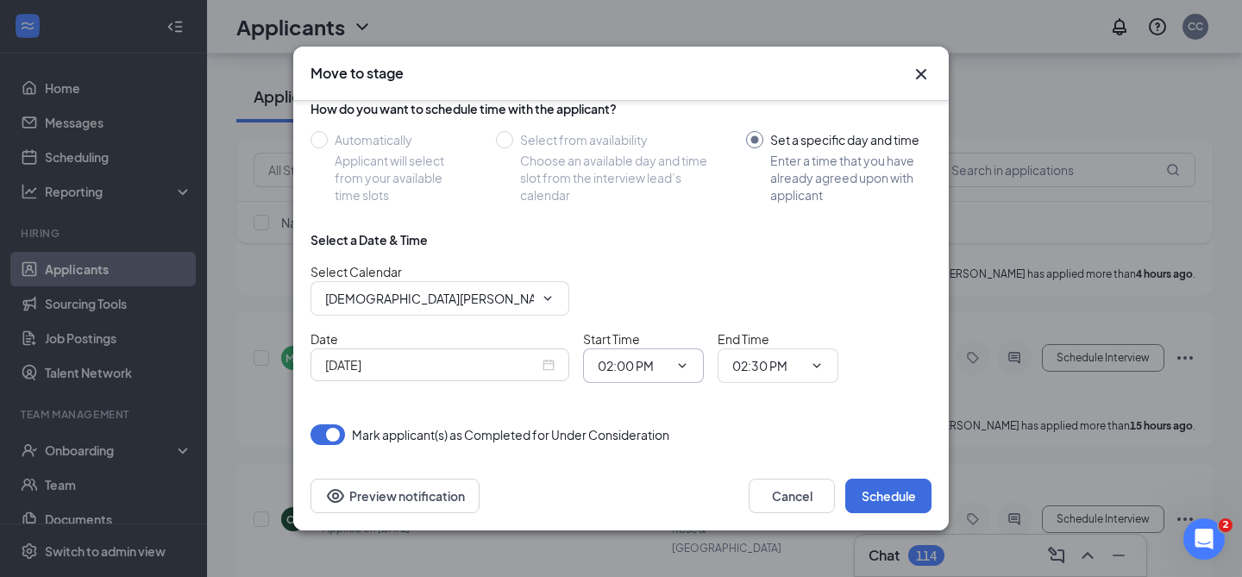
click at [683, 367] on icon "ChevronDown" at bounding box center [682, 366] width 14 height 14
click at [643, 354] on span "02:00 PM" at bounding box center [643, 365] width 121 height 35
click at [643, 363] on input "02:00 PM" at bounding box center [633, 365] width 71 height 19
click at [557, 361] on div "Sep 15, 2025" at bounding box center [440, 364] width 259 height 33
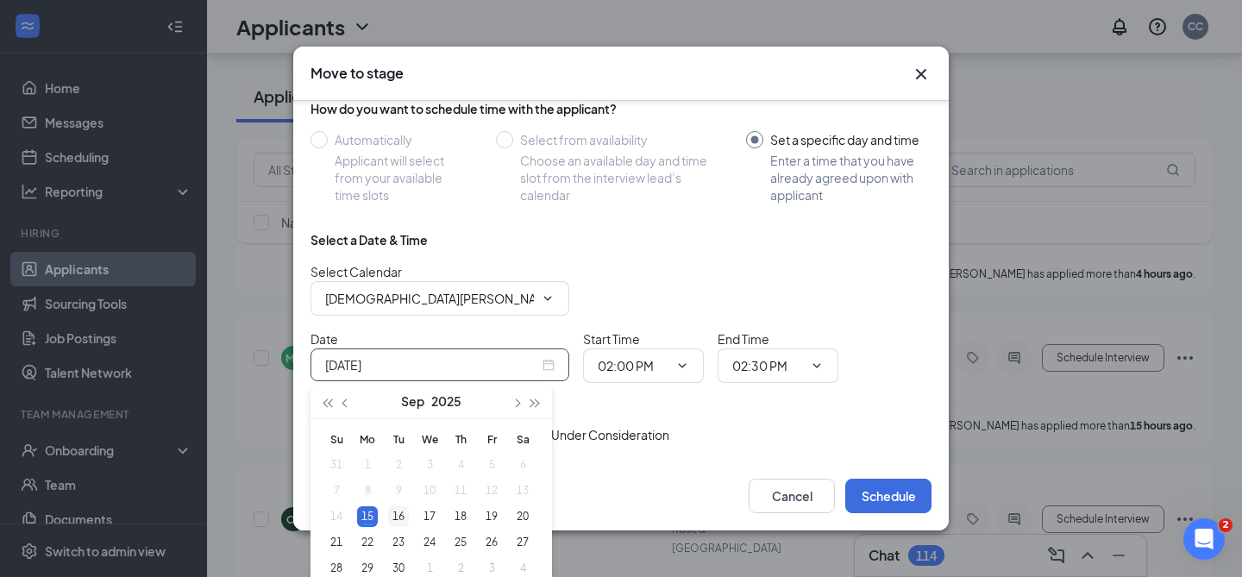
type input "Sep 16, 2025"
click at [405, 514] on div "16" at bounding box center [398, 516] width 21 height 21
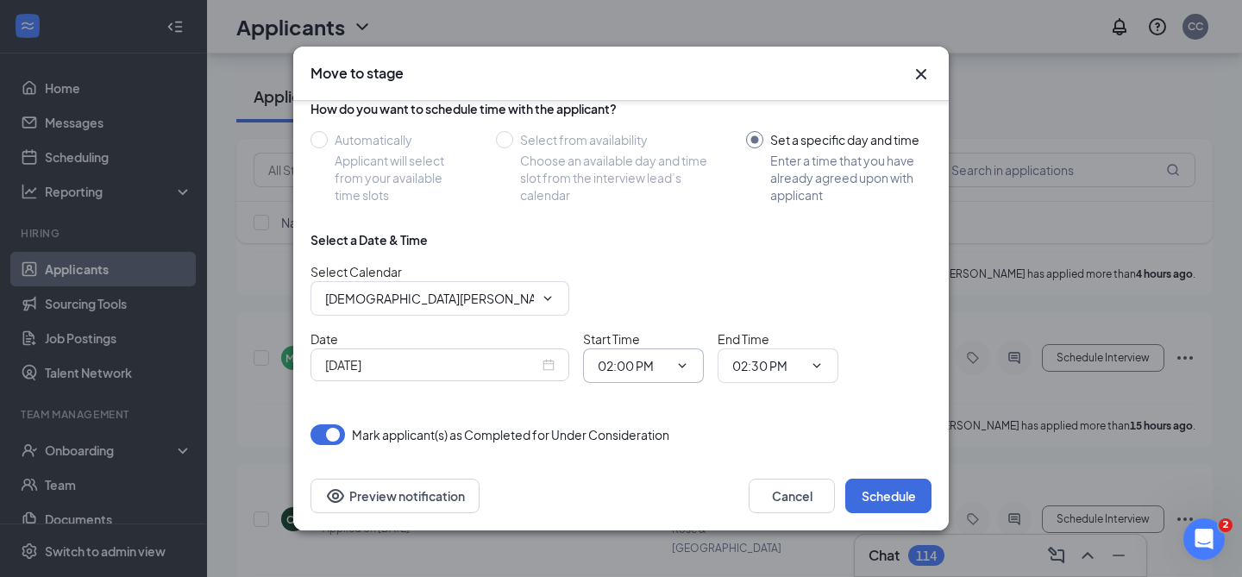
click at [629, 377] on span "02:00 PM 12:00 AM 12:15 AM 12:30 AM 12:45 AM 01:00 AM 01:15 AM 01:30 AM 01:45 A…" at bounding box center [643, 365] width 121 height 35
click at [694, 365] on span "02:00 PM 12:00 AM 12:15 AM 12:30 AM 12:45 AM 01:00 AM 01:15 AM 01:30 AM 01:45 A…" at bounding box center [643, 365] width 121 height 35
click at [681, 368] on icon "ChevronDown" at bounding box center [682, 366] width 14 height 14
click at [650, 360] on input "02:00 PM" at bounding box center [633, 365] width 71 height 19
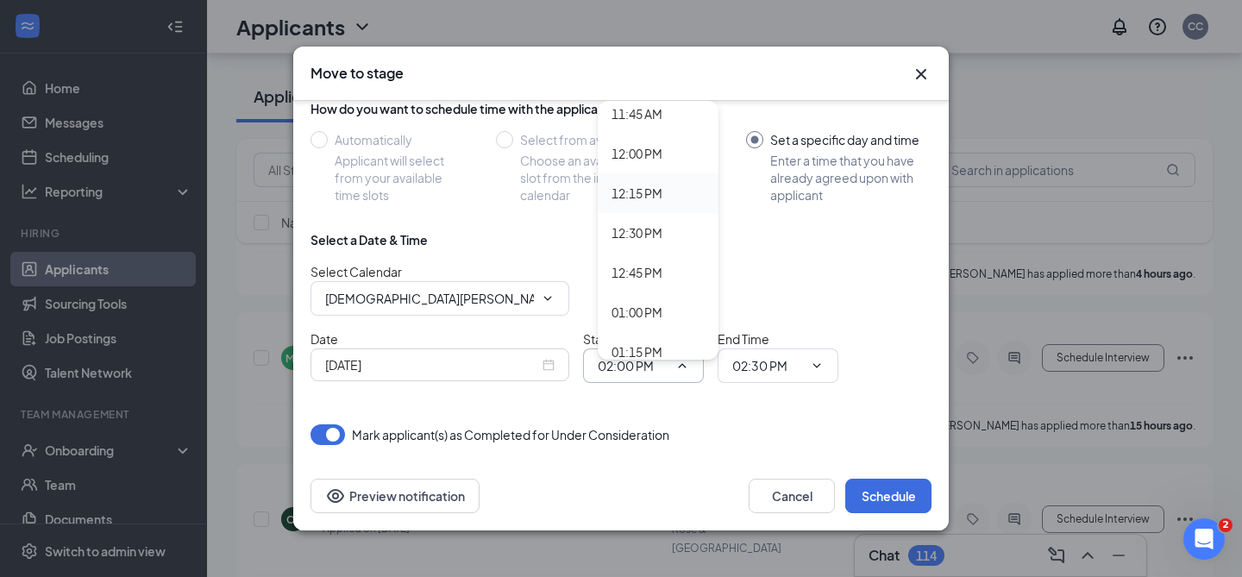
click at [647, 205] on div "12:15 PM" at bounding box center [658, 193] width 121 height 40
type input "12:15 PM"
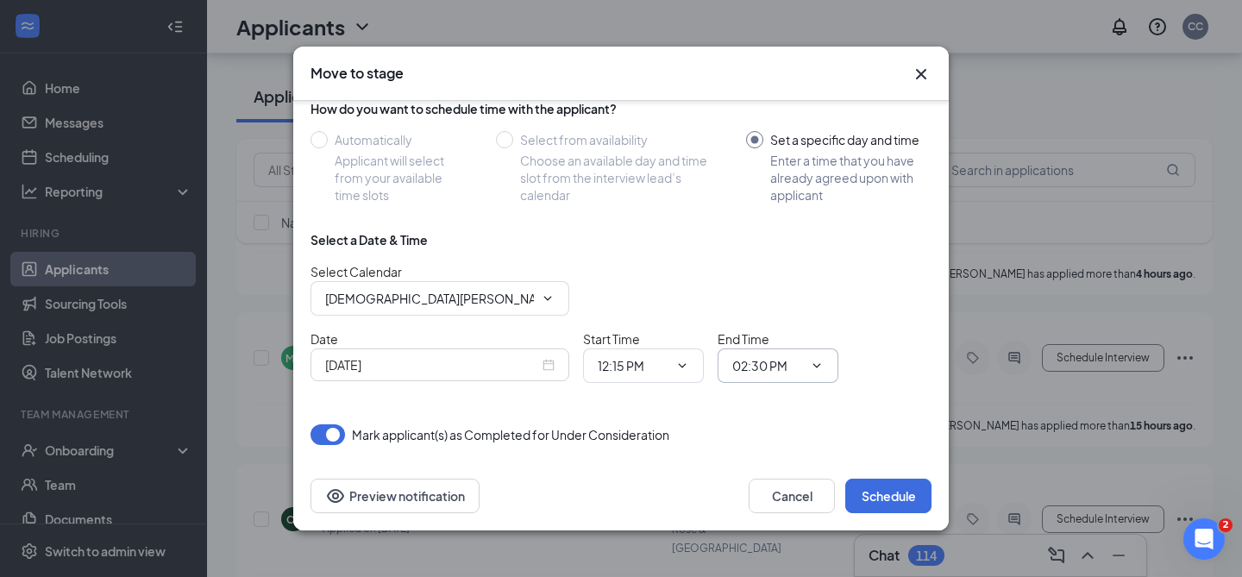
click at [782, 367] on input "02:30 PM" at bounding box center [767, 365] width 71 height 19
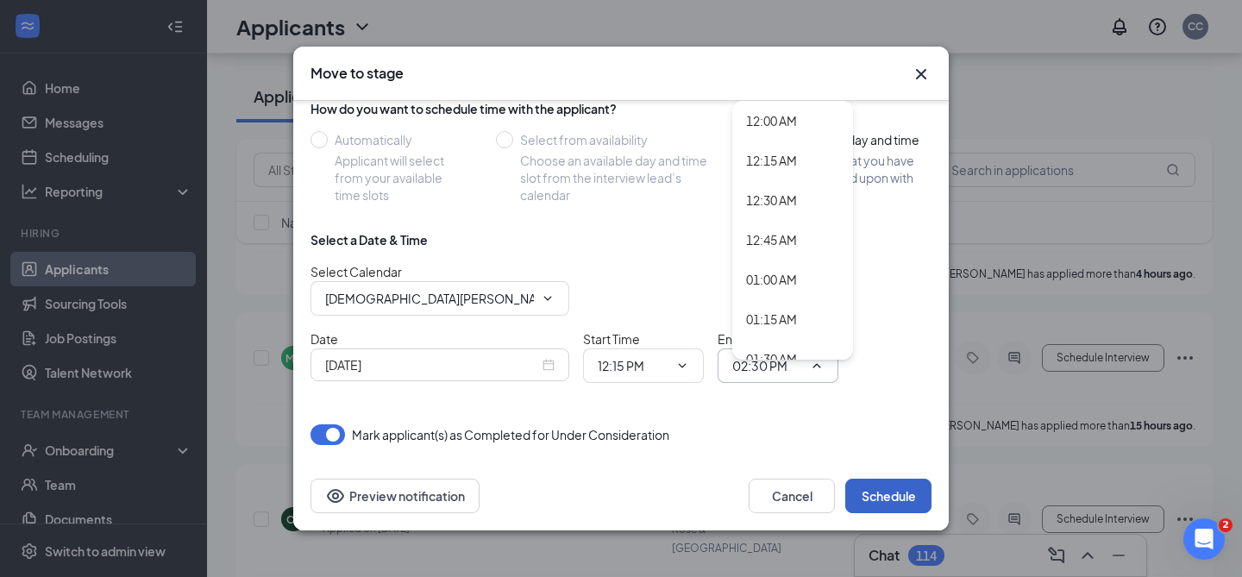
click at [875, 499] on button "Schedule" at bounding box center [888, 496] width 86 height 35
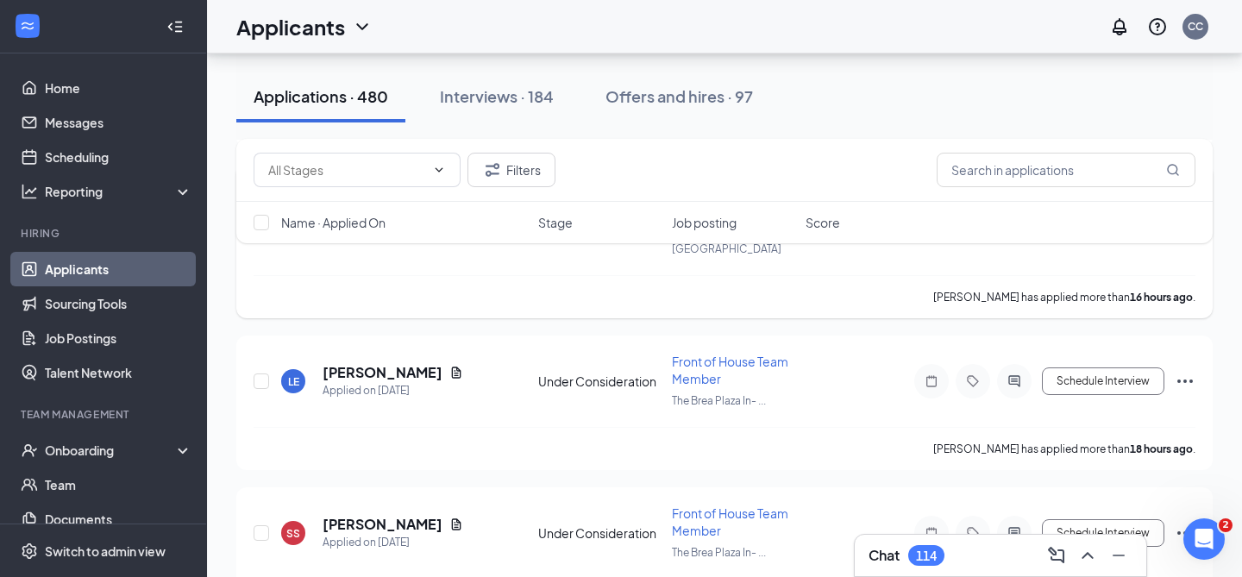
scroll to position [896, 0]
click at [1065, 367] on button "Schedule Interview" at bounding box center [1103, 381] width 122 height 28
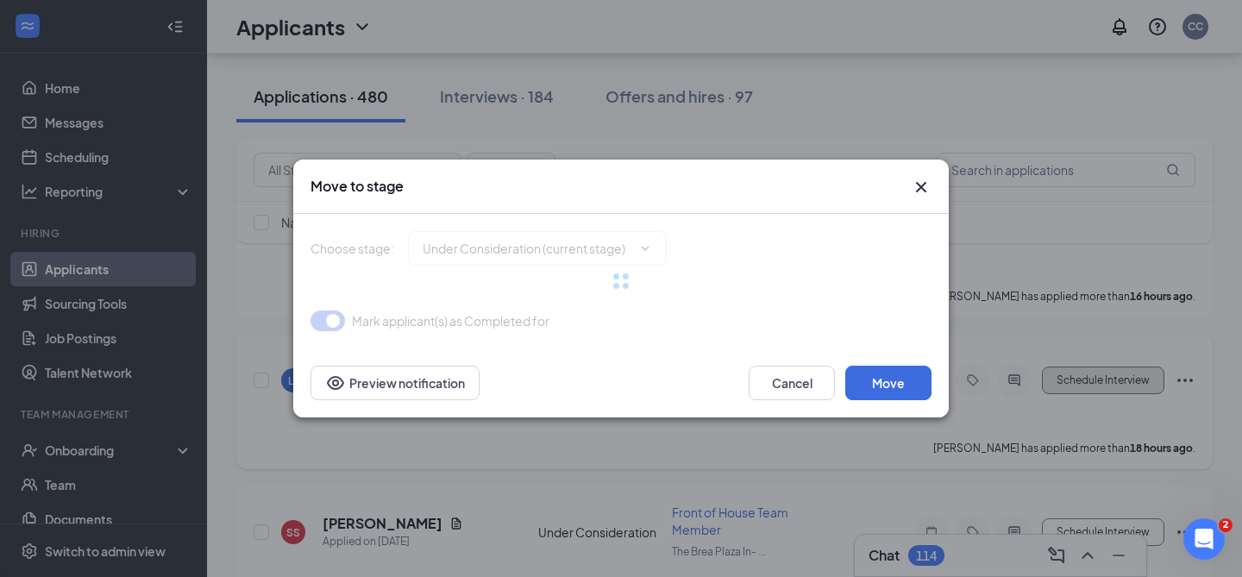
type input "Onsite Interview (next stage)"
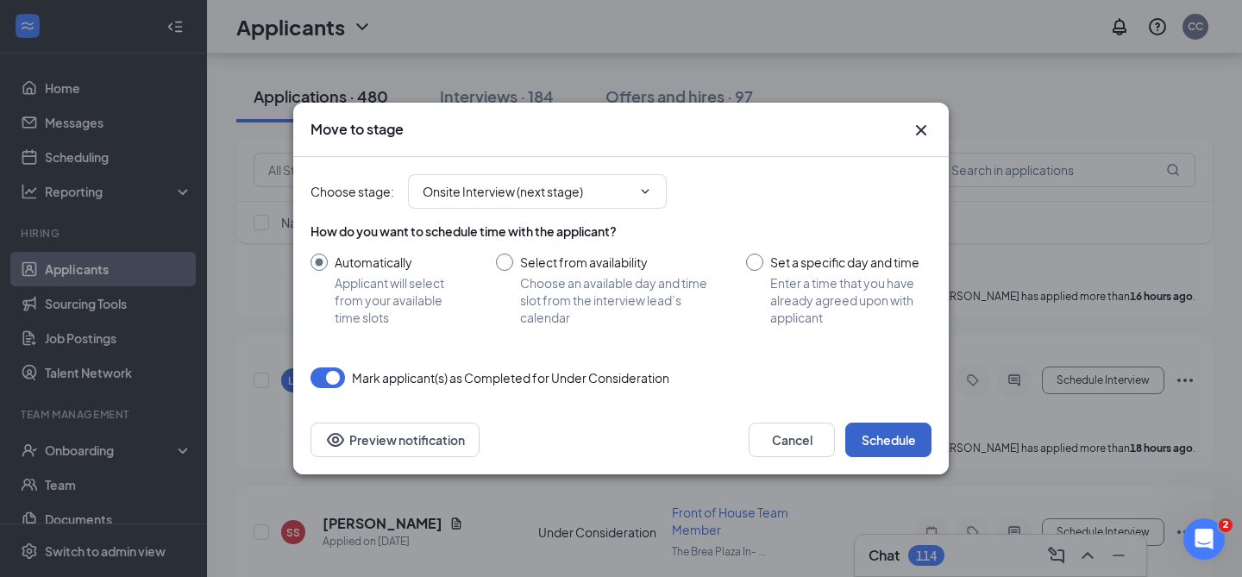
click at [882, 430] on button "Schedule" at bounding box center [888, 440] width 86 height 35
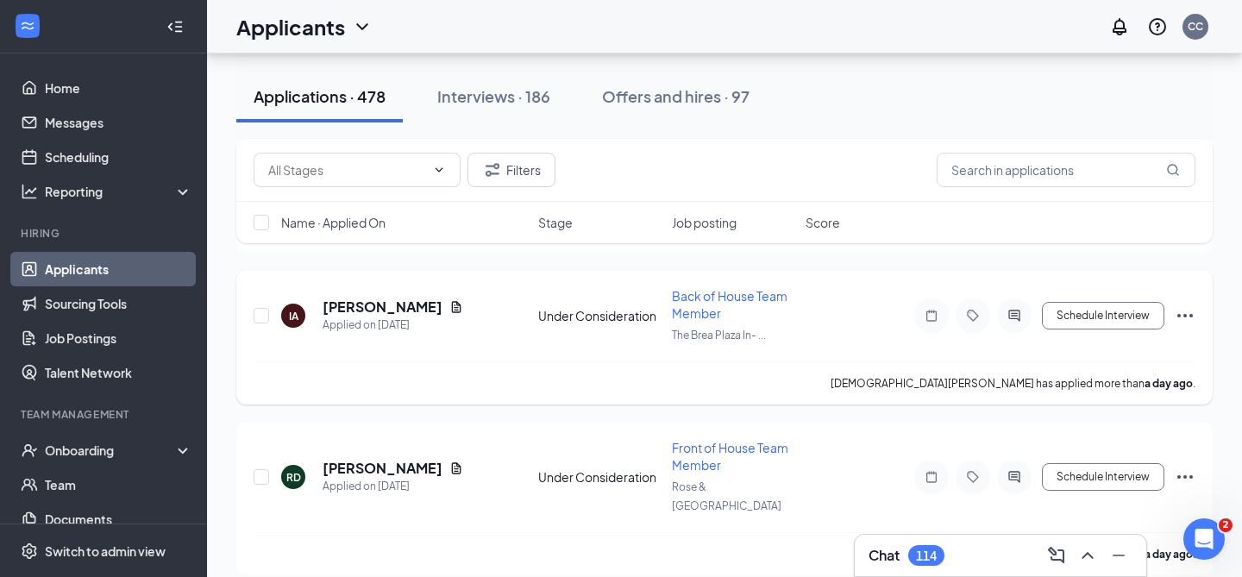
scroll to position [933, 0]
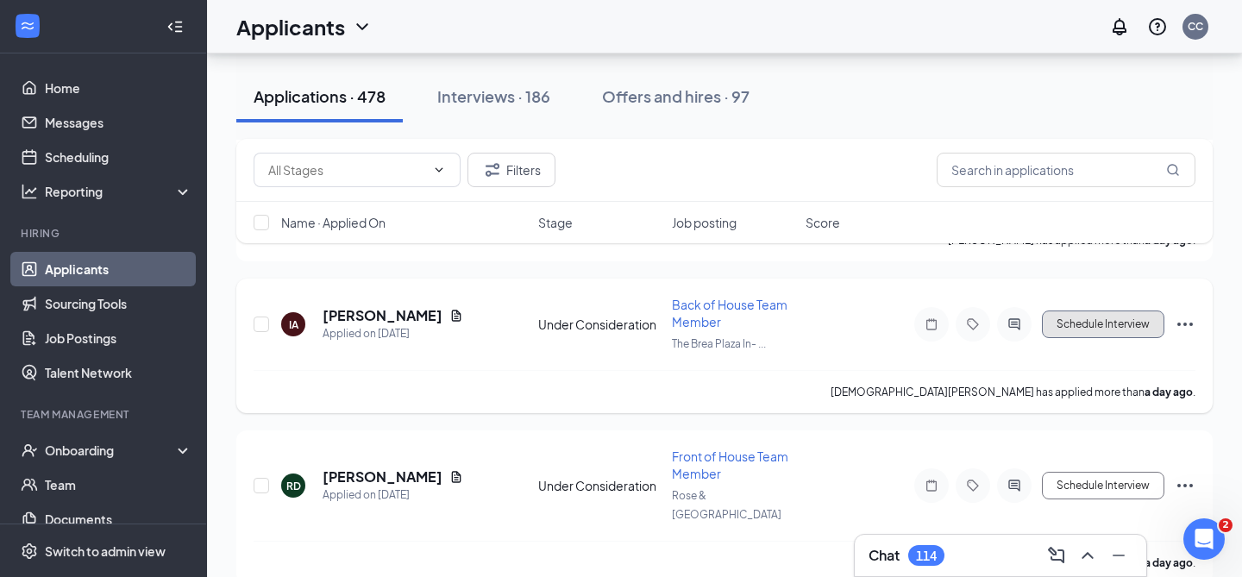
click at [1075, 311] on button "Schedule Interview" at bounding box center [1103, 325] width 122 height 28
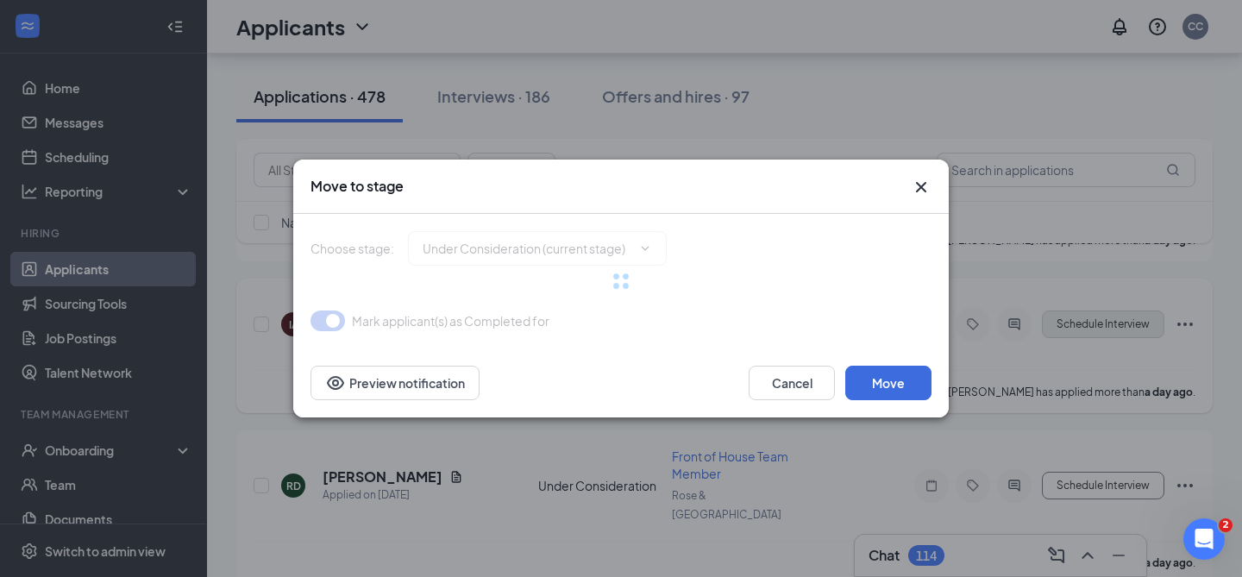
type input "Onsite Interview (next stage)"
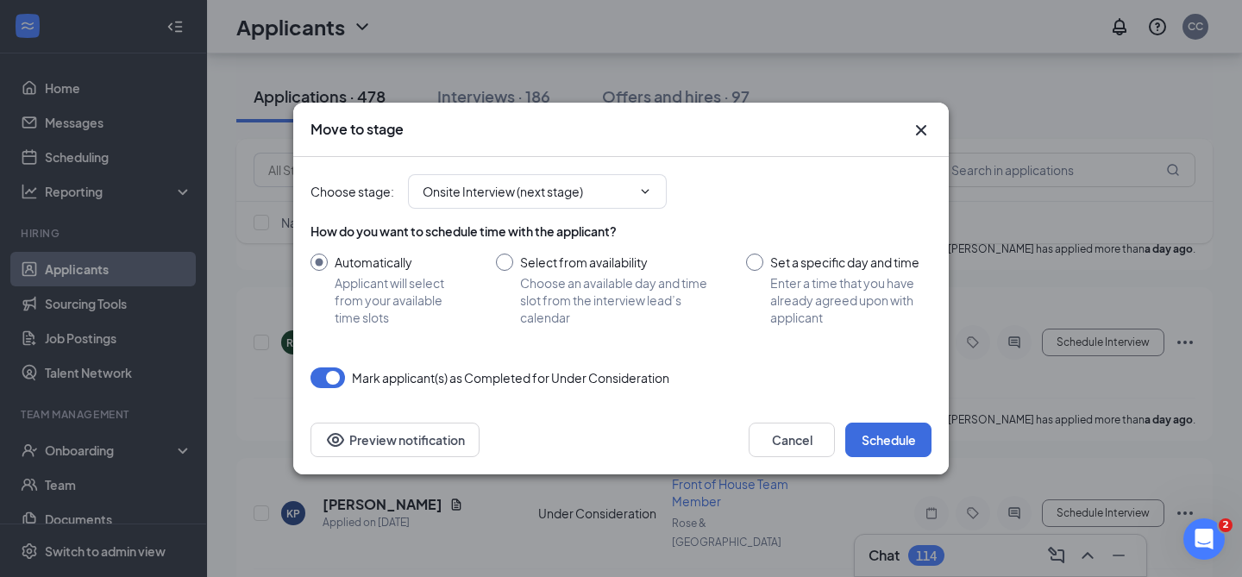
scroll to position [1077, 0]
click at [499, 263] on input "Select from availability Choose an available day and time slot from the intervi…" at bounding box center [604, 290] width 216 height 72
radio input "true"
radio input "false"
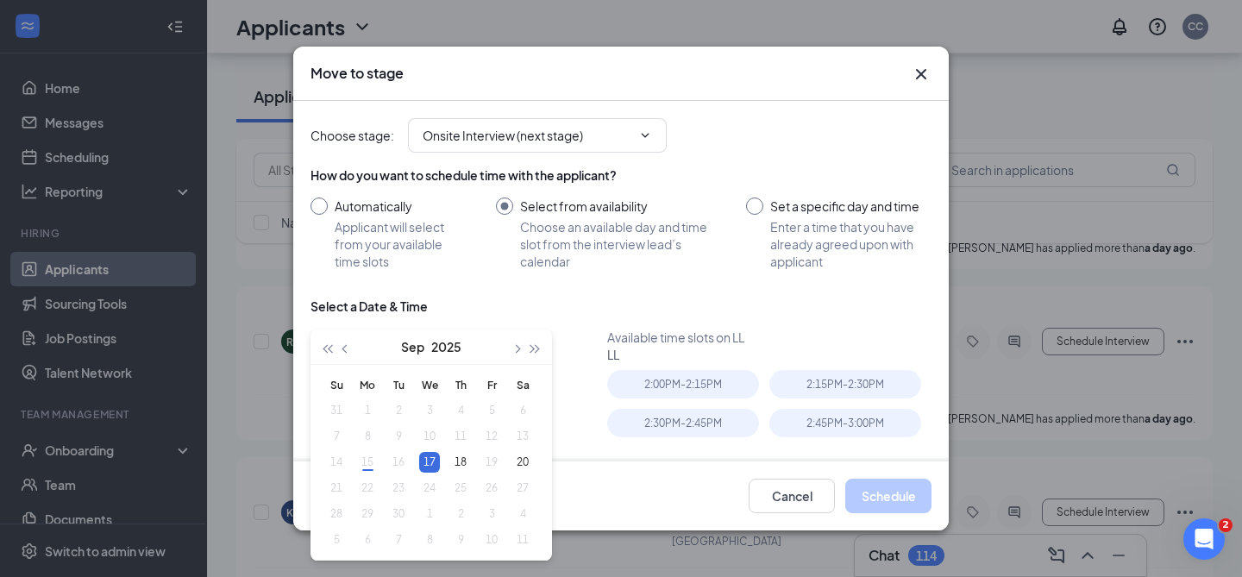
click at [429, 461] on div "17" at bounding box center [429, 462] width 21 height 21
type input "Sep 17, 2025"
click at [653, 391] on div "2:00PM - 2:15PM" at bounding box center [683, 384] width 152 height 28
click at [861, 488] on button "Schedule" at bounding box center [888, 496] width 86 height 35
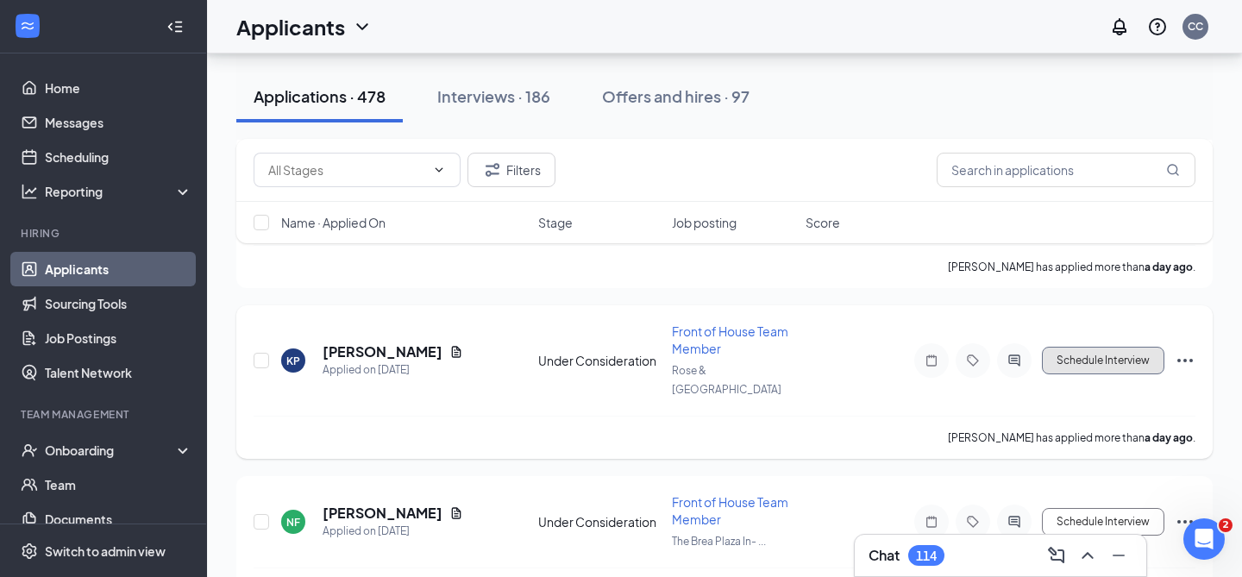
click at [1062, 347] on button "Schedule Interview" at bounding box center [1103, 361] width 122 height 28
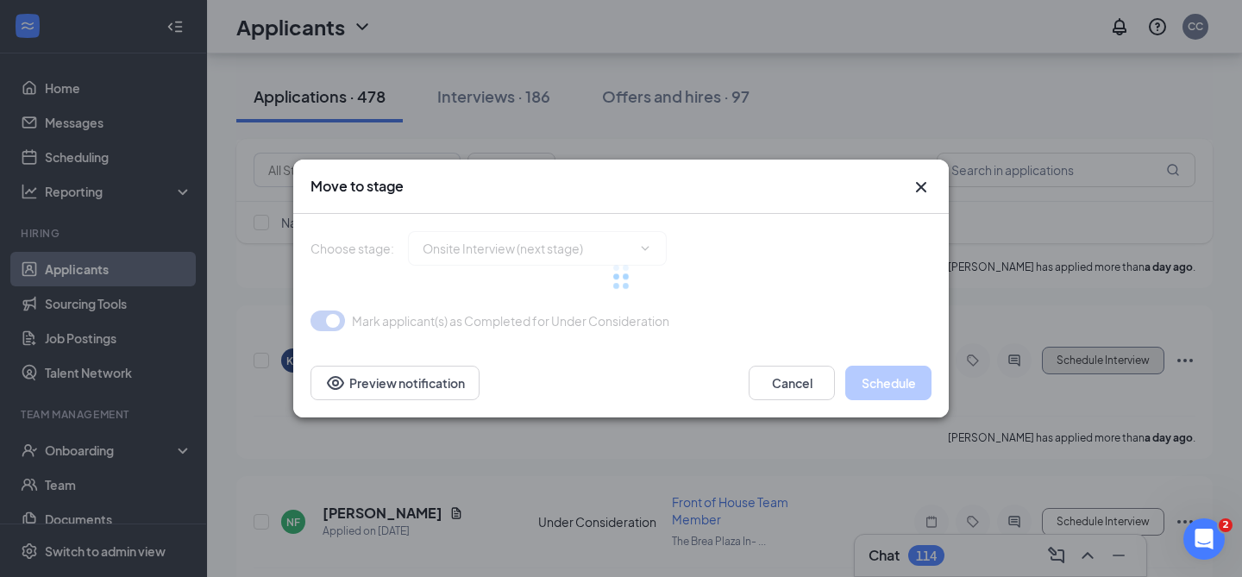
type input "Onsite Interview (next stage)"
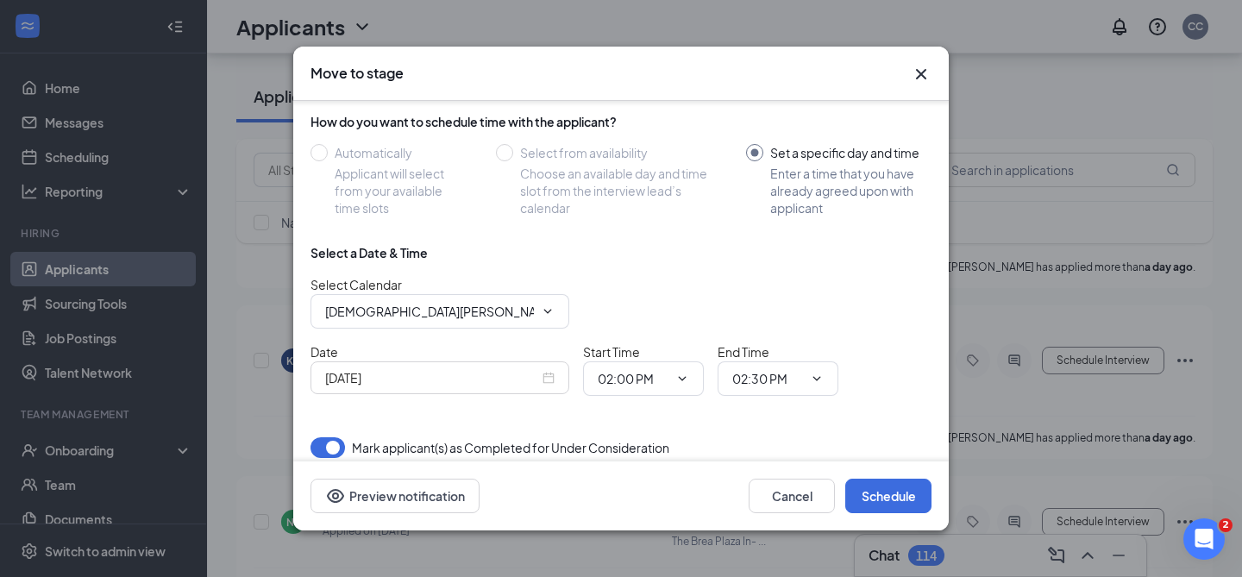
scroll to position [142, 0]
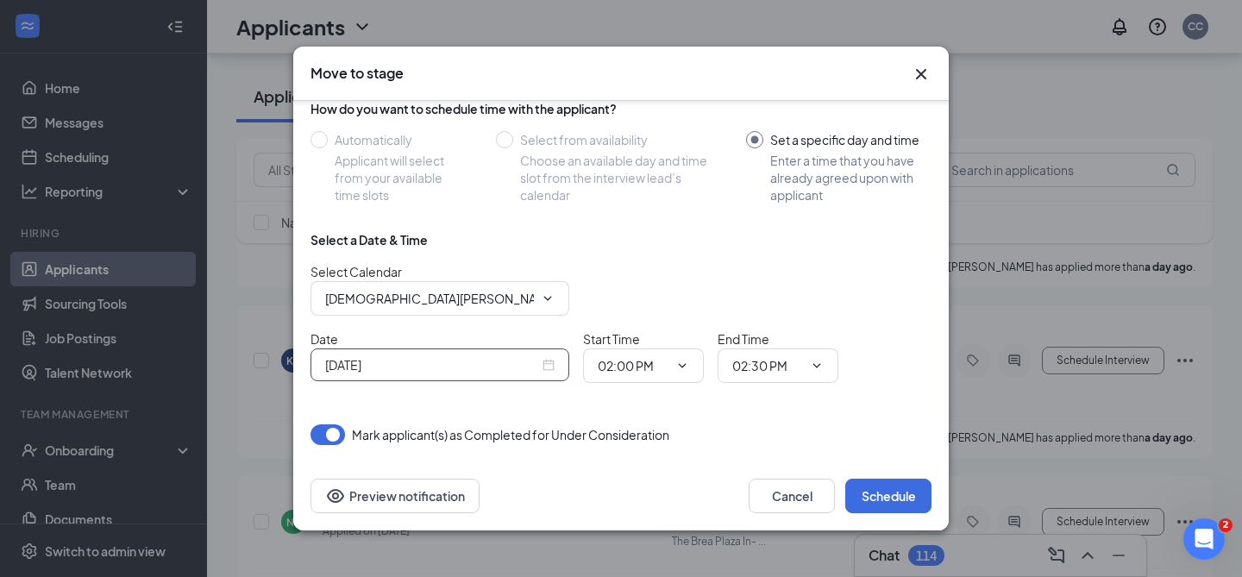
click at [512, 372] on input "Sep 15, 2025" at bounding box center [432, 364] width 214 height 19
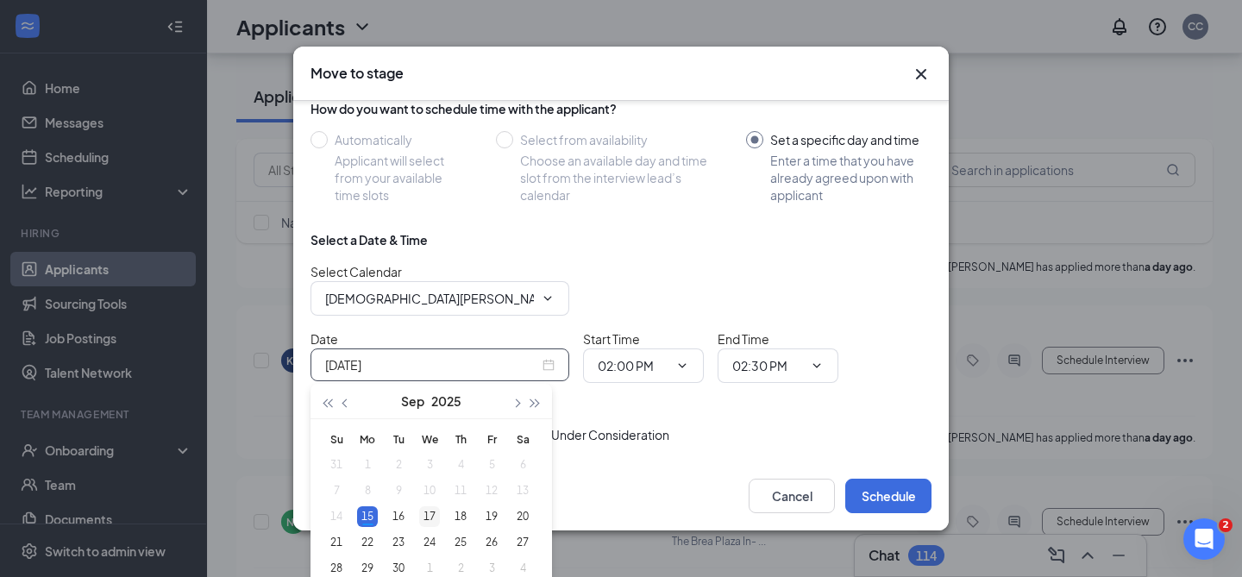
type input "Sep 17, 2025"
click at [430, 522] on div "17" at bounding box center [429, 516] width 21 height 21
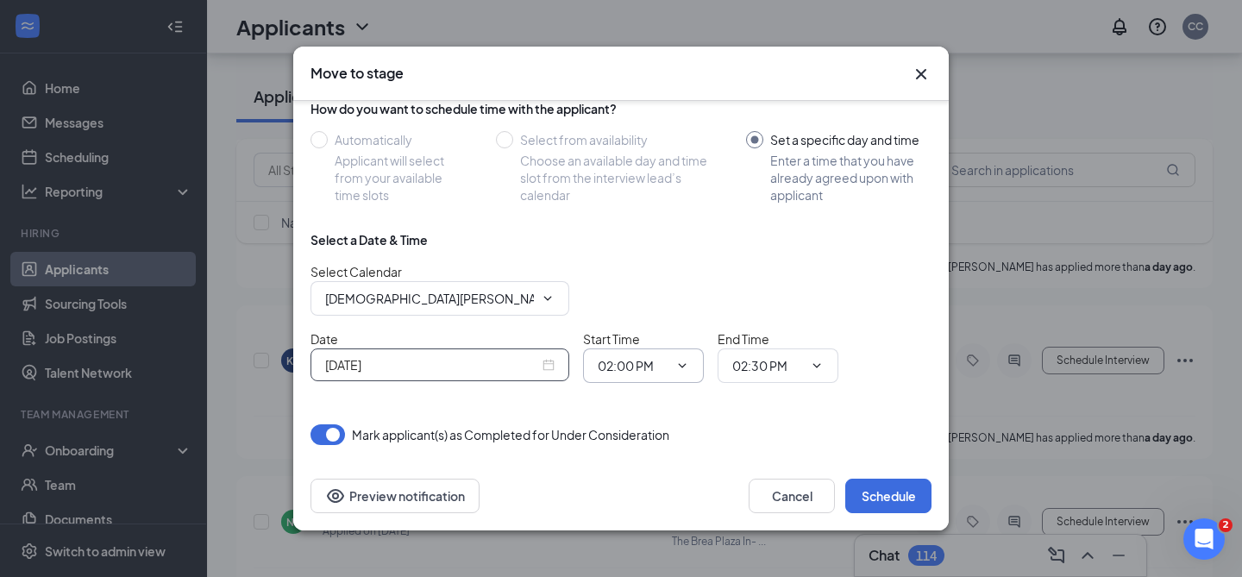
click at [684, 376] on span "02:00 PM" at bounding box center [643, 365] width 121 height 35
click at [682, 373] on span "02:00 PM" at bounding box center [643, 365] width 121 height 35
click at [626, 364] on input "02:00 PM" at bounding box center [633, 365] width 71 height 19
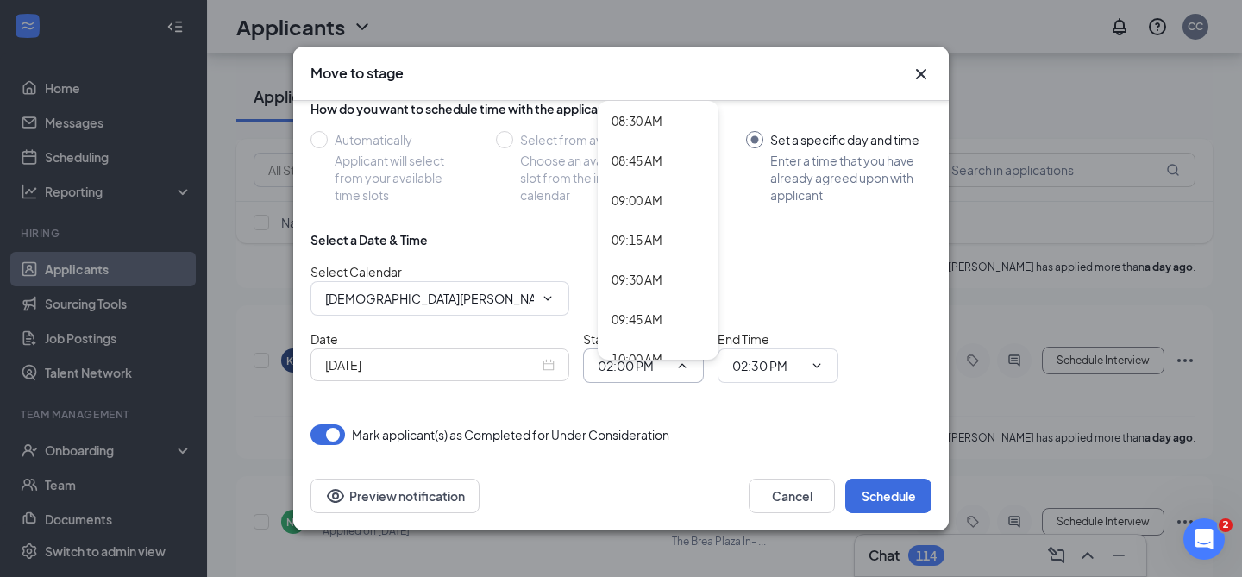
click at [642, 235] on div "09:15 AM" at bounding box center [637, 239] width 51 height 19
type input "09:15 AM"
click at [769, 368] on input "02:30 PM" at bounding box center [767, 365] width 71 height 19
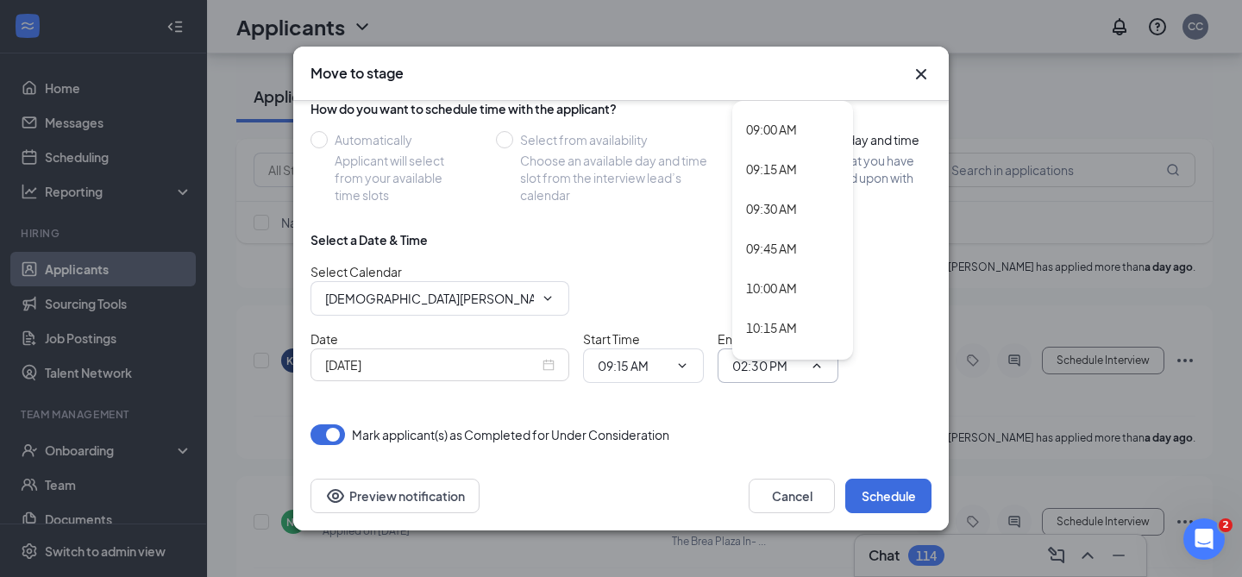
scroll to position [1419, 0]
click at [777, 207] on div "09:30 AM" at bounding box center [771, 209] width 51 height 19
type input "09:30 AM"
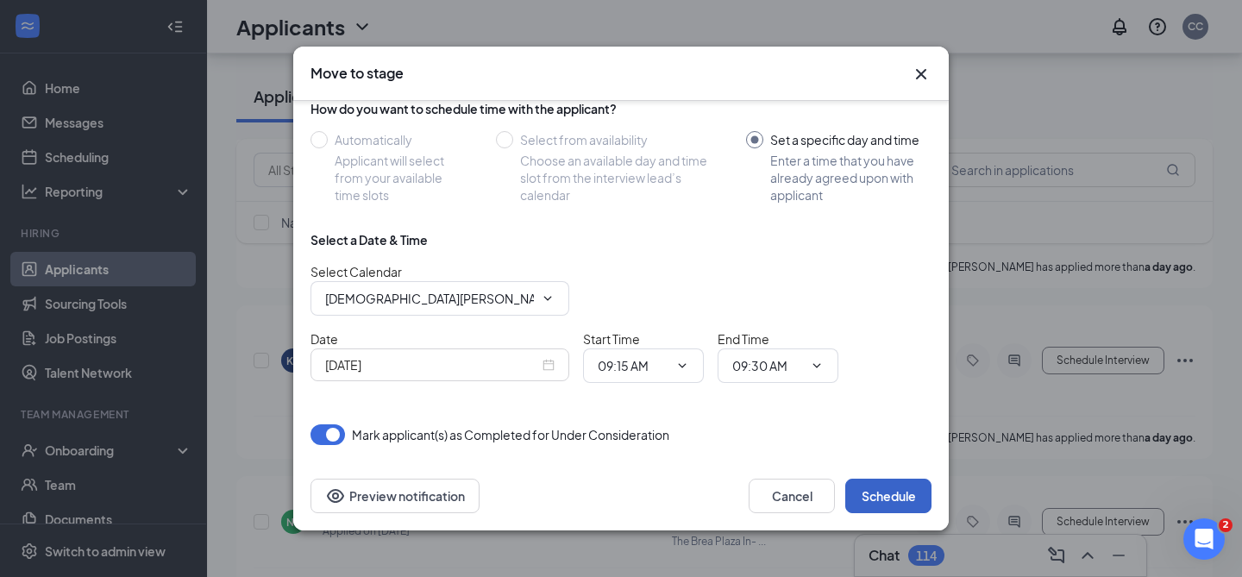
click at [866, 498] on button "Schedule" at bounding box center [888, 496] width 86 height 35
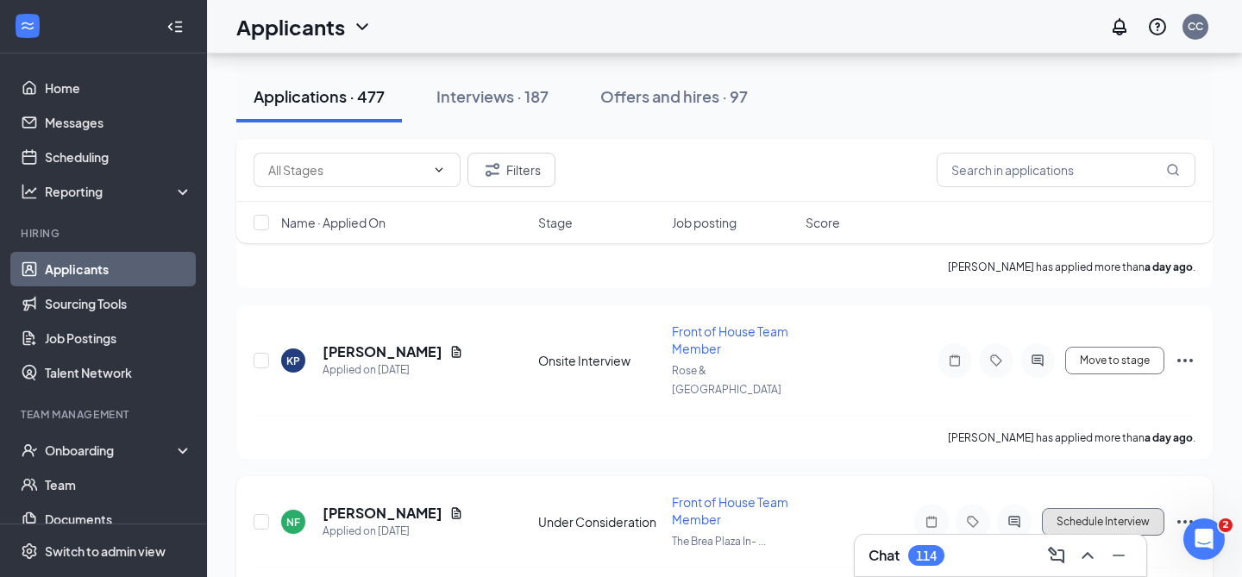
click at [1118, 508] on button "Schedule Interview" at bounding box center [1103, 522] width 122 height 28
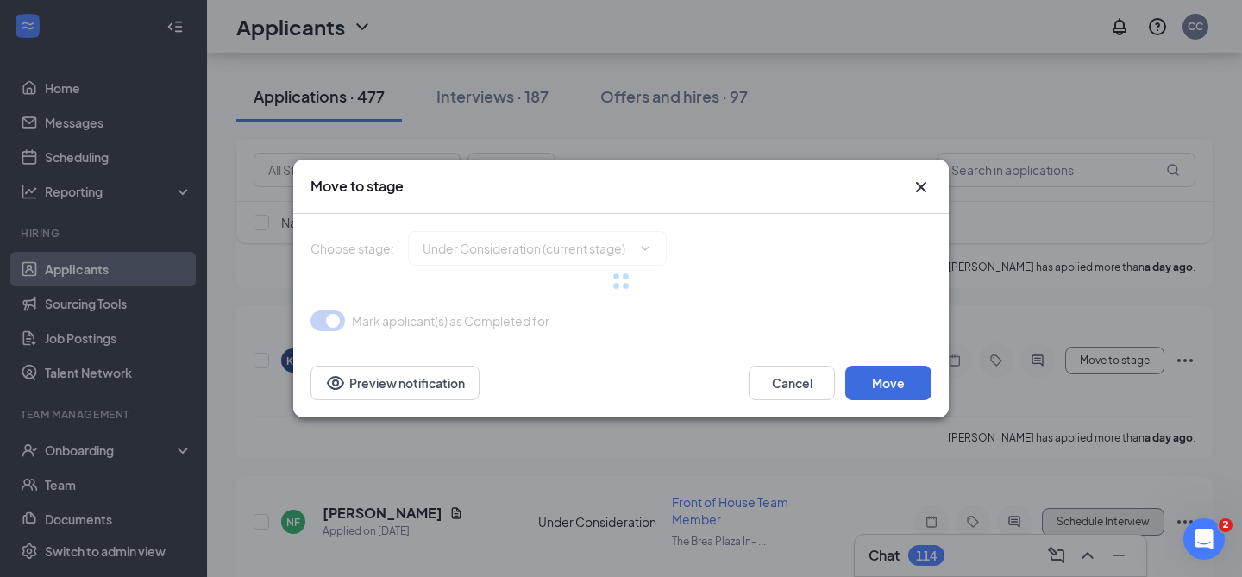
type input "Onsite Interview (next stage)"
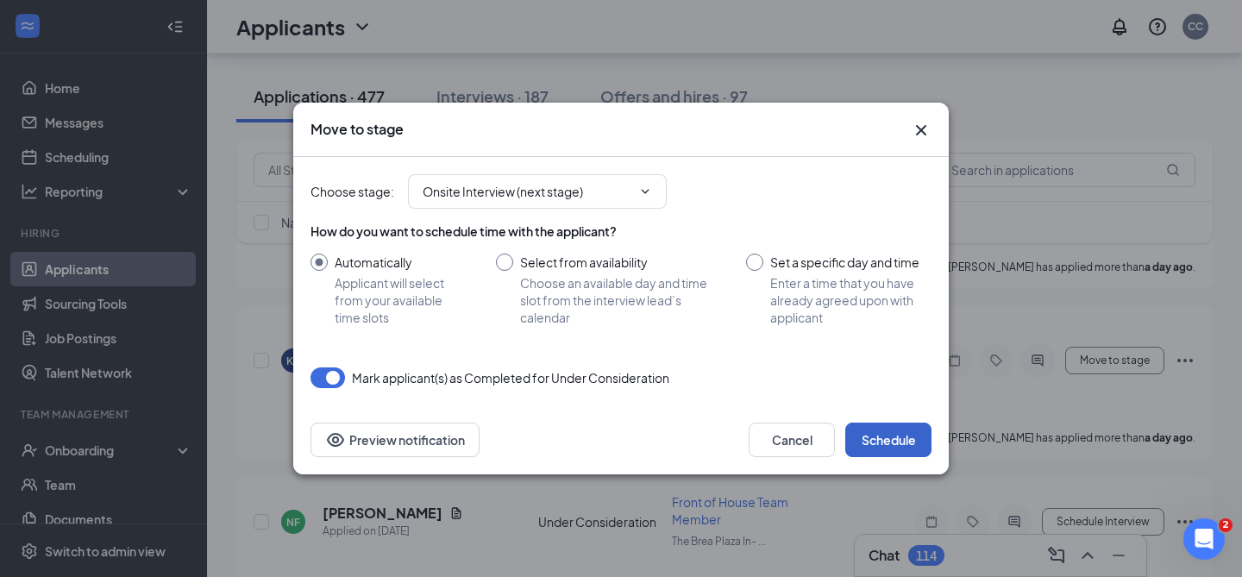
click at [889, 430] on button "Schedule" at bounding box center [888, 440] width 86 height 35
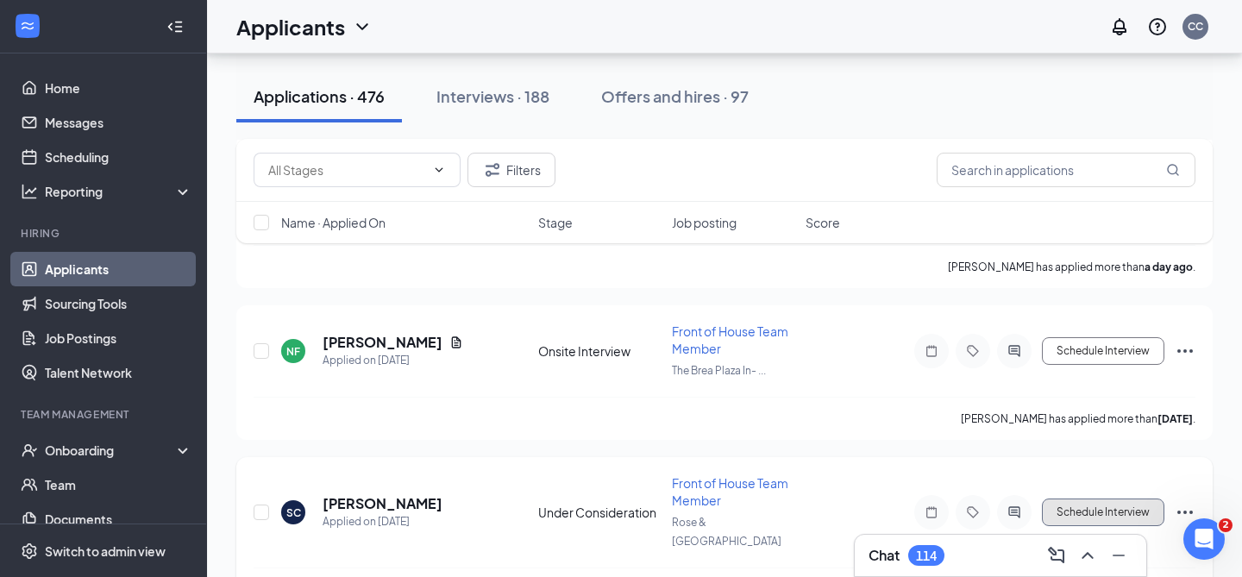
click at [1106, 499] on button "Schedule Interview" at bounding box center [1103, 513] width 122 height 28
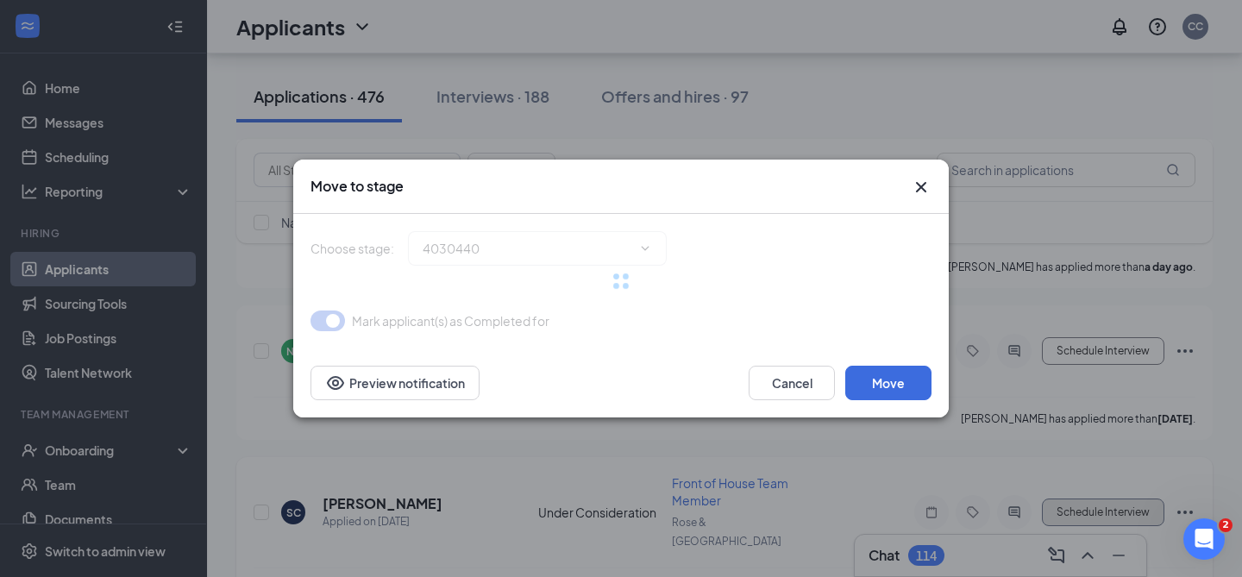
type input "Onsite Interview (next stage)"
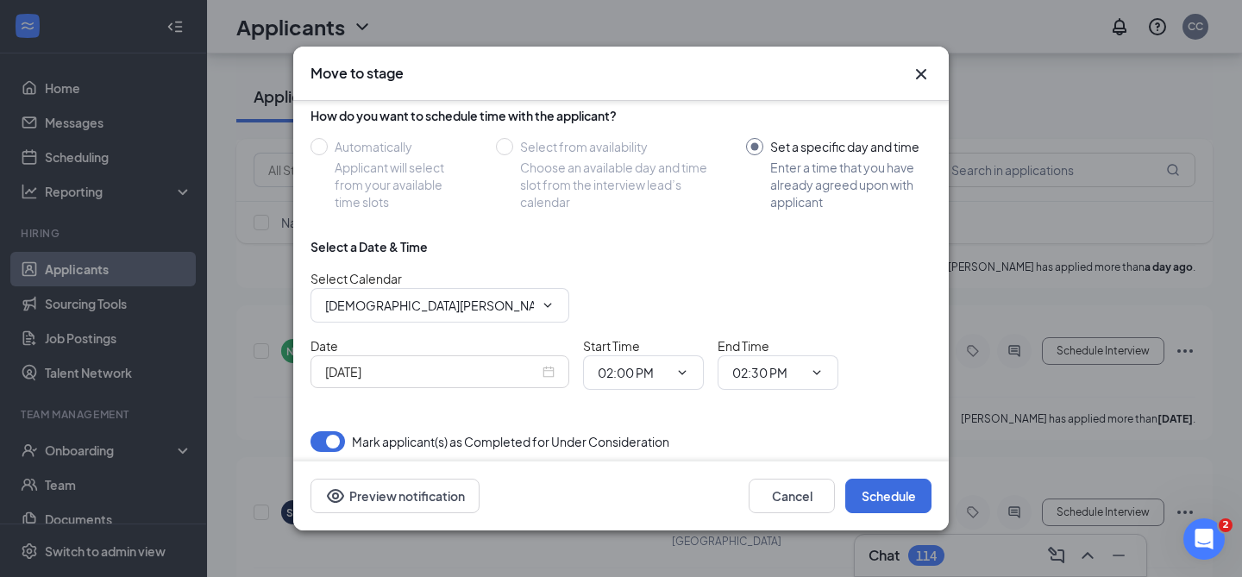
scroll to position [136, 0]
click at [551, 373] on div "Sep 15, 2025" at bounding box center [439, 370] width 229 height 19
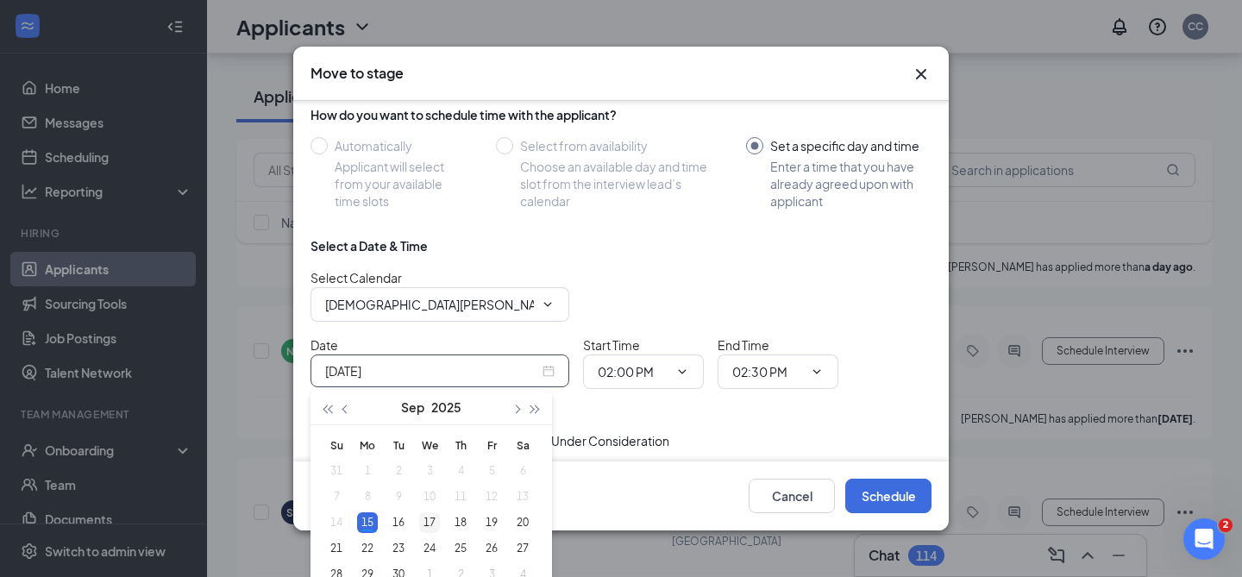
type input "Sep 17, 2025"
click at [422, 529] on div "17" at bounding box center [429, 522] width 21 height 21
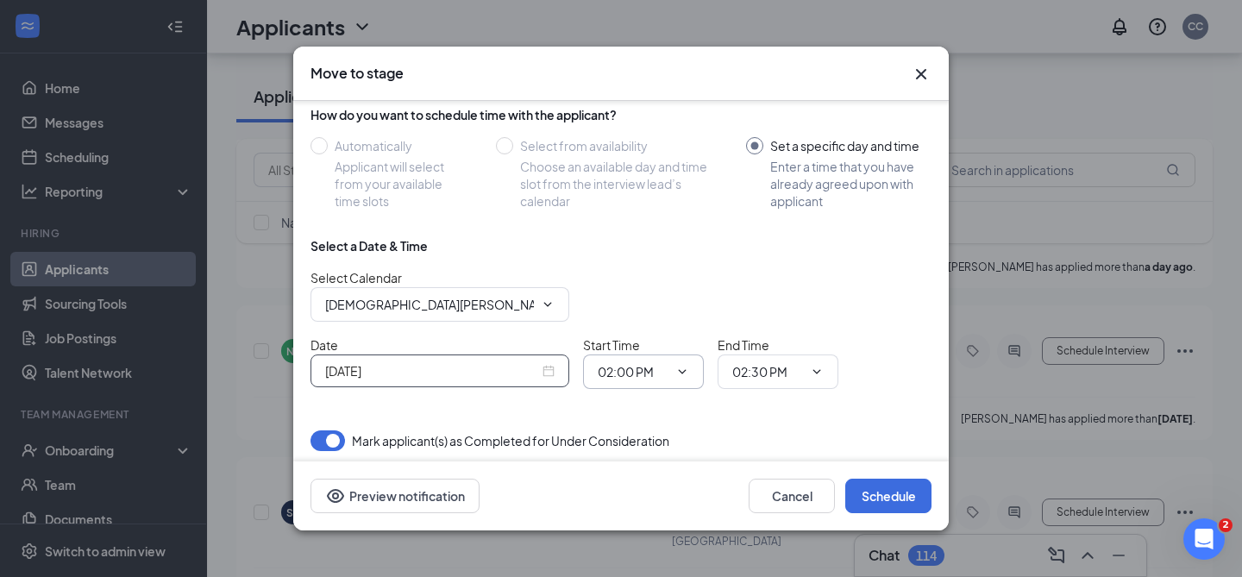
click at [685, 373] on icon "ChevronDown" at bounding box center [682, 372] width 14 height 14
click at [633, 373] on input "02:00 PM" at bounding box center [633, 371] width 71 height 19
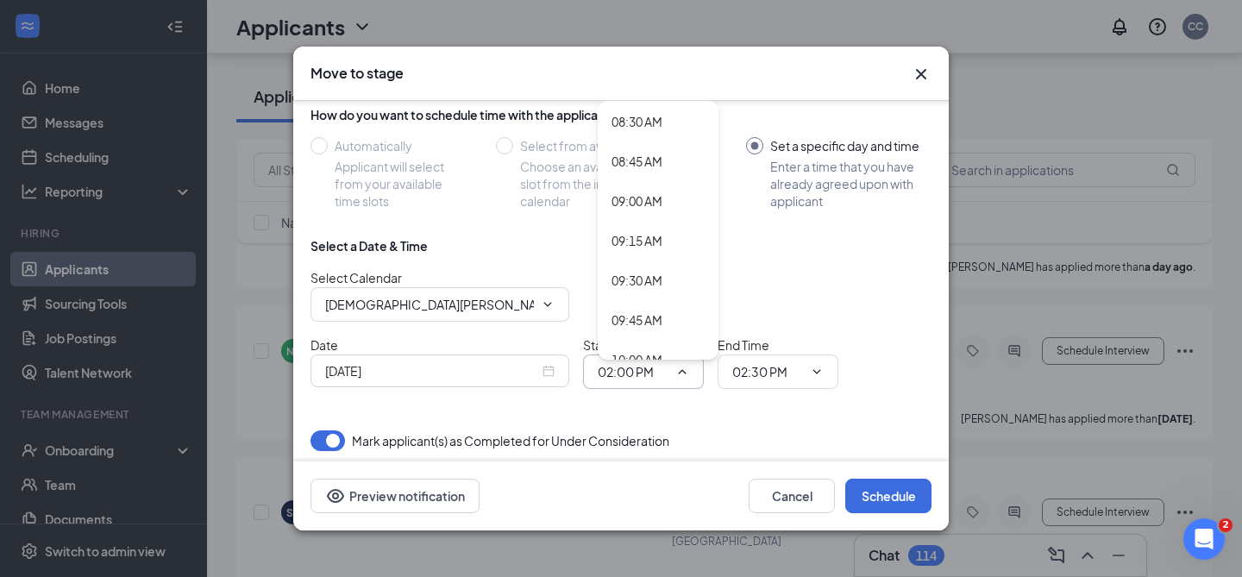
scroll to position [1352, 0]
click at [632, 288] on div "09:30 AM" at bounding box center [658, 277] width 121 height 40
type input "09:30 AM"
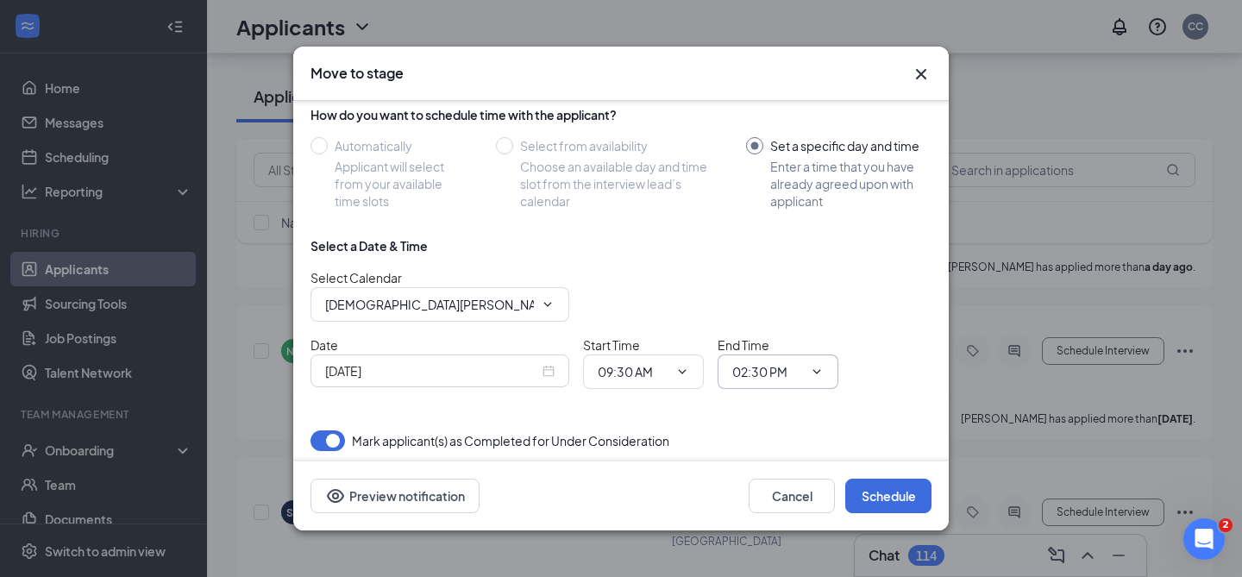
click at [749, 357] on span "02:30 PM" at bounding box center [778, 372] width 121 height 35
click at [764, 365] on input "02:30 PM" at bounding box center [767, 371] width 71 height 19
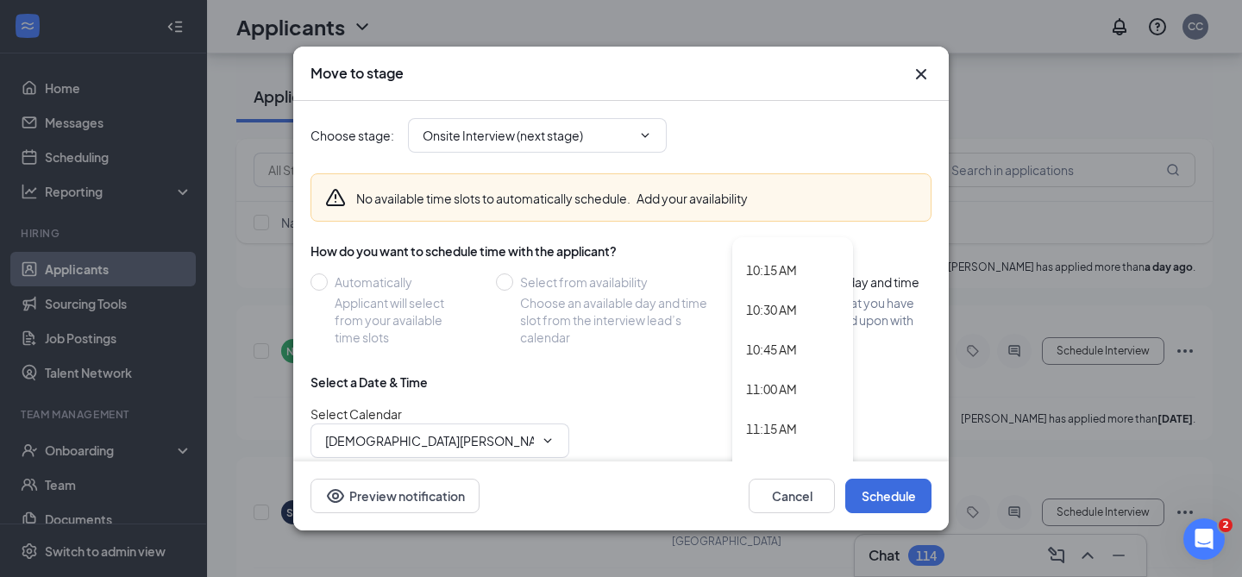
scroll to position [1479, 0]
click at [779, 321] on div "09:45 AM" at bounding box center [771, 325] width 51 height 19
type input "09:45 AM"
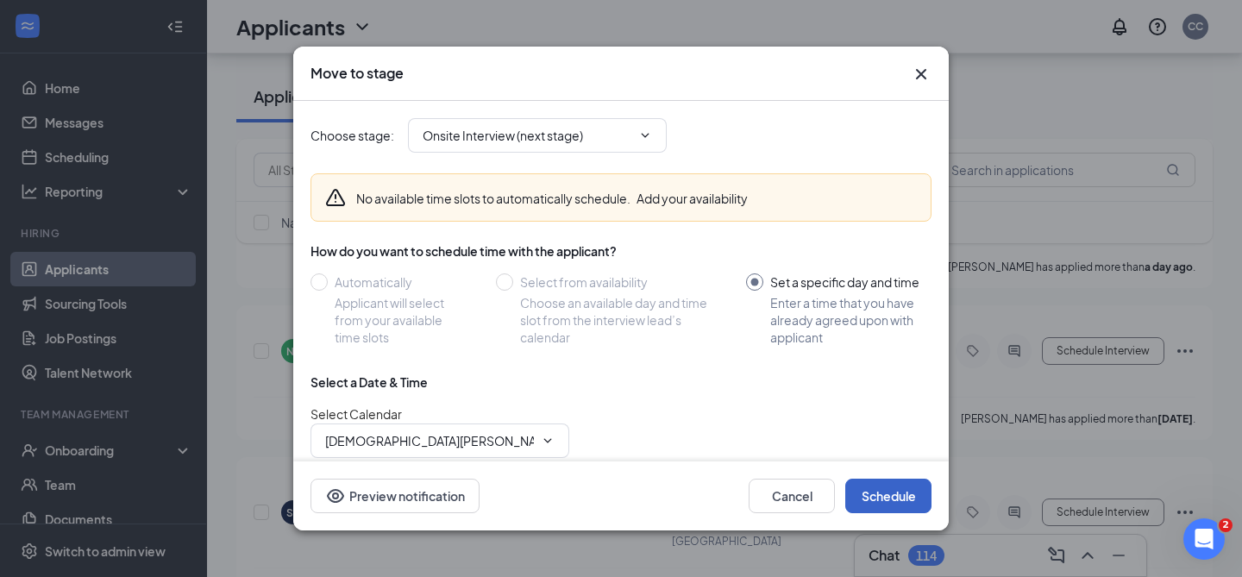
click at [891, 503] on button "Schedule" at bounding box center [888, 496] width 86 height 35
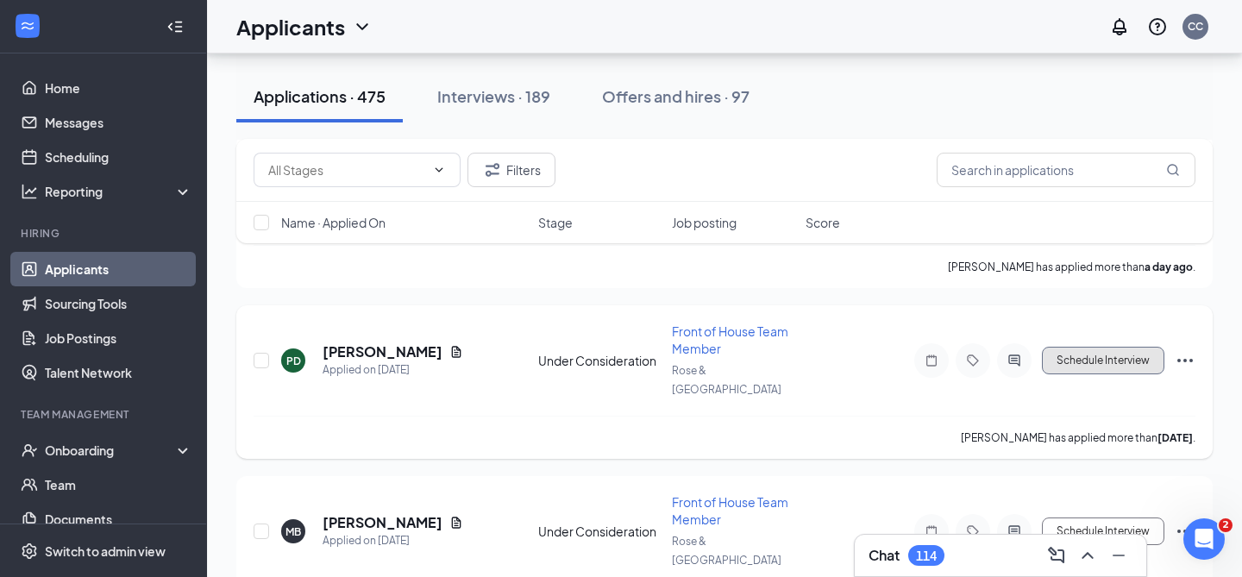
click at [1081, 347] on button "Schedule Interview" at bounding box center [1103, 361] width 122 height 28
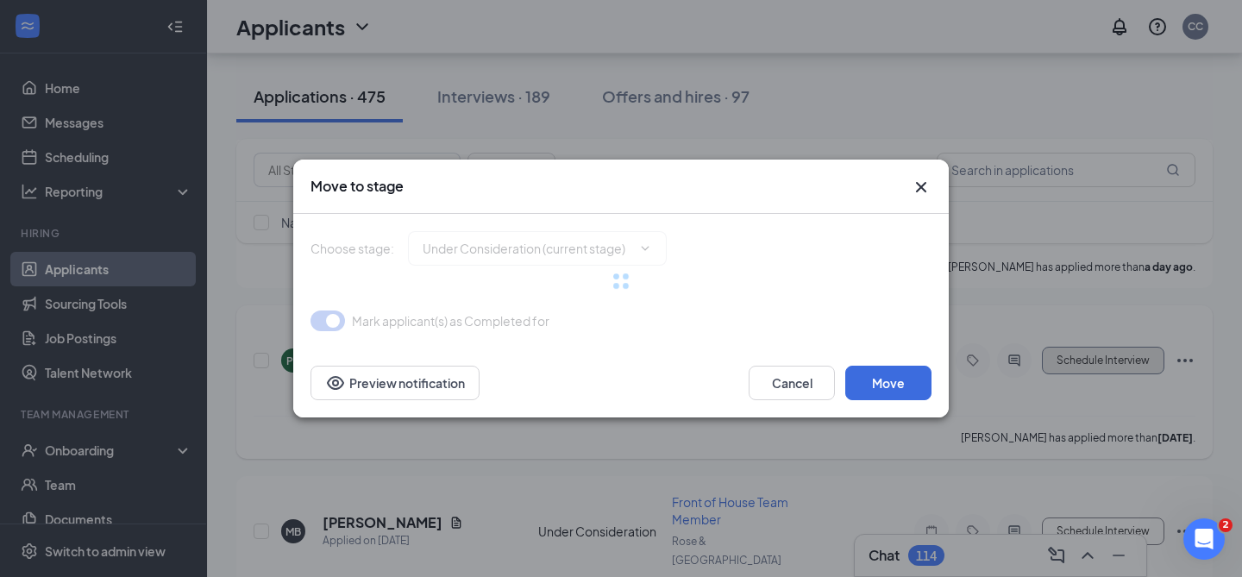
type input "Onsite Interview (next stage)"
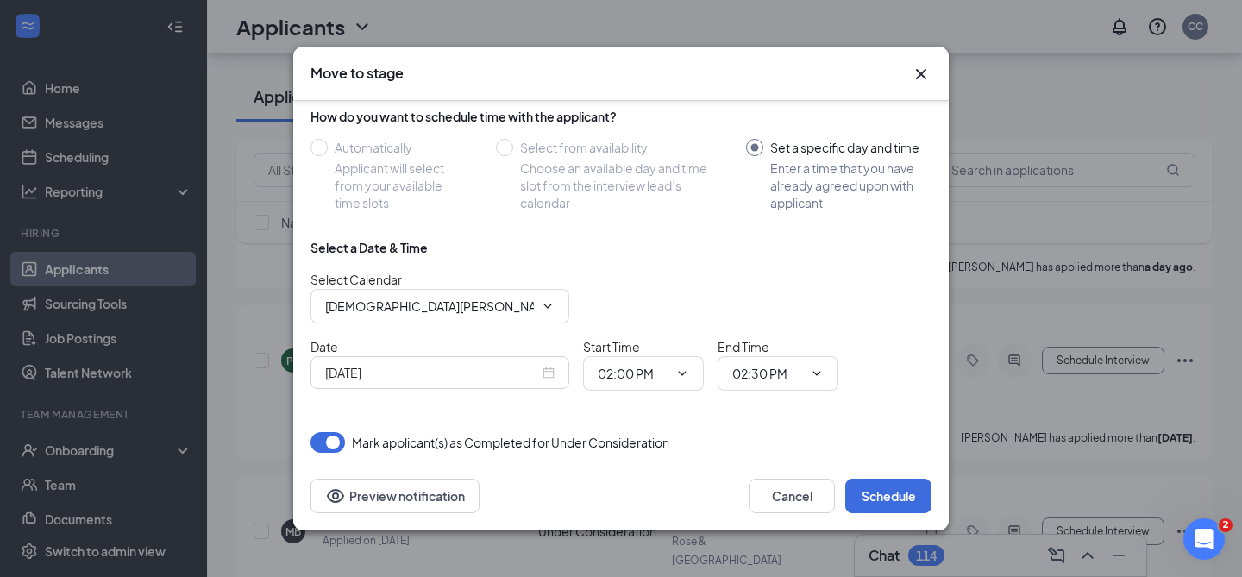
scroll to position [142, 0]
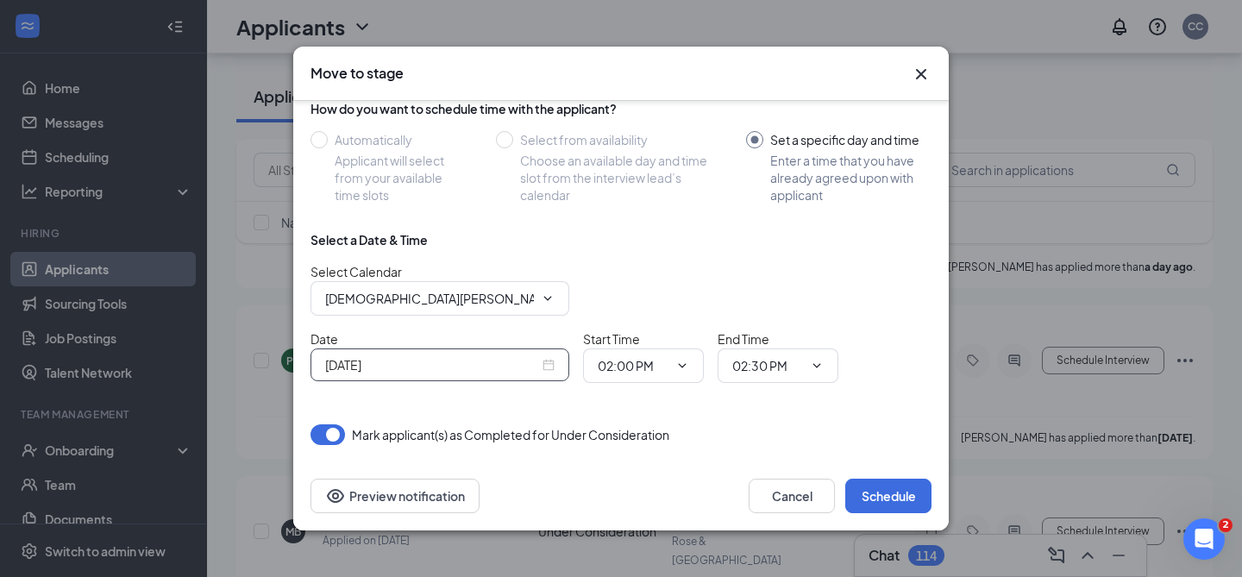
click at [548, 361] on div "Sep 15, 2025" at bounding box center [439, 364] width 229 height 19
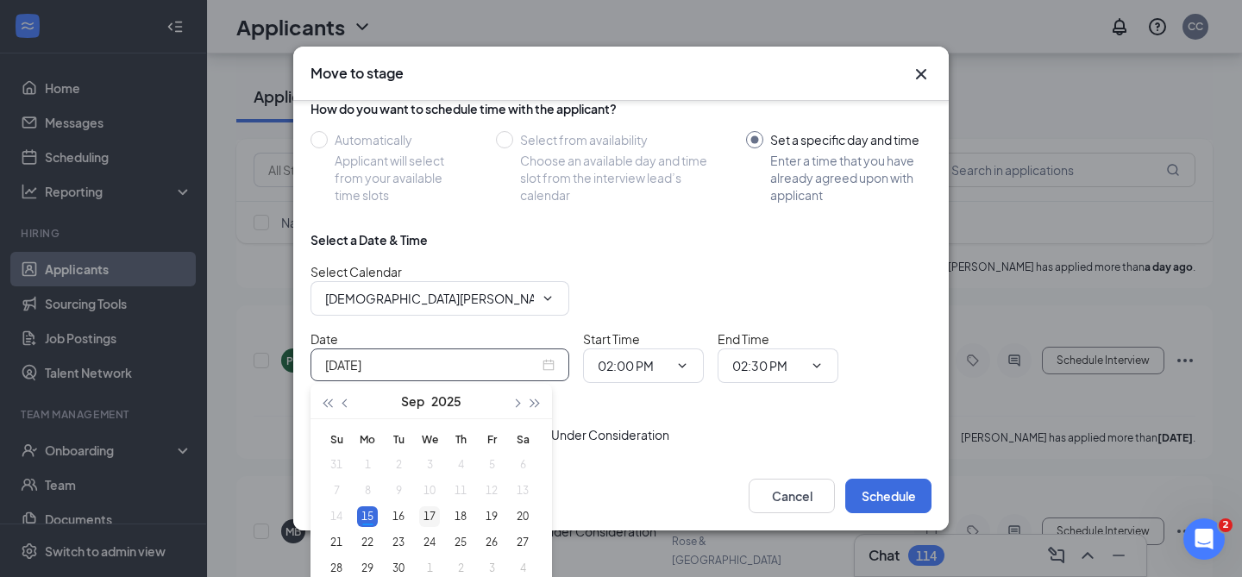
type input "Sep 17, 2025"
click at [431, 516] on div "17" at bounding box center [429, 516] width 21 height 21
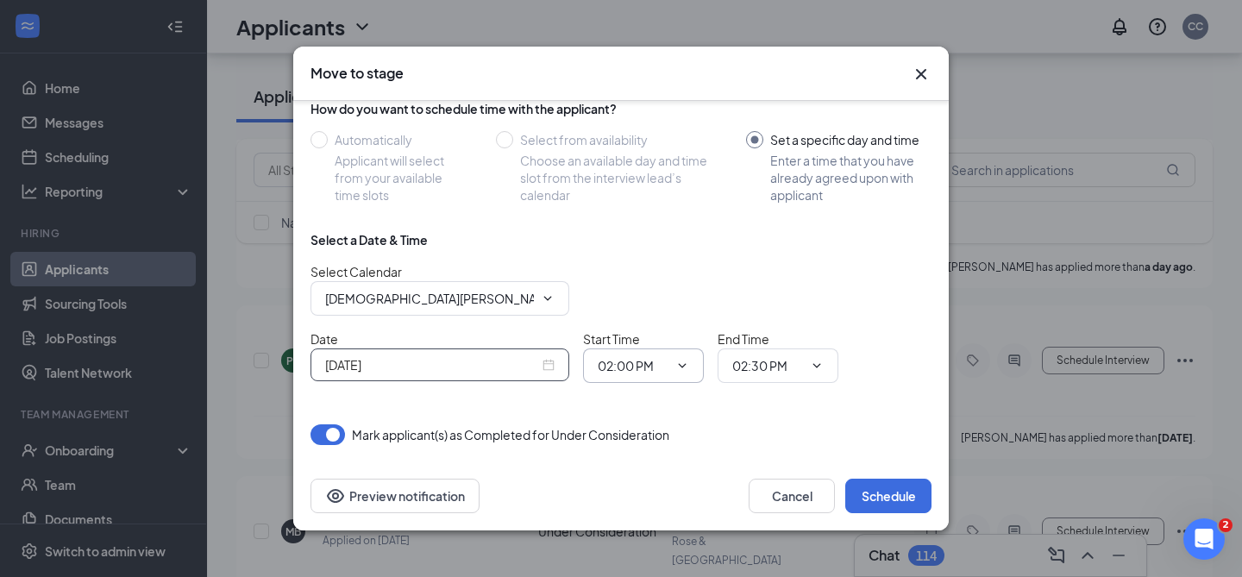
click at [638, 356] on input "02:00 PM" at bounding box center [633, 365] width 71 height 19
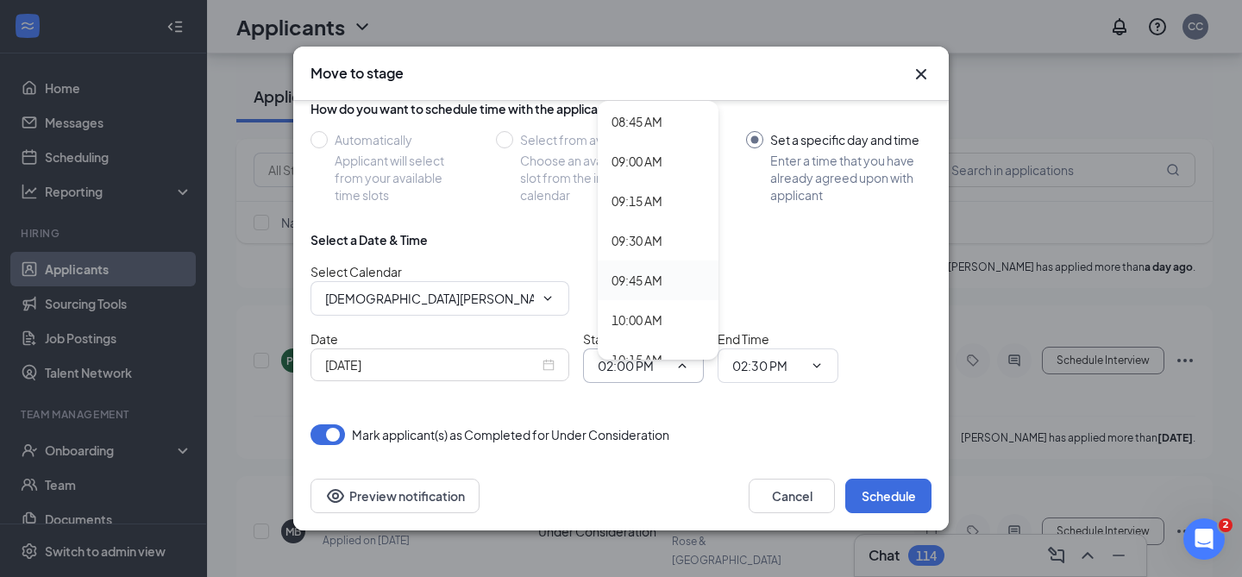
click at [647, 291] on div "09:45 AM" at bounding box center [658, 281] width 121 height 40
type input "09:45 AM"
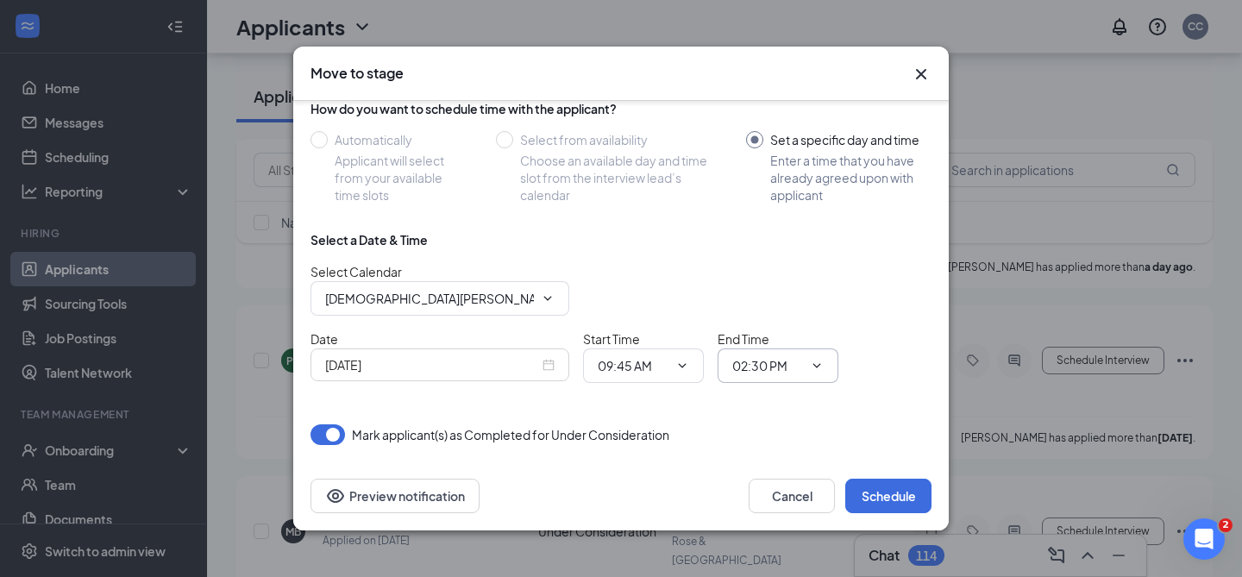
click at [766, 360] on input "02:30 PM" at bounding box center [767, 365] width 71 height 19
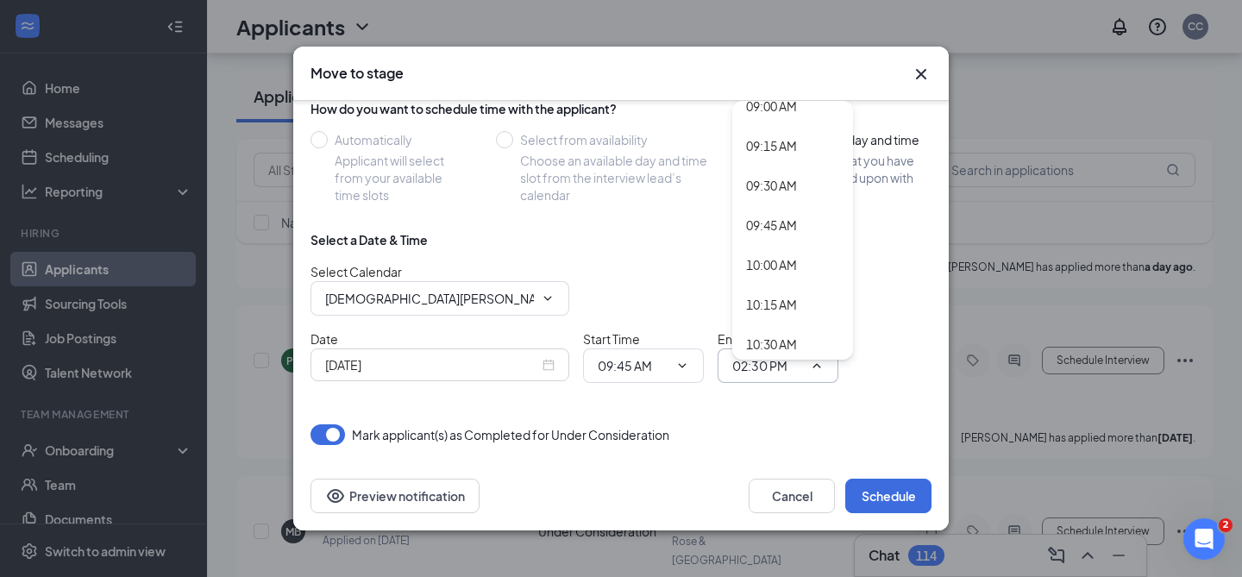
scroll to position [1447, 0]
click at [791, 267] on div "10:00 AM" at bounding box center [771, 260] width 51 height 19
type input "10:00 AM"
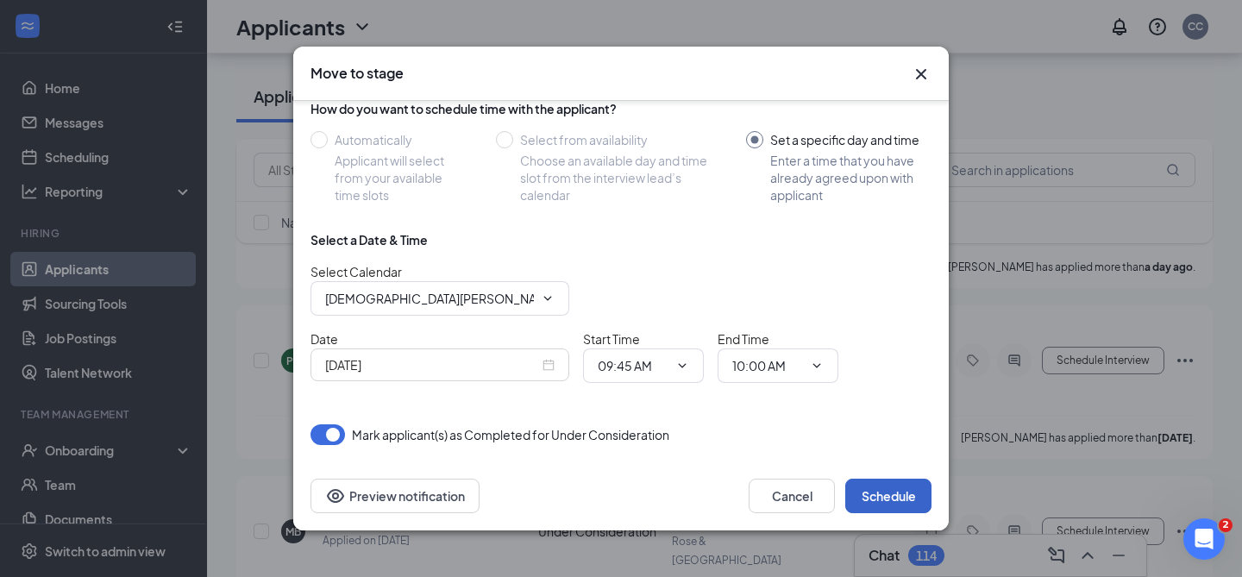
click at [898, 507] on button "Schedule" at bounding box center [888, 496] width 86 height 35
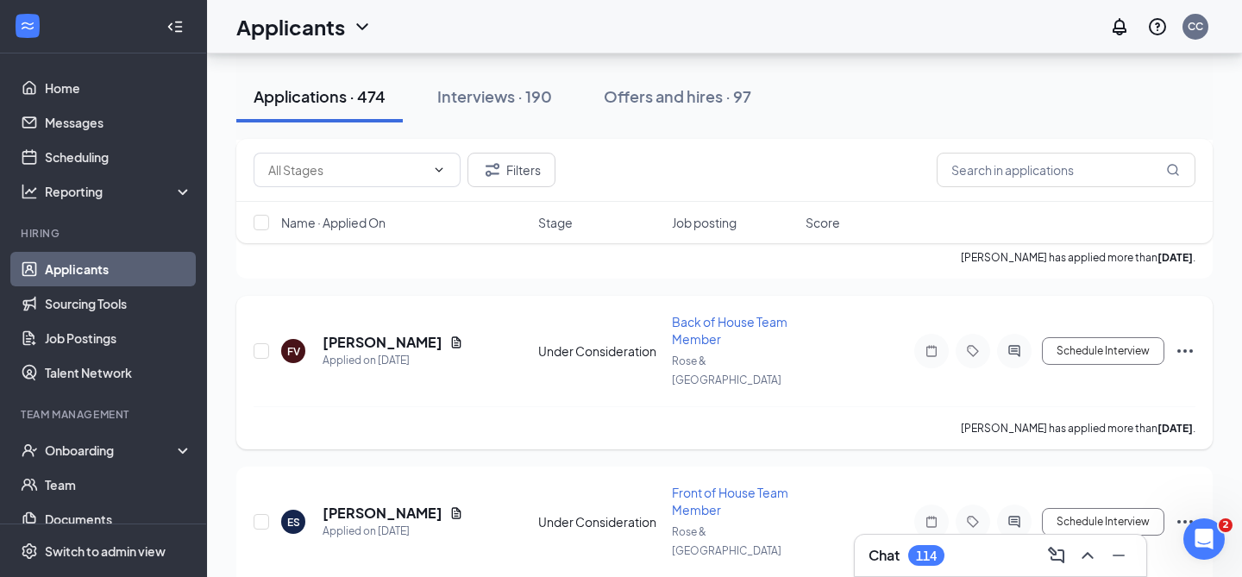
scroll to position [1259, 0]
click at [1088, 336] on button "Schedule Interview" at bounding box center [1103, 350] width 122 height 28
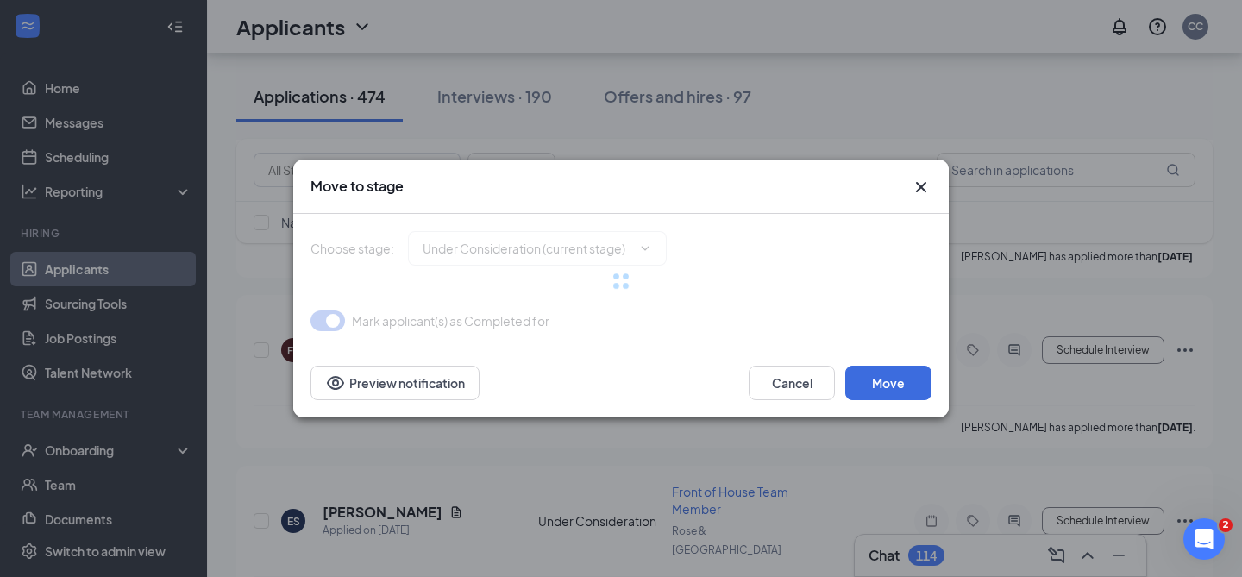
type input "Onsite Interview (next stage)"
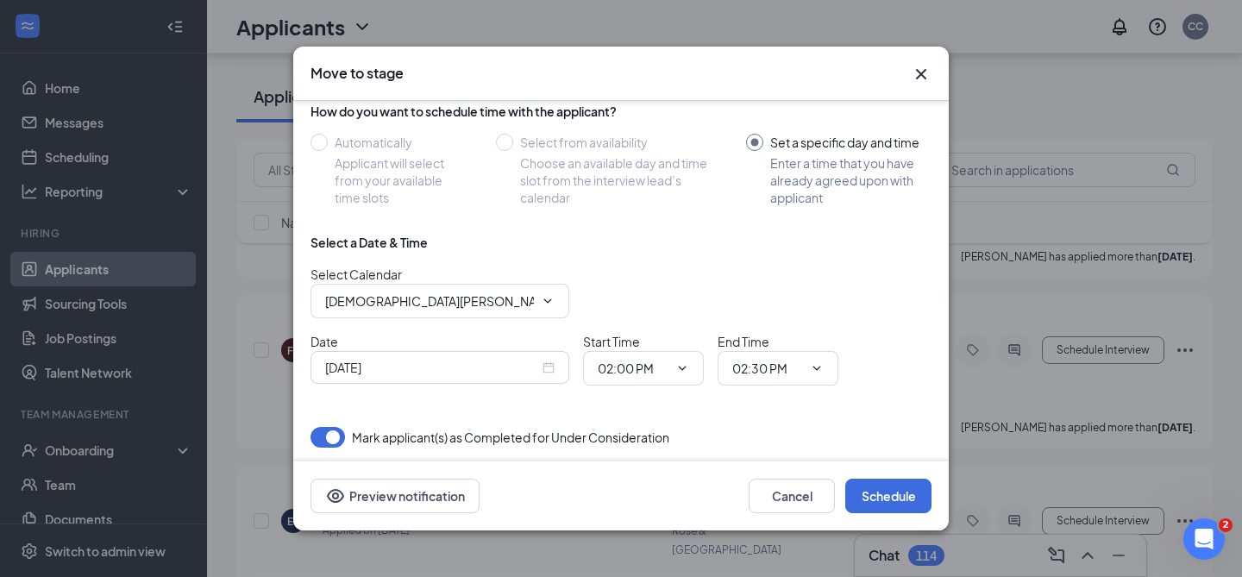
scroll to position [141, 0]
click at [767, 505] on button "Cancel" at bounding box center [792, 496] width 86 height 35
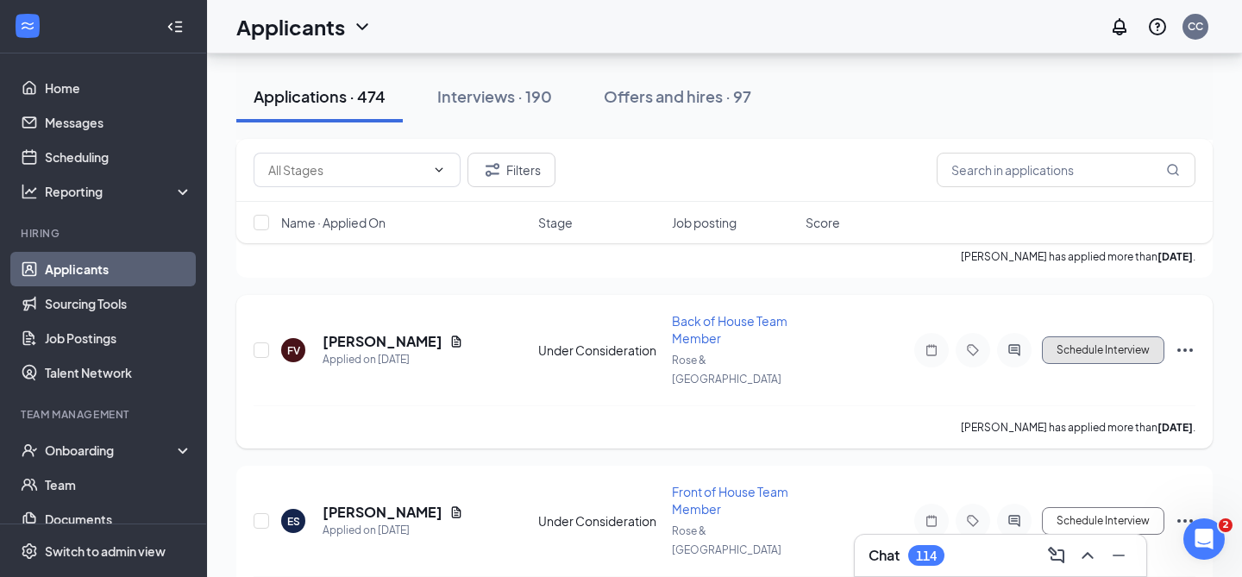
click at [1092, 336] on button "Schedule Interview" at bounding box center [1103, 350] width 122 height 28
type input "Onsite Interview (next stage)"
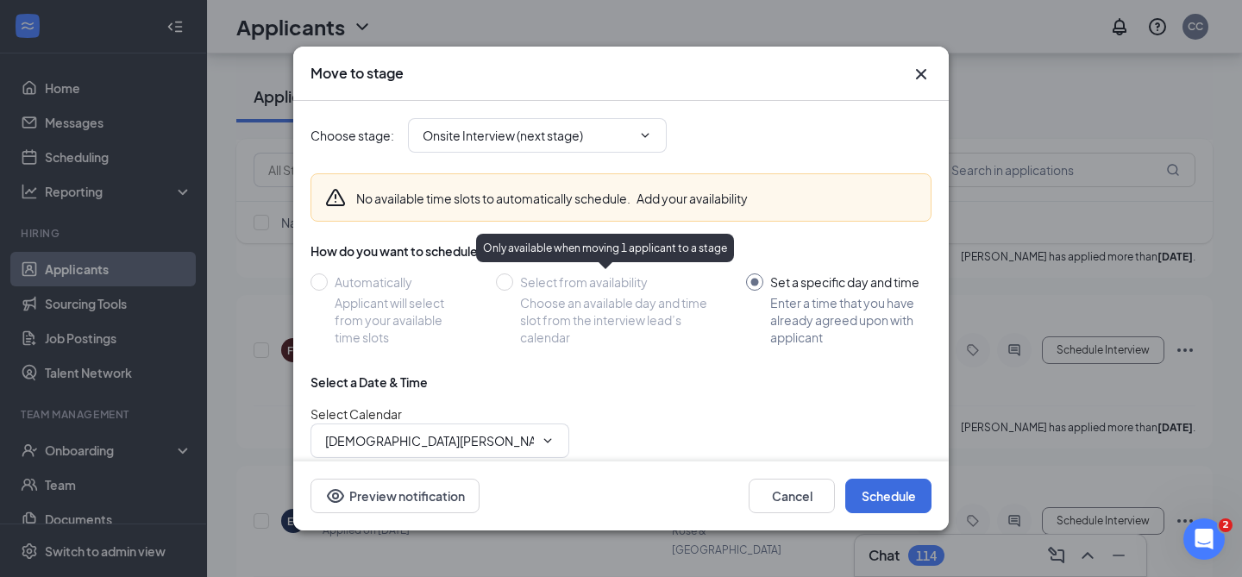
scroll to position [128, 0]
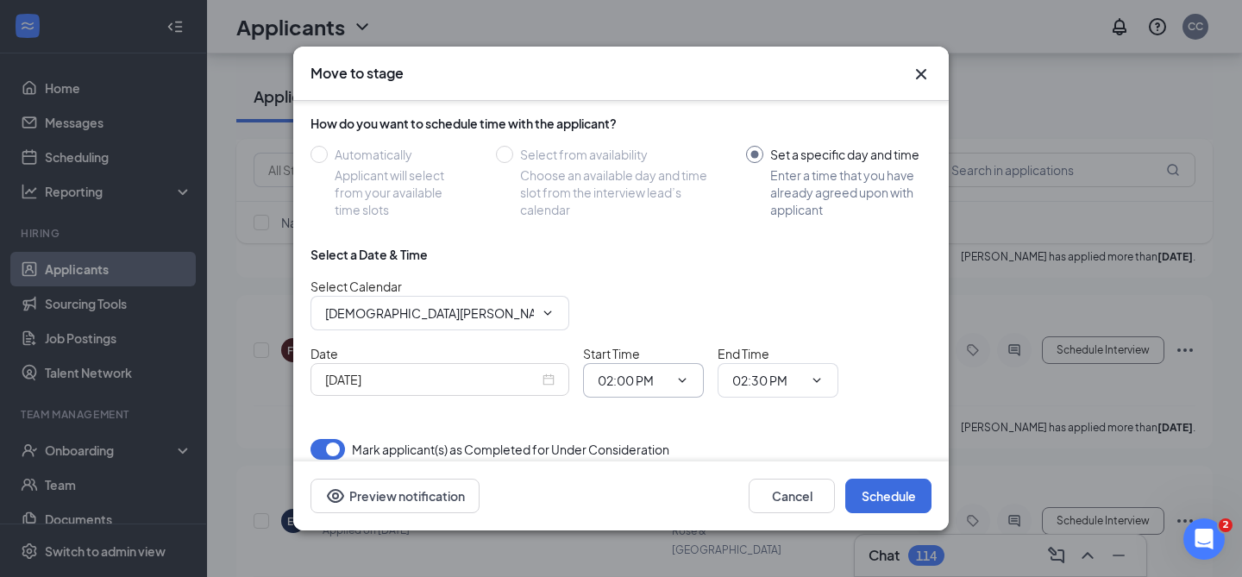
click at [694, 374] on span "02:00 PM" at bounding box center [643, 380] width 121 height 35
click at [654, 381] on input "02:00 PM" at bounding box center [633, 380] width 71 height 19
click at [642, 168] on div "10:30 AM" at bounding box center [658, 181] width 121 height 40
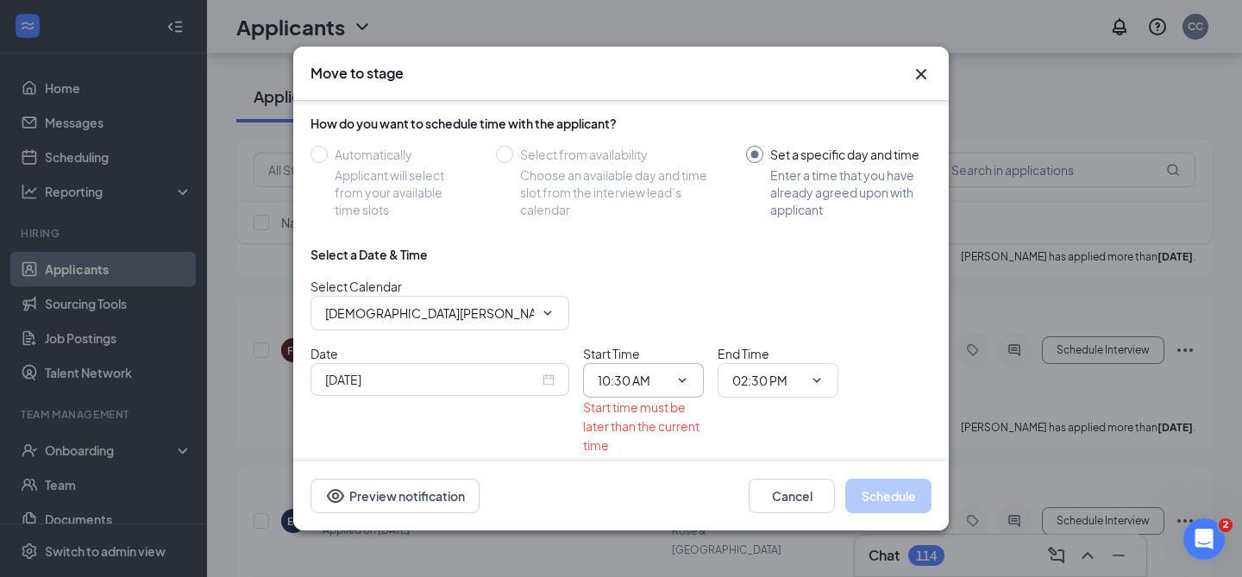
click at [663, 386] on input "10:30 AM" at bounding box center [633, 380] width 71 height 19
click at [656, 146] on div "10:15 AM" at bounding box center [637, 141] width 51 height 19
type input "10:15 AM"
click at [805, 380] on span "02:30 PM" at bounding box center [778, 380] width 121 height 35
click at [816, 382] on icon "ChevronDown" at bounding box center [817, 381] width 14 height 14
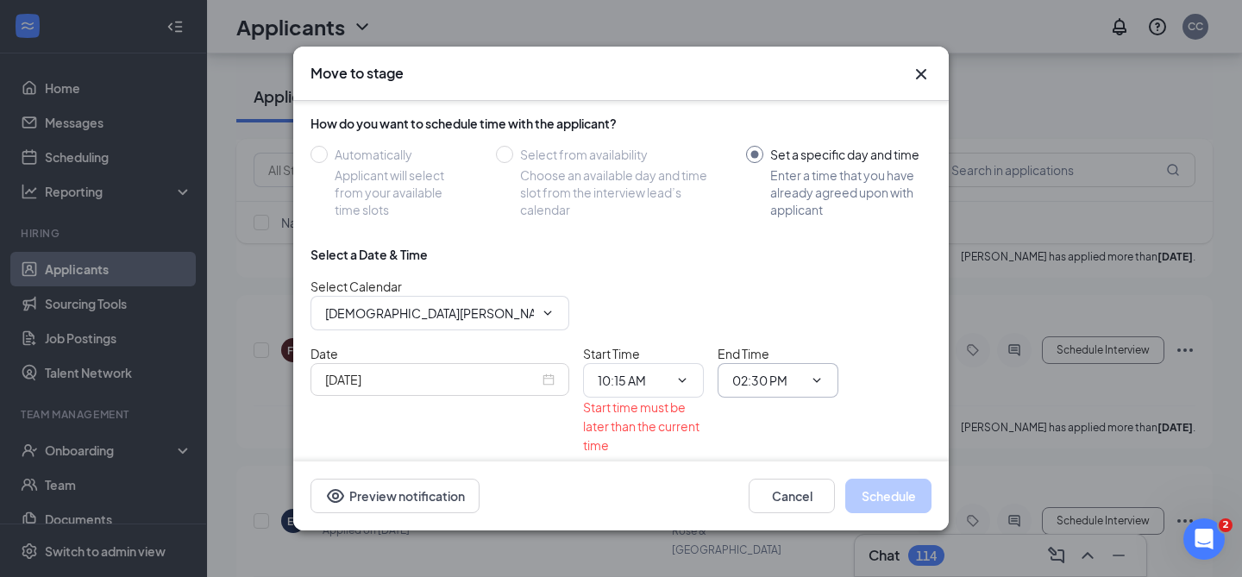
click at [754, 375] on input "02:30 PM" at bounding box center [767, 380] width 71 height 19
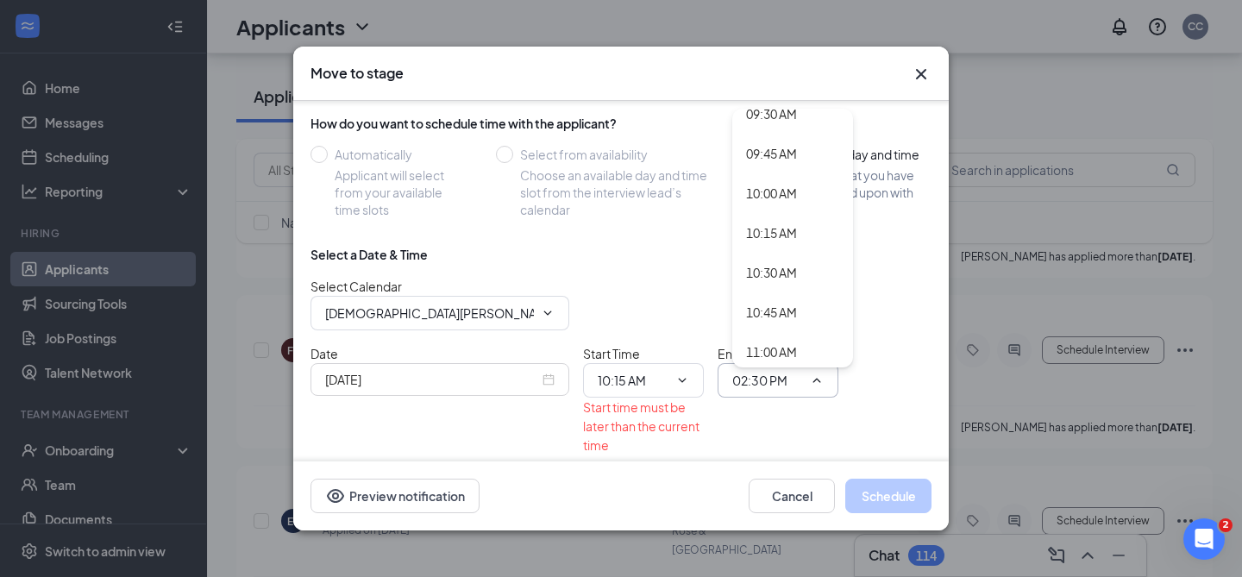
scroll to position [1523, 0]
click at [777, 257] on div "10:30 AM" at bounding box center [792, 272] width 121 height 40
type input "10:30 AM"
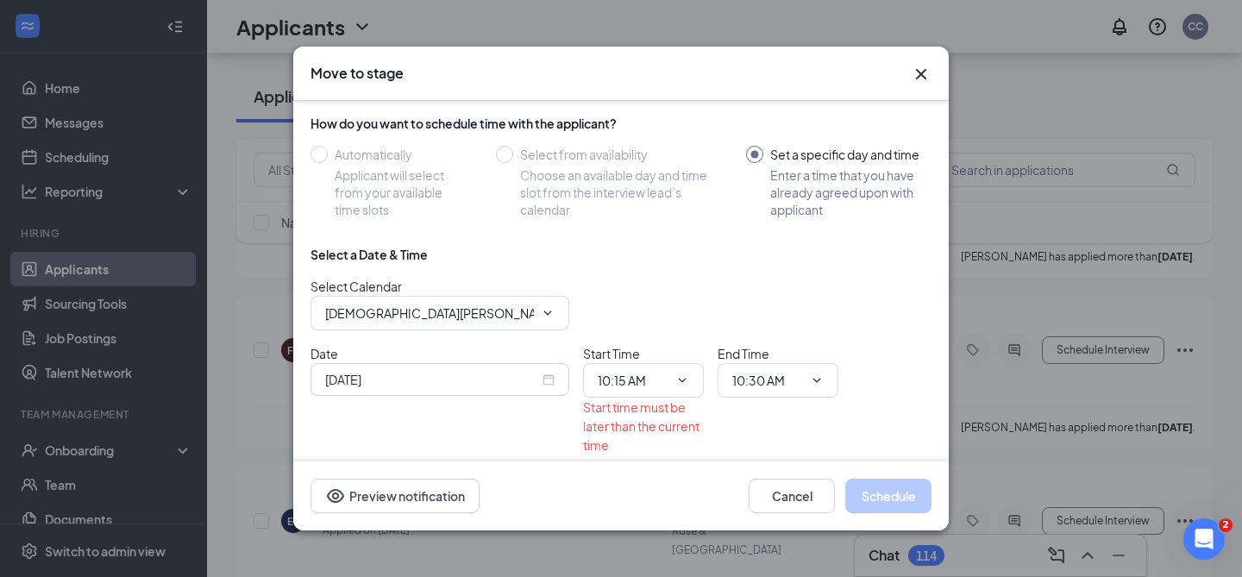
click at [886, 418] on div "Date Sep 15, 2025 Start Time 10:15 AM 12:00 AM 12:15 AM 12:30 AM 12:45 AM 01:00…" at bounding box center [621, 399] width 621 height 110
click at [560, 384] on div "Sep 15, 2025" at bounding box center [440, 379] width 259 height 33
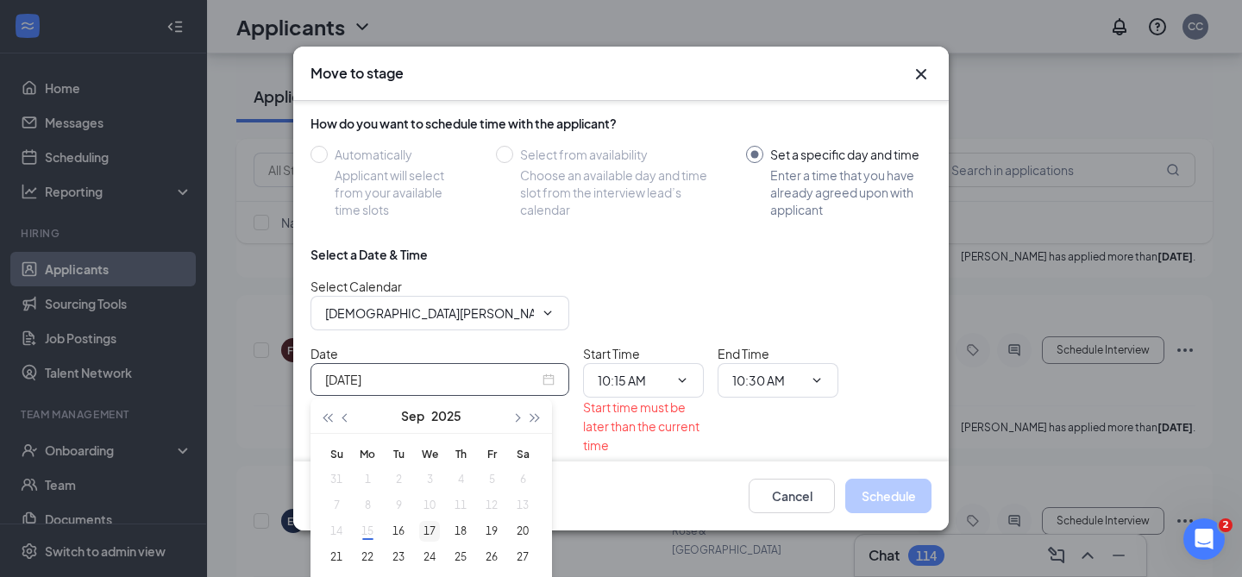
type input "Sep 17, 2025"
click at [433, 530] on div "17" at bounding box center [429, 531] width 21 height 21
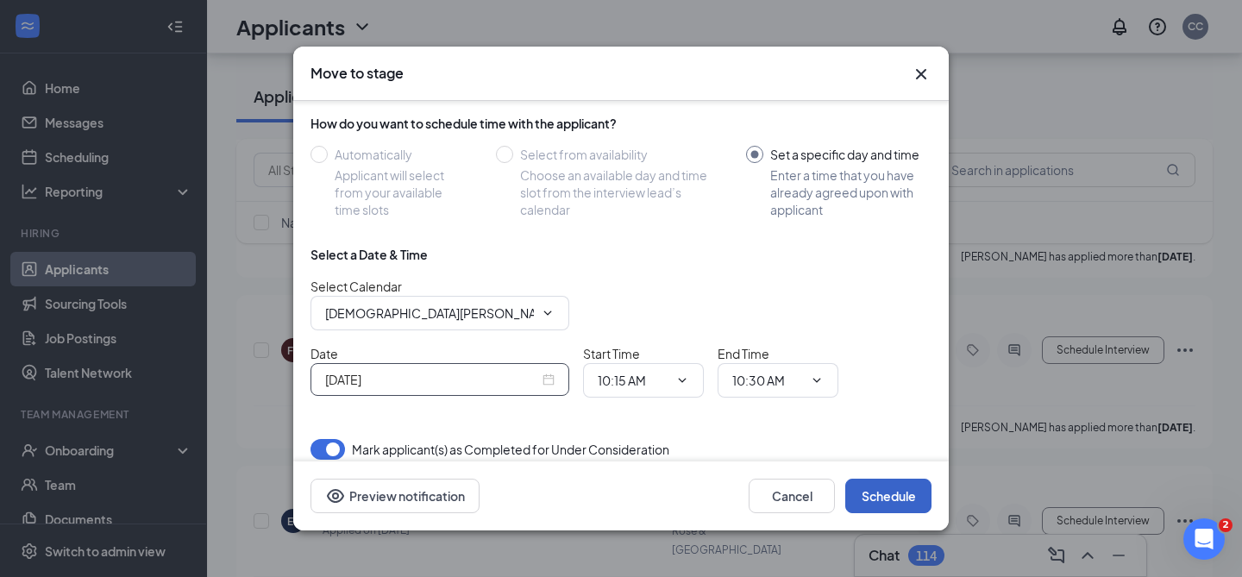
click at [891, 484] on button "Schedule" at bounding box center [888, 496] width 86 height 35
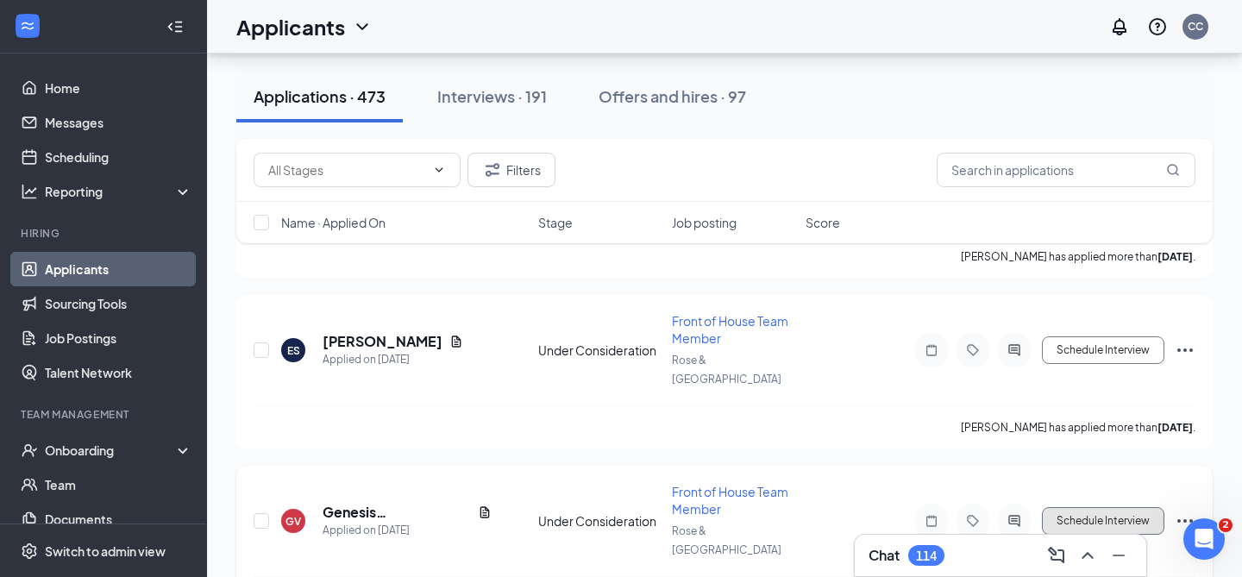
click at [1065, 507] on button "Schedule Interview" at bounding box center [1103, 521] width 122 height 28
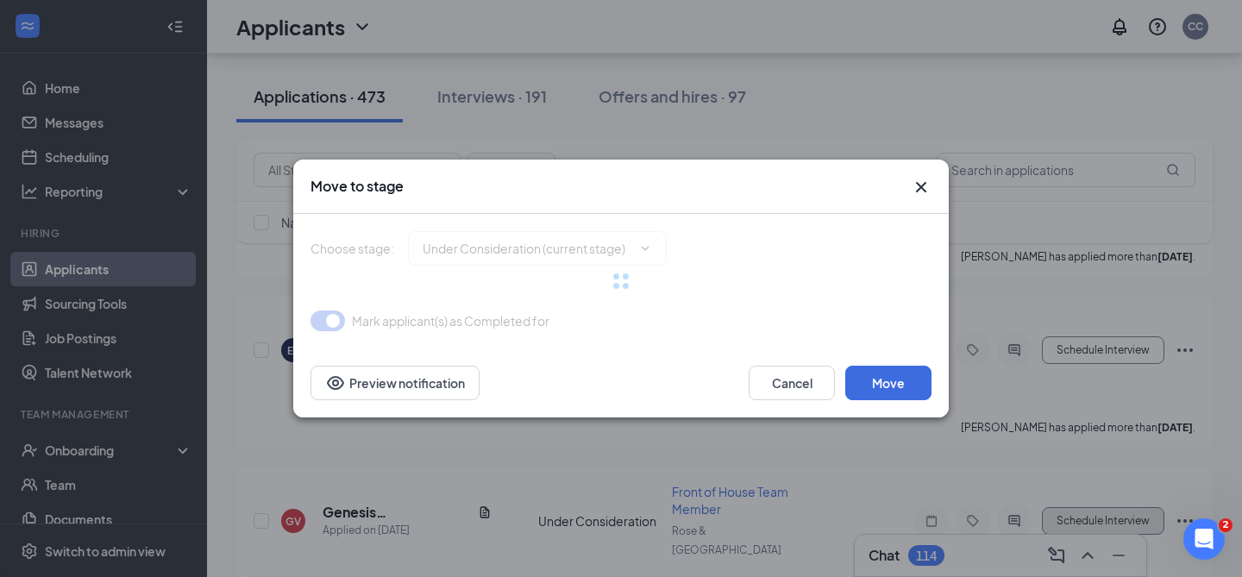
type input "Onsite Interview (next stage)"
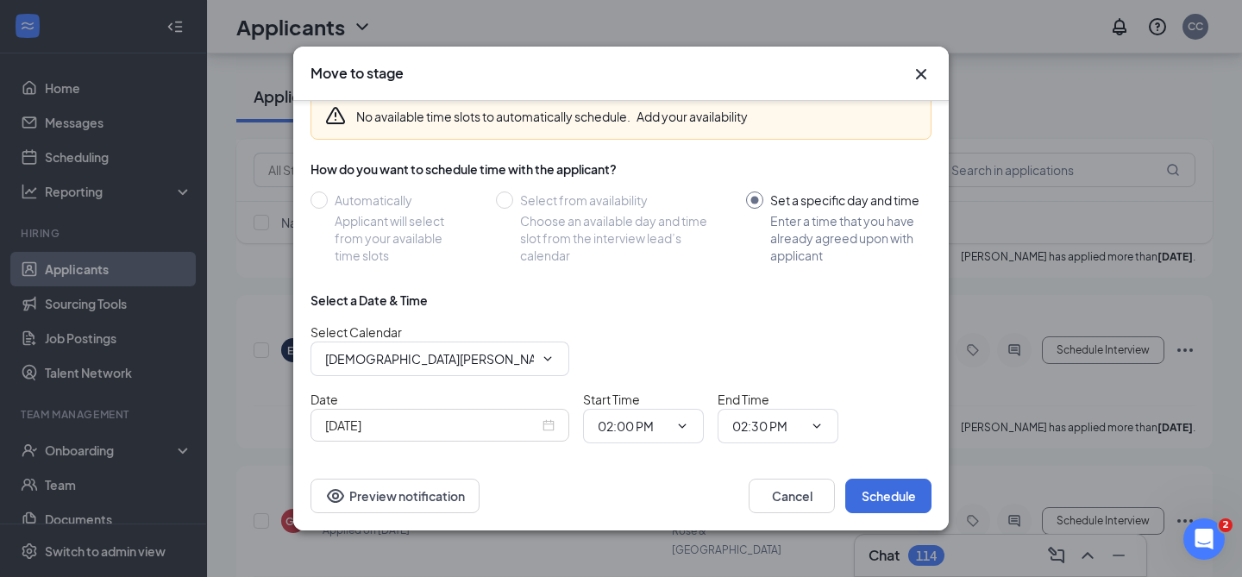
scroll to position [142, 0]
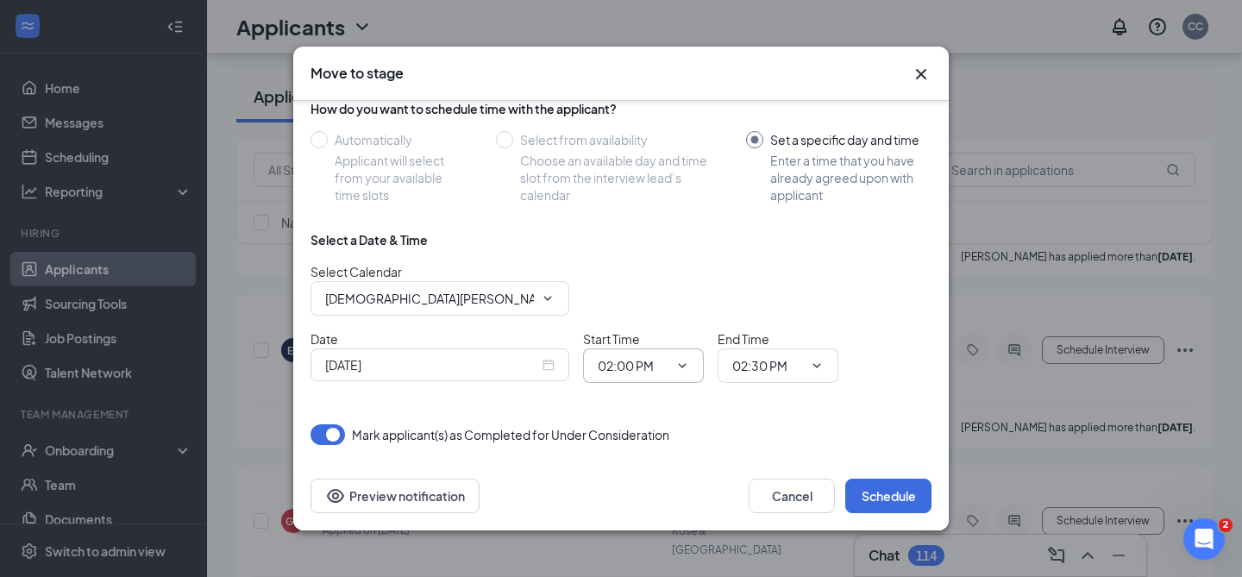
click at [690, 374] on span "02:00 PM" at bounding box center [643, 365] width 121 height 35
click at [540, 365] on div "Sep 15, 2025" at bounding box center [439, 364] width 229 height 19
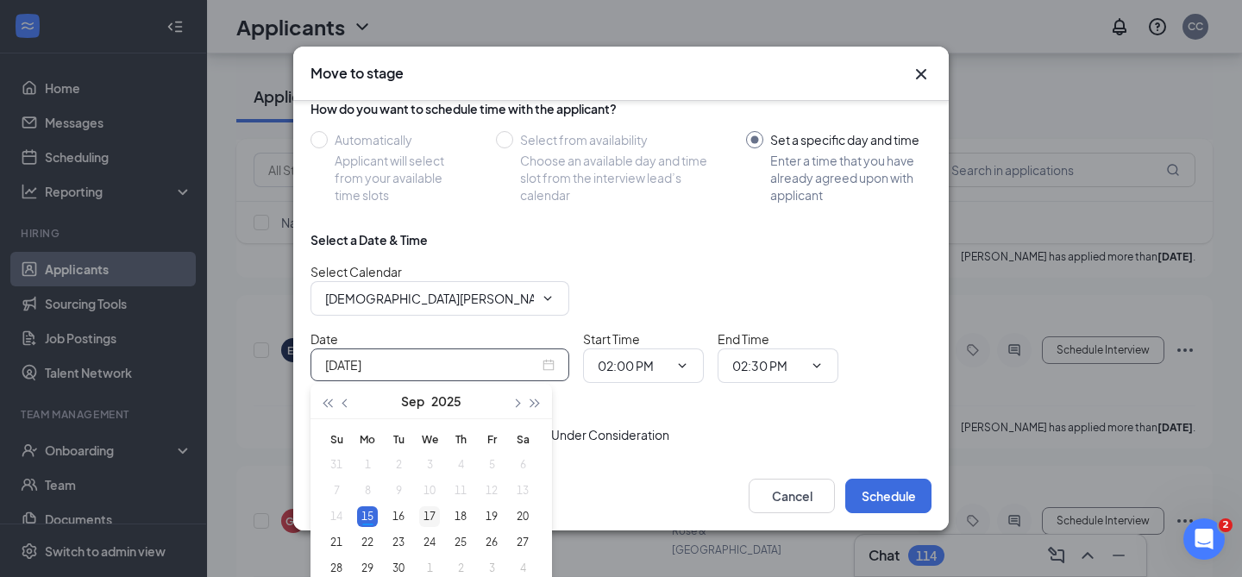
type input "Sep 17, 2025"
click at [431, 521] on div "17" at bounding box center [429, 516] width 21 height 21
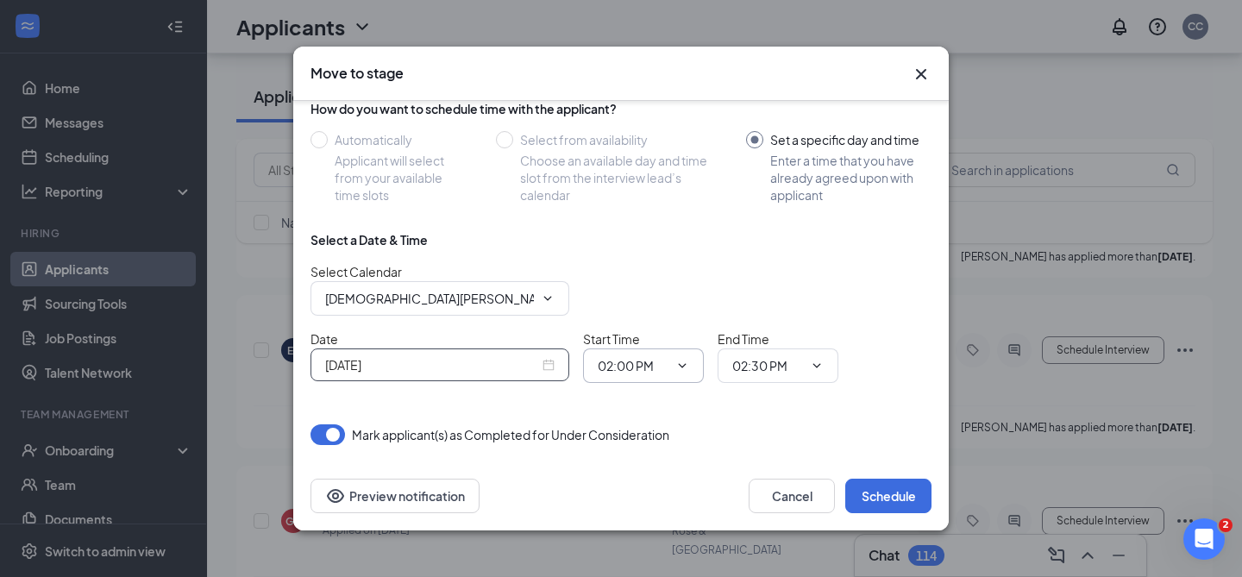
click at [656, 381] on span "02:00 PM" at bounding box center [643, 365] width 121 height 35
click at [680, 367] on icon "ChevronDown" at bounding box center [682, 366] width 14 height 14
click at [618, 376] on span "02:00 PM" at bounding box center [643, 365] width 121 height 35
click at [611, 356] on input "02:00 PM" at bounding box center [633, 365] width 71 height 19
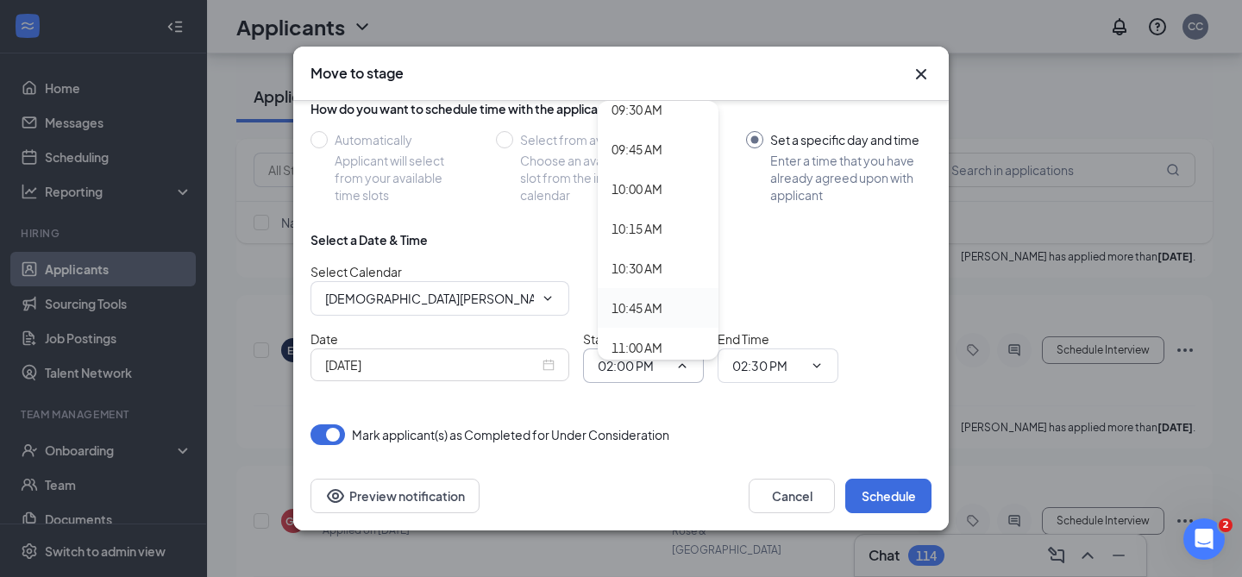
click at [643, 292] on div "10:45 AM" at bounding box center [658, 308] width 121 height 40
type input "10:45 AM"
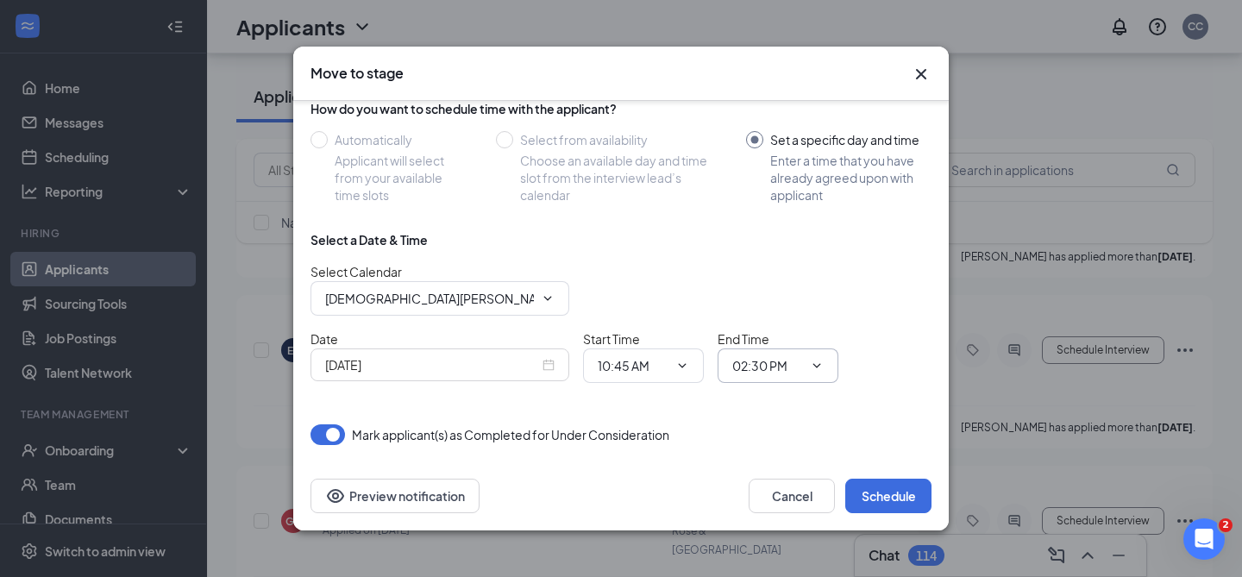
click at [744, 365] on input "02:30 PM" at bounding box center [767, 365] width 71 height 19
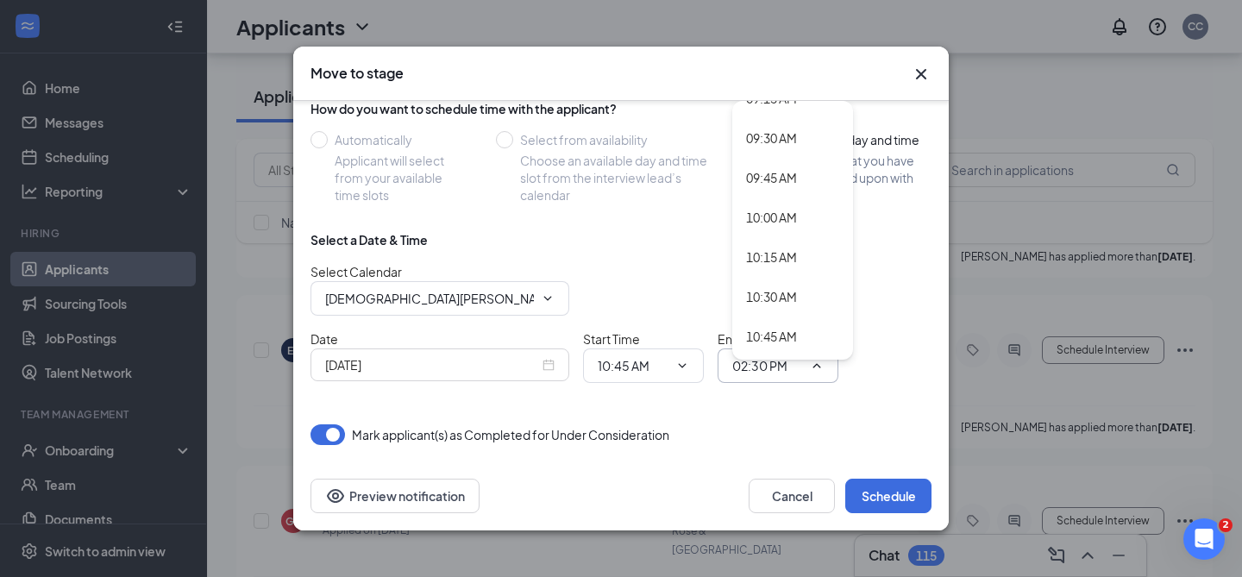
scroll to position [1579, 0]
click at [760, 290] on div "11:00 AM" at bounding box center [771, 288] width 51 height 19
type input "11:00 AM"
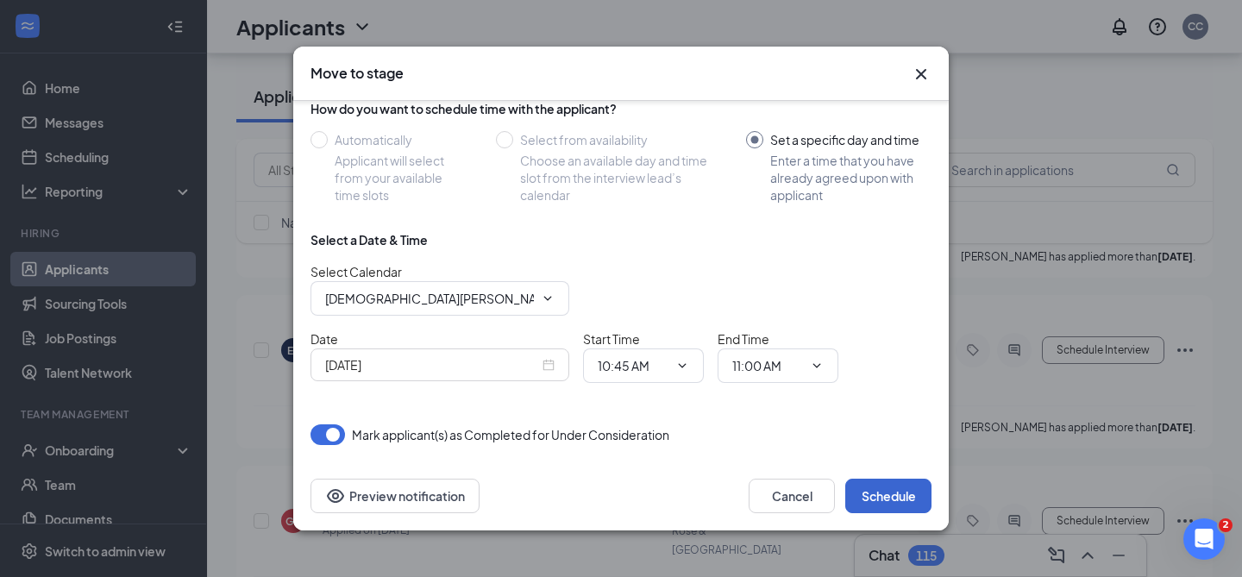
click at [869, 489] on button "Schedule" at bounding box center [888, 496] width 86 height 35
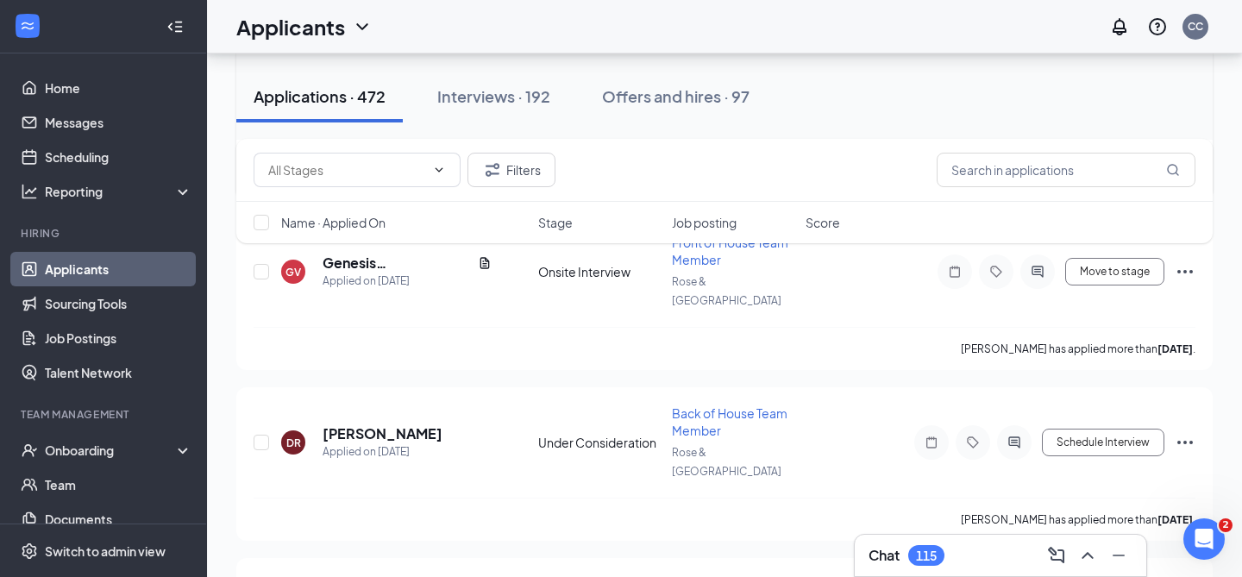
scroll to position [1513, 0]
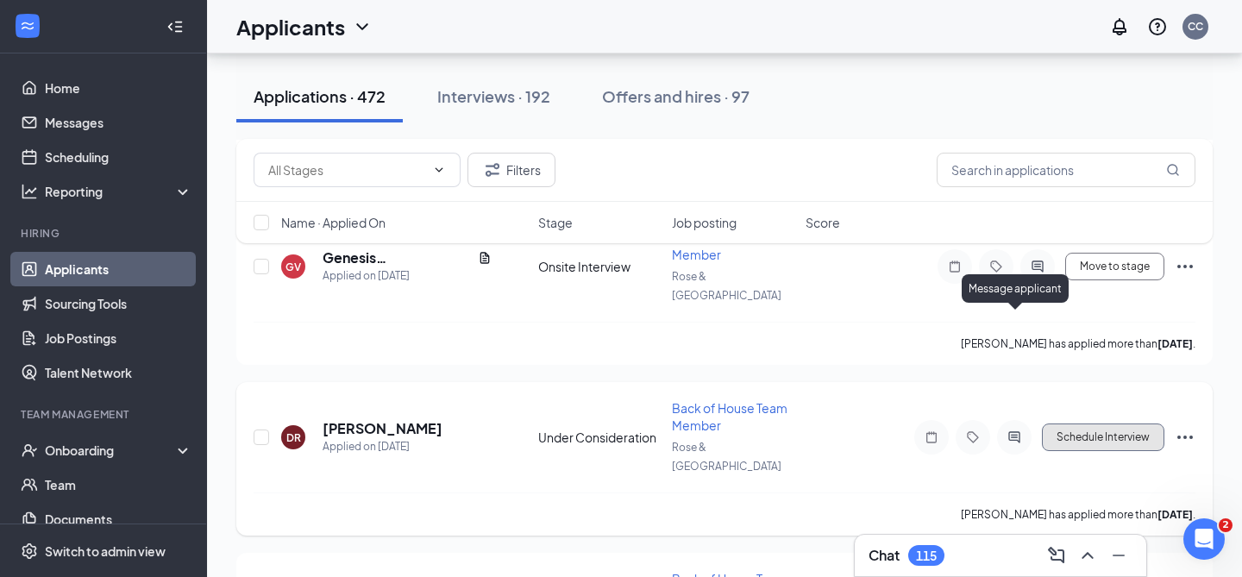
click at [1083, 424] on button "Schedule Interview" at bounding box center [1103, 438] width 122 height 28
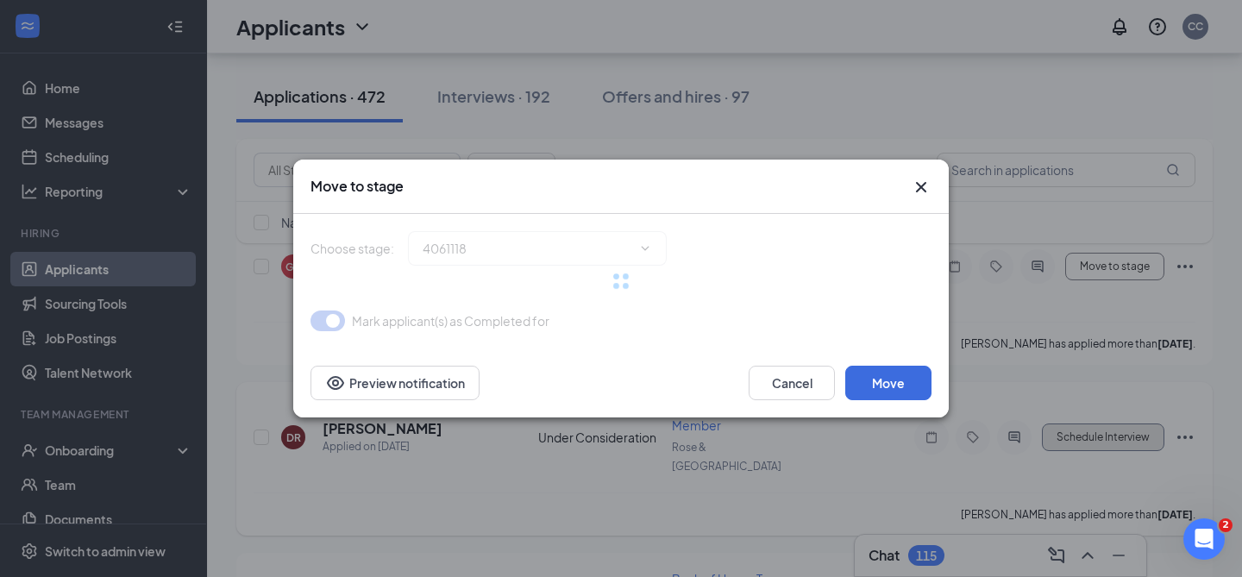
type input "Onsite Interview (next stage)"
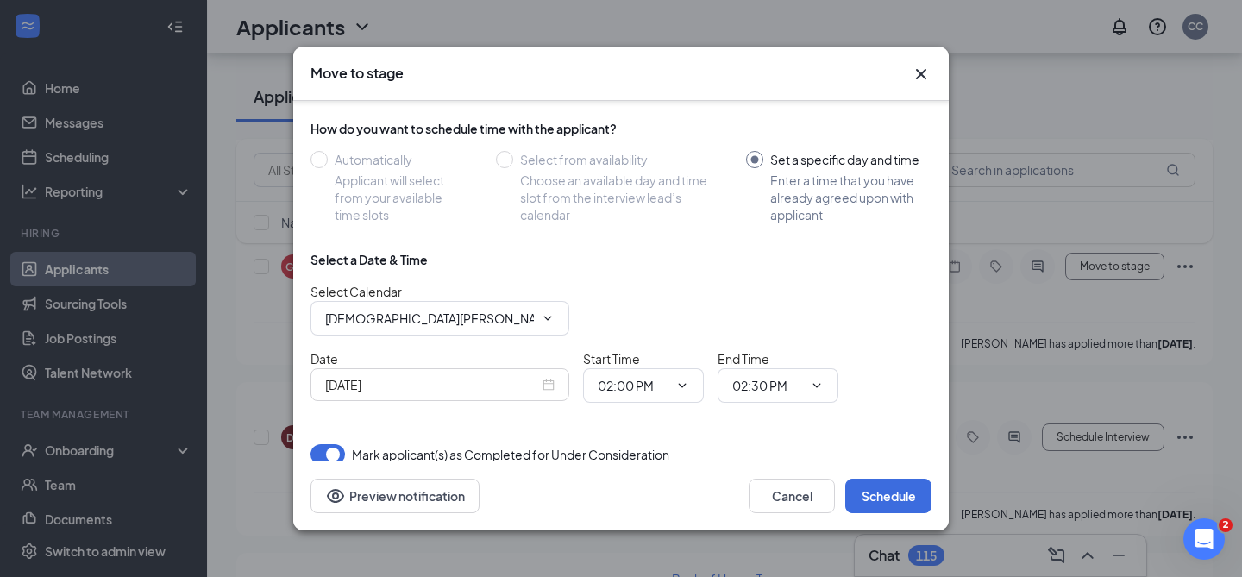
scroll to position [142, 0]
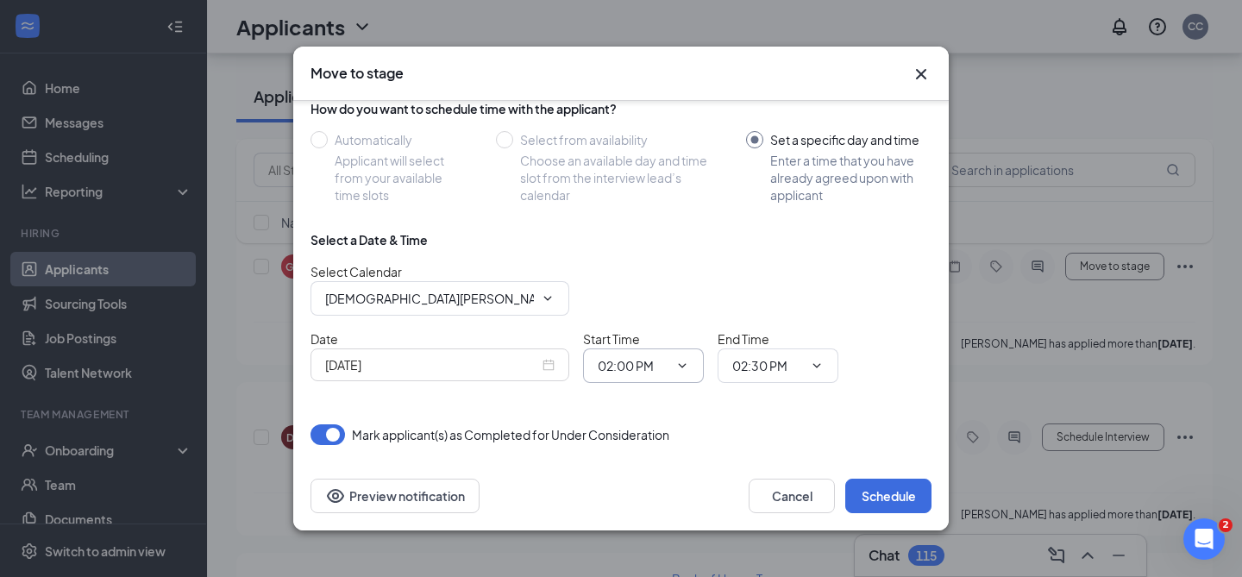
click at [635, 367] on input "02:00 PM" at bounding box center [633, 365] width 71 height 19
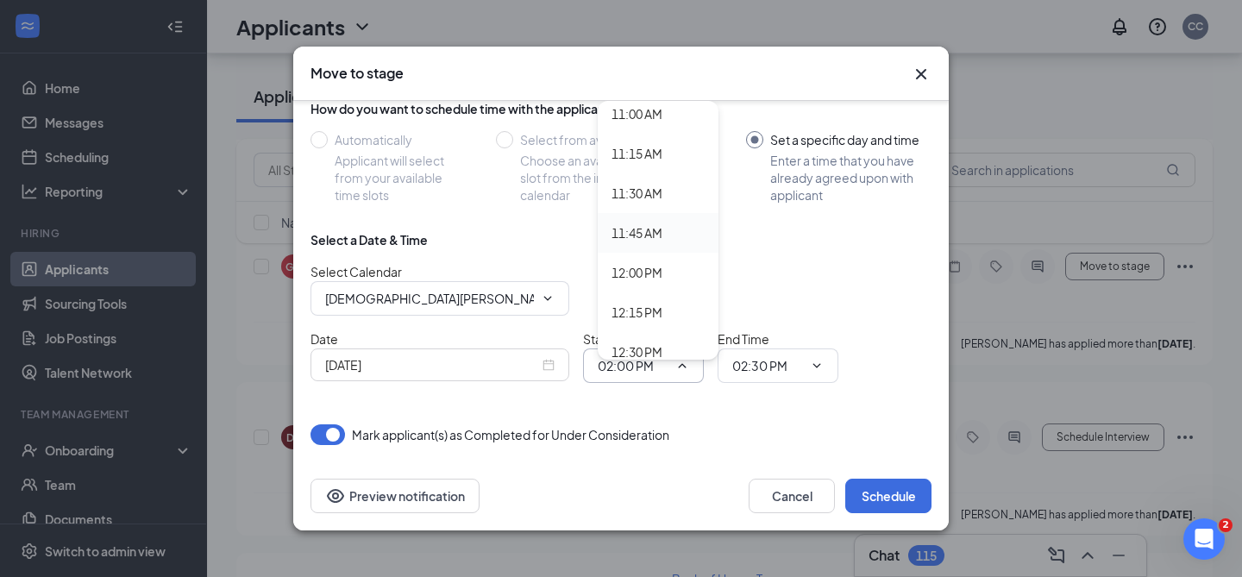
click at [647, 239] on div "11:45 AM" at bounding box center [637, 232] width 51 height 19
type input "11:45 AM"
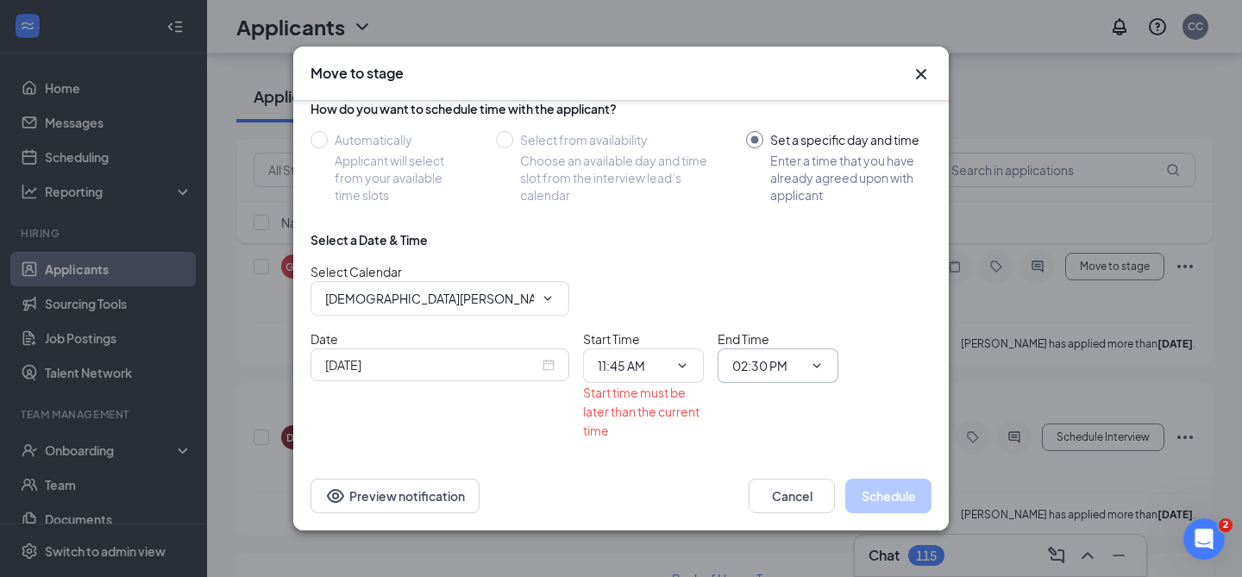
click at [773, 374] on input "02:30 PM" at bounding box center [767, 365] width 71 height 19
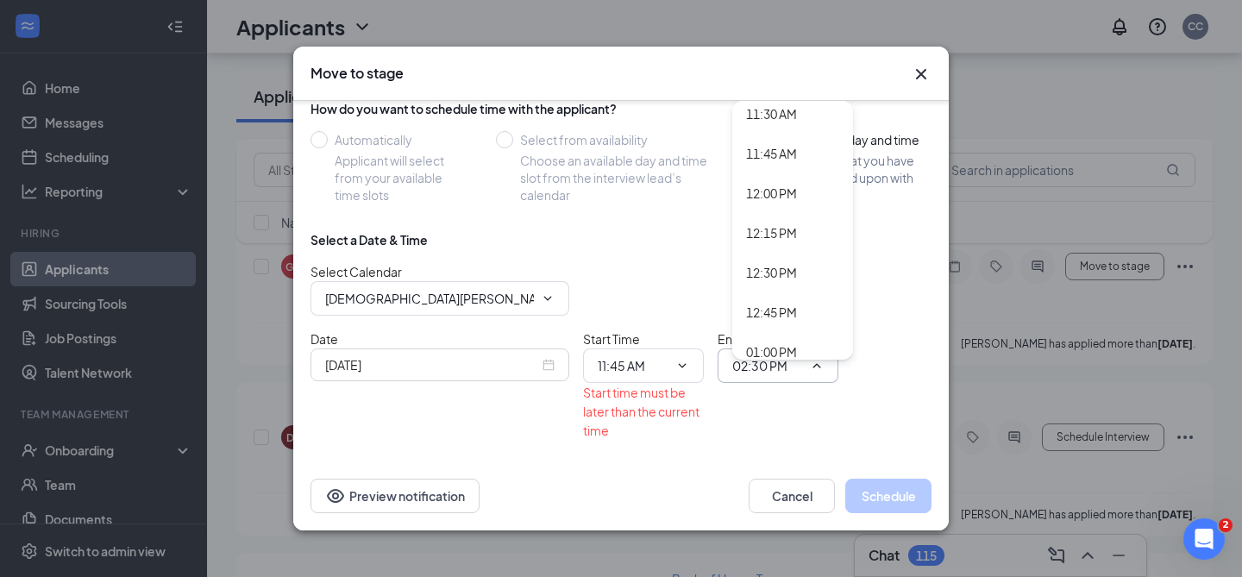
scroll to position [1902, 0]
click at [767, 128] on div "12:00 PM" at bounding box center [771, 123] width 51 height 19
type input "12:00 PM"
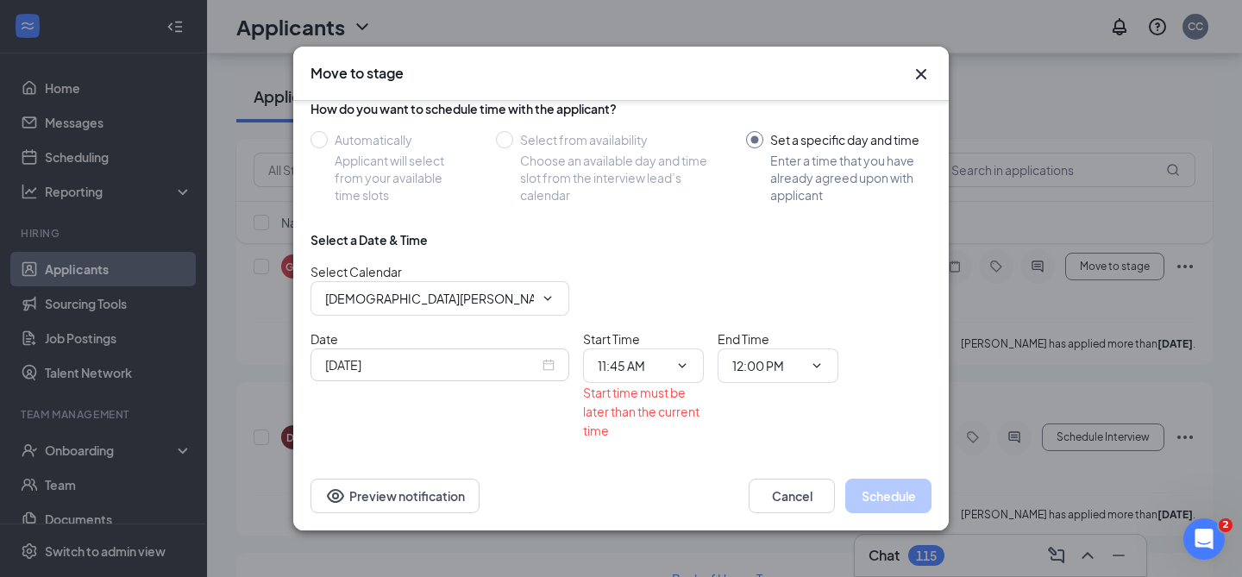
click at [863, 420] on div "Date Sep 15, 2025 Start Time 11:45 AM 12:00 AM 12:15 AM 12:30 AM 12:45 AM 01:00…" at bounding box center [621, 385] width 621 height 110
click at [553, 363] on div "Sep 15, 2025" at bounding box center [439, 364] width 229 height 19
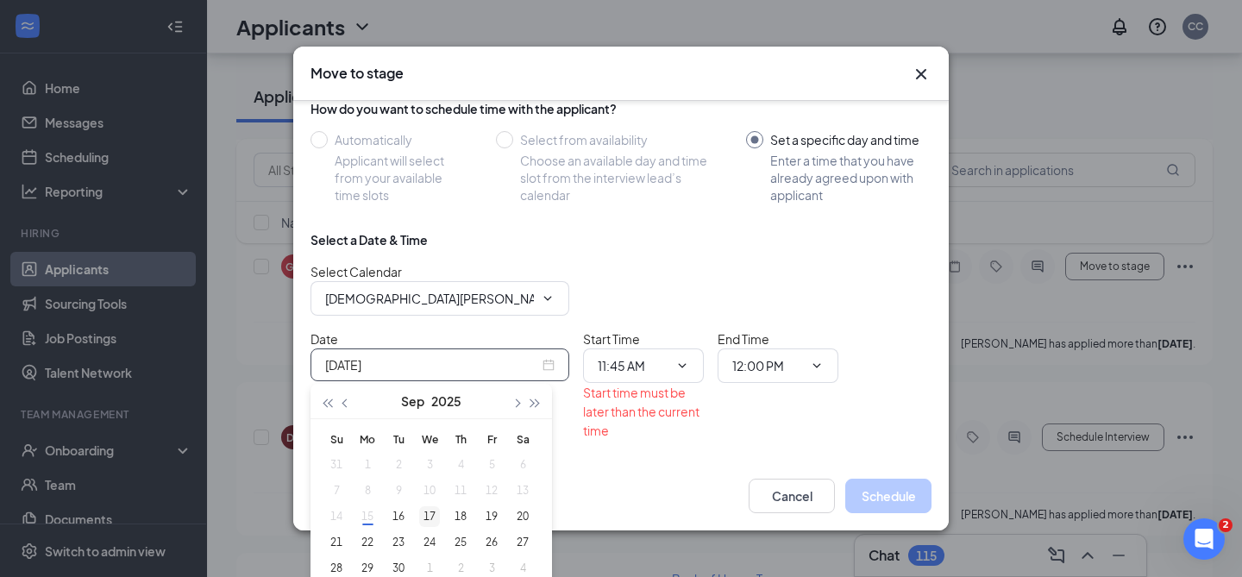
type input "Sep 17, 2025"
click at [434, 509] on div "17" at bounding box center [429, 516] width 21 height 21
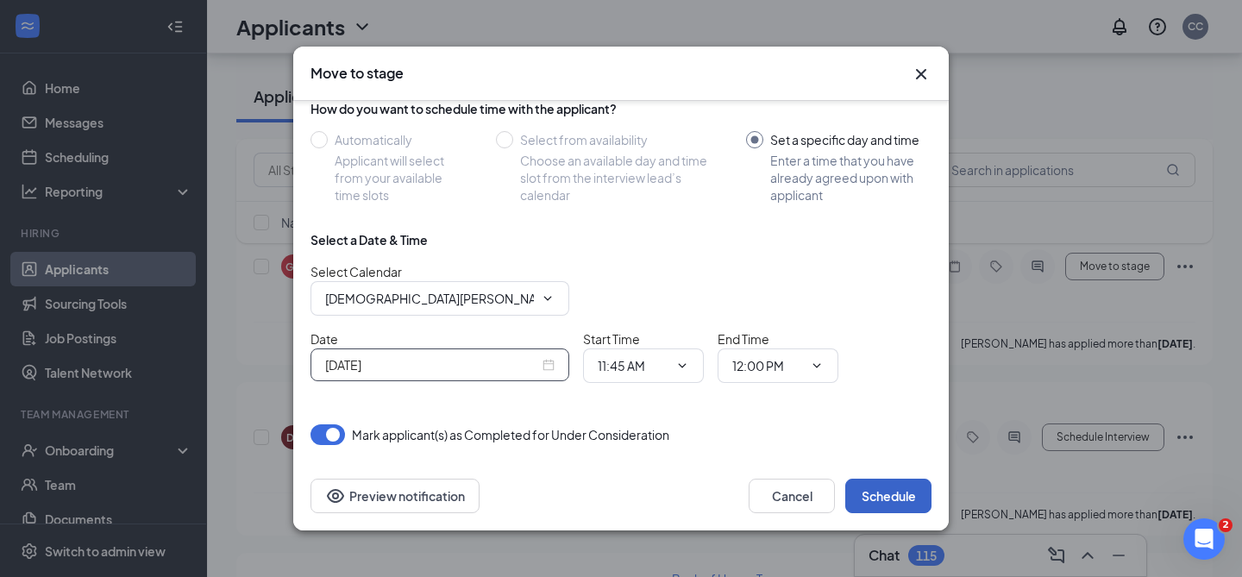
click at [887, 480] on button "Schedule" at bounding box center [888, 496] width 86 height 35
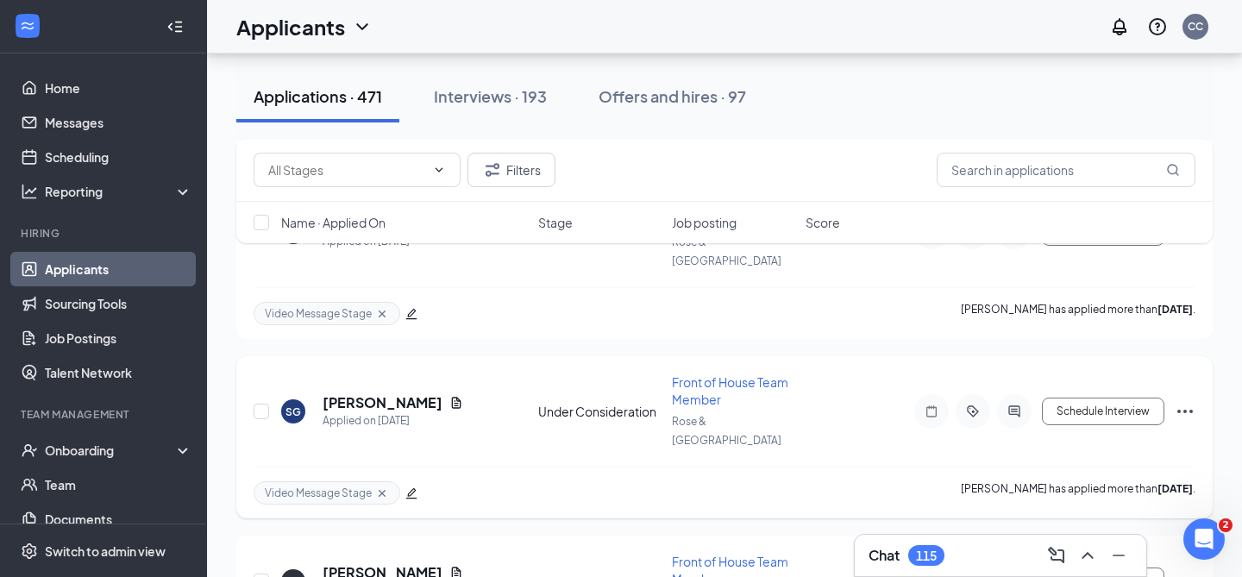
scroll to position [1698, 0]
click at [412, 394] on h5 "[PERSON_NAME]" at bounding box center [383, 403] width 120 height 19
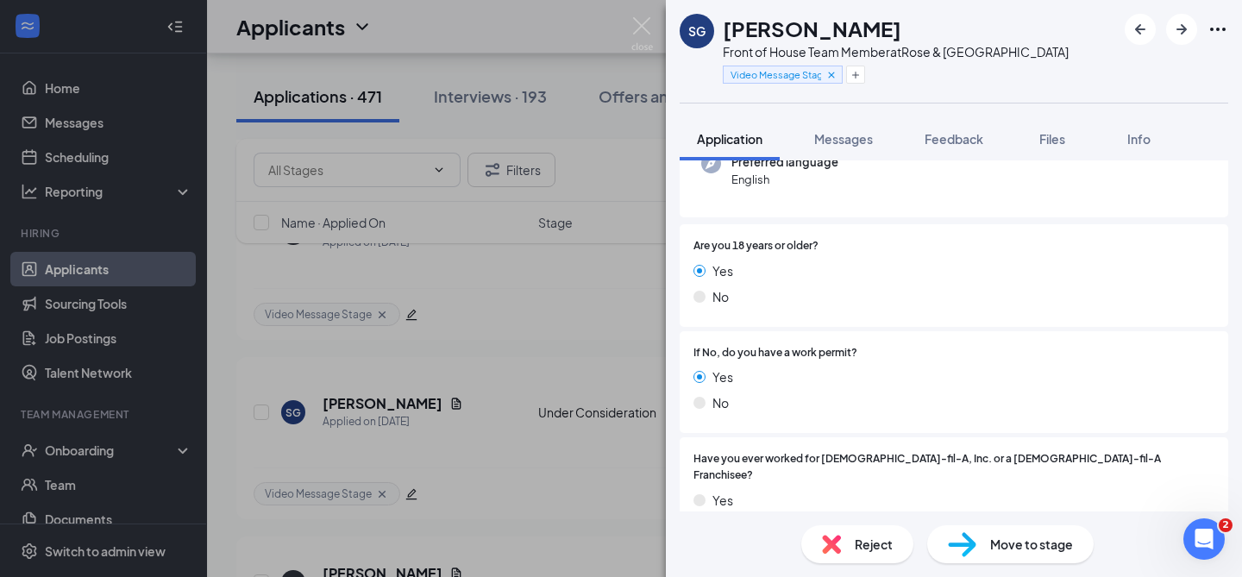
scroll to position [267, 0]
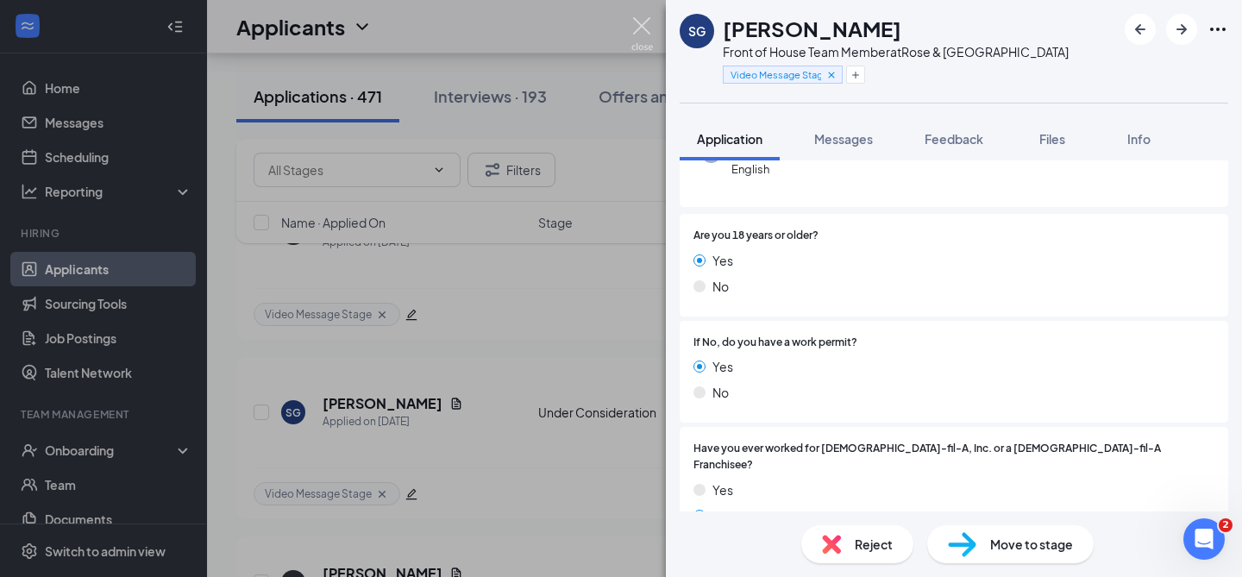
click at [642, 17] on img at bounding box center [642, 34] width 22 height 34
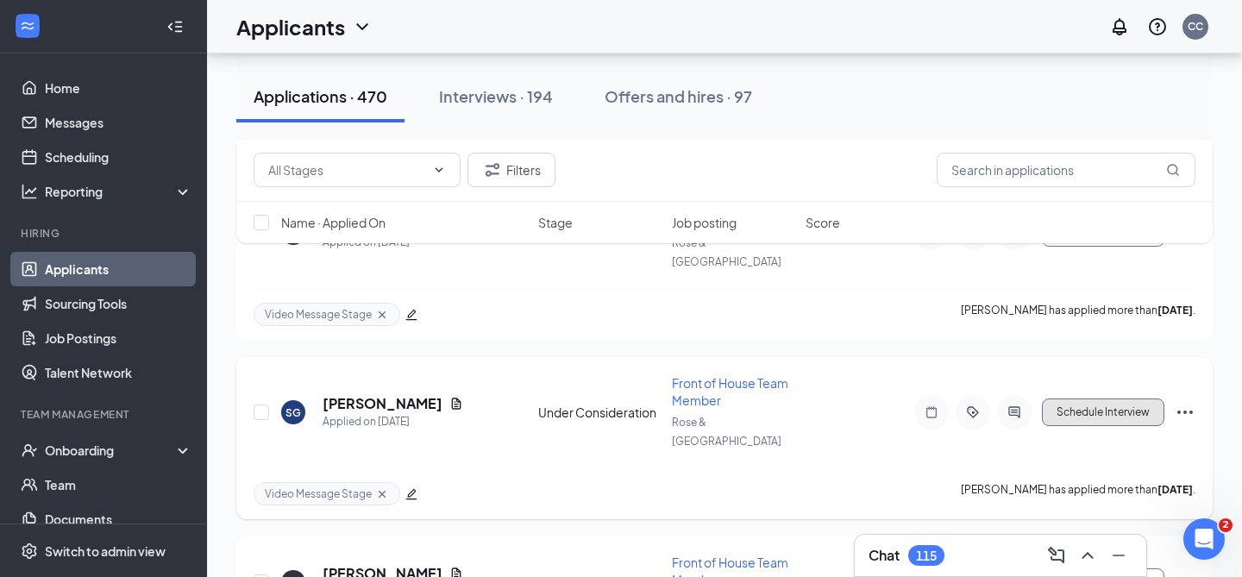
click at [1077, 399] on button "Schedule Interview" at bounding box center [1103, 413] width 122 height 28
type input "Onsite Interview (next stage)"
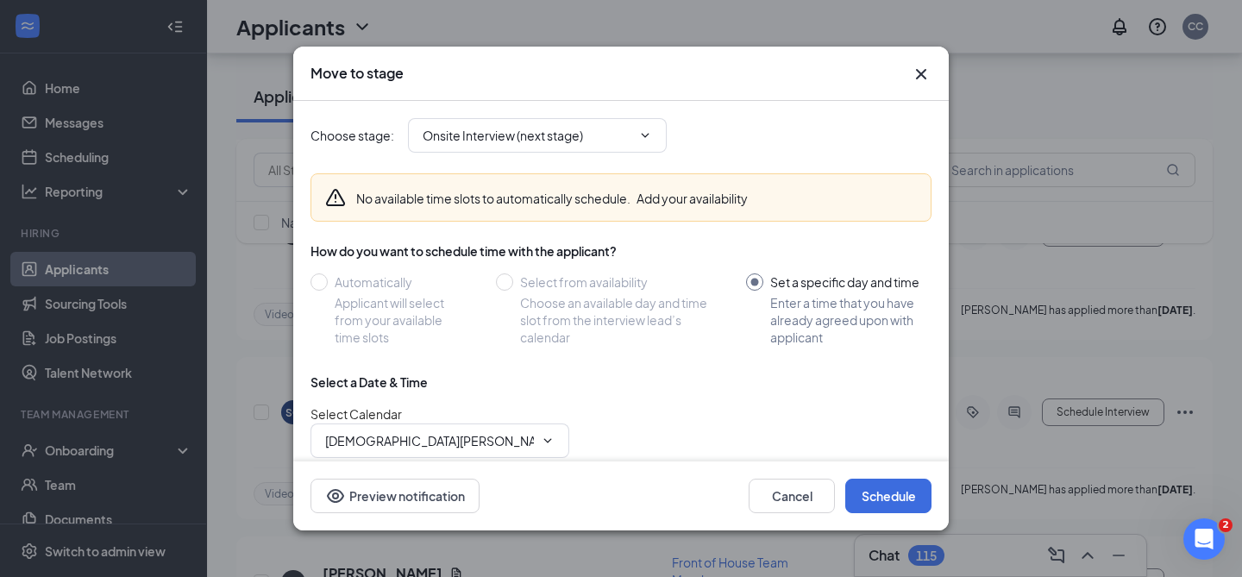
scroll to position [142, 0]
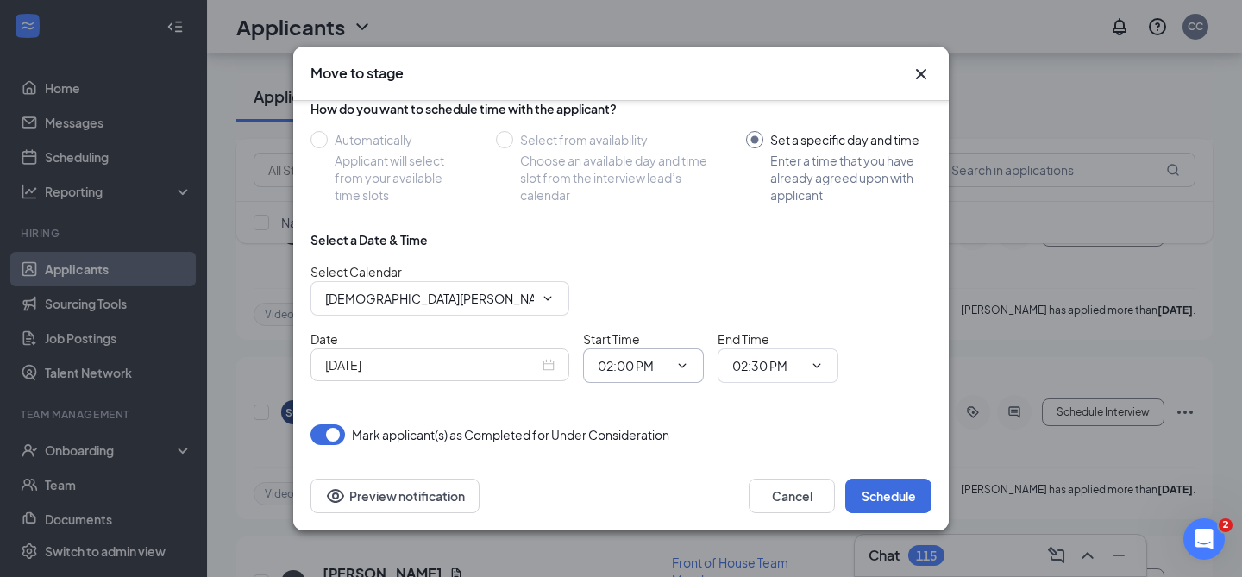
click at [631, 373] on input "02:00 PM" at bounding box center [633, 365] width 71 height 19
click at [648, 292] on div "12:15 PM" at bounding box center [637, 295] width 51 height 19
type input "12:15 PM"
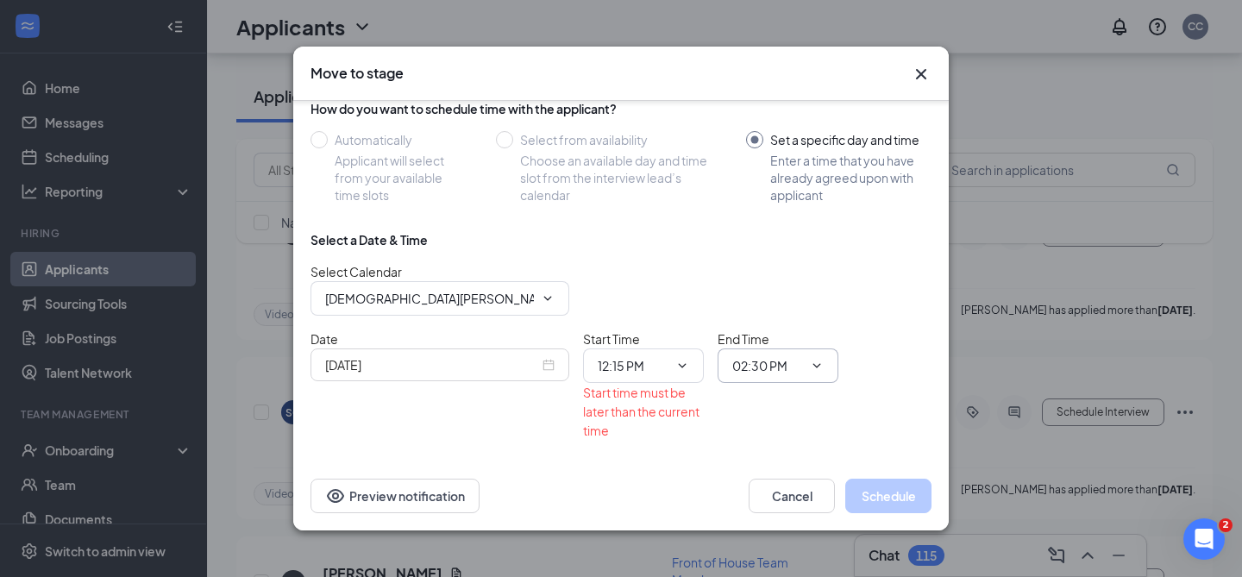
click at [785, 364] on input "02:30 PM" at bounding box center [767, 365] width 71 height 19
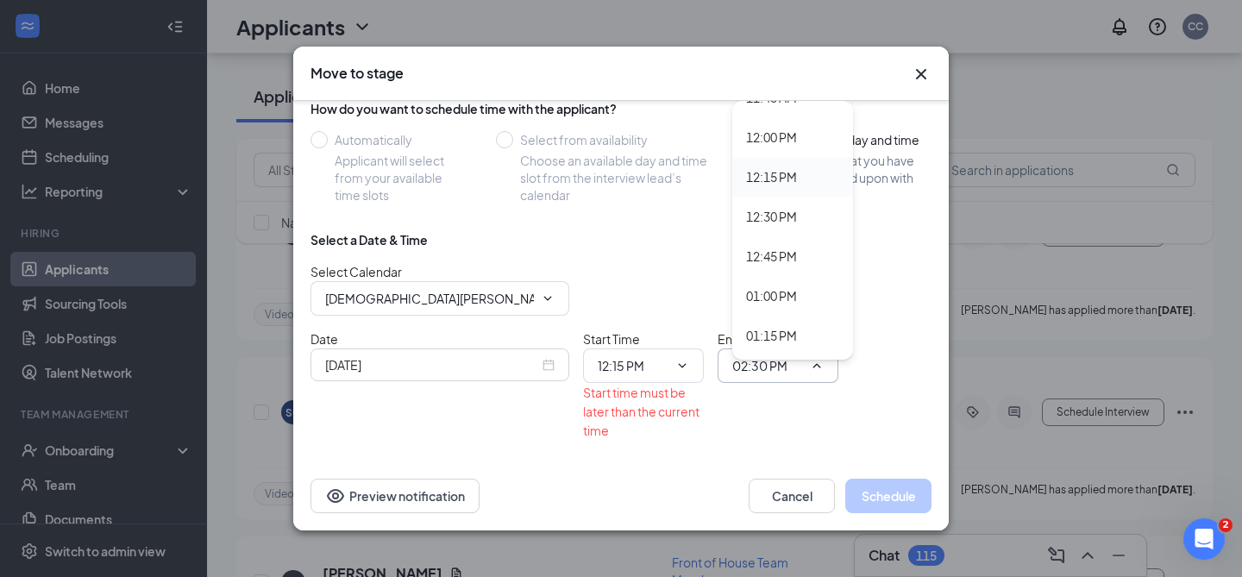
scroll to position [1893, 0]
click at [781, 219] on div "12:30 PM" at bounding box center [771, 212] width 51 height 19
type input "12:30 PM"
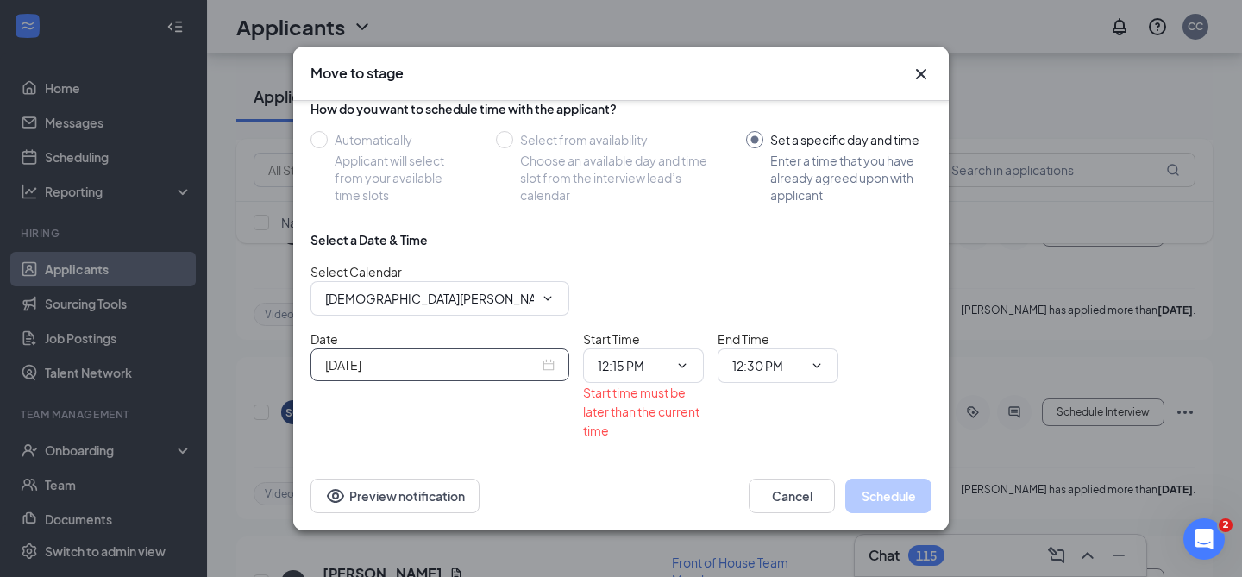
click at [551, 364] on div "Sep 15, 2025" at bounding box center [439, 364] width 229 height 19
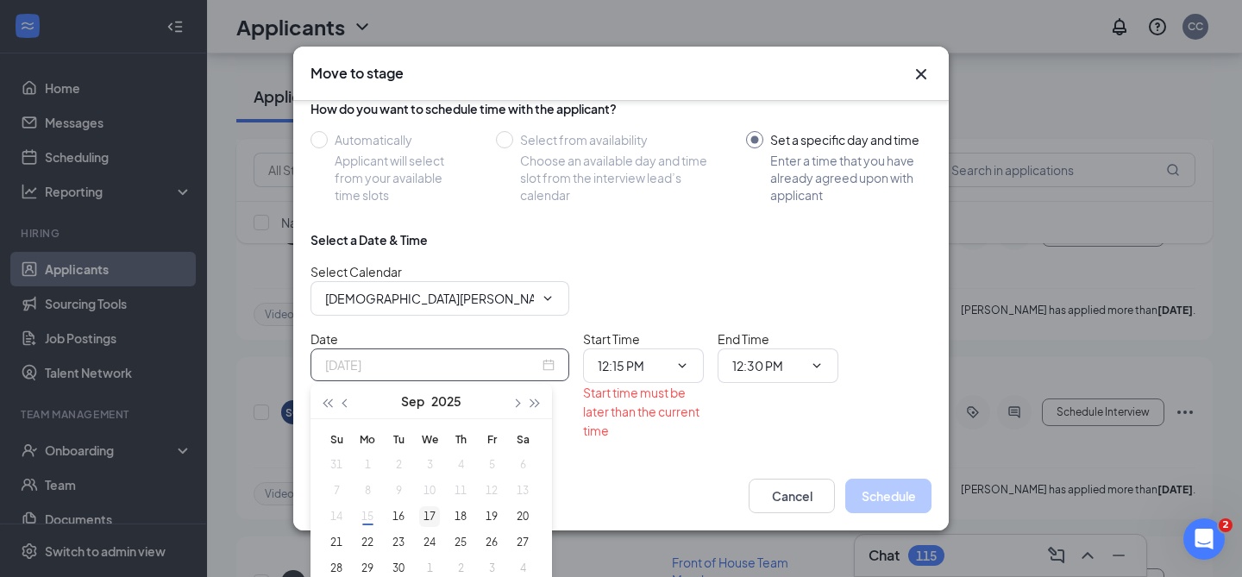
type input "Sep 17, 2025"
click at [426, 522] on div "17" at bounding box center [429, 516] width 21 height 21
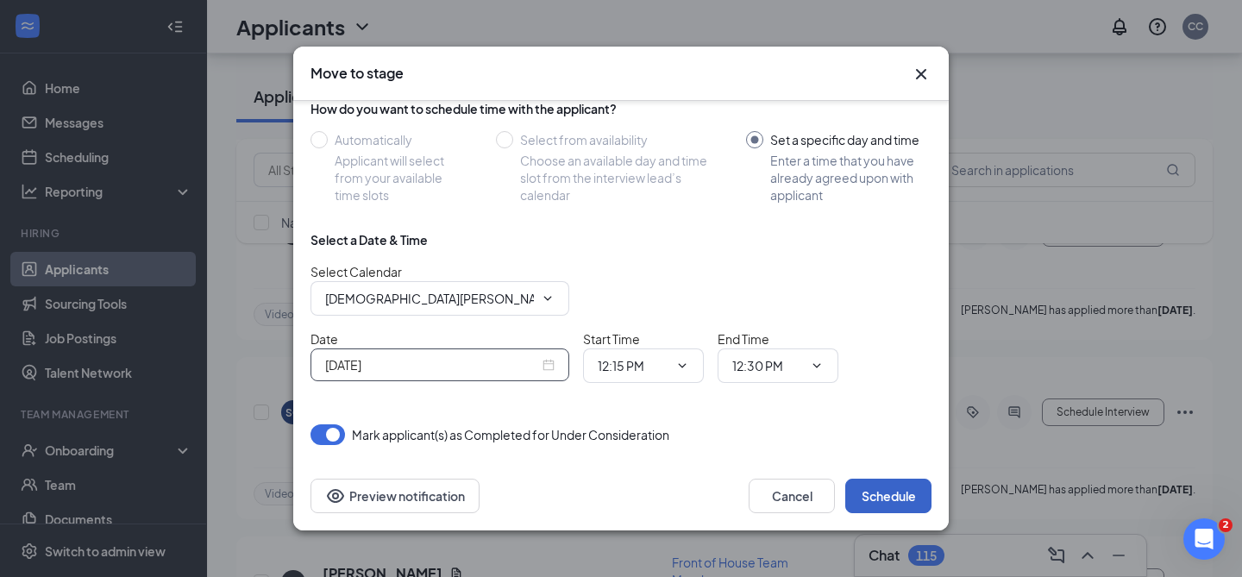
click at [890, 496] on button "Schedule" at bounding box center [888, 496] width 86 height 35
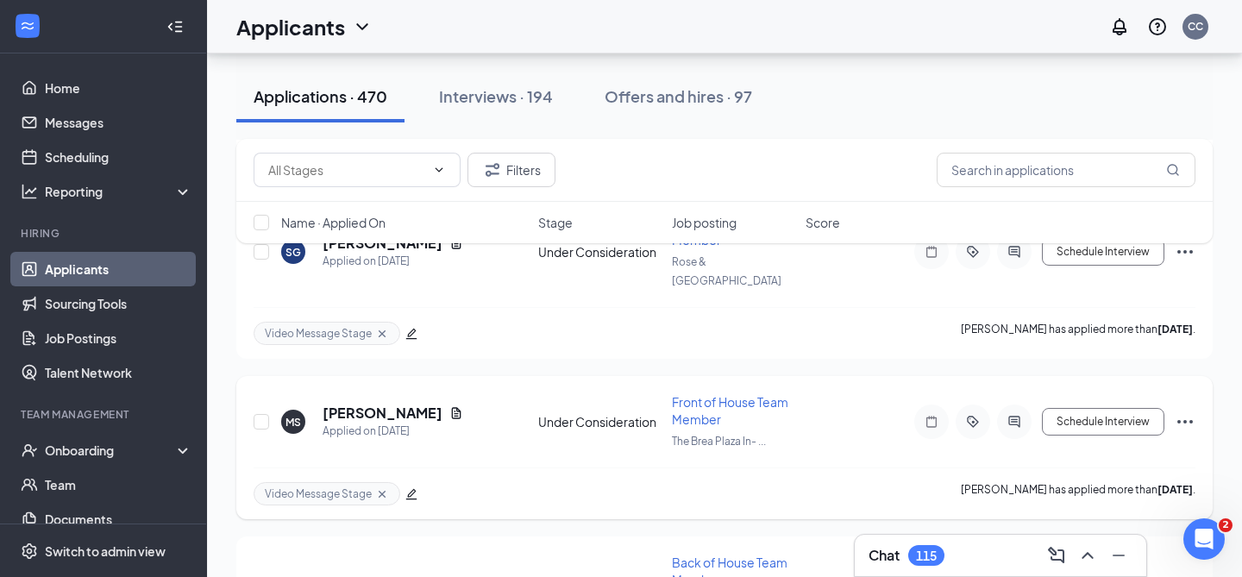
scroll to position [1865, 0]
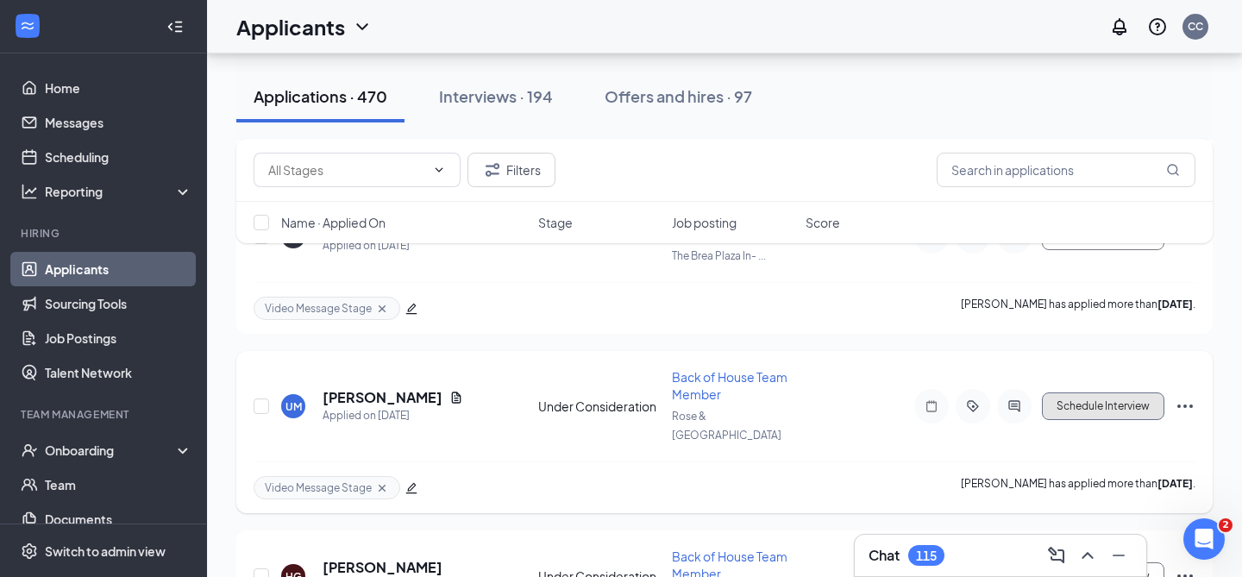
click at [1120, 392] on button "Schedule Interview" at bounding box center [1103, 406] width 122 height 28
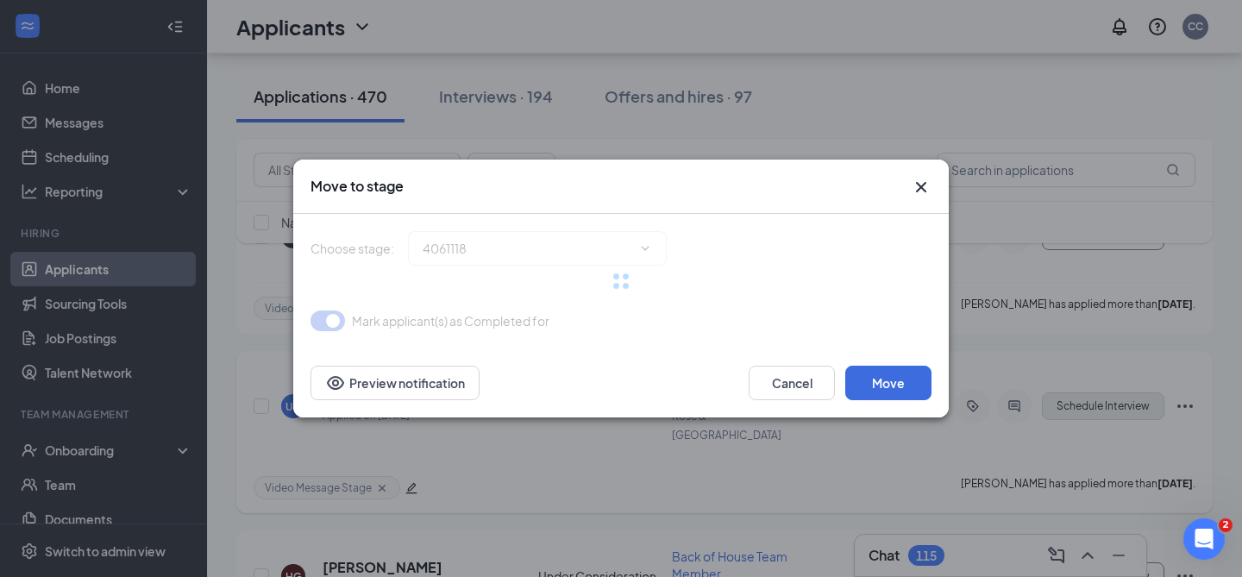
type input "Onsite Interview (next stage)"
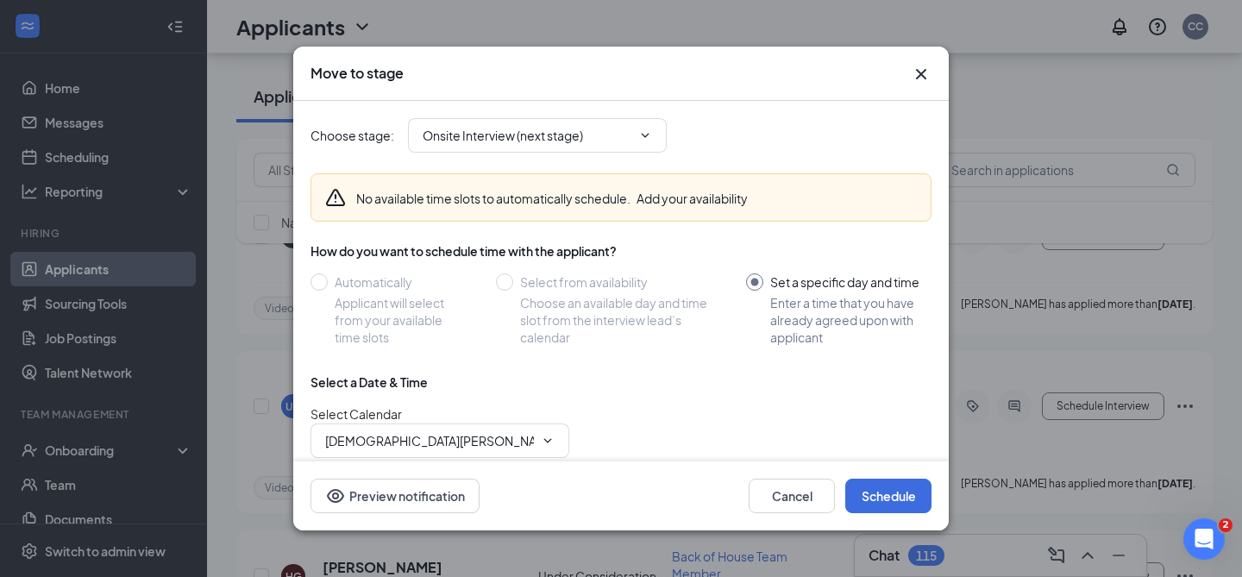
scroll to position [142, 0]
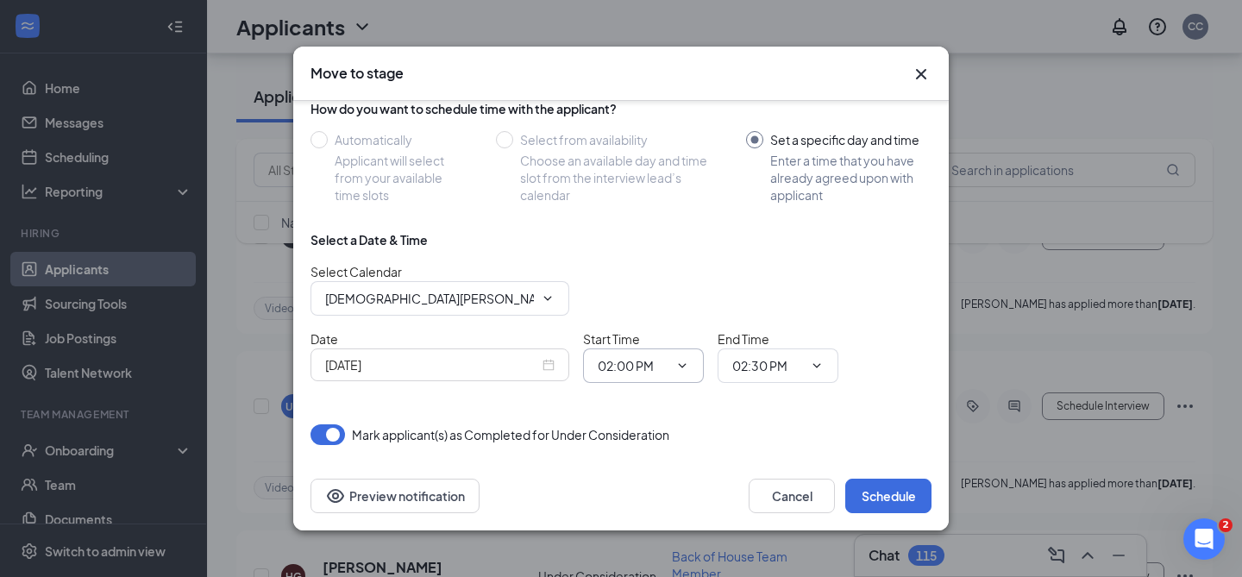
click at [636, 359] on input "02:00 PM" at bounding box center [633, 365] width 71 height 19
click at [641, 213] on div "11:15 AM" at bounding box center [637, 213] width 51 height 19
type input "11:15 AM"
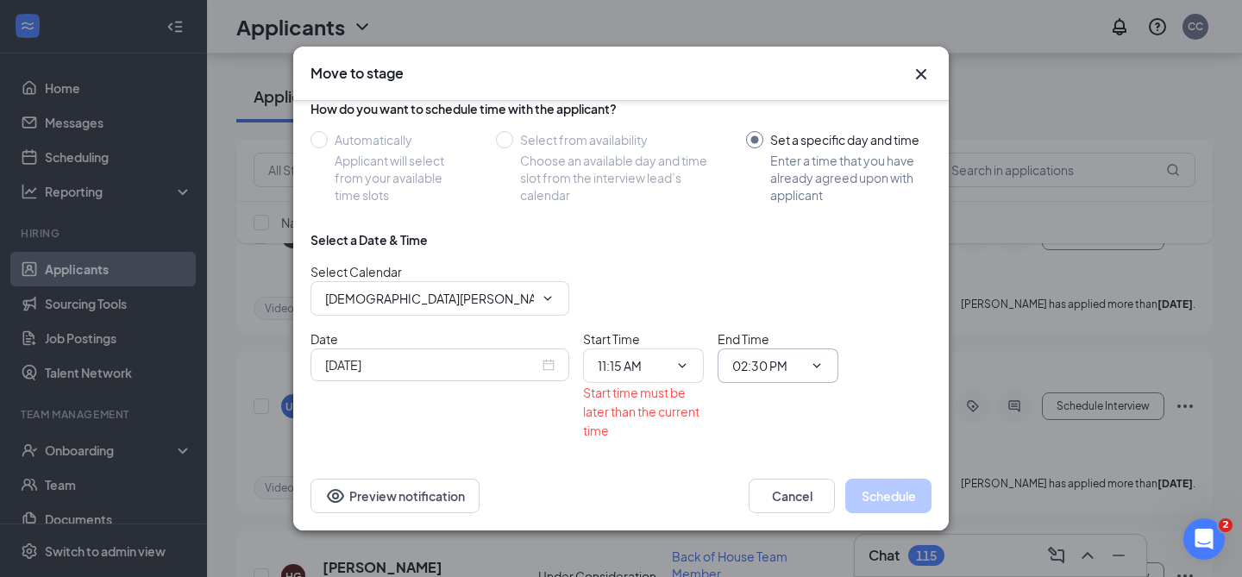
click at [787, 362] on input "02:30 PM" at bounding box center [767, 365] width 71 height 19
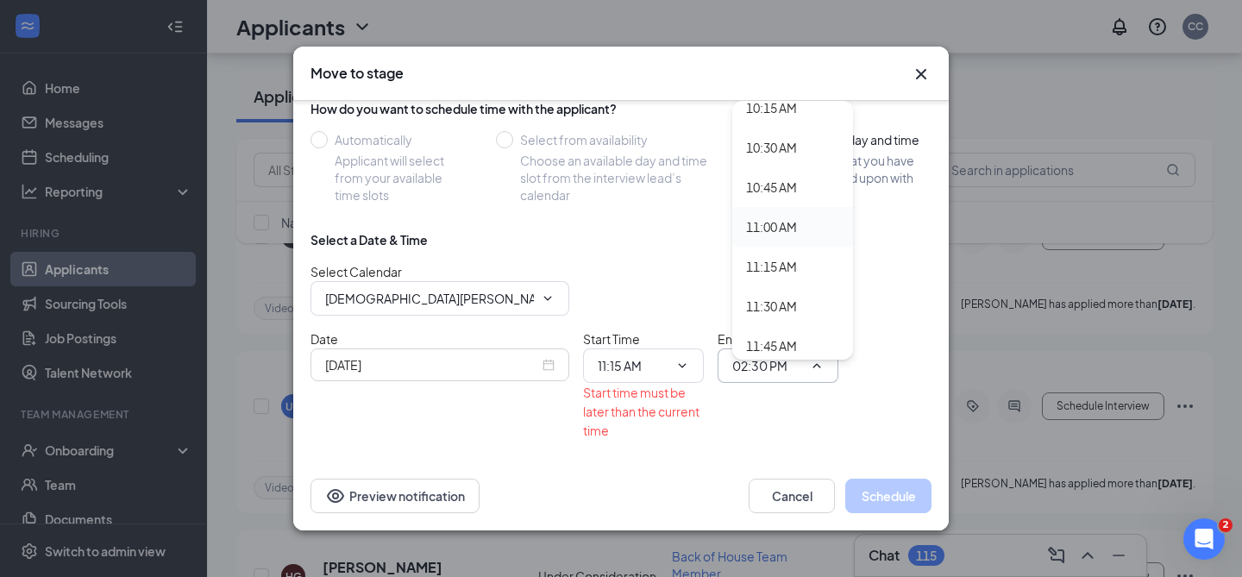
scroll to position [1673, 0]
click at [773, 266] on div "11:30 AM" at bounding box center [771, 272] width 51 height 19
type input "11:30 AM"
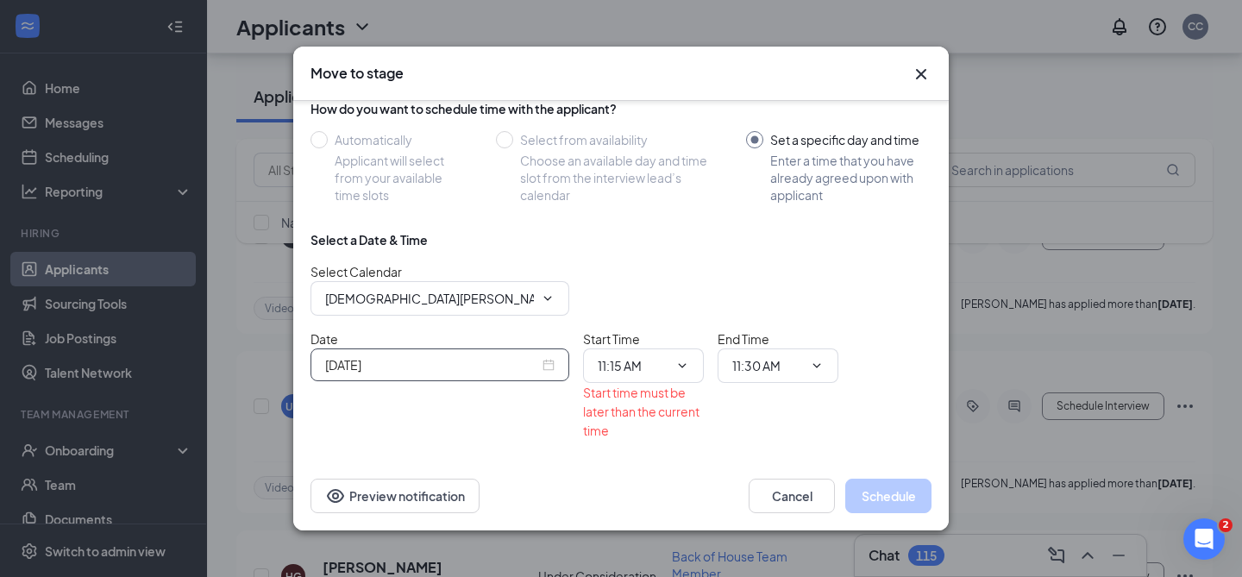
click at [392, 367] on input "Sep 15, 2025" at bounding box center [432, 364] width 214 height 19
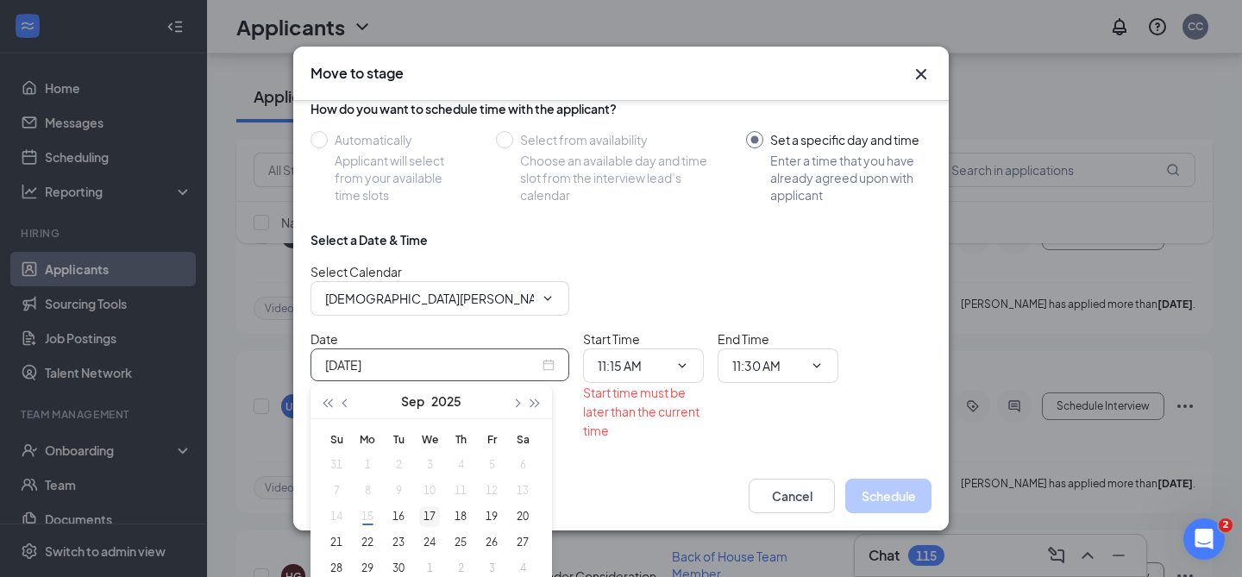
type input "Sep 17, 2025"
click at [424, 516] on div "17" at bounding box center [429, 516] width 21 height 21
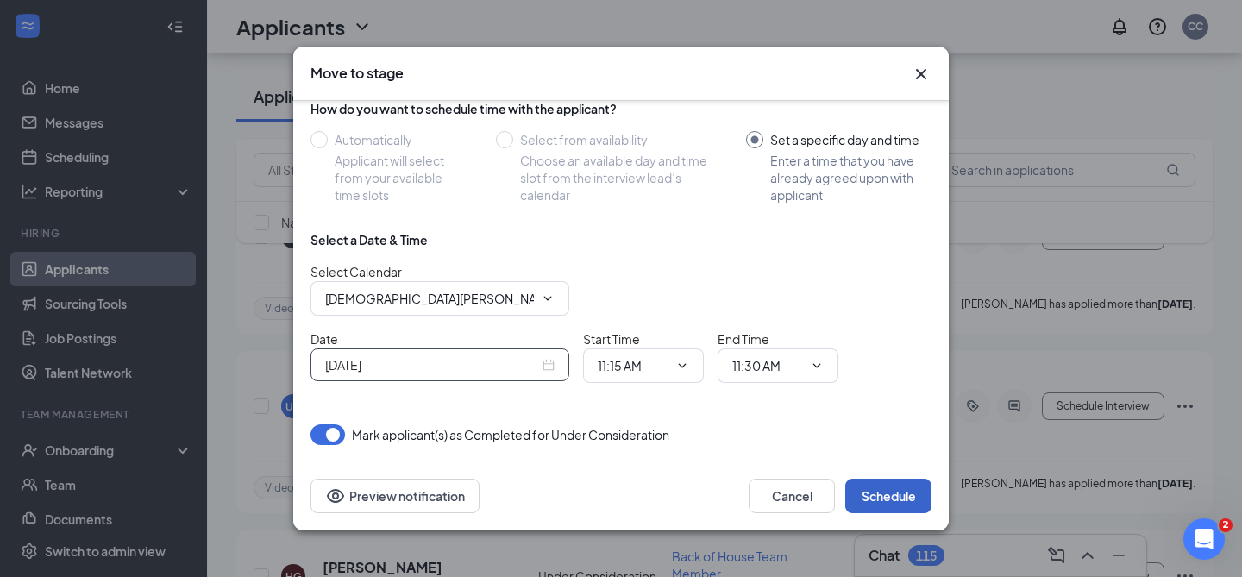
click at [876, 496] on button "Schedule" at bounding box center [888, 496] width 86 height 35
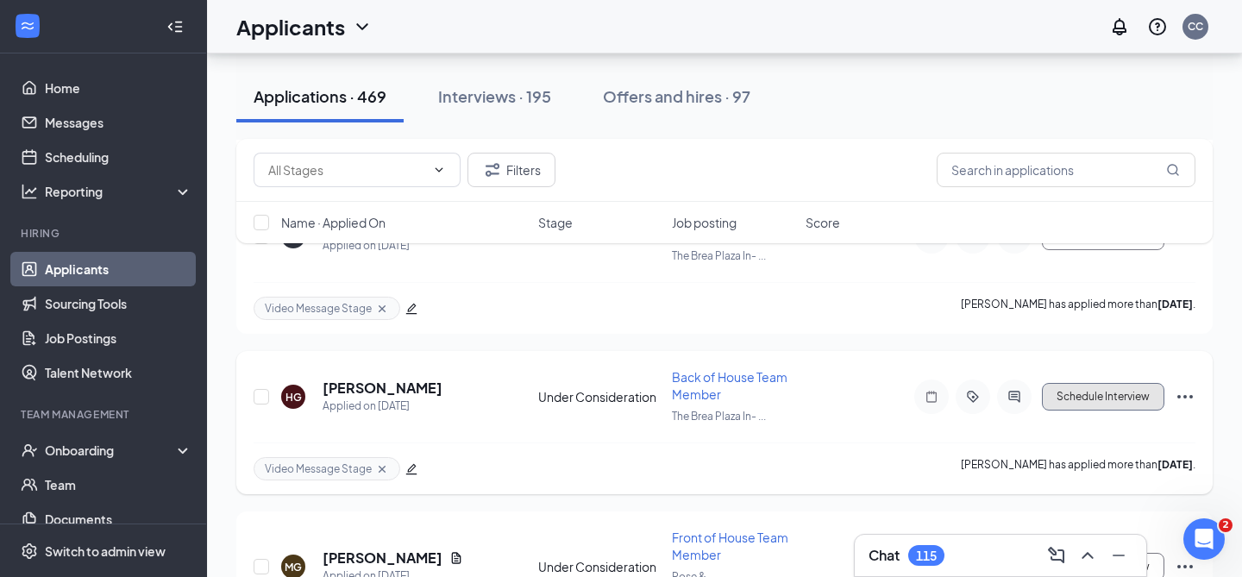
click at [1087, 383] on button "Schedule Interview" at bounding box center [1103, 397] width 122 height 28
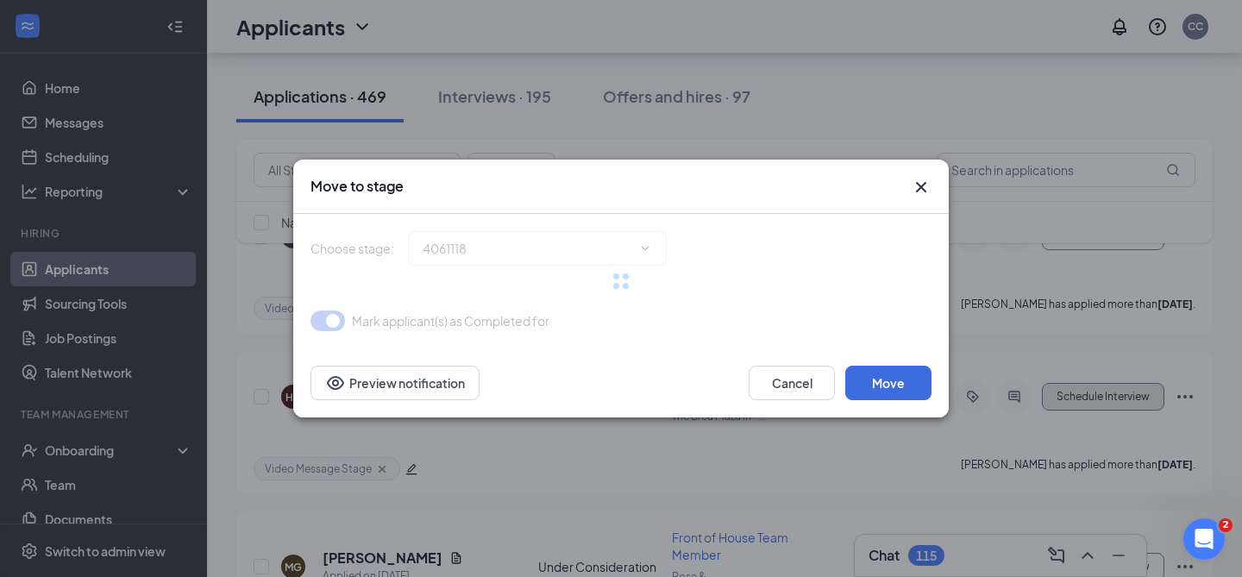
type input "Onsite Interview (next stage)"
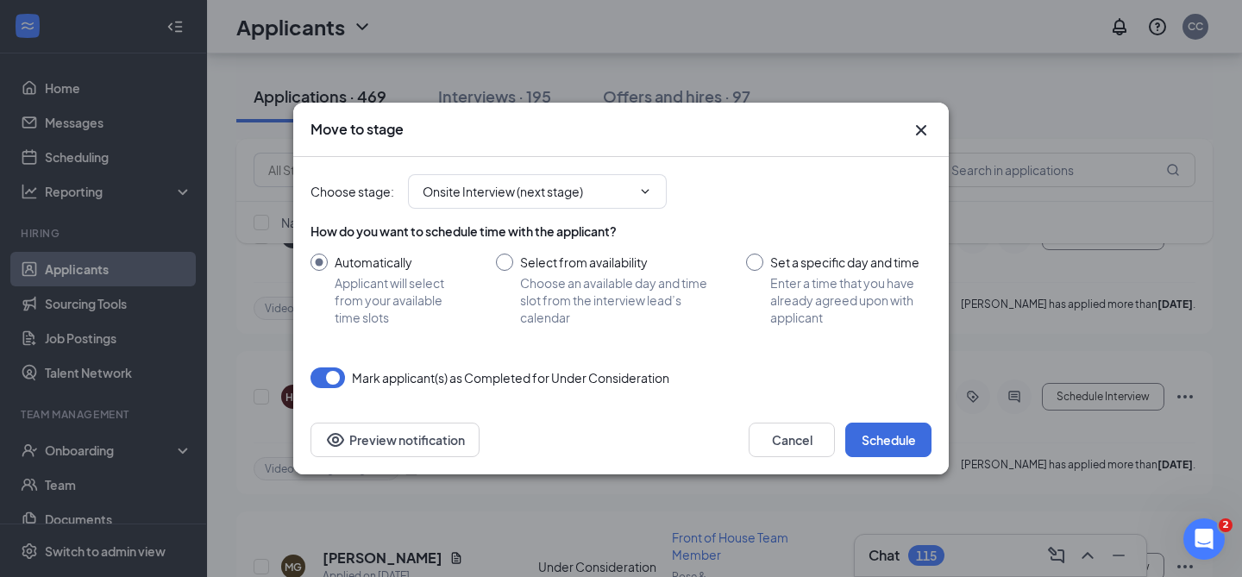
click at [510, 267] on input "Select from availability Choose an available day and time slot from the intervi…" at bounding box center [604, 290] width 216 height 72
radio input "true"
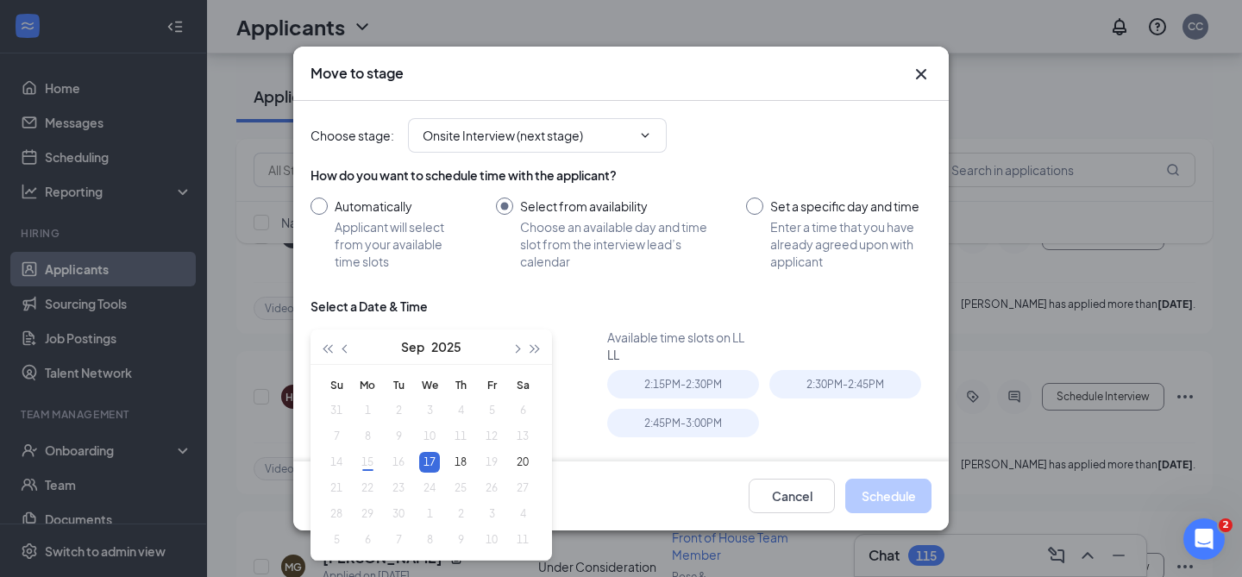
click at [358, 220] on input "Automatically Applicant will select from your available time slots" at bounding box center [386, 234] width 151 height 72
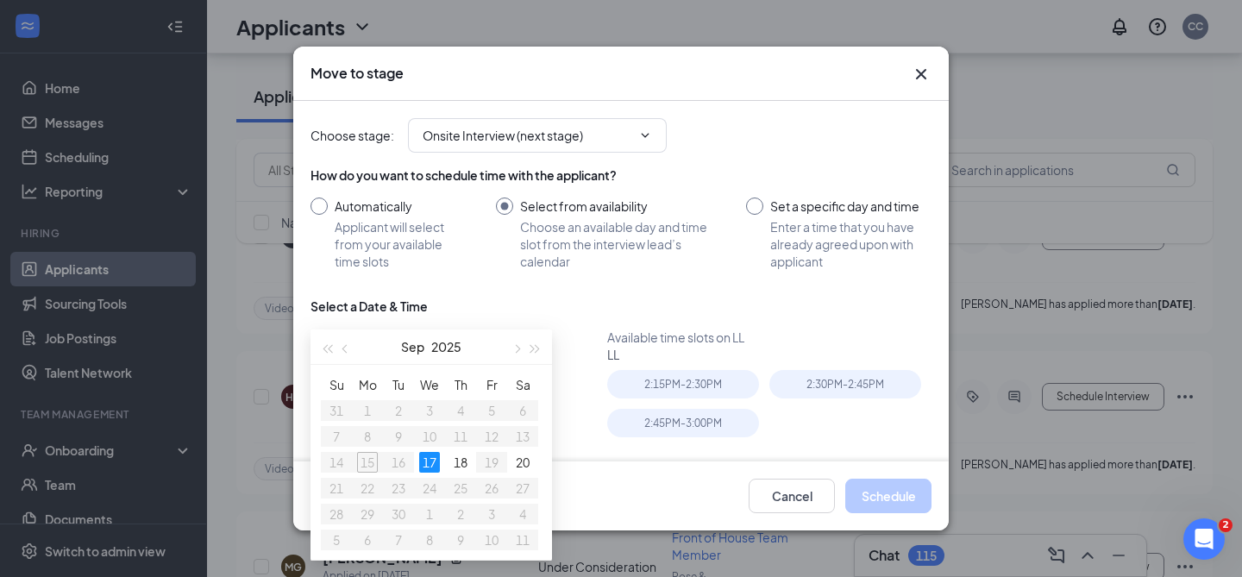
radio input "true"
radio input "false"
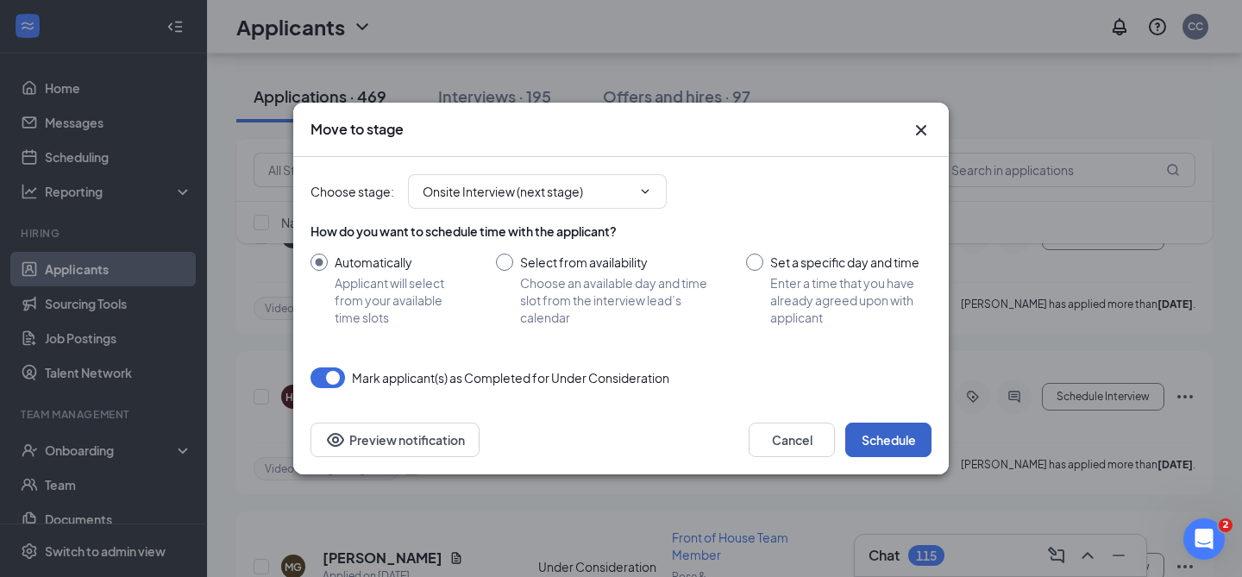
click at [900, 441] on button "Schedule" at bounding box center [888, 440] width 86 height 35
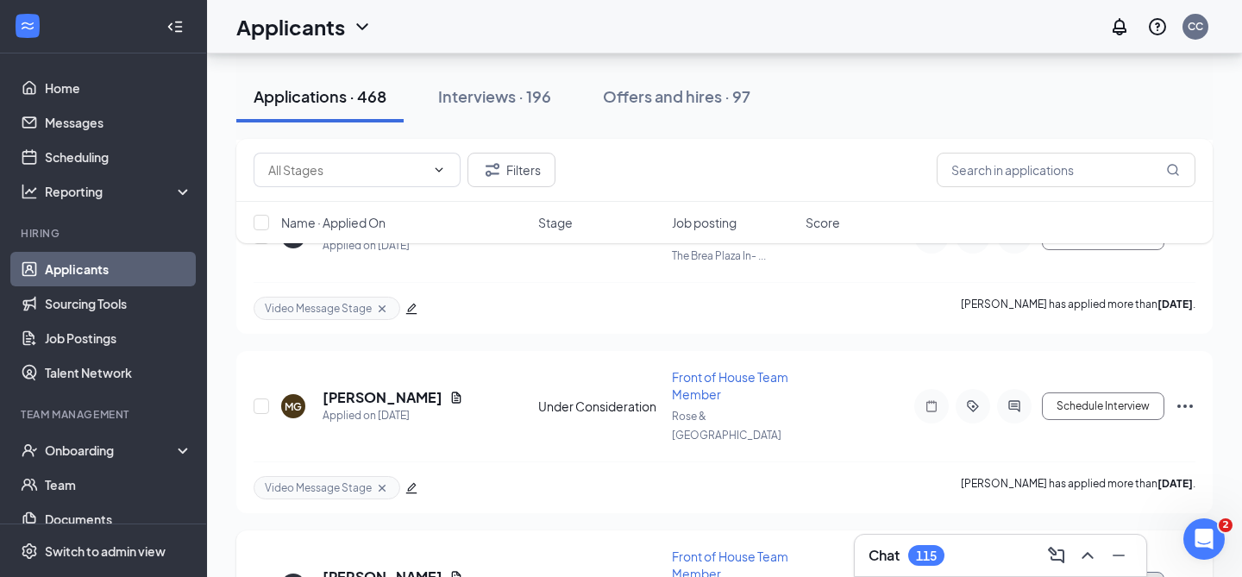
click at [1085, 572] on button "Schedule Interview" at bounding box center [1103, 586] width 122 height 28
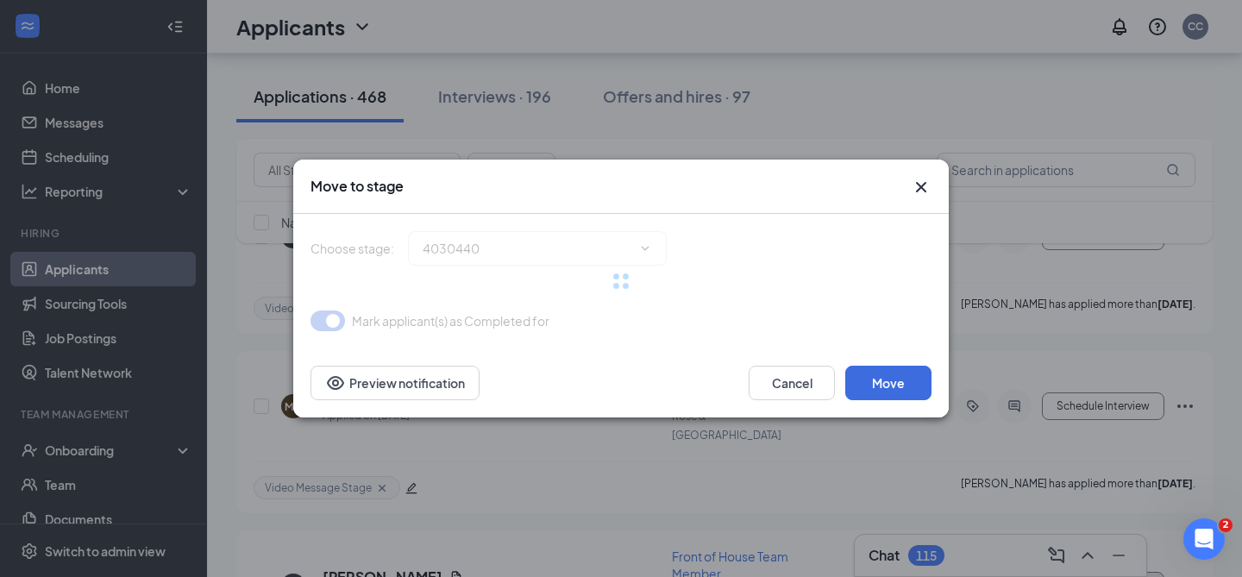
type input "Onsite Interview (next stage)"
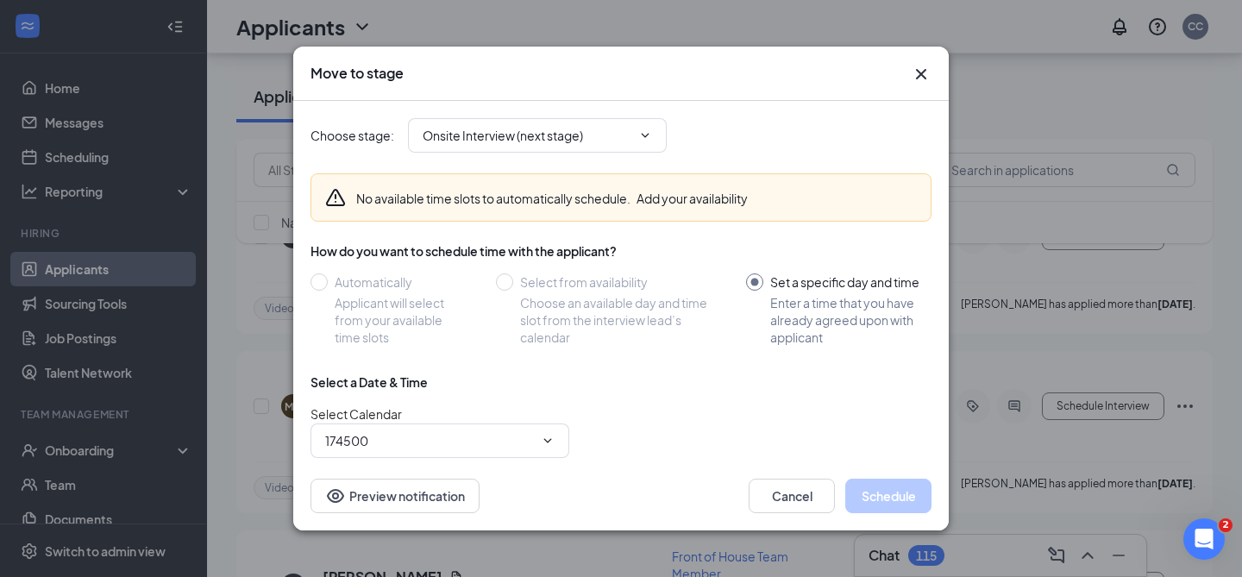
type input "Christian Colby's Calendar"
type input "Sep 15, 2025"
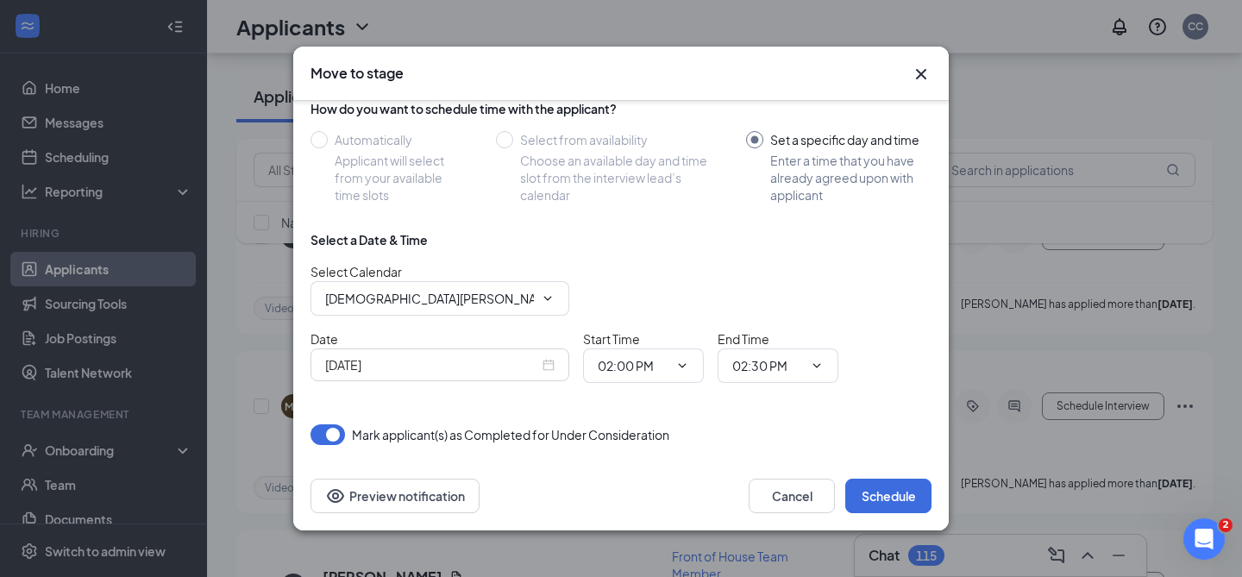
scroll to position [141, 0]
click at [689, 364] on span "02:00 PM" at bounding box center [643, 366] width 121 height 35
click at [618, 367] on input "02:00 PM" at bounding box center [633, 366] width 71 height 19
click at [626, 222] on div "12:00 PM" at bounding box center [637, 218] width 51 height 19
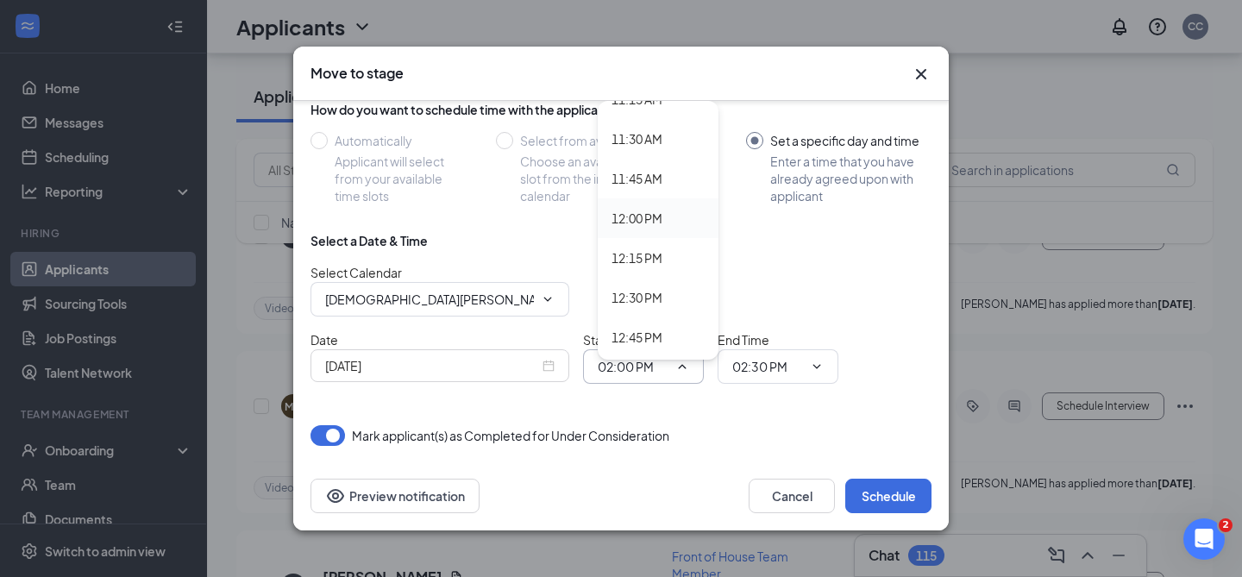
type input "12:00 PM"
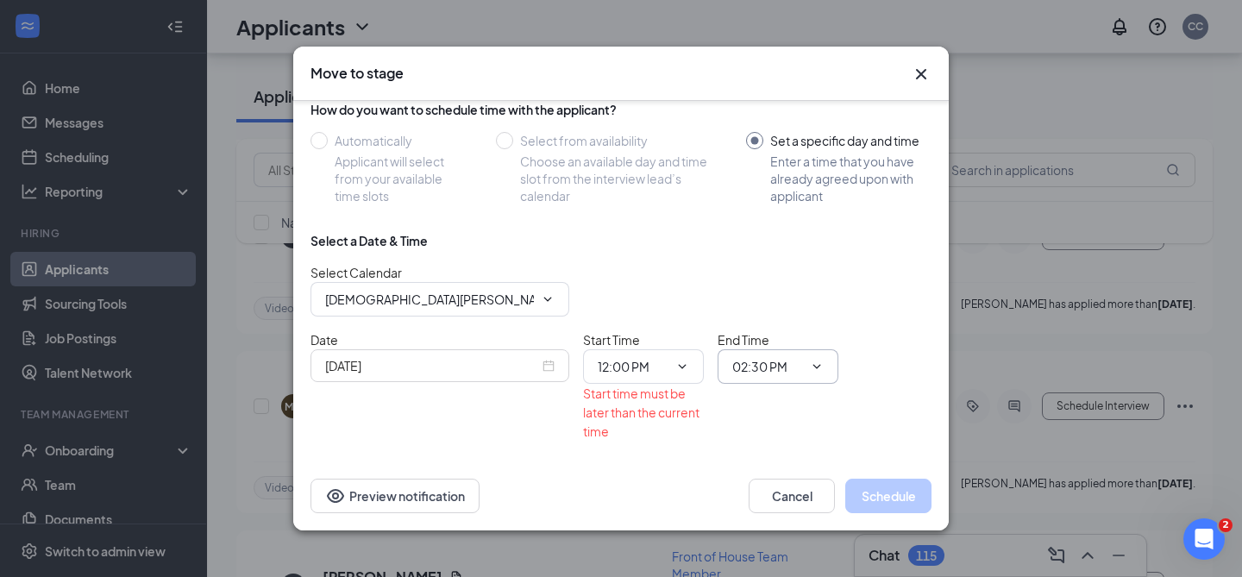
click at [770, 367] on input "02:30 PM" at bounding box center [767, 366] width 71 height 19
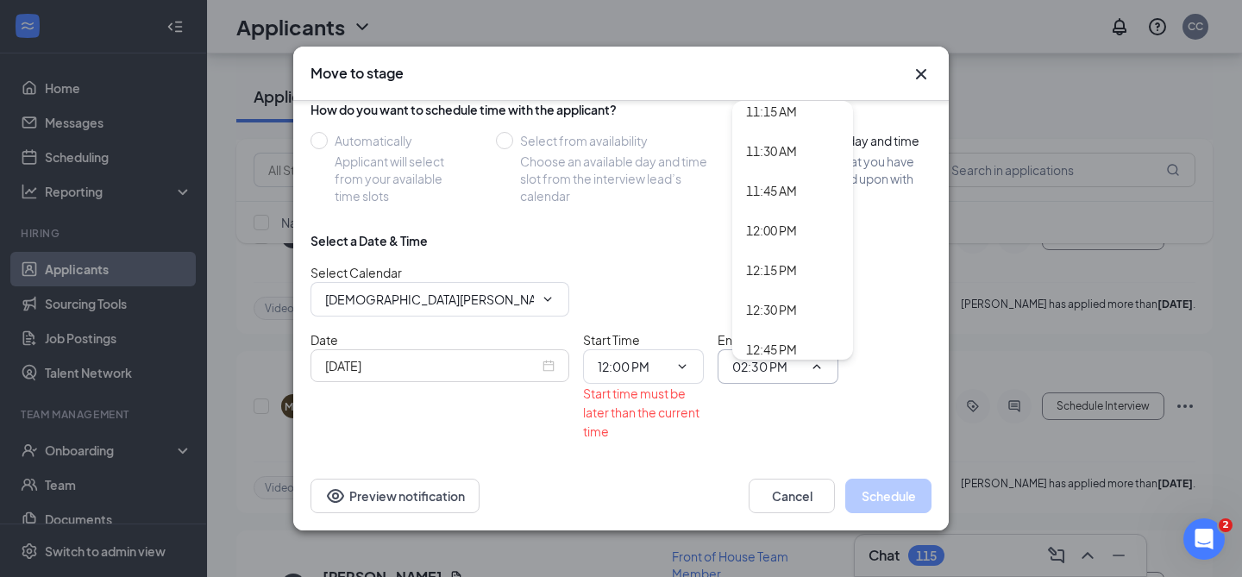
scroll to position [1848, 0]
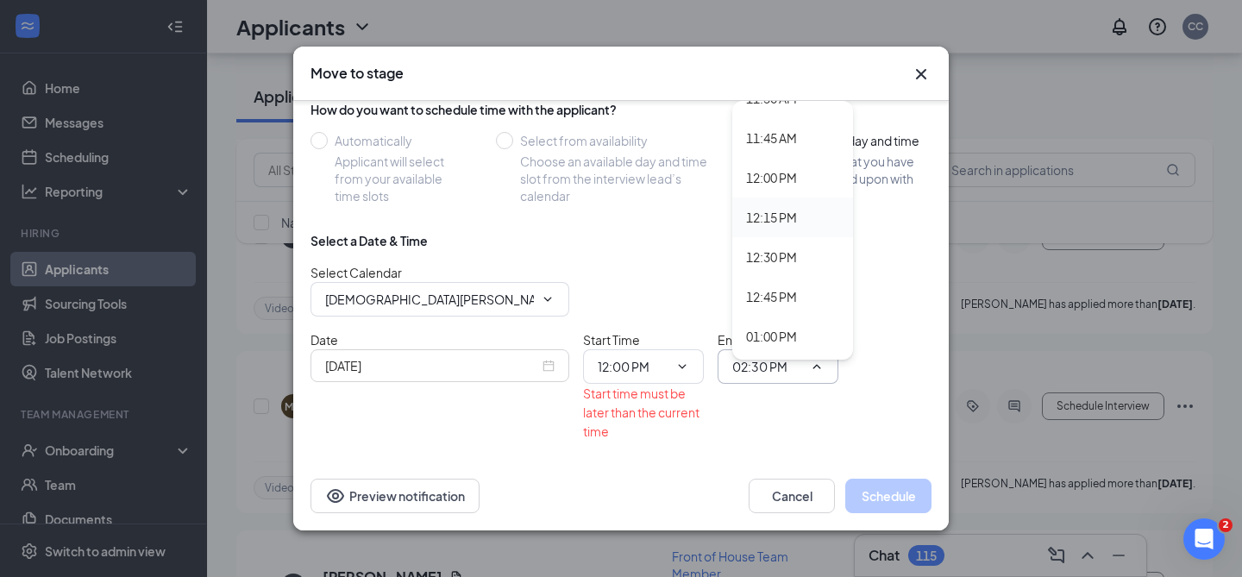
click at [781, 223] on div "12:15 PM" at bounding box center [771, 217] width 51 height 19
type input "12:15 PM"
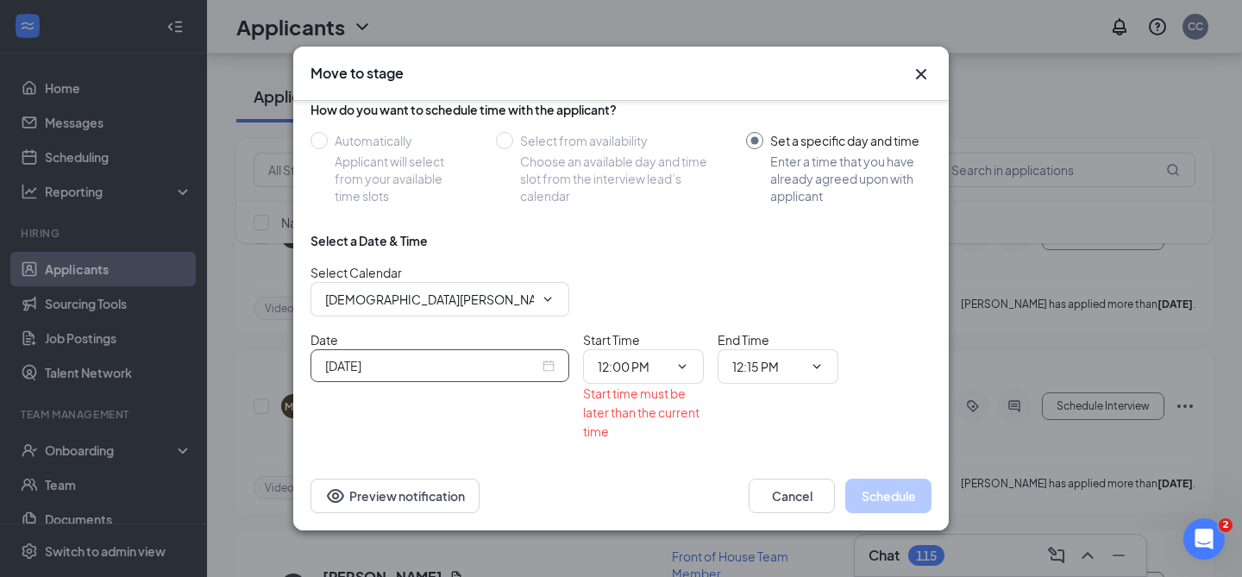
click at [548, 370] on div "Sep 15, 2025" at bounding box center [439, 365] width 229 height 19
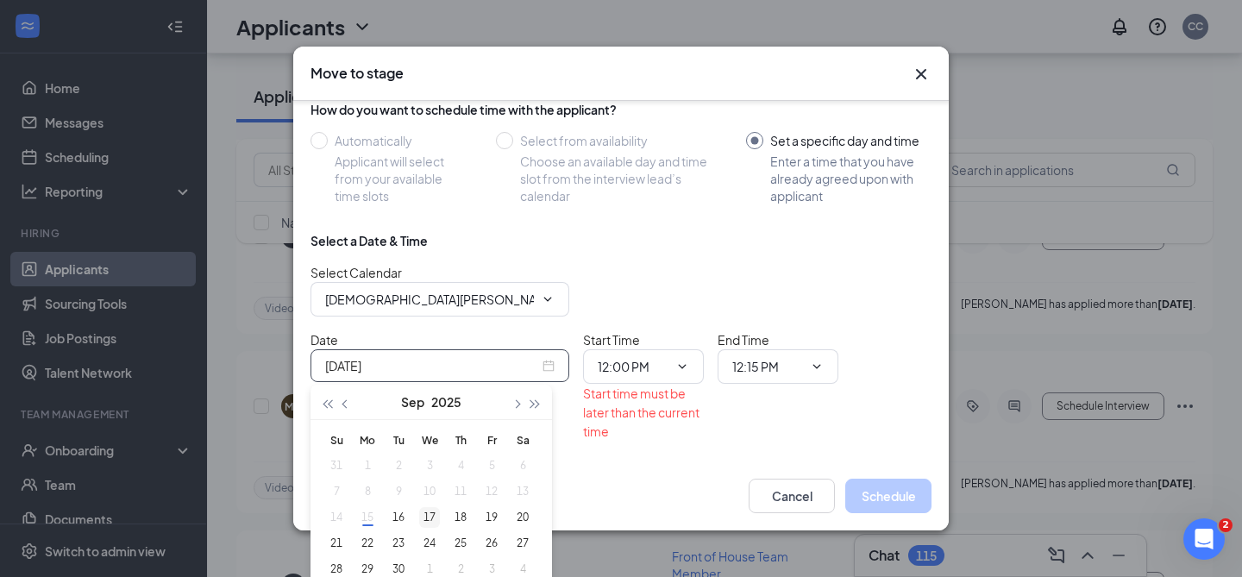
type input "Sep 17, 2025"
click at [427, 523] on div "17" at bounding box center [429, 517] width 21 height 21
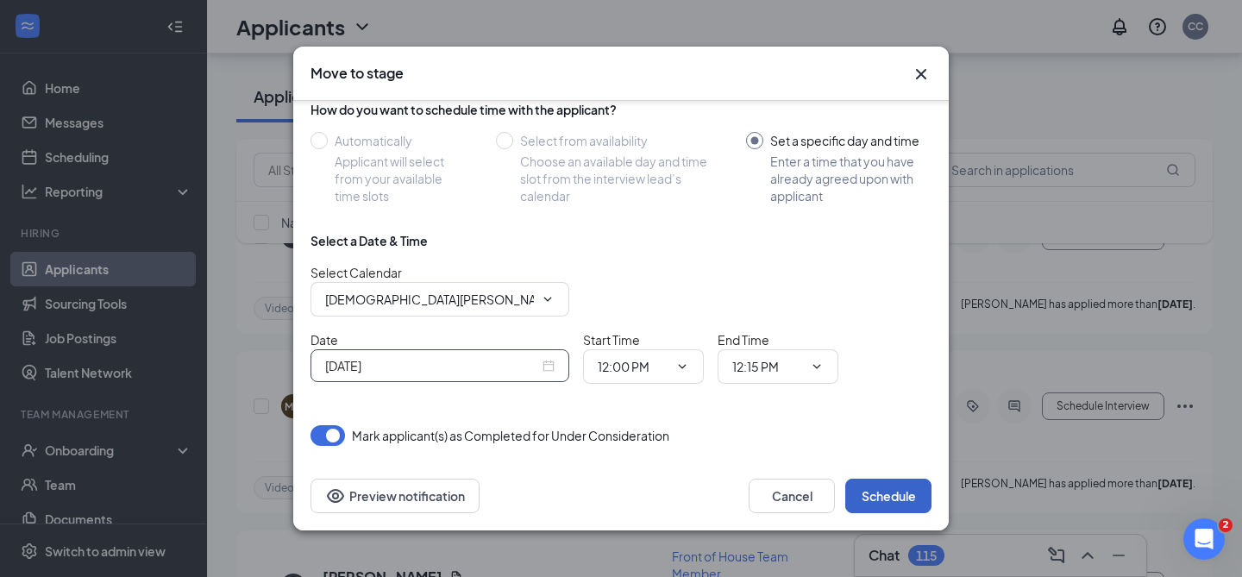
click at [902, 496] on button "Schedule" at bounding box center [888, 496] width 86 height 35
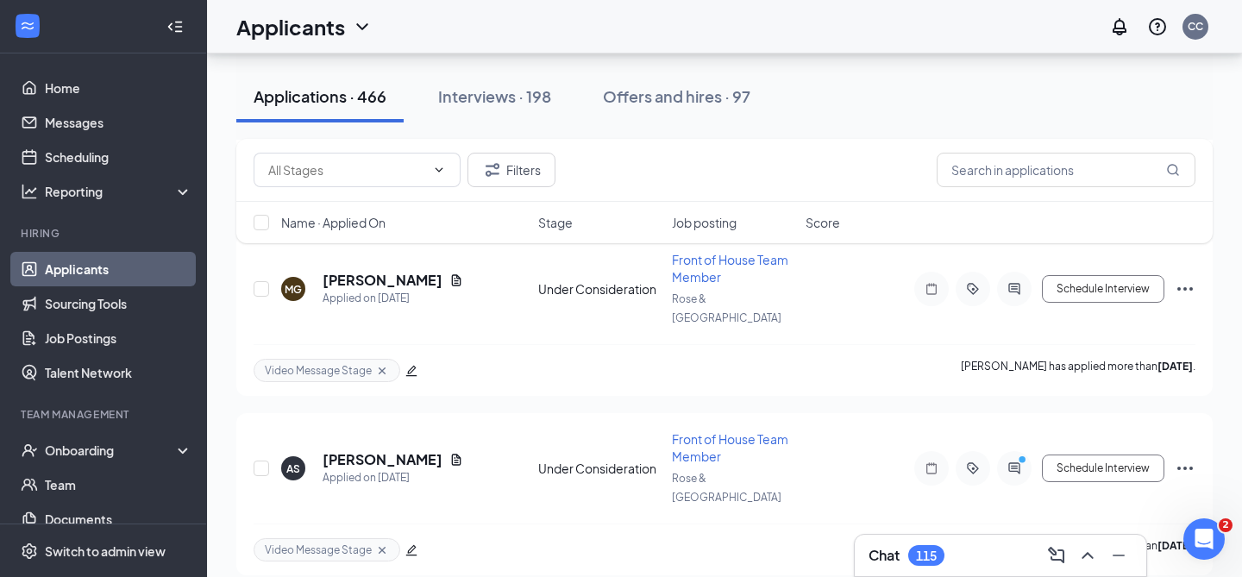
scroll to position [1984, 0]
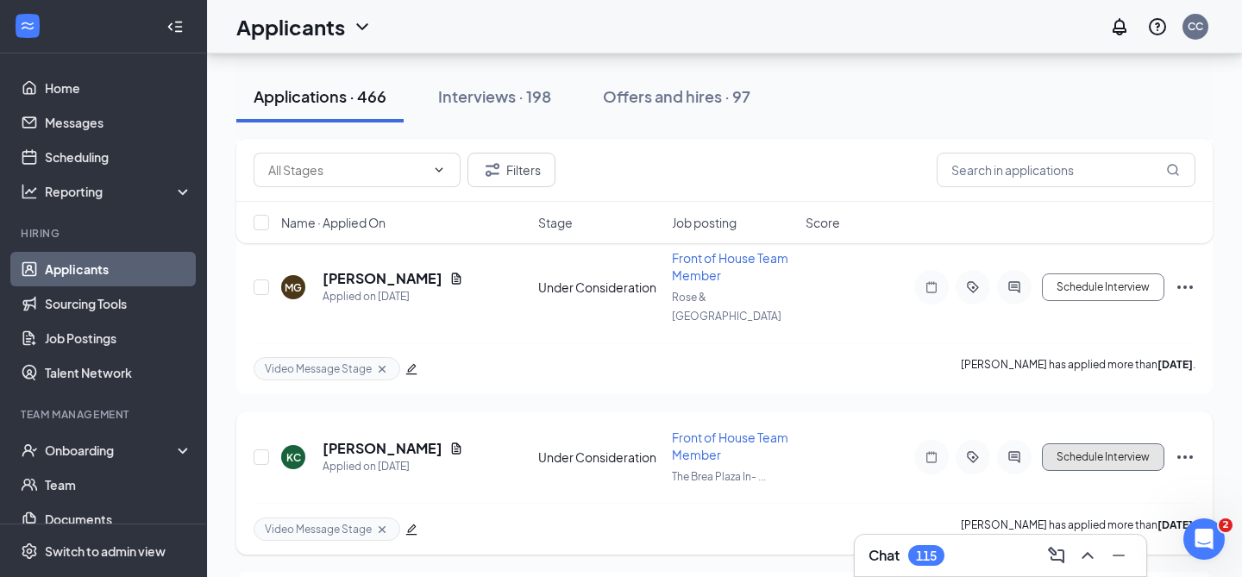
click at [1082, 443] on button "Schedule Interview" at bounding box center [1103, 457] width 122 height 28
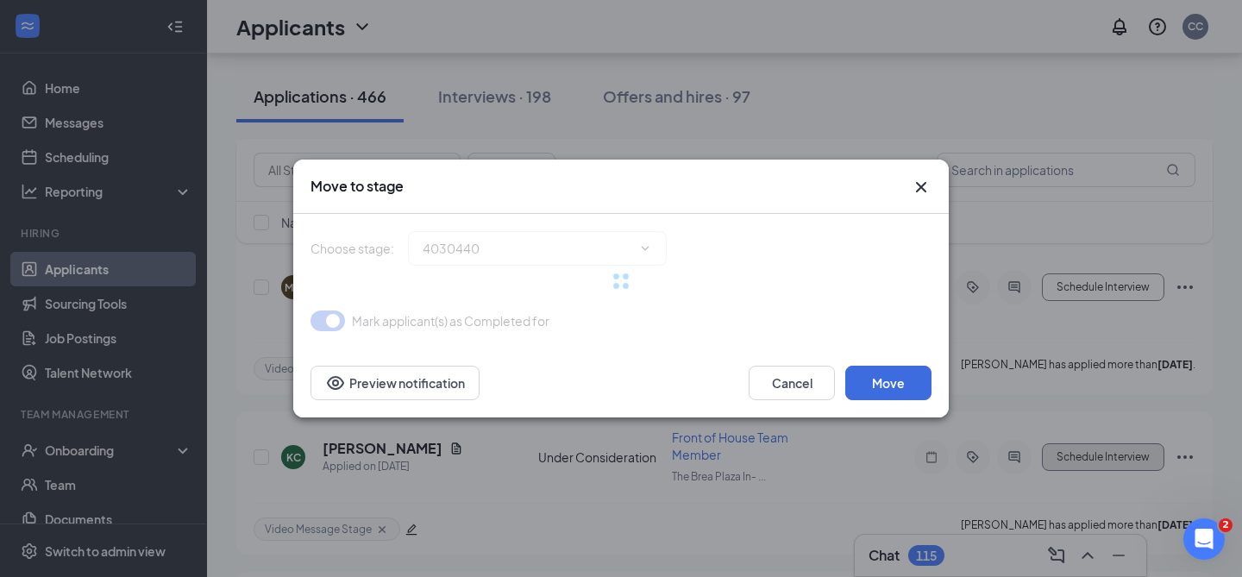
type input "Onsite Interview (next stage)"
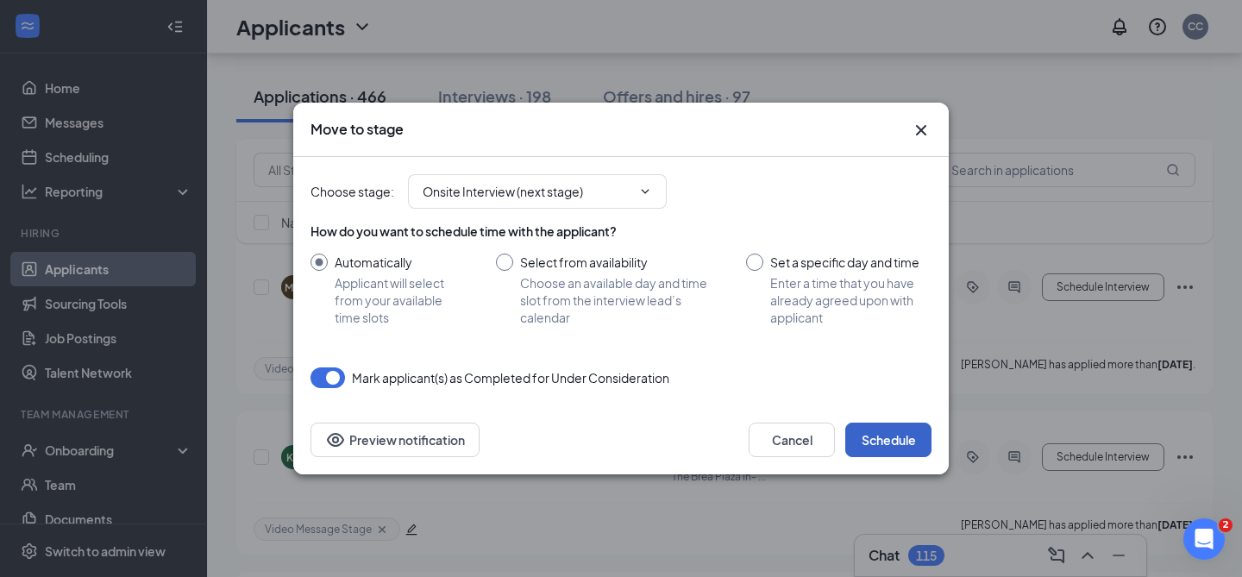
click at [888, 443] on button "Schedule" at bounding box center [888, 440] width 86 height 35
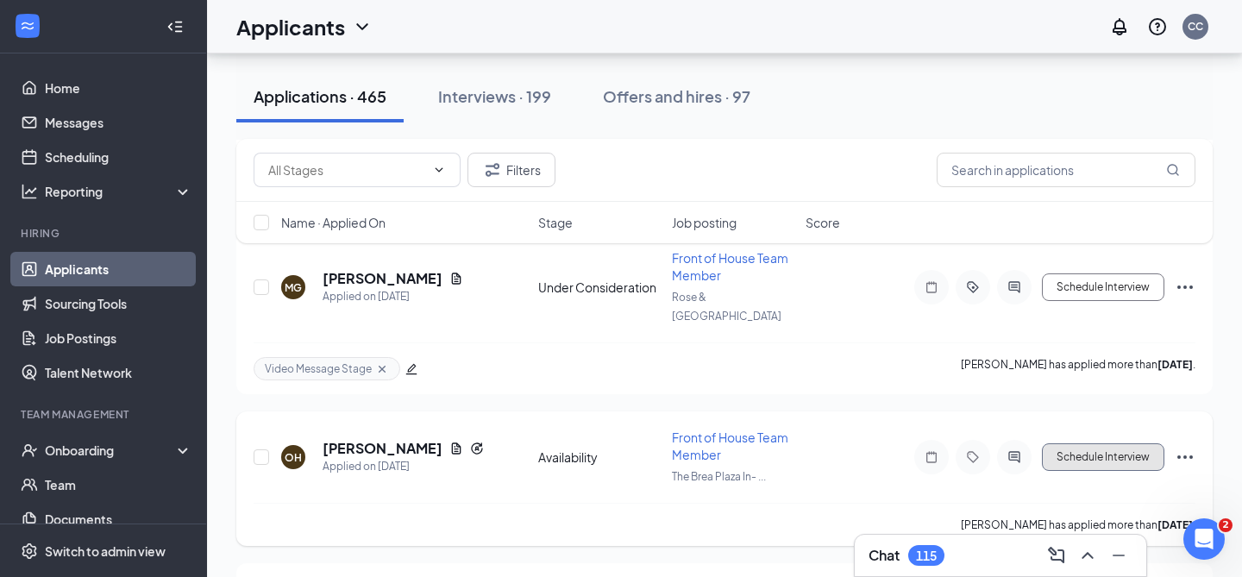
click at [1079, 443] on button "Schedule Interview" at bounding box center [1103, 457] width 122 height 28
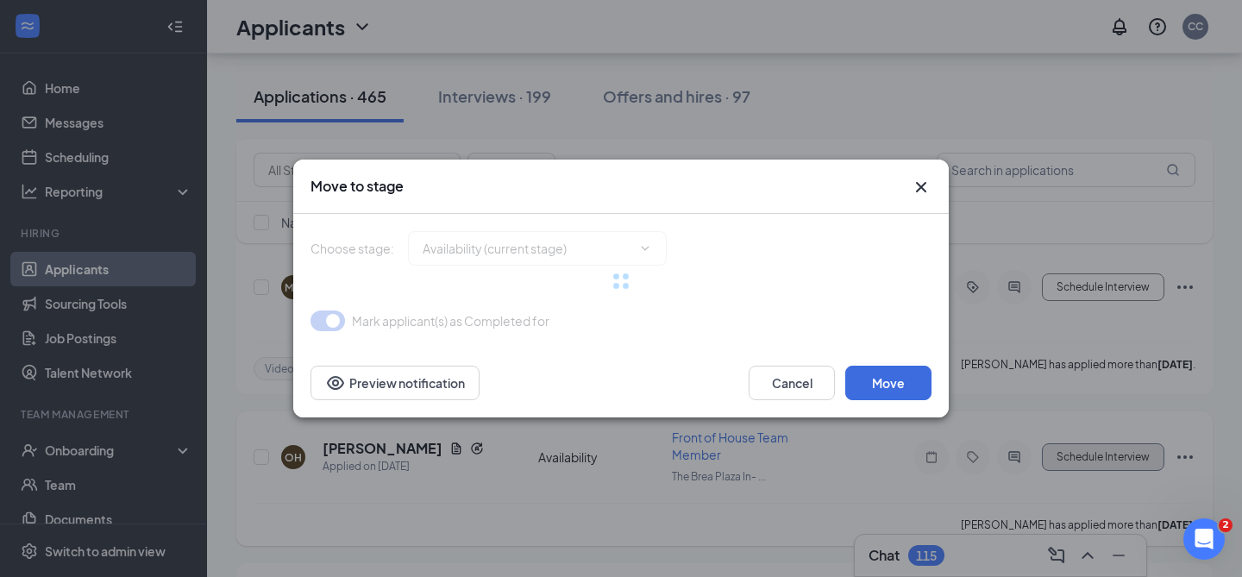
type input "Review Stage (next stage)"
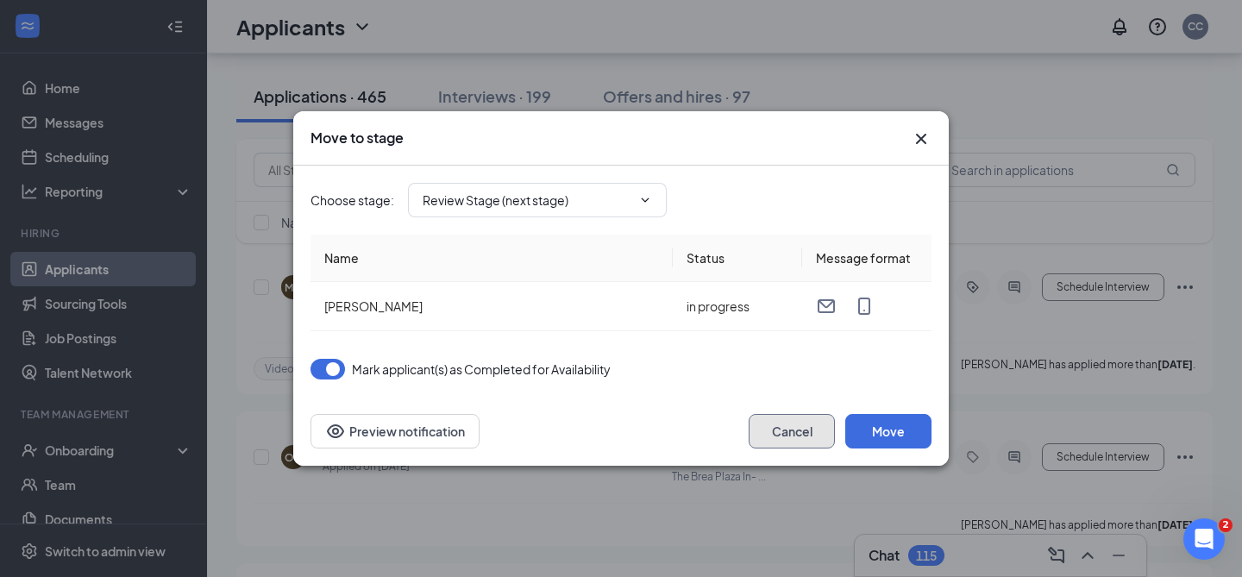
click at [797, 428] on button "Cancel" at bounding box center [792, 431] width 86 height 35
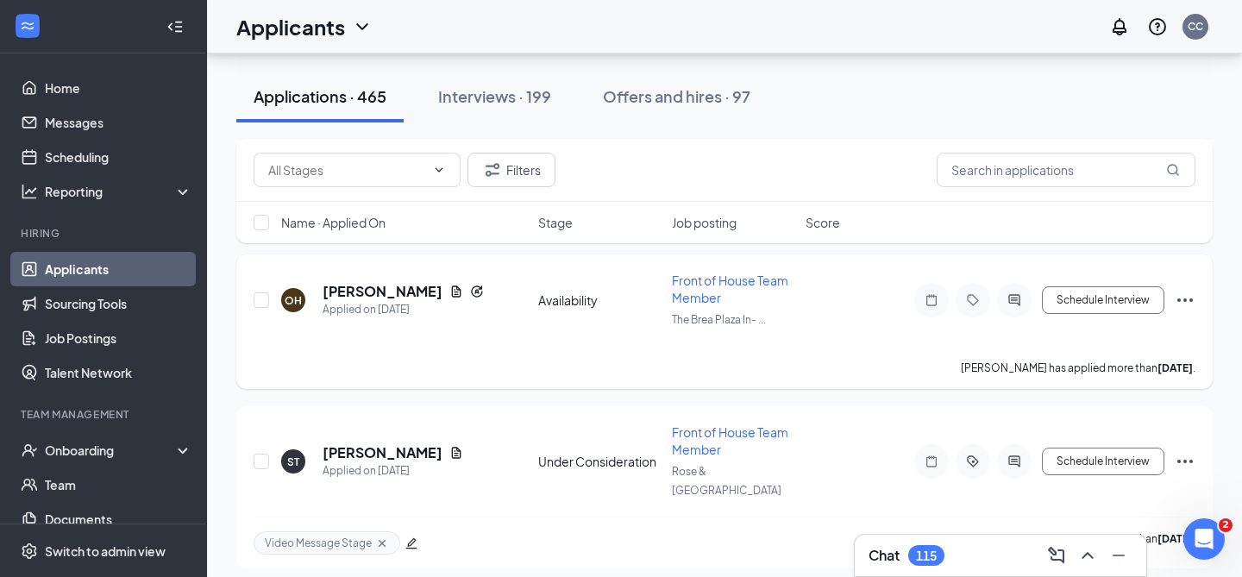
scroll to position [2143, 0]
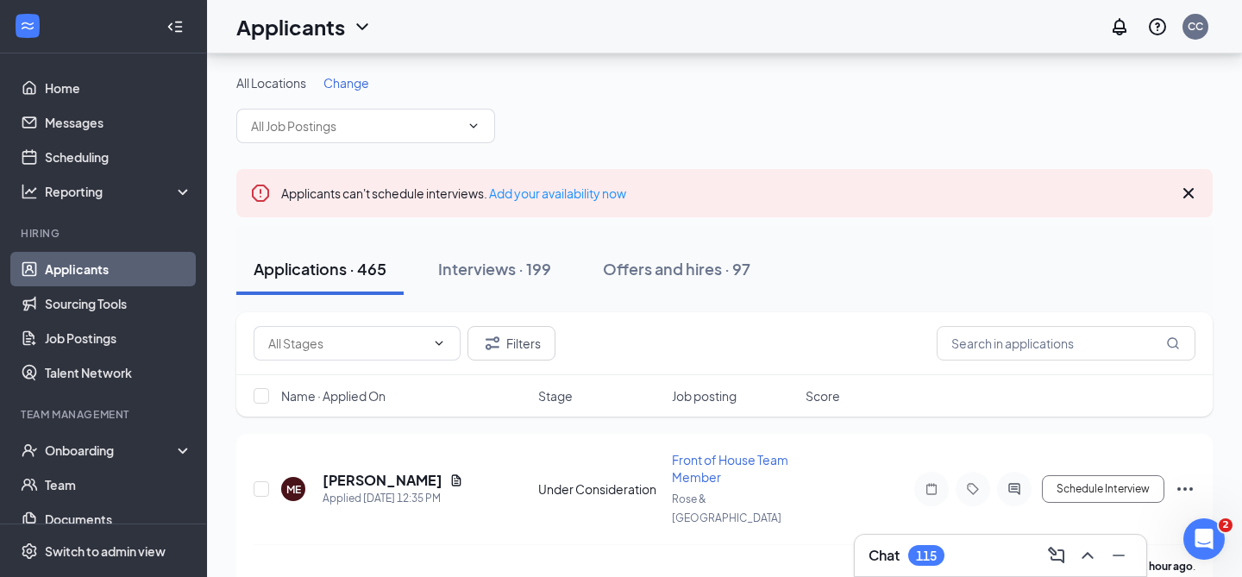
scroll to position [120, 0]
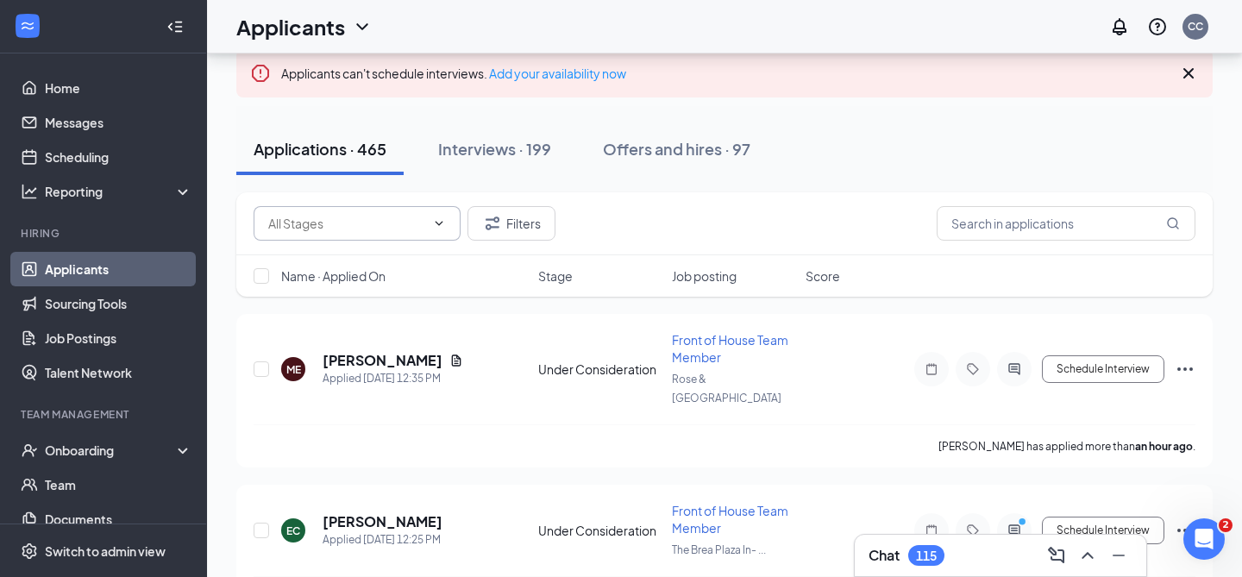
click at [442, 215] on span at bounding box center [357, 223] width 207 height 35
click at [370, 223] on input "text" at bounding box center [346, 223] width 157 height 19
click at [383, 327] on div "Under Consideration (373)" at bounding box center [356, 335] width 148 height 19
type input "Under Consideration (373)"
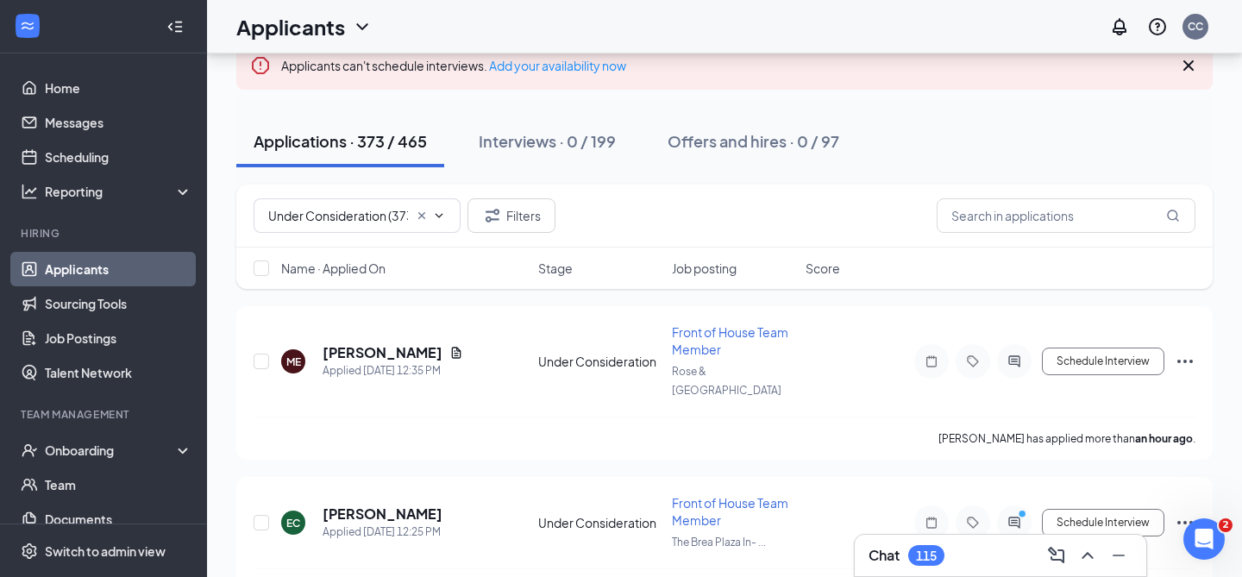
scroll to position [195, 0]
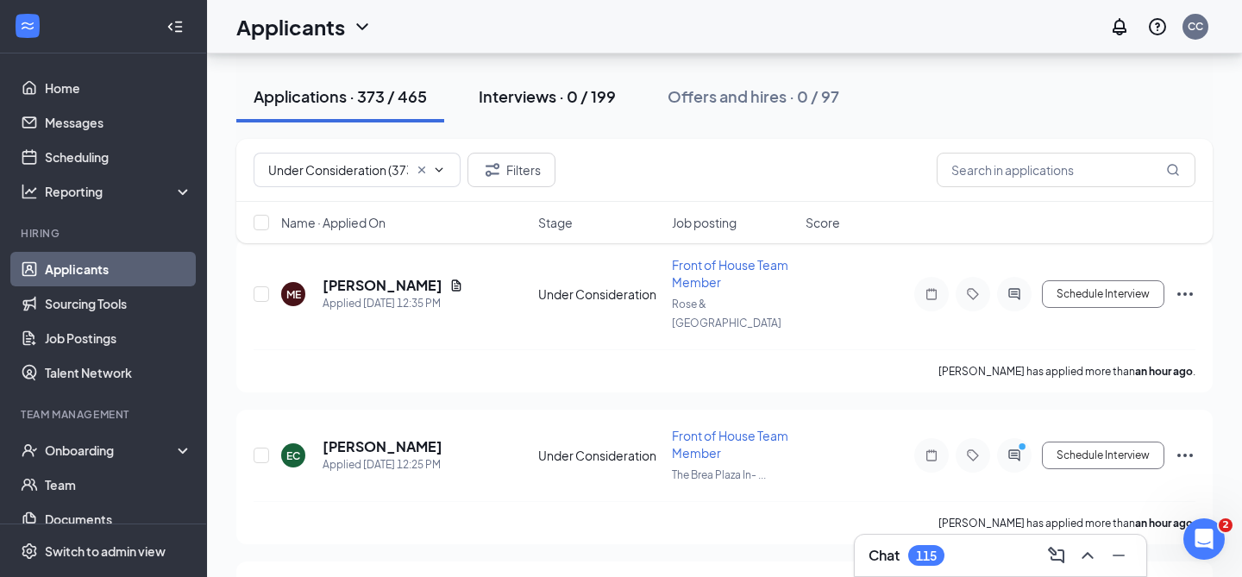
click at [552, 104] on div "Interviews · 0 / 199" at bounding box center [547, 96] width 137 height 22
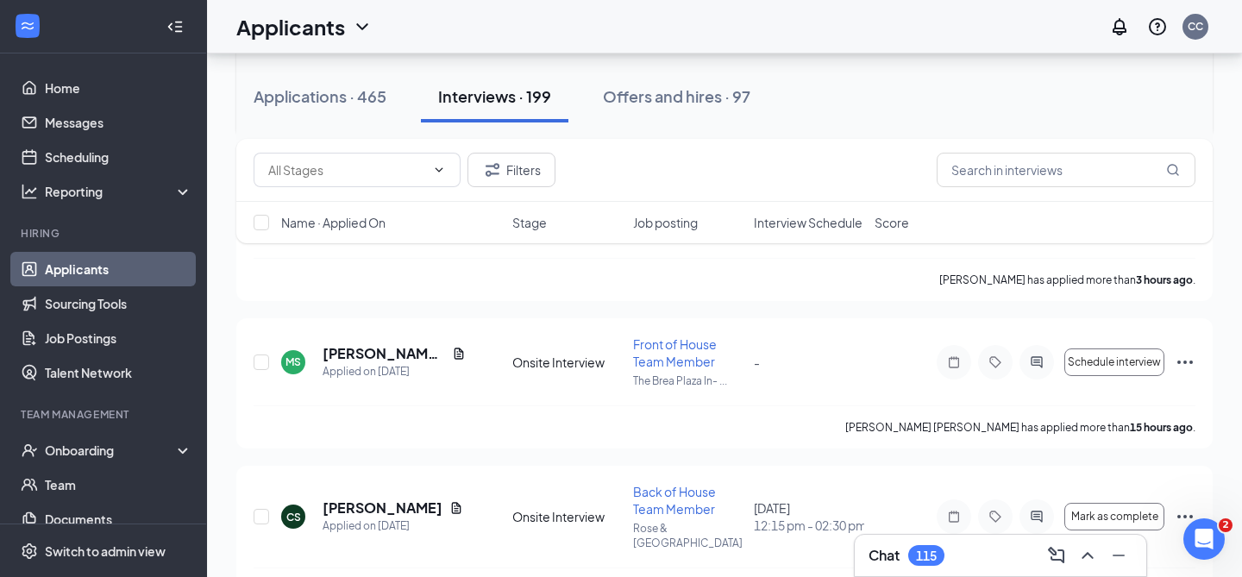
scroll to position [452, 0]
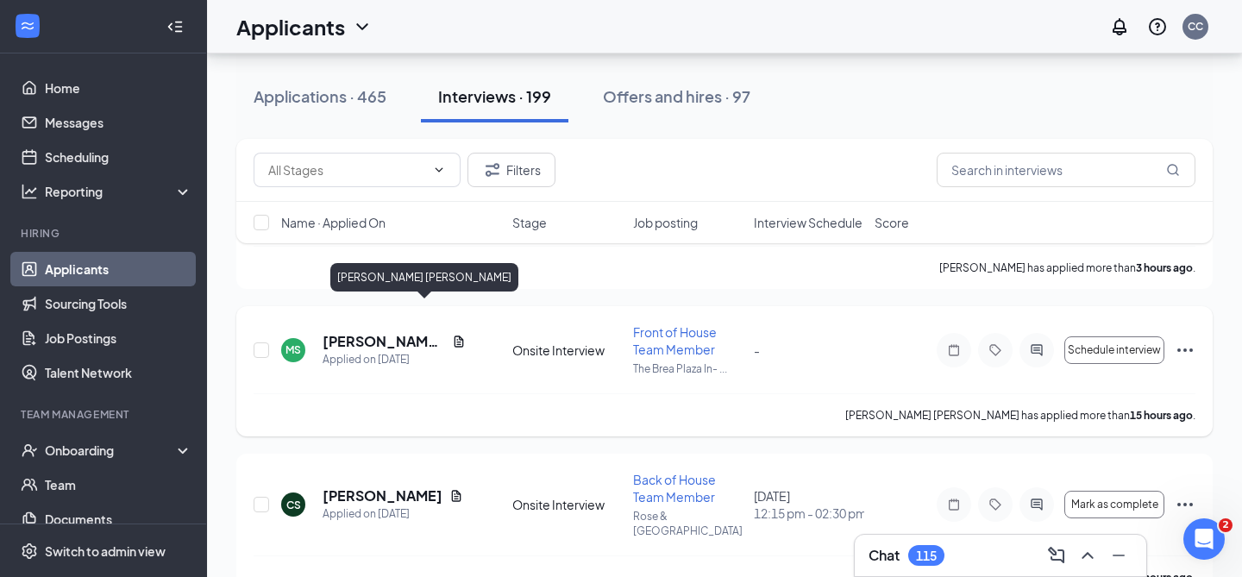
click at [350, 332] on h5 "[PERSON_NAME] [PERSON_NAME]" at bounding box center [384, 341] width 122 height 19
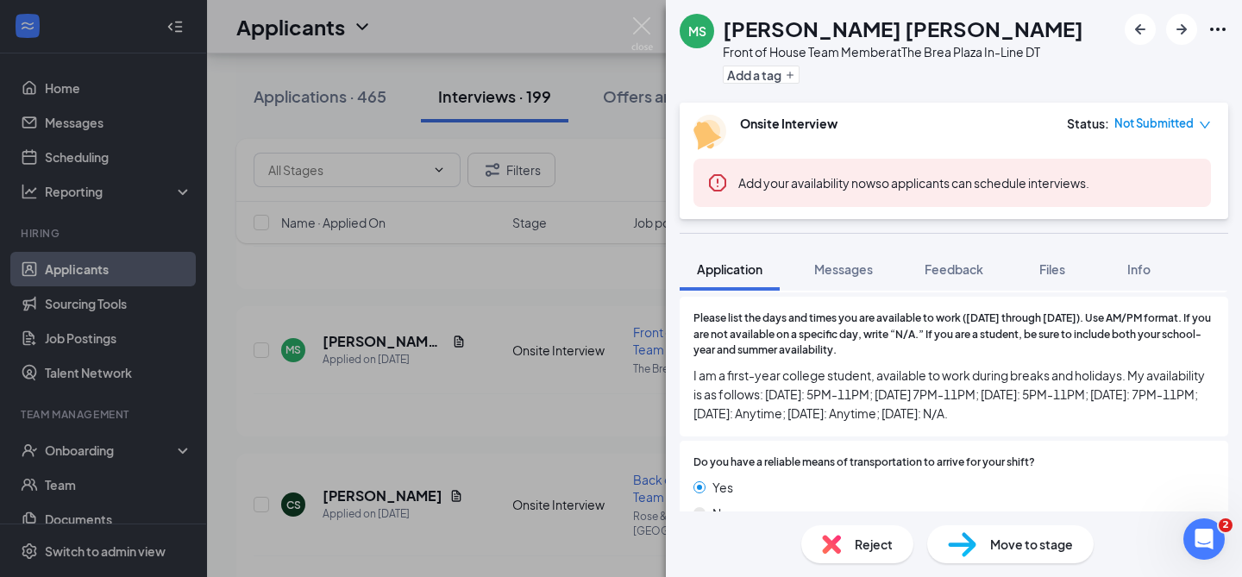
scroll to position [1465, 0]
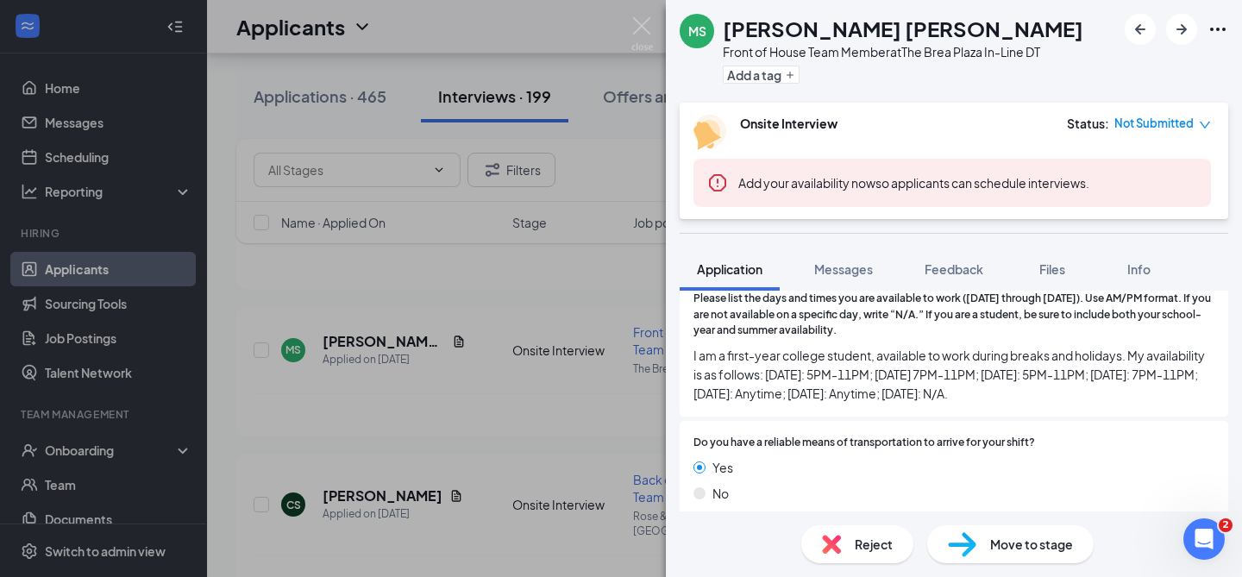
click at [864, 545] on span "Reject" at bounding box center [874, 544] width 38 height 19
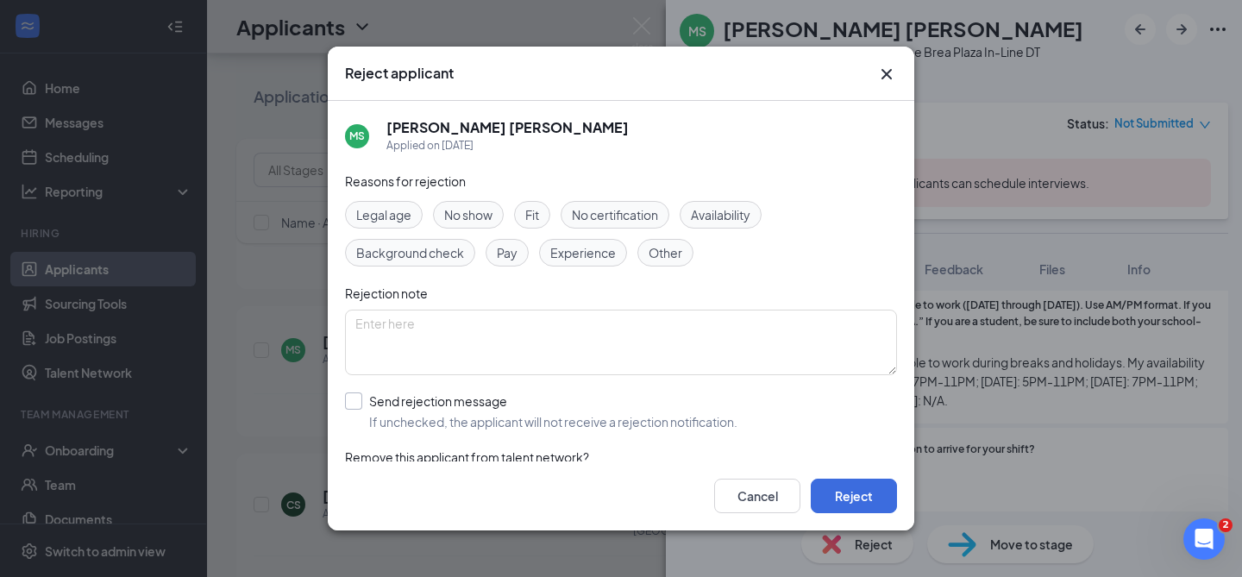
click at [708, 416] on input "Send rejection message If unchecked, the applicant will not receive a rejection…" at bounding box center [541, 411] width 392 height 38
checkbox input "true"
click at [843, 480] on button "Reject" at bounding box center [854, 496] width 86 height 35
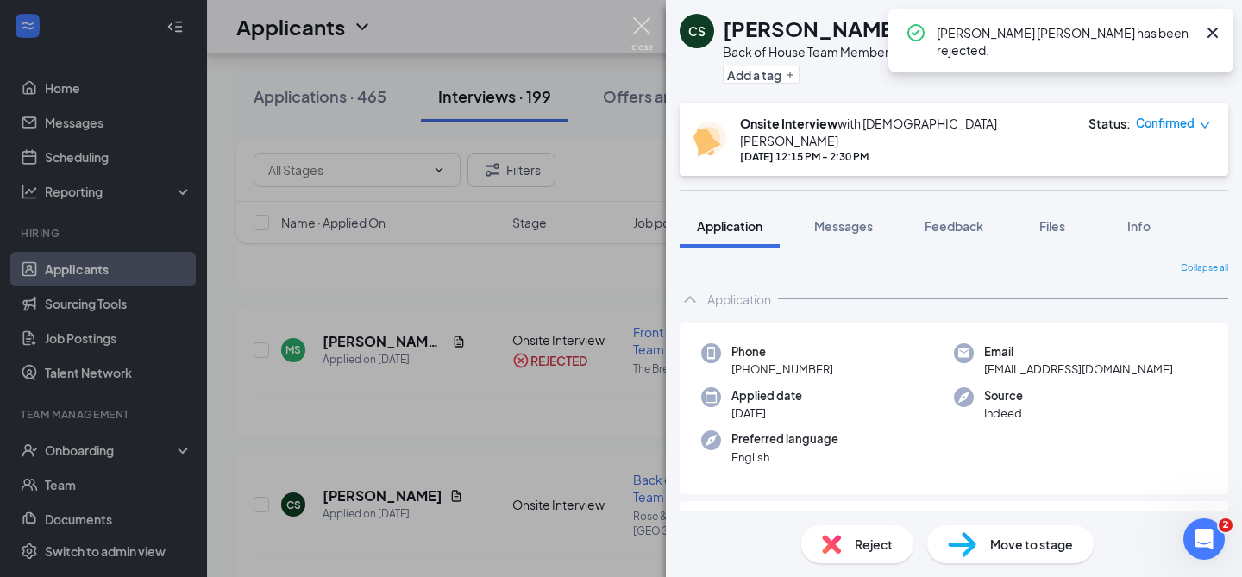
click at [635, 31] on img at bounding box center [642, 34] width 22 height 34
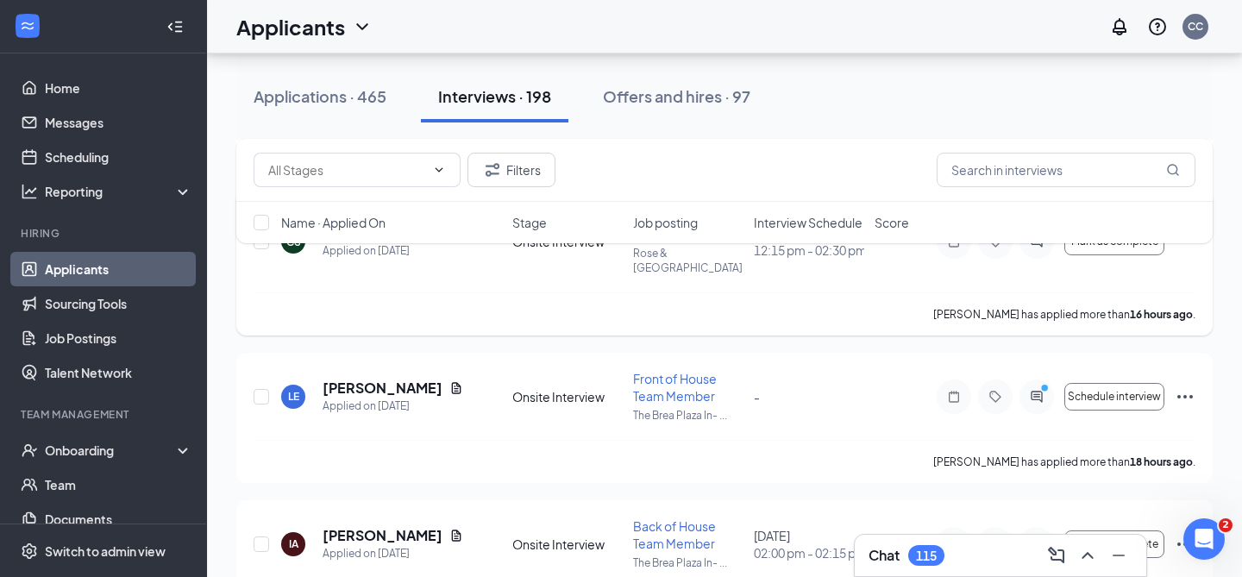
scroll to position [573, 0]
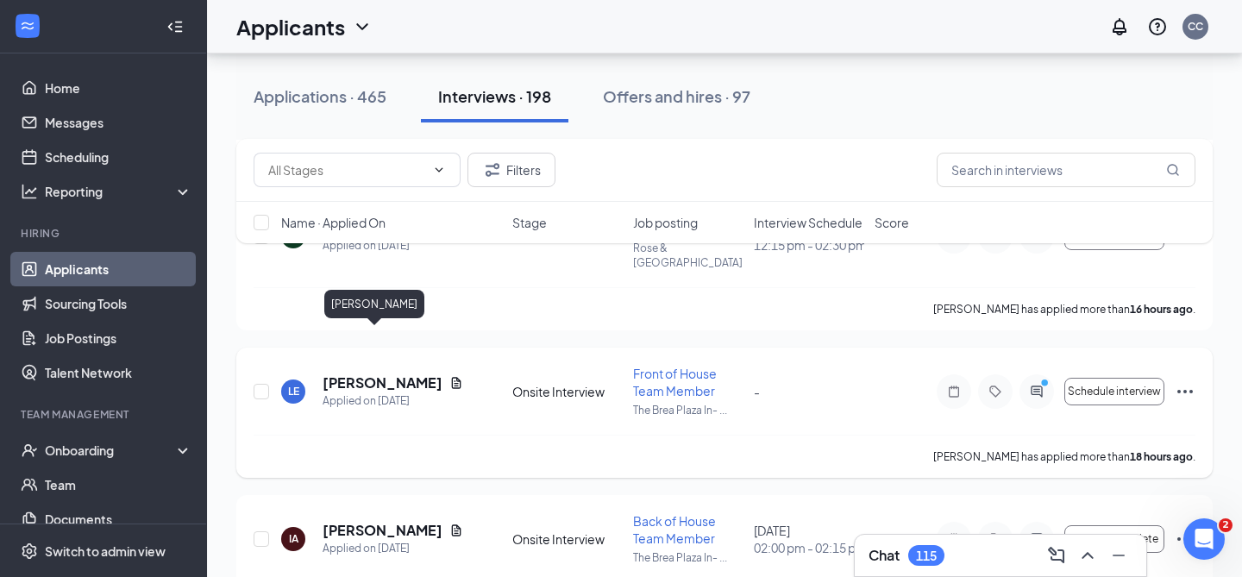
click at [365, 374] on h5 "[PERSON_NAME]" at bounding box center [383, 383] width 120 height 19
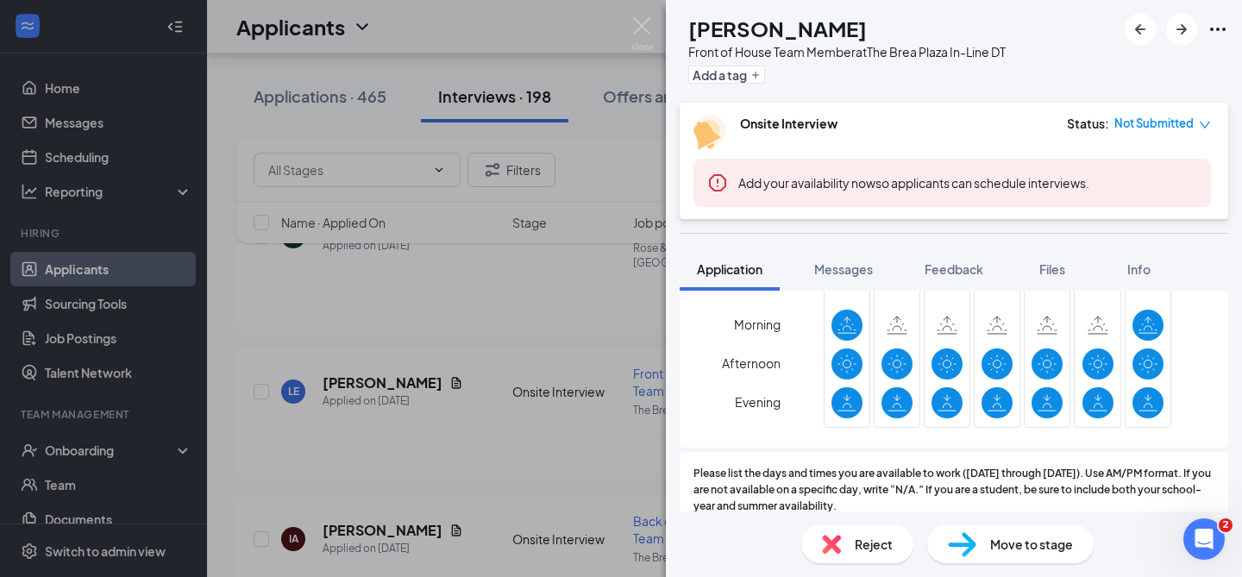
scroll to position [1389, 0]
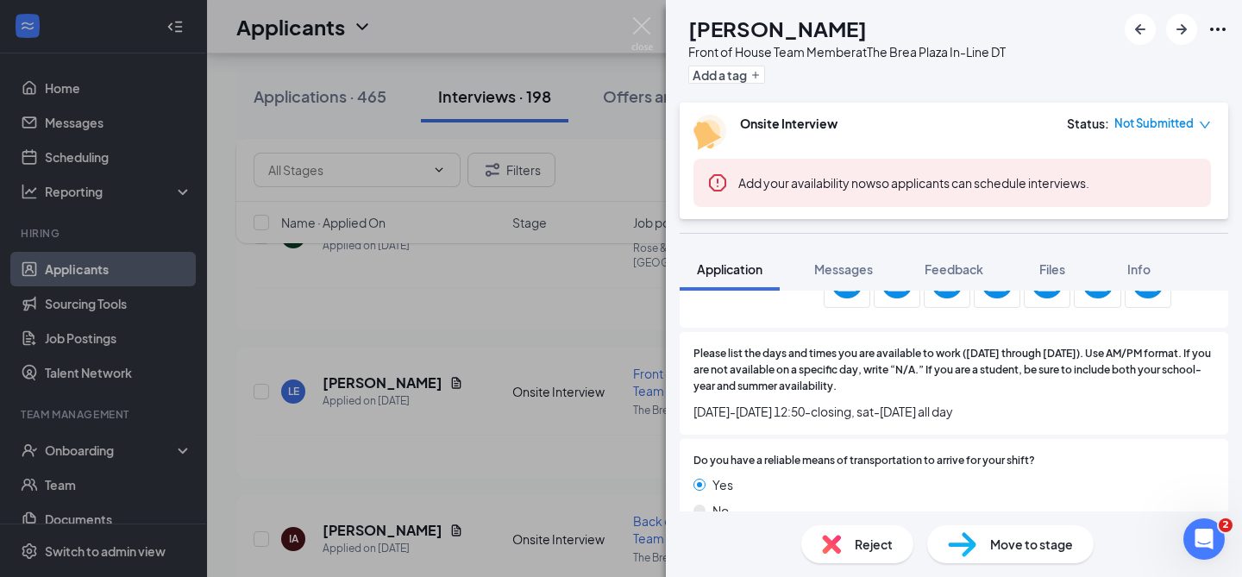
click at [648, 374] on div "LE Leah Elam Front of House Team Member at The Brea Plaza In-Line DT Add a tag …" at bounding box center [621, 288] width 1242 height 577
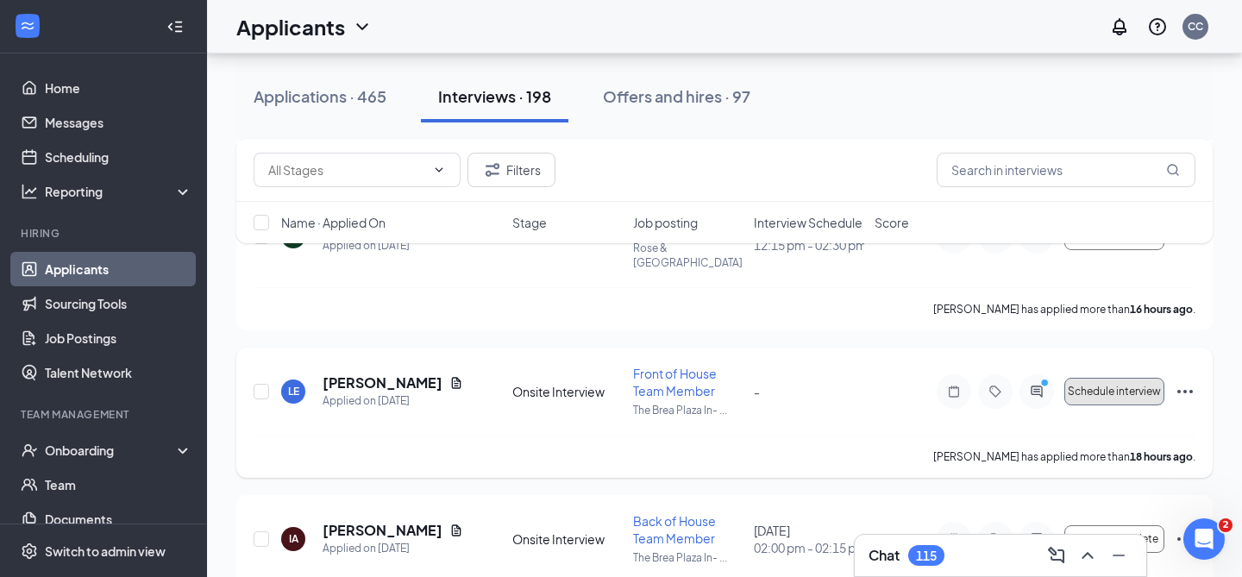
click at [1119, 378] on button "Schedule interview" at bounding box center [1114, 392] width 100 height 28
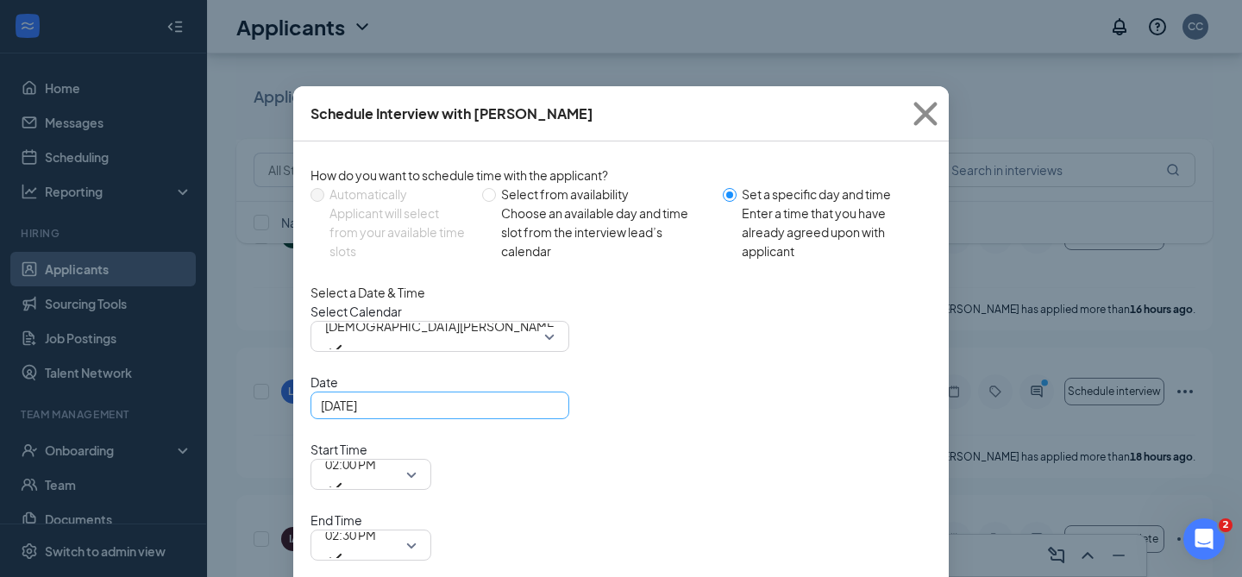
click at [546, 415] on div "Sep 15, 2025" at bounding box center [440, 405] width 238 height 19
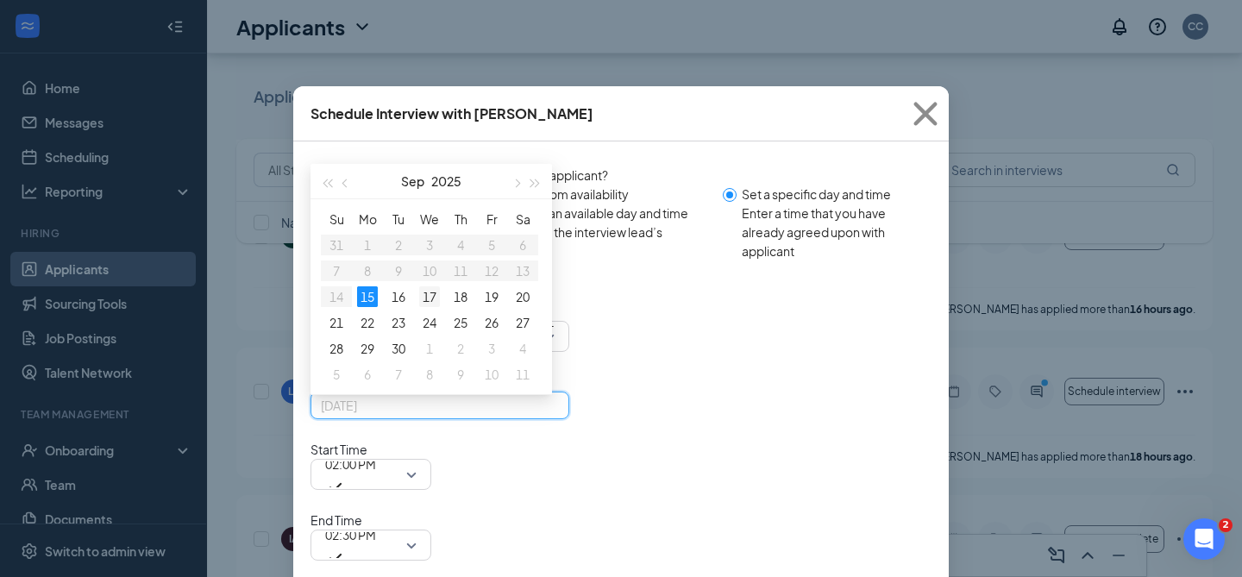
type input "Sep 17, 2025"
click at [423, 307] on div "17" at bounding box center [429, 296] width 21 height 21
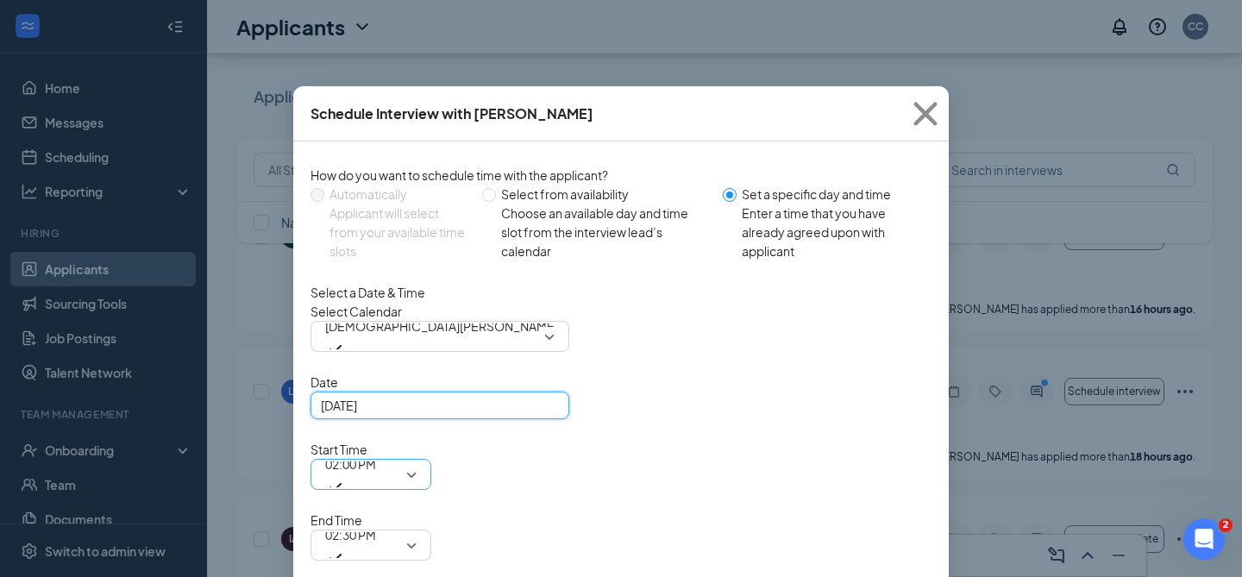
click at [417, 461] on span "02:00 PM" at bounding box center [370, 474] width 91 height 26
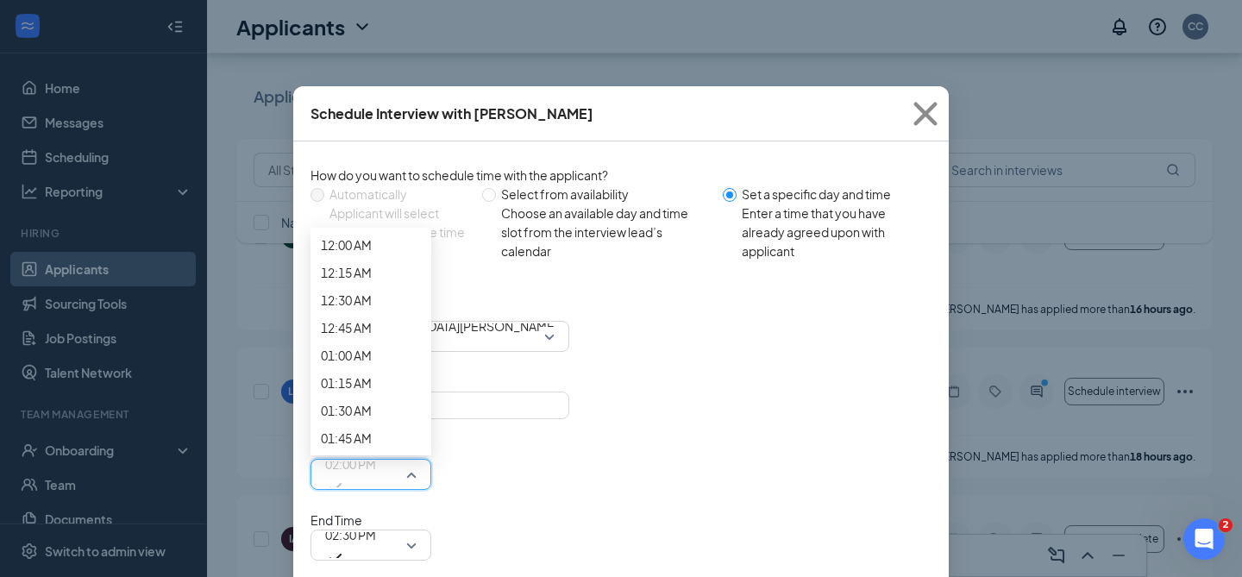
scroll to position [2043, 0]
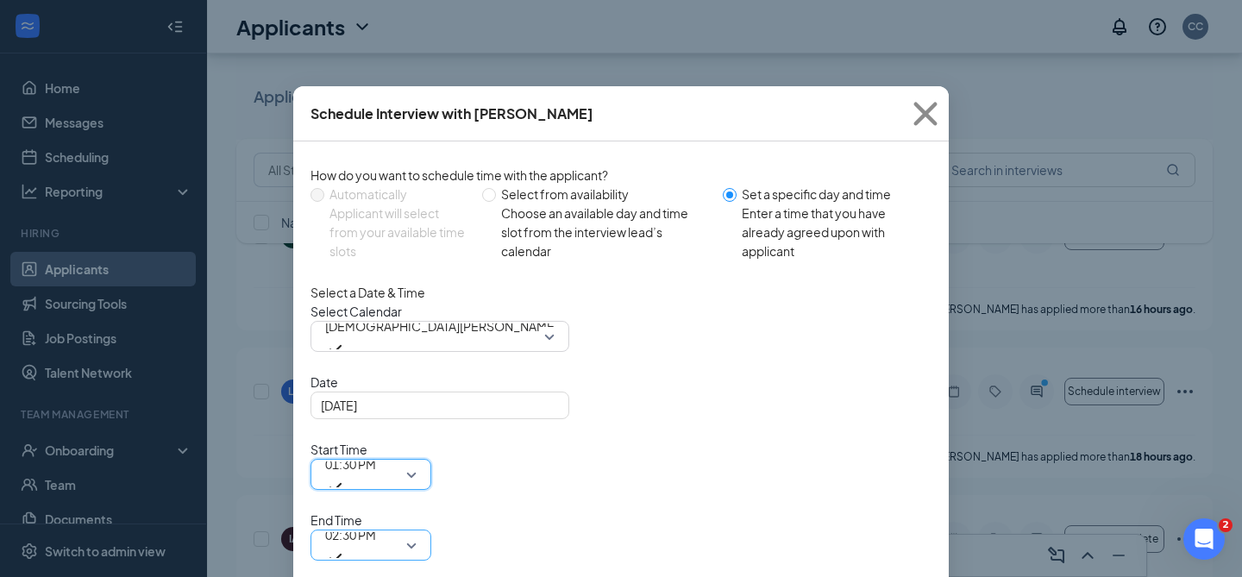
click at [376, 522] on span "02:30 PM" at bounding box center [350, 545] width 51 height 47
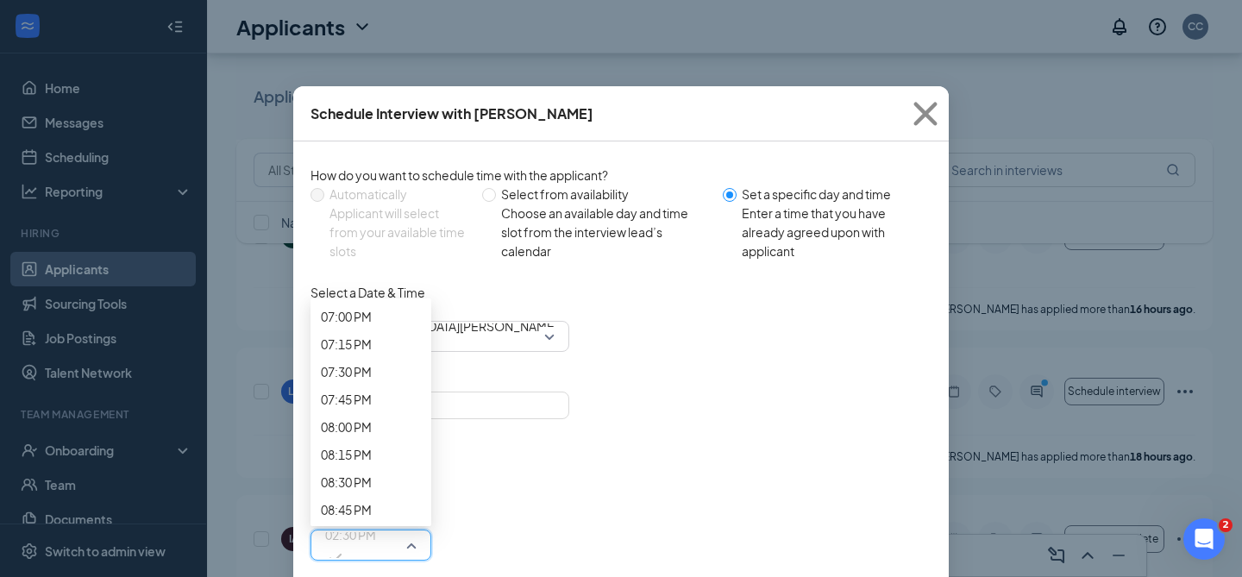
scroll to position [2117, 0]
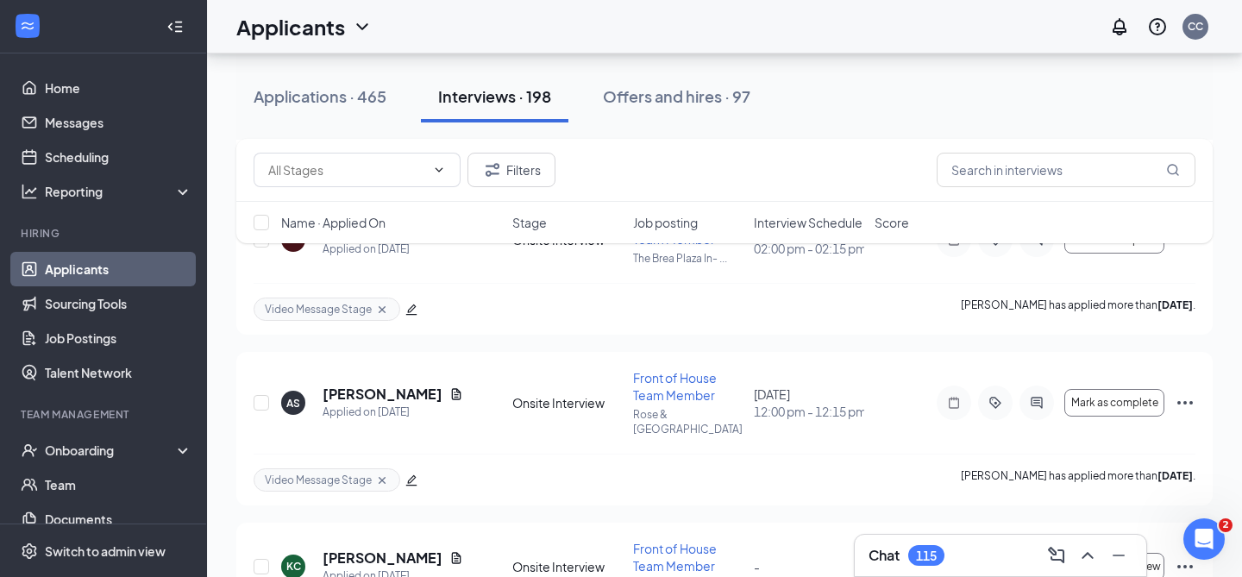
scroll to position [2483, 0]
click at [1089, 560] on span "Schedule interview" at bounding box center [1114, 566] width 93 height 12
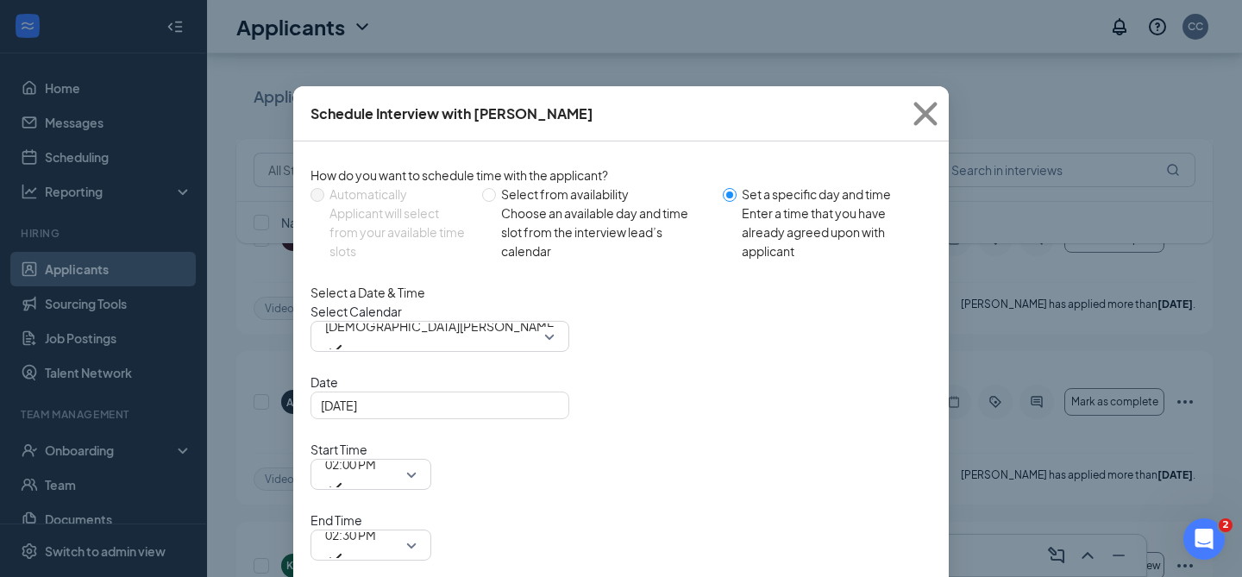
click at [606, 226] on div "Choose an available day and time slot from the interview lead’s calendar" at bounding box center [605, 232] width 208 height 57
click at [496, 202] on input "Select from availability Choose an available day and time slot from the intervi…" at bounding box center [489, 195] width 14 height 14
radio input "true"
radio input "false"
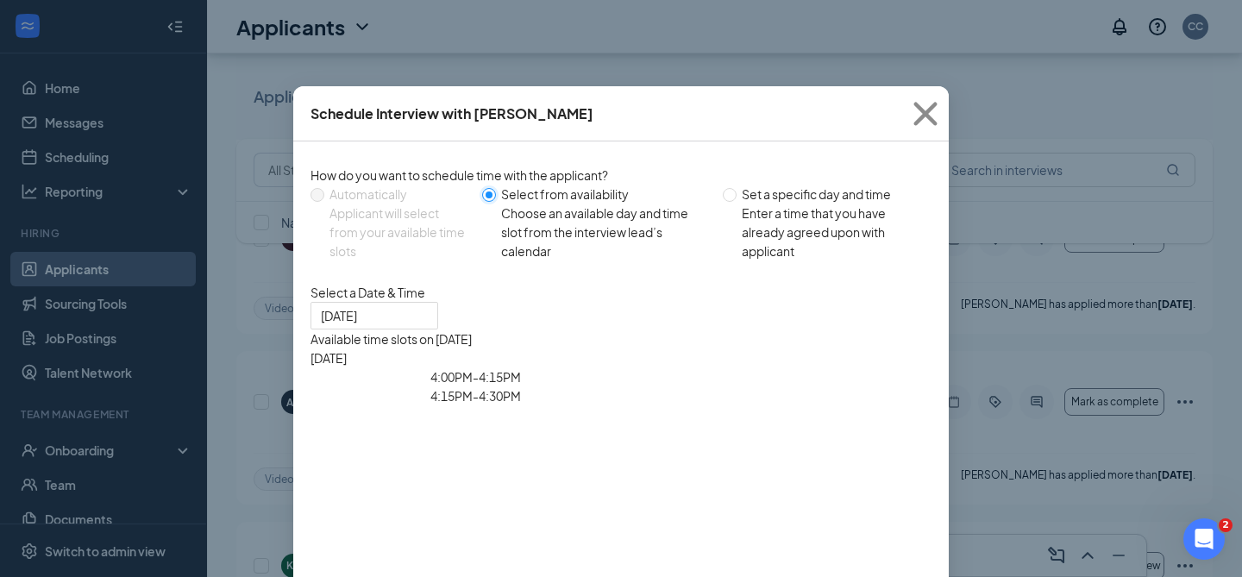
type input "Sep 16, 2025"
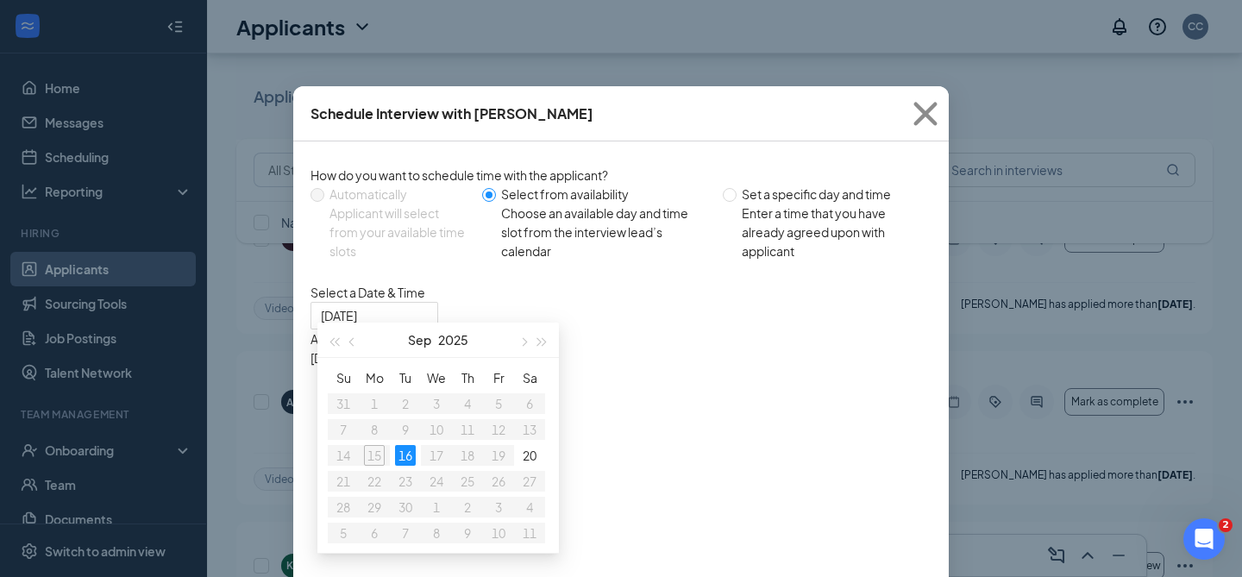
click at [641, 373] on div "4:00PM - 4:15PM" at bounding box center [476, 376] width 330 height 19
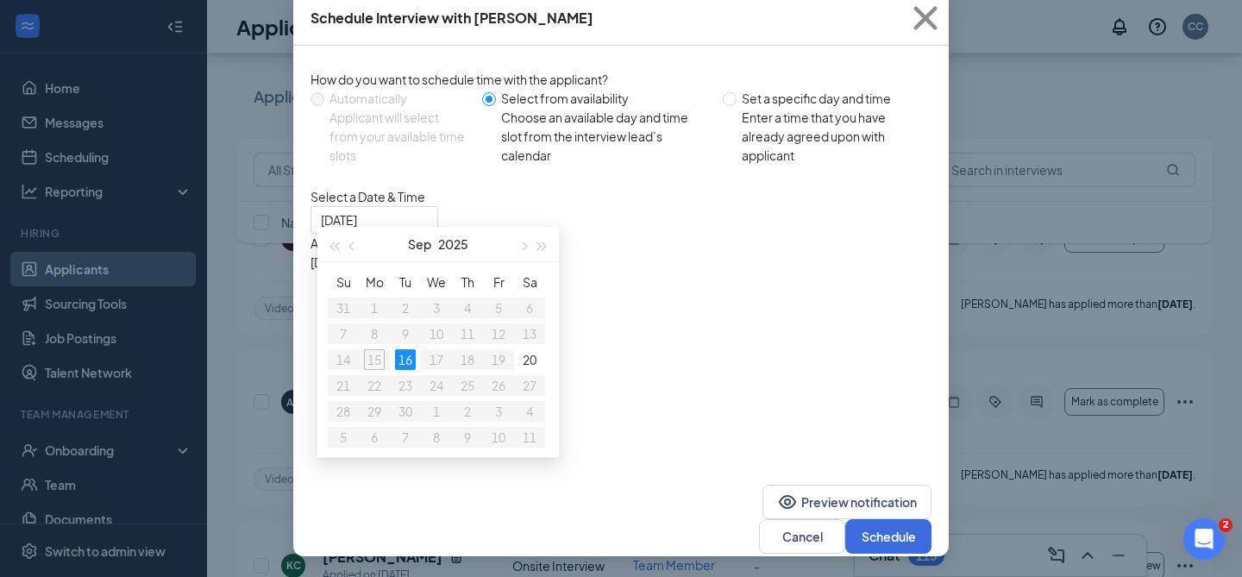
scroll to position [115, 0]
click at [876, 519] on button "Schedule" at bounding box center [888, 536] width 86 height 35
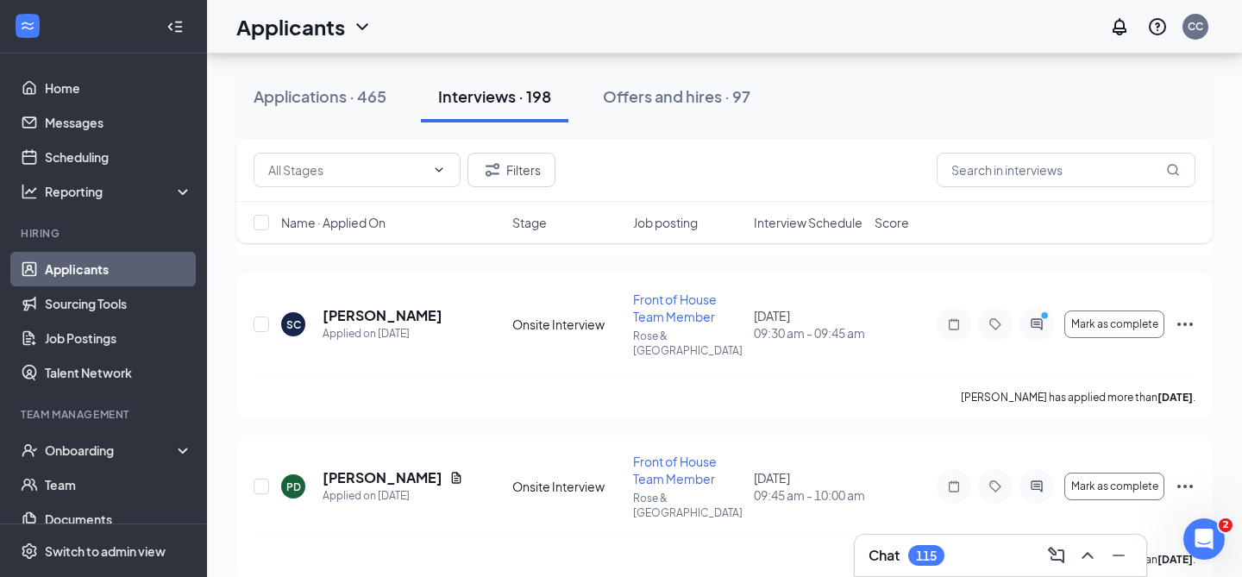
scroll to position [794, 0]
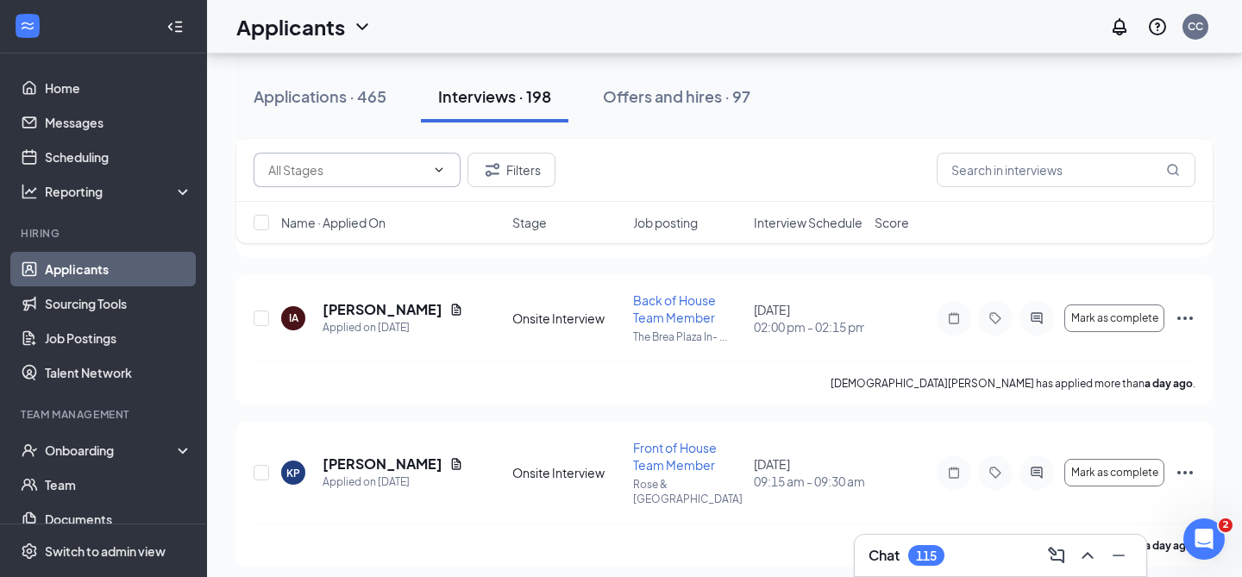
click at [435, 182] on span at bounding box center [357, 170] width 207 height 35
click at [385, 170] on input "text" at bounding box center [346, 169] width 157 height 19
click at [421, 141] on div "2nd Onsite Interview (23) Onsite Interview (176) Filters" at bounding box center [724, 170] width 976 height 63
click at [361, 104] on div "Applications · 465" at bounding box center [320, 96] width 133 height 22
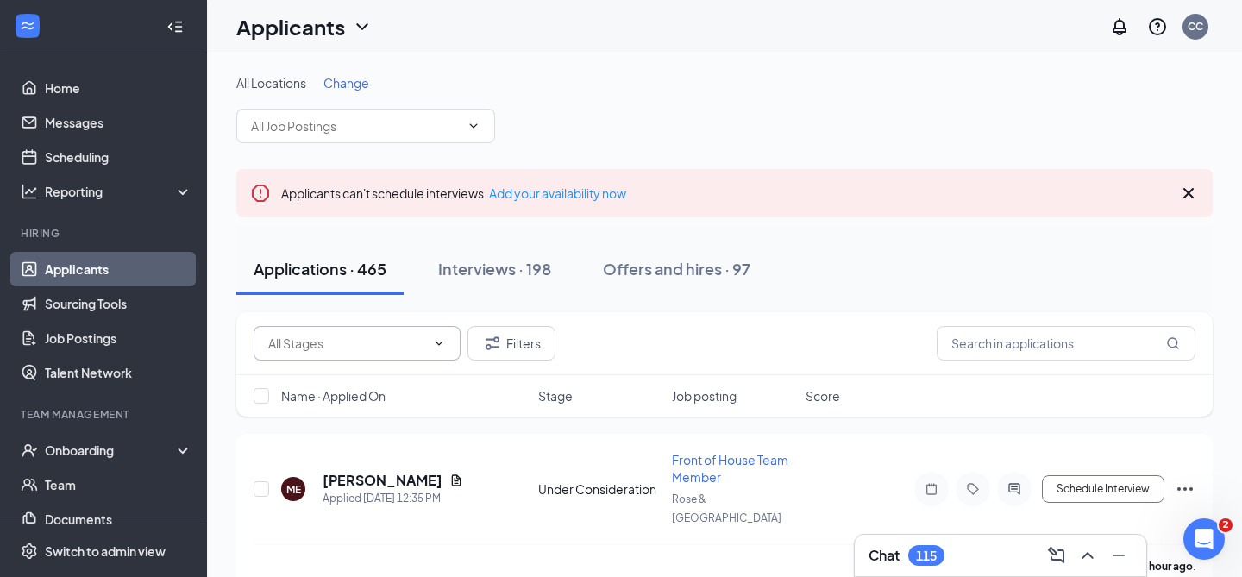
click at [408, 343] on input "text" at bounding box center [346, 343] width 157 height 19
click at [357, 464] on div "Under Consideration (373)" at bounding box center [356, 455] width 148 height 19
type input "Under Consideration (373)"
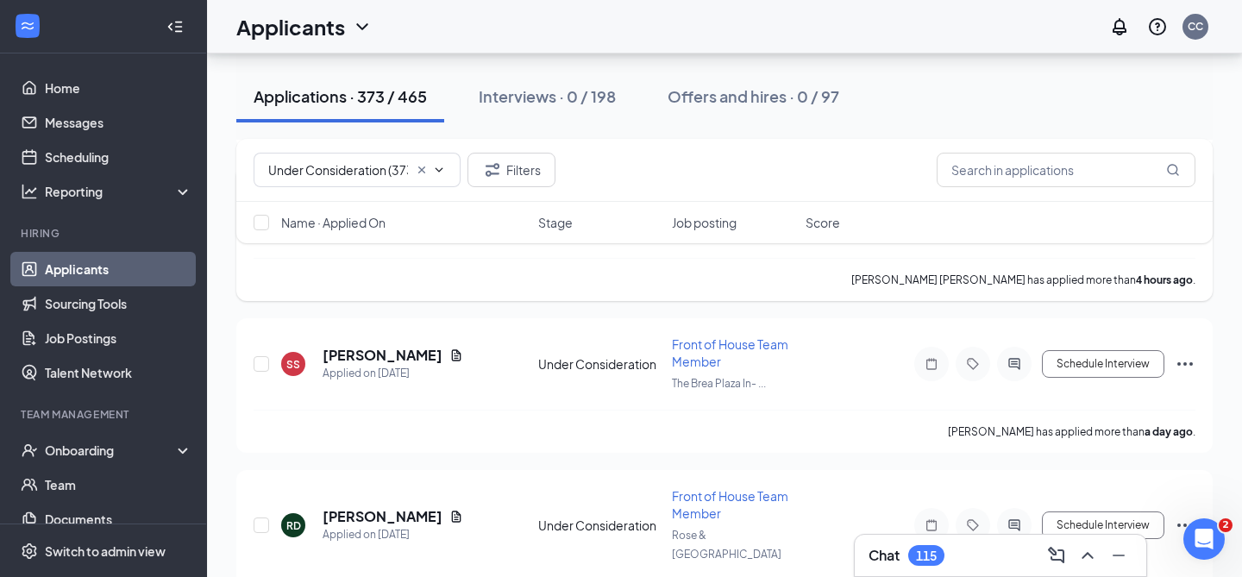
scroll to position [592, 0]
click at [386, 344] on h5 "[PERSON_NAME]" at bounding box center [383, 353] width 120 height 19
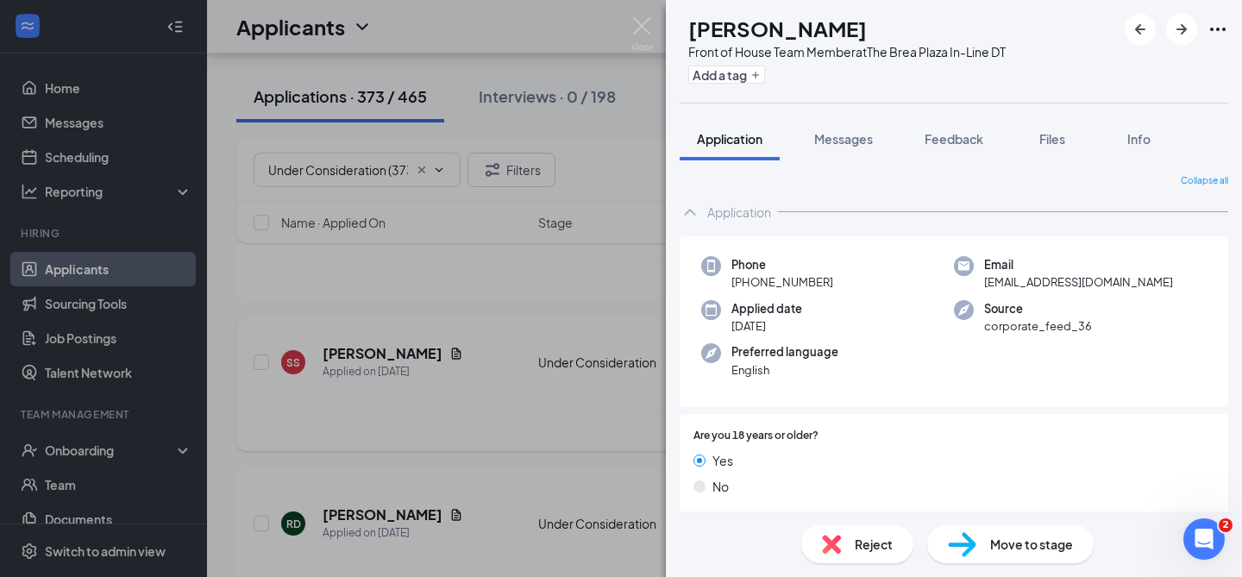
click at [575, 351] on div "SS Sydney Sartain Front of House Team Member at The Brea Plaza In-Line DT Add a…" at bounding box center [621, 288] width 1242 height 577
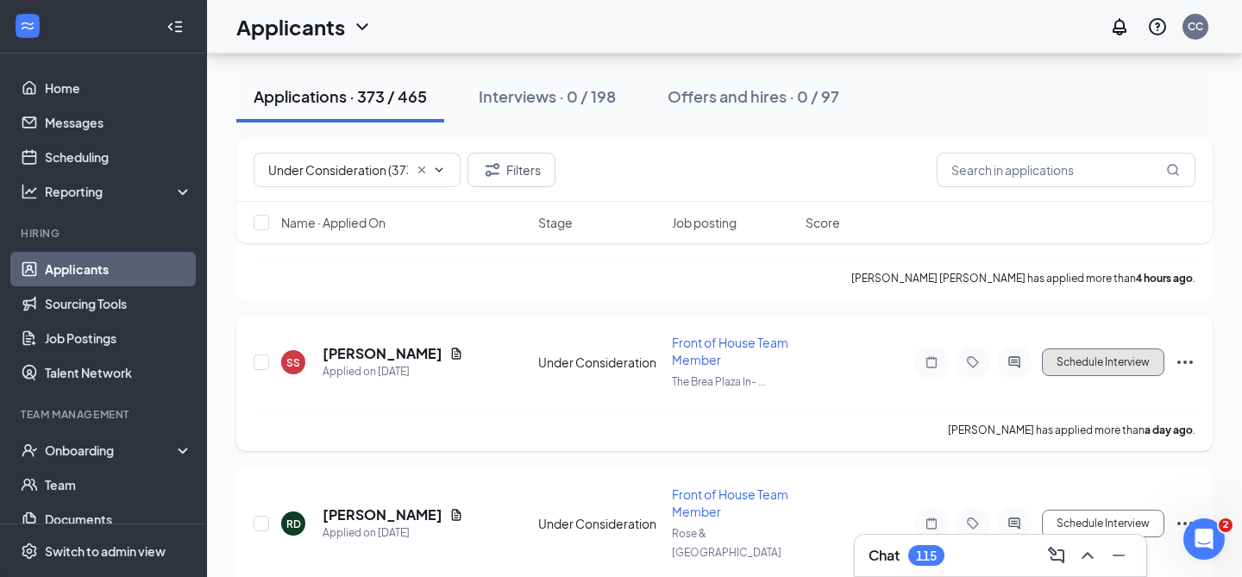
click at [1099, 348] on button "Schedule Interview" at bounding box center [1103, 362] width 122 height 28
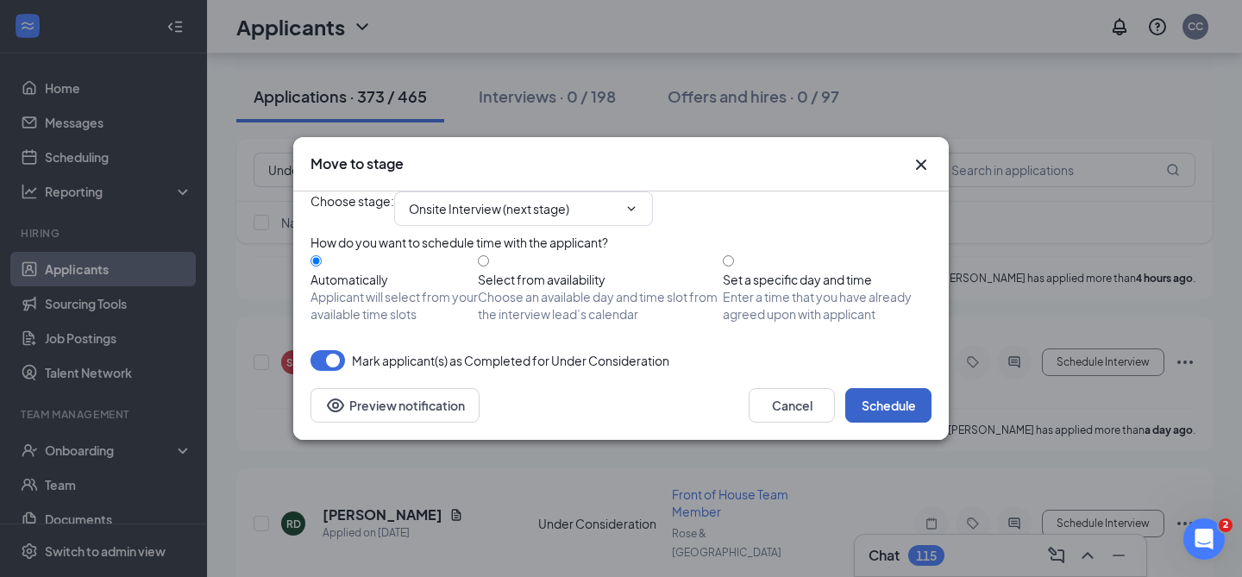
click at [901, 423] on button "Schedule" at bounding box center [888, 405] width 86 height 35
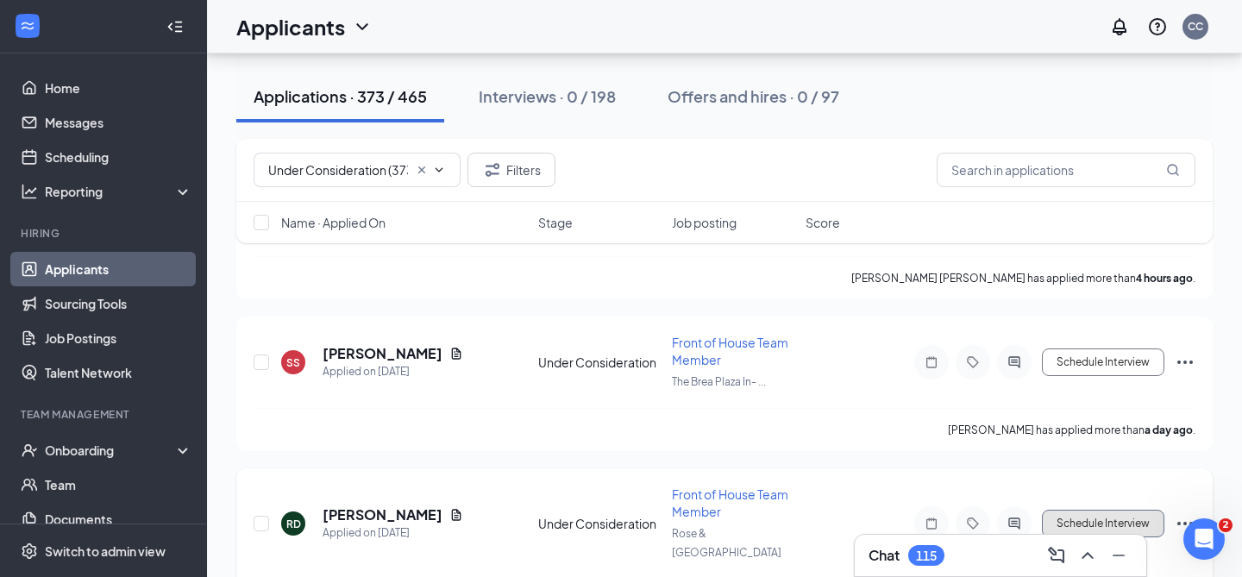
click at [1102, 510] on button "Schedule Interview" at bounding box center [1103, 524] width 122 height 28
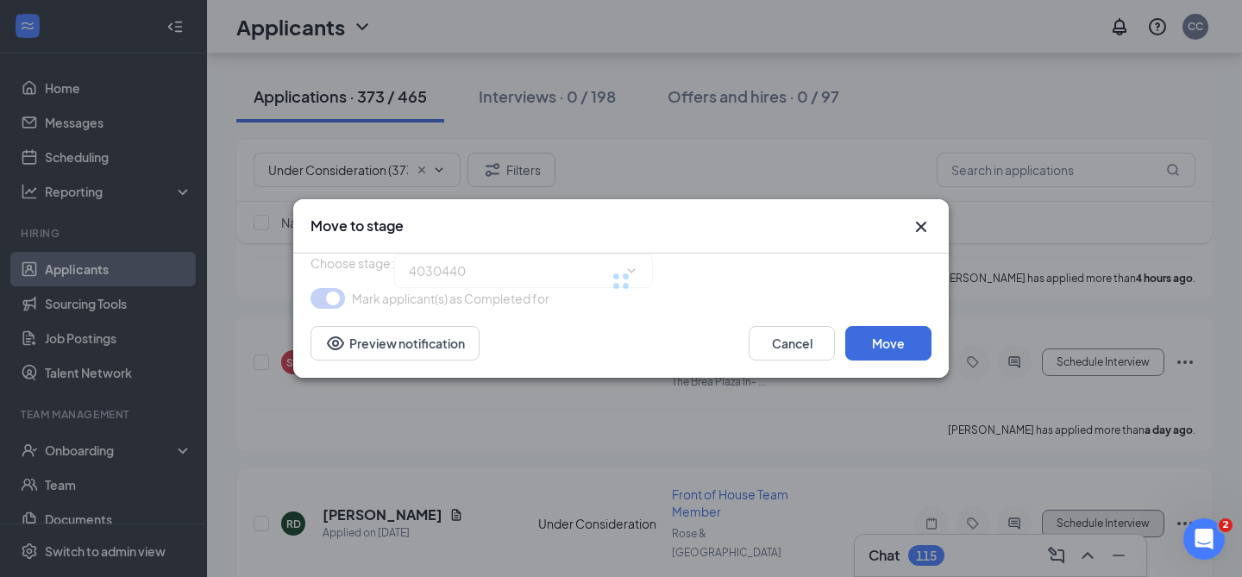
type input "Onsite Interview (next stage)"
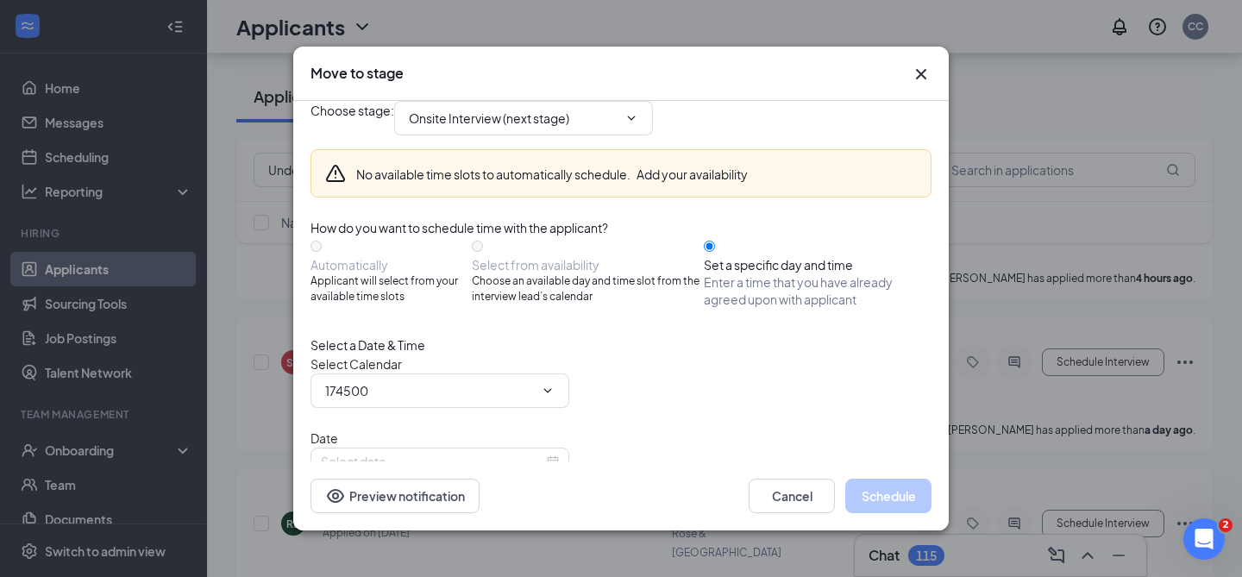
type input "Christian Colby's Calendar"
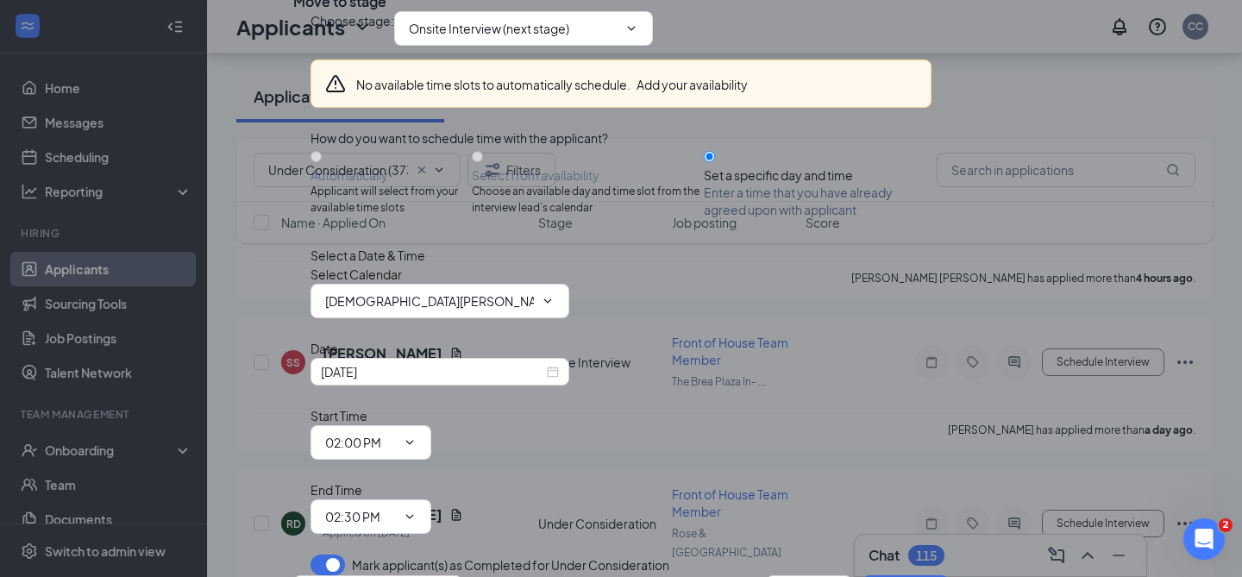
scroll to position [142, 0]
click at [555, 363] on div "Sep 15, 2025" at bounding box center [440, 372] width 259 height 28
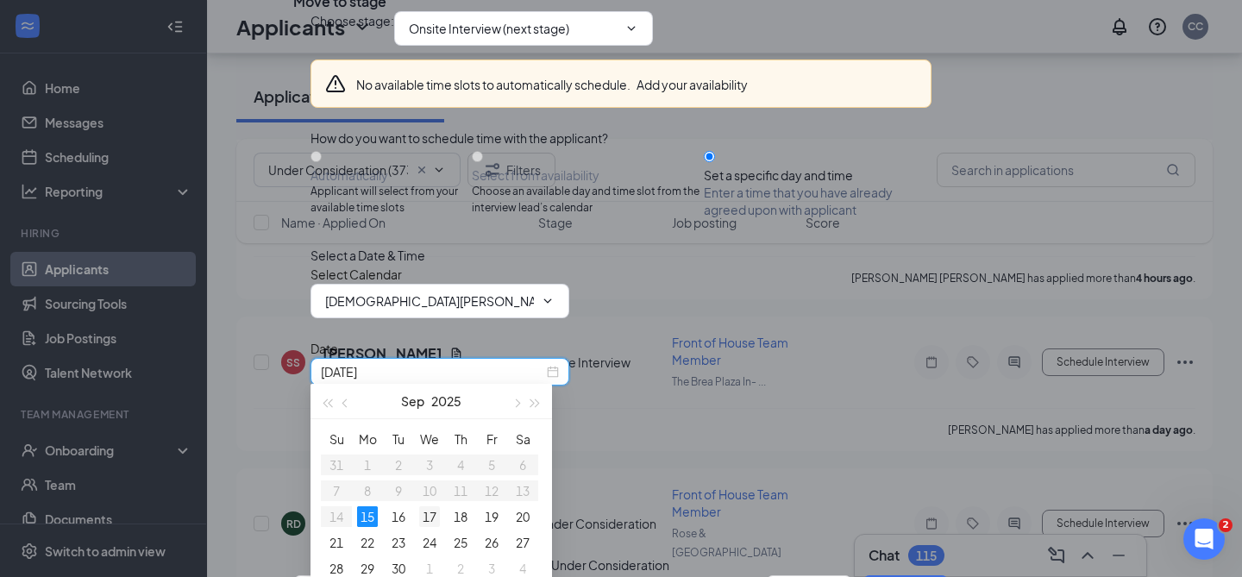
type input "Sep 17, 2025"
click at [429, 519] on div "17" at bounding box center [429, 516] width 21 height 21
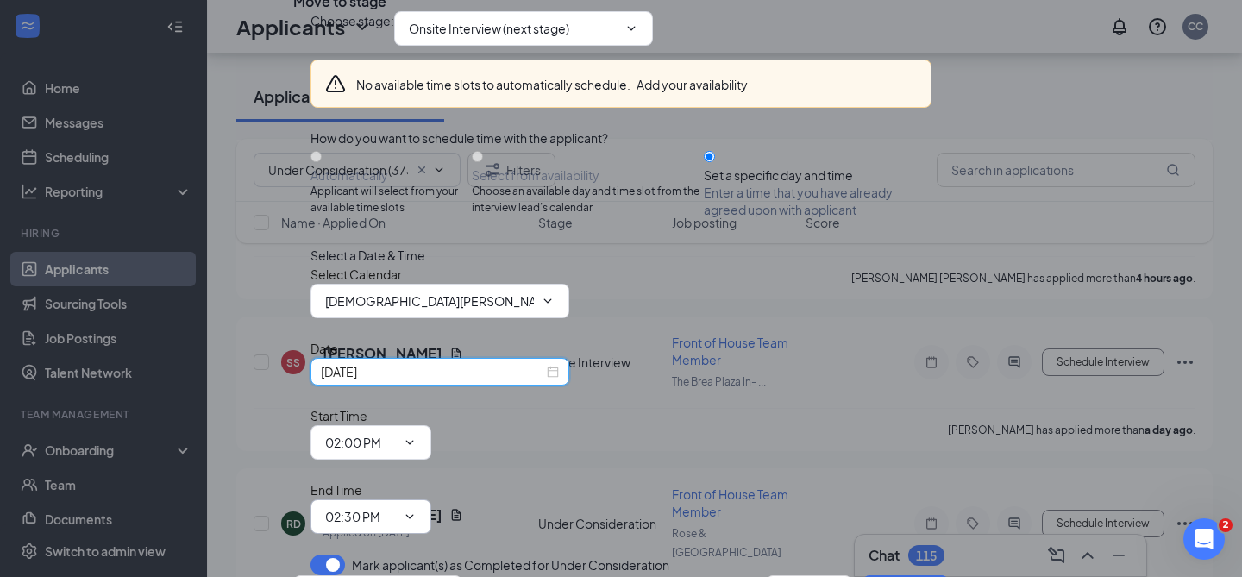
click at [396, 507] on input "02:30 PM" at bounding box center [360, 516] width 71 height 19
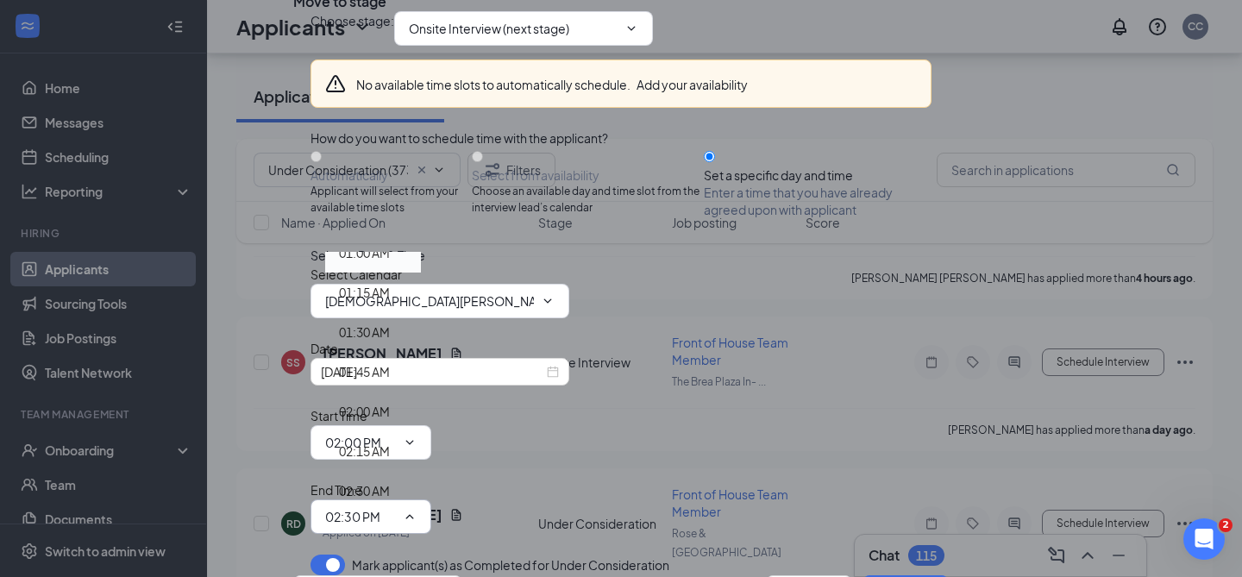
click at [421, 392] on div "02:00 AM" at bounding box center [373, 412] width 96 height 40
type input "02:00 AM"
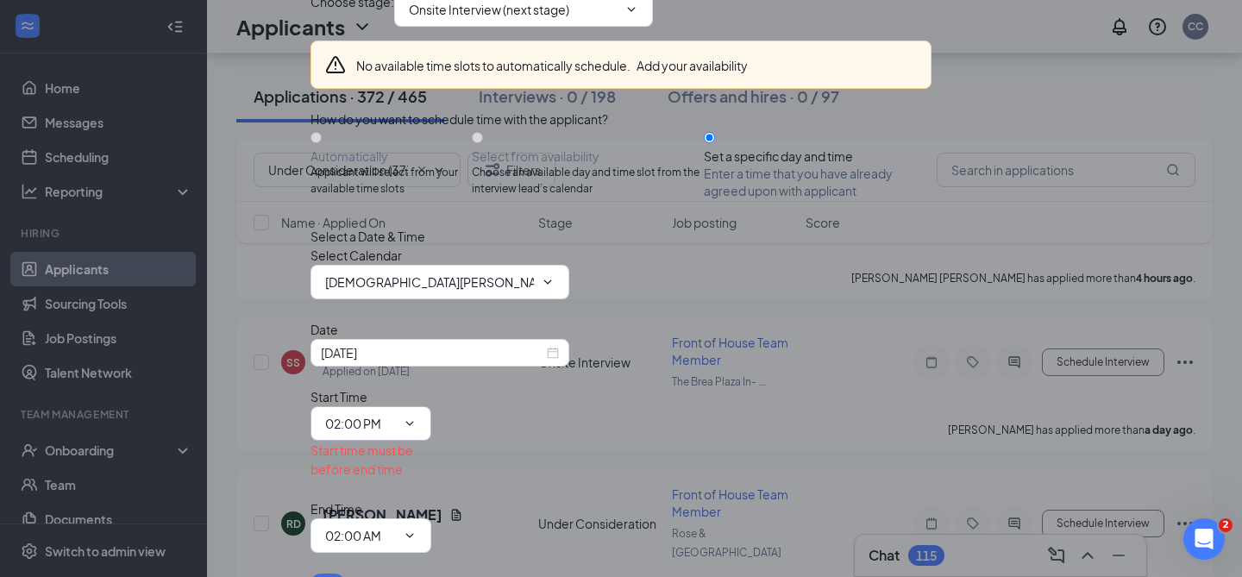
click at [431, 406] on span "02:00 PM" at bounding box center [371, 423] width 121 height 35
click at [417, 417] on icon "ChevronDown" at bounding box center [410, 424] width 14 height 14
click at [396, 414] on input "02:00 PM" at bounding box center [360, 423] width 71 height 19
click at [421, 354] on div "01:45 PM" at bounding box center [373, 374] width 96 height 40
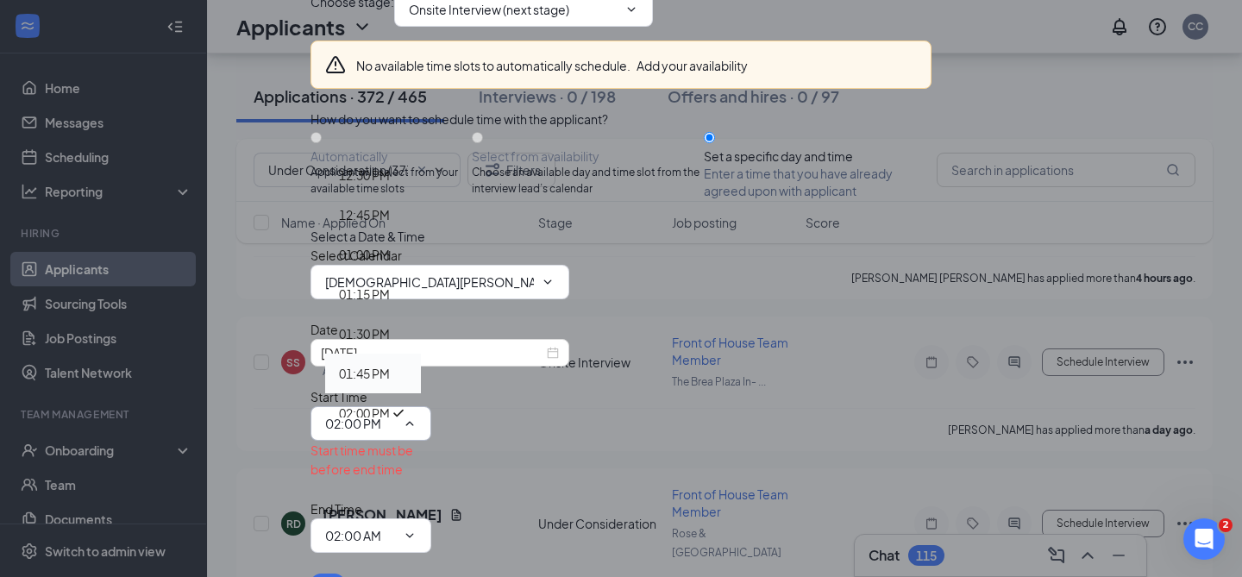
type input "01:45 PM"
click at [885, 432] on div "Select a Date & Time Select Calendar Christian Colby's Calendar Date Sep 17, 20…" at bounding box center [621, 390] width 621 height 326
click at [396, 526] on input "02:00 AM" at bounding box center [360, 535] width 71 height 19
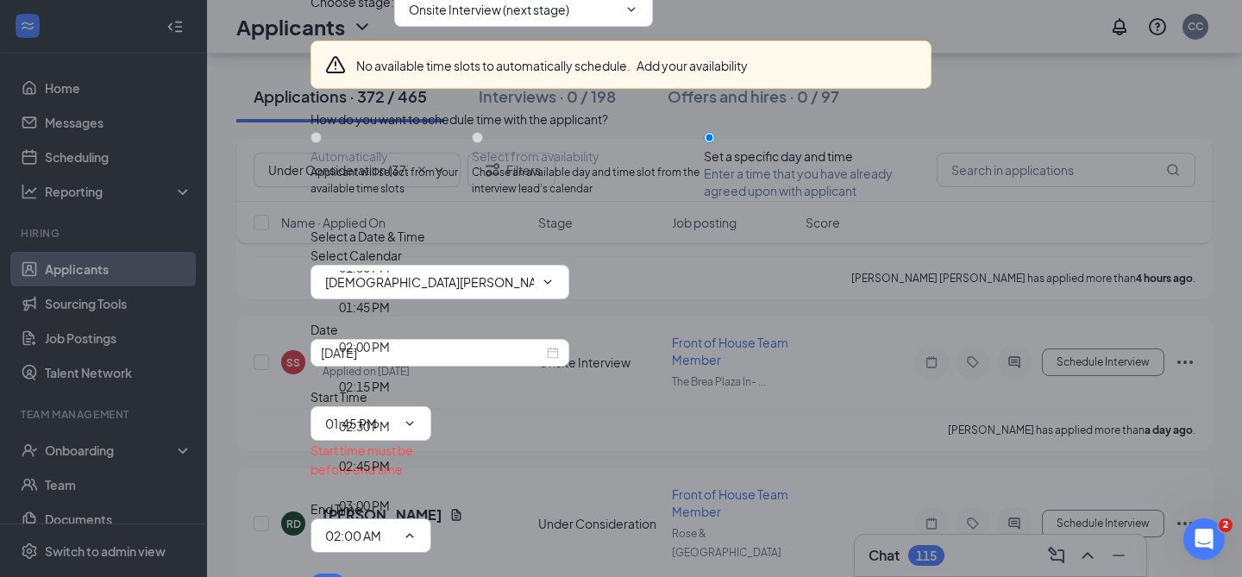
scroll to position [2132, 0]
click at [390, 371] on div "02:00 PM" at bounding box center [364, 380] width 51 height 19
type input "02:00 PM"
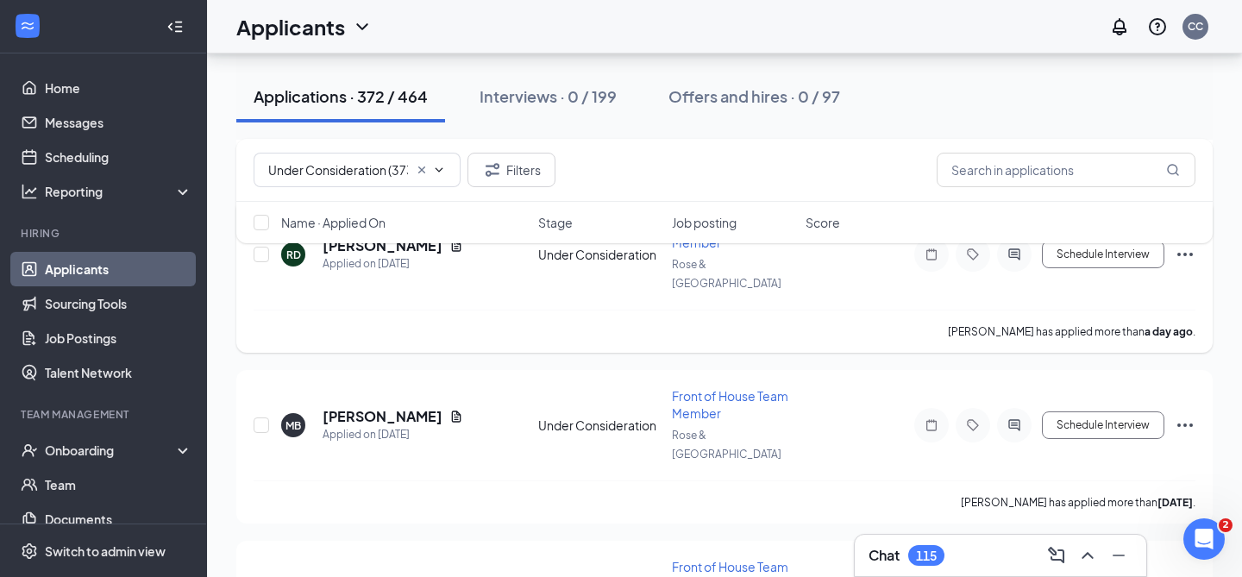
scroll to position [863, 0]
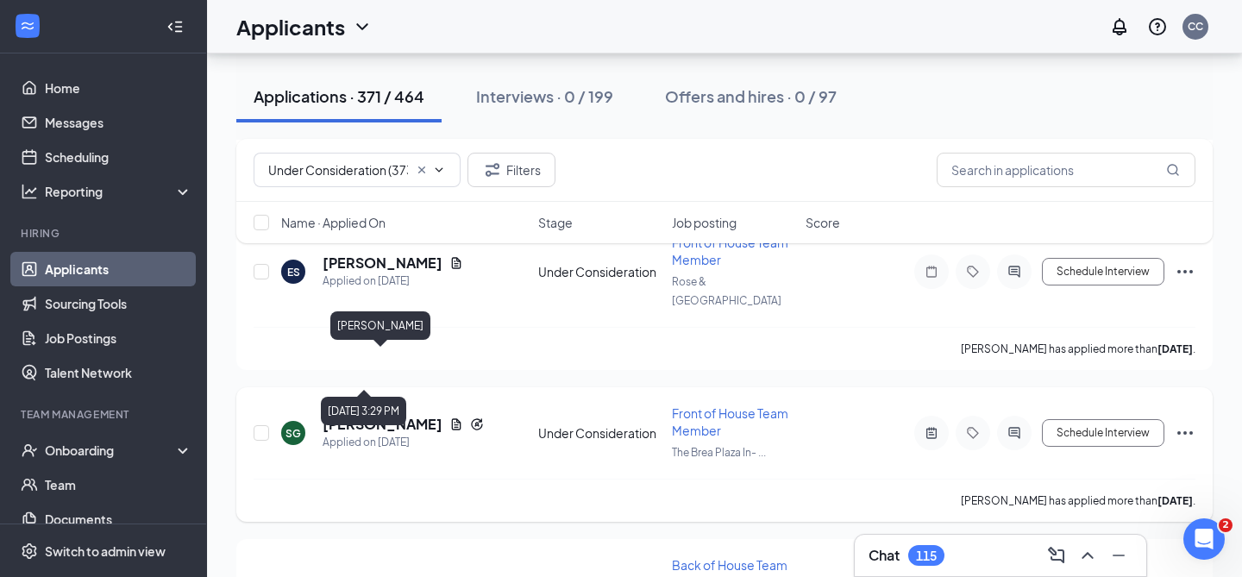
click at [359, 415] on h5 "[PERSON_NAME]" at bounding box center [383, 424] width 120 height 19
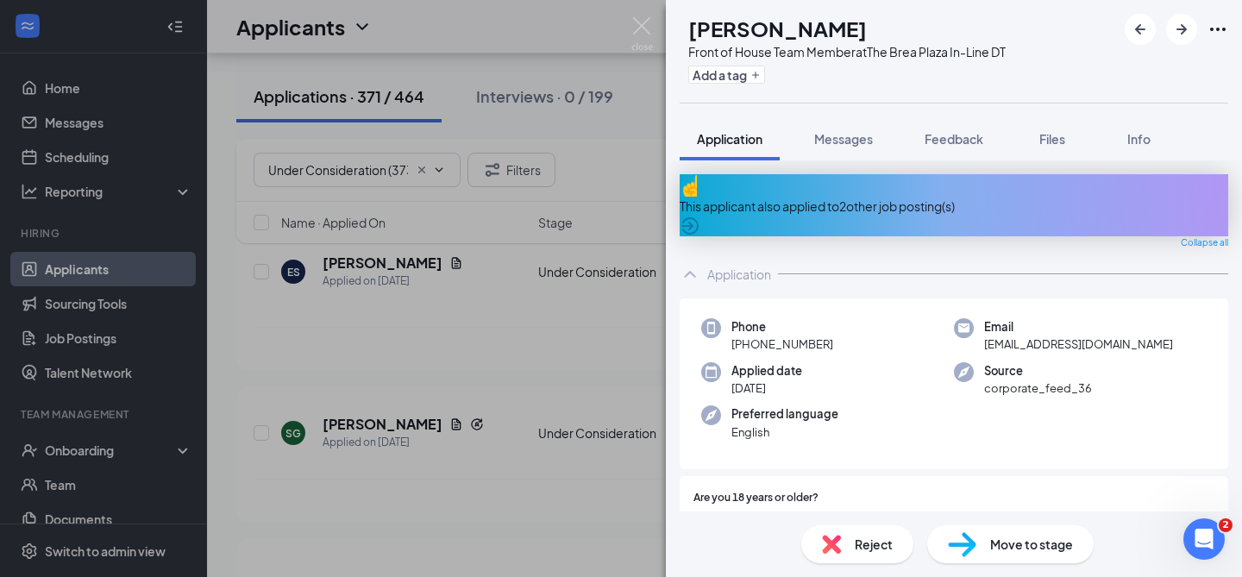
click at [573, 405] on div "SG Sergio Gonzalez Front of House Team Member at The Brea Plaza In-Line DT Add …" at bounding box center [621, 288] width 1242 height 577
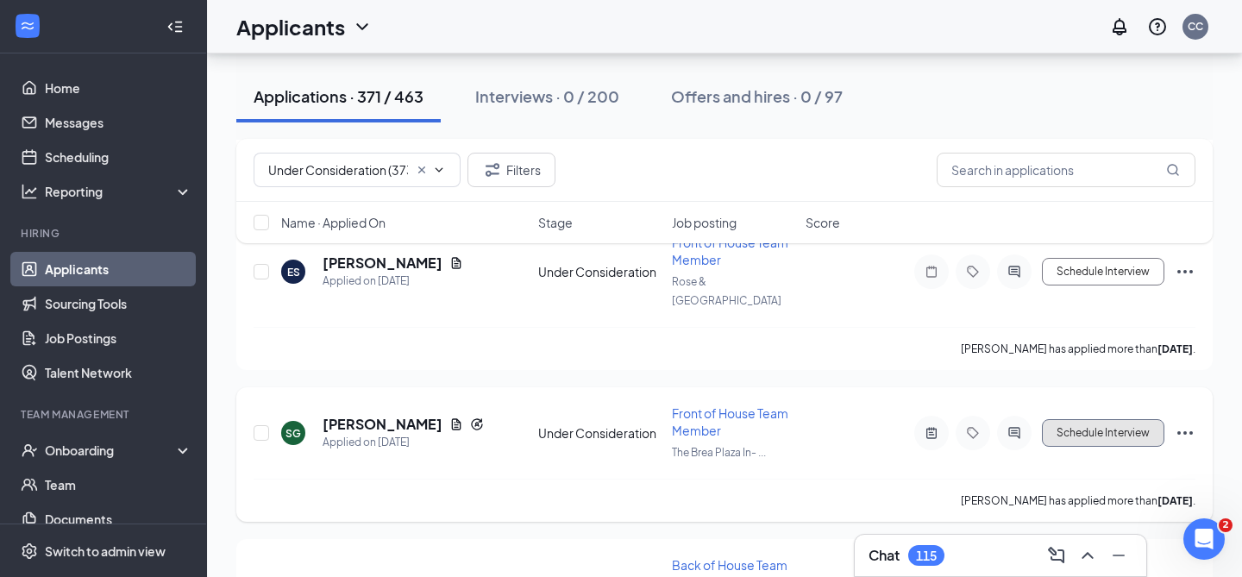
click at [1064, 419] on button "Schedule Interview" at bounding box center [1103, 433] width 122 height 28
type input "Onsite Interview (next stage)"
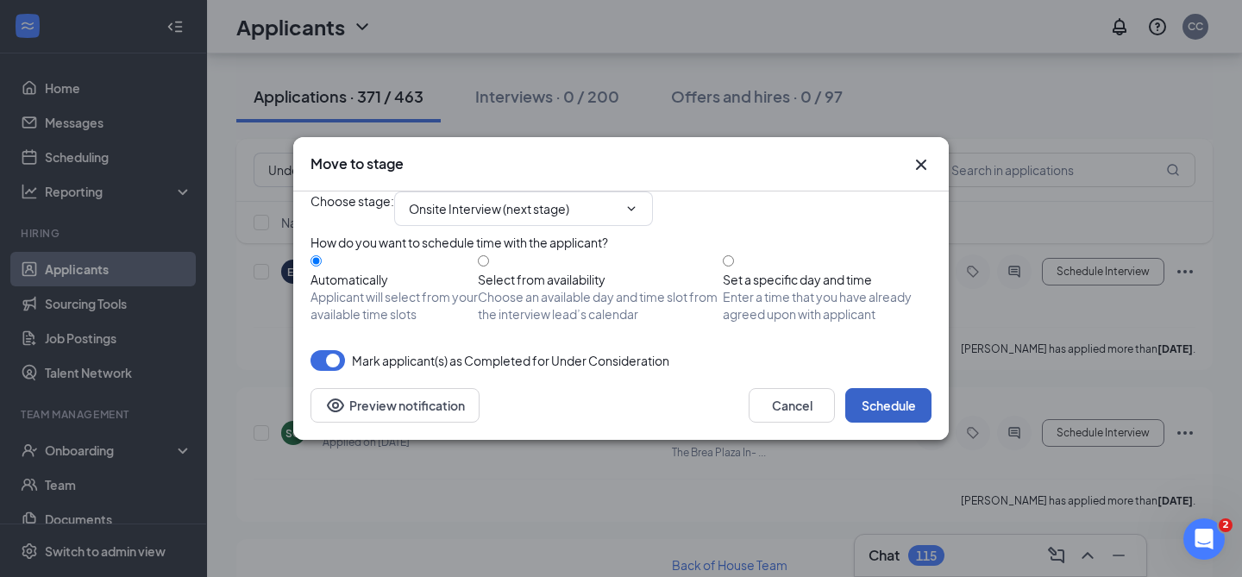
click at [882, 423] on button "Schedule" at bounding box center [888, 405] width 86 height 35
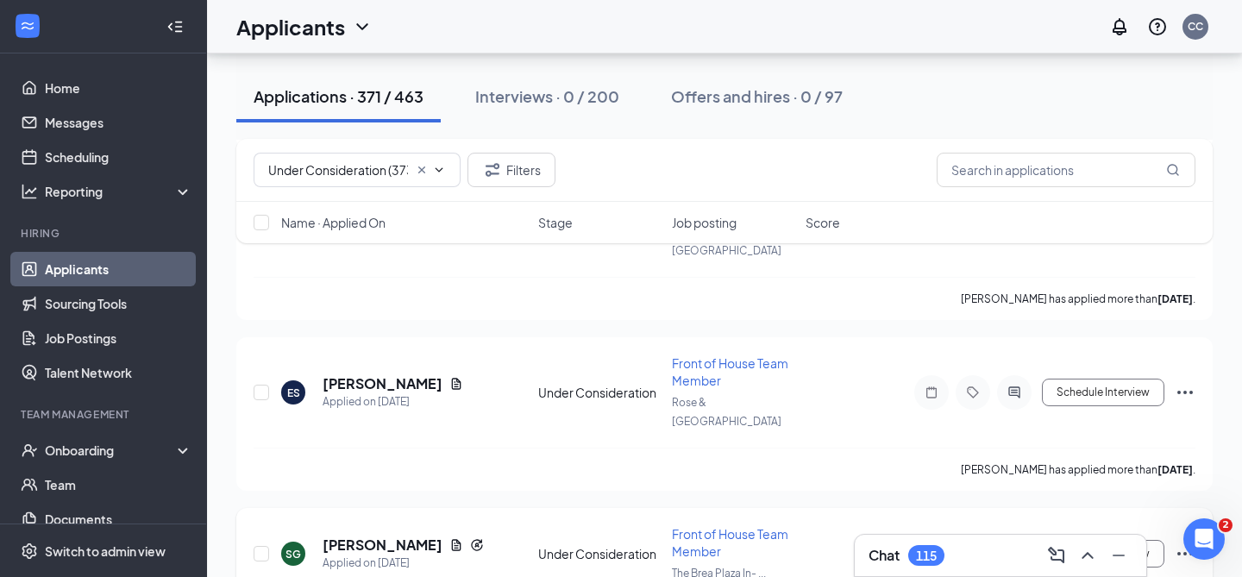
scroll to position [734, 0]
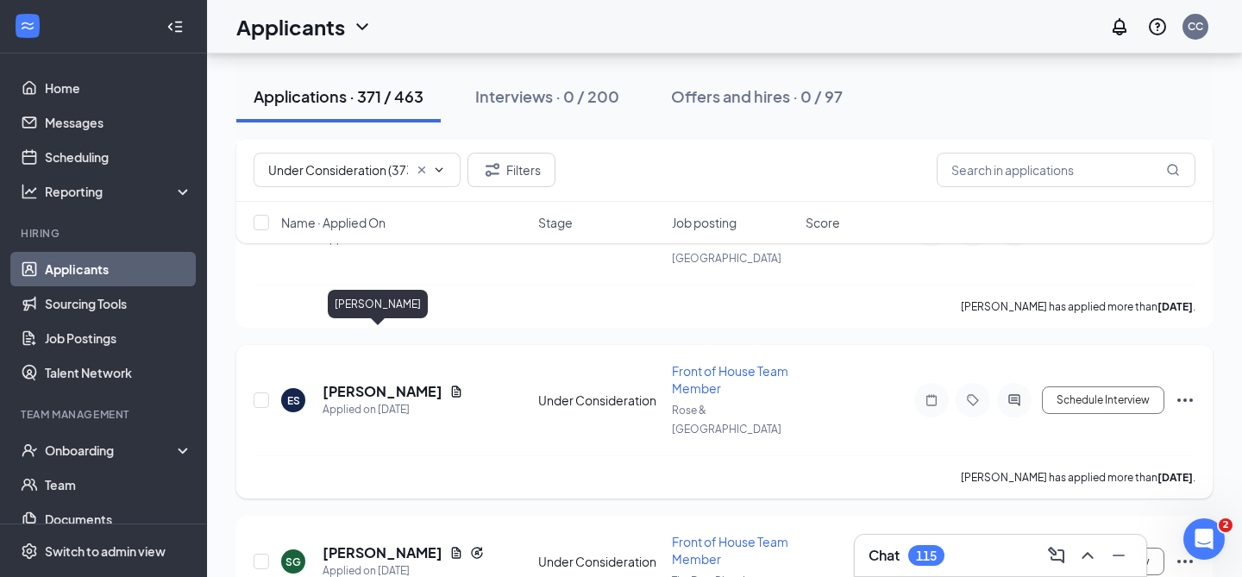
click at [353, 382] on h5 "[PERSON_NAME]" at bounding box center [383, 391] width 120 height 19
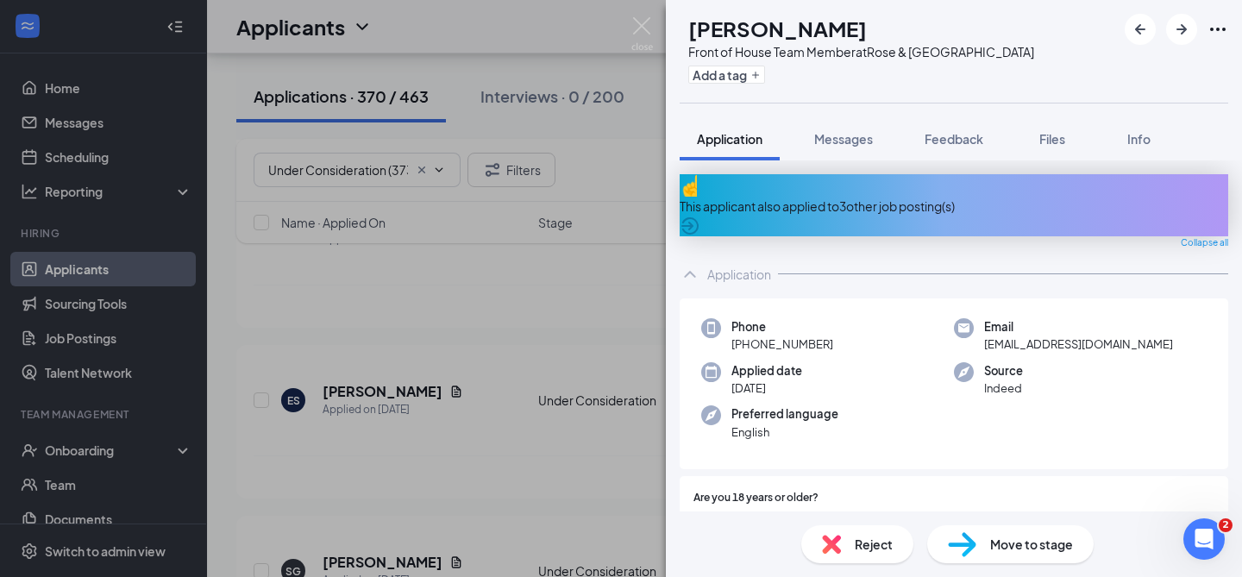
click at [614, 380] on div "ES [PERSON_NAME] Front of House Team Member at [GEOGRAPHIC_DATA] Add a tag Appl…" at bounding box center [621, 288] width 1242 height 577
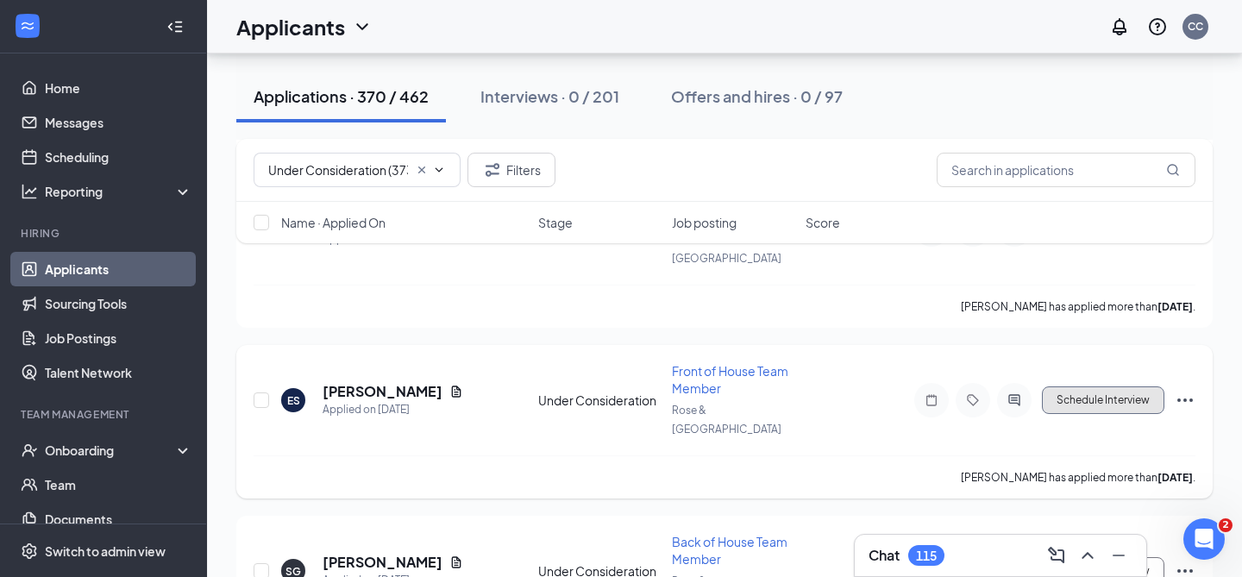
click at [1129, 386] on button "Schedule Interview" at bounding box center [1103, 400] width 122 height 28
type input "Onsite Interview (next stage)"
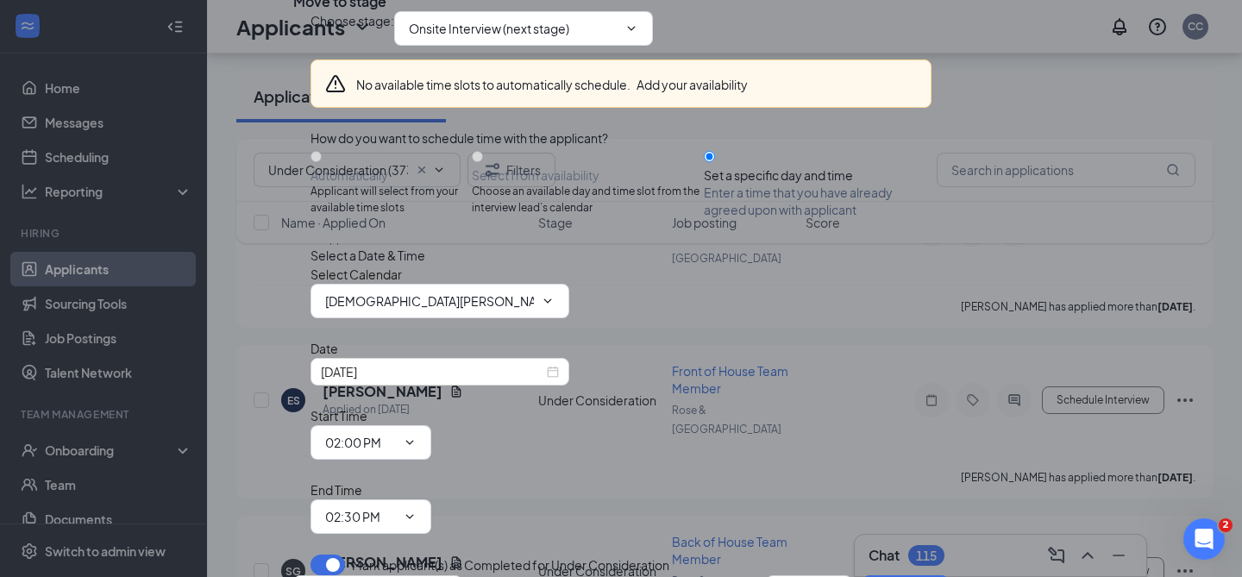
scroll to position [142, 0]
click at [396, 433] on input "02:00 PM" at bounding box center [360, 442] width 71 height 19
click at [390, 185] on div "02:30 PM" at bounding box center [364, 194] width 51 height 19
type input "02:30 PM"
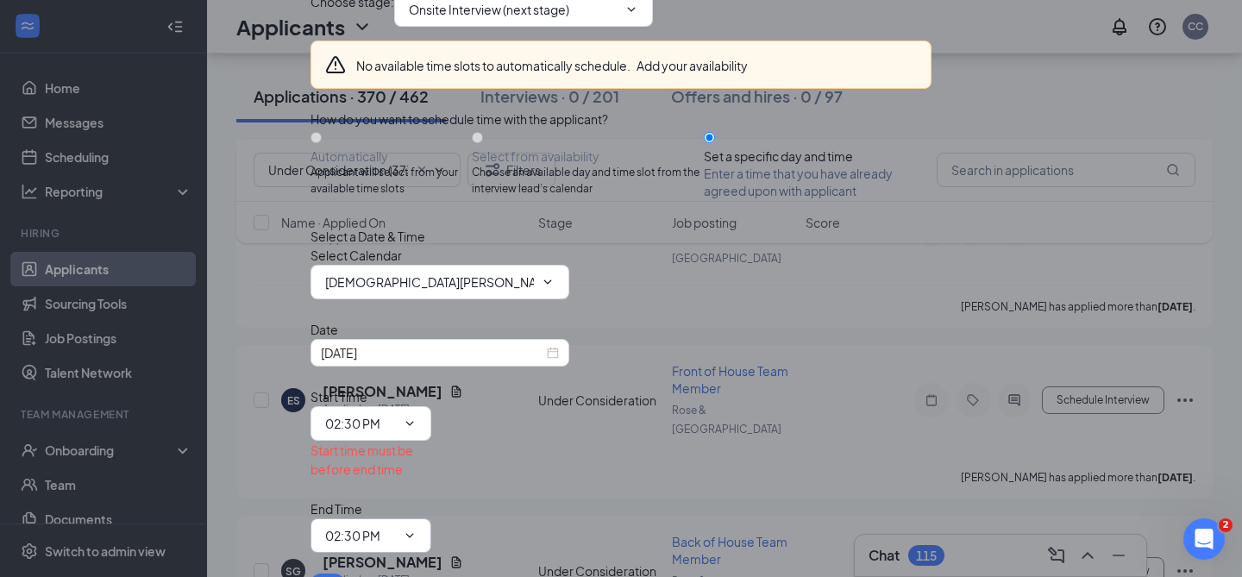
click at [396, 526] on input "02:30 PM" at bounding box center [360, 535] width 71 height 19
click at [390, 384] on div "02:45 PM" at bounding box center [364, 393] width 51 height 19
type input "02:45 PM"
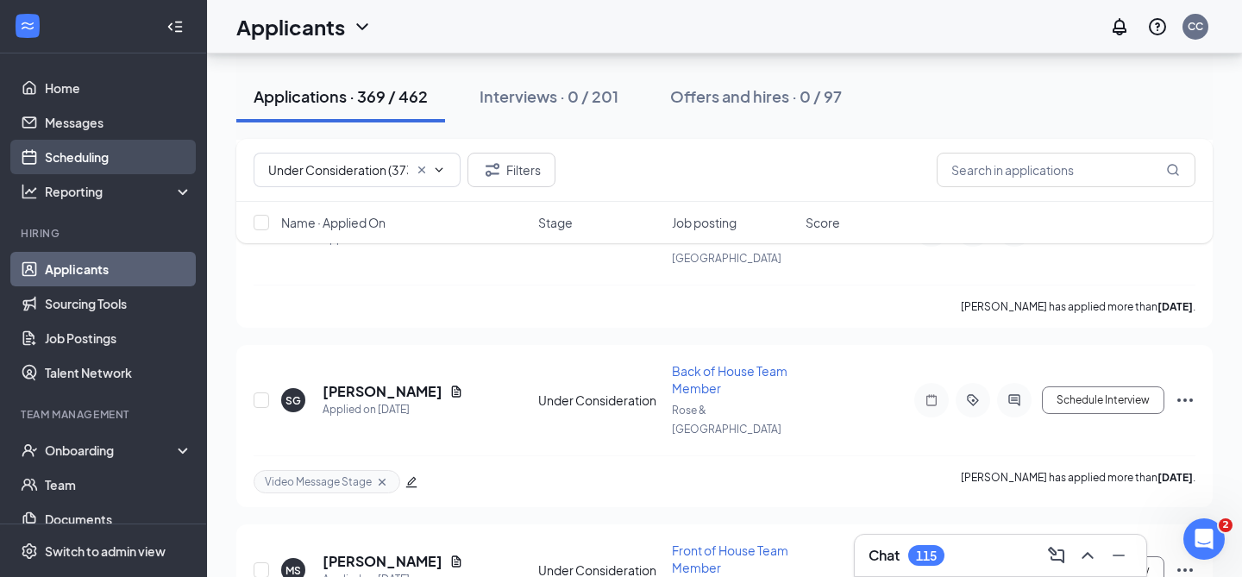
click at [107, 163] on link "Scheduling" at bounding box center [119, 157] width 148 height 35
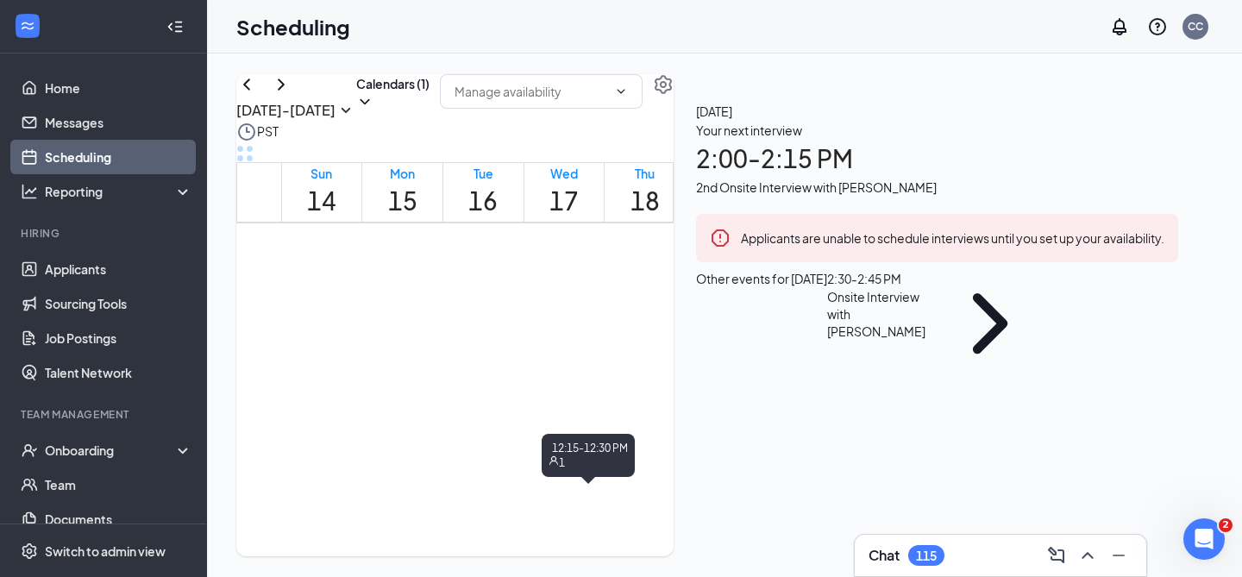
scroll to position [1329, 0]
click at [506, 296] on div "12:15-2:30 PM 1" at bounding box center [483, 272] width 72 height 48
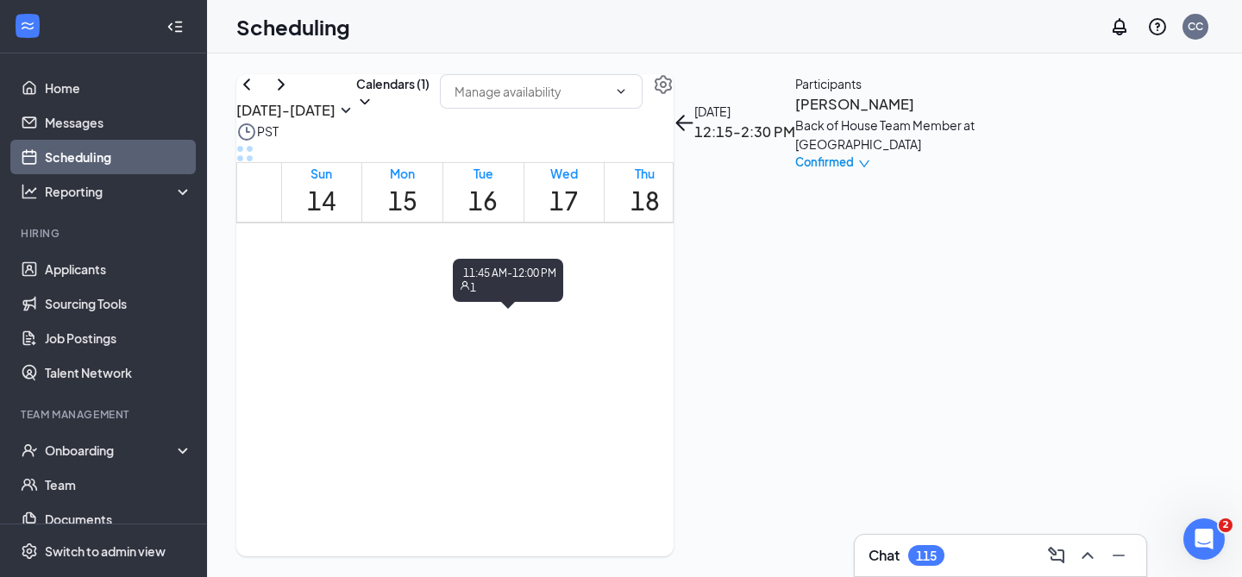
scroll to position [1131, 0]
click at [512, 488] on div "12:15-2:30 PM 1" at bounding box center [483, 470] width 72 height 48
click at [795, 121] on h3 "12:15-2:30 PM" at bounding box center [744, 132] width 101 height 22
click at [685, 116] on icon "ArrowLeft" at bounding box center [680, 123] width 9 height 16
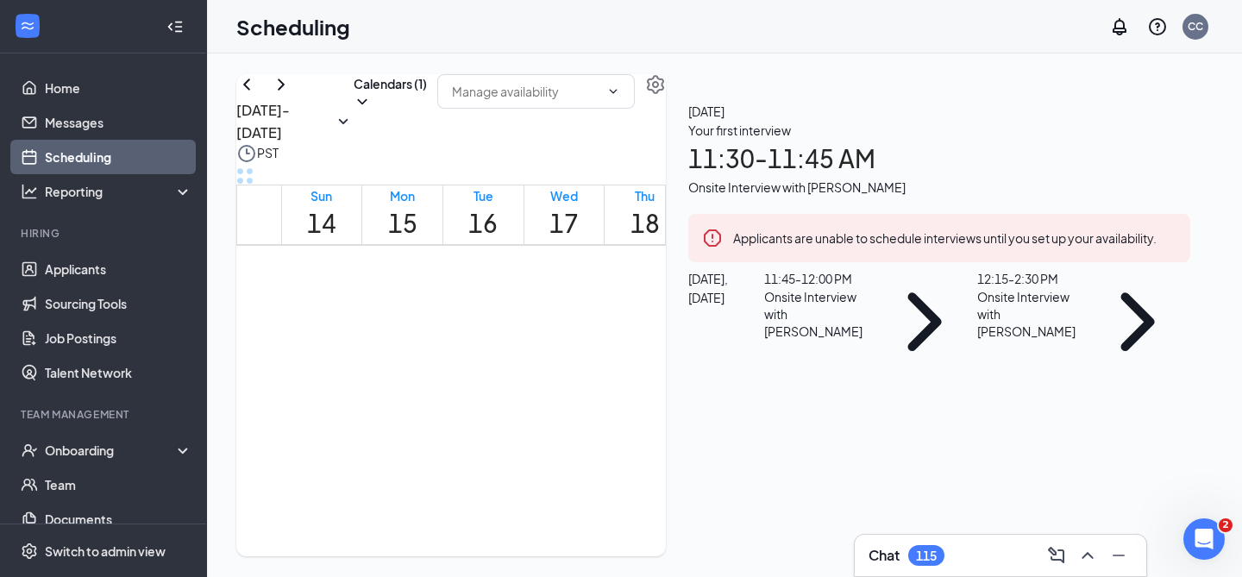
click at [1051, 197] on div "Your first interview 11:30 - 11:45 AM Onsite Interview with jesus rivera" at bounding box center [939, 159] width 502 height 76
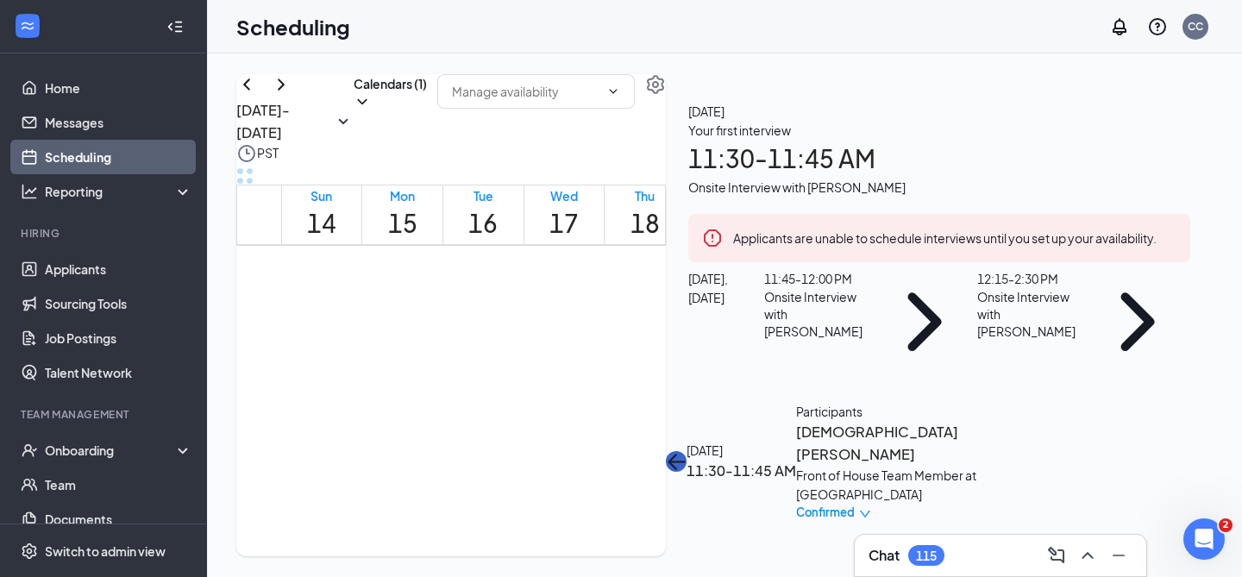
click at [687, 451] on icon "ArrowLeft" at bounding box center [676, 461] width 21 height 21
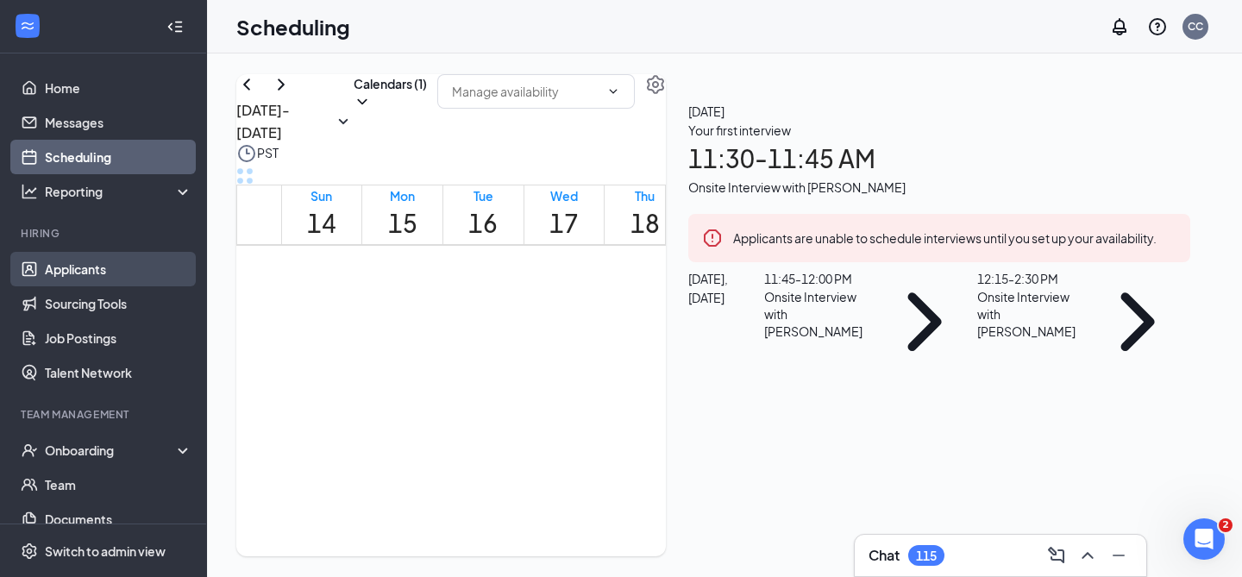
click at [90, 254] on link "Applicants" at bounding box center [119, 269] width 148 height 35
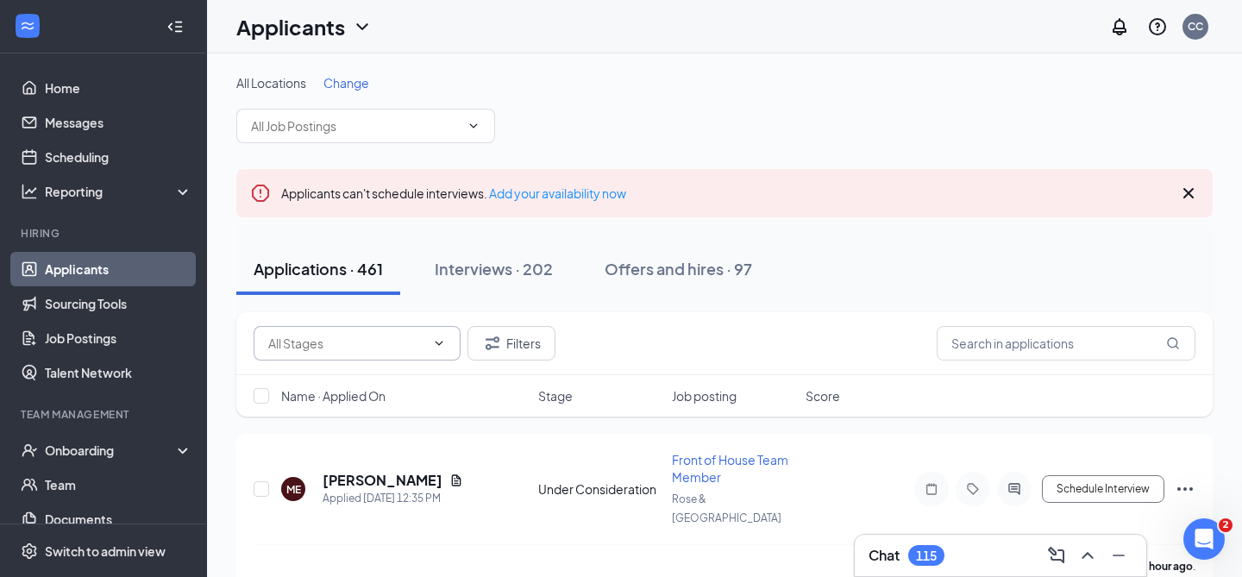
click at [431, 341] on span at bounding box center [437, 343] width 17 height 14
click at [366, 344] on input "text" at bounding box center [346, 343] width 157 height 19
click at [344, 453] on div "Under Consideration (369)" at bounding box center [356, 455] width 148 height 19
type input "Under Consideration (369)"
